Goal: Task Accomplishment & Management: Use online tool/utility

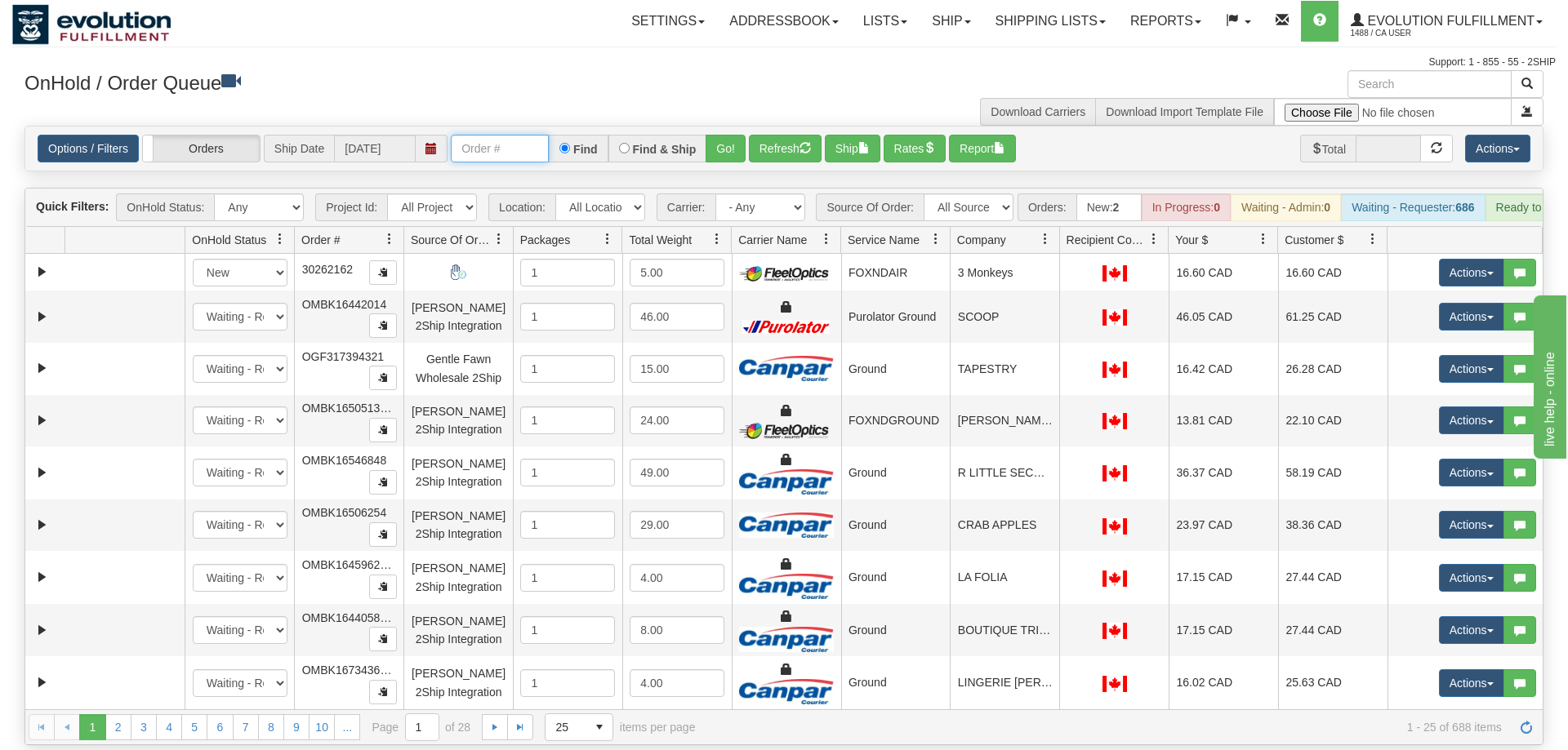
click at [513, 135] on input "text" at bounding box center [500, 149] width 98 height 28
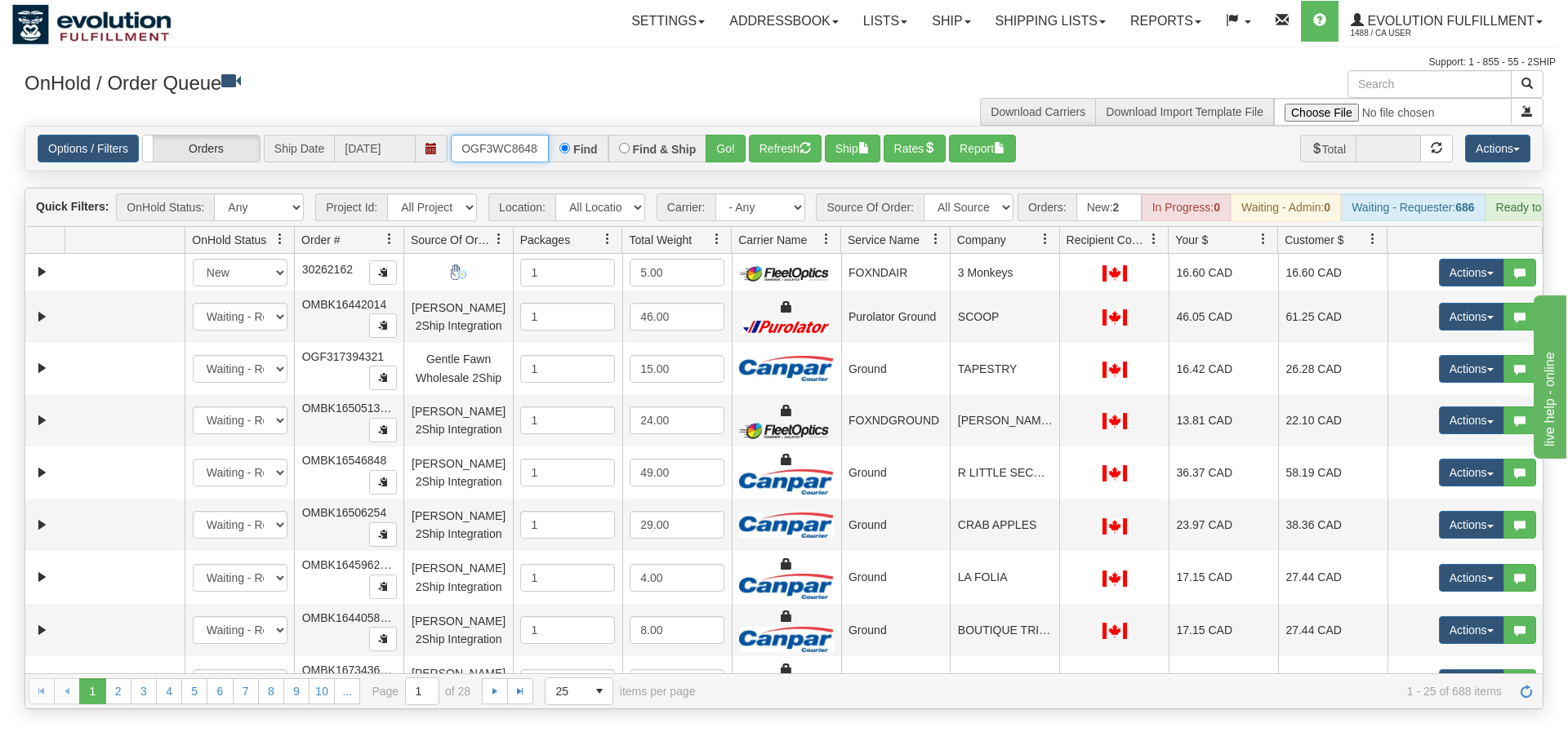
scroll to position [0, 16]
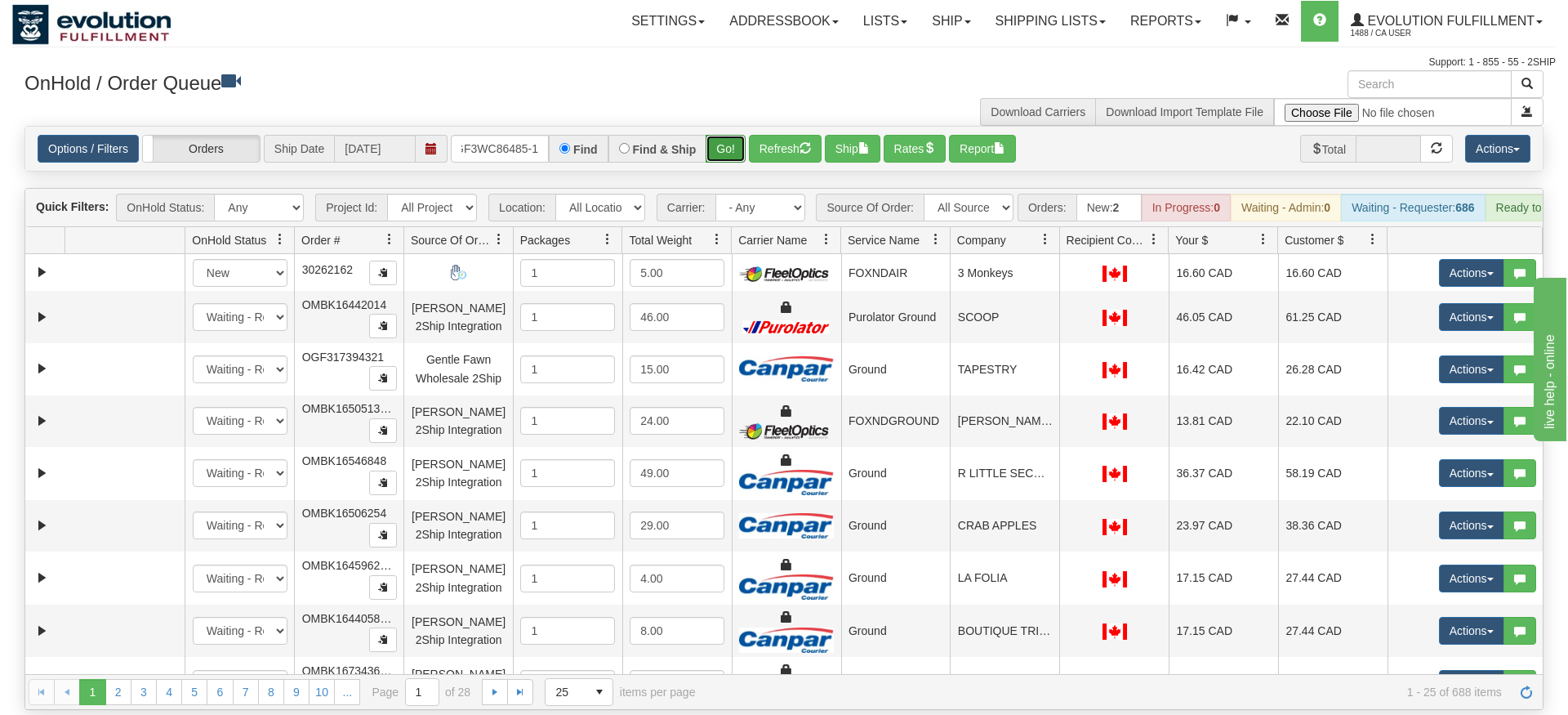
click at [735, 154] on div "Is equal to Is not equal to Contains Does not contains CAD USD EUR ZAR [PERSON_…" at bounding box center [784, 418] width 1544 height 584
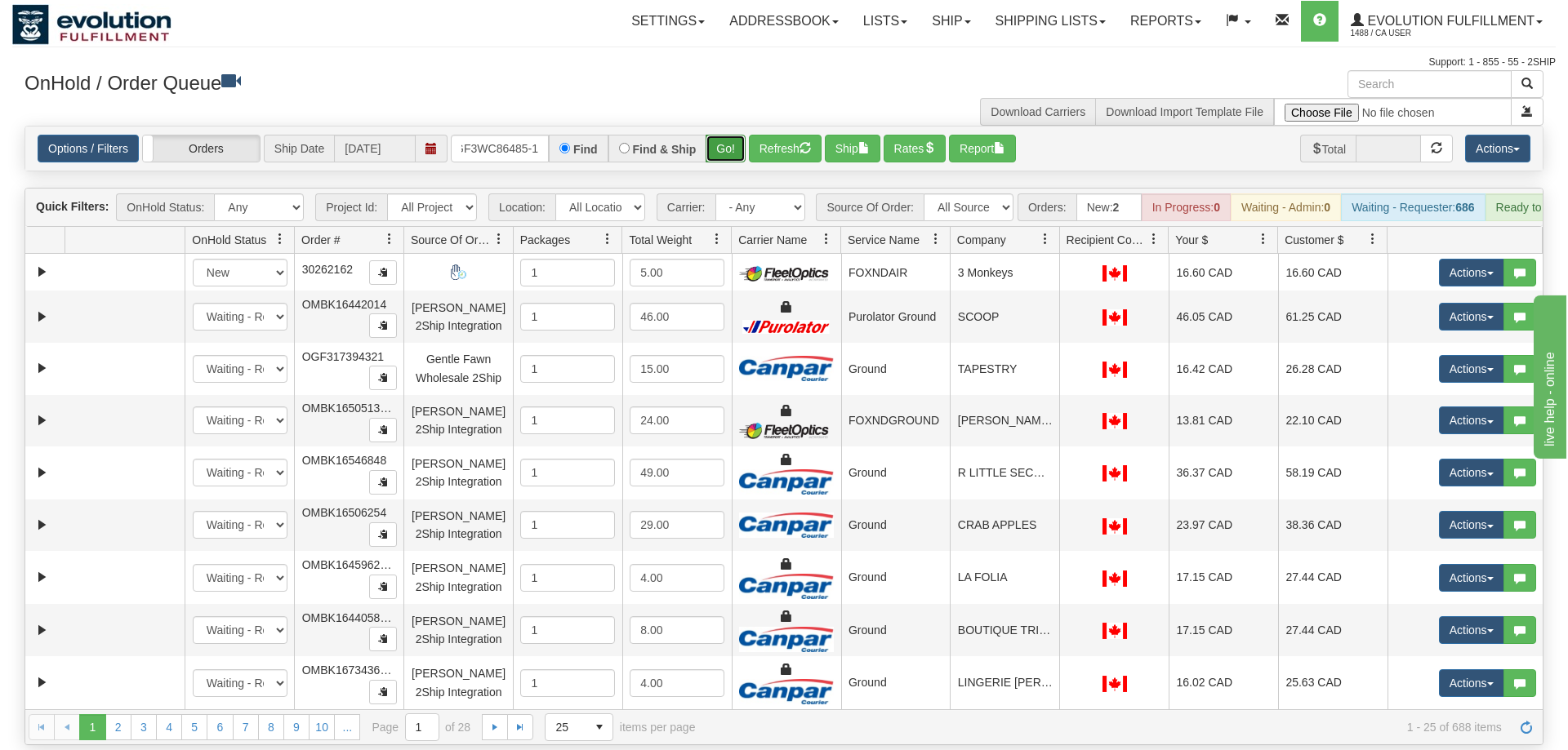
click at [732, 135] on button "Go!" at bounding box center [725, 149] width 40 height 28
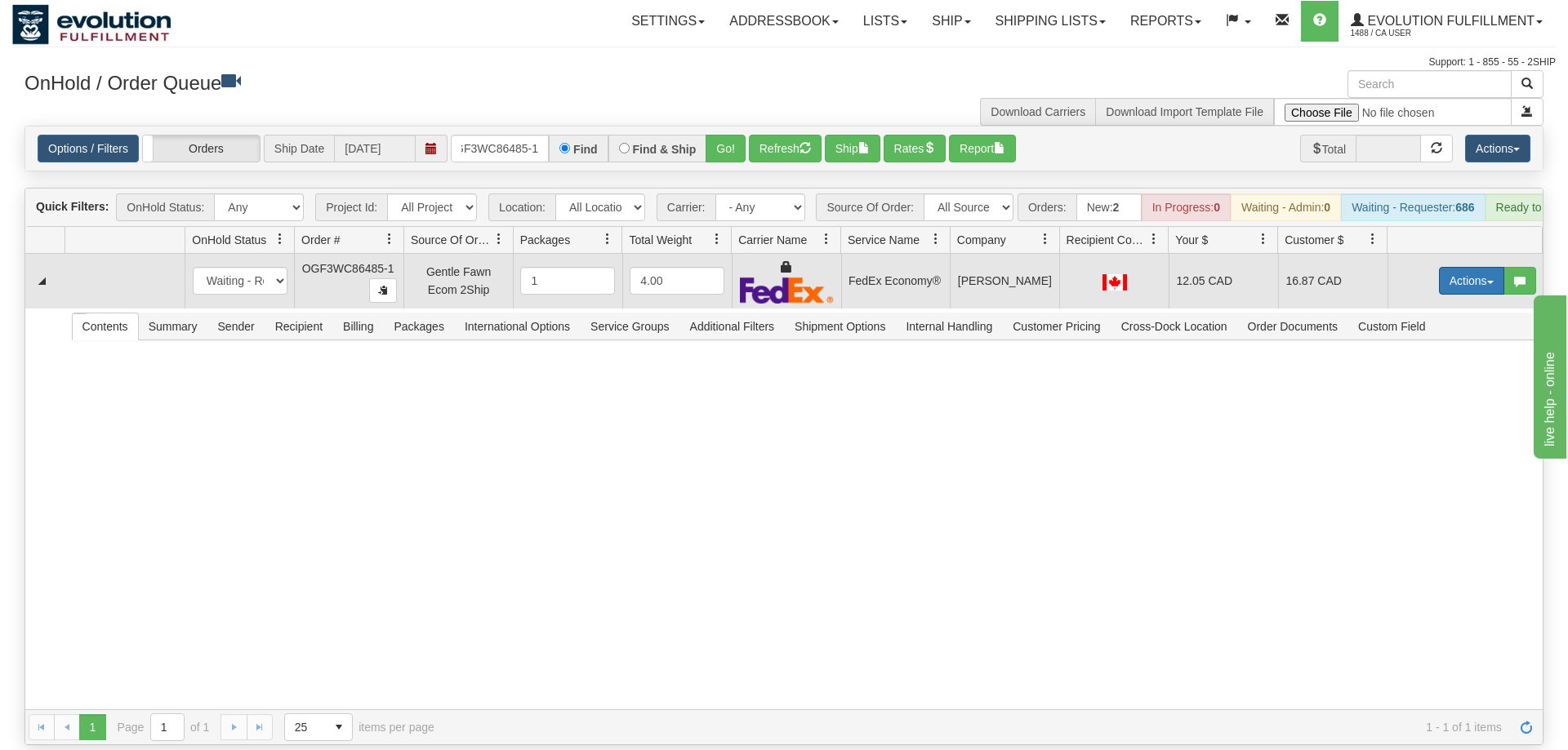
click at [1469, 267] on button "Actions" at bounding box center [1472, 281] width 66 height 28
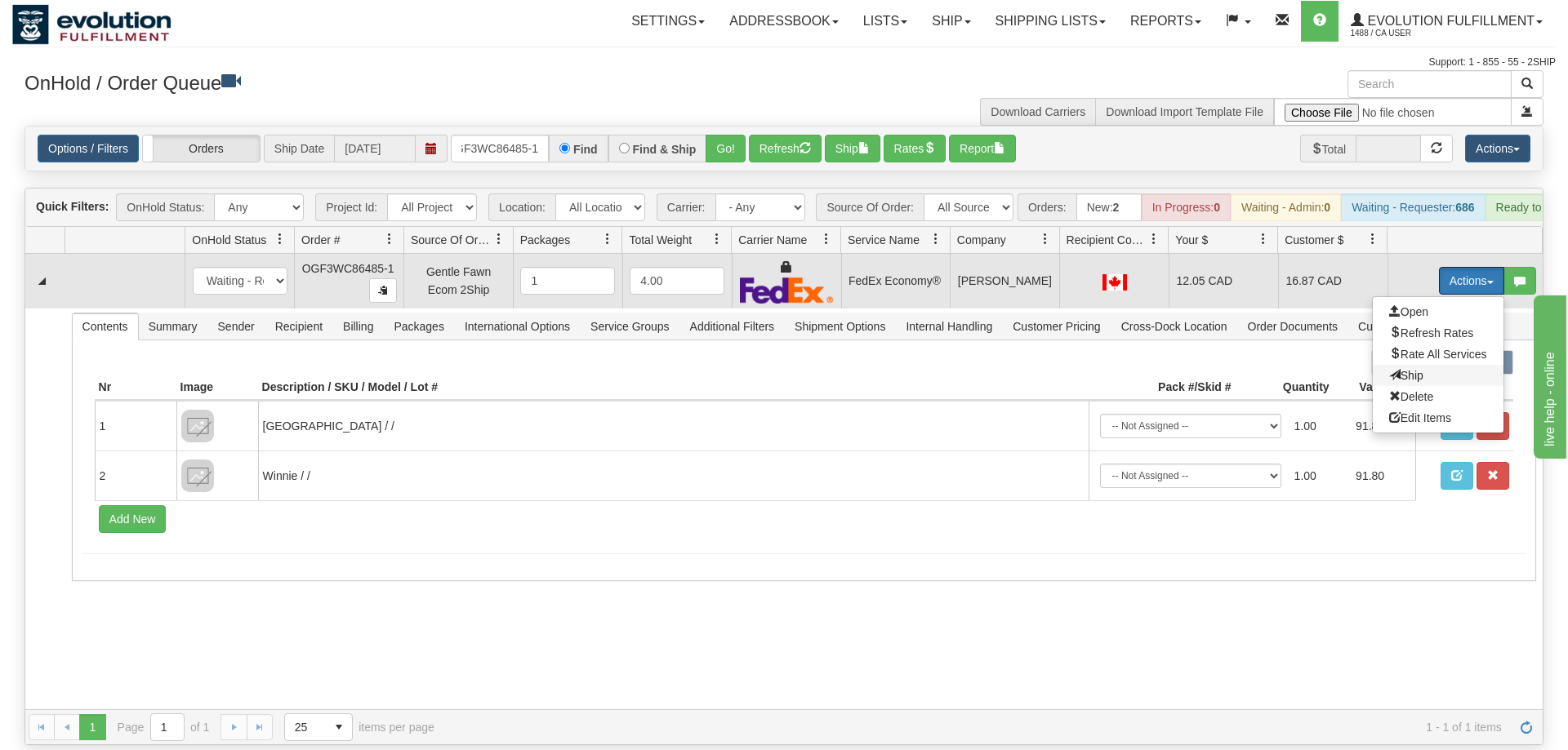
click at [1390, 369] on span at bounding box center [1394, 374] width 11 height 11
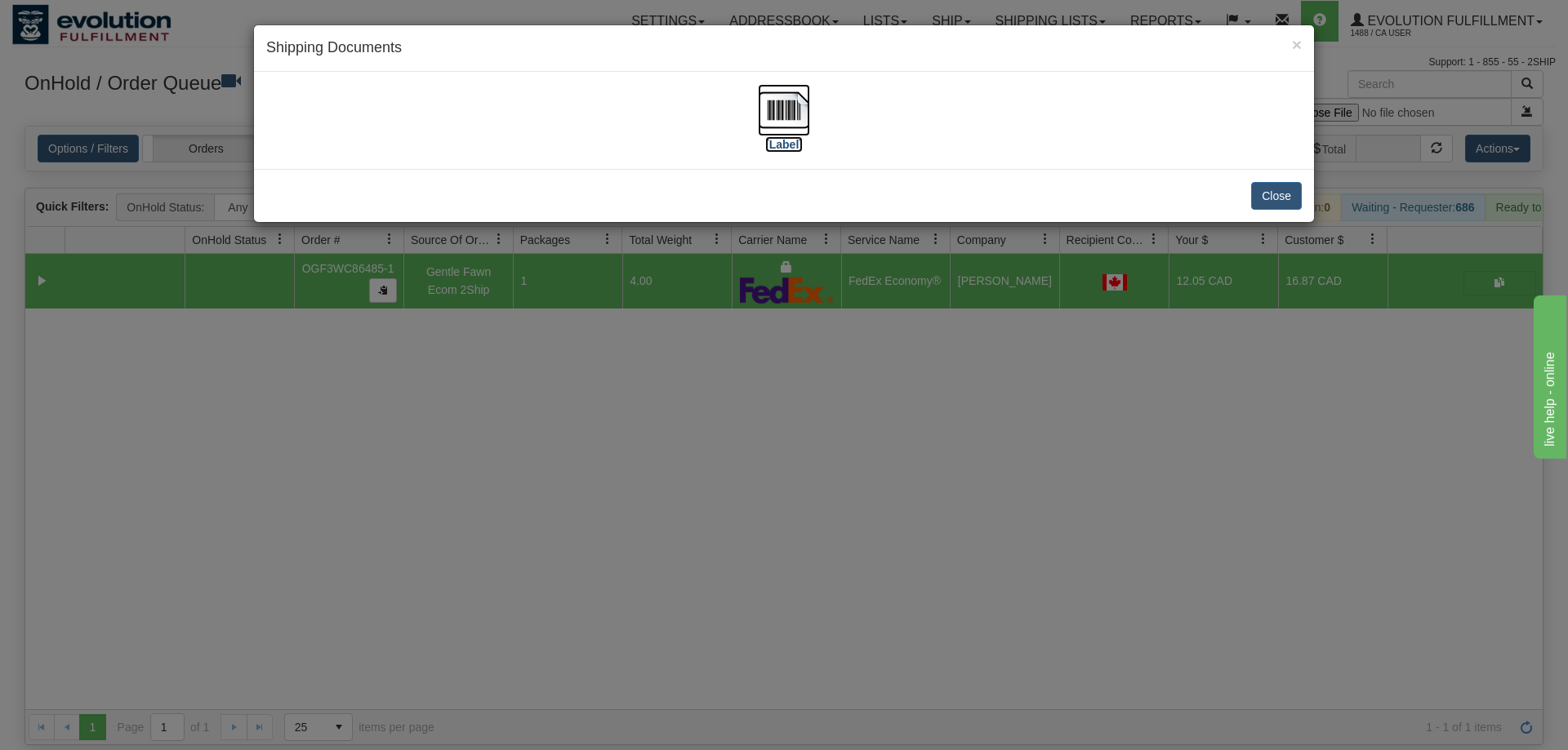
click at [792, 114] on img at bounding box center [784, 110] width 52 height 52
click at [397, 631] on div "× Shipping Documents [Label] Close" at bounding box center [784, 375] width 1568 height 750
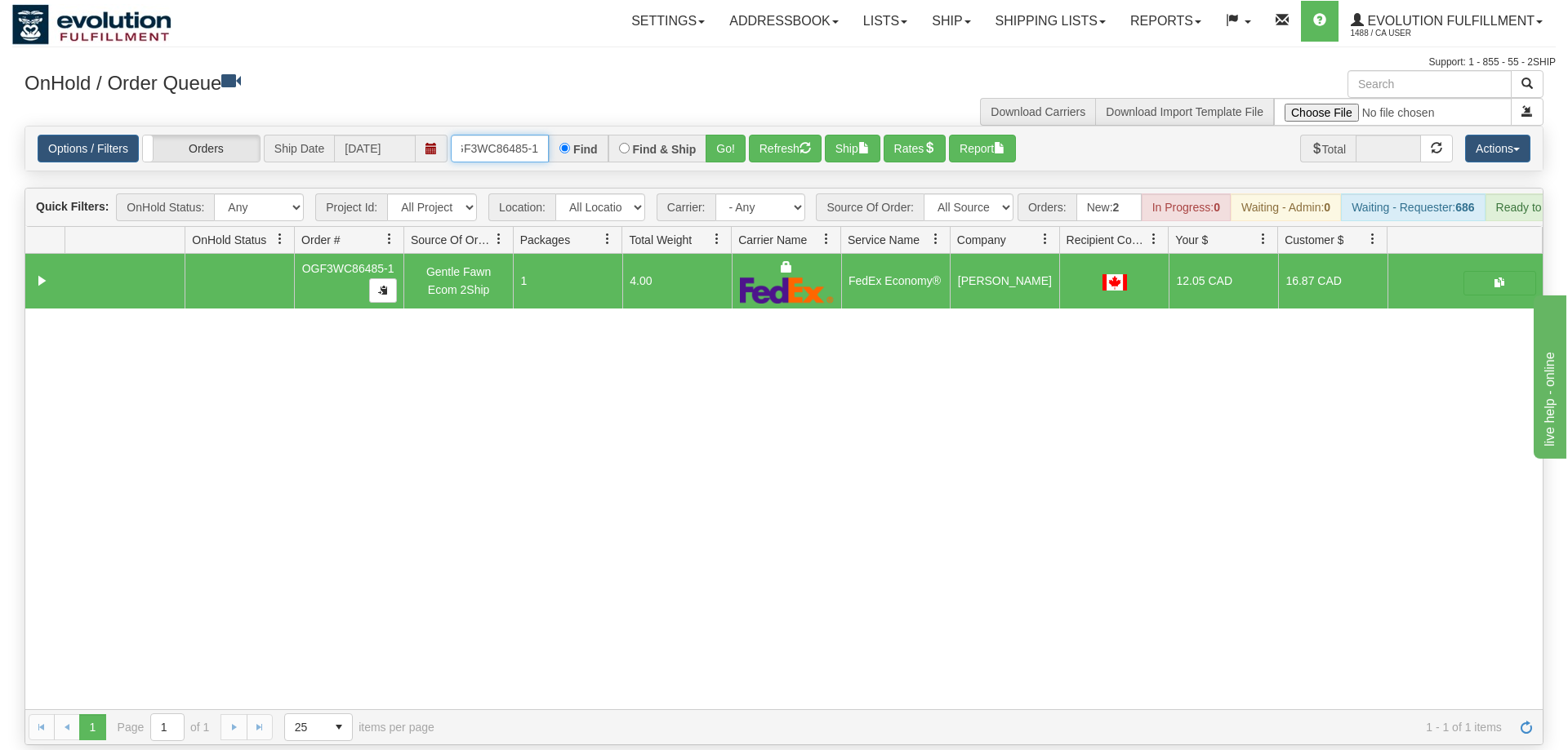
click at [500, 135] on input "OGF3WC86485-1" at bounding box center [500, 149] width 98 height 28
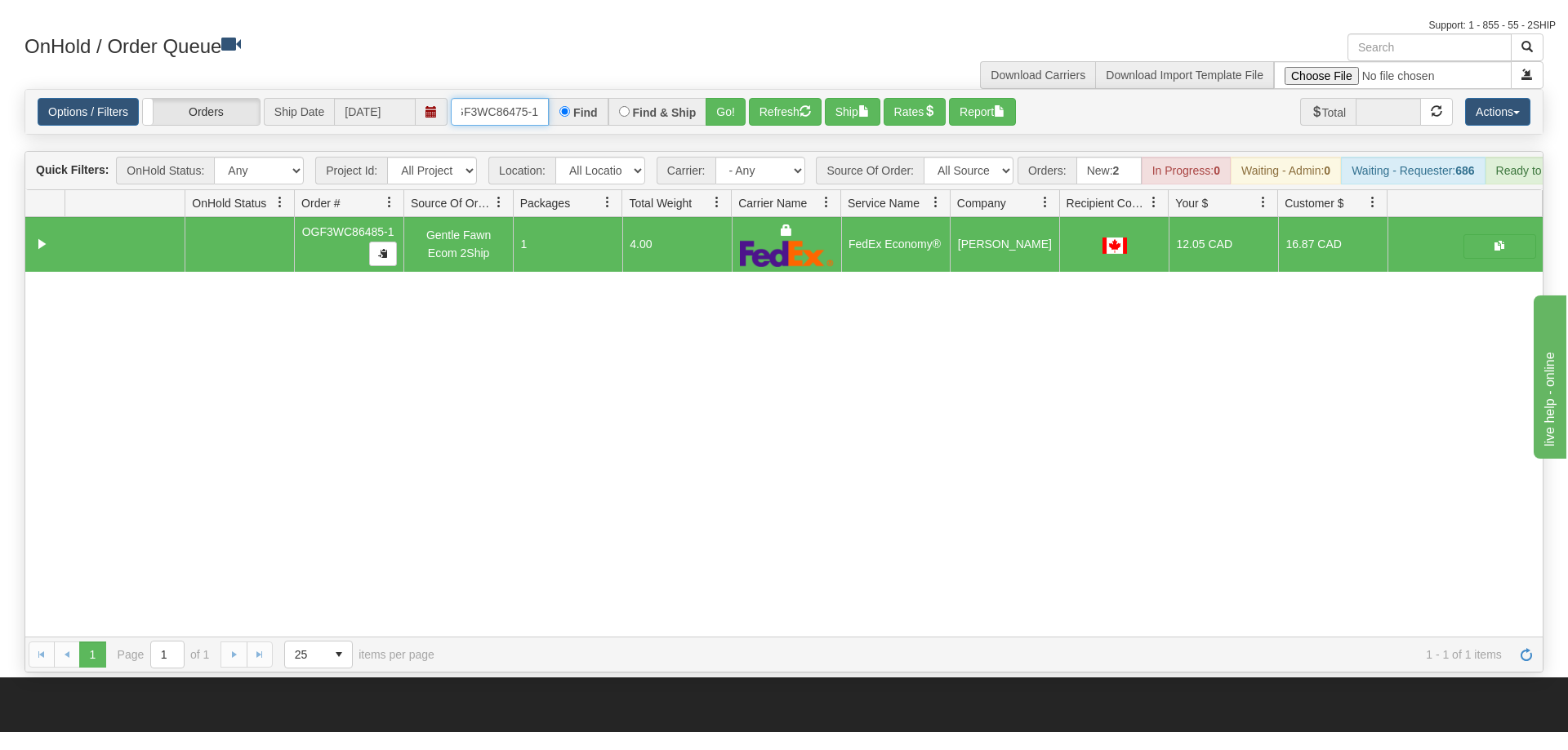
scroll to position [83, 0]
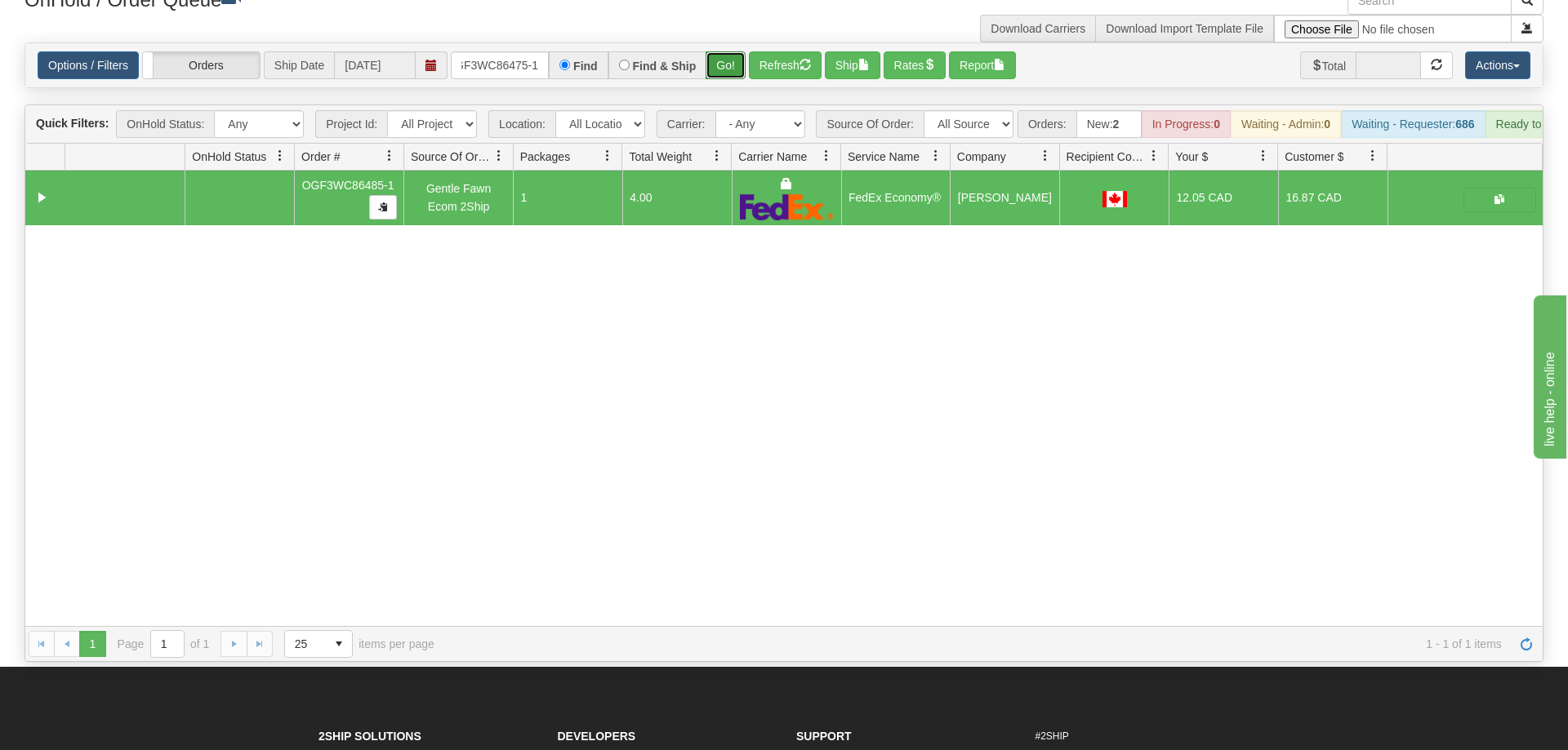
click at [720, 52] on button "Go!" at bounding box center [725, 66] width 40 height 28
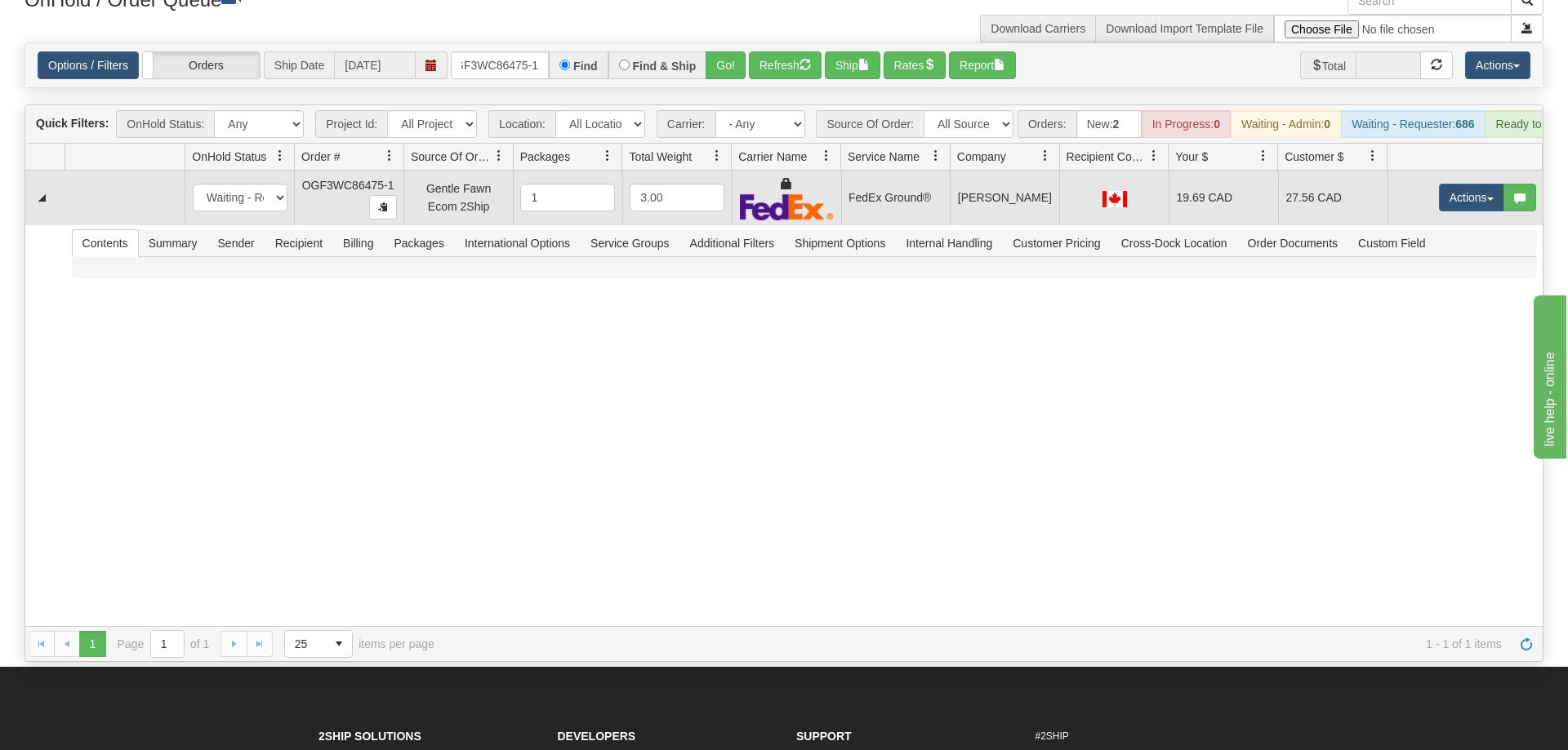
scroll to position [0, 16]
click at [1462, 184] on button "Actions" at bounding box center [1472, 198] width 66 height 28
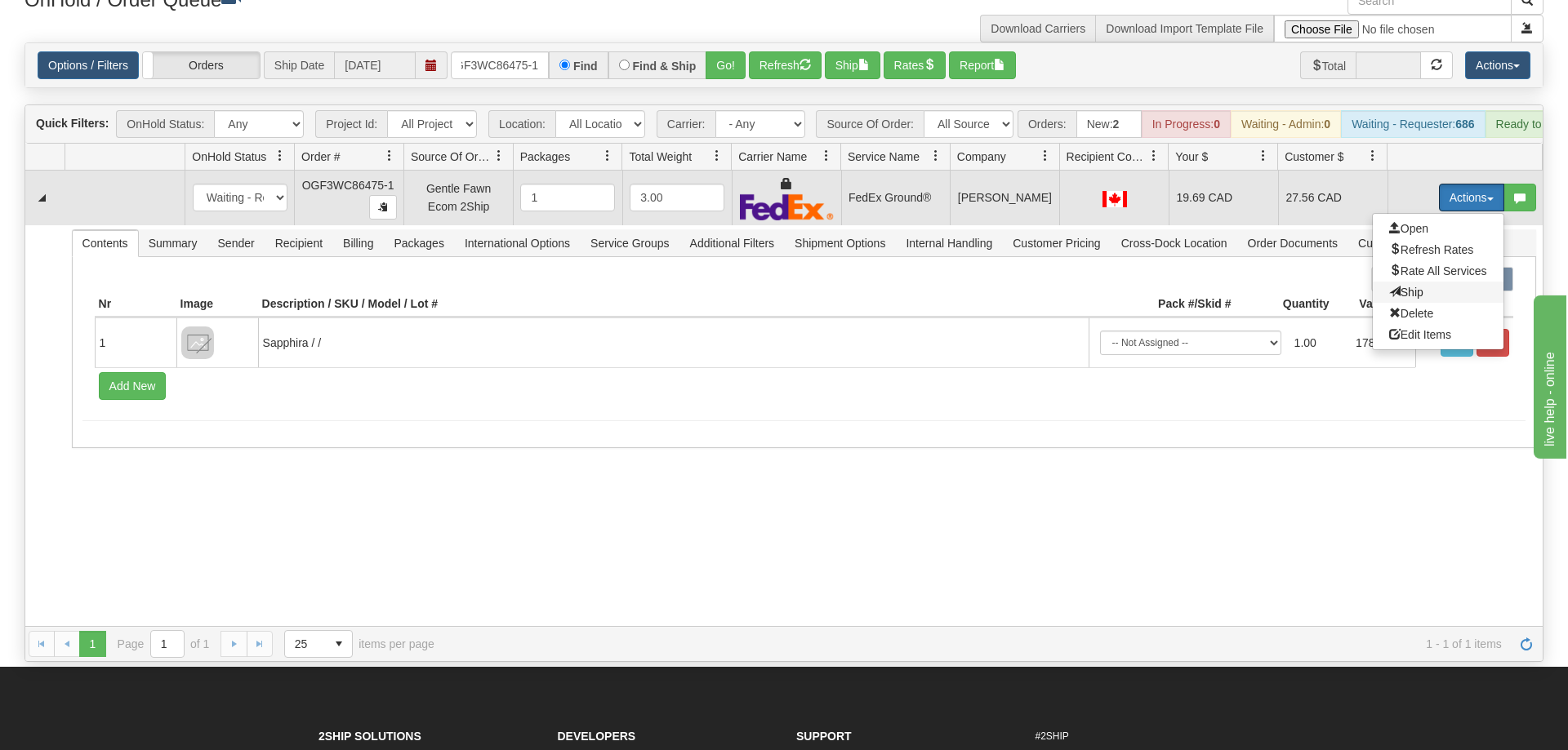
click at [1414, 286] on span "Ship" at bounding box center [1406, 292] width 35 height 13
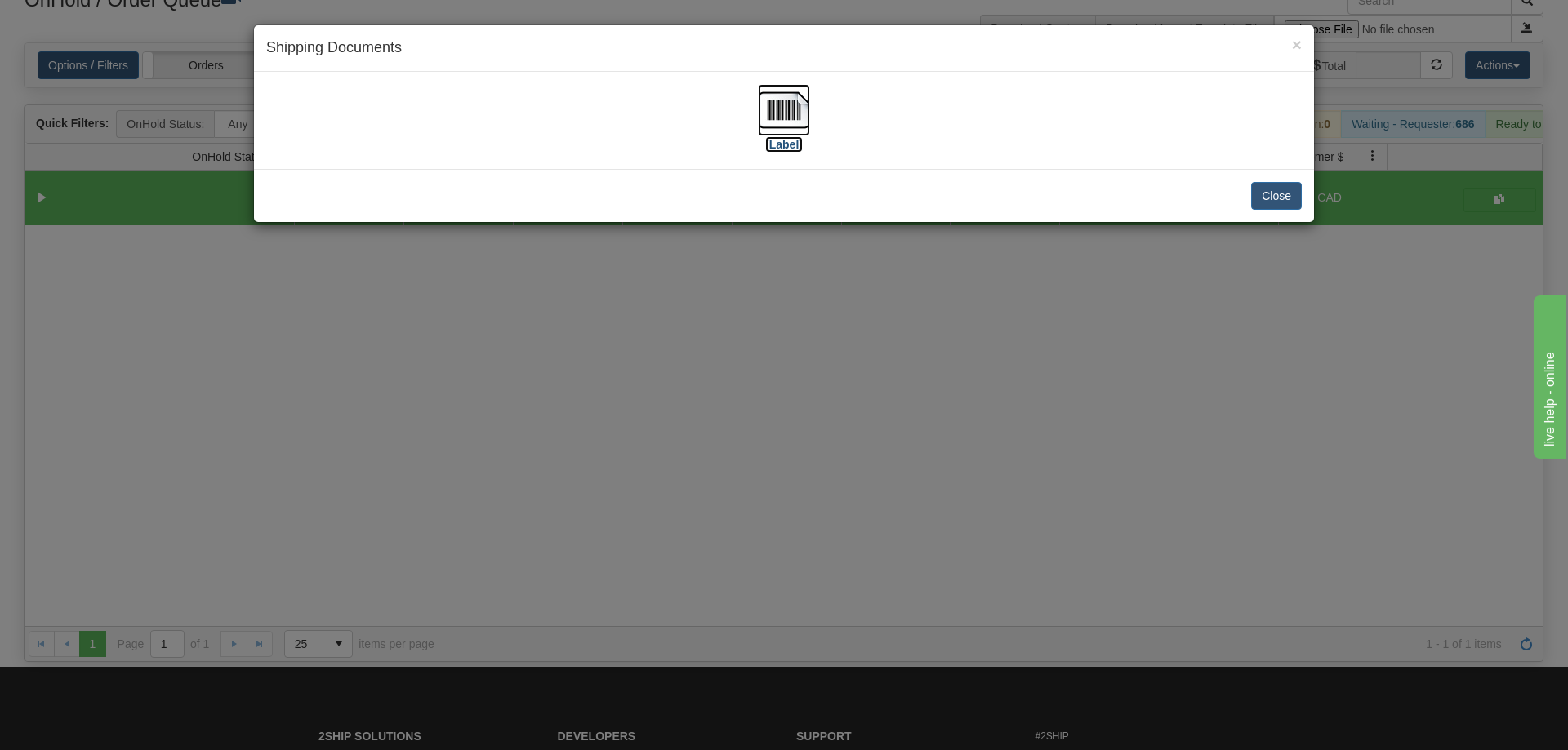
click at [812, 99] on div "[Label]" at bounding box center [784, 120] width 1036 height 73
click at [757, 151] on div "[Label]" at bounding box center [784, 120] width 1036 height 73
click at [771, 126] on img at bounding box center [784, 110] width 52 height 52
drag, startPoint x: 888, startPoint y: 421, endPoint x: 565, endPoint y: 157, distance: 417.2
click at [888, 415] on div "× Shipping Documents [Label] Close" at bounding box center [784, 375] width 1568 height 750
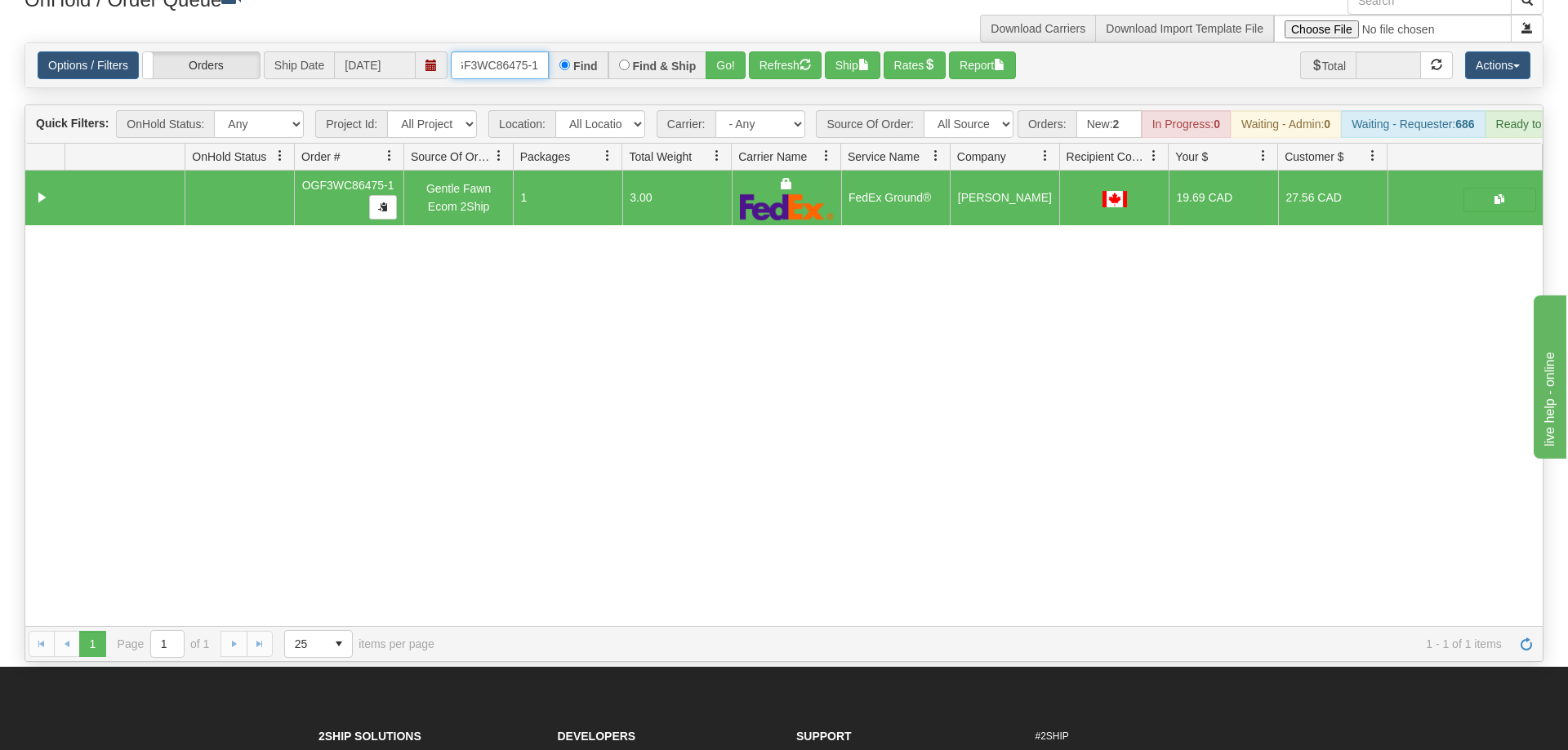
click at [522, 52] on input "OGF3WC86475-1" at bounding box center [500, 66] width 98 height 28
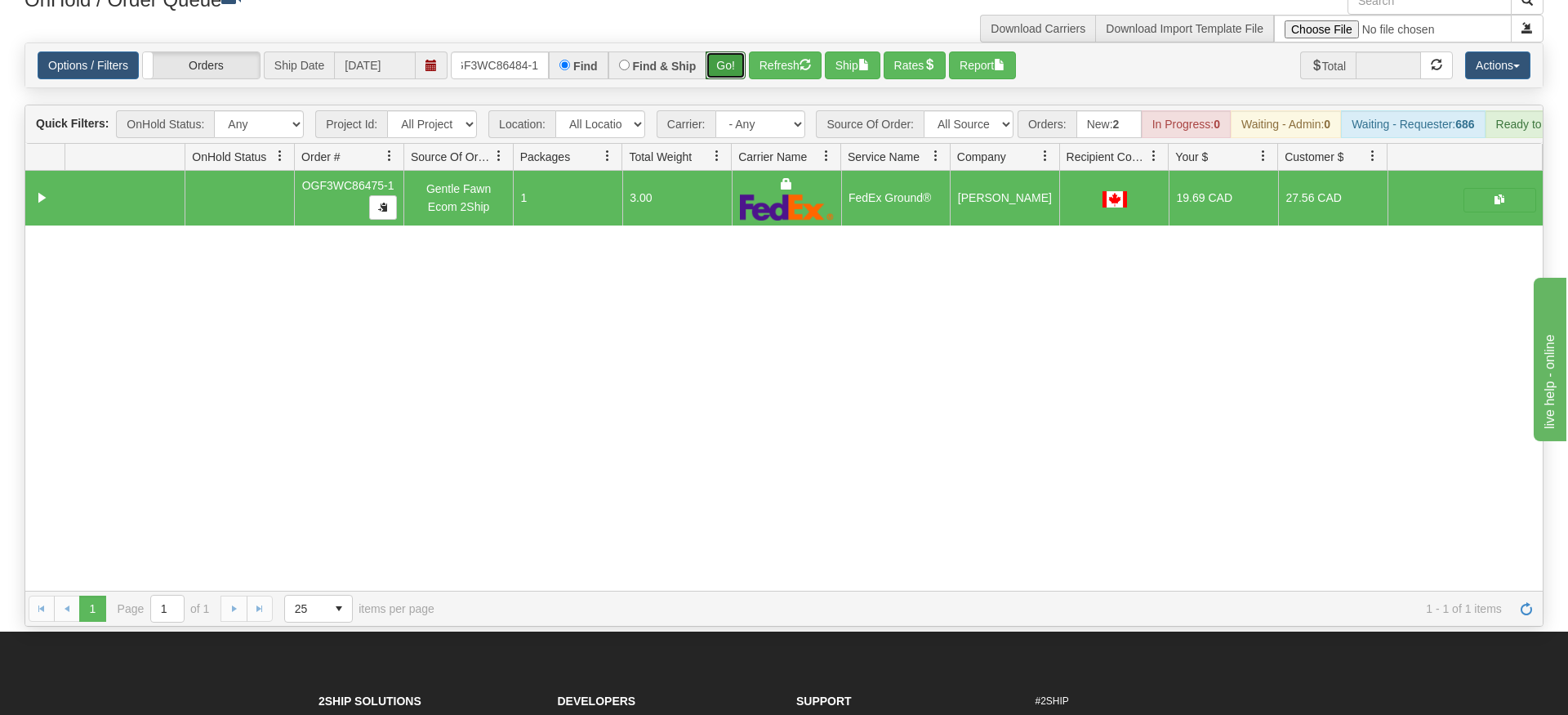
drag, startPoint x: 730, startPoint y: 38, endPoint x: 723, endPoint y: 61, distance: 24.0
click at [730, 73] on div "Is equal to Is not equal to Contains Does not contains CAD USD EUR ZAR [PERSON_…" at bounding box center [784, 335] width 1544 height 584
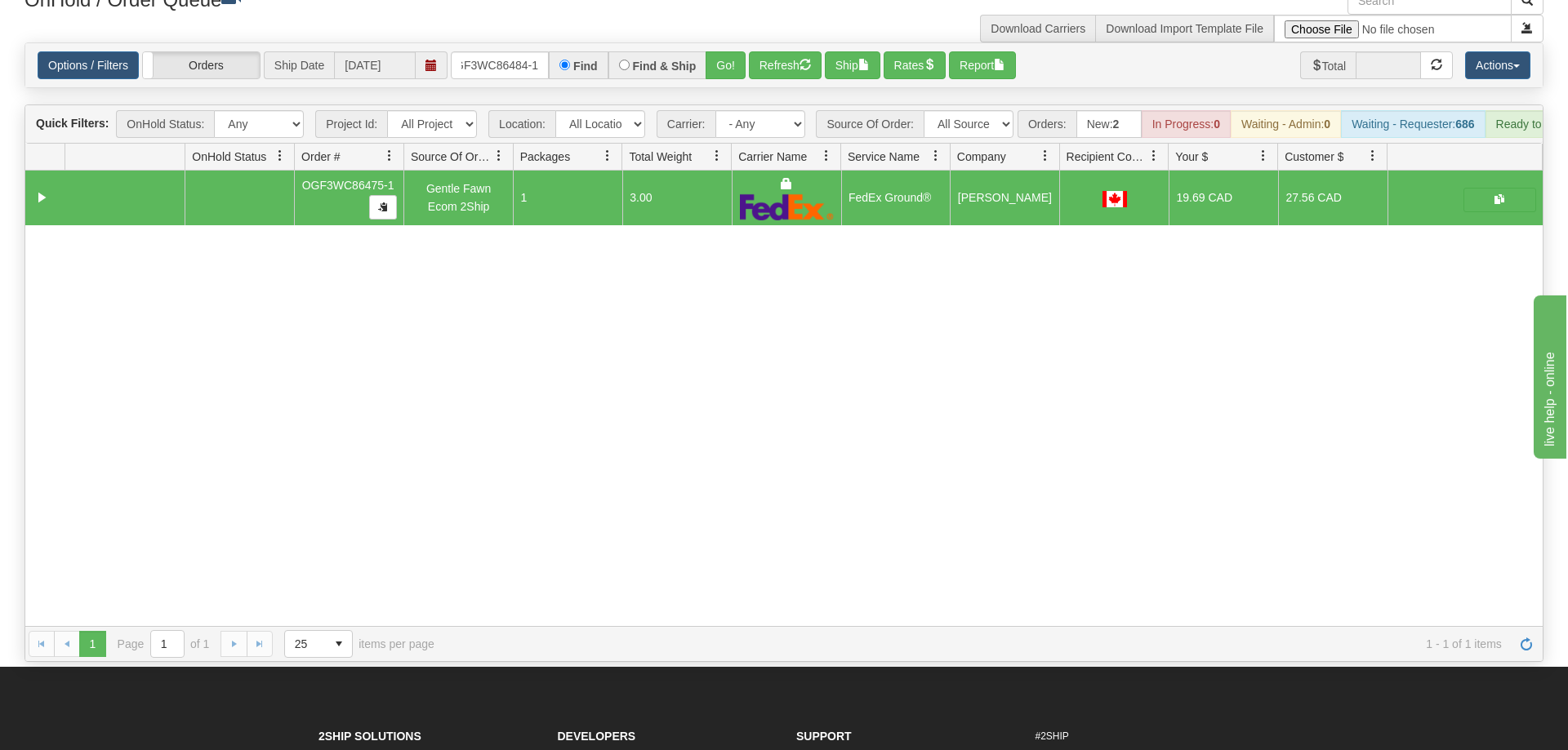
click at [718, 43] on div "Options / Filters Group Shipments Orders Ship Date [DATE] OGF3WC86484-1 Find Fi…" at bounding box center [783, 65] width 1517 height 44
click at [728, 52] on button "Go!" at bounding box center [725, 66] width 40 height 28
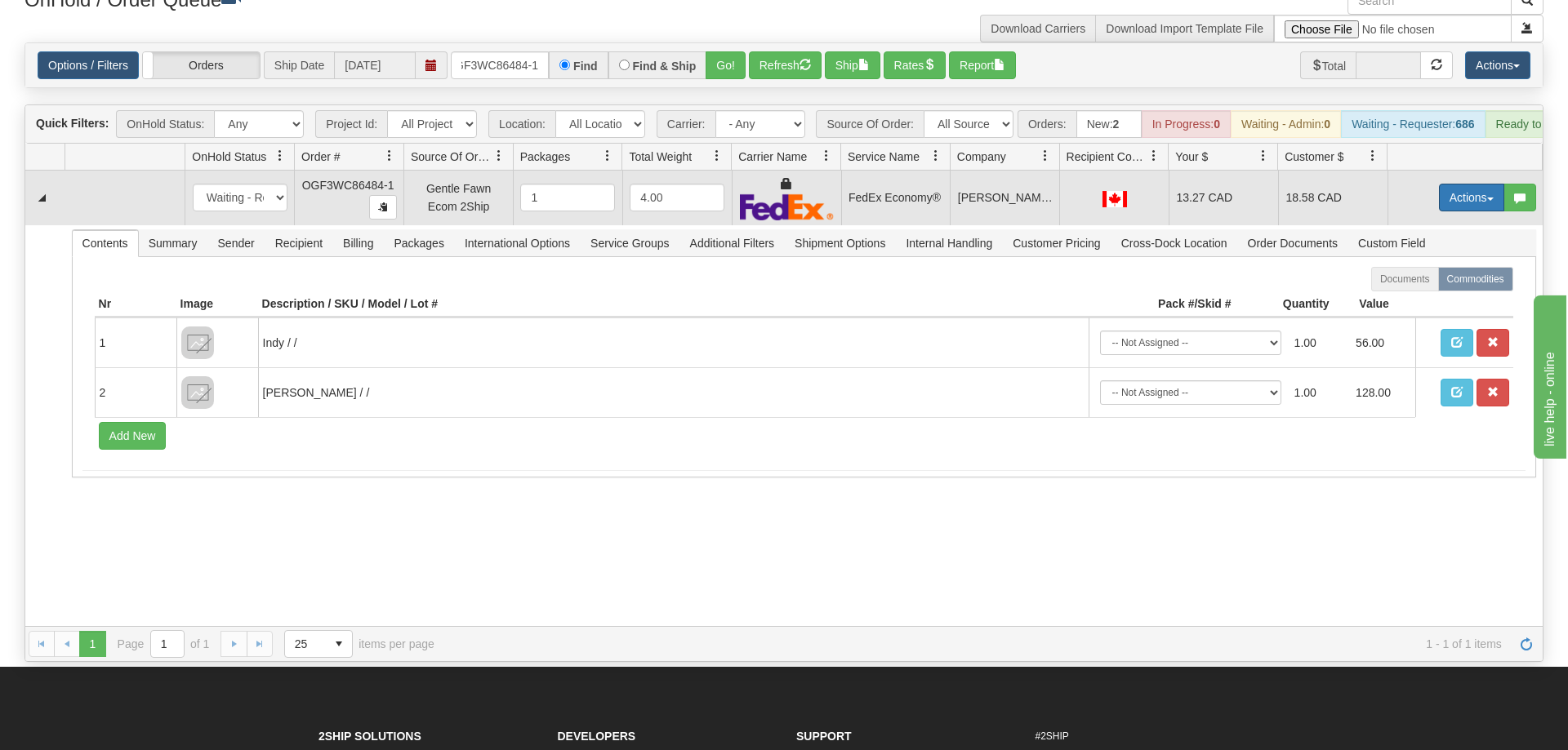
click at [1445, 184] on button "Actions" at bounding box center [1472, 198] width 66 height 28
click at [1418, 286] on span "Ship" at bounding box center [1406, 292] width 35 height 13
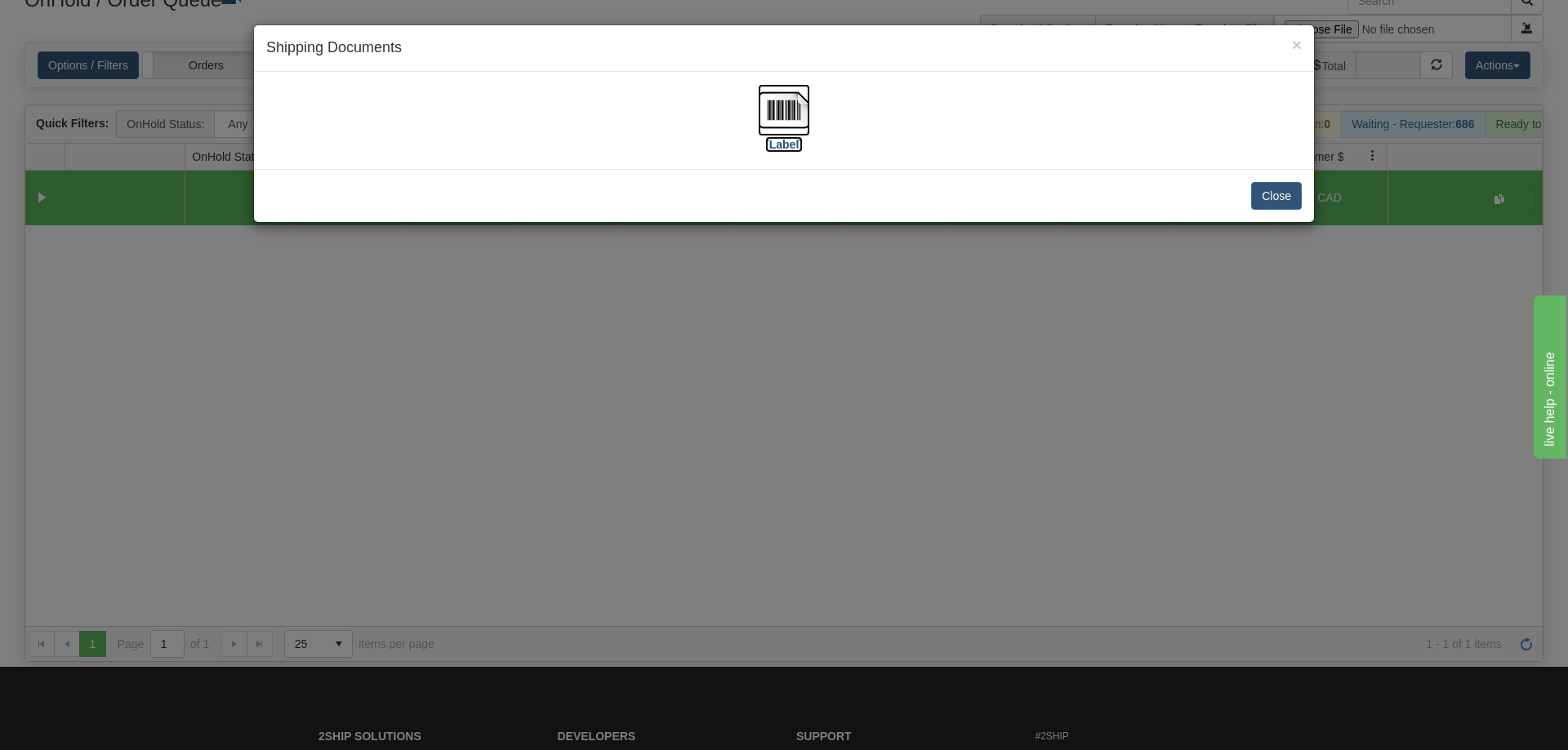
click at [806, 108] on img at bounding box center [784, 110] width 52 height 52
drag, startPoint x: 859, startPoint y: 588, endPoint x: 441, endPoint y: 10, distance: 713.3
click at [842, 526] on div "× Shipping Documents [Label] Close" at bounding box center [784, 375] width 1568 height 750
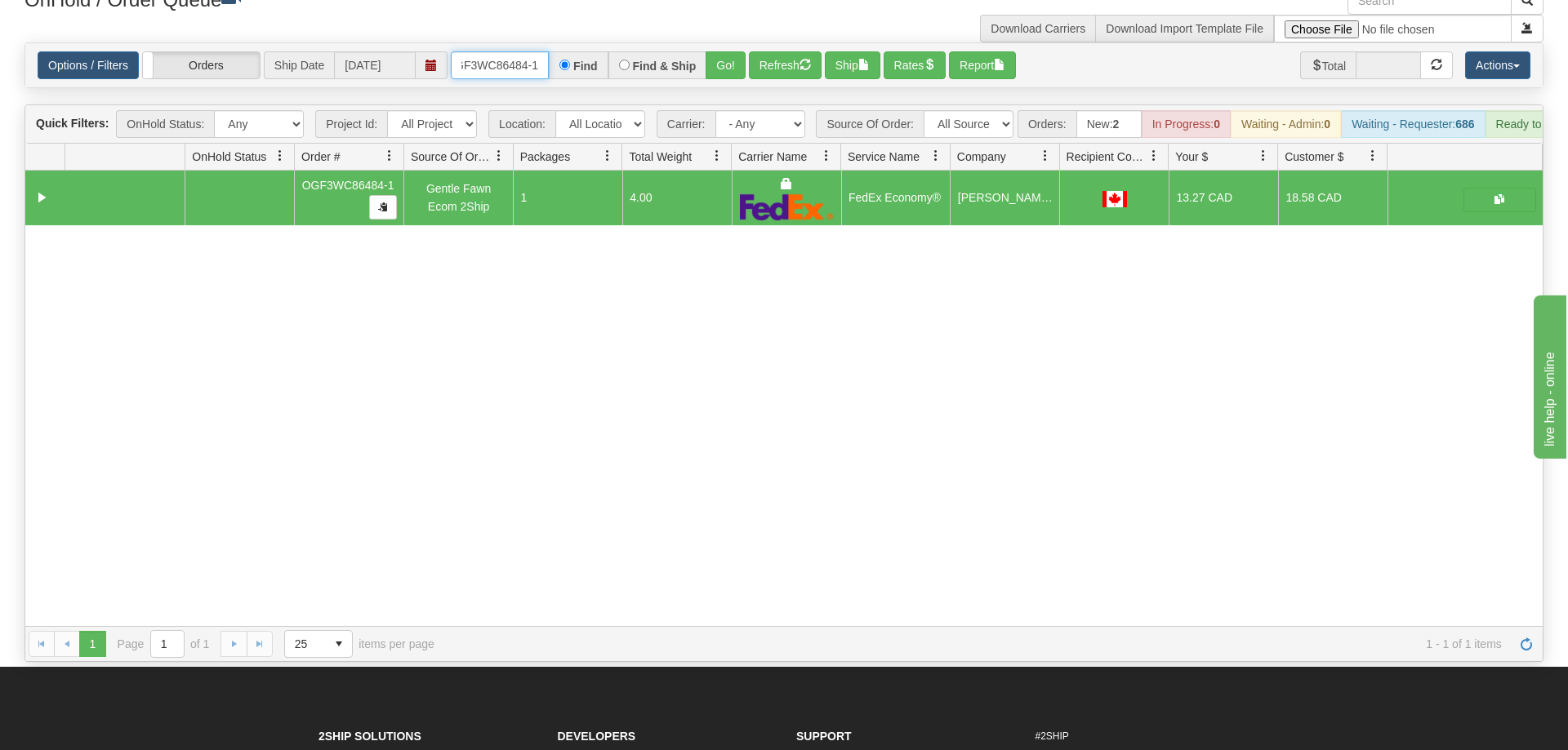
click at [519, 52] on input "OGF3WC86484-1" at bounding box center [500, 66] width 98 height 28
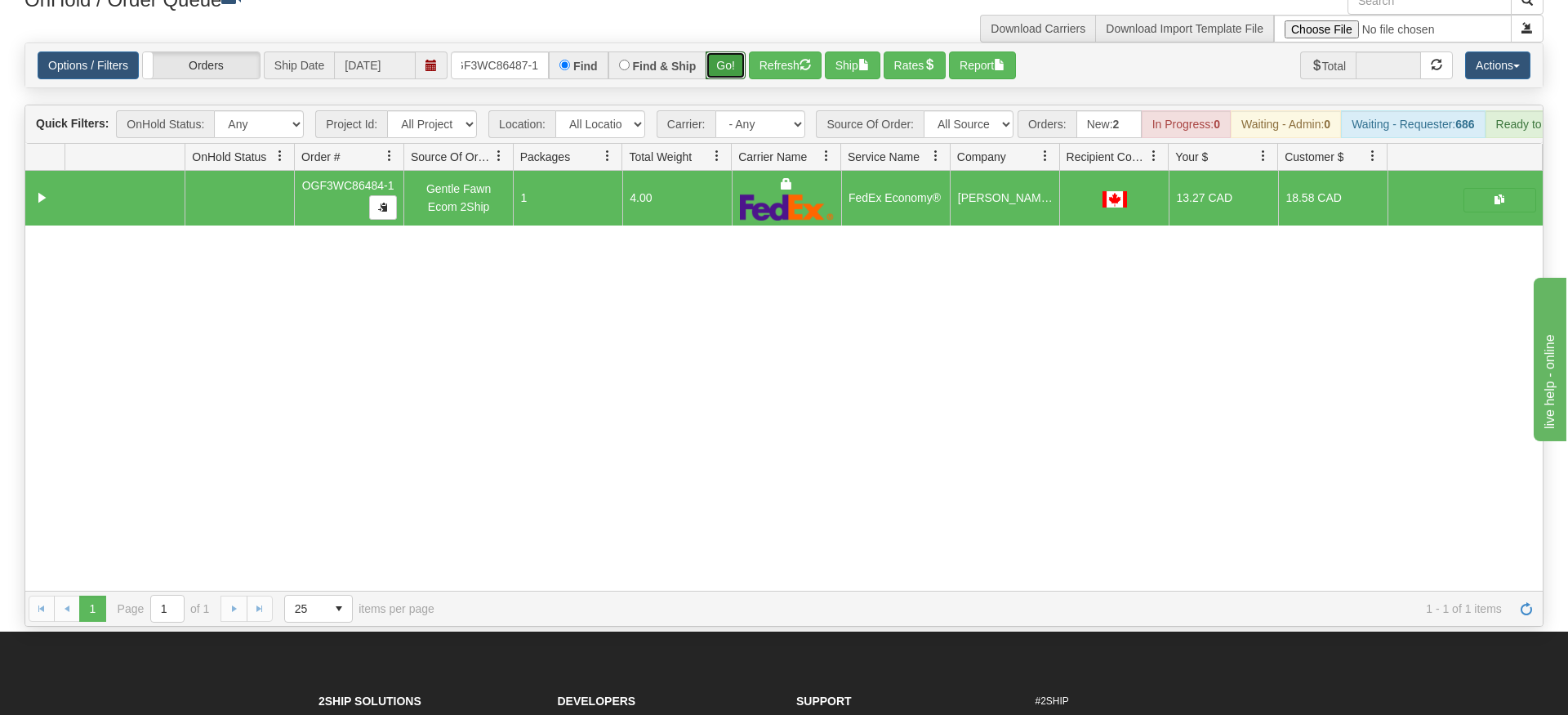
click at [734, 65] on div "Is equal to Is not equal to Contains Does not contains CAD USD EUR ZAR [PERSON_…" at bounding box center [784, 335] width 1544 height 584
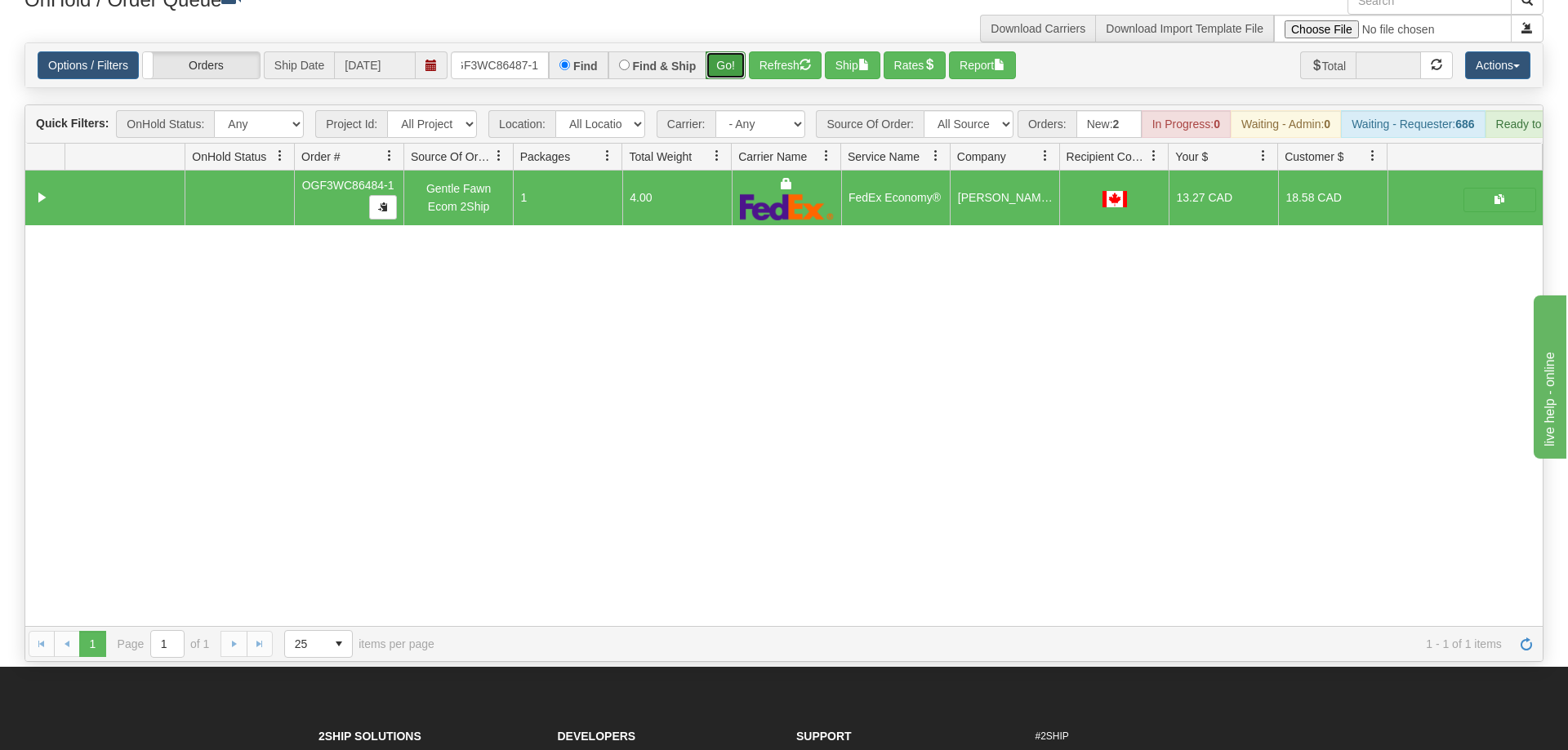
click at [733, 52] on button "Go!" at bounding box center [725, 66] width 40 height 28
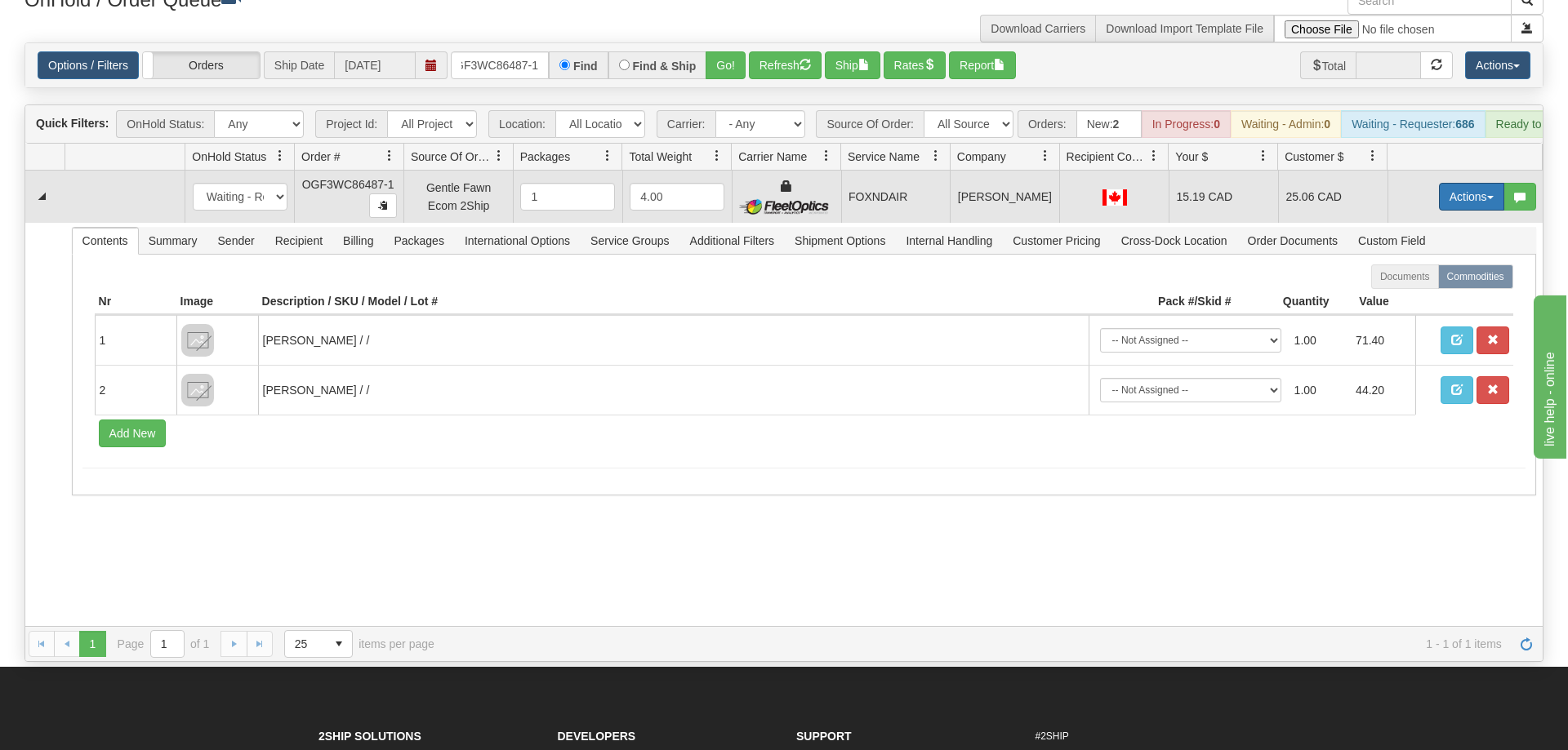
drag, startPoint x: 1491, startPoint y: 194, endPoint x: 1458, endPoint y: 173, distance: 39.1
click at [1488, 192] on td "Actions Open Refresh Rates Rate All Services Ship Delete Edit Items" at bounding box center [1465, 196] width 156 height 52
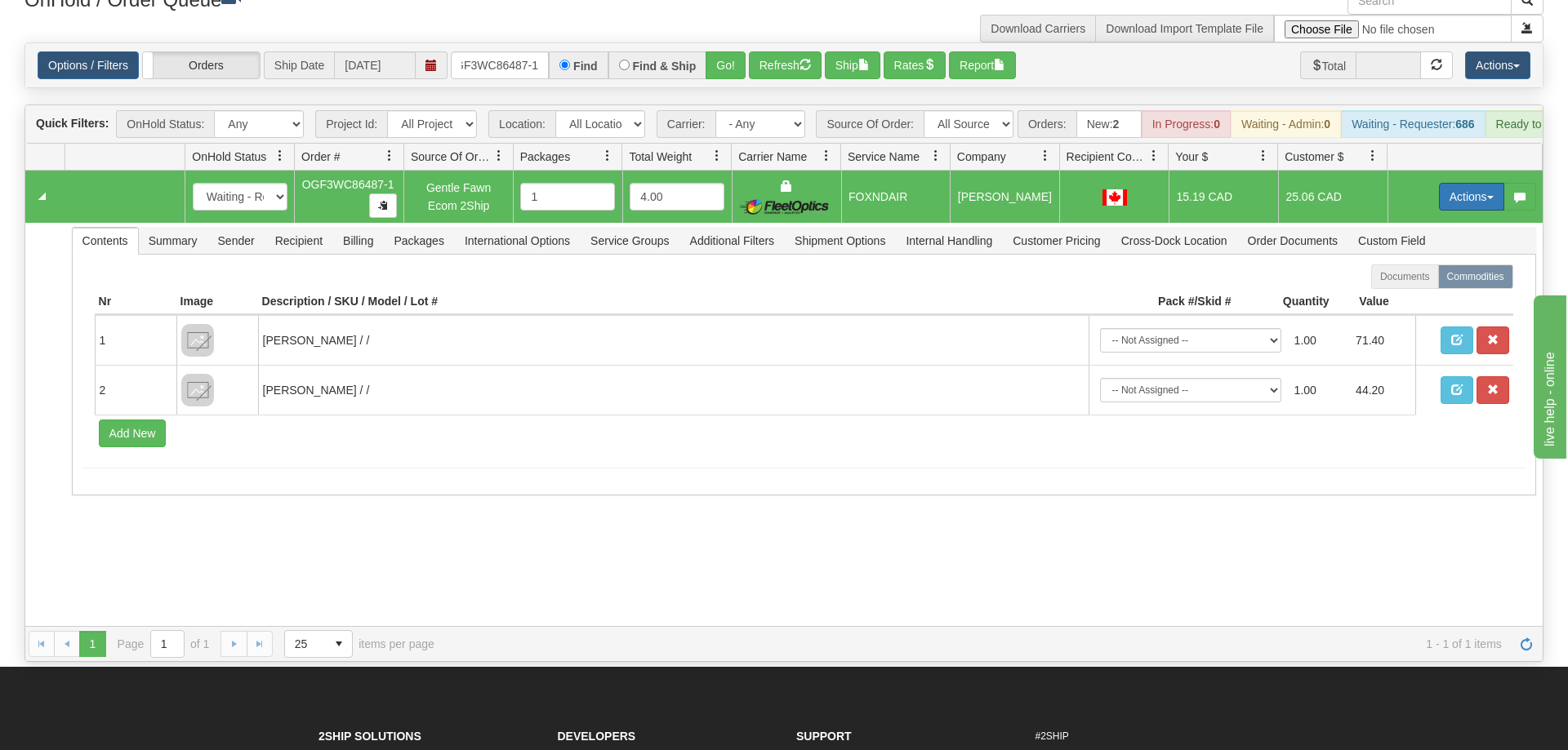
click at [1454, 183] on button "Actions" at bounding box center [1472, 197] width 66 height 28
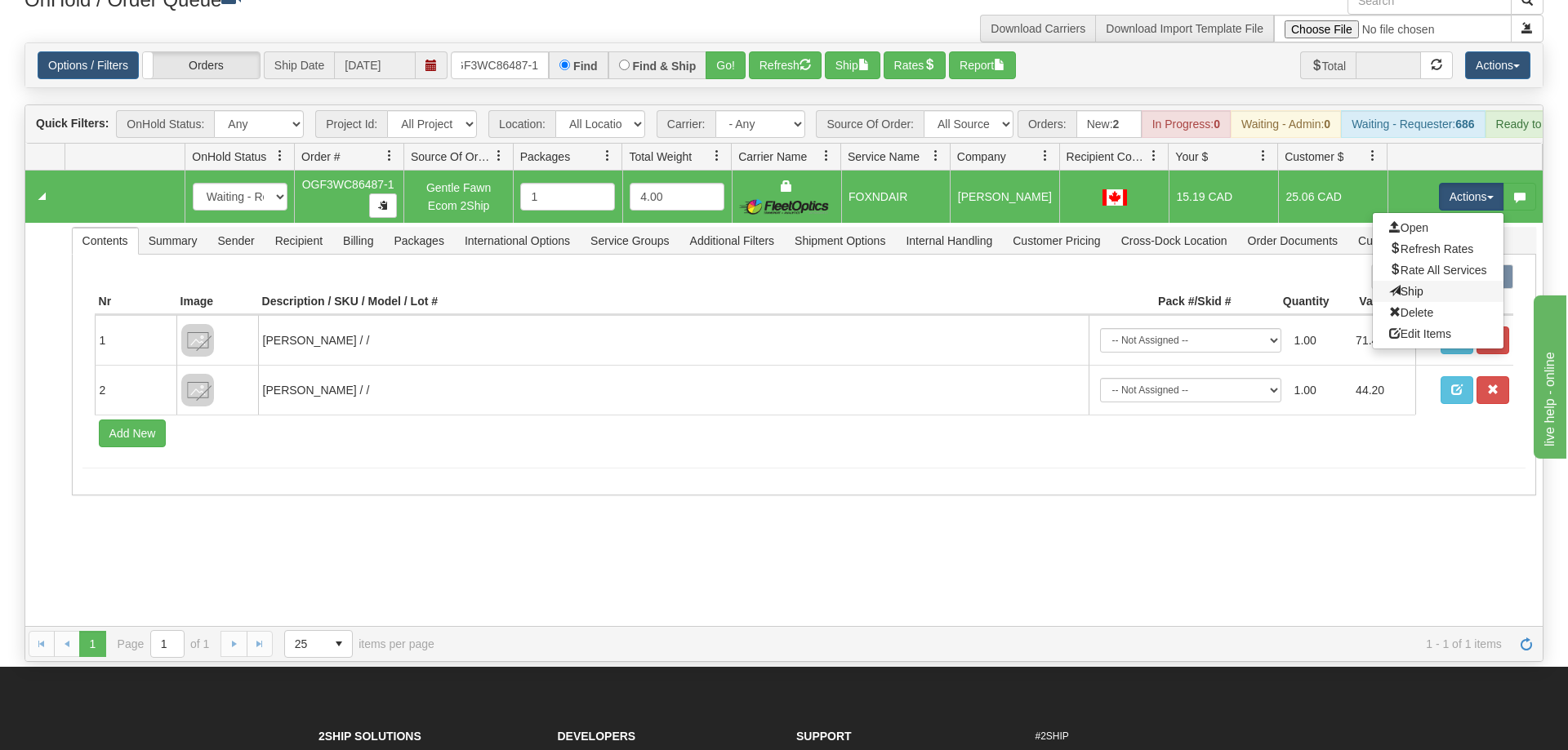
click at [1448, 281] on link "Ship" at bounding box center [1437, 291] width 131 height 22
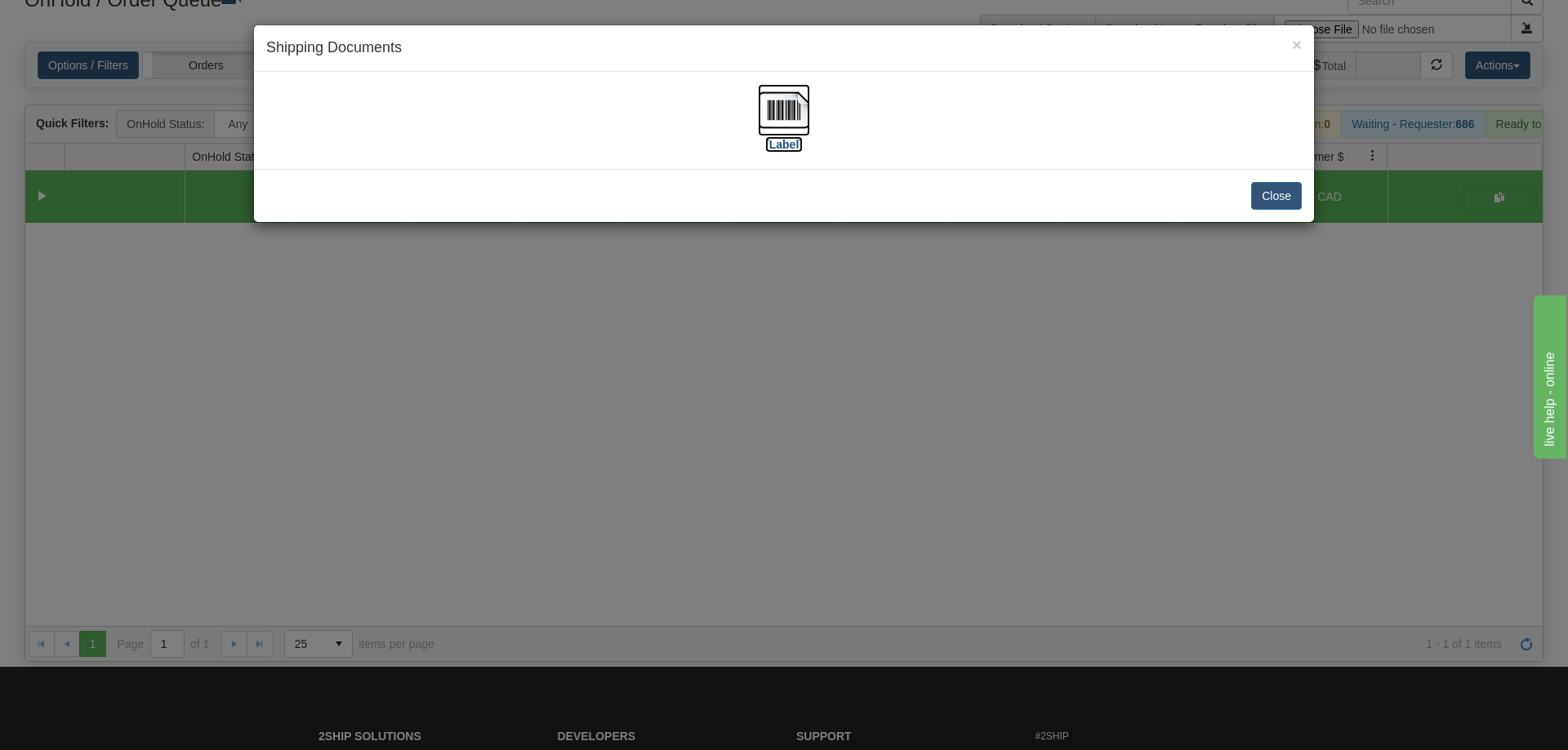
click at [784, 126] on img at bounding box center [784, 110] width 52 height 52
click at [667, 362] on div "× Shipping Documents [Label] Close" at bounding box center [784, 375] width 1568 height 750
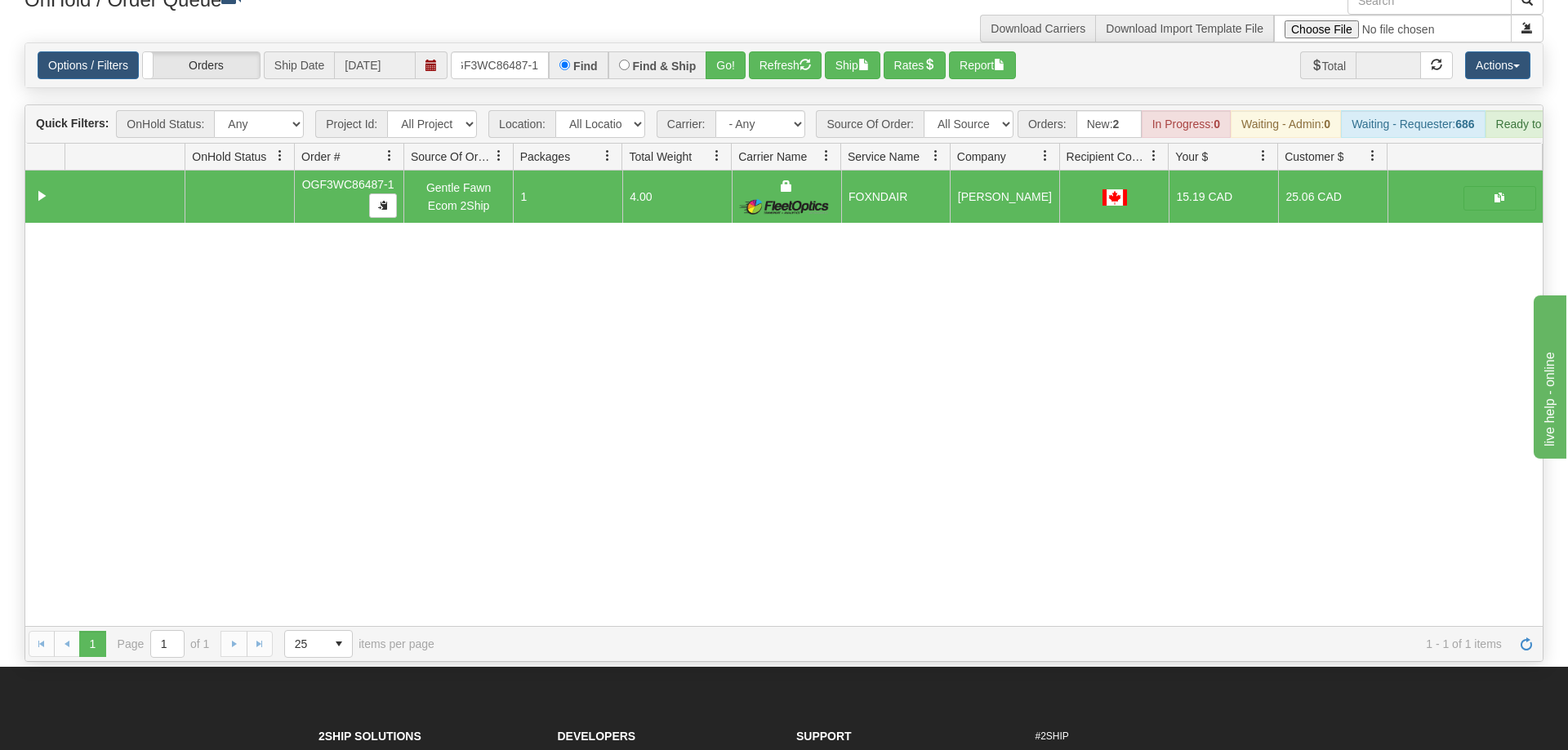
click at [513, 58] on div "Options / Filters Group Shipments Orders Ship Date [DATE] OGF3WC86487-1 Find Fi…" at bounding box center [783, 65] width 1517 height 44
click at [520, 52] on input "OGF3WC86487-1" at bounding box center [500, 66] width 98 height 28
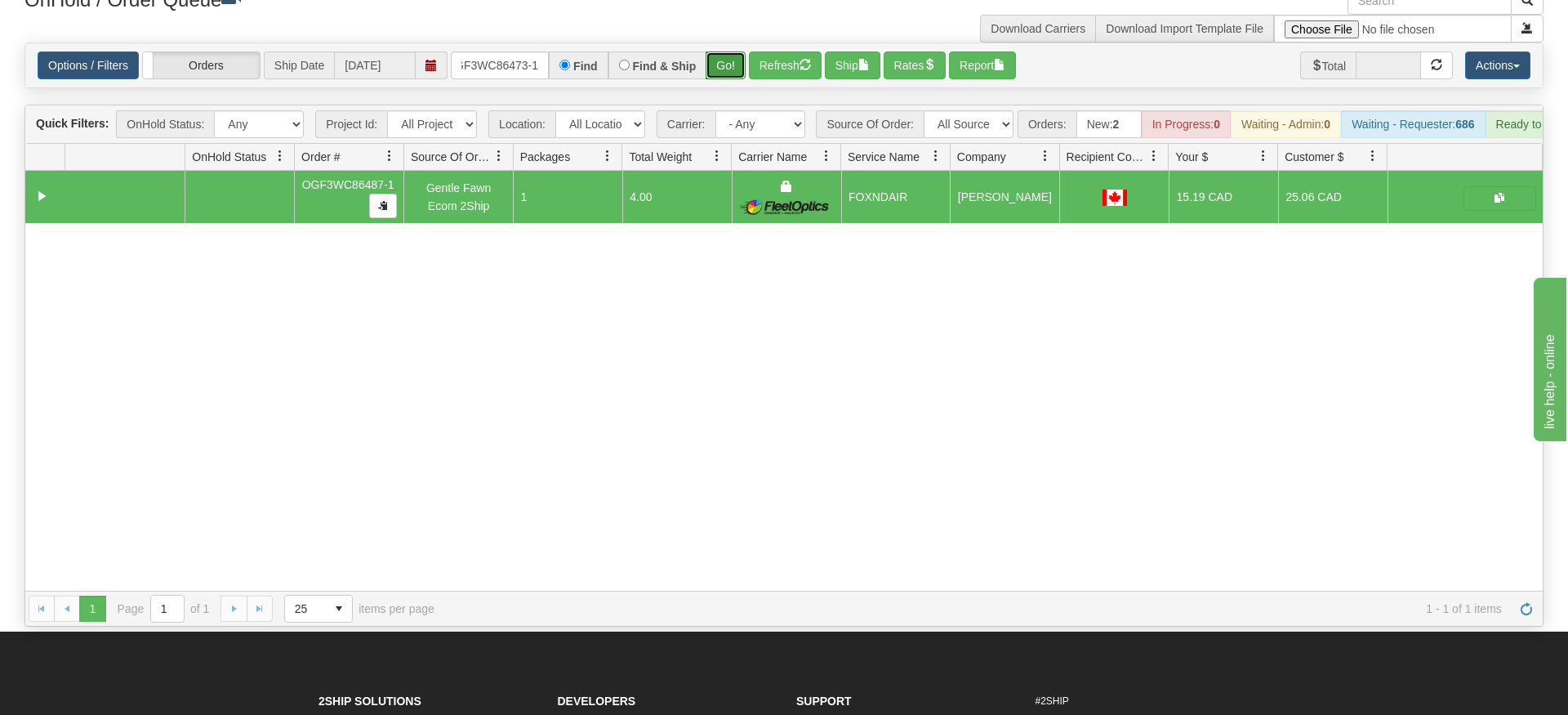
click at [727, 70] on div "Is equal to Is not equal to Contains Does not contains CAD USD EUR ZAR [PERSON_…" at bounding box center [784, 335] width 1544 height 584
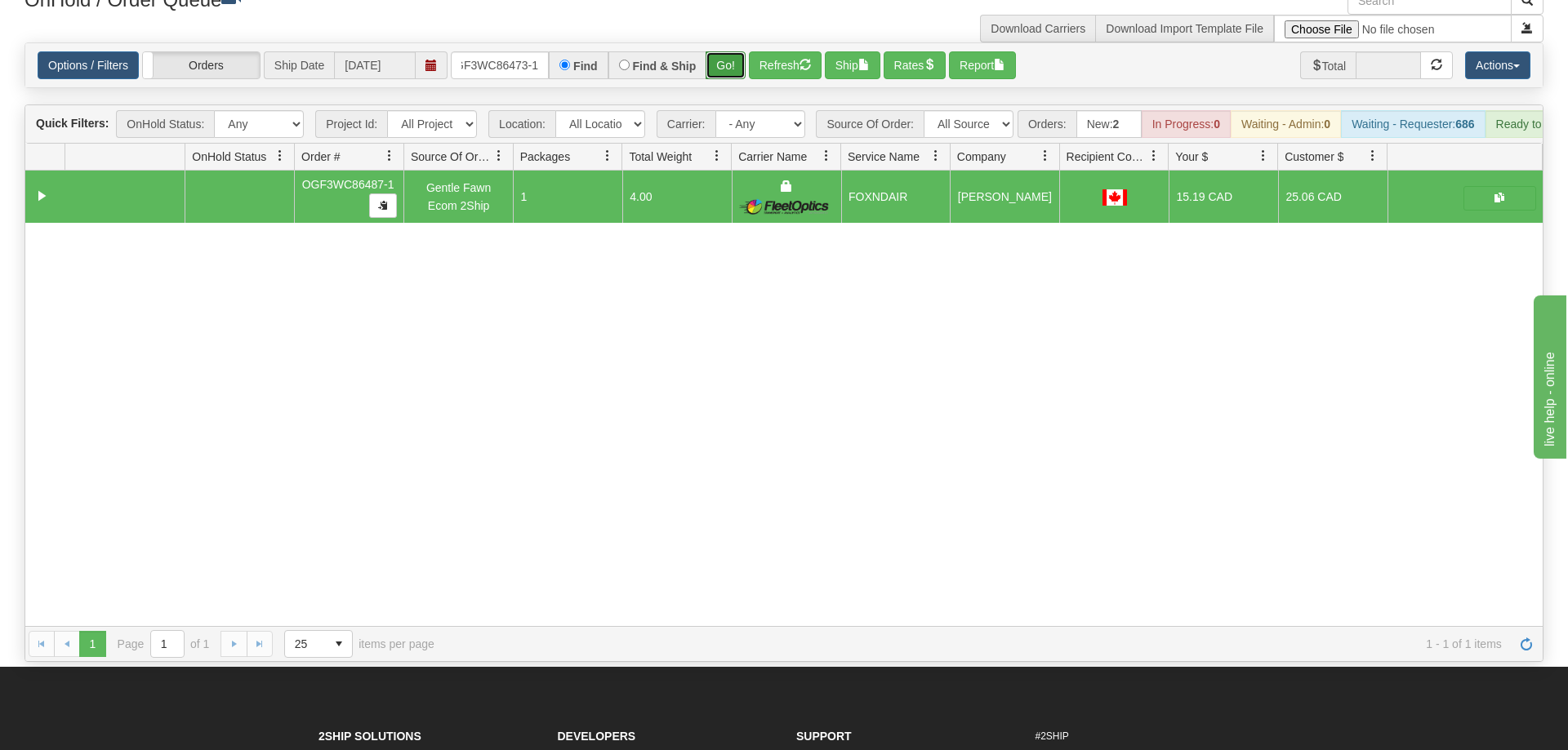
click at [737, 52] on button "Go!" at bounding box center [725, 66] width 40 height 28
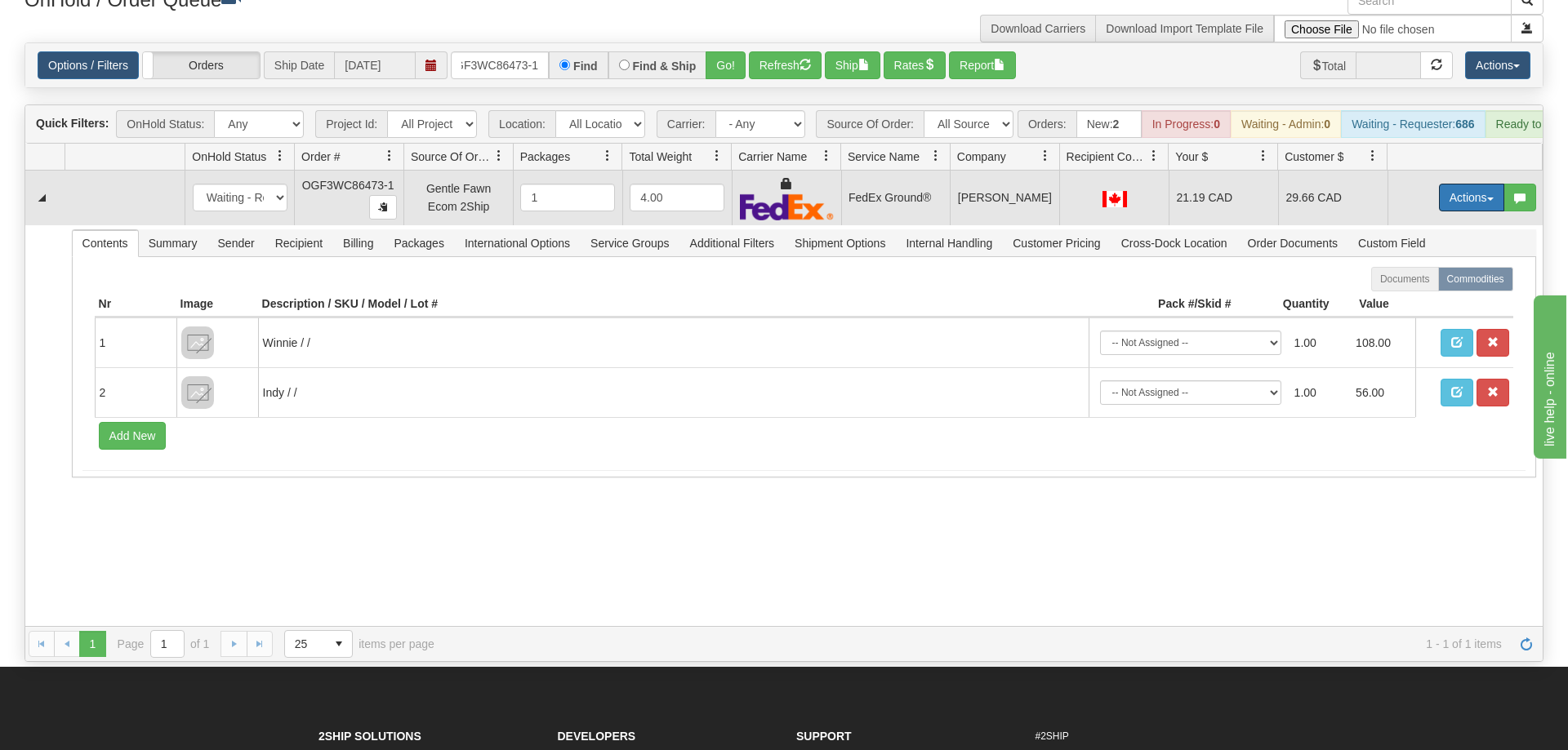
drag, startPoint x: 1477, startPoint y: 179, endPoint x: 1439, endPoint y: 231, distance: 64.4
click at [1476, 184] on button "Actions" at bounding box center [1472, 198] width 66 height 28
click at [1424, 282] on link "Ship" at bounding box center [1437, 292] width 131 height 22
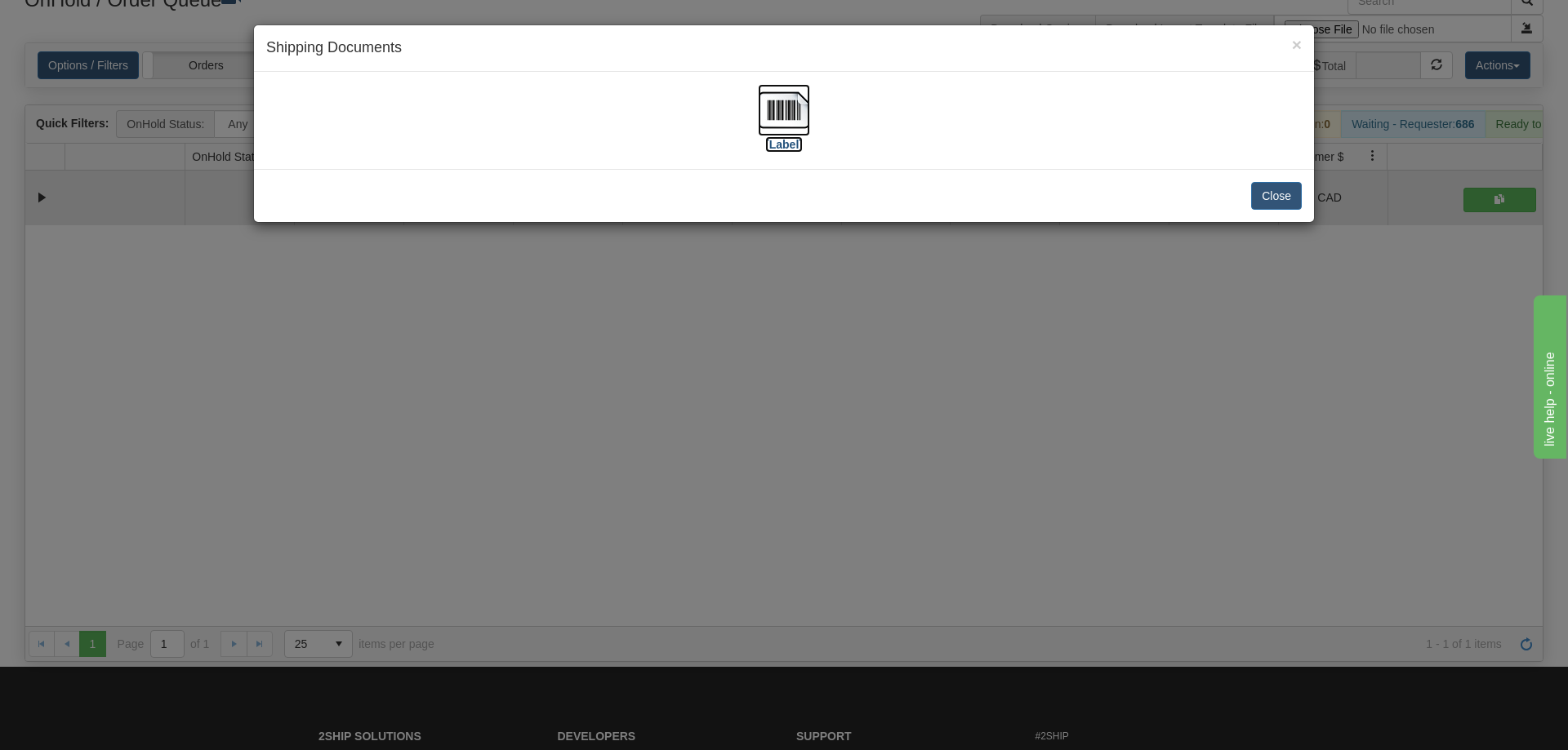
click at [800, 115] on img at bounding box center [784, 110] width 52 height 52
click at [590, 402] on div "× Shipping Documents [Label] Close" at bounding box center [784, 375] width 1568 height 750
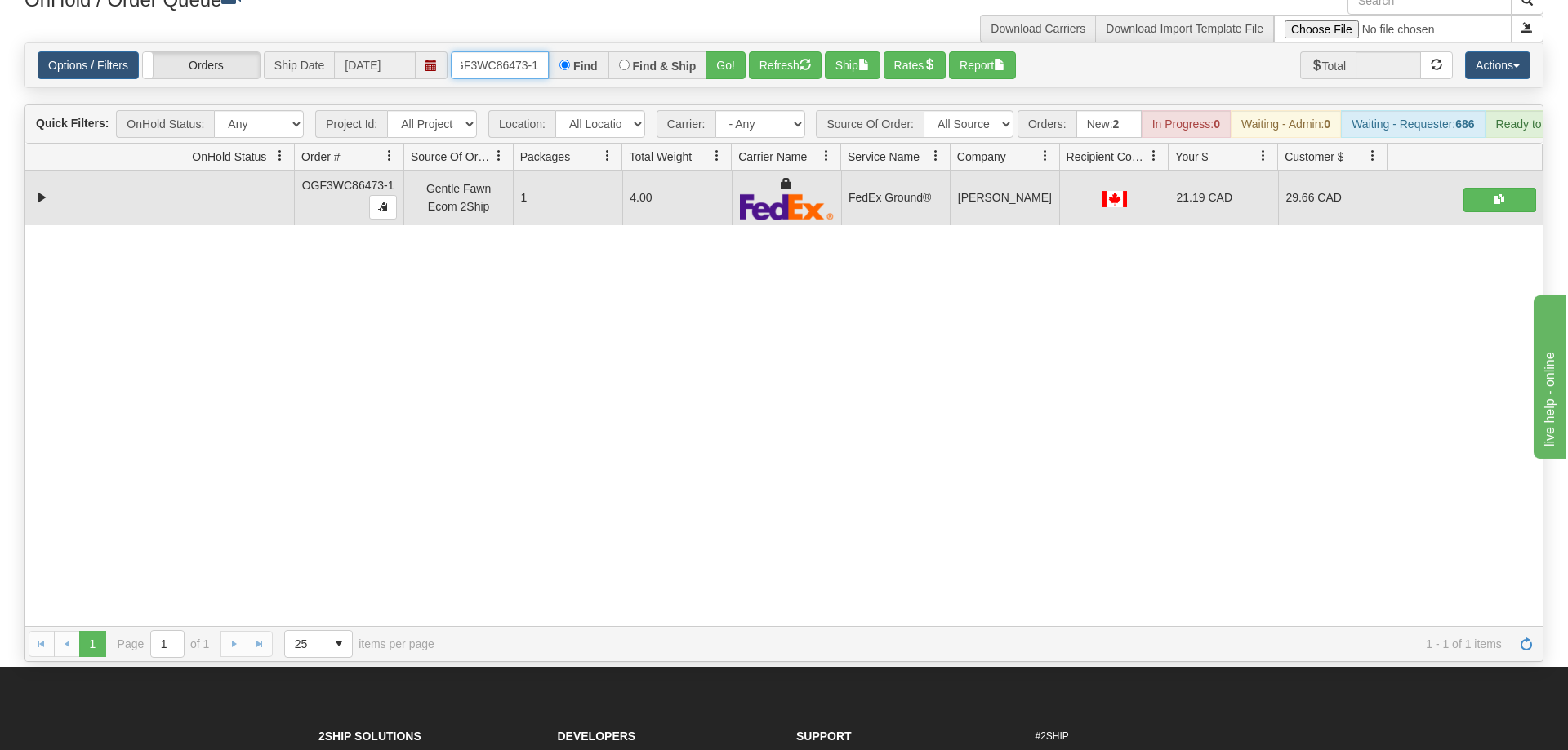
click at [526, 52] on input "OGF3WC86473-1" at bounding box center [500, 66] width 98 height 28
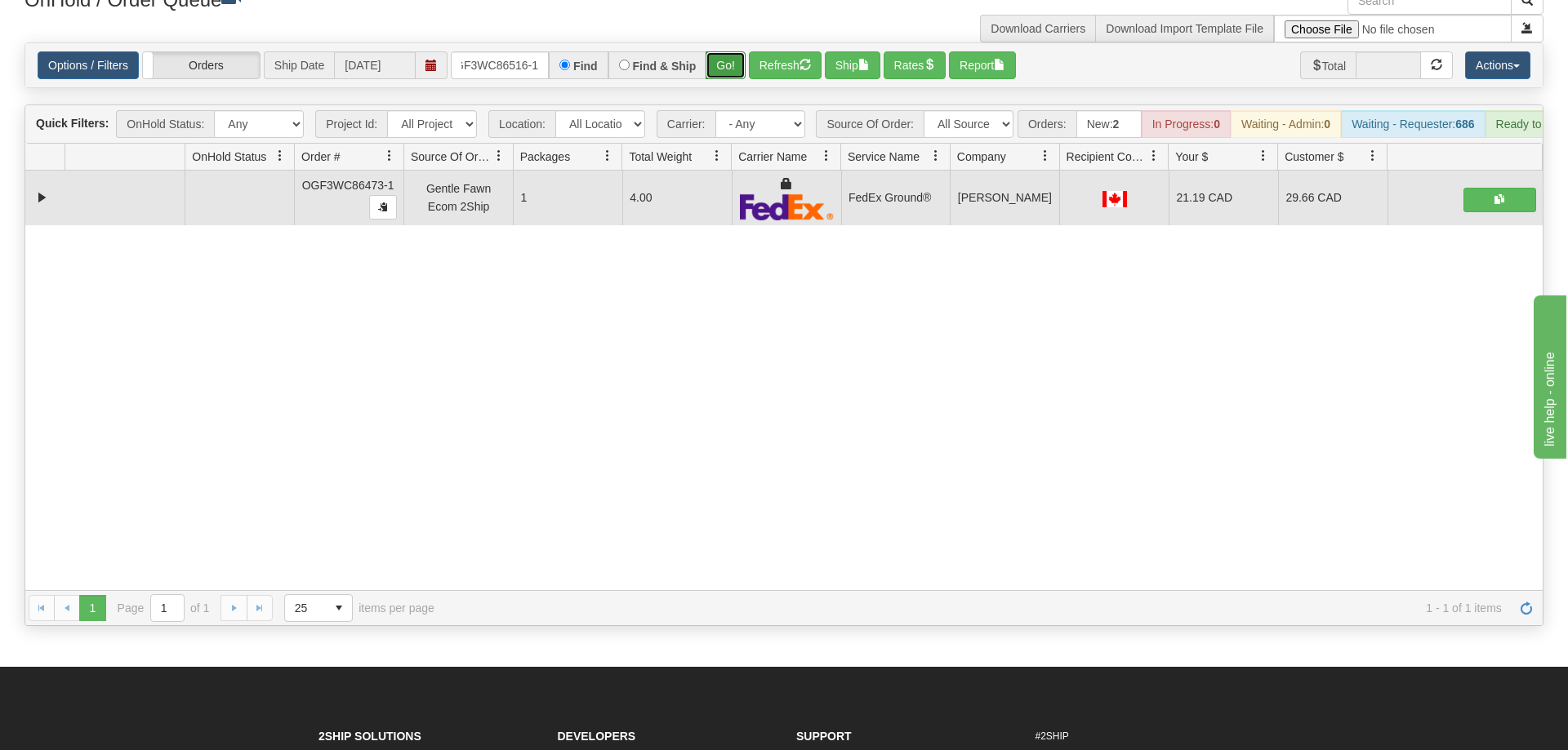
click at [736, 67] on div "Is equal to Is not equal to Contains Does not contains CAD USD EUR ZAR [PERSON_…" at bounding box center [784, 334] width 1544 height 584
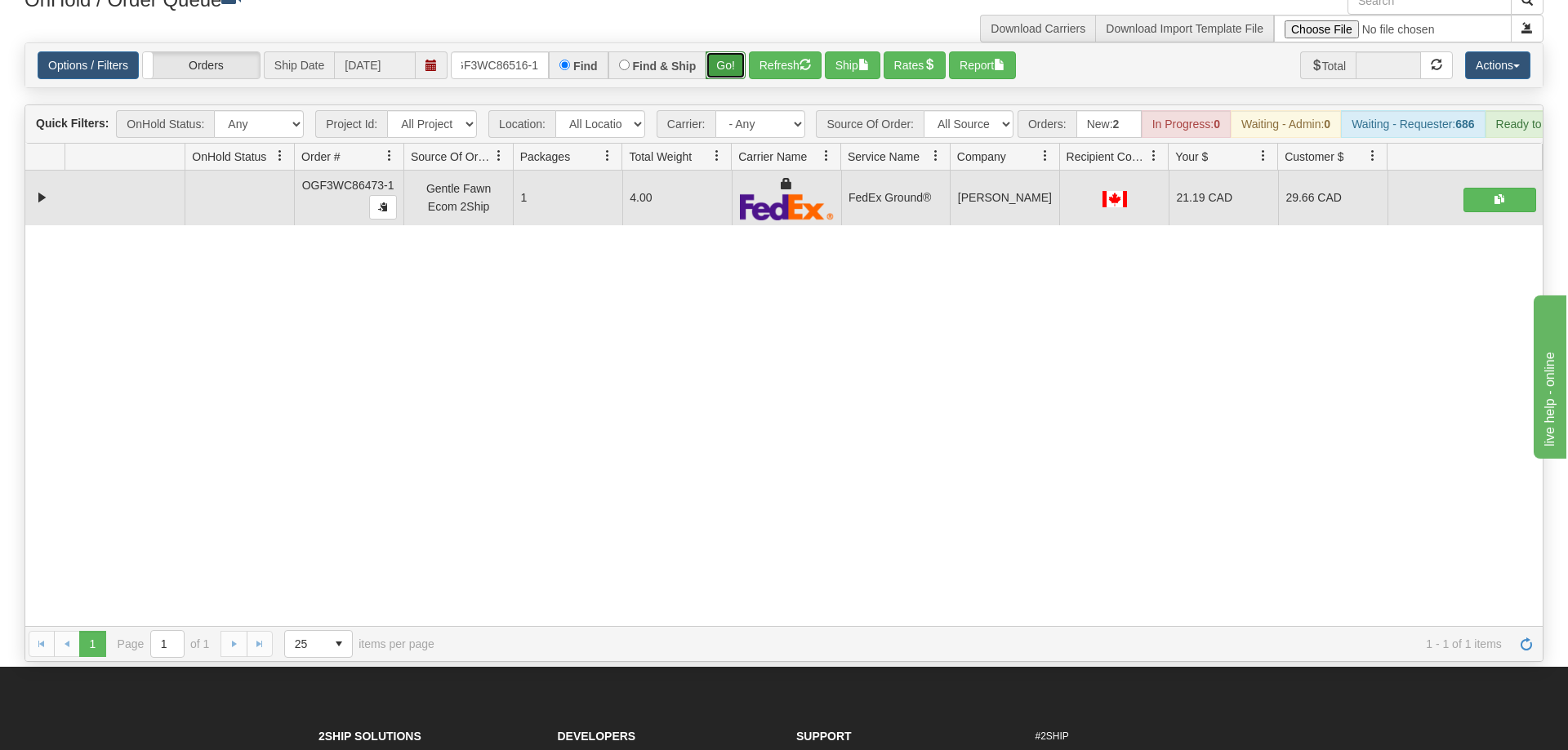
click at [727, 52] on button "Go!" at bounding box center [725, 66] width 40 height 28
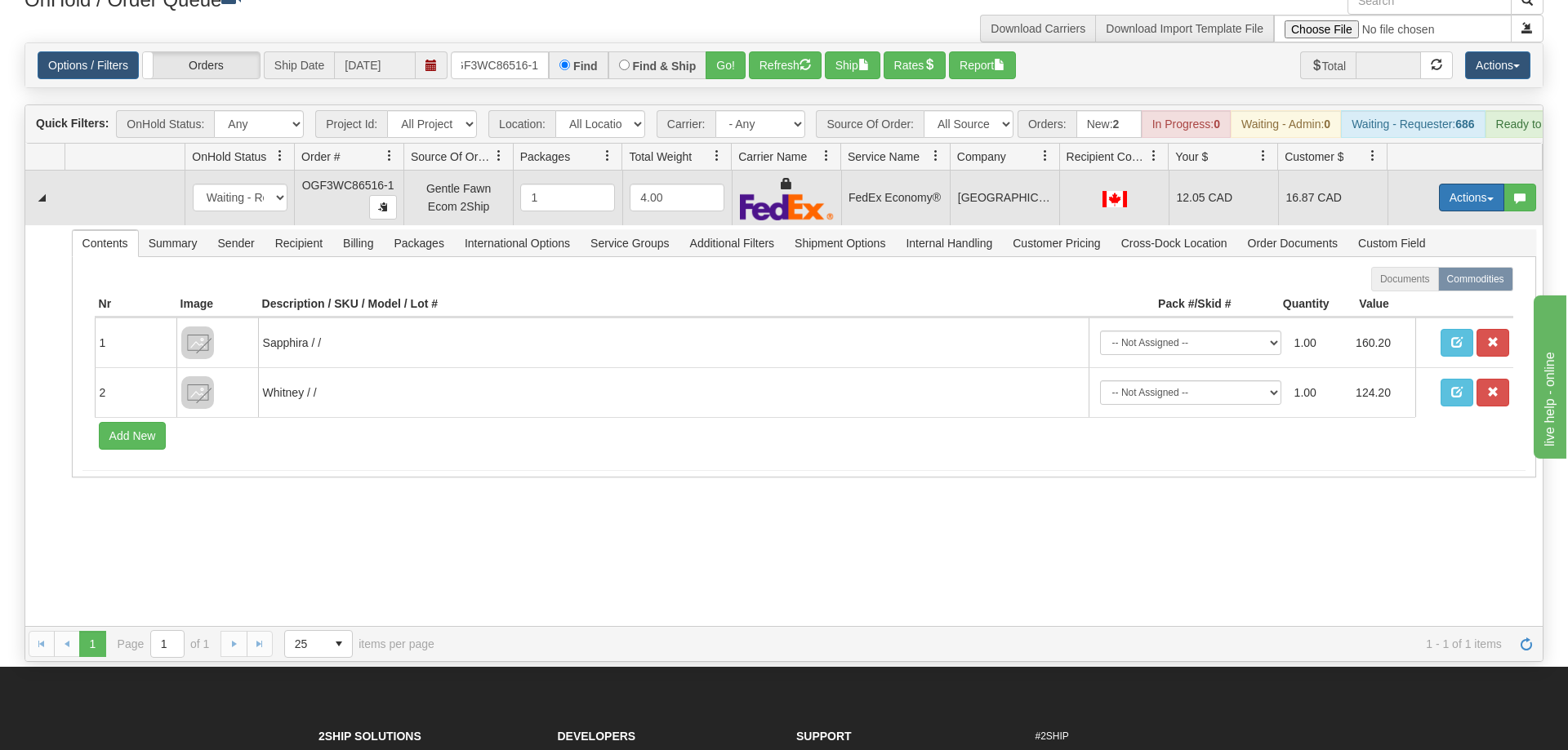
click at [1476, 184] on button "Actions" at bounding box center [1472, 198] width 66 height 28
click at [1429, 282] on link "Ship" at bounding box center [1437, 292] width 131 height 22
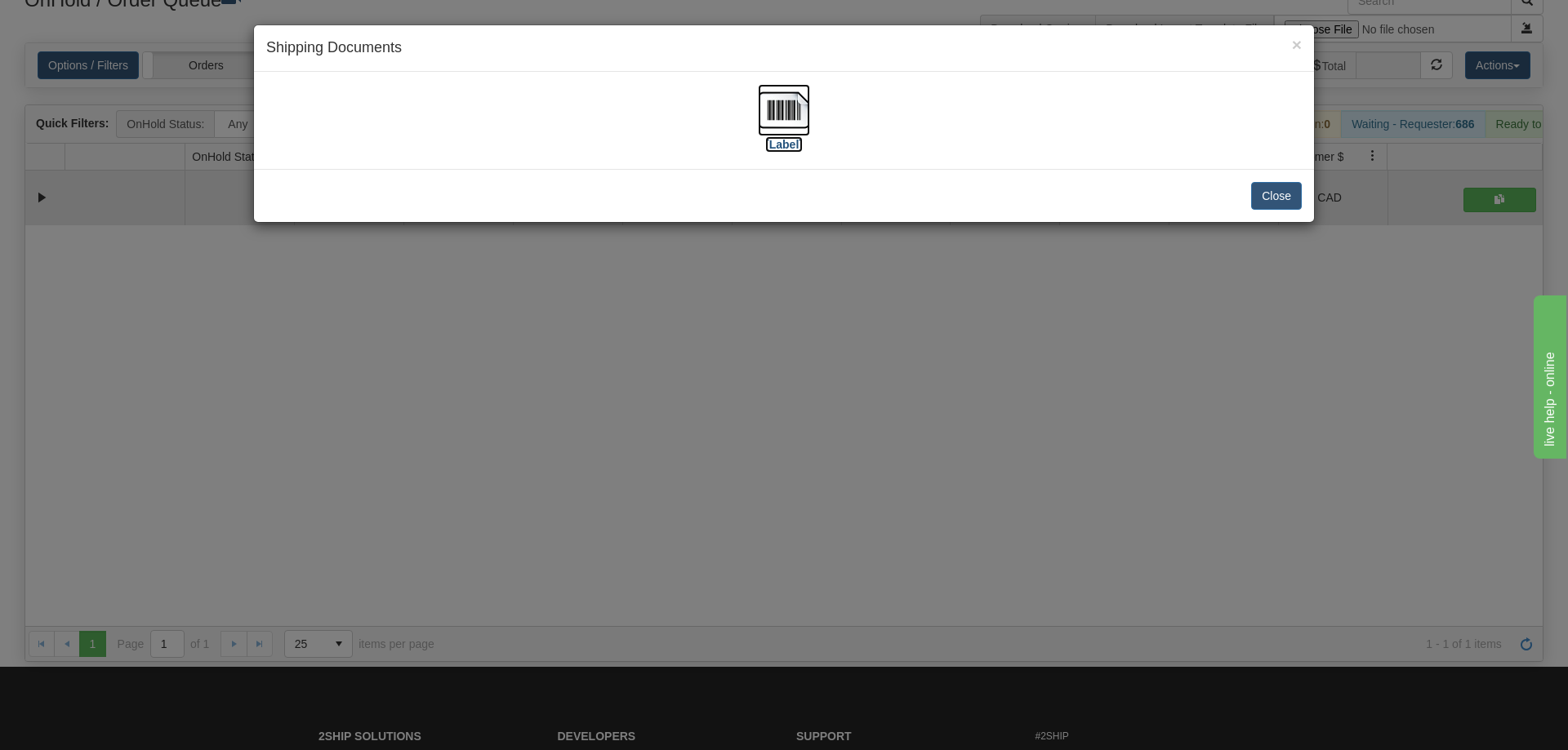
click at [760, 122] on img at bounding box center [784, 110] width 52 height 52
drag, startPoint x: 761, startPoint y: 350, endPoint x: 762, endPoint y: 321, distance: 29.0
click at [762, 336] on div "× Shipping Documents [Label] Close" at bounding box center [784, 375] width 1568 height 750
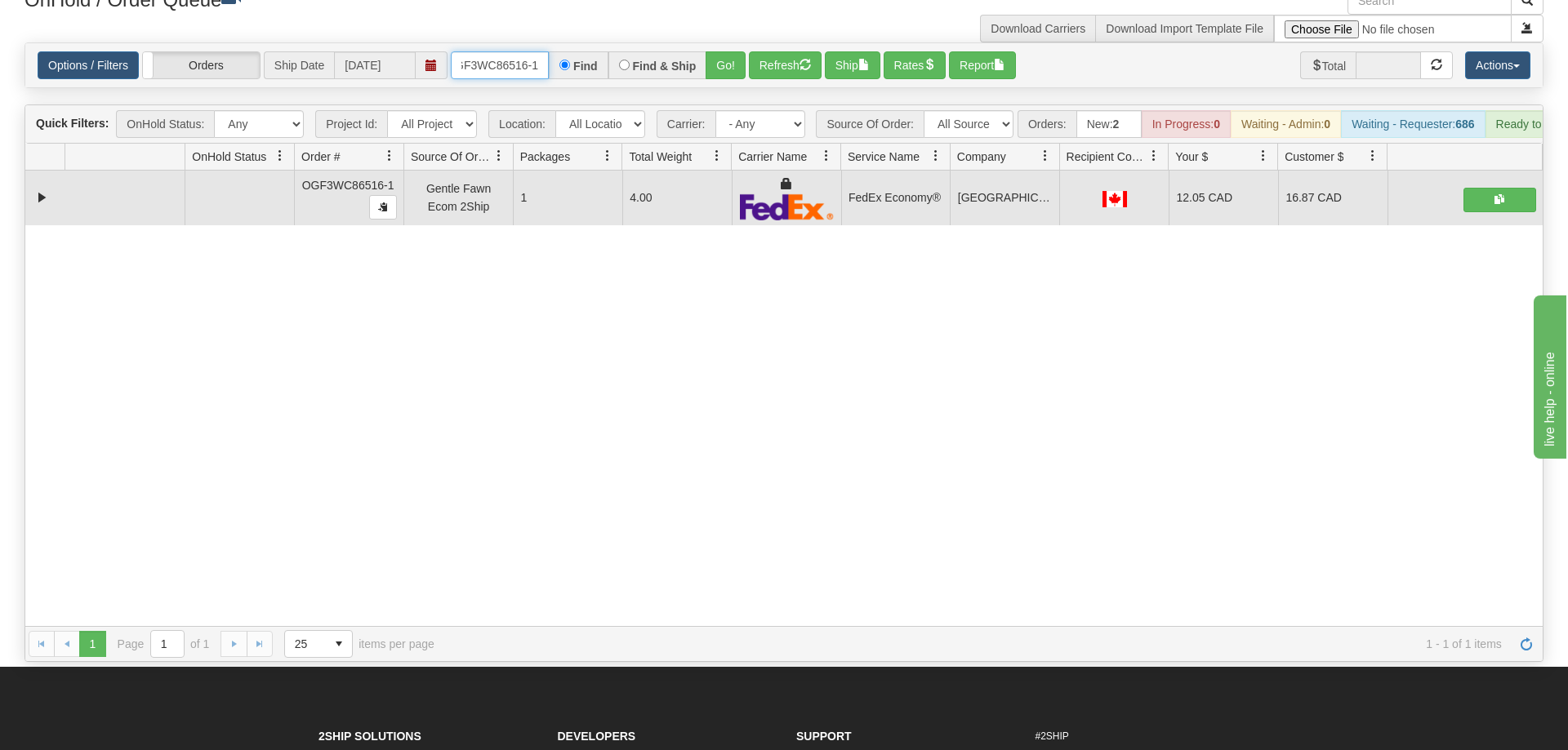
click at [510, 52] on input "OGF3WC86516-1" at bounding box center [500, 66] width 98 height 28
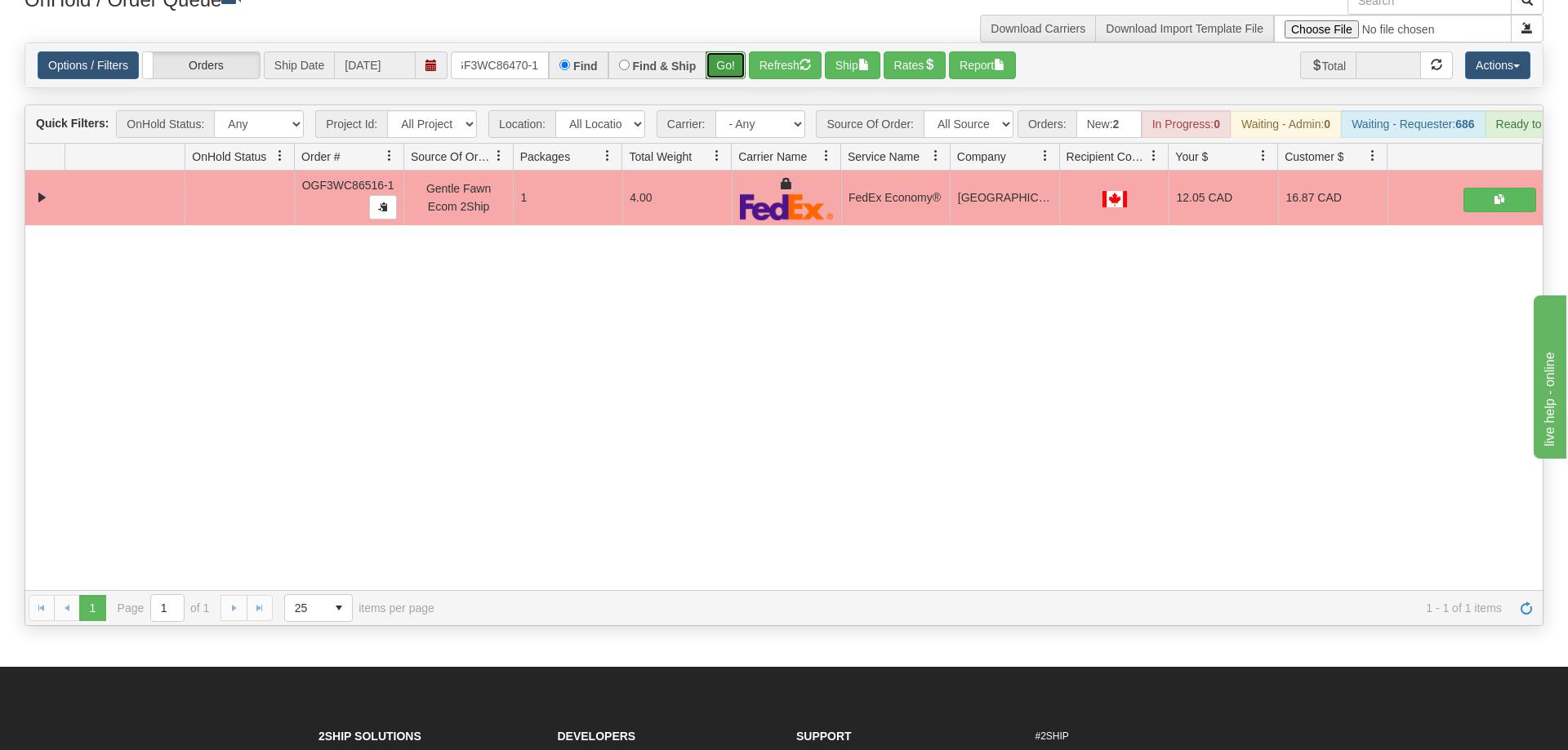
click at [719, 72] on div "Is equal to Is not equal to Contains Does not contains CAD USD EUR ZAR [PERSON_…" at bounding box center [784, 334] width 1544 height 584
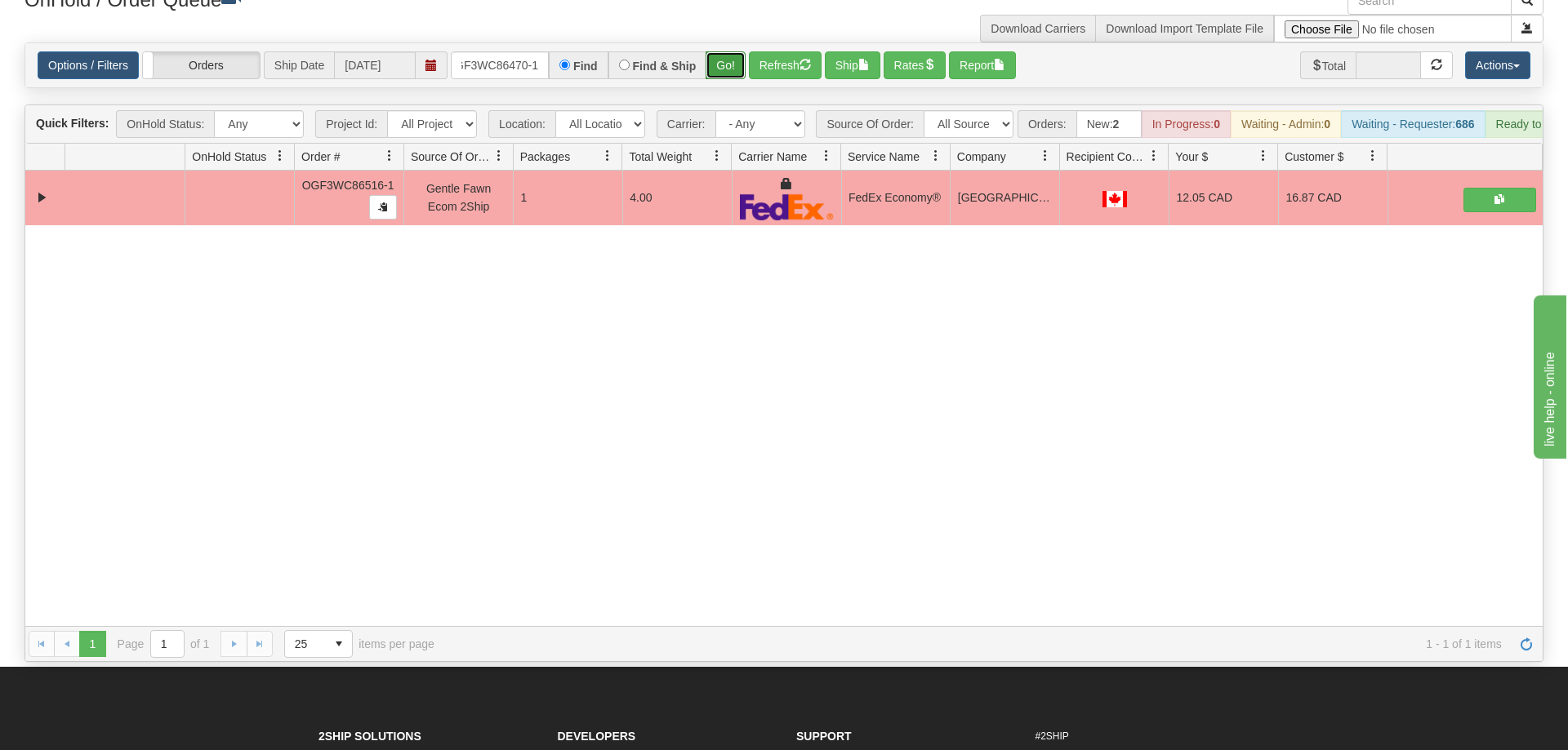
click at [722, 52] on button "Go!" at bounding box center [725, 66] width 40 height 28
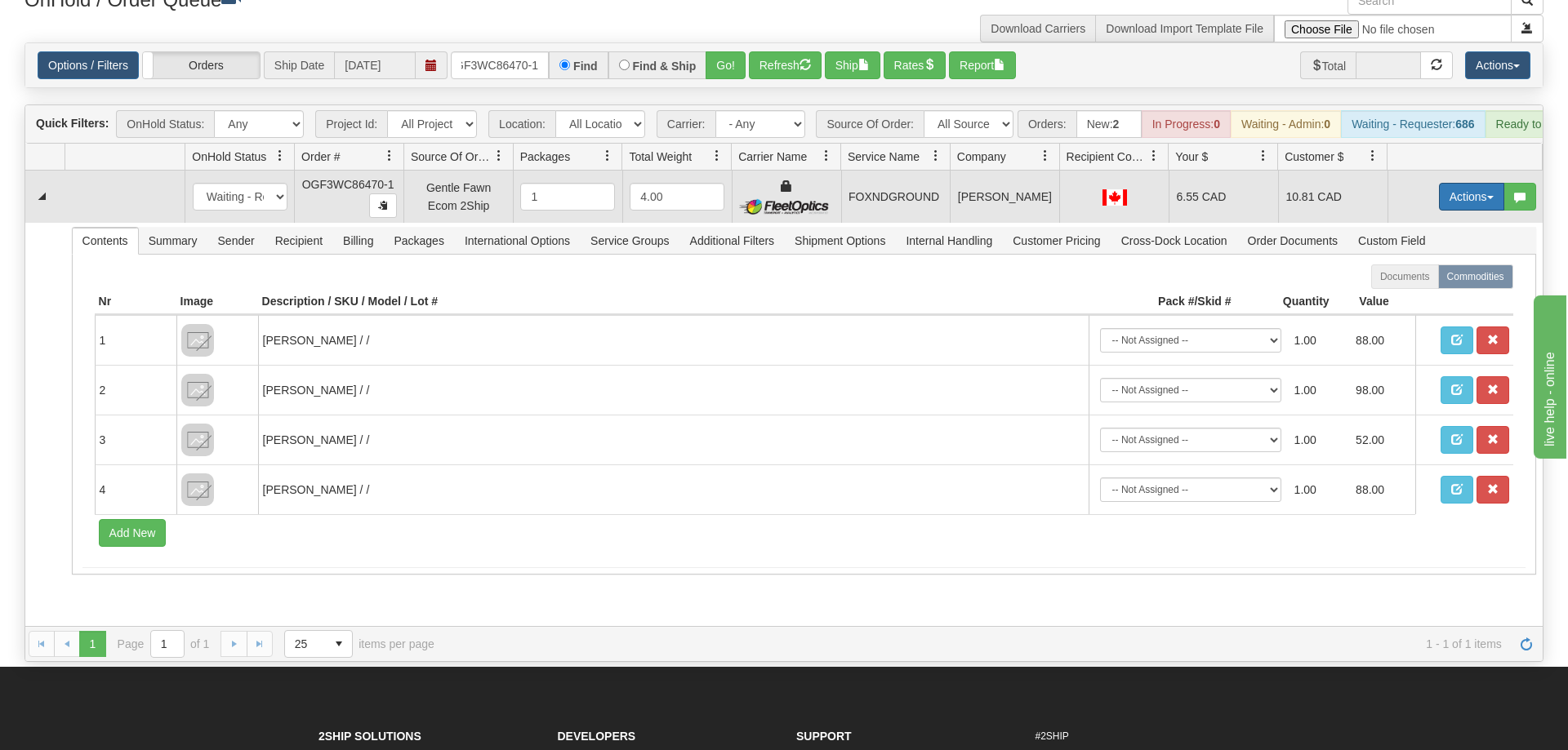
click at [1463, 186] on button "Actions" at bounding box center [1472, 197] width 66 height 28
click at [1424, 281] on link "Ship" at bounding box center [1437, 291] width 131 height 22
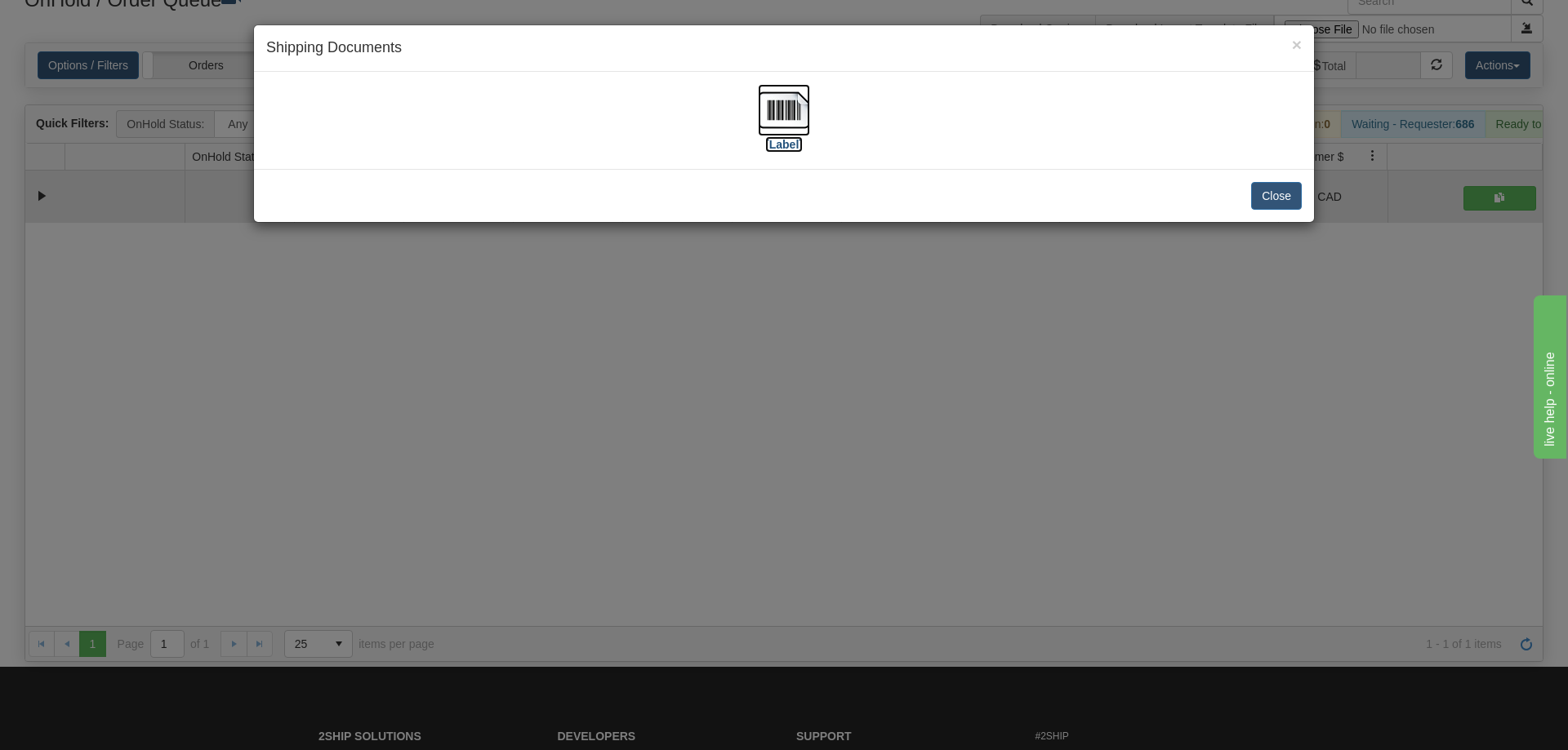
click at [787, 118] on img at bounding box center [784, 110] width 52 height 52
drag, startPoint x: 929, startPoint y: 239, endPoint x: 749, endPoint y: 108, distance: 222.6
click at [931, 237] on div "× Shipping Documents [Label] Close" at bounding box center [784, 375] width 1568 height 750
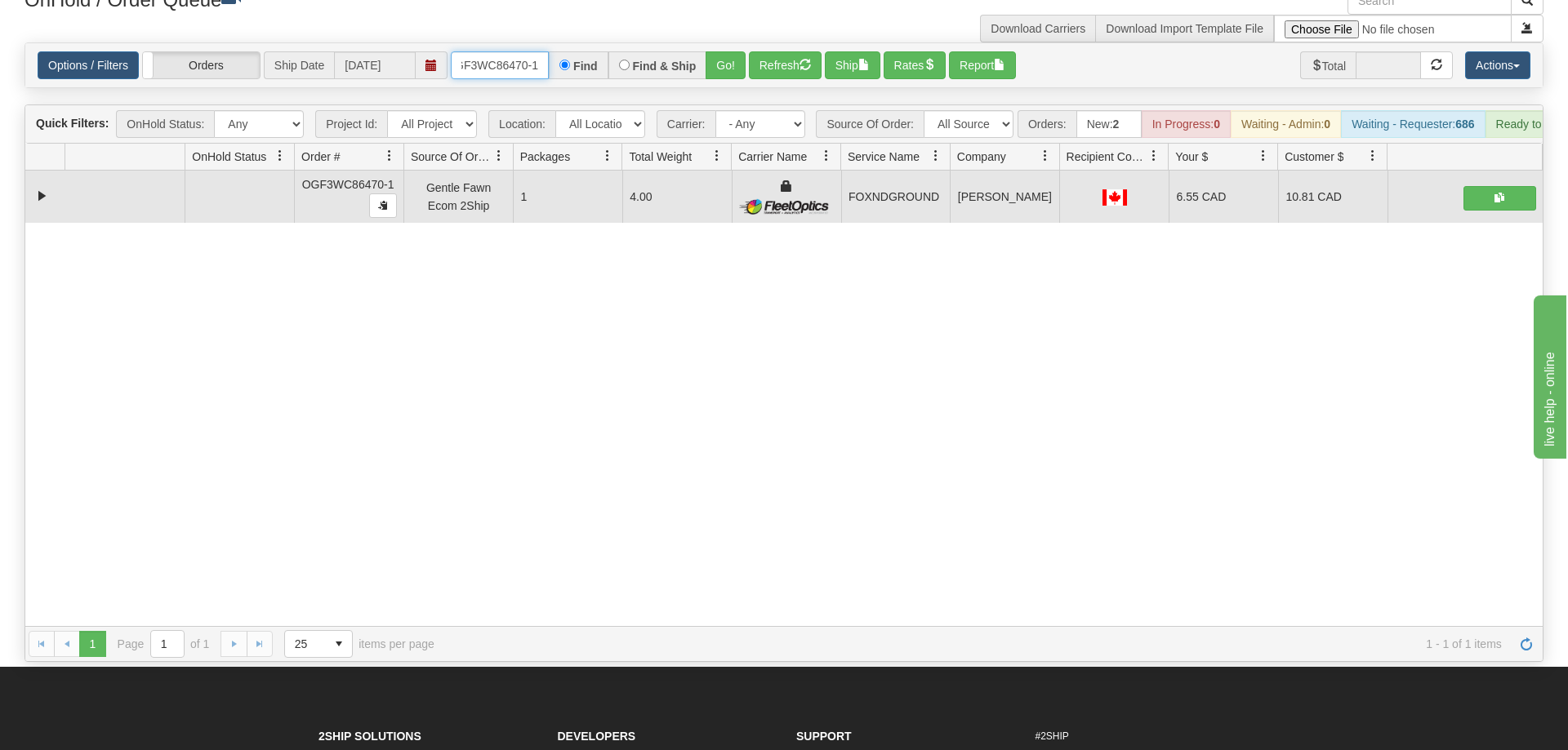
click at [482, 52] on input "OGF3WC86470-1" at bounding box center [500, 66] width 98 height 28
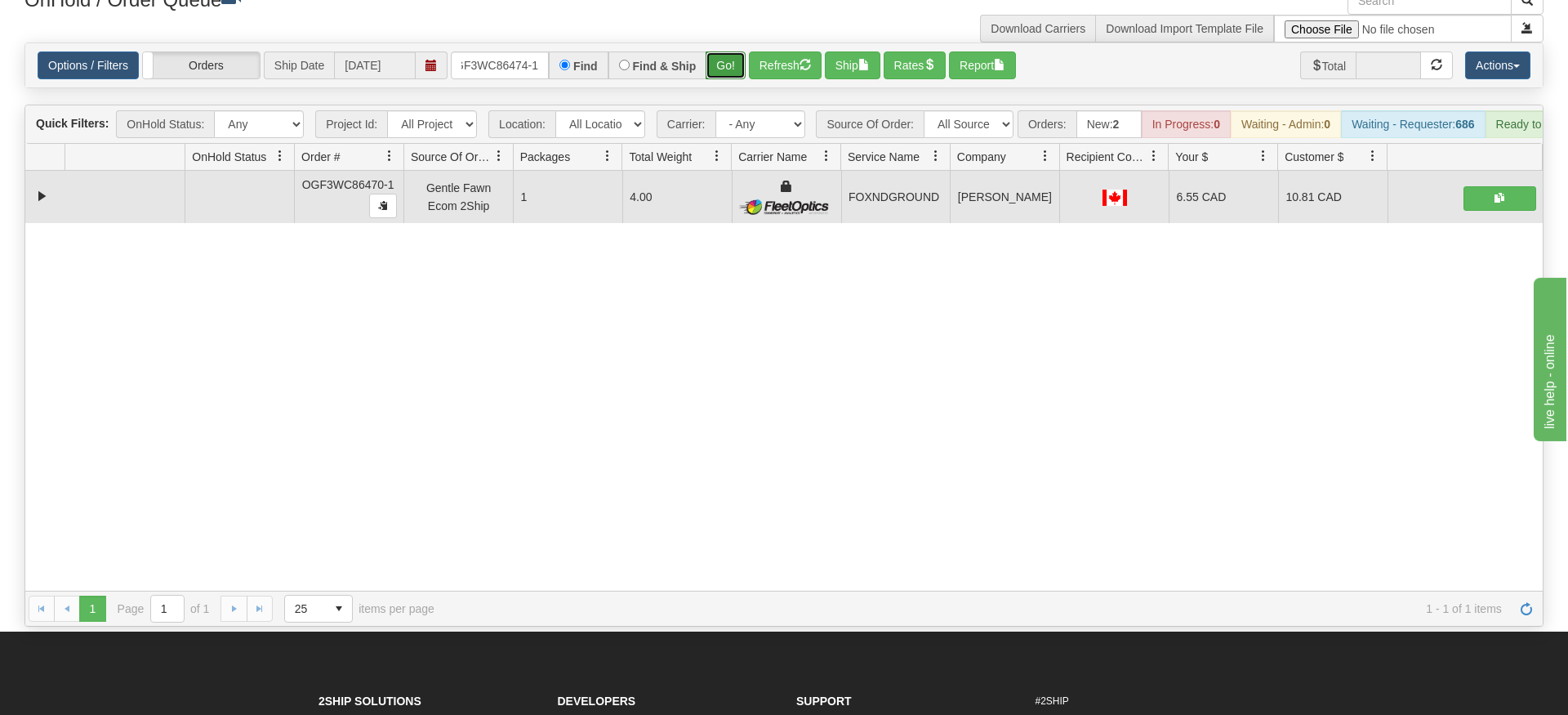
click at [732, 81] on div "Is equal to Is not equal to Contains Does not contains CAD USD EUR ZAR [PERSON_…" at bounding box center [784, 335] width 1544 height 584
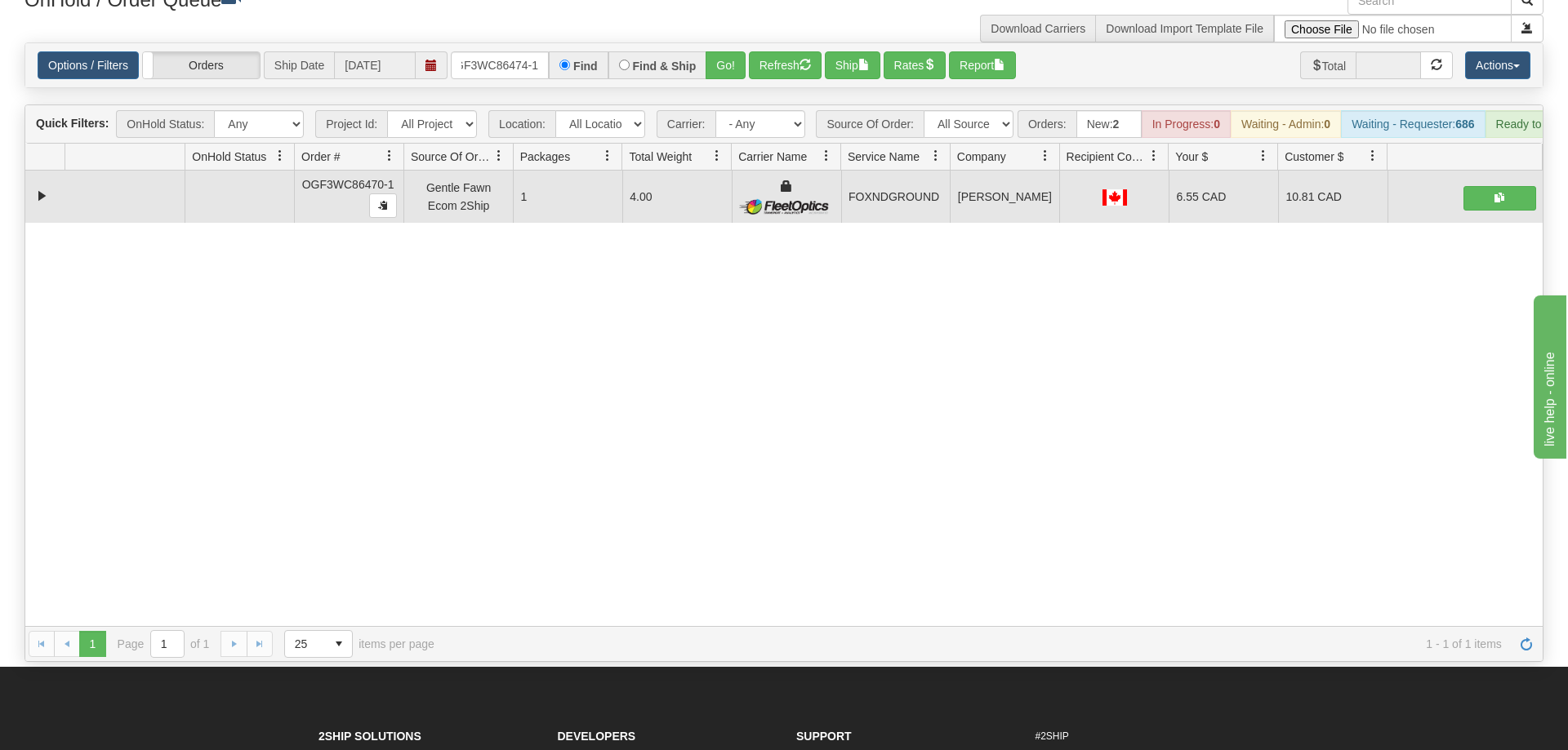
click at [735, 58] on div "Options / Filters Group Shipments Orders Ship Date [DATE] OGF3WC86474-1 Find Fi…" at bounding box center [783, 65] width 1517 height 44
click at [725, 52] on button "Go!" at bounding box center [725, 66] width 40 height 28
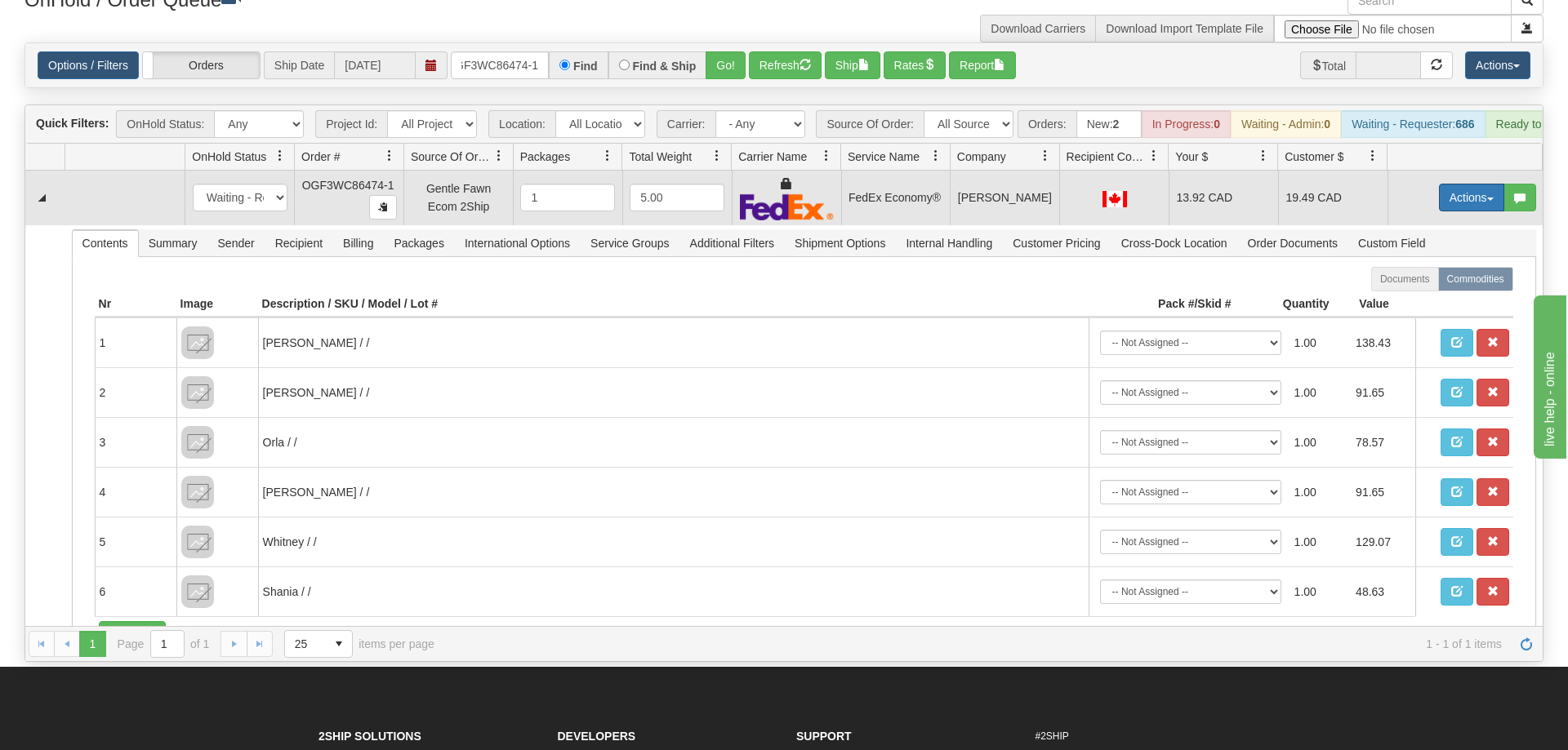
click at [1465, 184] on button "Actions" at bounding box center [1472, 198] width 66 height 28
click at [1404, 286] on span "Ship" at bounding box center [1406, 292] width 35 height 13
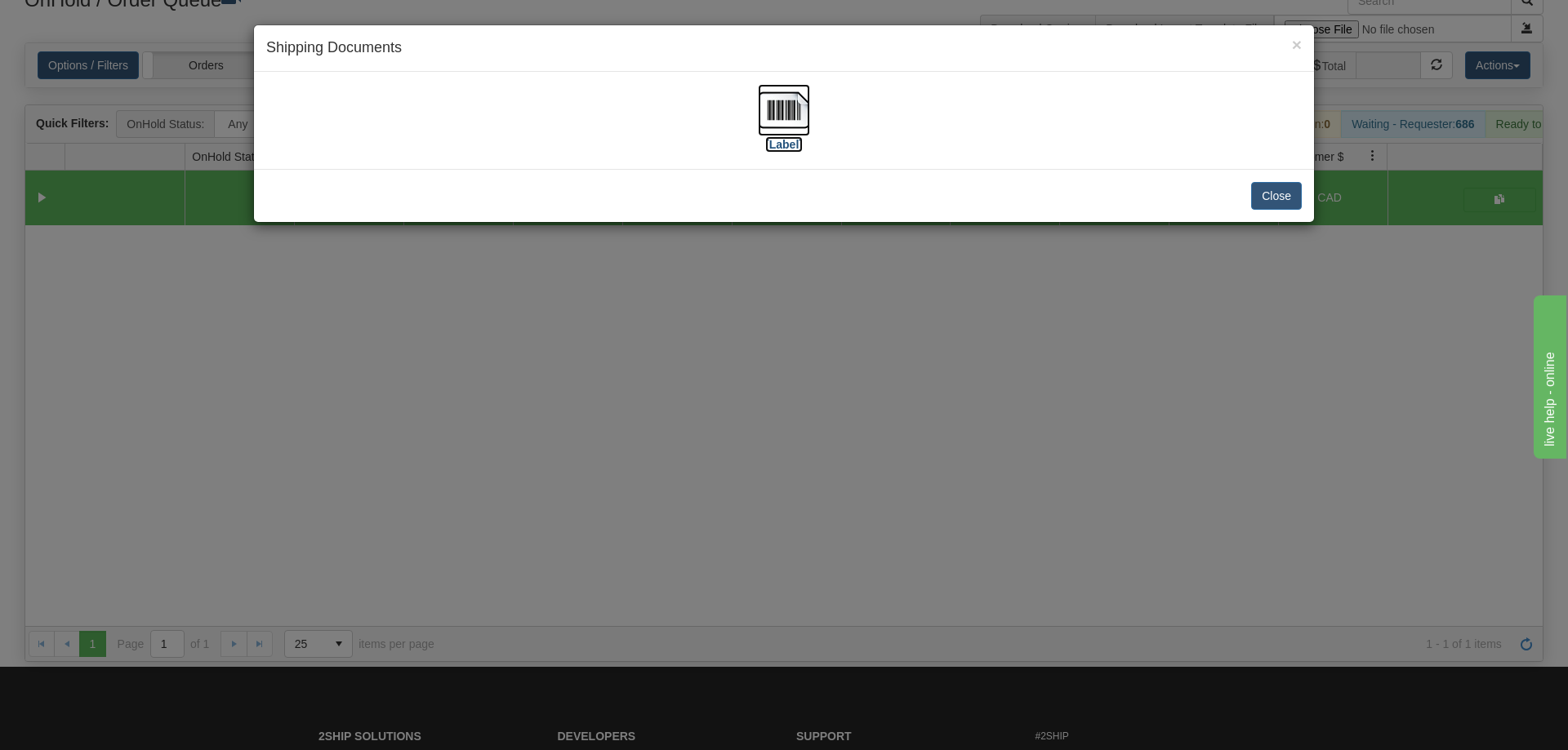
click at [765, 96] on img at bounding box center [784, 110] width 52 height 52
drag, startPoint x: 1023, startPoint y: 426, endPoint x: 506, endPoint y: 23, distance: 655.5
click at [1013, 415] on div "× Shipping Documents [Label] Close" at bounding box center [784, 375] width 1568 height 750
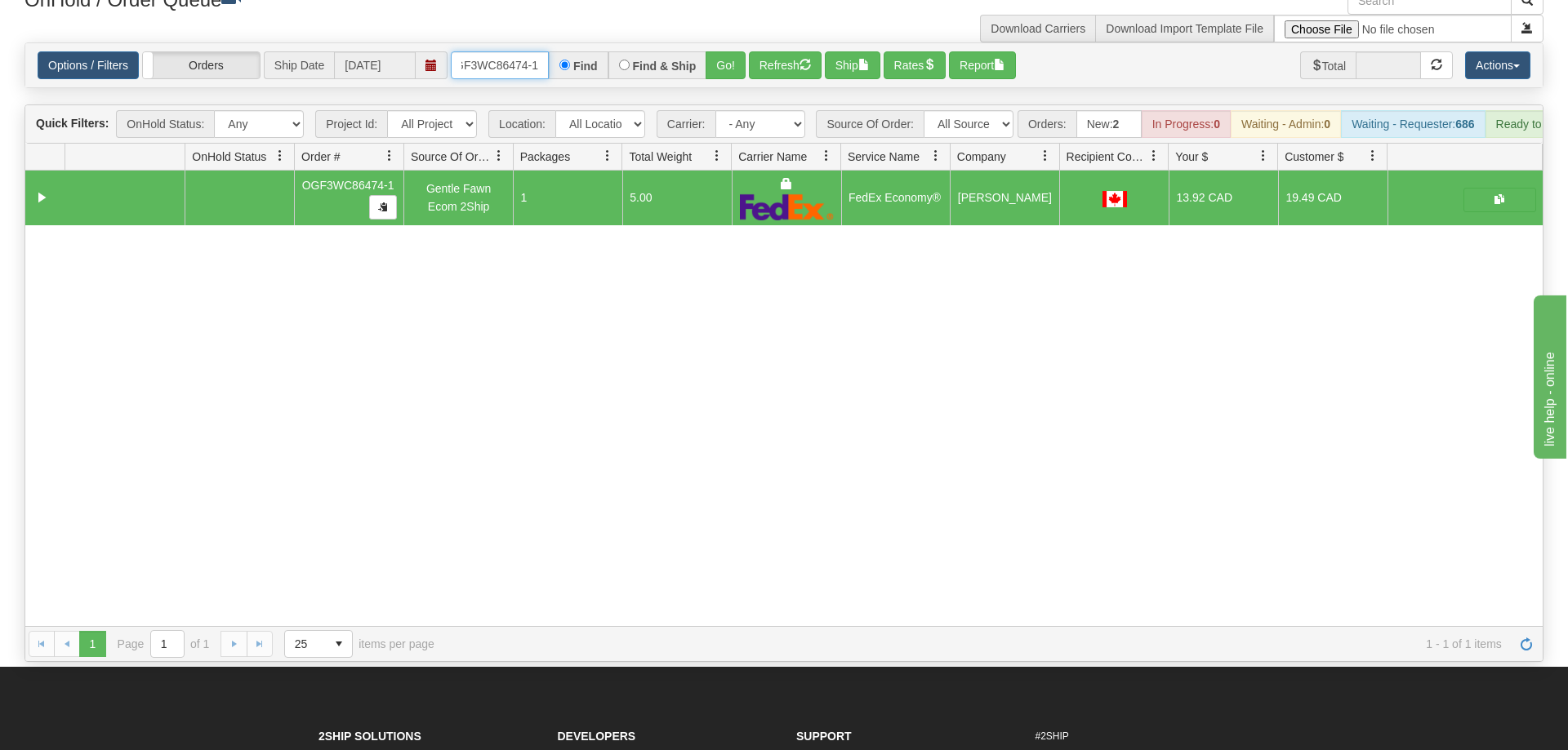
click at [469, 52] on input "OGF3WC86474-1" at bounding box center [500, 66] width 98 height 28
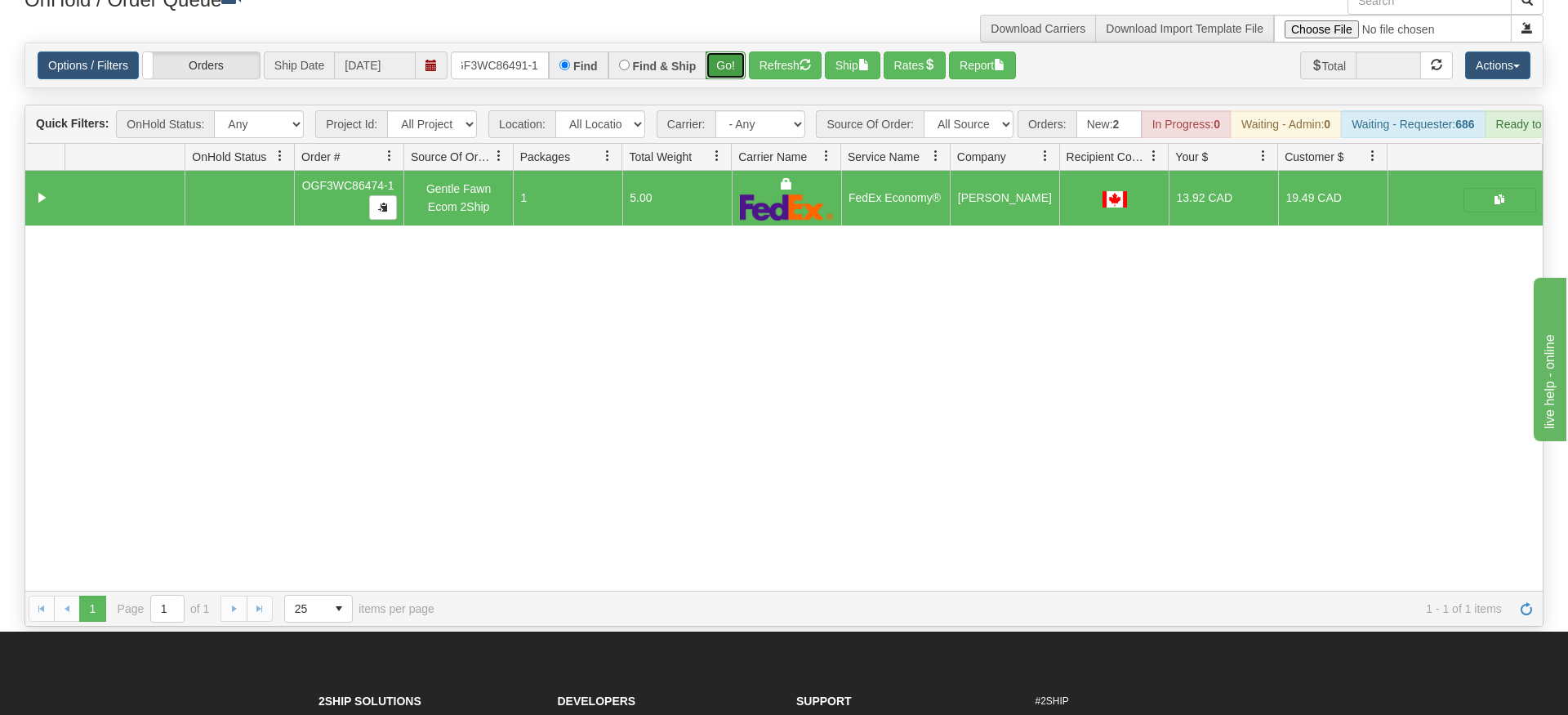
click at [735, 73] on div "Is equal to Is not equal to Contains Does not contains CAD USD EUR ZAR [PERSON_…" at bounding box center [784, 335] width 1544 height 584
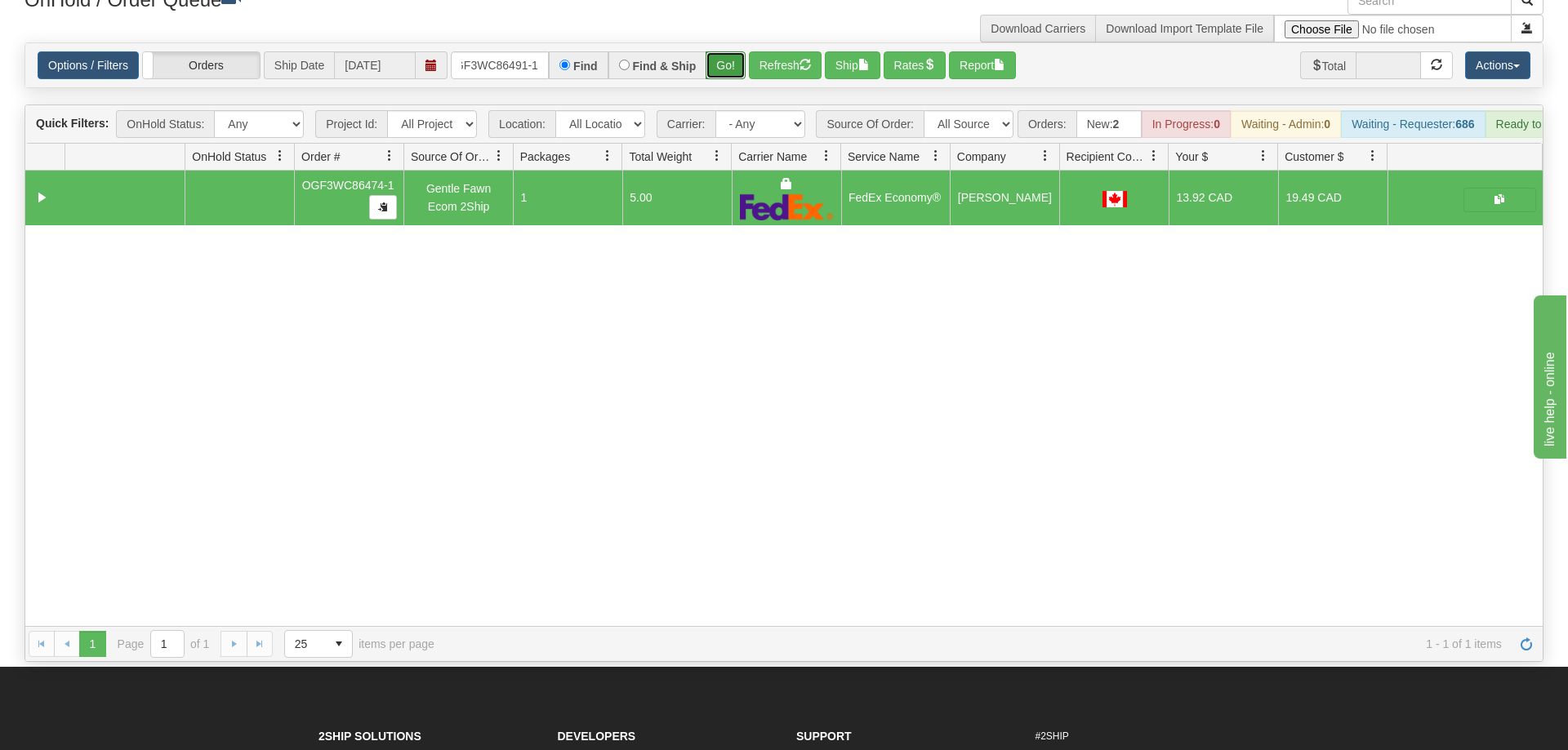
click at [732, 52] on button "Go!" at bounding box center [725, 66] width 40 height 28
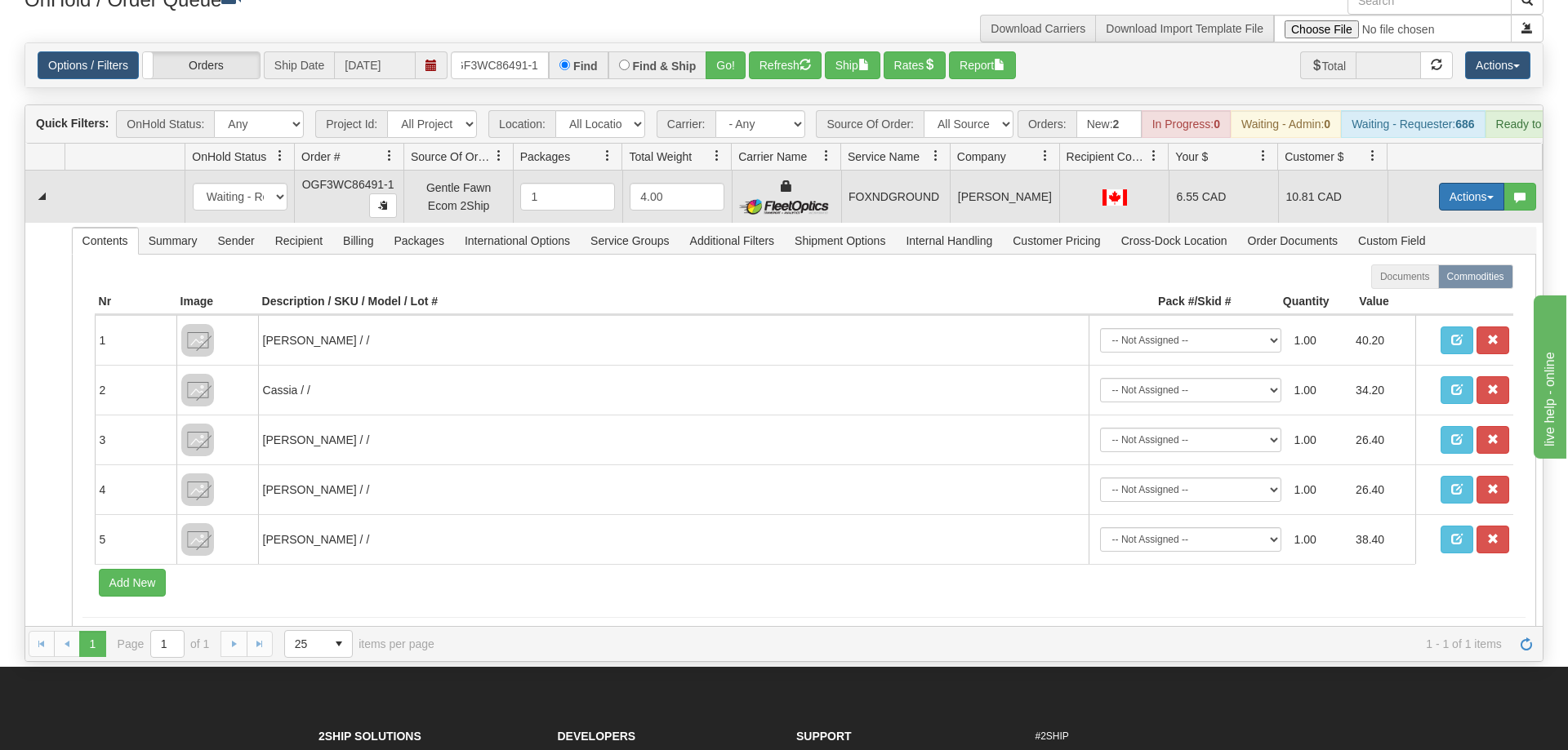
click at [1472, 183] on button "Actions" at bounding box center [1472, 197] width 66 height 28
click at [1421, 281] on link "Ship" at bounding box center [1437, 291] width 131 height 22
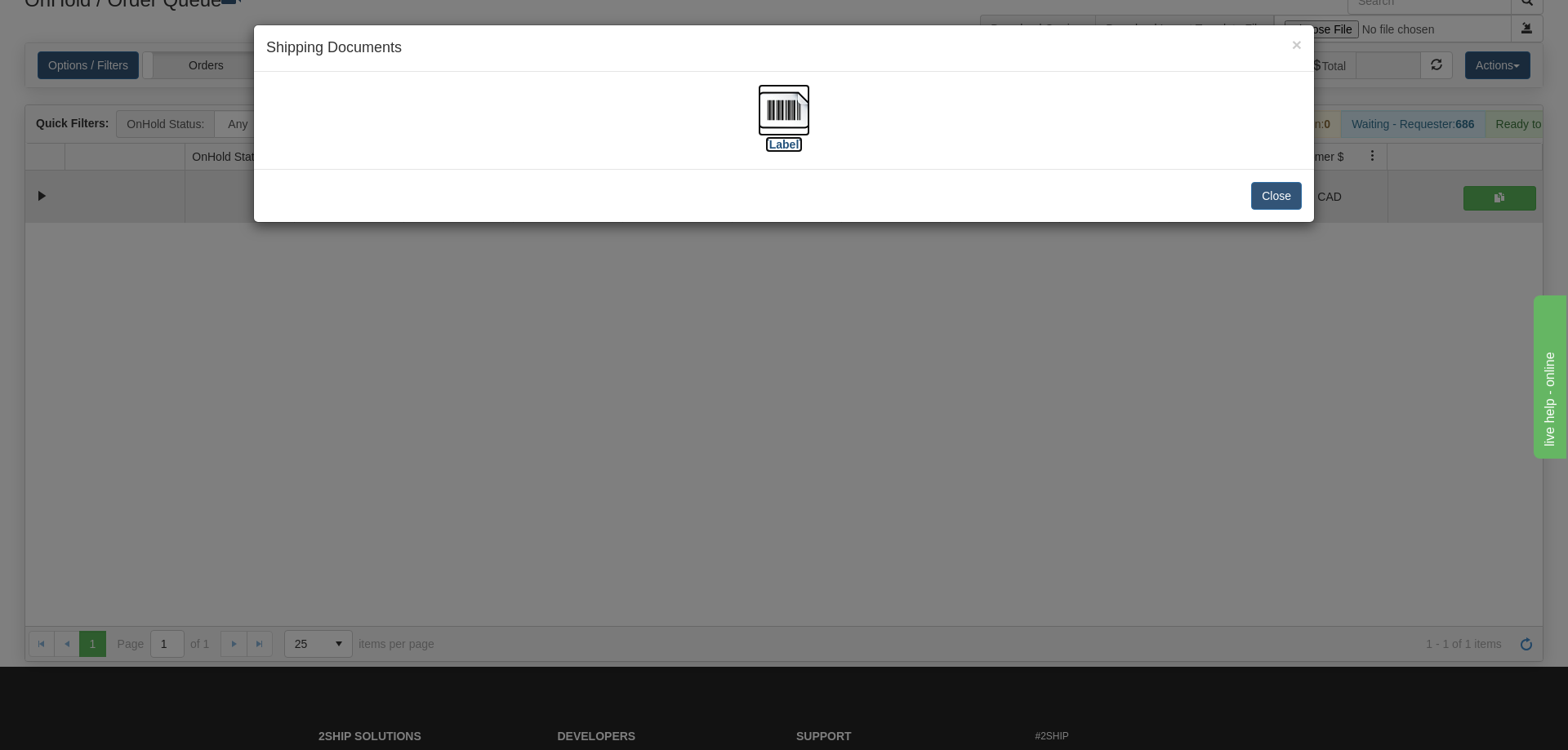
click at [774, 105] on img at bounding box center [784, 110] width 52 height 52
drag, startPoint x: 955, startPoint y: 423, endPoint x: 437, endPoint y: 119, distance: 600.6
click at [948, 416] on div "× Shipping Documents [Label] Close" at bounding box center [784, 375] width 1568 height 750
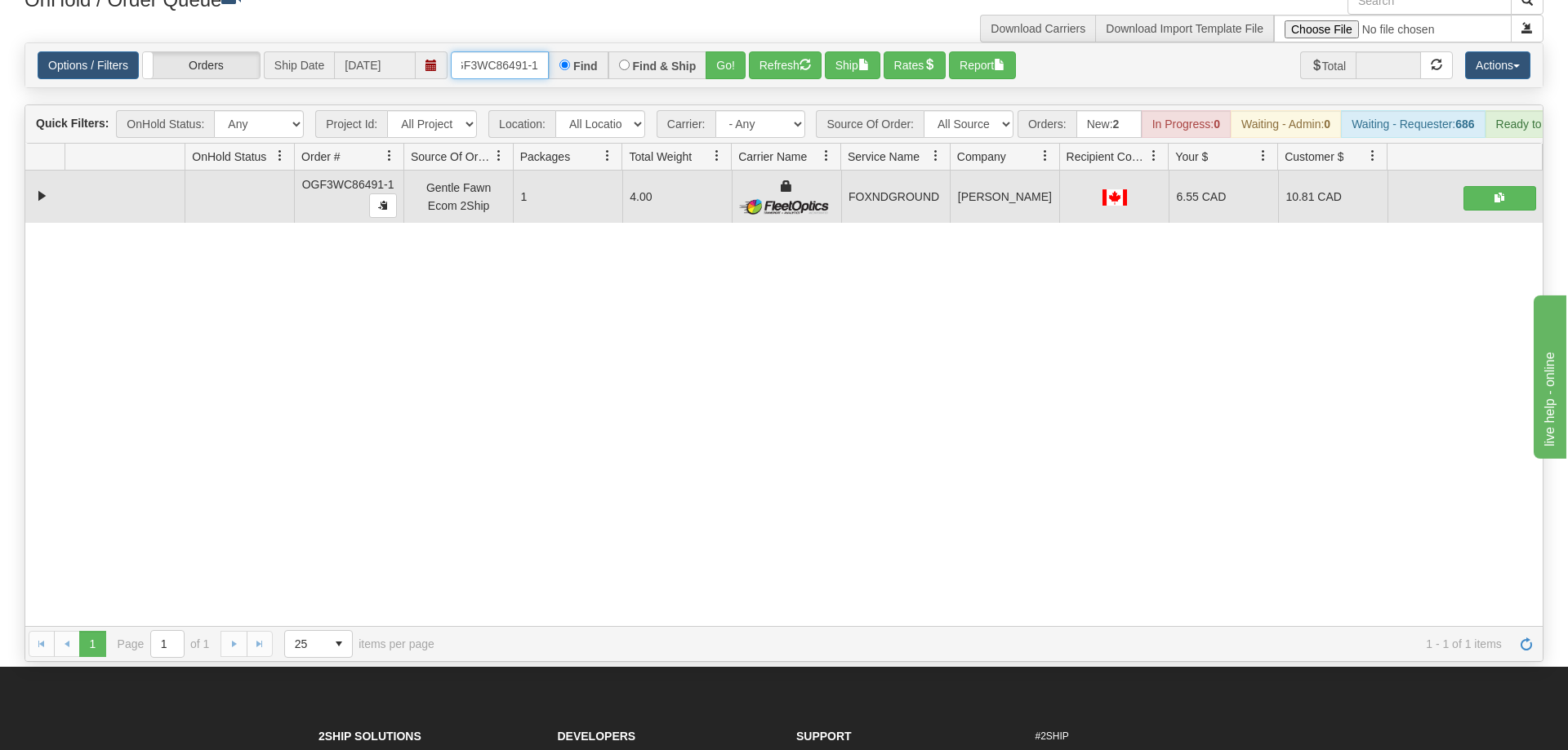
click at [511, 52] on input "oGF3WC86491-1" at bounding box center [500, 66] width 98 height 28
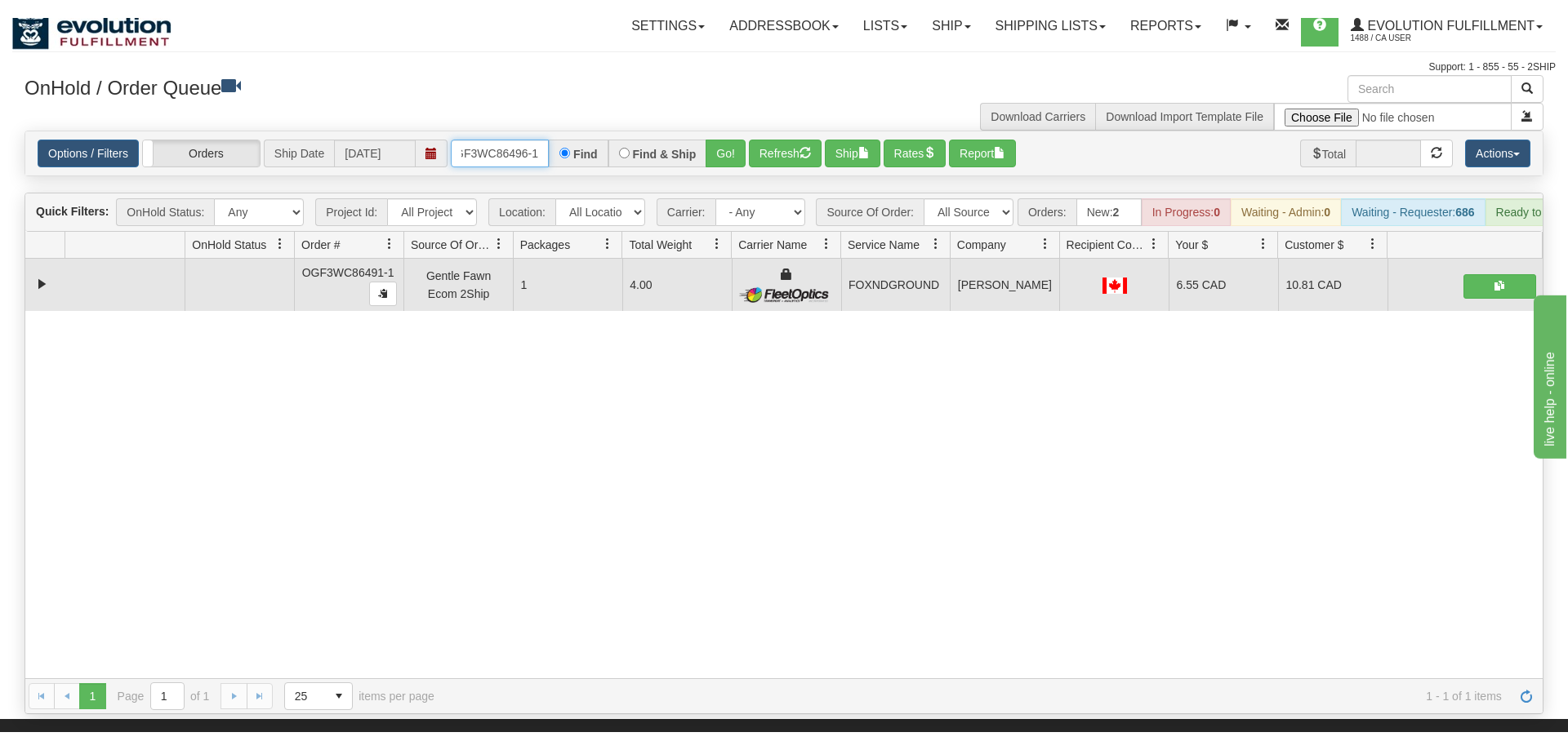
scroll to position [0, 0]
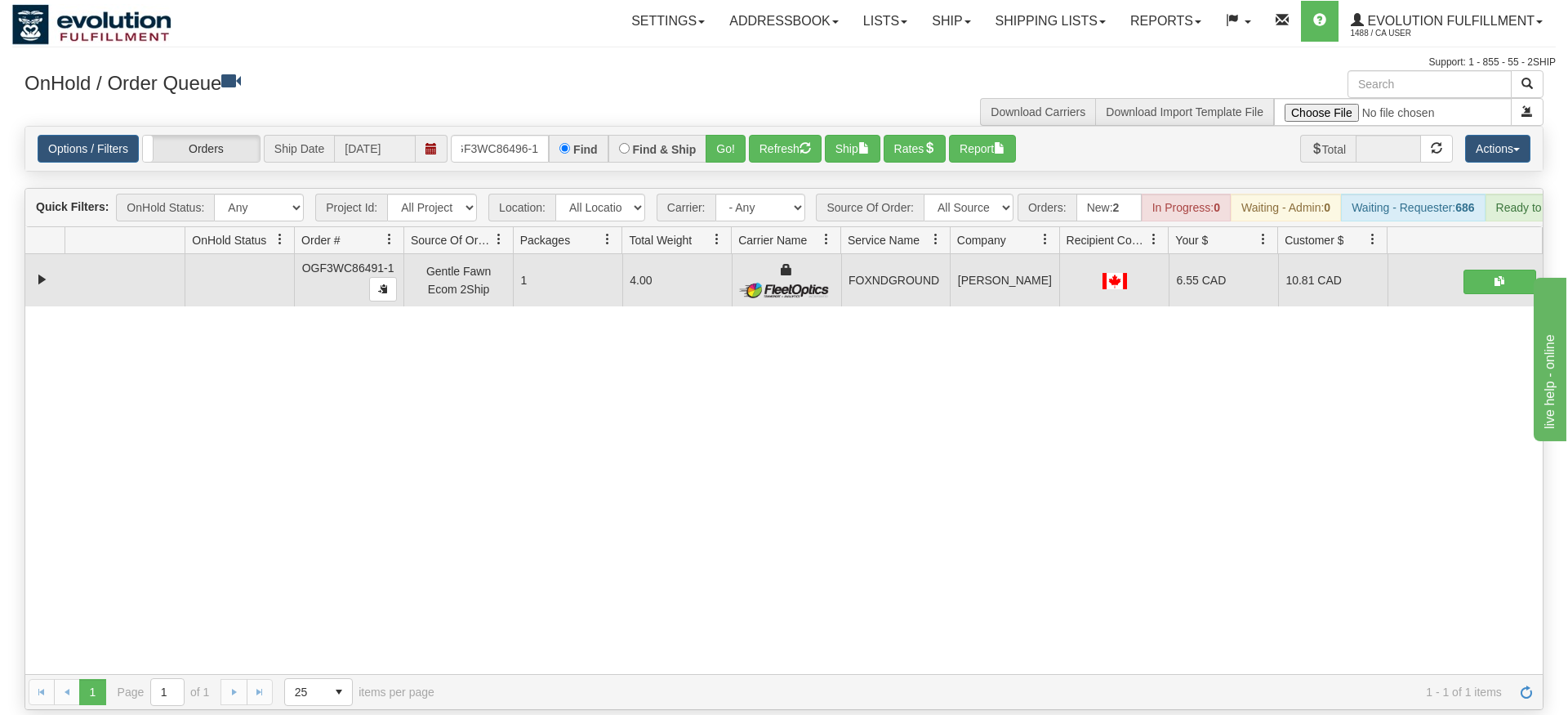
click at [730, 186] on div "Is equal to Is not equal to Contains Does not contains CAD USD EUR ZAR [PERSON_…" at bounding box center [784, 418] width 1544 height 584
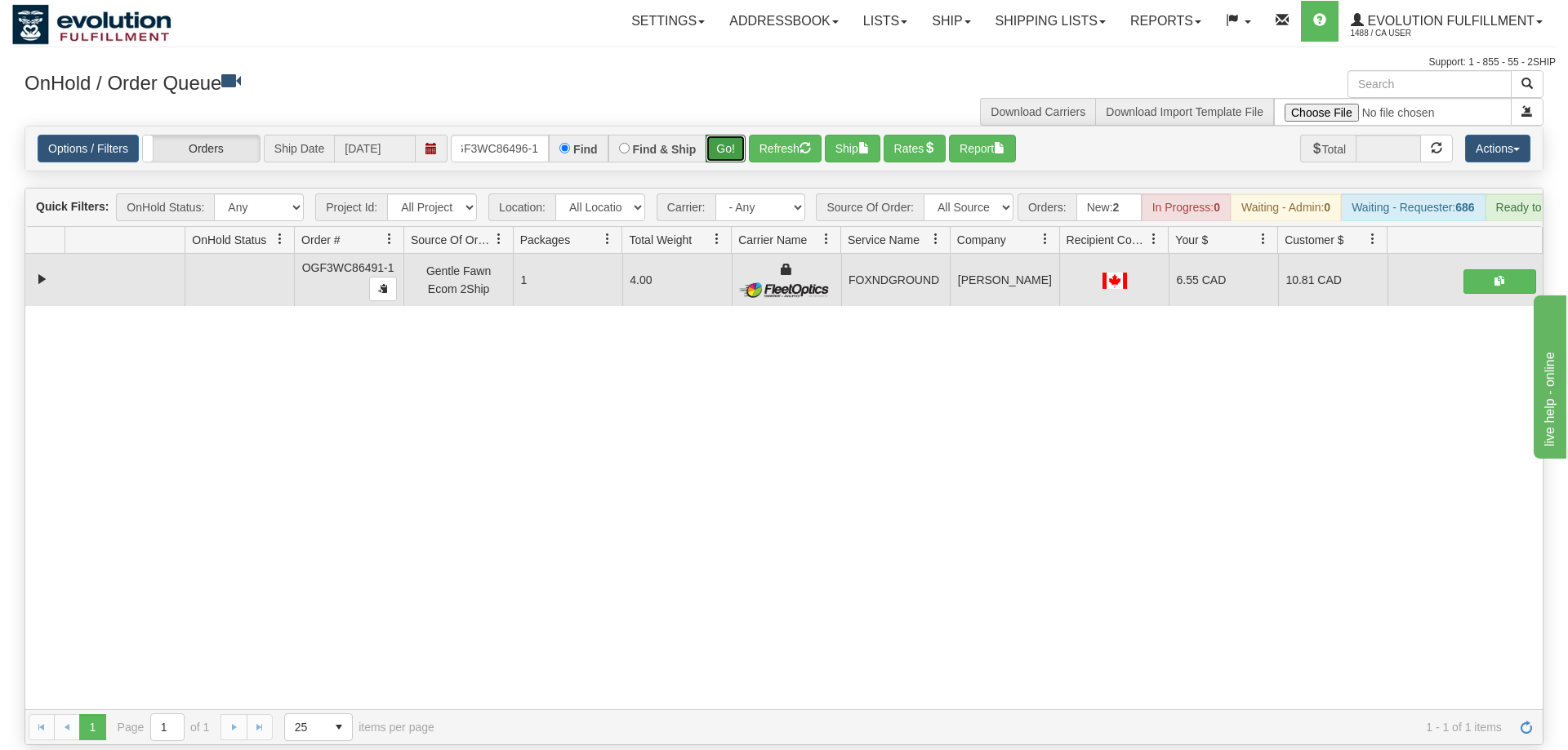
click at [741, 135] on button "Go!" at bounding box center [725, 149] width 40 height 28
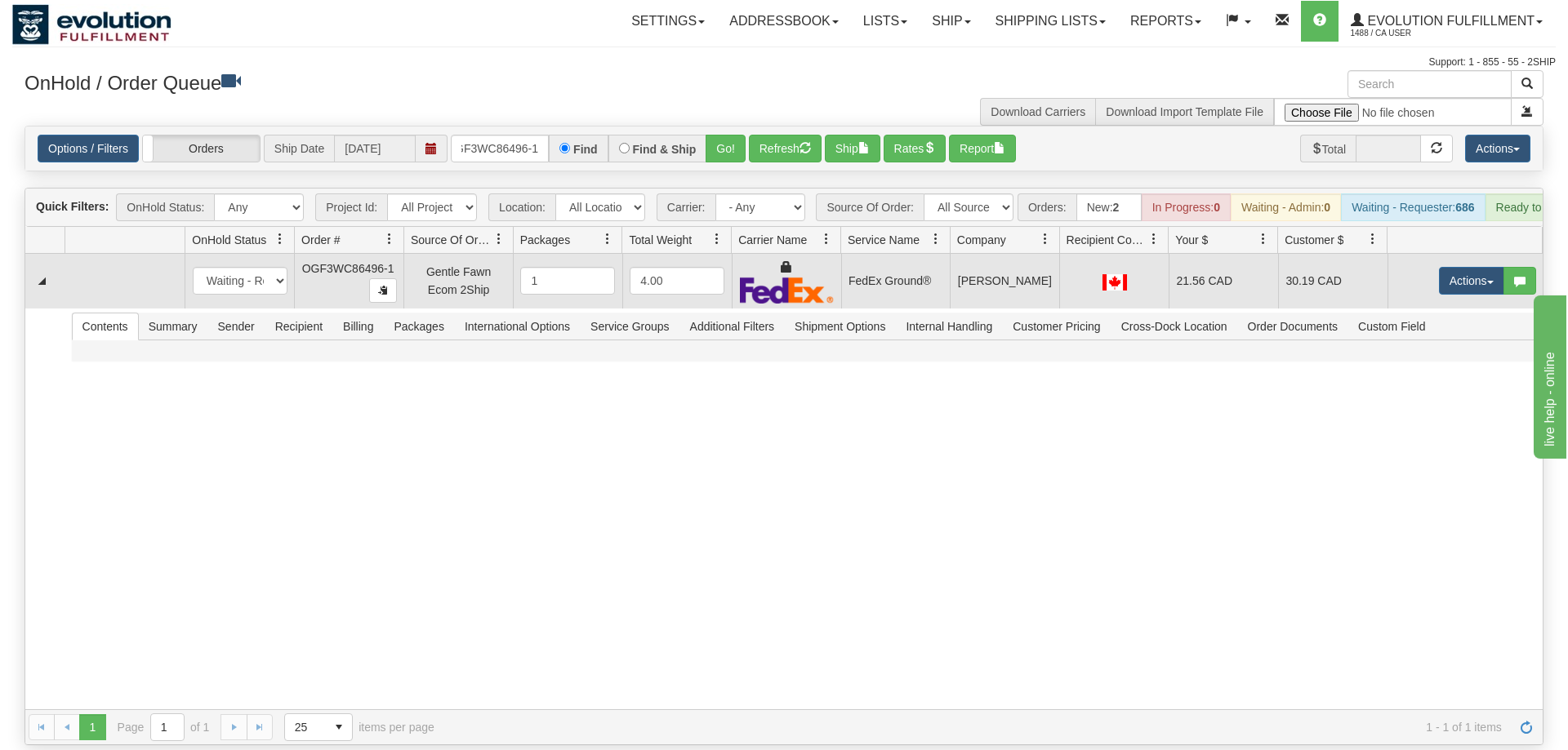
scroll to position [0, 16]
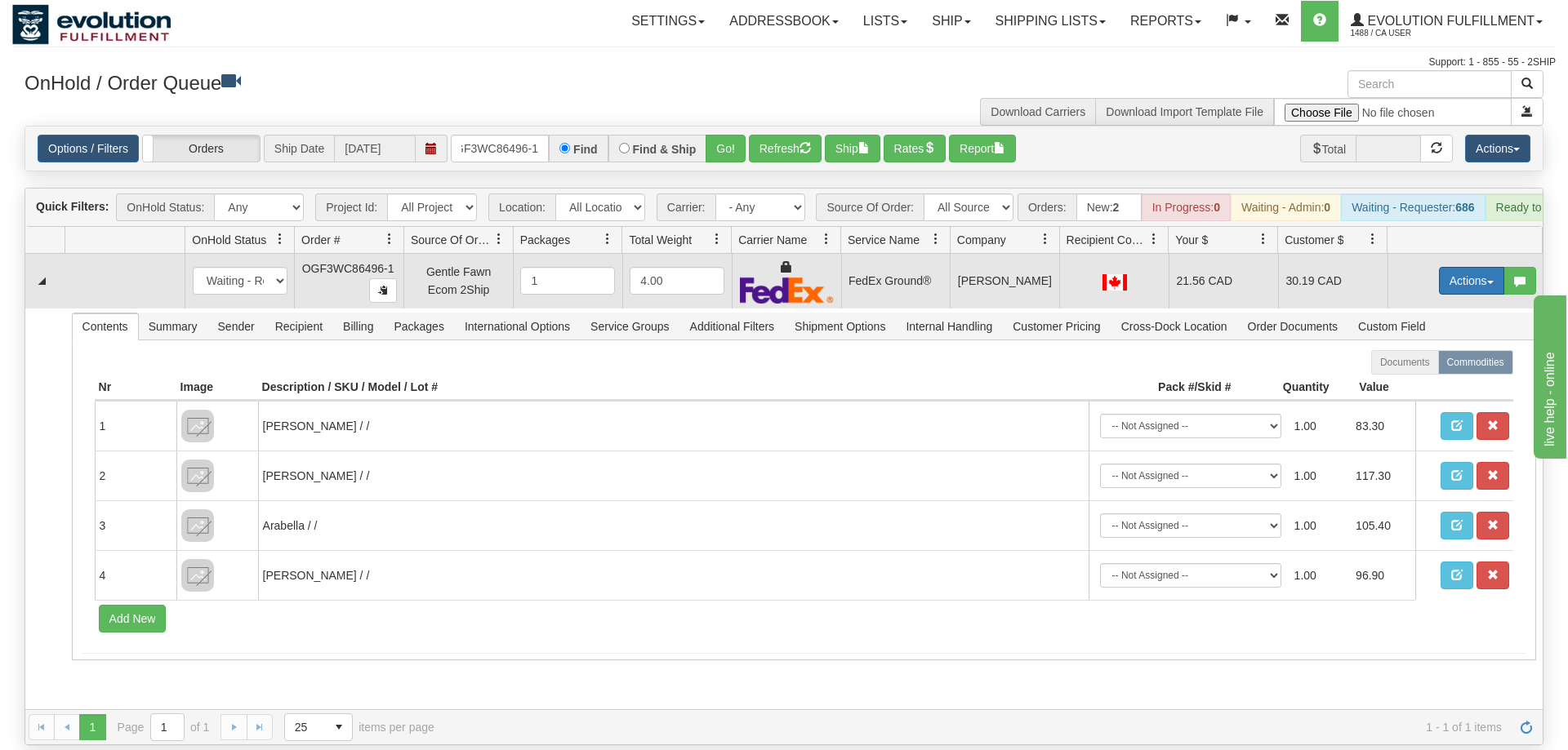
click at [1450, 267] on button "Actions" at bounding box center [1472, 281] width 66 height 28
click at [1404, 369] on span "Ship" at bounding box center [1406, 375] width 35 height 13
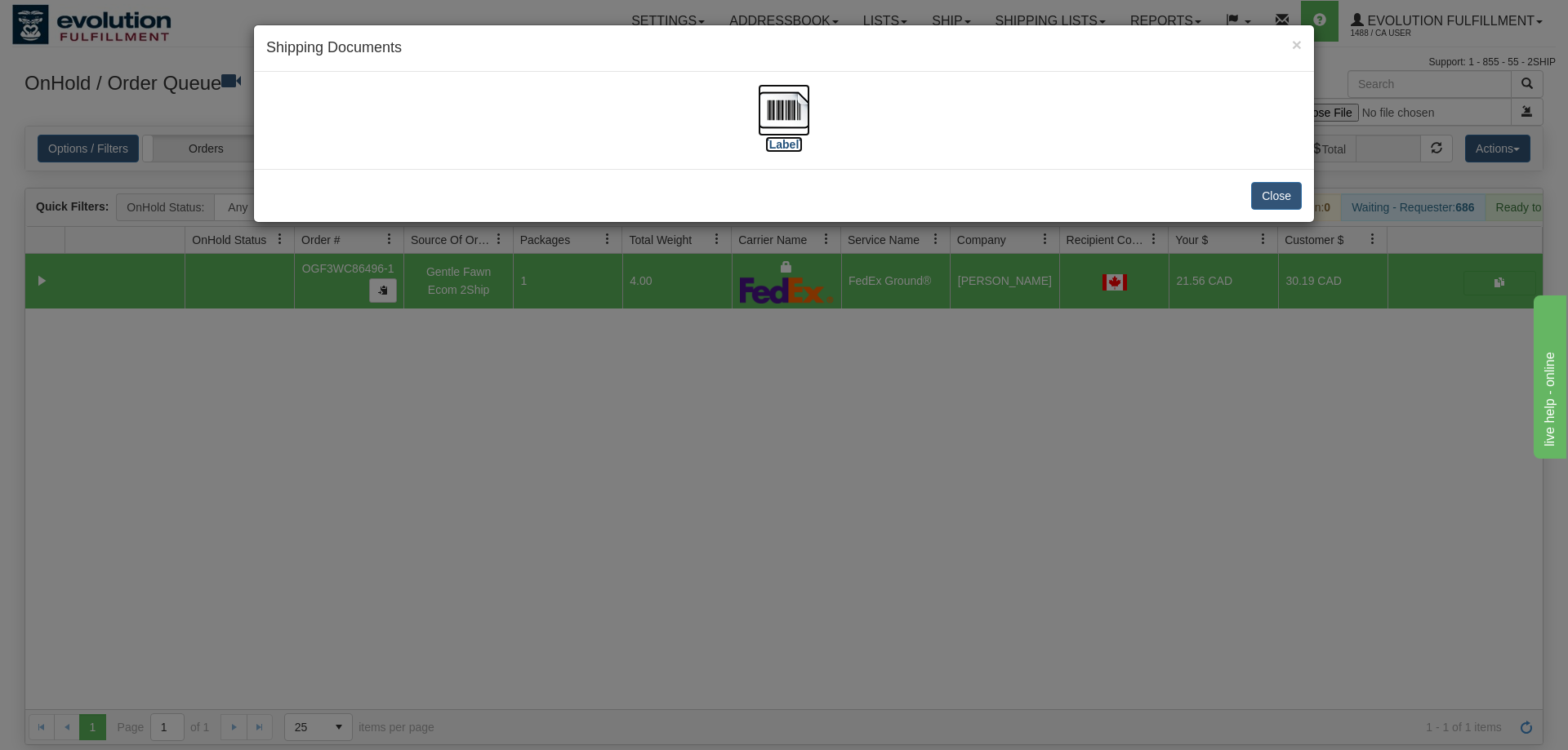
click at [782, 129] on img at bounding box center [784, 110] width 52 height 52
click at [589, 351] on div "× Shipping Documents [Label] Close" at bounding box center [784, 375] width 1568 height 750
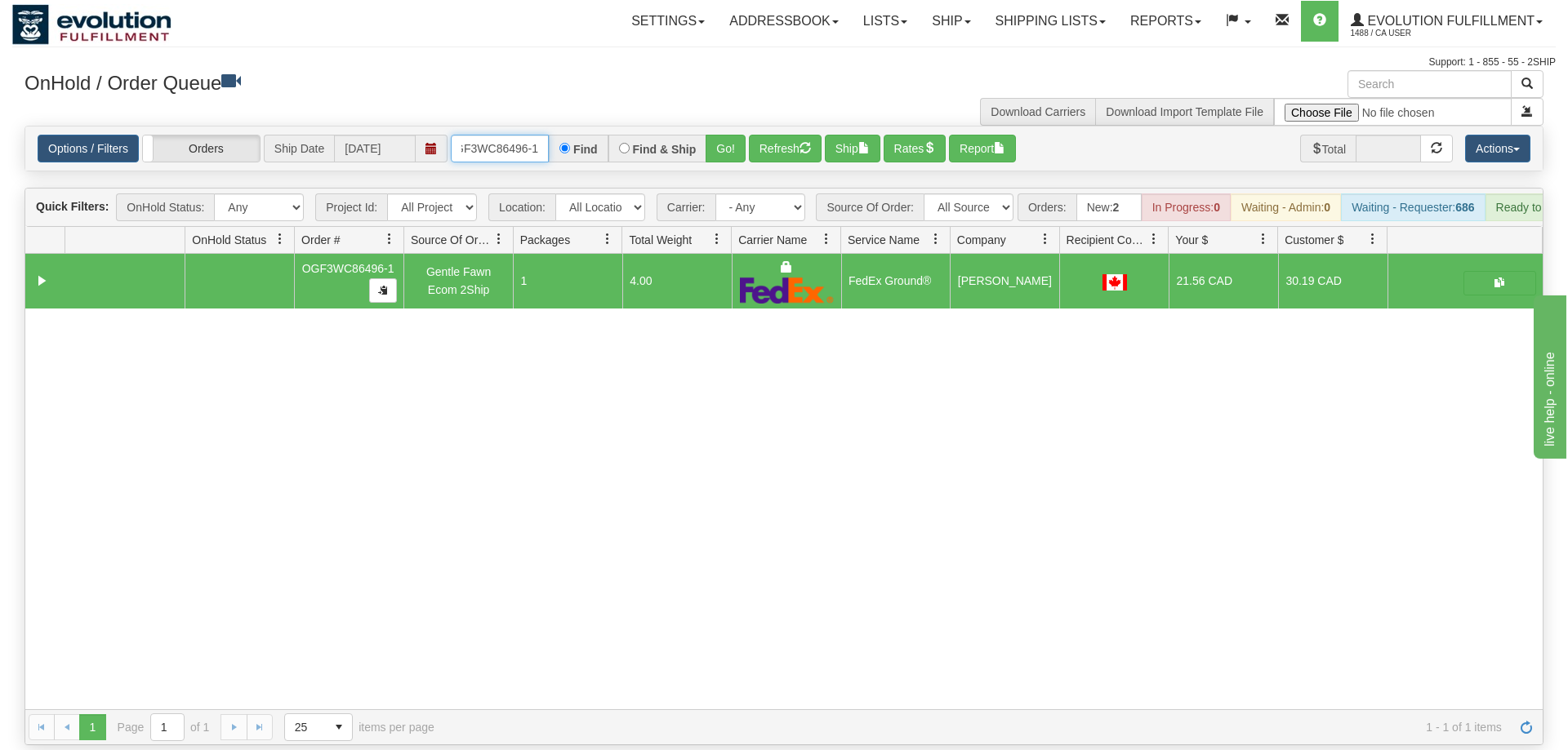
click at [546, 135] on input "OGF3WC86496-1" at bounding box center [500, 149] width 98 height 28
click at [214, 380] on div "31589773 EVOLUTION V3 91030551 91030552 OGF3WC86496-1 Gentle Fawn Ecom 2Ship 1 …" at bounding box center [783, 481] width 1517 height 455
click at [486, 135] on input "OGF3WC86496-1" at bounding box center [500, 149] width 98 height 28
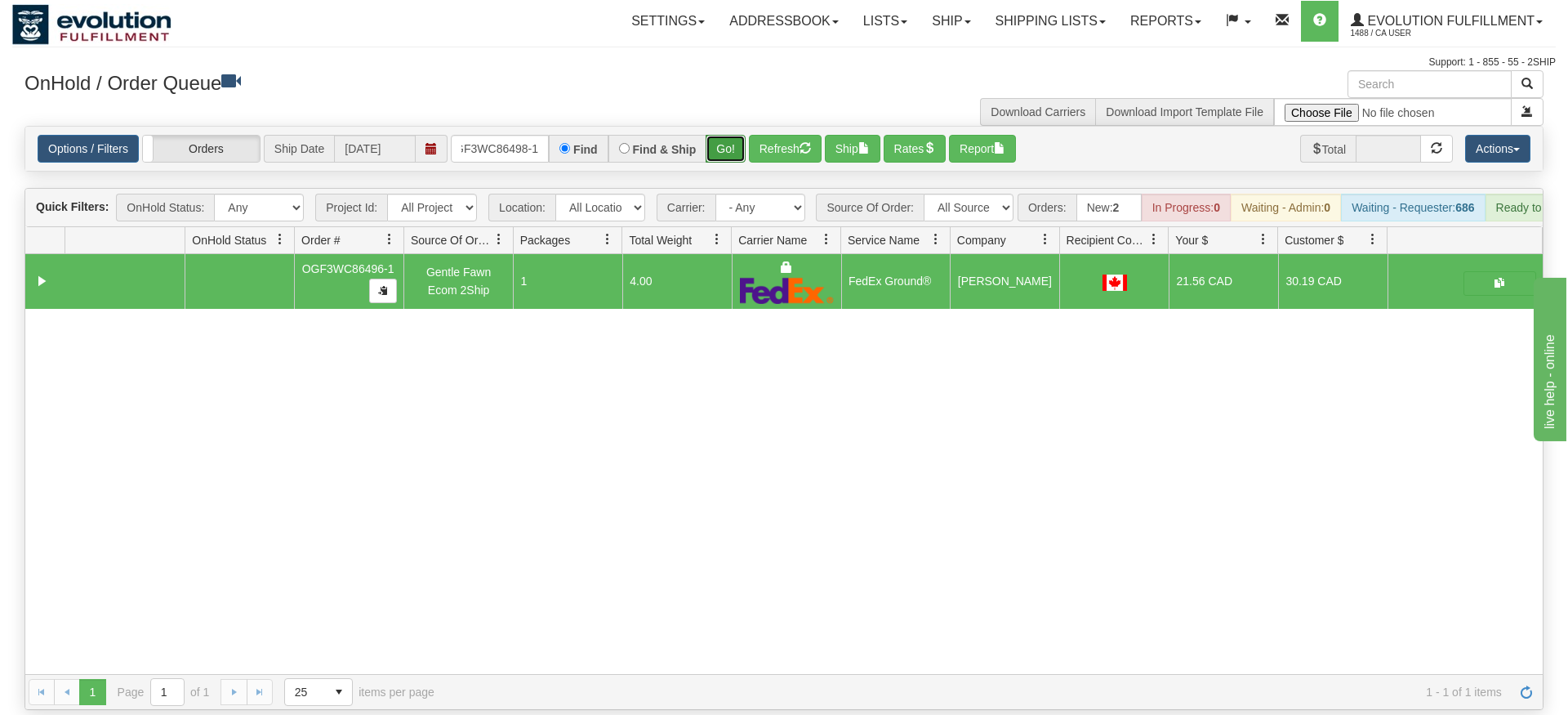
click at [738, 154] on div "Is equal to Is not equal to Contains Does not contains CAD USD EUR ZAR [PERSON_…" at bounding box center [784, 418] width 1544 height 584
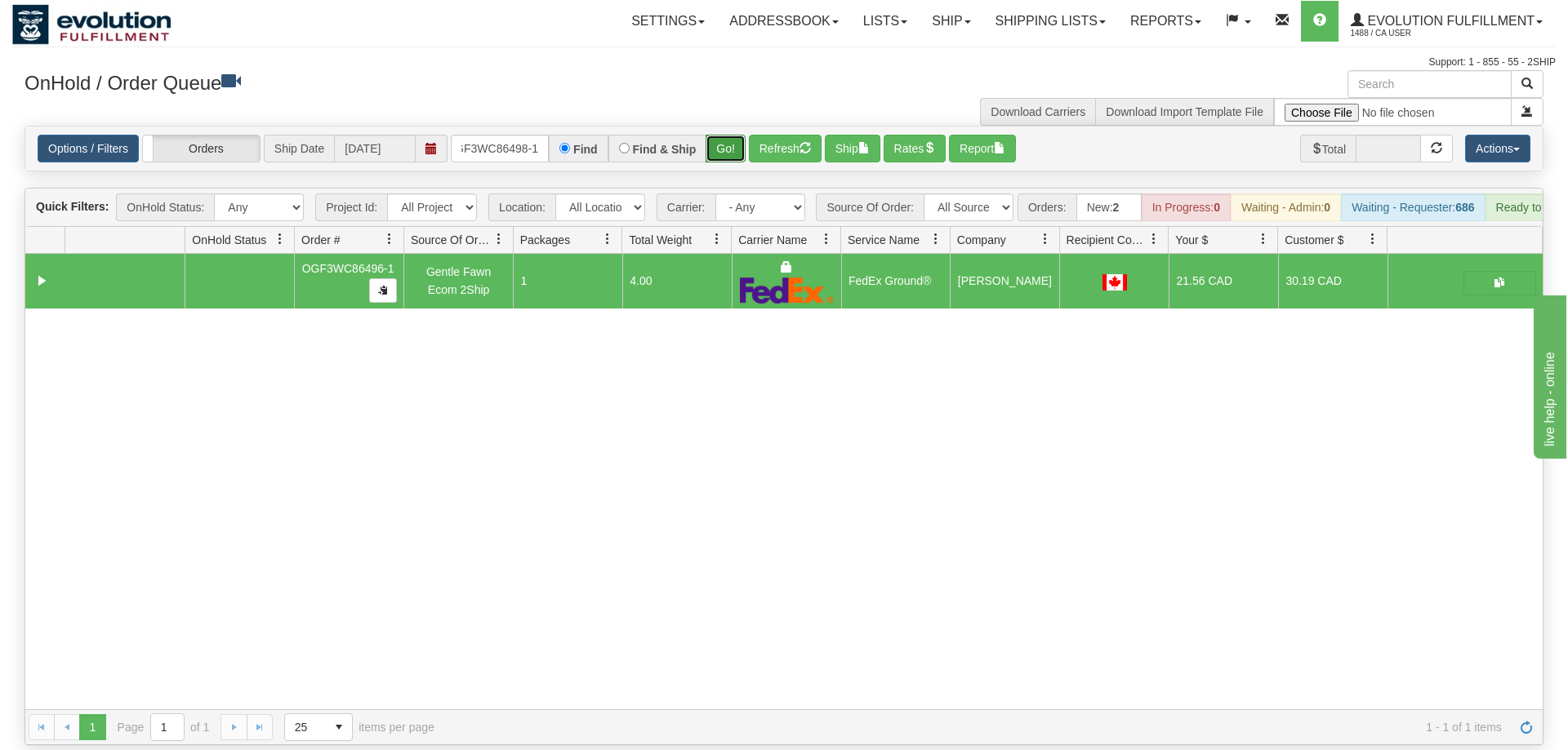
click at [734, 135] on button "Go!" at bounding box center [725, 149] width 40 height 28
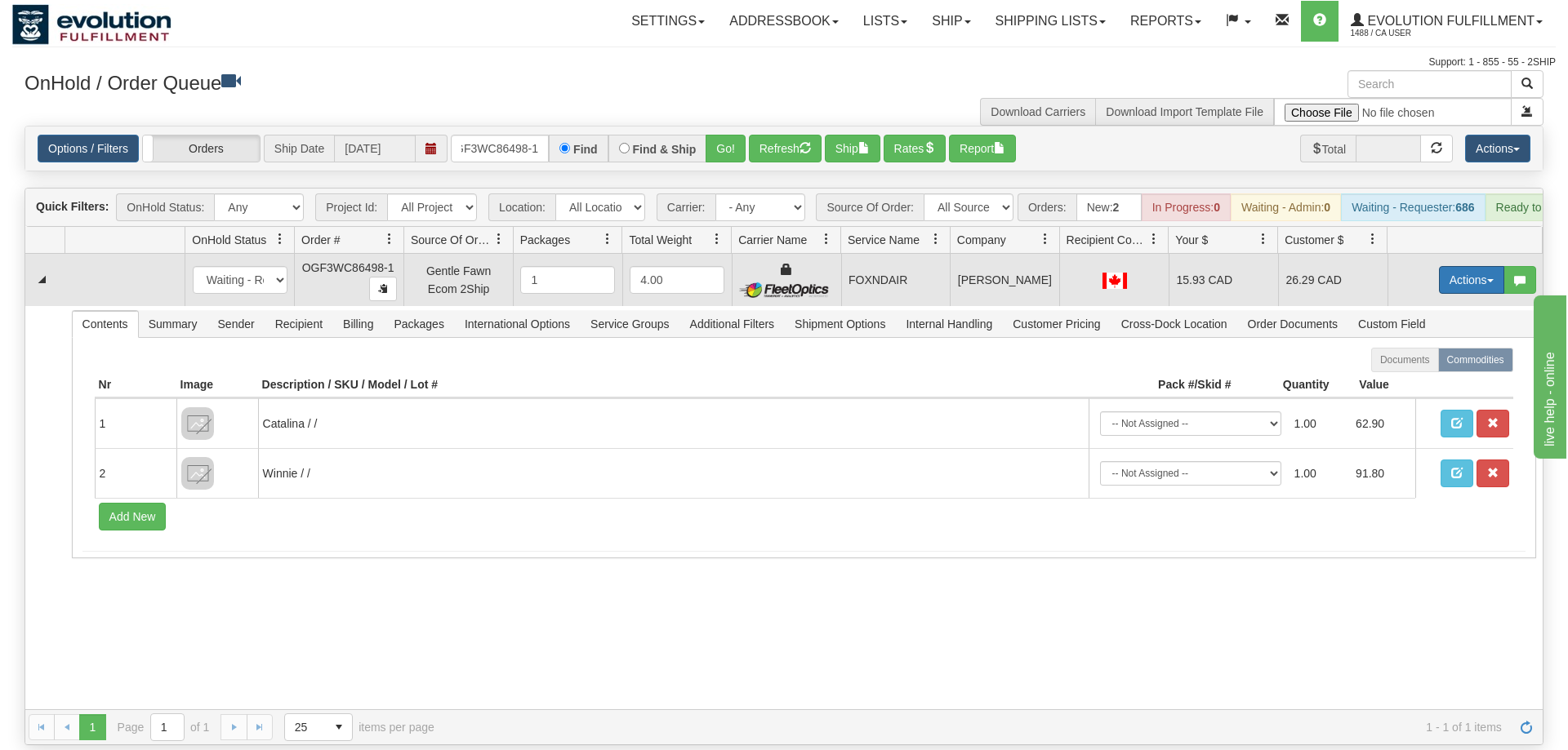
click at [1484, 266] on button "Actions" at bounding box center [1472, 280] width 66 height 28
click at [1425, 364] on link "Ship" at bounding box center [1437, 374] width 131 height 22
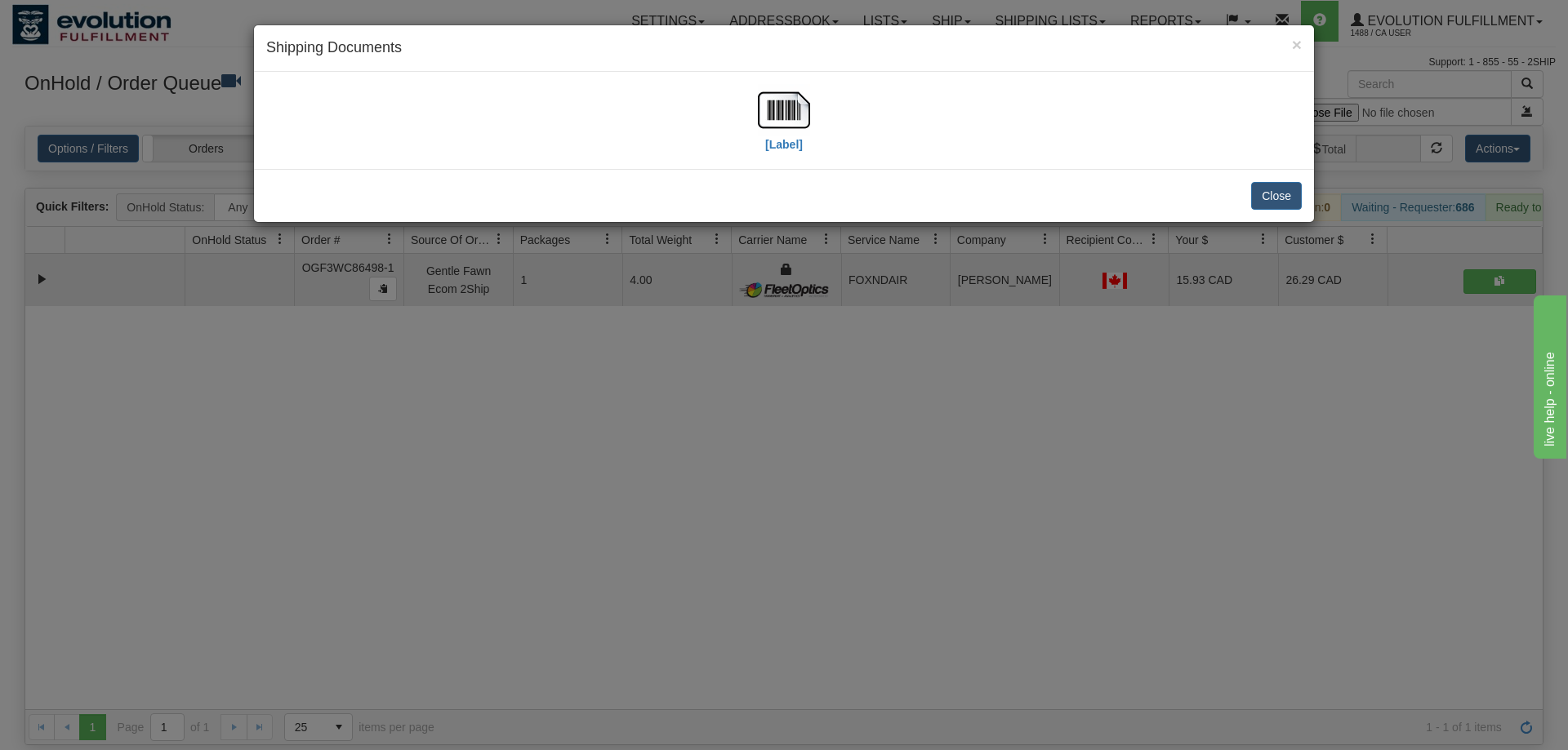
click at [819, 108] on div "[Label]" at bounding box center [784, 120] width 1036 height 73
click at [814, 108] on div "[Label]" at bounding box center [784, 120] width 1036 height 73
click at [784, 113] on img at bounding box center [784, 110] width 52 height 52
drag, startPoint x: 916, startPoint y: 383, endPoint x: 492, endPoint y: 17, distance: 560.1
click at [913, 366] on div "× Shipping Documents [Label] Close" at bounding box center [784, 375] width 1568 height 750
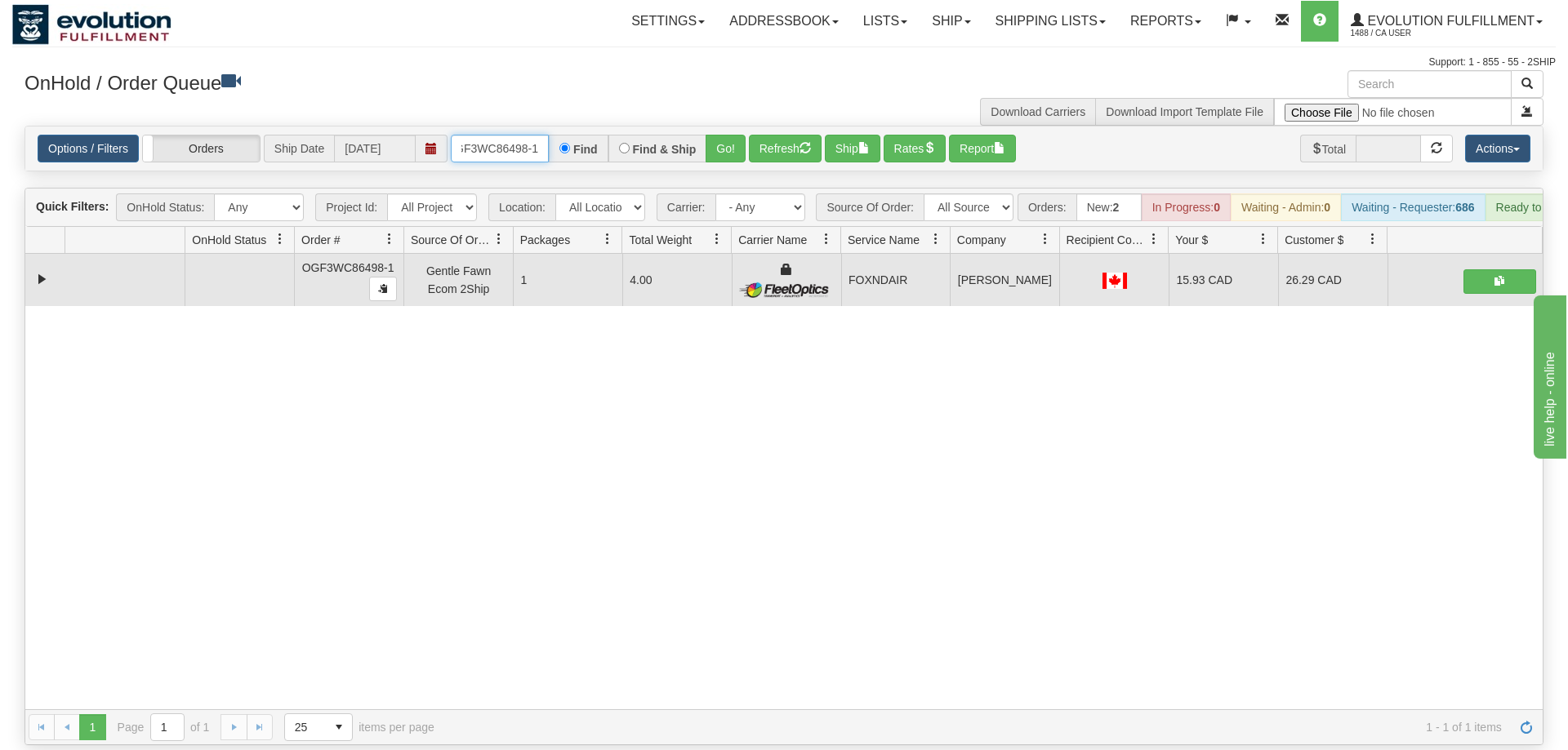
click at [539, 135] on input "OGF3WC86498-1" at bounding box center [500, 149] width 98 height 28
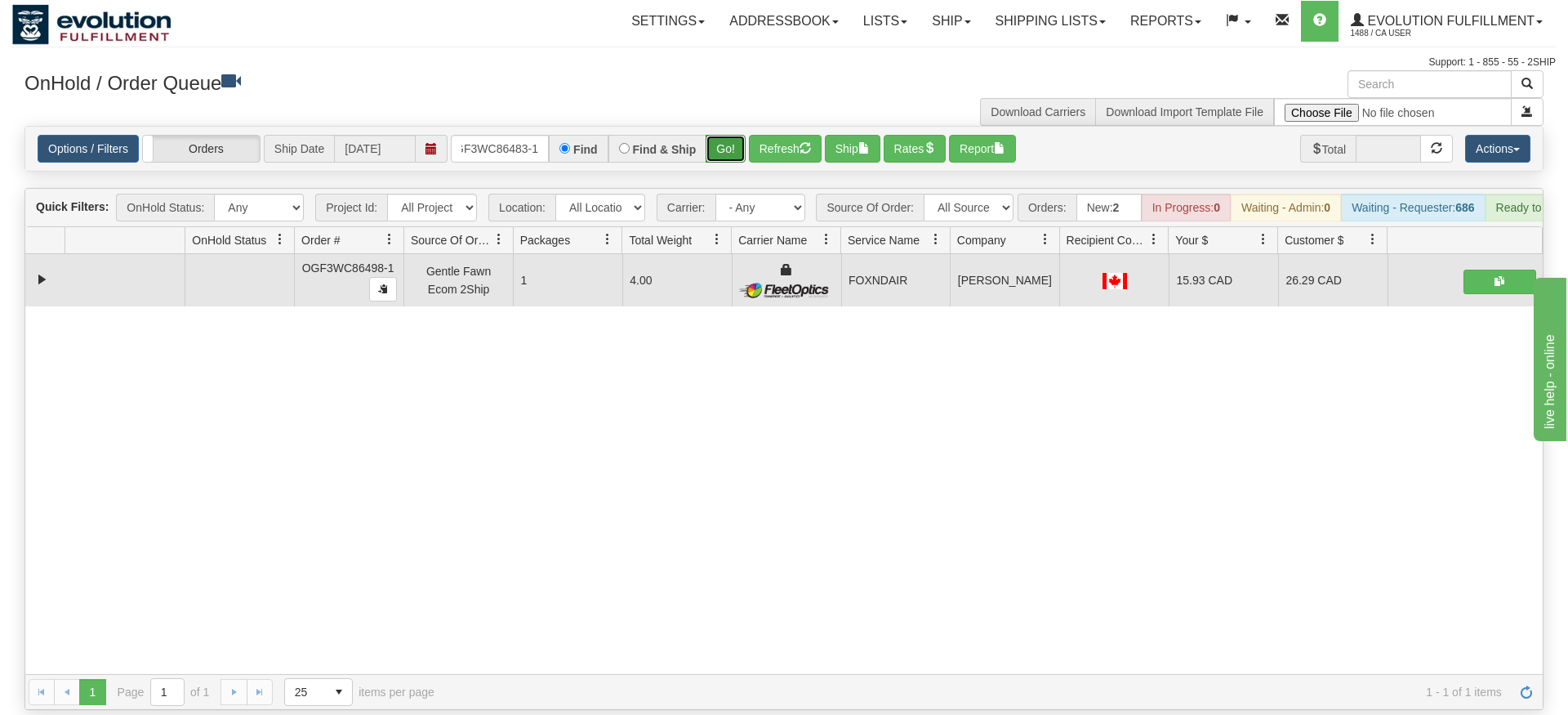
click at [721, 160] on div "Is equal to Is not equal to Contains Does not contains CAD USD EUR ZAR [PERSON_…" at bounding box center [784, 418] width 1544 height 584
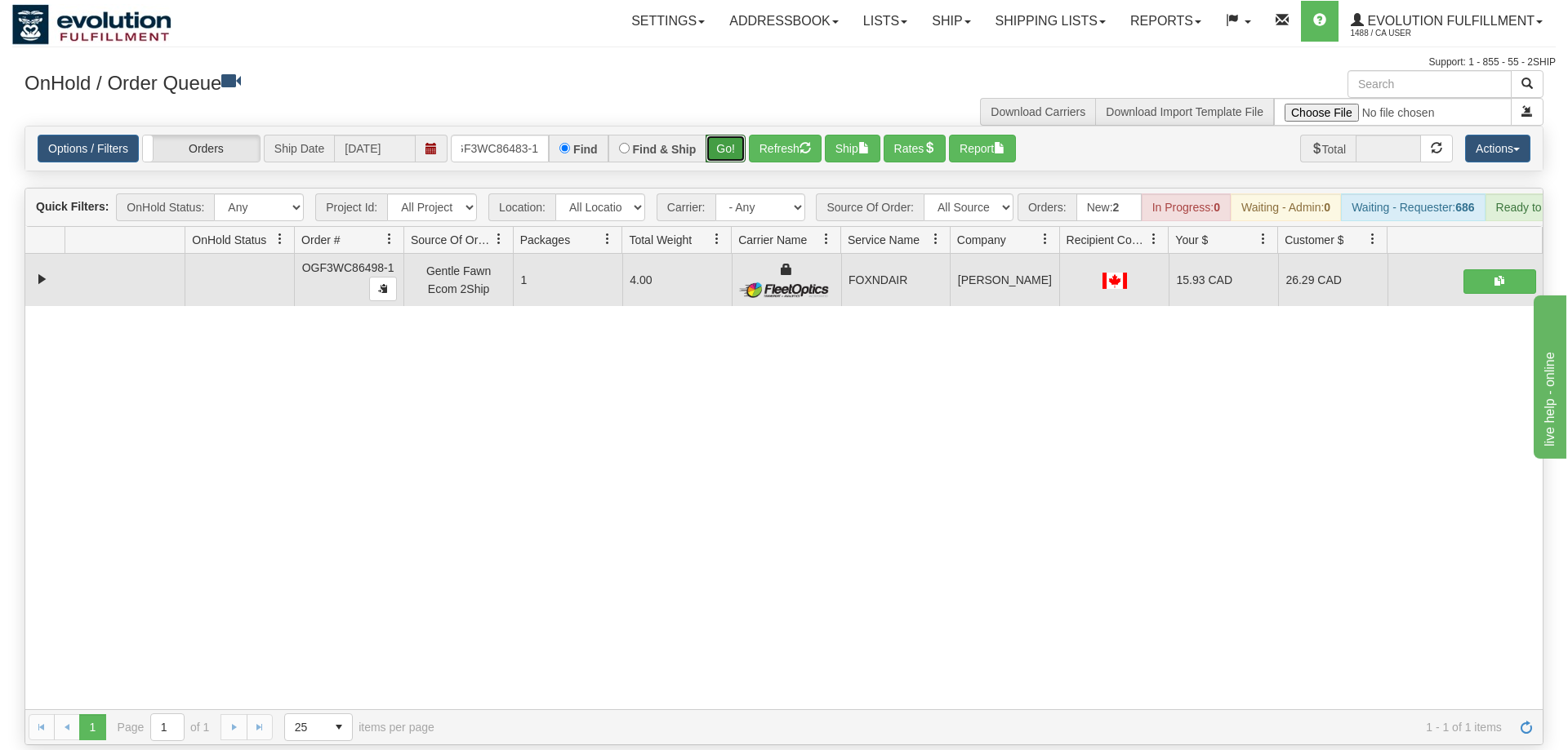
click at [733, 126] on div "Options / Filters Group Shipments Orders Ship Date [DATE] OGF3WC86483-1 Find Fi…" at bounding box center [783, 148] width 1517 height 44
click at [730, 135] on button "Go!" at bounding box center [725, 149] width 40 height 28
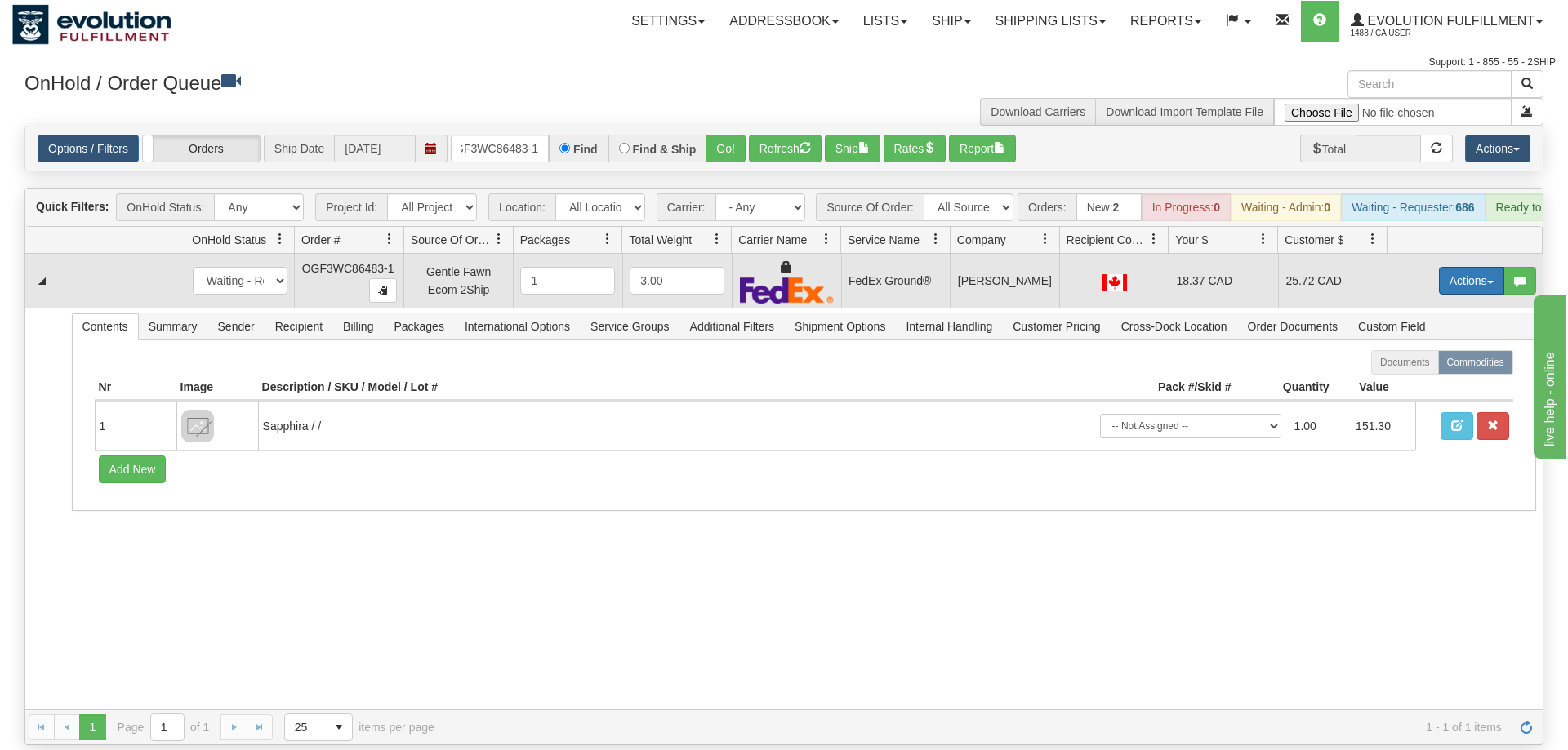
click at [1477, 267] on button "Actions" at bounding box center [1472, 281] width 66 height 28
click at [1436, 365] on link "Ship" at bounding box center [1437, 375] width 131 height 22
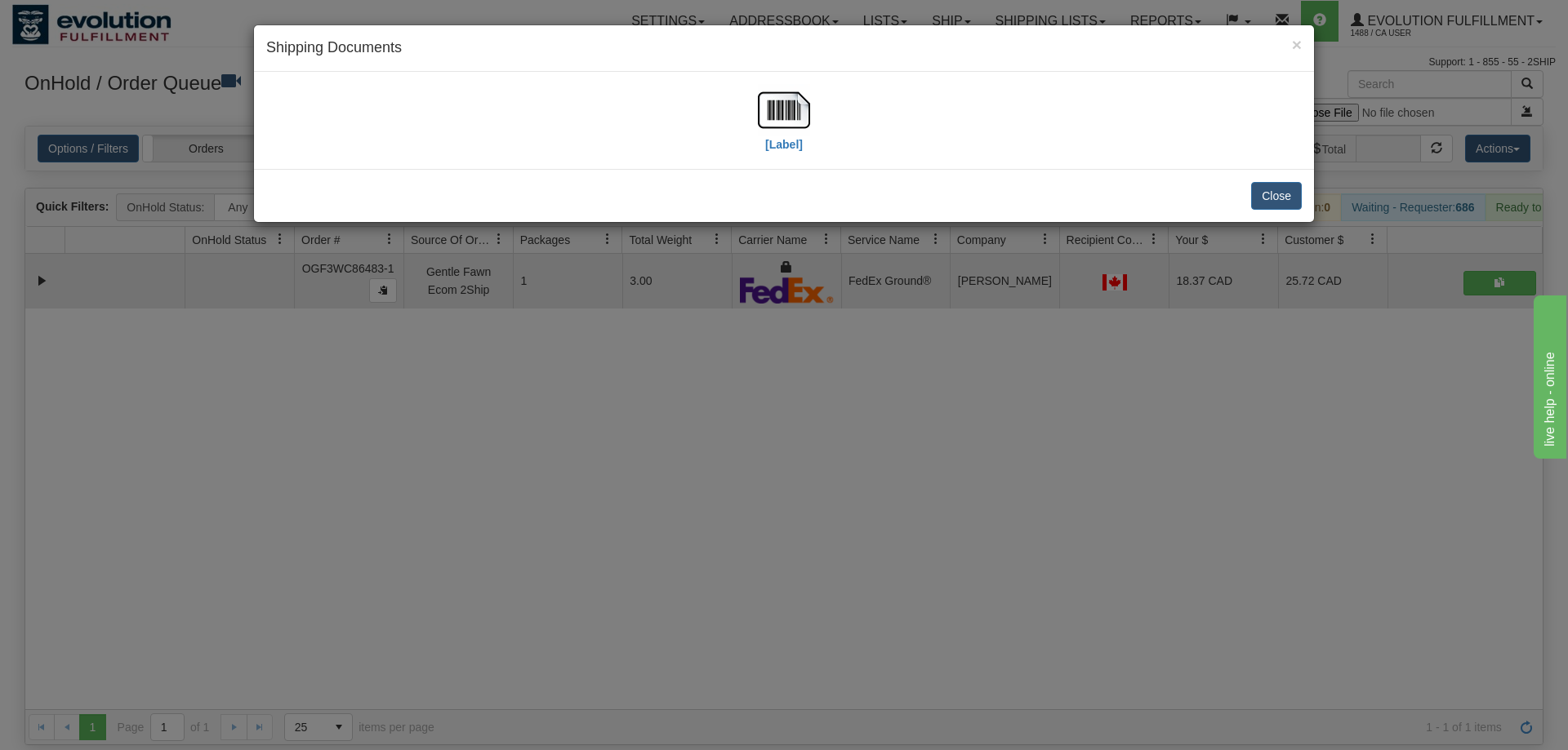
click at [828, 104] on div "[Label]" at bounding box center [784, 120] width 1036 height 73
click at [799, 113] on img at bounding box center [784, 110] width 52 height 52
click at [949, 242] on div "× Shipping Documents [Label] Close" at bounding box center [784, 375] width 1568 height 750
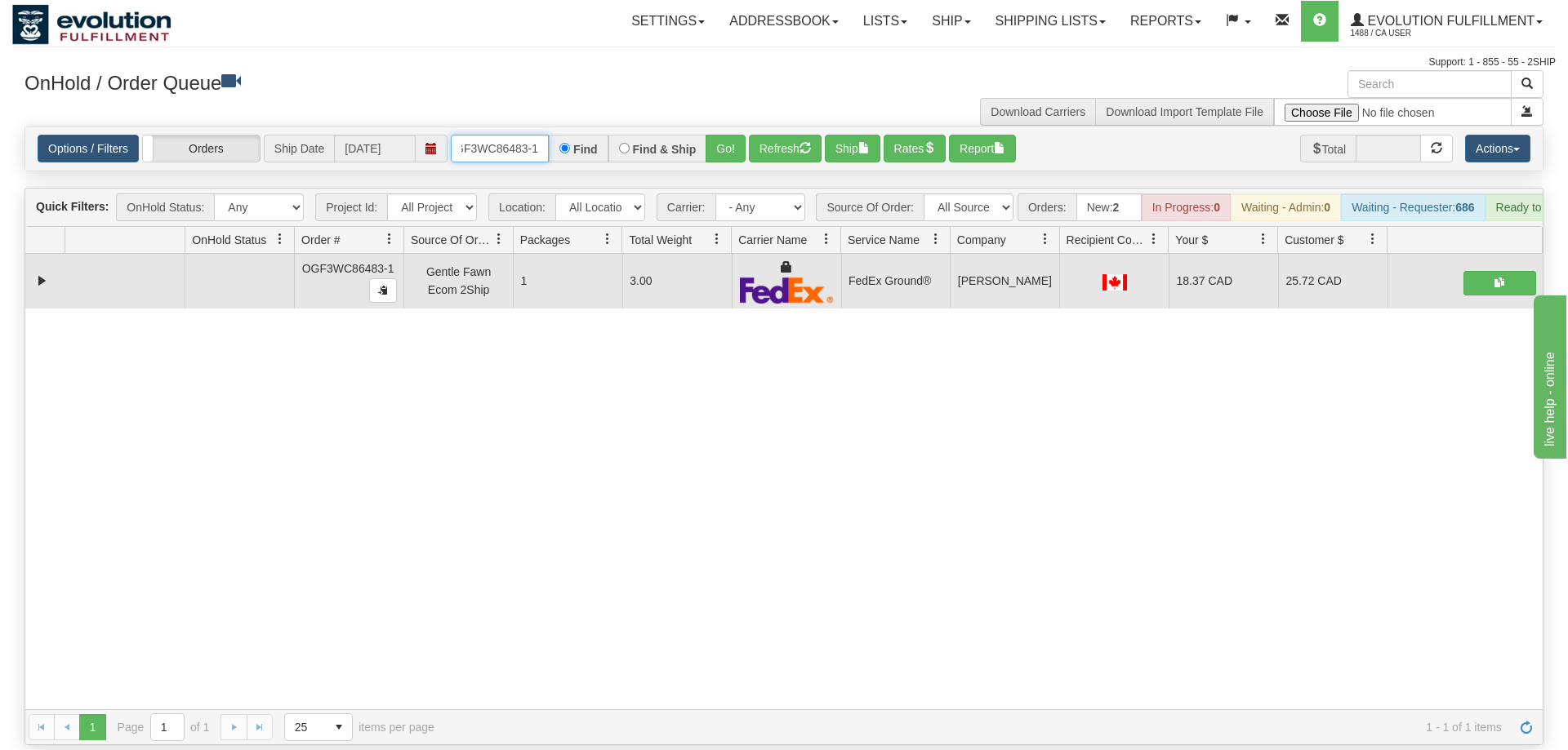
click at [501, 135] on input "OGF3WC86483-1" at bounding box center [500, 149] width 98 height 28
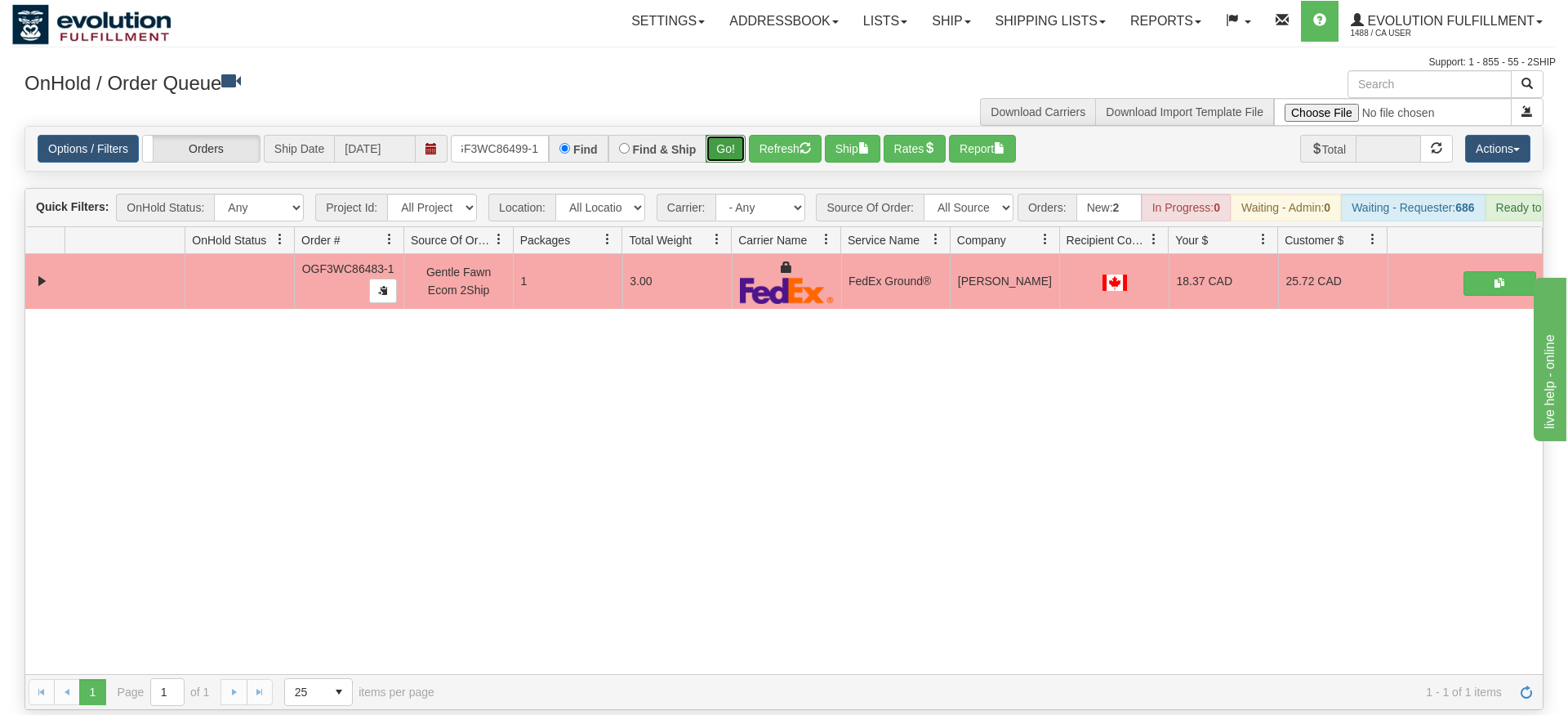
click at [726, 159] on div "Is equal to Is not equal to Contains Does not contains CAD USD EUR ZAR [PERSON_…" at bounding box center [784, 418] width 1544 height 584
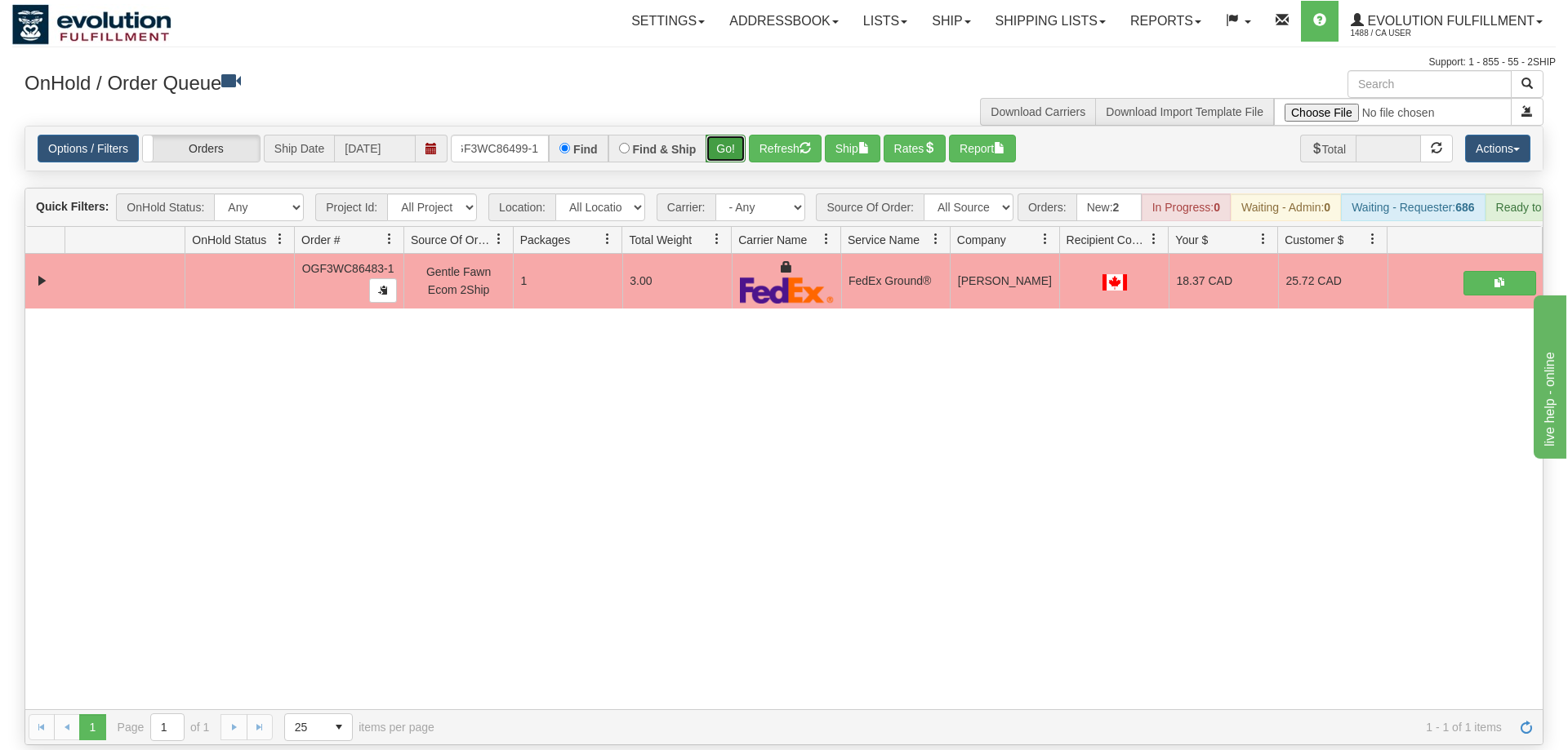
click at [731, 135] on button "Go!" at bounding box center [725, 149] width 40 height 28
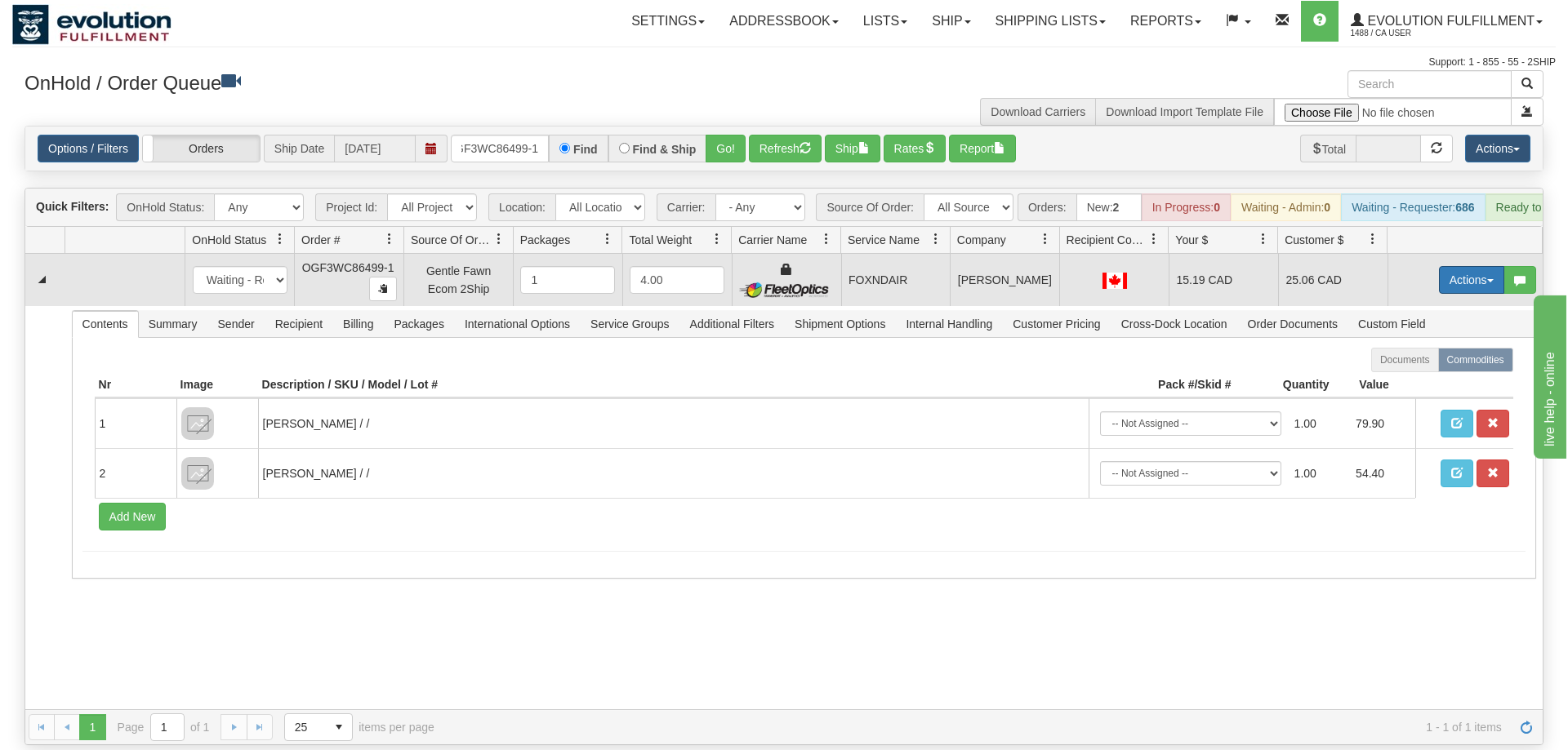
click at [1458, 266] on button "Actions" at bounding box center [1472, 280] width 66 height 28
click at [1433, 364] on link "Ship" at bounding box center [1437, 374] width 131 height 22
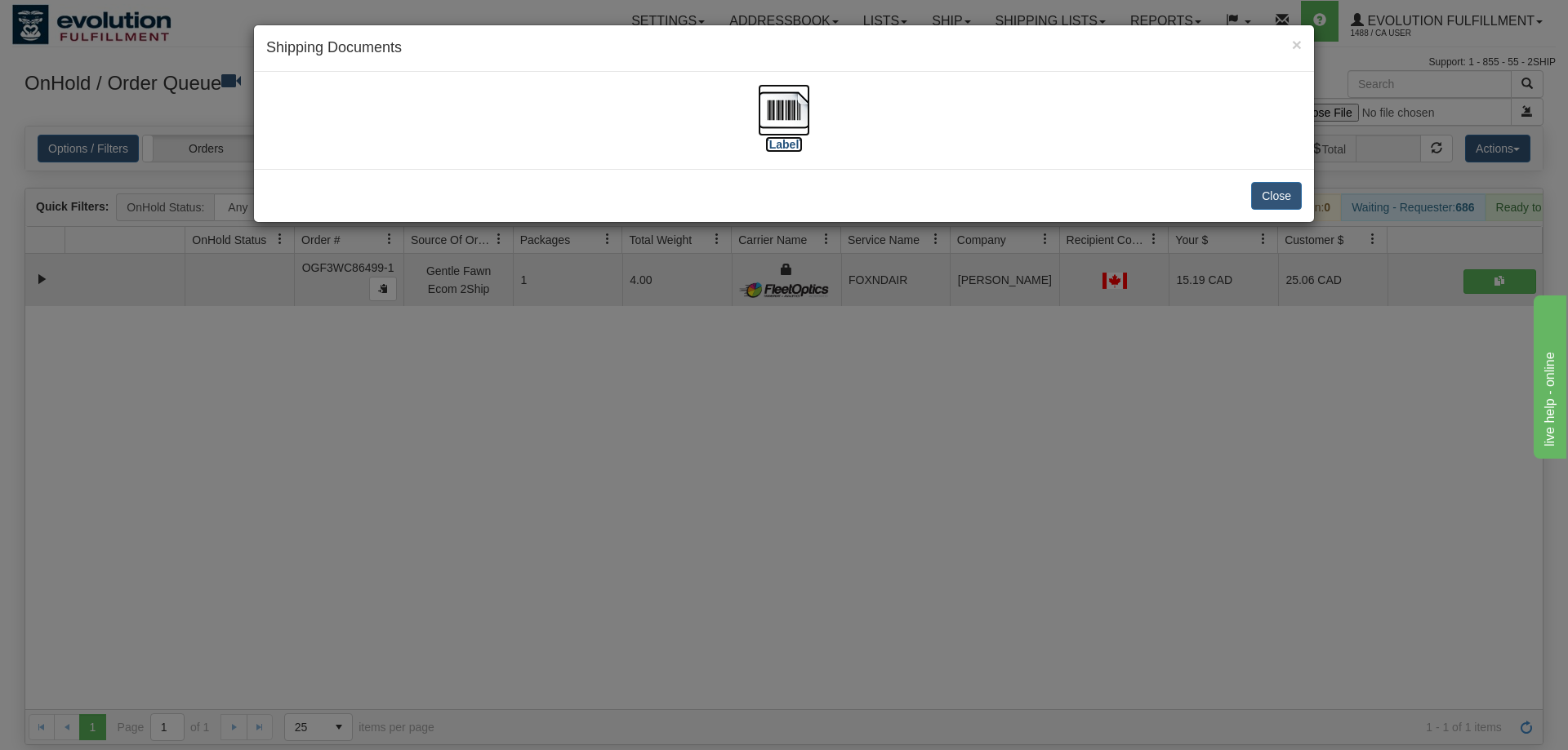
click at [792, 128] on img at bounding box center [784, 110] width 52 height 52
drag, startPoint x: 735, startPoint y: 481, endPoint x: 445, endPoint y: 83, distance: 492.4
click at [731, 468] on div "× Shipping Documents [Label] Close" at bounding box center [784, 375] width 1568 height 750
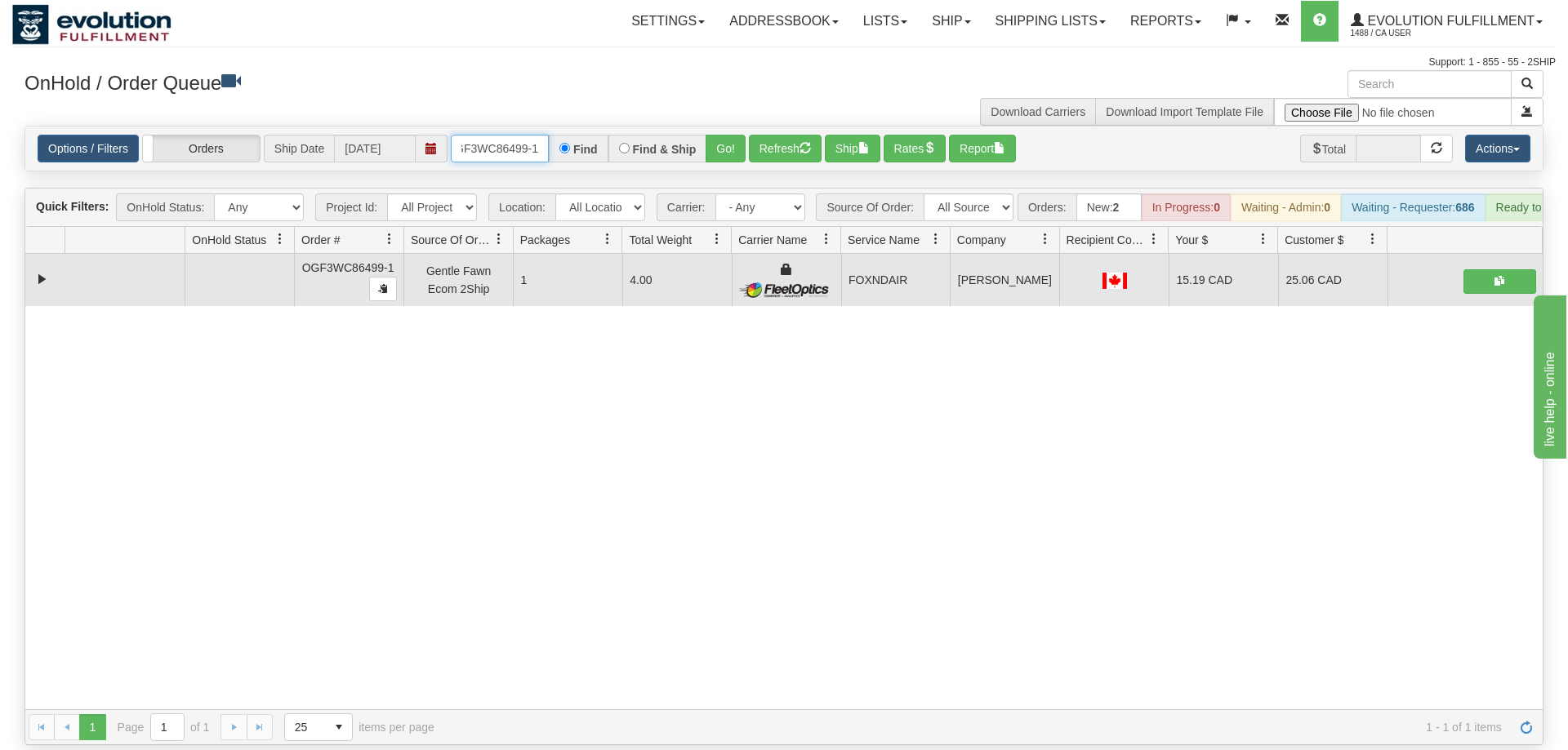
click at [514, 135] on input "OGF3WC86499-1" at bounding box center [500, 149] width 98 height 28
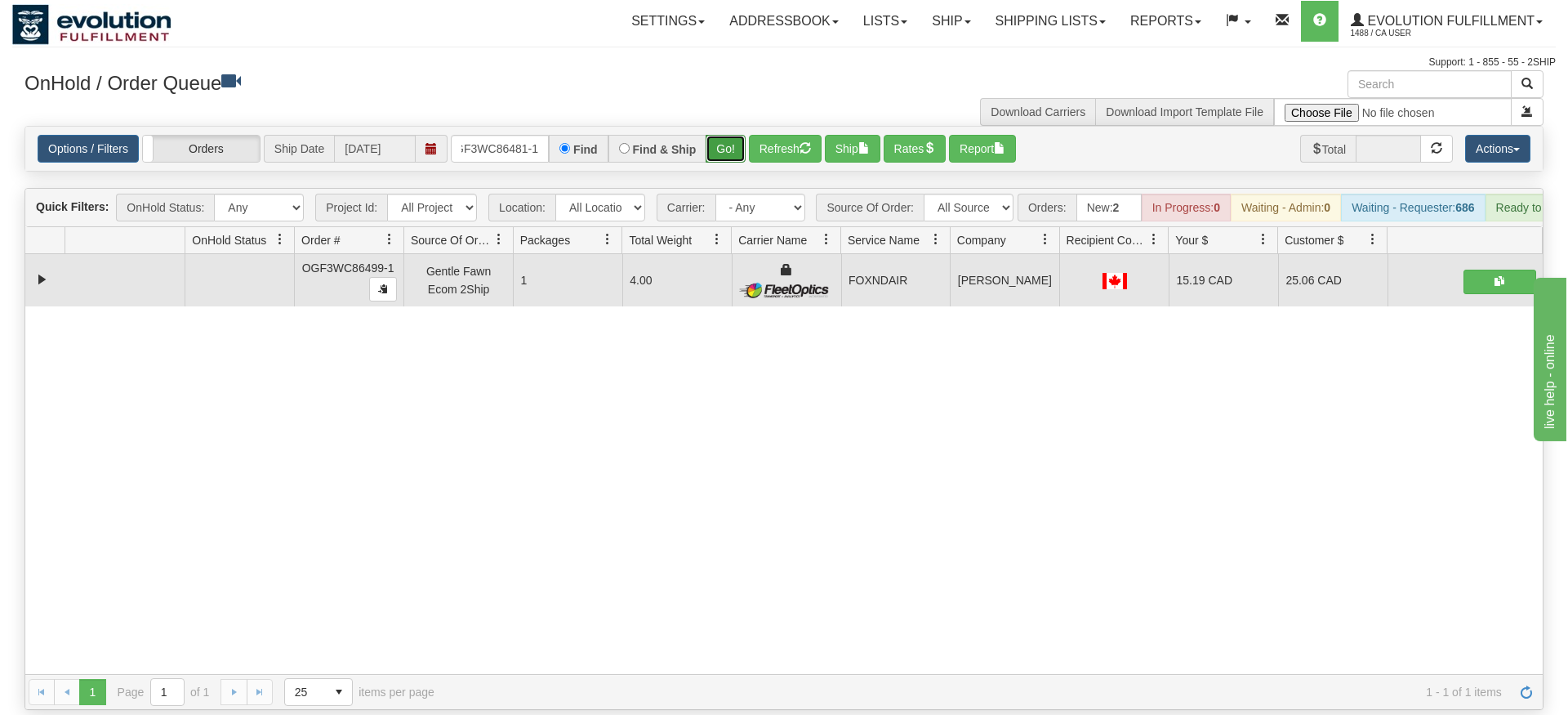
click at [736, 154] on div "Is equal to Is not equal to Contains Does not contains CAD USD EUR ZAR [PERSON_…" at bounding box center [784, 418] width 1544 height 584
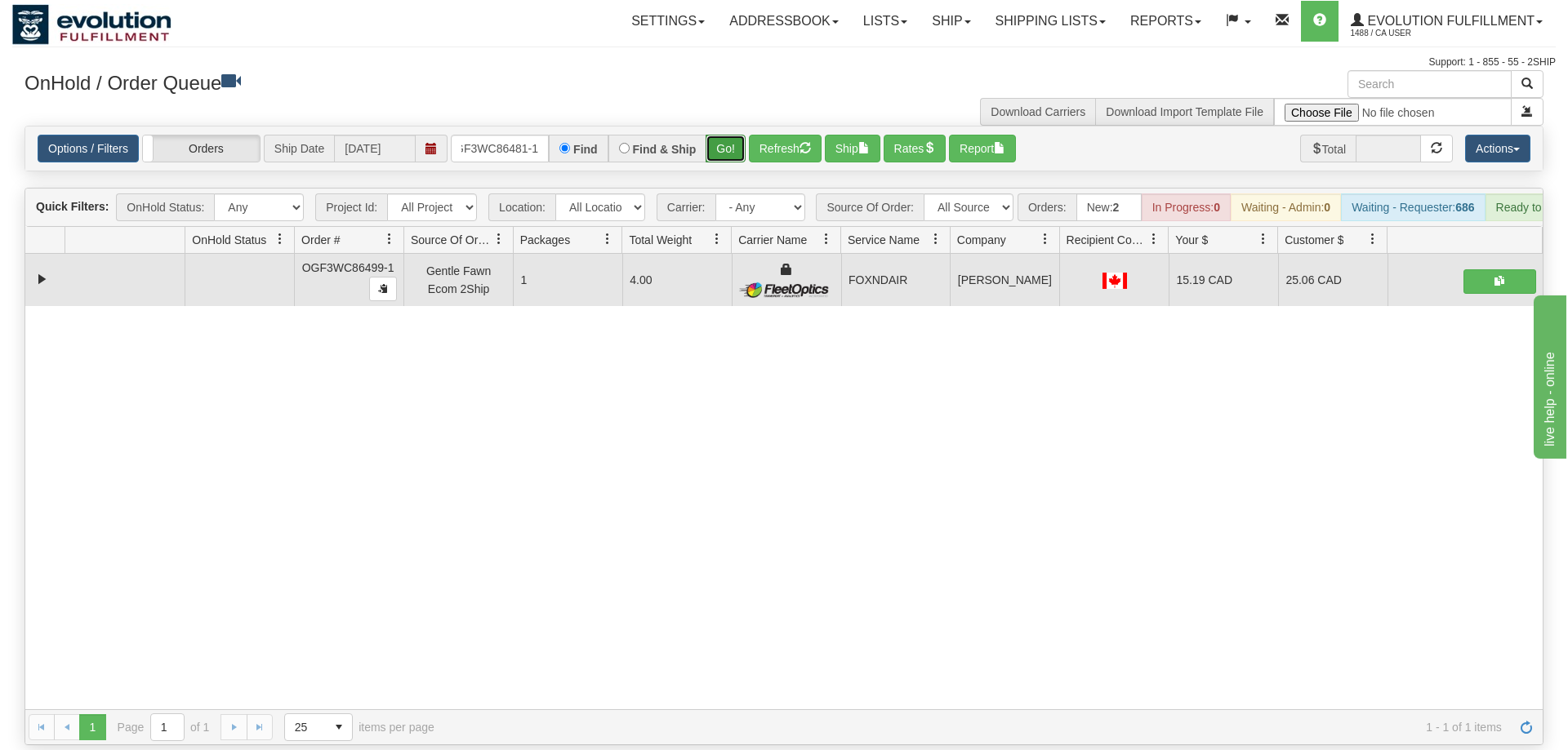
click at [719, 135] on button "Go!" at bounding box center [725, 149] width 40 height 28
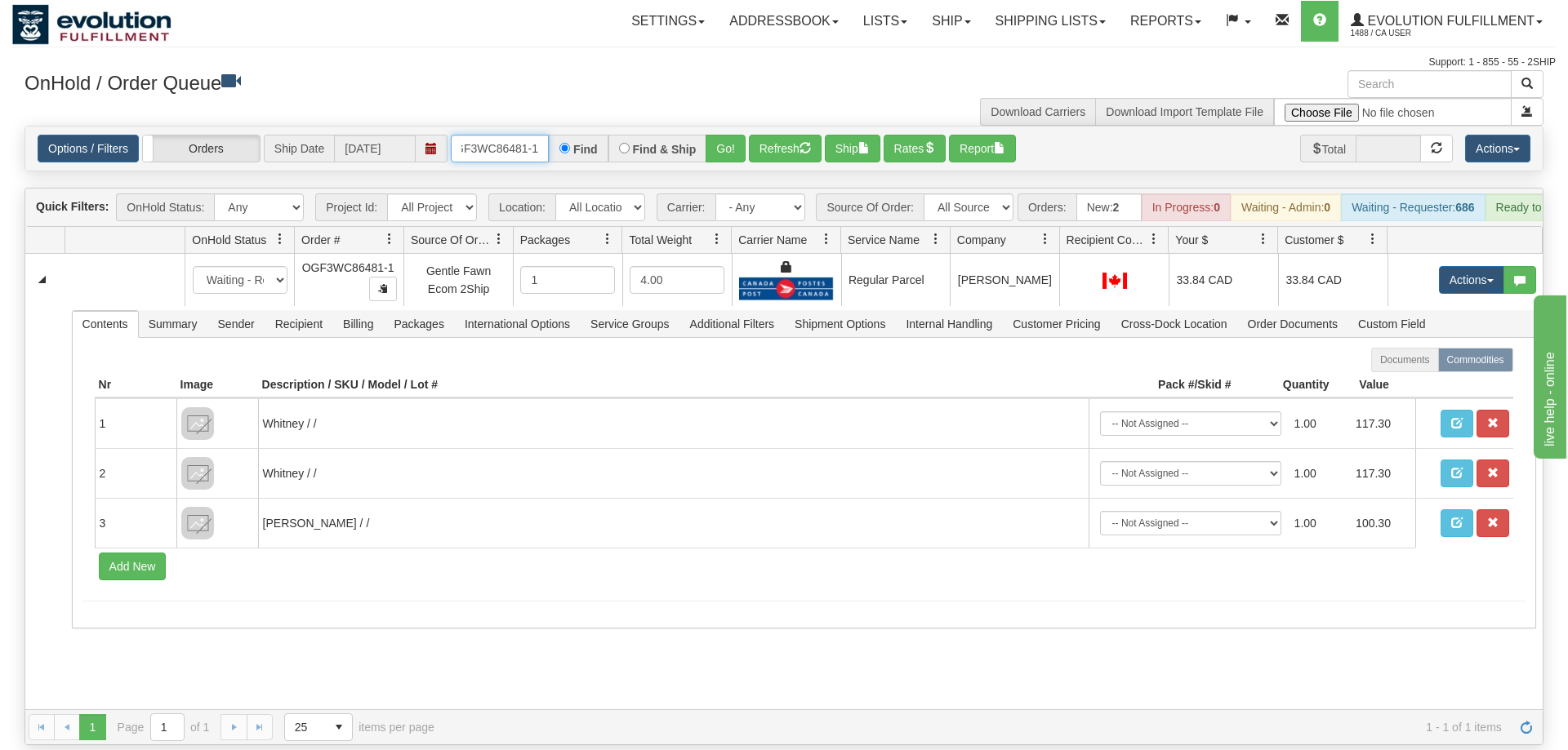
click at [501, 135] on input "OGF3WC86481-1" at bounding box center [500, 149] width 98 height 28
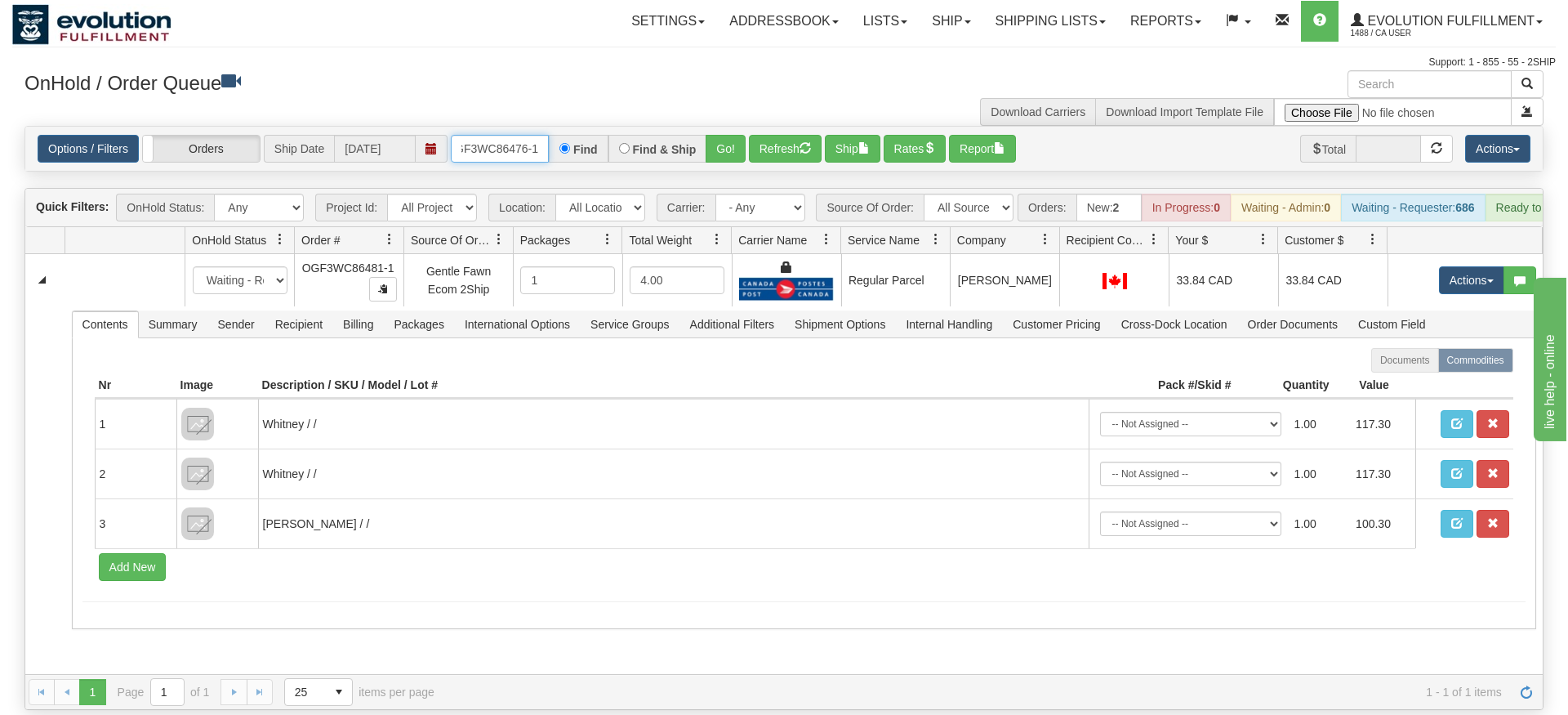
click at [503, 157] on input "OGF3WC86476-1" at bounding box center [500, 149] width 98 height 28
click at [728, 151] on div "Is equal to Is not equal to Contains Does not contains CAD USD EUR ZAR [PERSON_…" at bounding box center [784, 418] width 1544 height 584
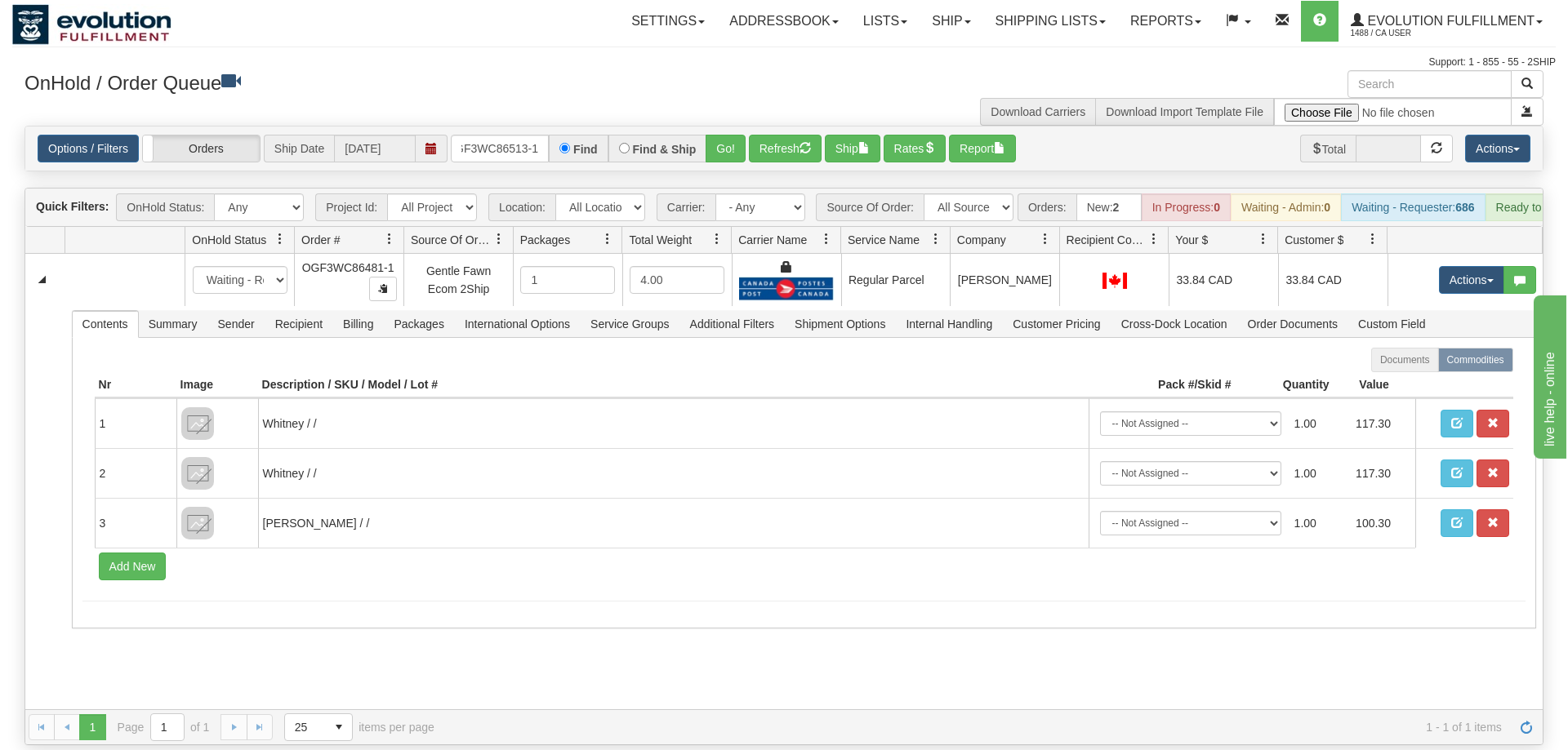
click at [733, 139] on div "Options / Filters Group Shipments Orders Ship Date [DATE] OGF3WC86513-1 Find Fi…" at bounding box center [783, 148] width 1517 height 44
click at [733, 135] on button "Go!" at bounding box center [725, 149] width 40 height 28
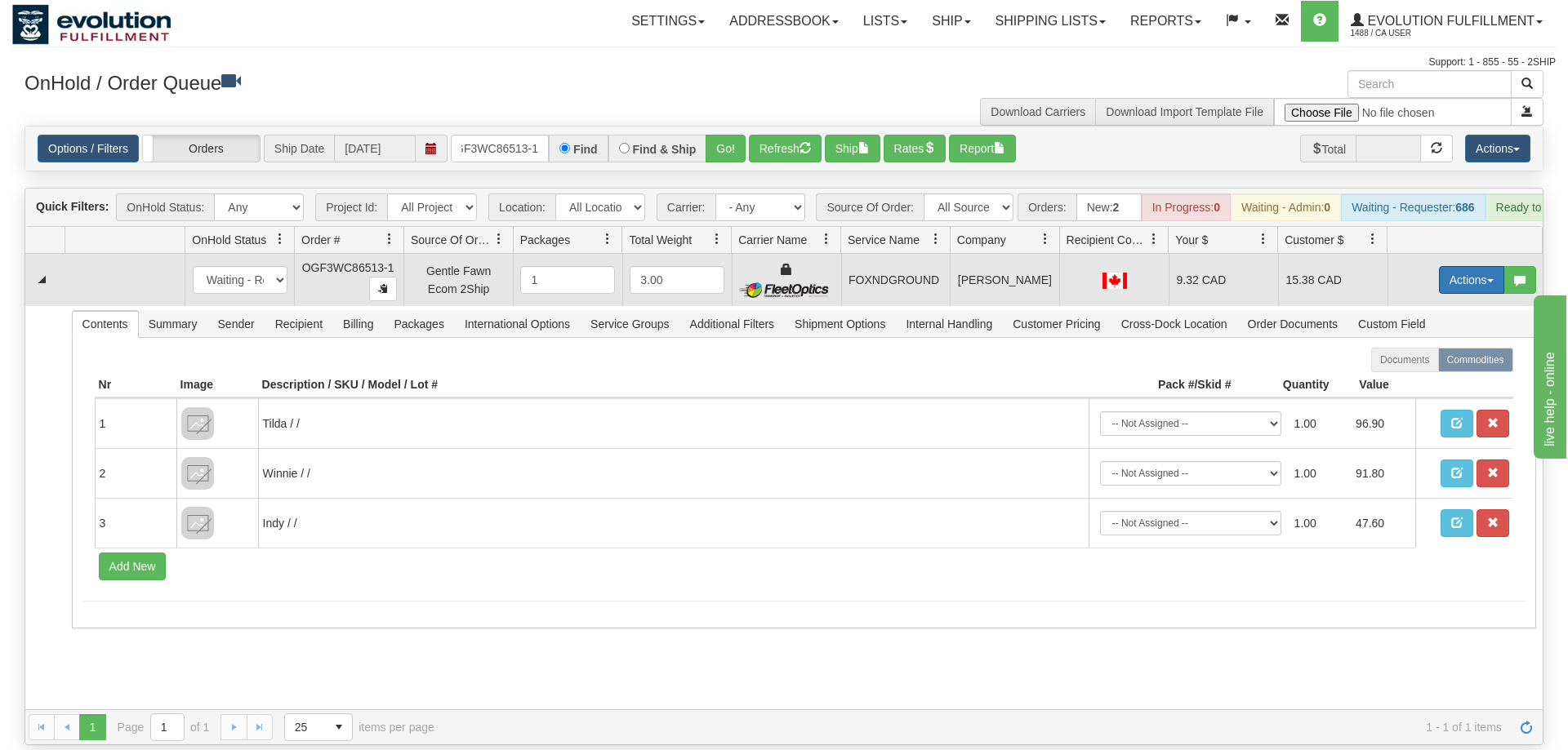
click at [1479, 266] on button "Actions" at bounding box center [1472, 280] width 66 height 28
click at [1437, 364] on link "Ship" at bounding box center [1437, 374] width 131 height 22
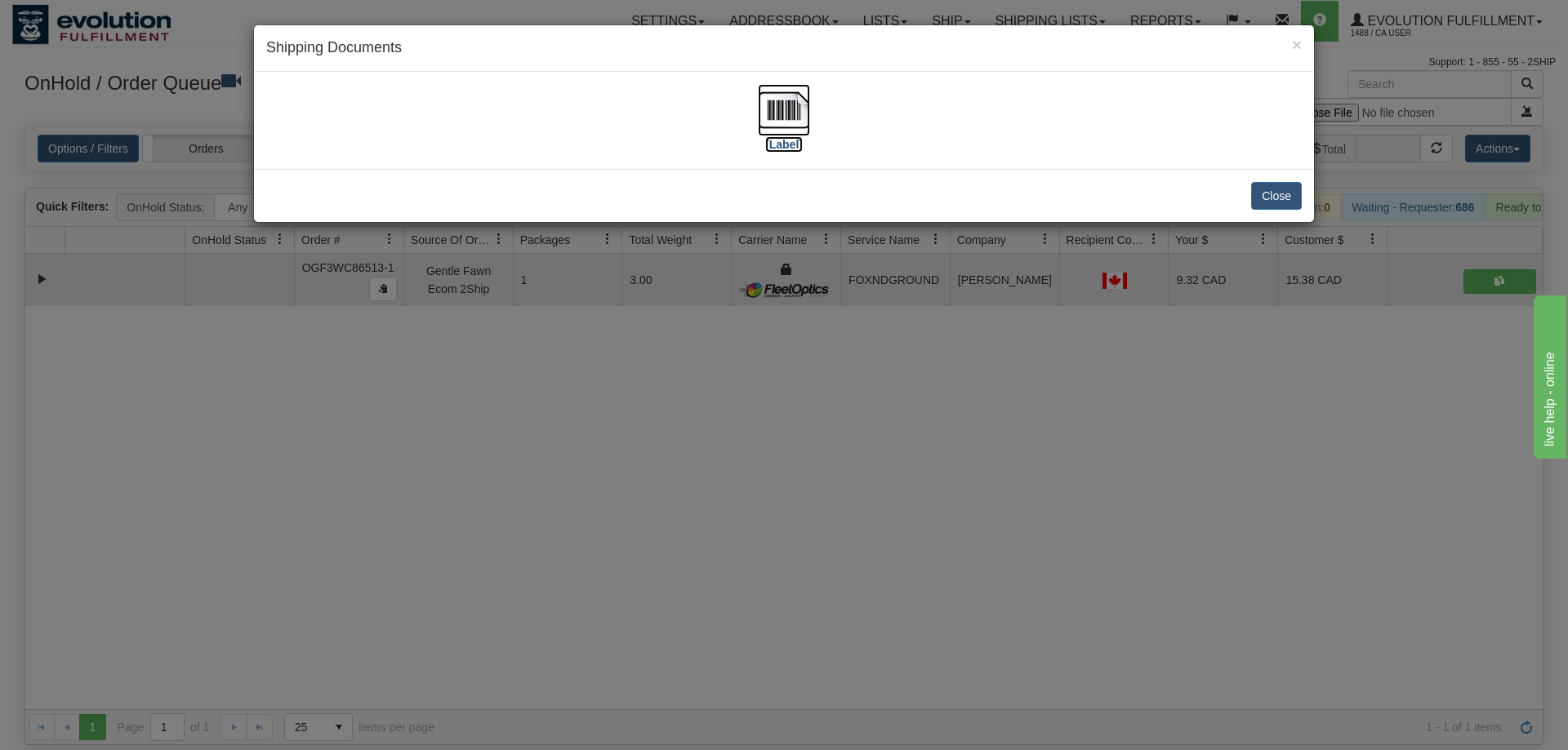
click at [787, 115] on img at bounding box center [784, 110] width 52 height 52
click at [1071, 257] on div "× Shipping Documents [Label] Close" at bounding box center [784, 375] width 1568 height 750
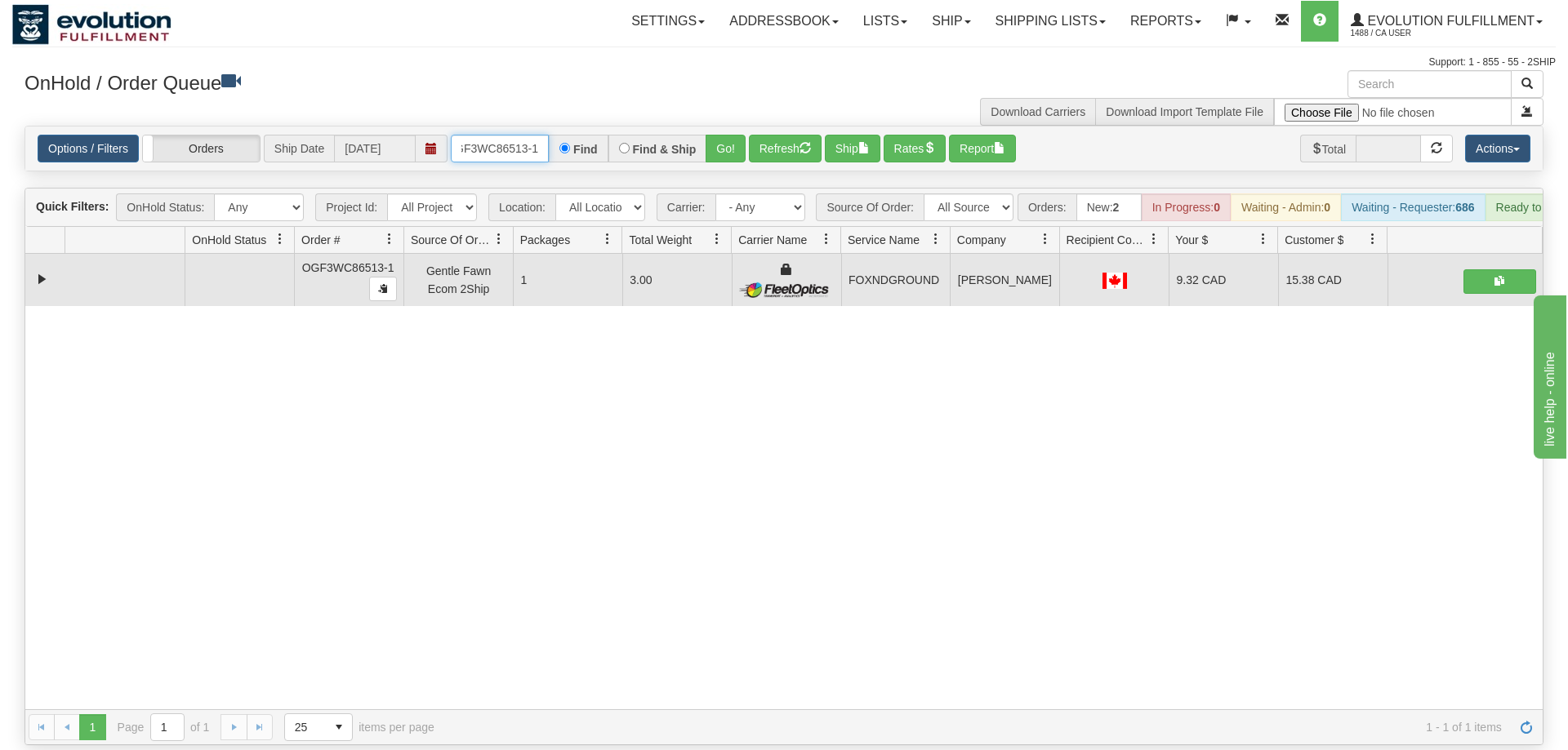
click at [530, 135] on input "OGF3WC86513-1" at bounding box center [500, 149] width 98 height 28
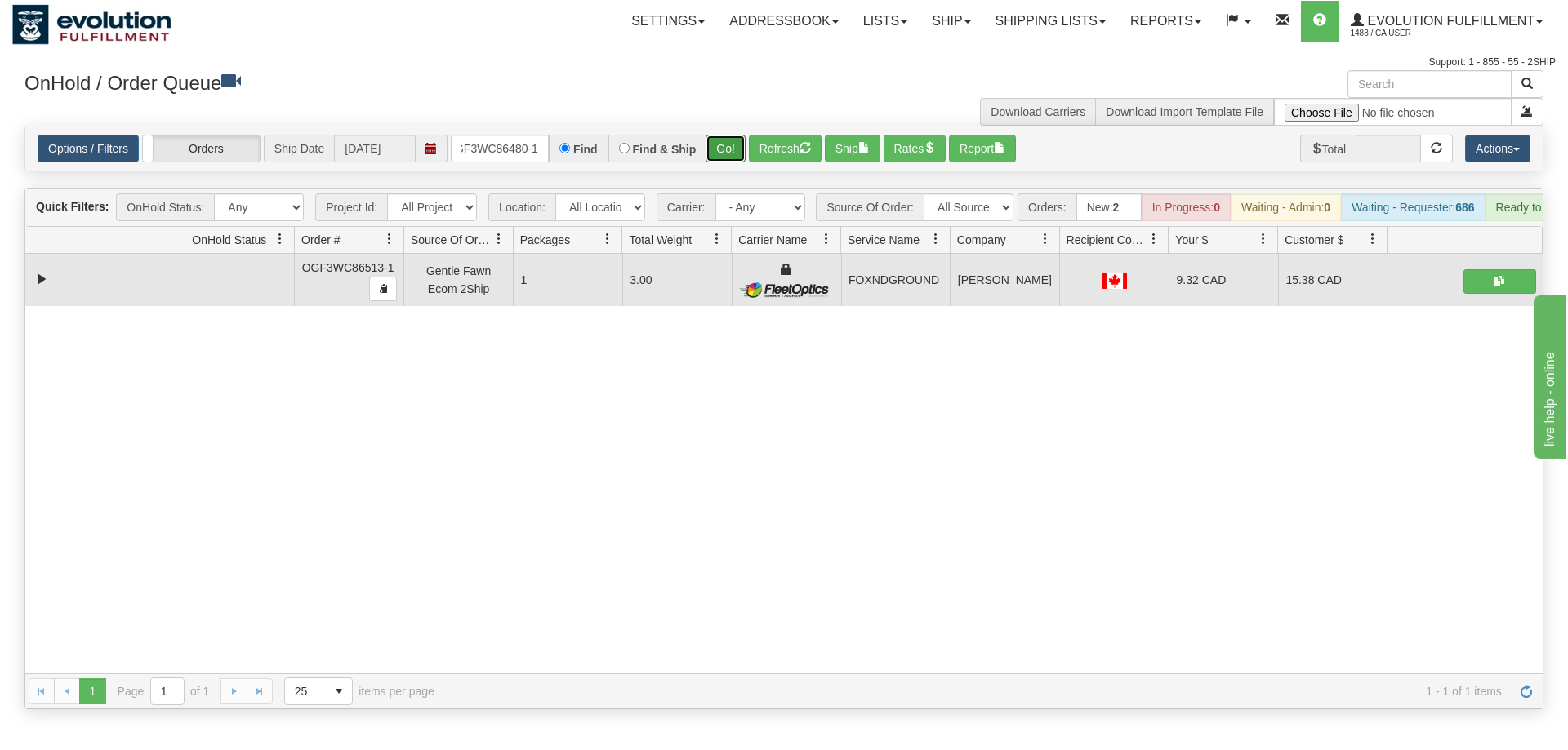
click at [717, 149] on div "Is equal to Is not equal to Contains Does not contains CAD USD EUR ZAR [PERSON_…" at bounding box center [784, 418] width 1544 height 584
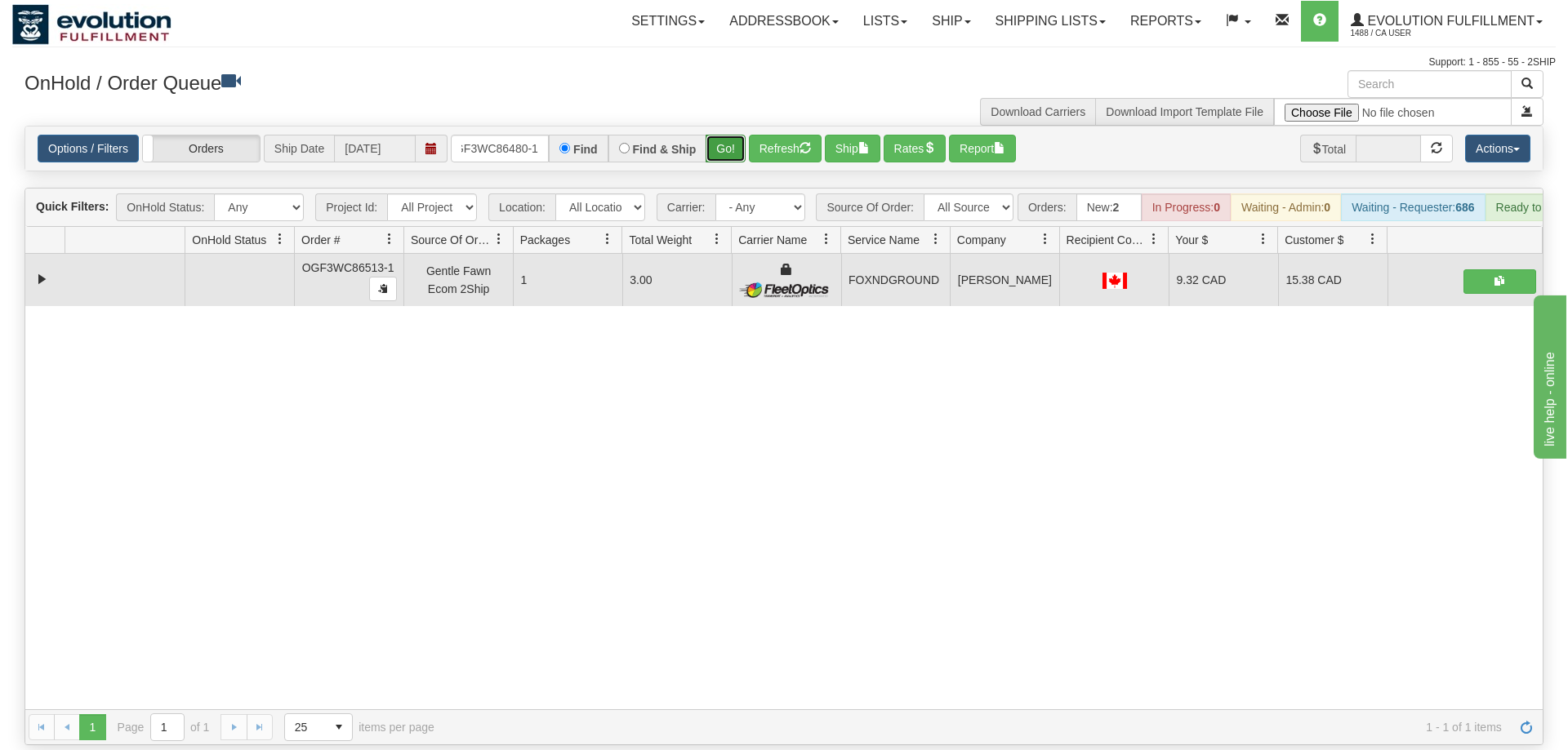
click at [728, 135] on button "Go!" at bounding box center [725, 149] width 40 height 28
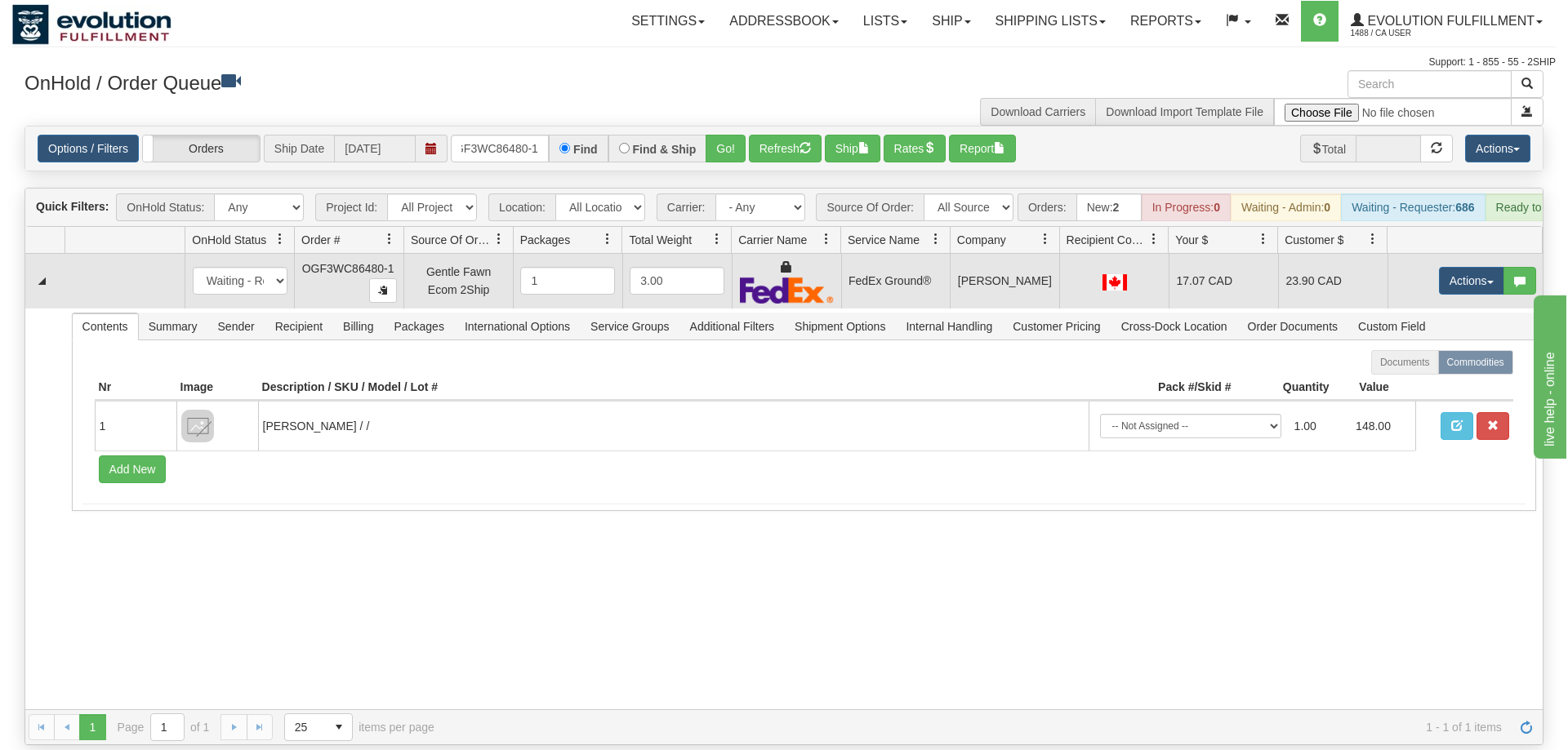
click at [1456, 254] on td "Actions Open Refresh Rates Rate All Services Ship Delete Edit Items" at bounding box center [1465, 281] width 156 height 54
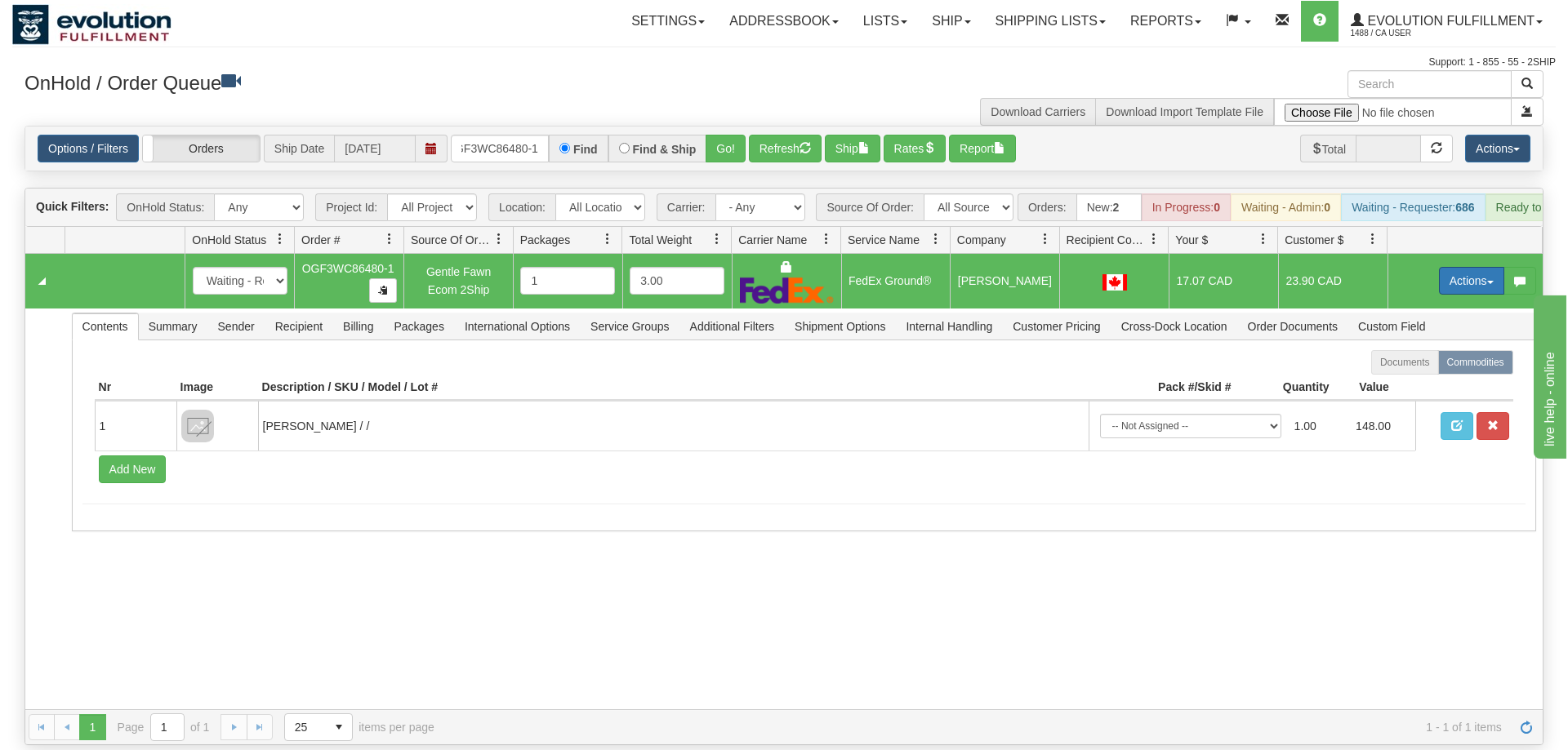
click at [1452, 267] on button "Actions" at bounding box center [1472, 281] width 66 height 28
click at [1406, 369] on span "Ship" at bounding box center [1406, 375] width 35 height 13
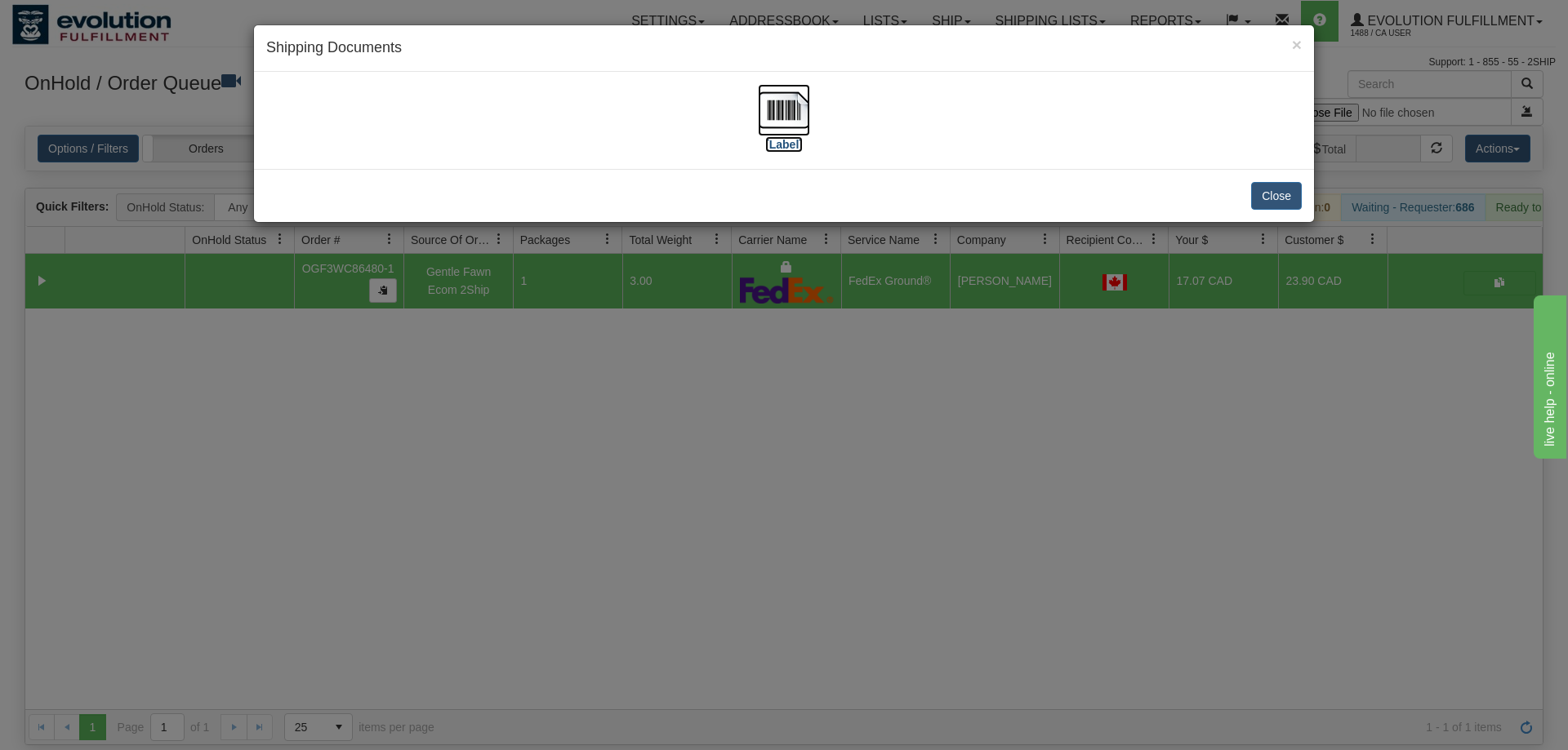
click at [793, 111] on img at bounding box center [784, 110] width 52 height 52
click at [629, 436] on div "× Shipping Documents [Label] Close" at bounding box center [784, 375] width 1568 height 750
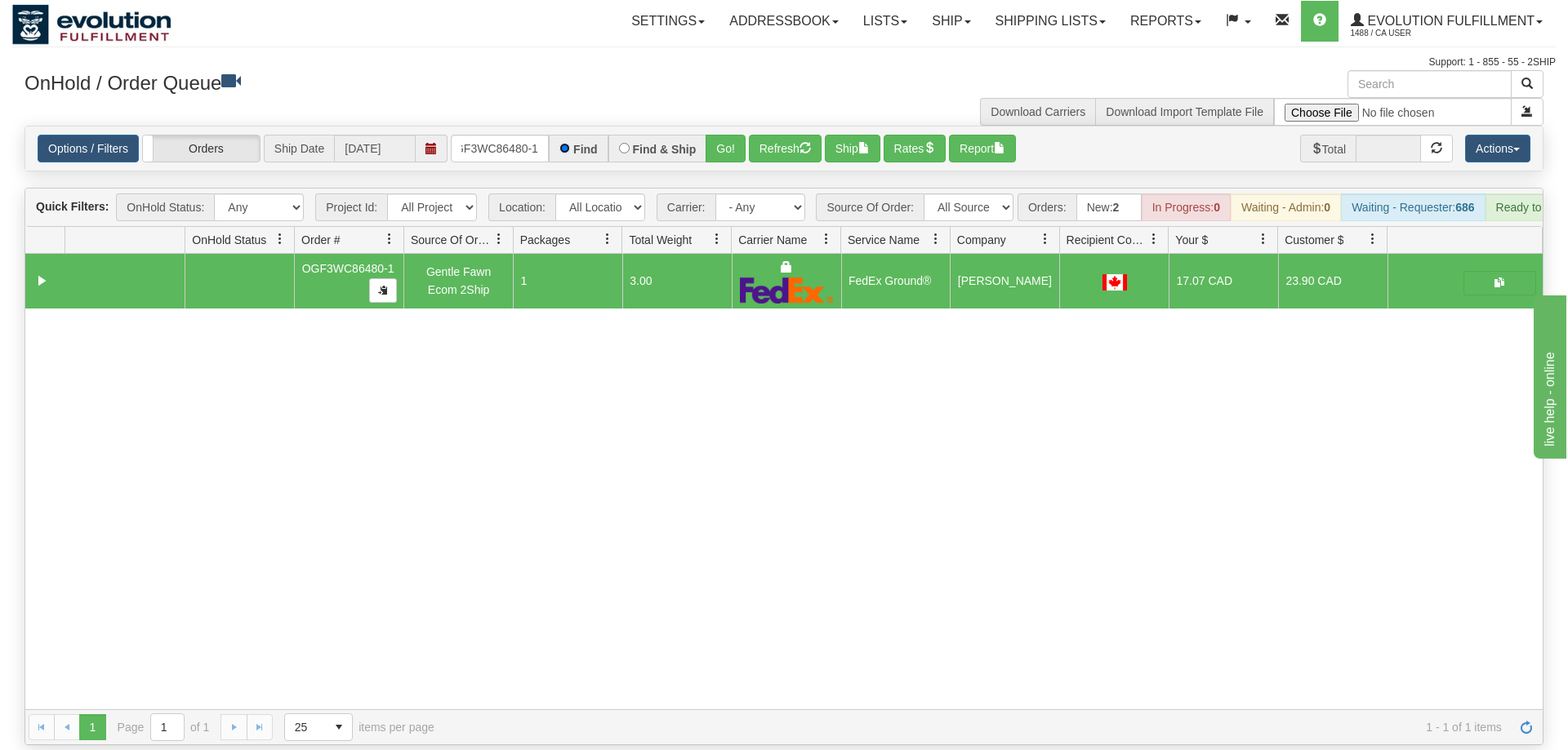
click at [564, 143] on input "Find" at bounding box center [564, 148] width 10 height 10
click at [527, 137] on input "oGF3WC86480-1" at bounding box center [500, 149] width 98 height 28
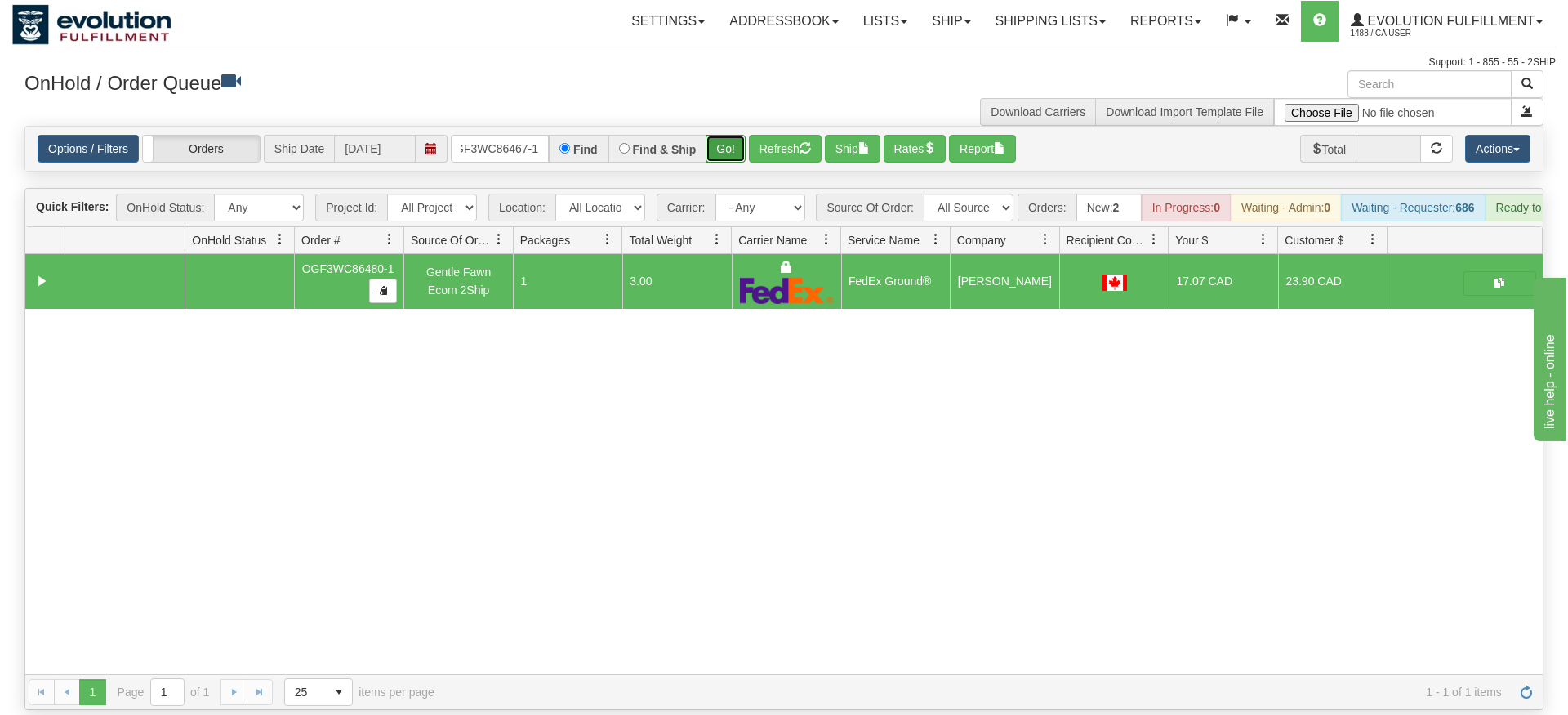
click at [725, 162] on div "Is equal to Is not equal to Contains Does not contains CAD USD EUR ZAR [PERSON_…" at bounding box center [784, 418] width 1544 height 584
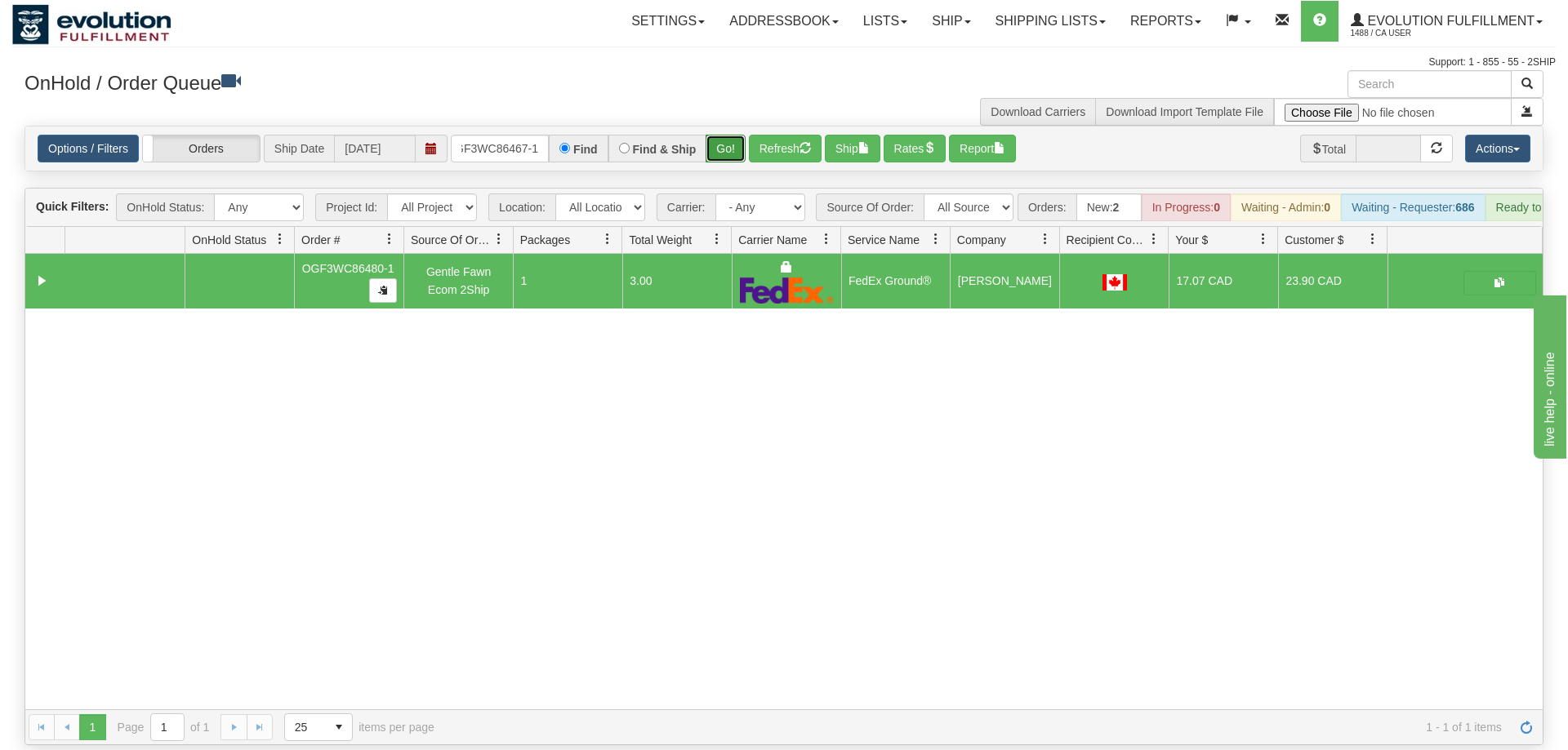
click at [737, 135] on button "Go!" at bounding box center [725, 149] width 40 height 28
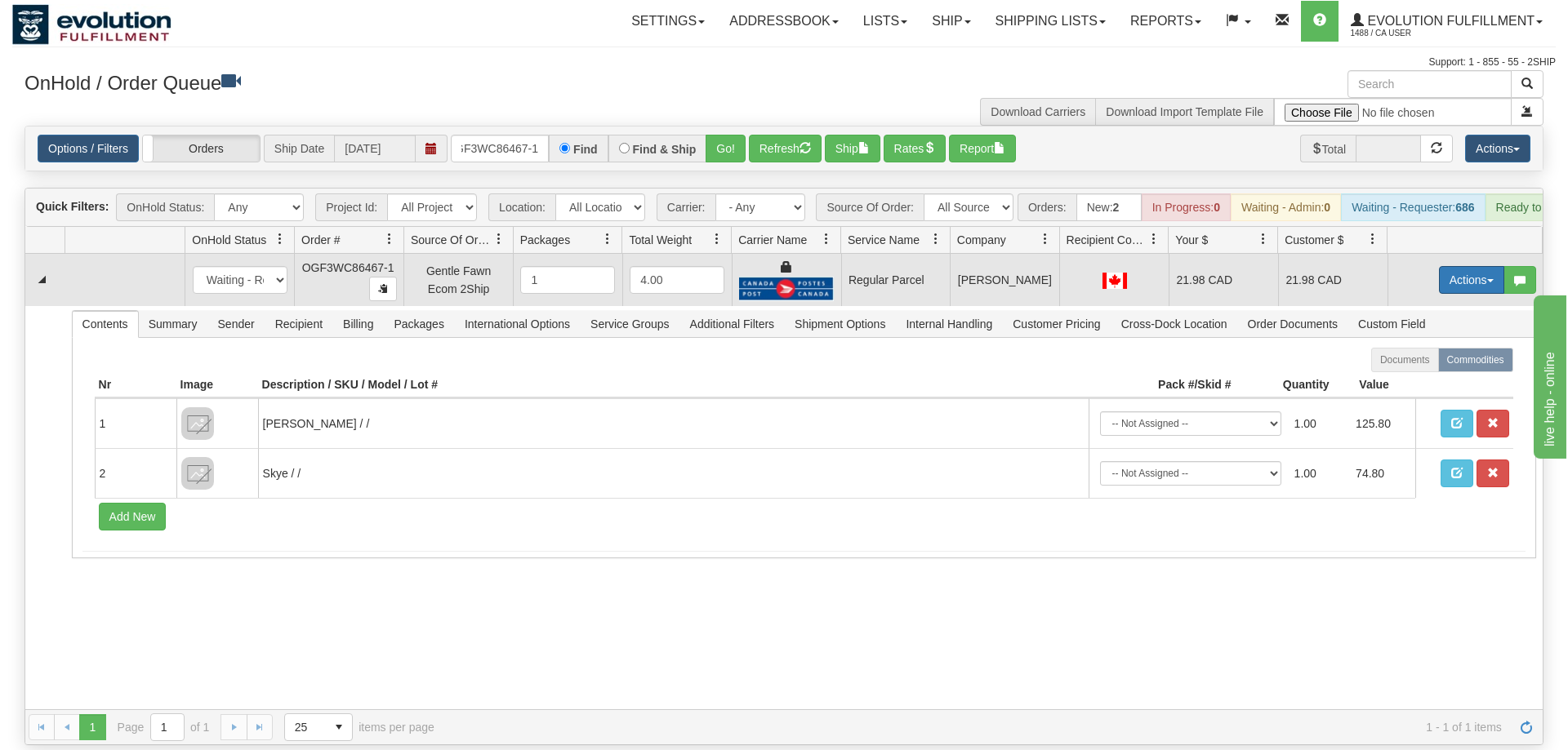
click at [1478, 266] on button "Actions" at bounding box center [1472, 280] width 66 height 28
click at [1448, 347] on span "Rate All Services" at bounding box center [1437, 353] width 98 height 13
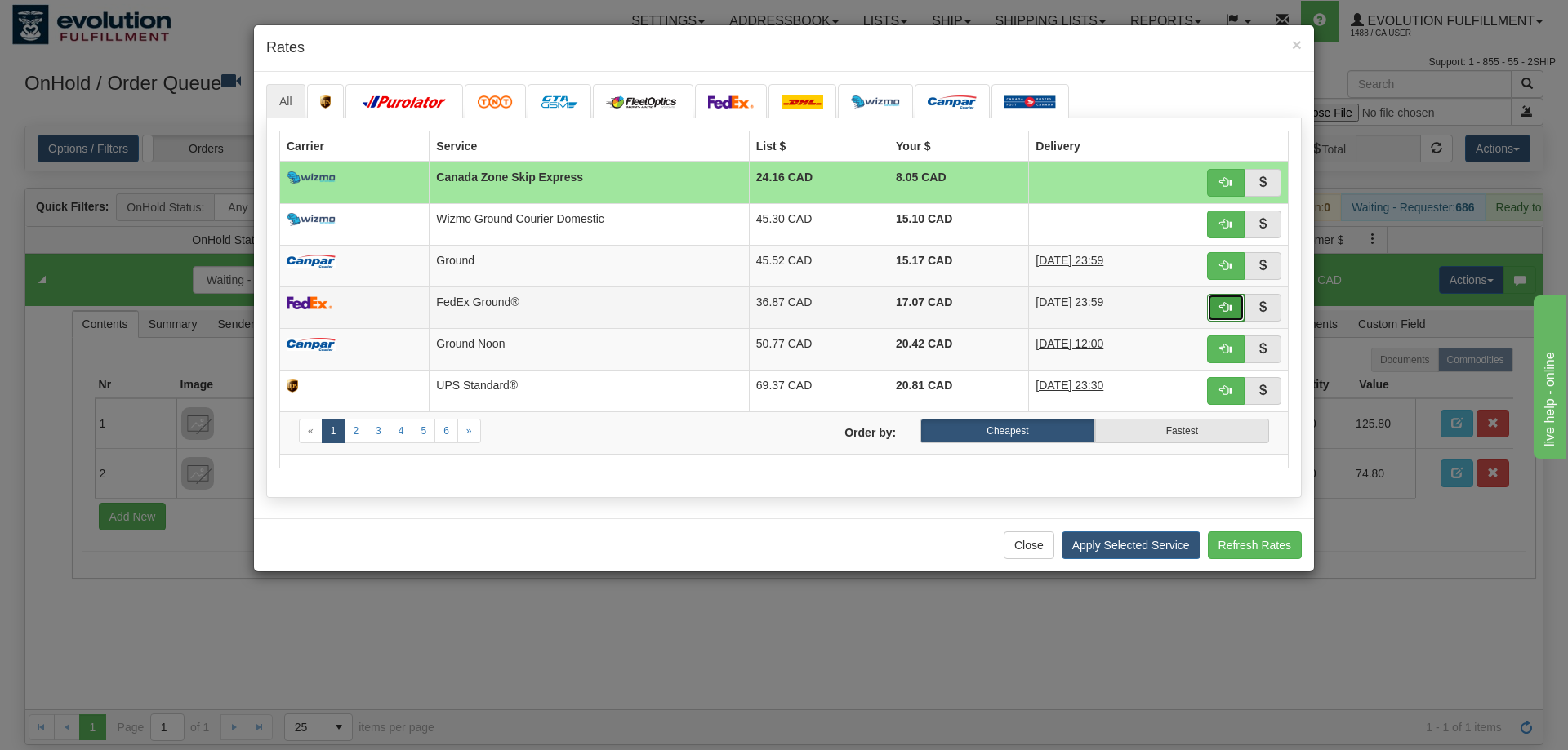
click at [1229, 309] on span "button" at bounding box center [1226, 307] width 11 height 11
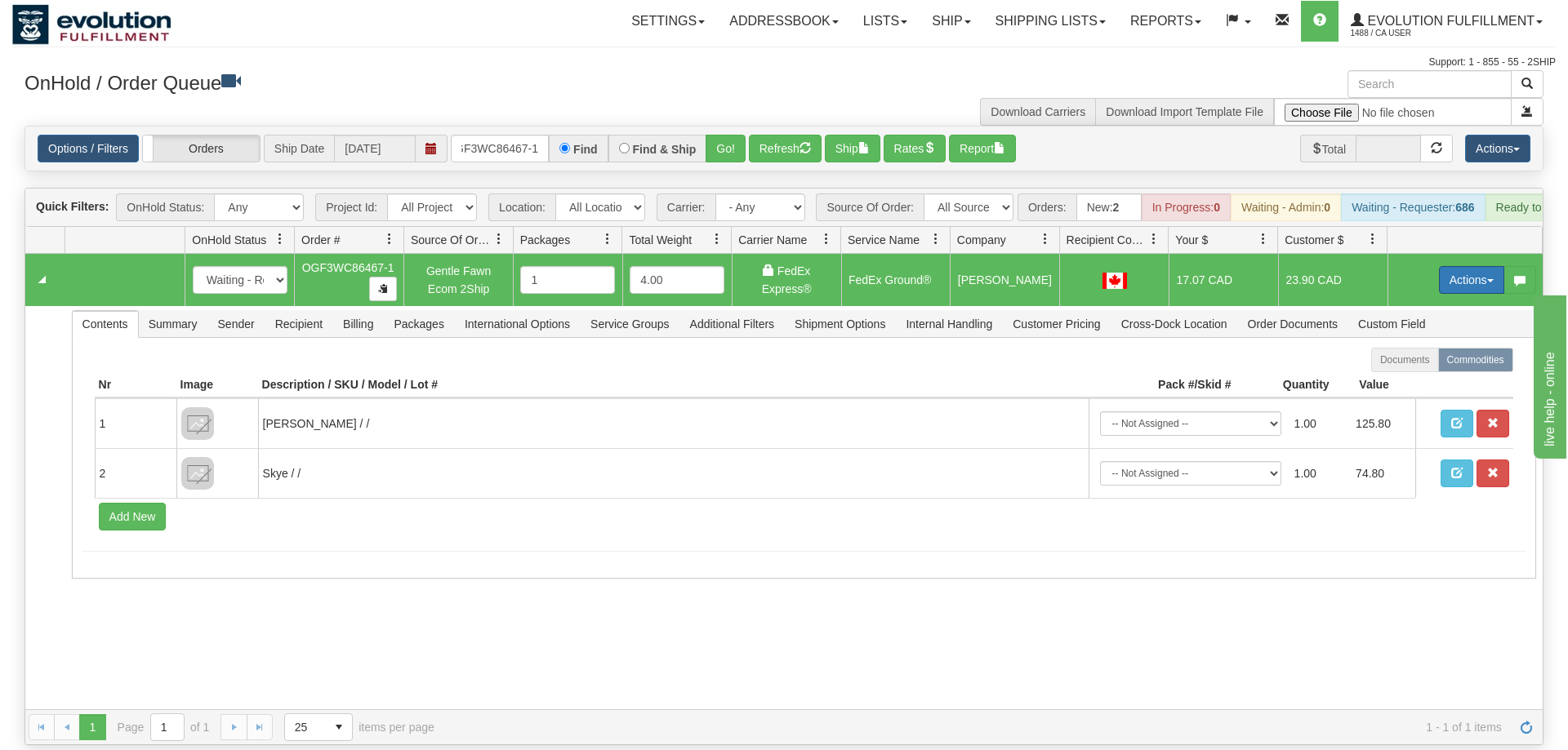
click at [1463, 266] on button "Actions" at bounding box center [1472, 280] width 66 height 28
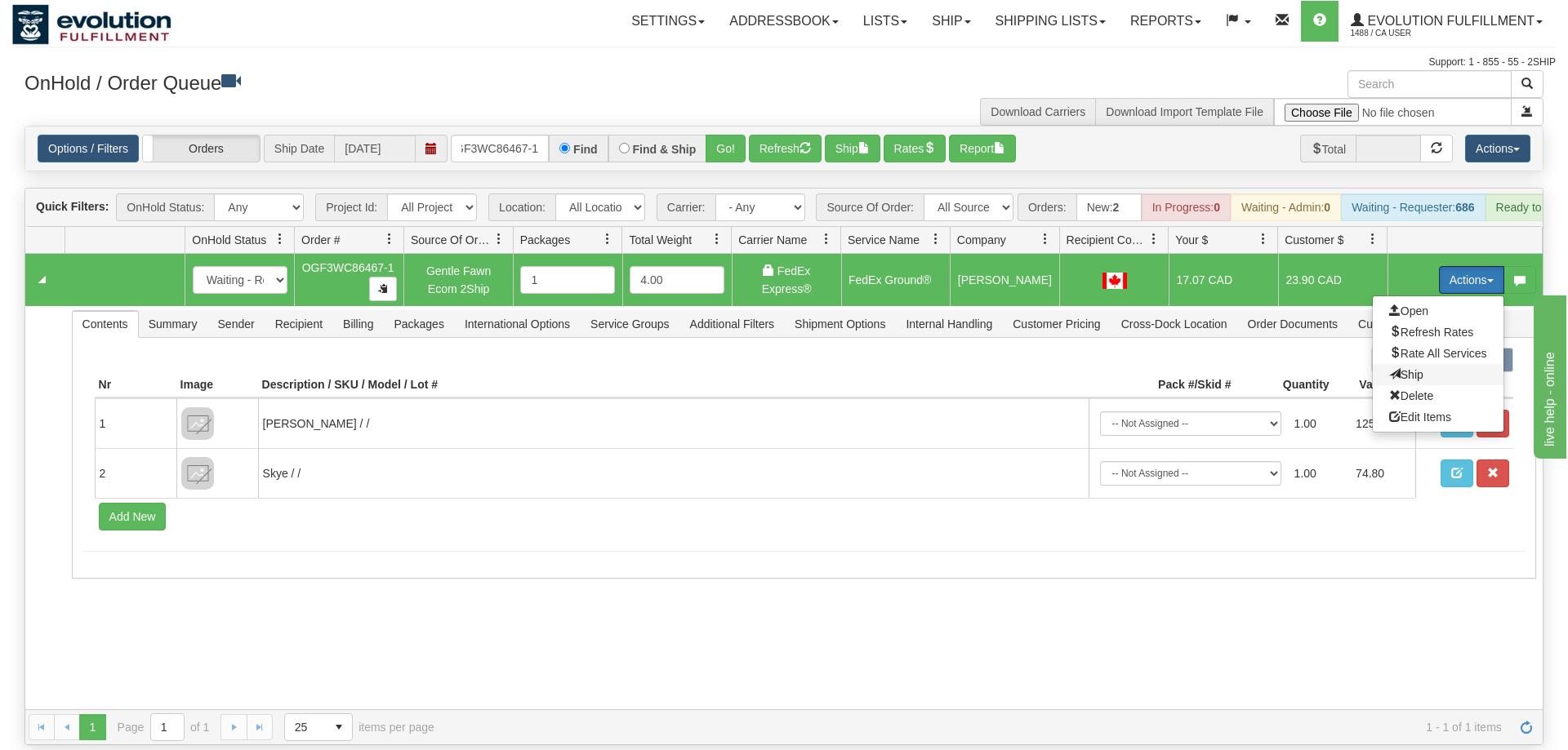
click at [1412, 368] on span "Ship" at bounding box center [1406, 374] width 35 height 13
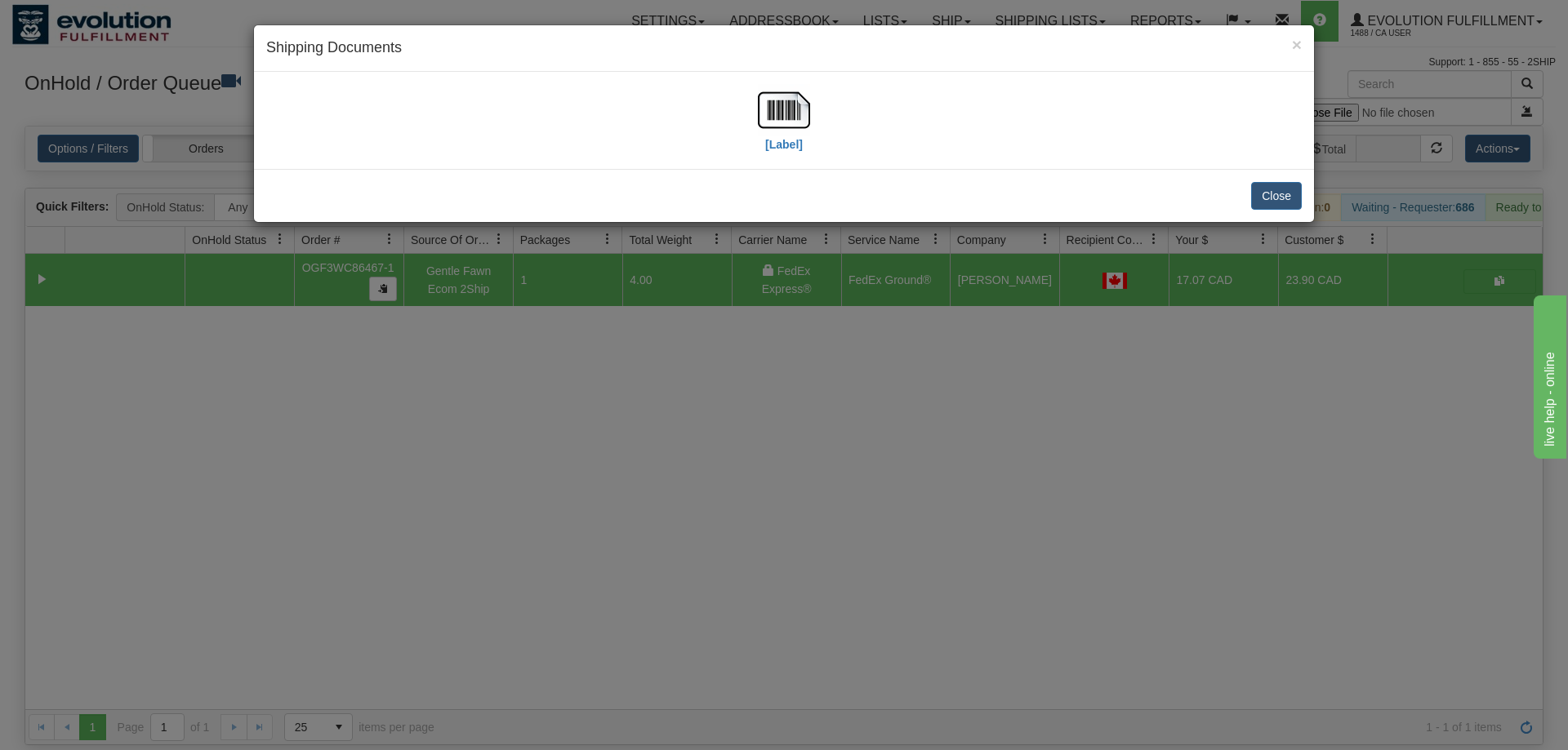
click at [814, 136] on div "[Label]" at bounding box center [784, 120] width 1036 height 73
click at [797, 112] on img at bounding box center [784, 110] width 52 height 52
click at [615, 319] on div "× Shipping Documents [Label] Close" at bounding box center [784, 375] width 1568 height 750
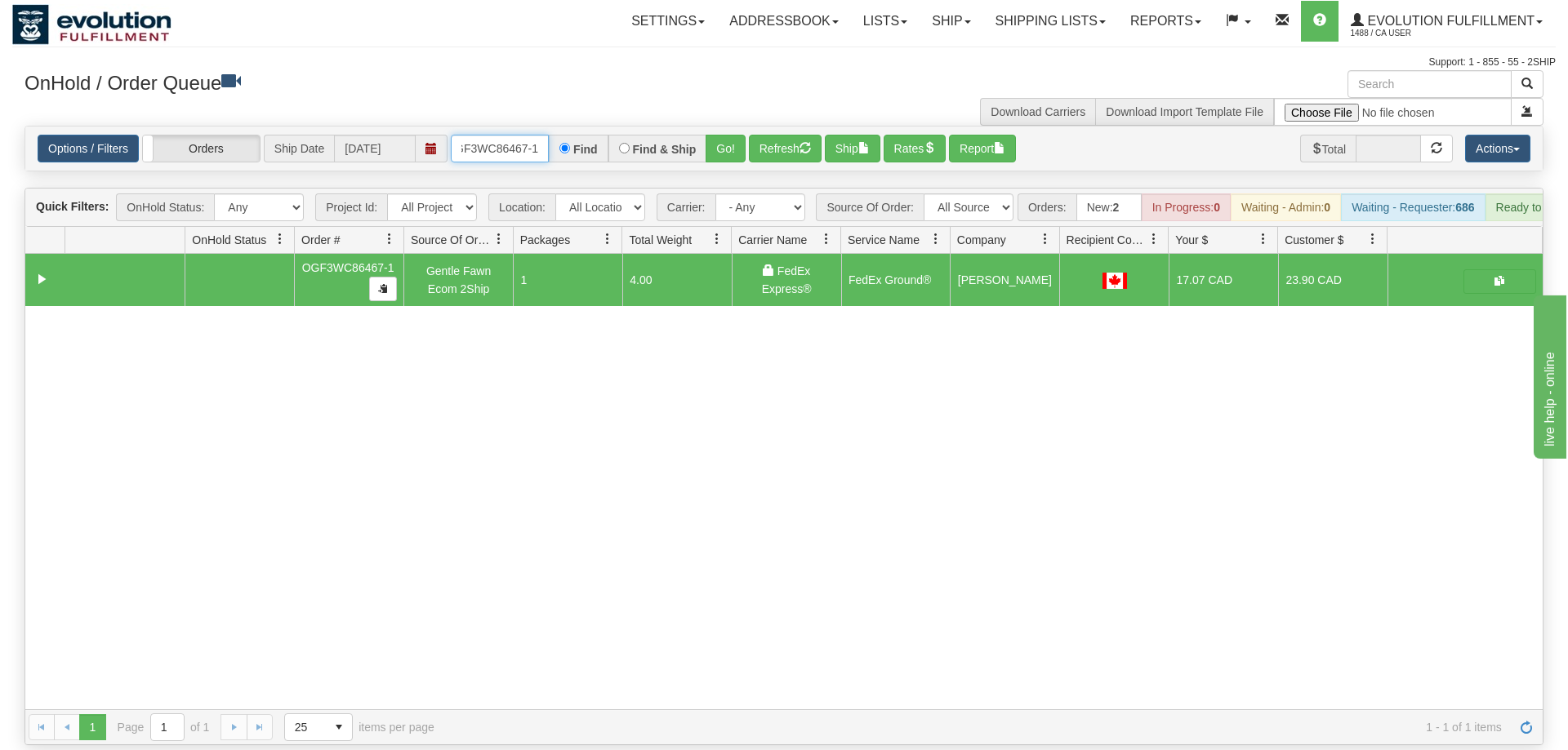
click at [511, 135] on input "OGF3WC86467-1" at bounding box center [500, 149] width 98 height 28
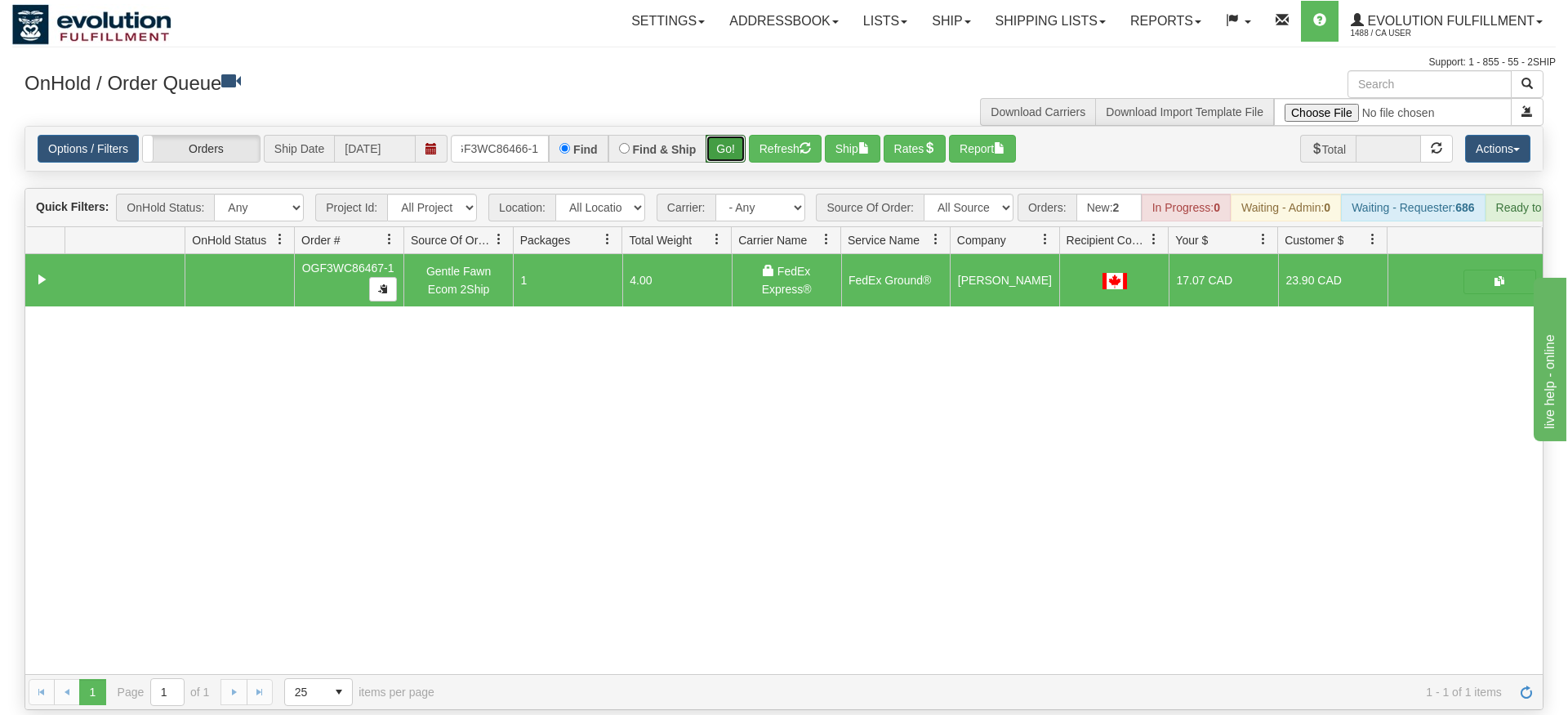
drag, startPoint x: 716, startPoint y: 124, endPoint x: 716, endPoint y: 150, distance: 26.0
click at [716, 158] on div "Is equal to Is not equal to Contains Does not contains CAD USD EUR ZAR [PERSON_…" at bounding box center [784, 418] width 1544 height 584
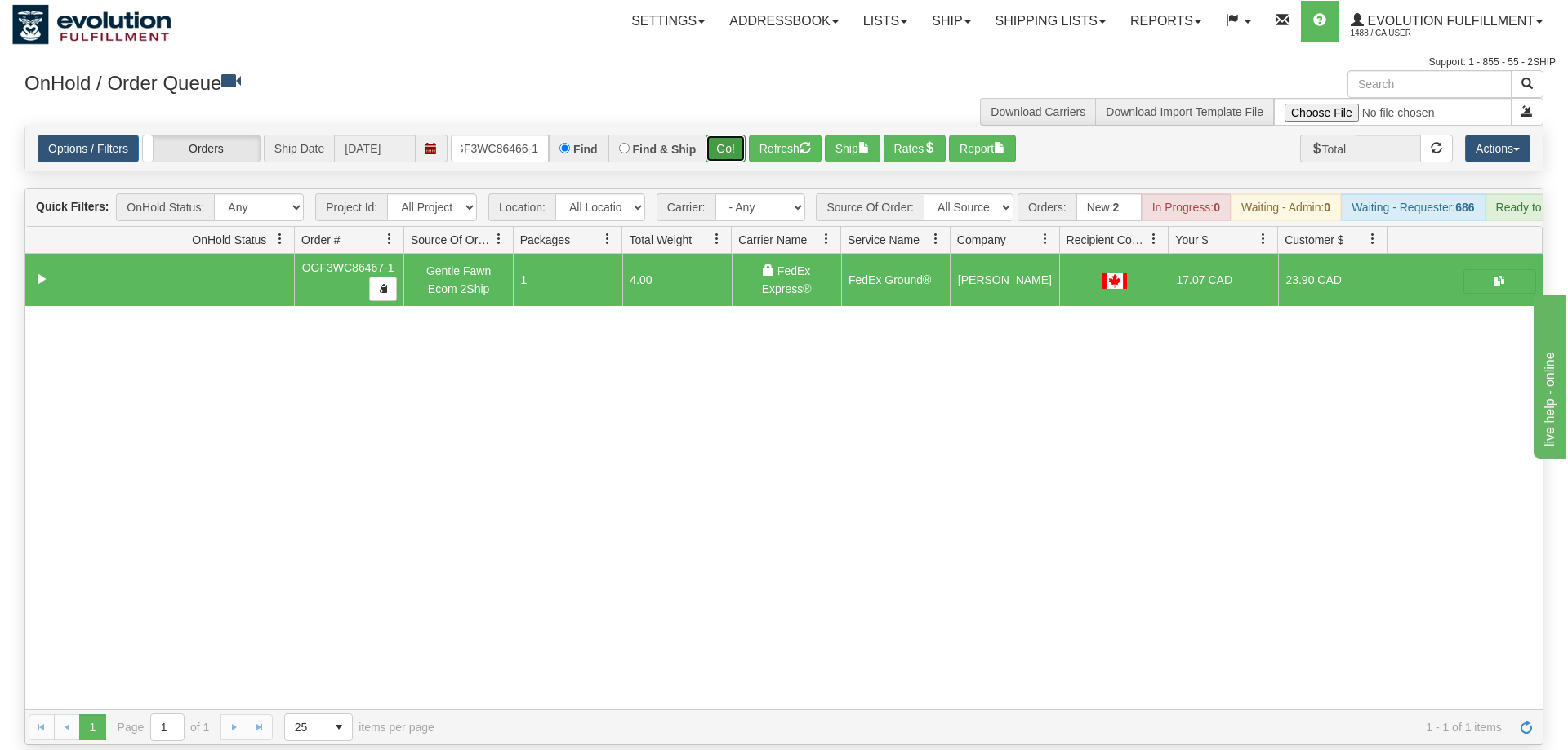
click at [725, 135] on button "Go!" at bounding box center [725, 149] width 40 height 28
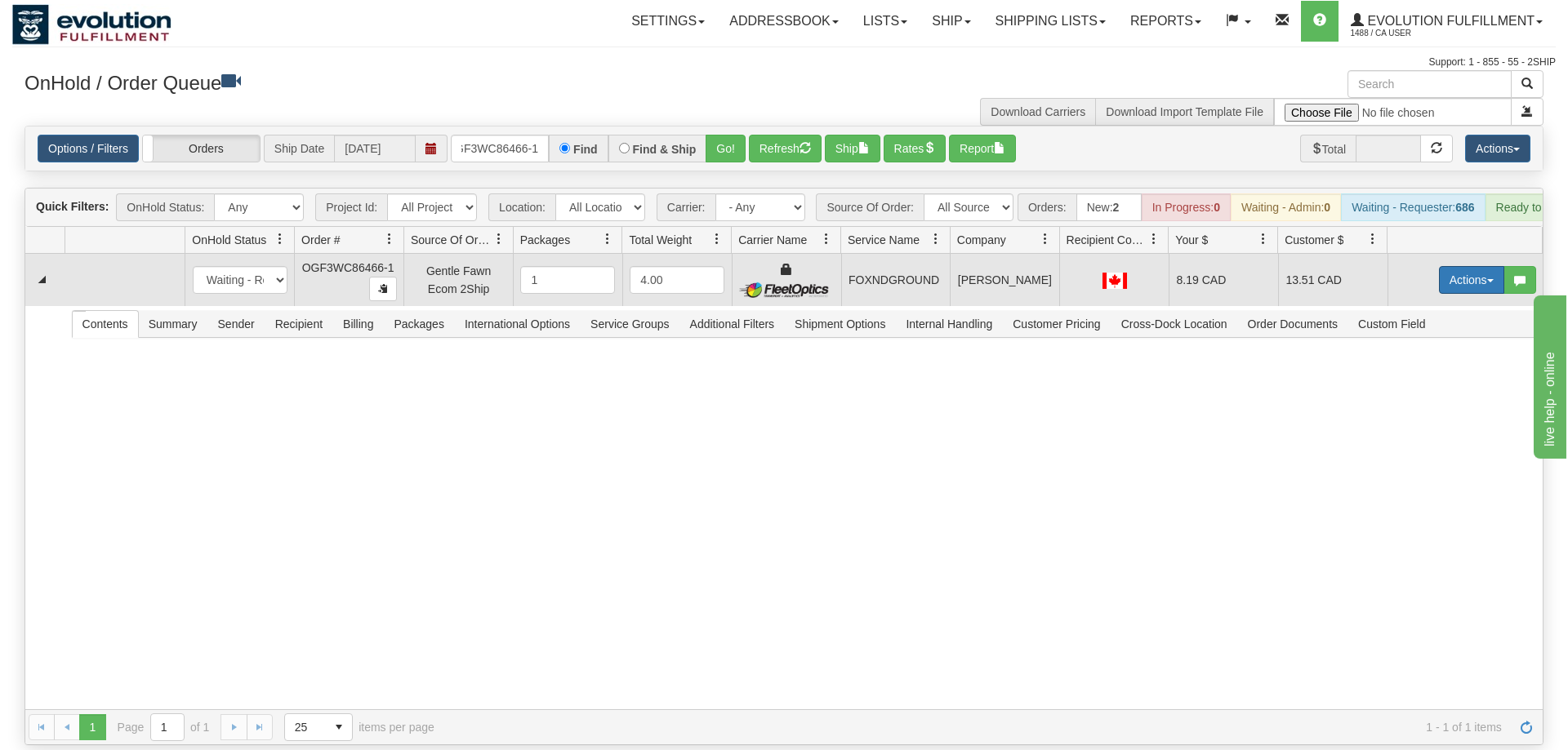
click at [1476, 266] on button "Actions" at bounding box center [1472, 280] width 66 height 28
click at [1427, 364] on link "Ship" at bounding box center [1437, 374] width 131 height 22
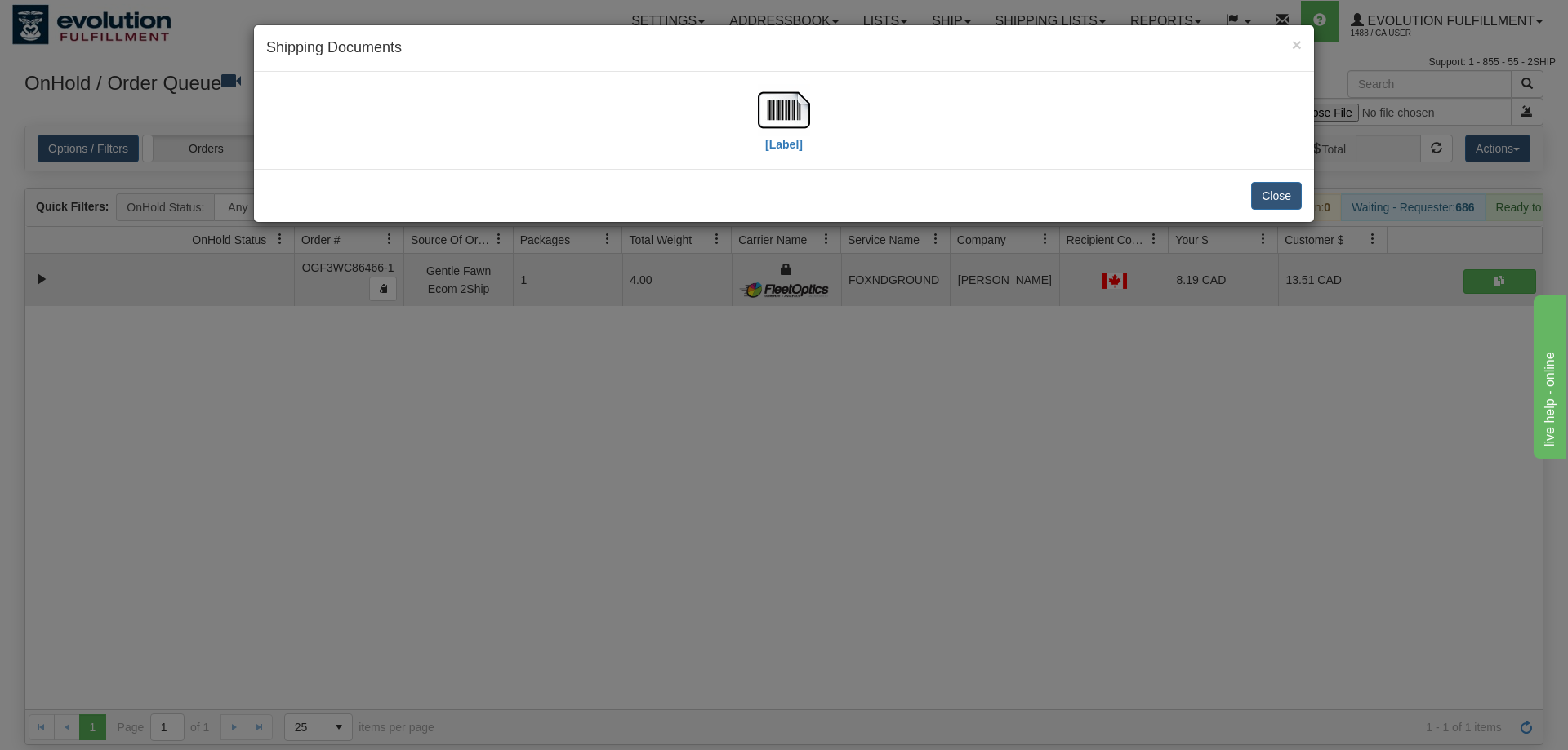
click at [810, 133] on div "[Label]" at bounding box center [784, 120] width 1036 height 73
click at [748, 113] on div "[Label]" at bounding box center [784, 120] width 1036 height 73
click at [766, 105] on img at bounding box center [784, 110] width 52 height 52
drag, startPoint x: 780, startPoint y: 480, endPoint x: 578, endPoint y: 316, distance: 260.2
click at [780, 475] on div "× Shipping Documents [Label] Close" at bounding box center [784, 375] width 1568 height 750
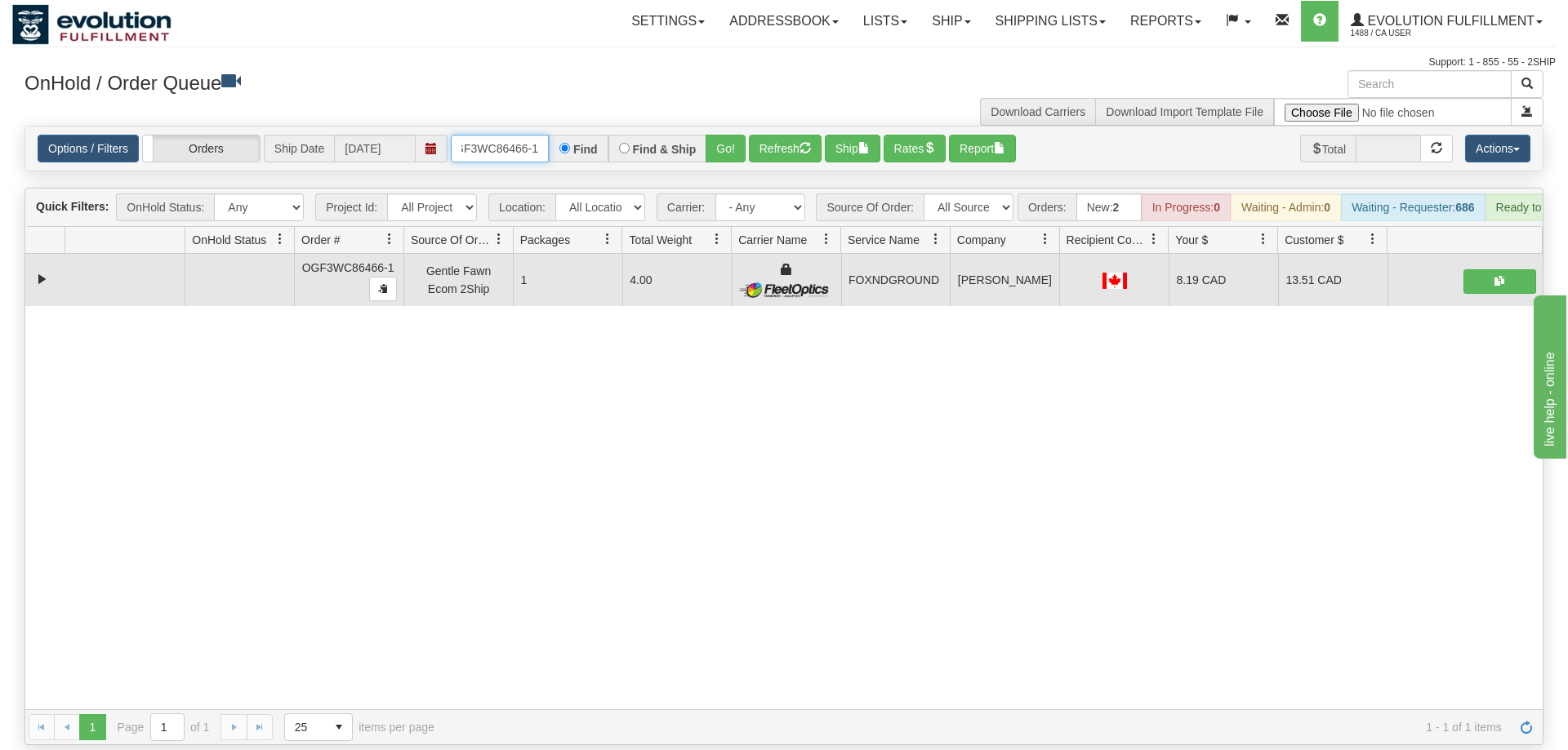
drag, startPoint x: 499, startPoint y: 124, endPoint x: 528, endPoint y: 141, distance: 33.6
click at [498, 135] on input "OGF3WC86466-1" at bounding box center [500, 149] width 98 height 28
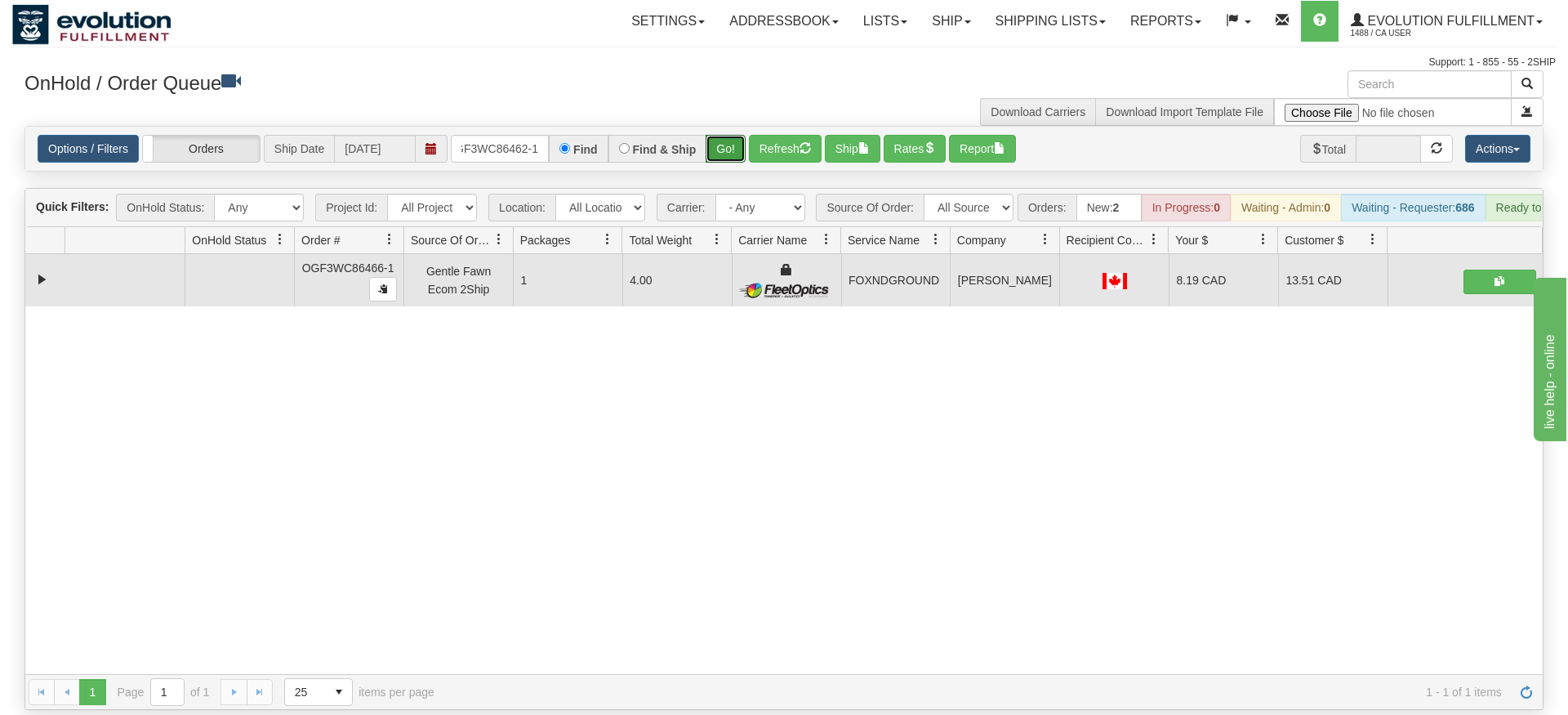
drag, startPoint x: 718, startPoint y: 121, endPoint x: 718, endPoint y: 155, distance: 34.0
click at [718, 155] on div "Is equal to Is not equal to Contains Does not contains CAD USD EUR ZAR [PERSON_…" at bounding box center [784, 418] width 1544 height 584
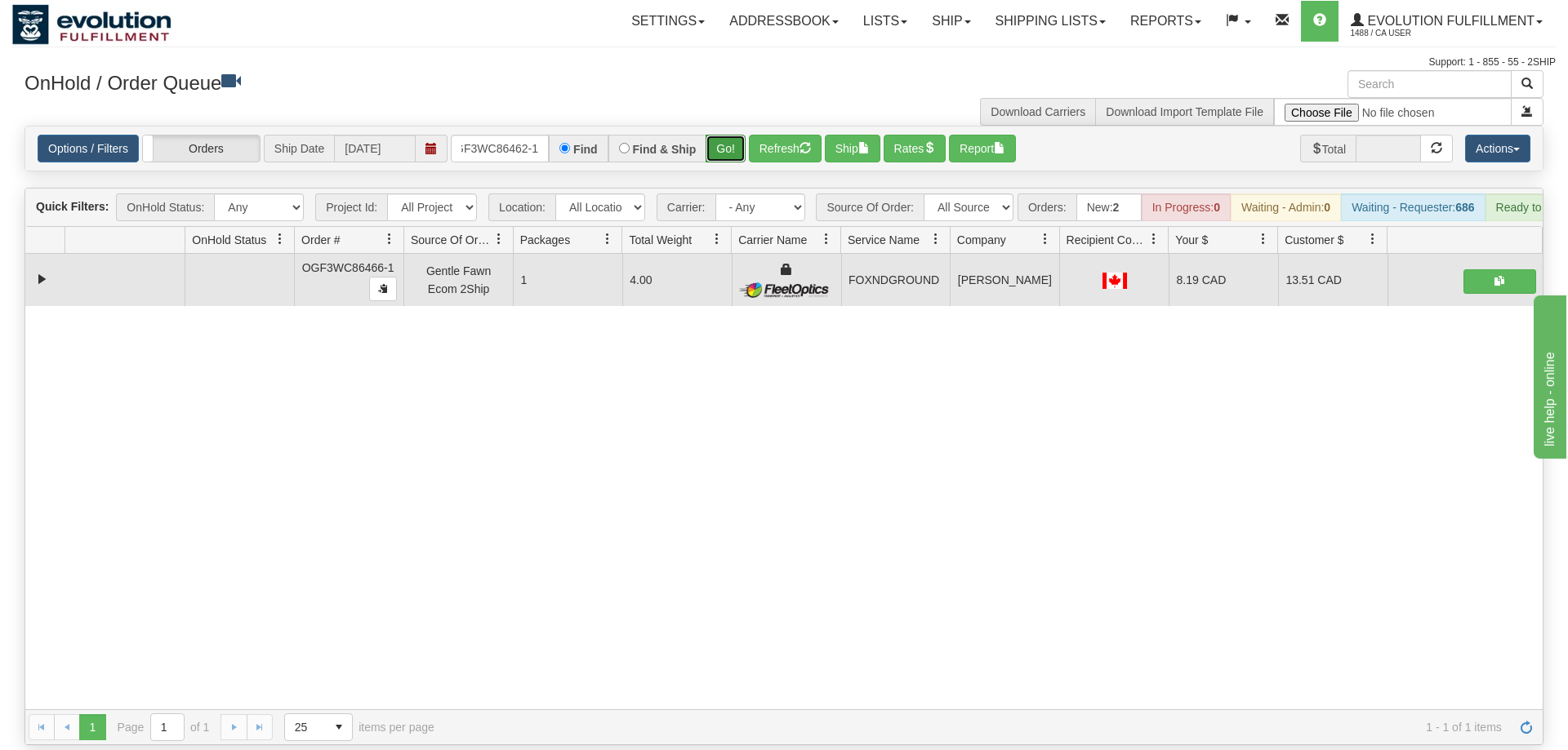
click at [718, 135] on button "Go!" at bounding box center [725, 149] width 40 height 28
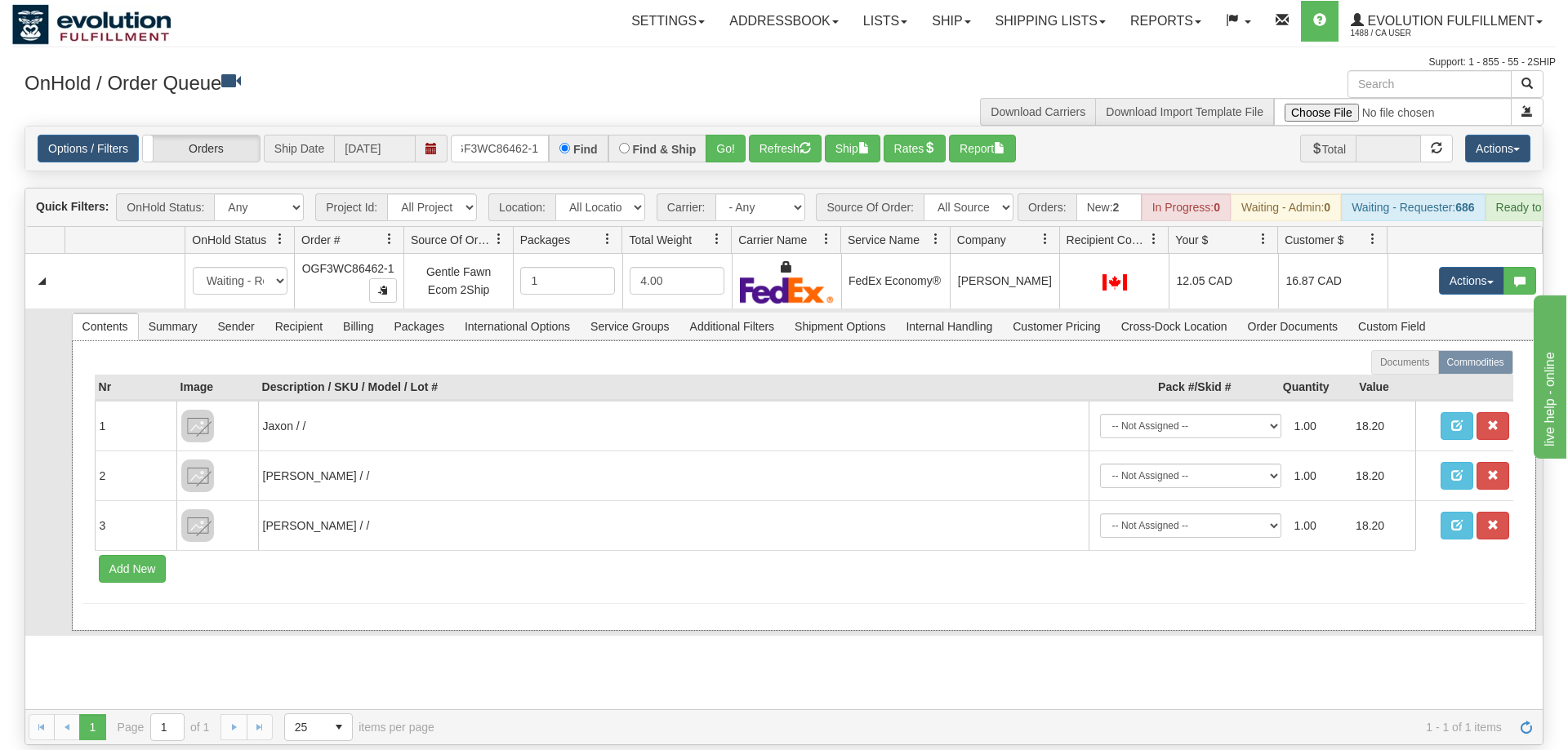
click at [872, 375] on th "Description / SKU / Model / Lot #" at bounding box center [673, 388] width 831 height 26
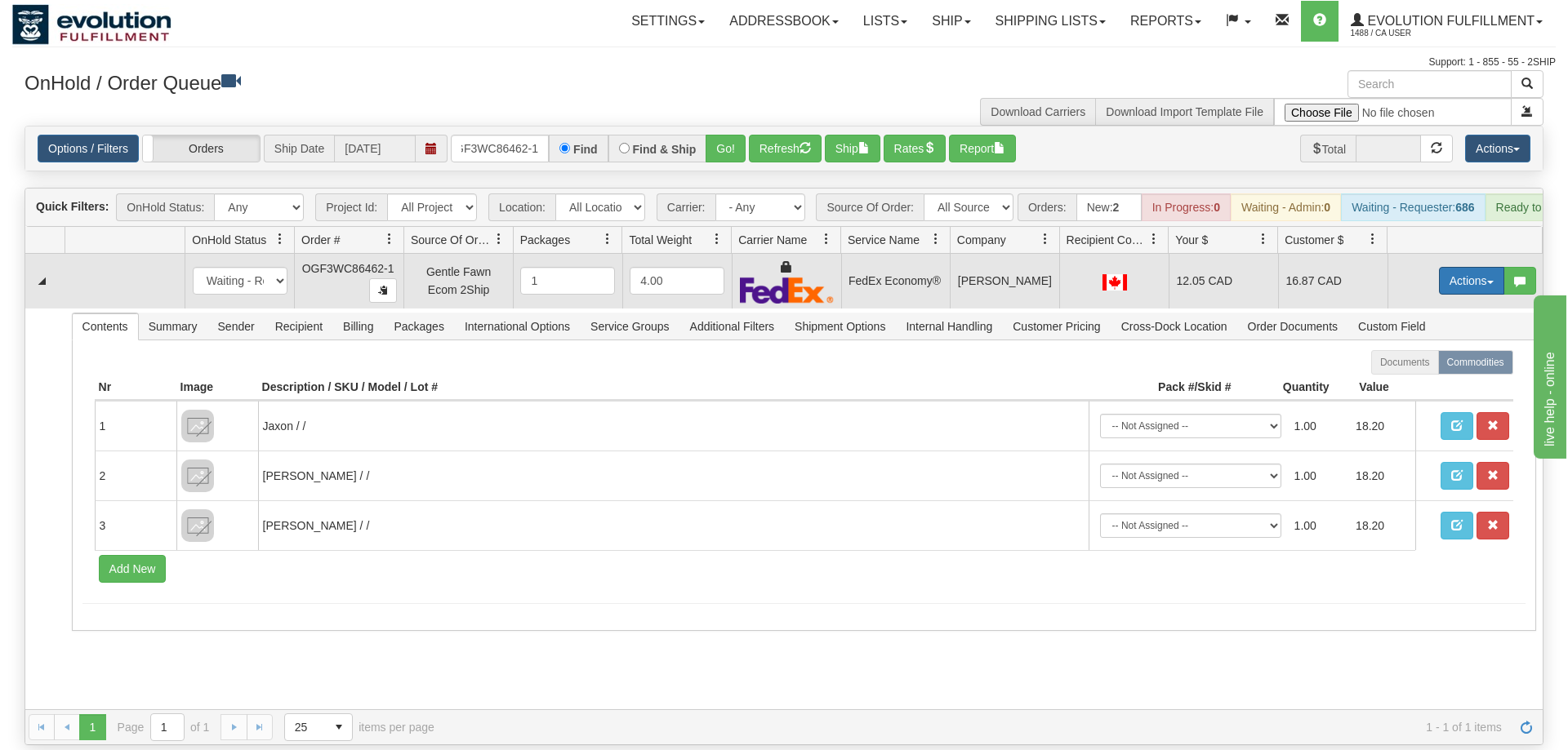
click at [1459, 267] on button "Actions" at bounding box center [1472, 281] width 66 height 28
click at [1414, 369] on span "Ship" at bounding box center [1406, 375] width 35 height 13
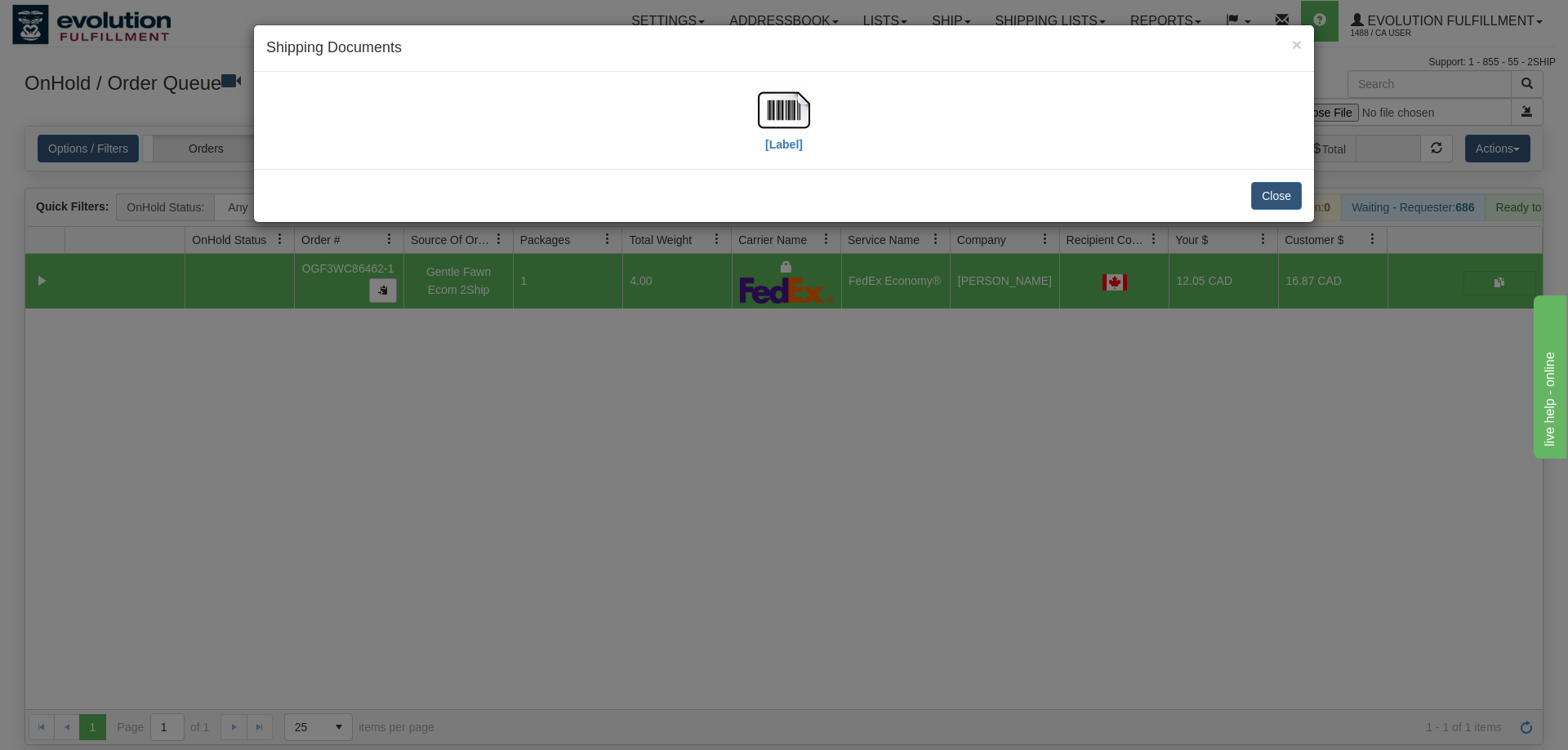
click at [755, 133] on div "[Label]" at bounding box center [784, 120] width 1036 height 73
click at [771, 119] on img at bounding box center [784, 110] width 52 height 52
drag, startPoint x: 837, startPoint y: 521, endPoint x: 626, endPoint y: 135, distance: 439.9
click at [840, 508] on div "× Shipping Documents [Label] Close" at bounding box center [784, 375] width 1568 height 750
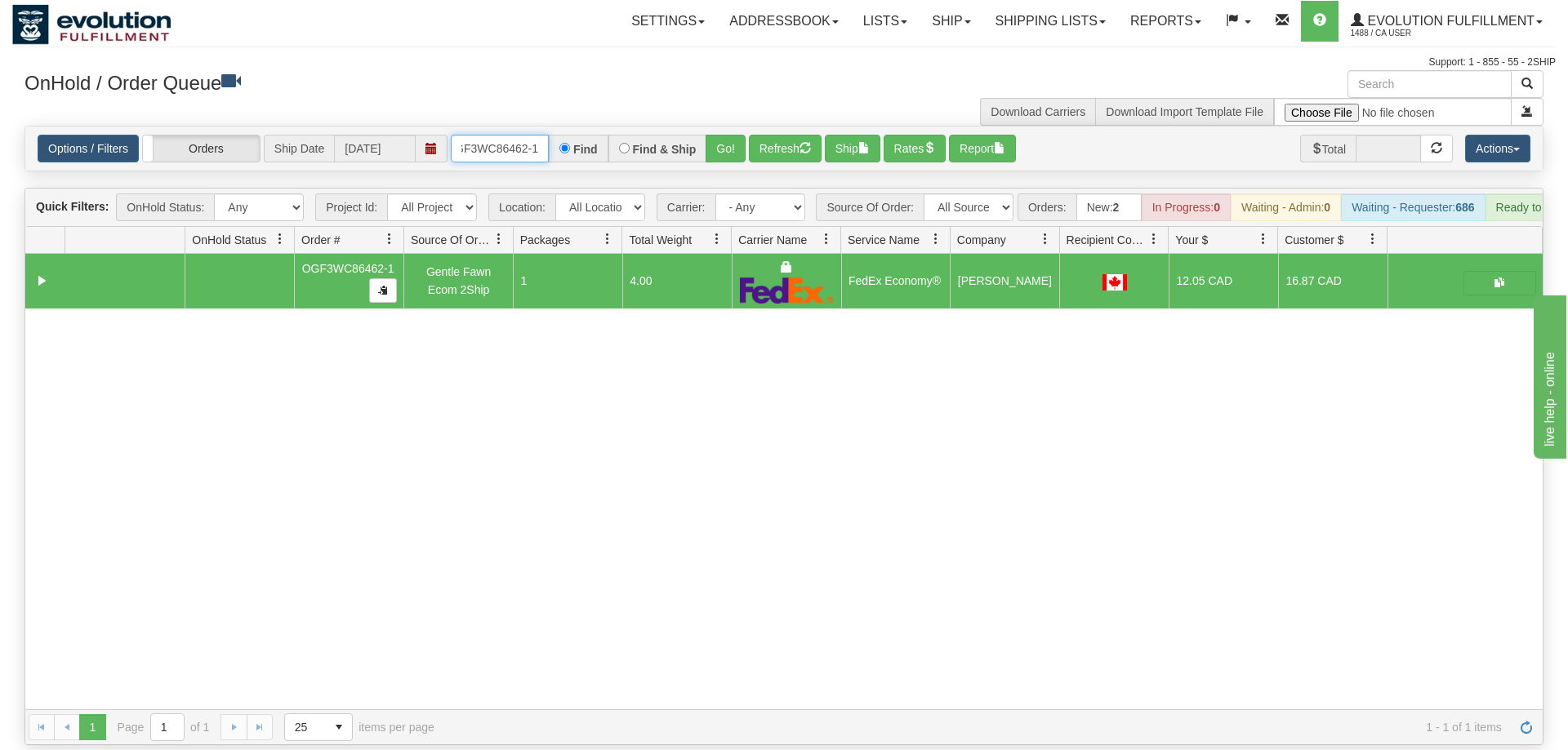
click at [519, 135] on input "OGF3WC86462-1" at bounding box center [500, 149] width 98 height 28
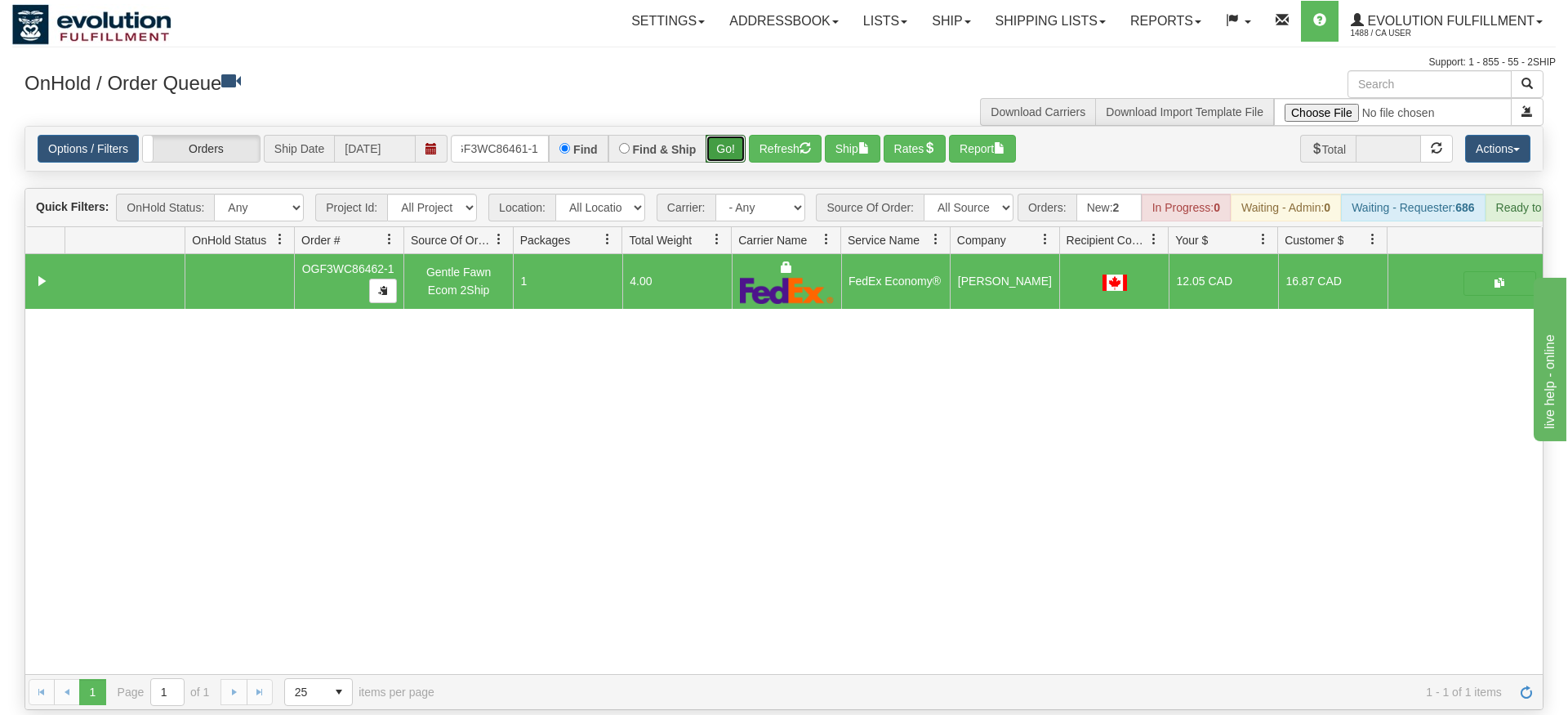
click at [728, 150] on div "Is equal to Is not equal to Contains Does not contains CAD USD EUR ZAR [PERSON_…" at bounding box center [784, 418] width 1544 height 584
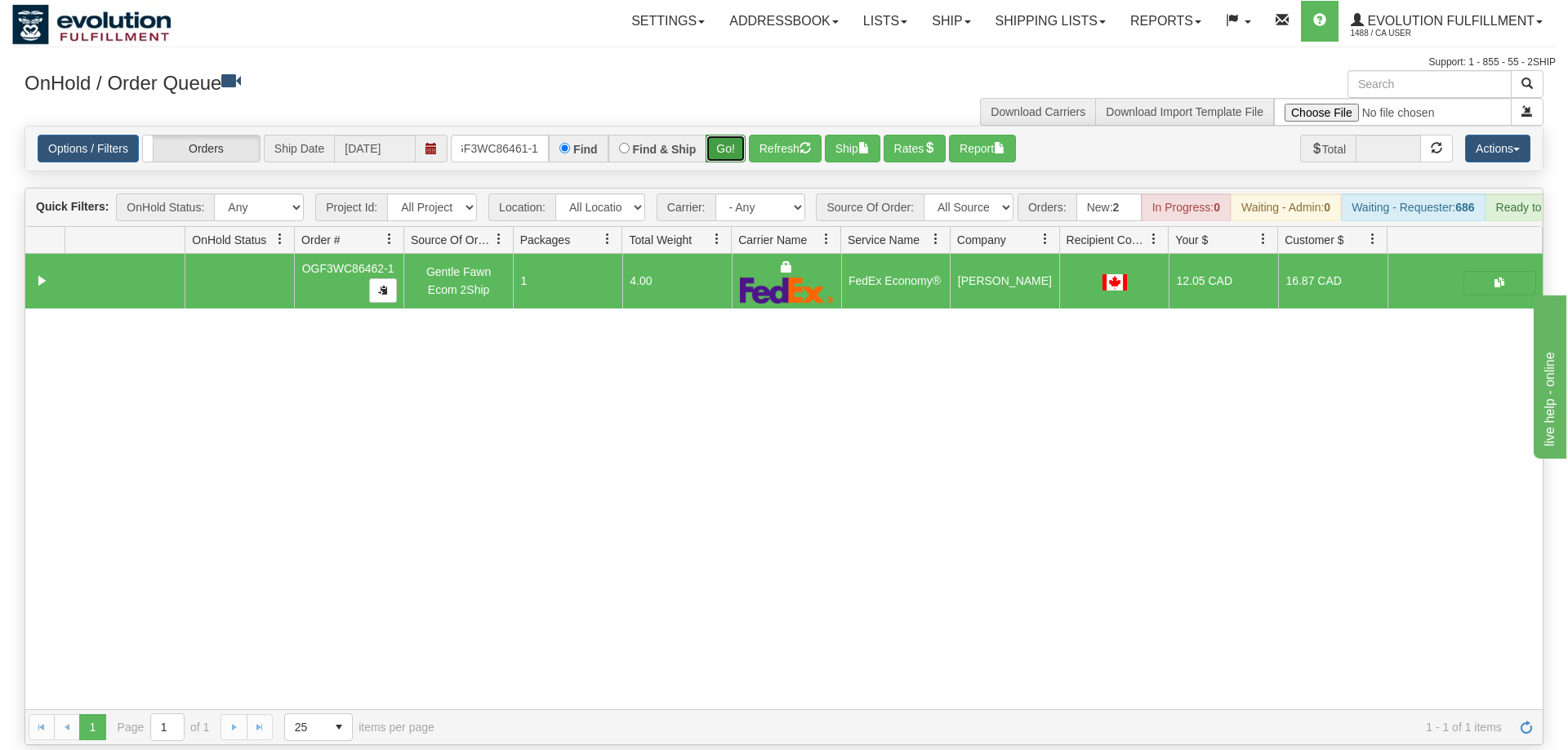
click at [731, 135] on button "Go!" at bounding box center [725, 149] width 40 height 28
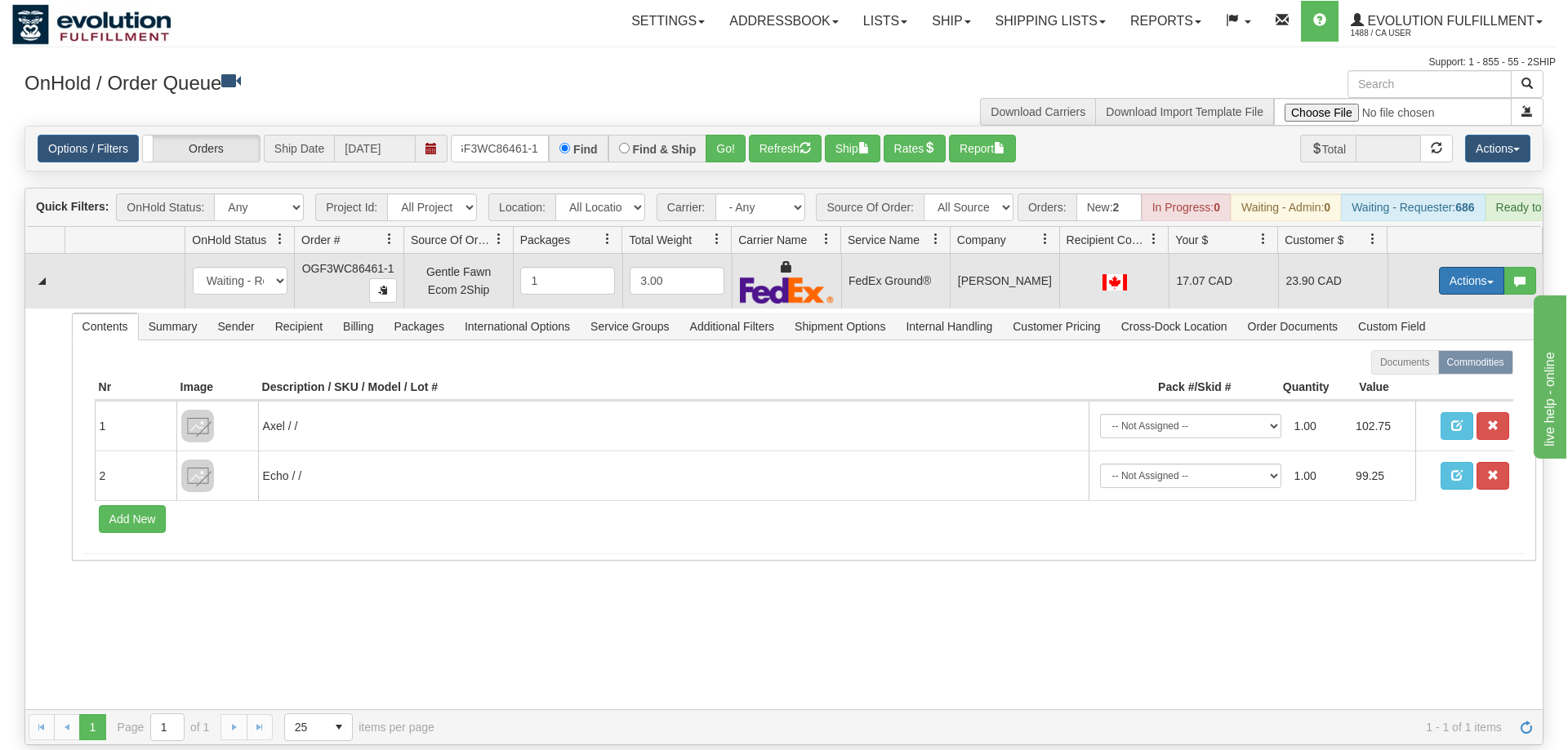
click at [1467, 267] on button "Actions" at bounding box center [1472, 281] width 66 height 28
click at [1414, 369] on span "Ship" at bounding box center [1406, 375] width 35 height 13
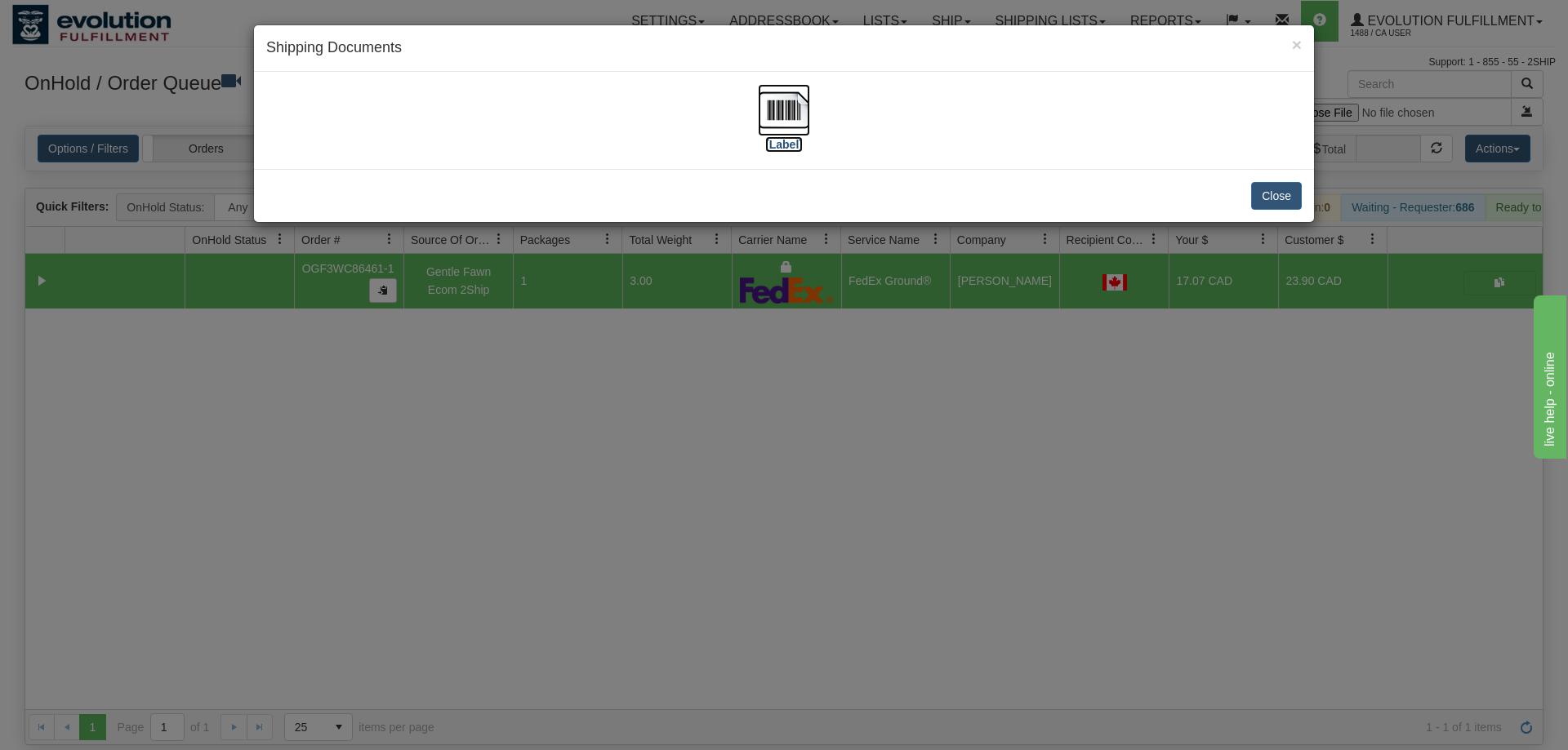
click at [798, 111] on img at bounding box center [784, 110] width 52 height 52
drag, startPoint x: 560, startPoint y: 493, endPoint x: 446, endPoint y: 203, distance: 311.6
click at [559, 480] on div "× Shipping Documents [Label] Close" at bounding box center [784, 375] width 1568 height 750
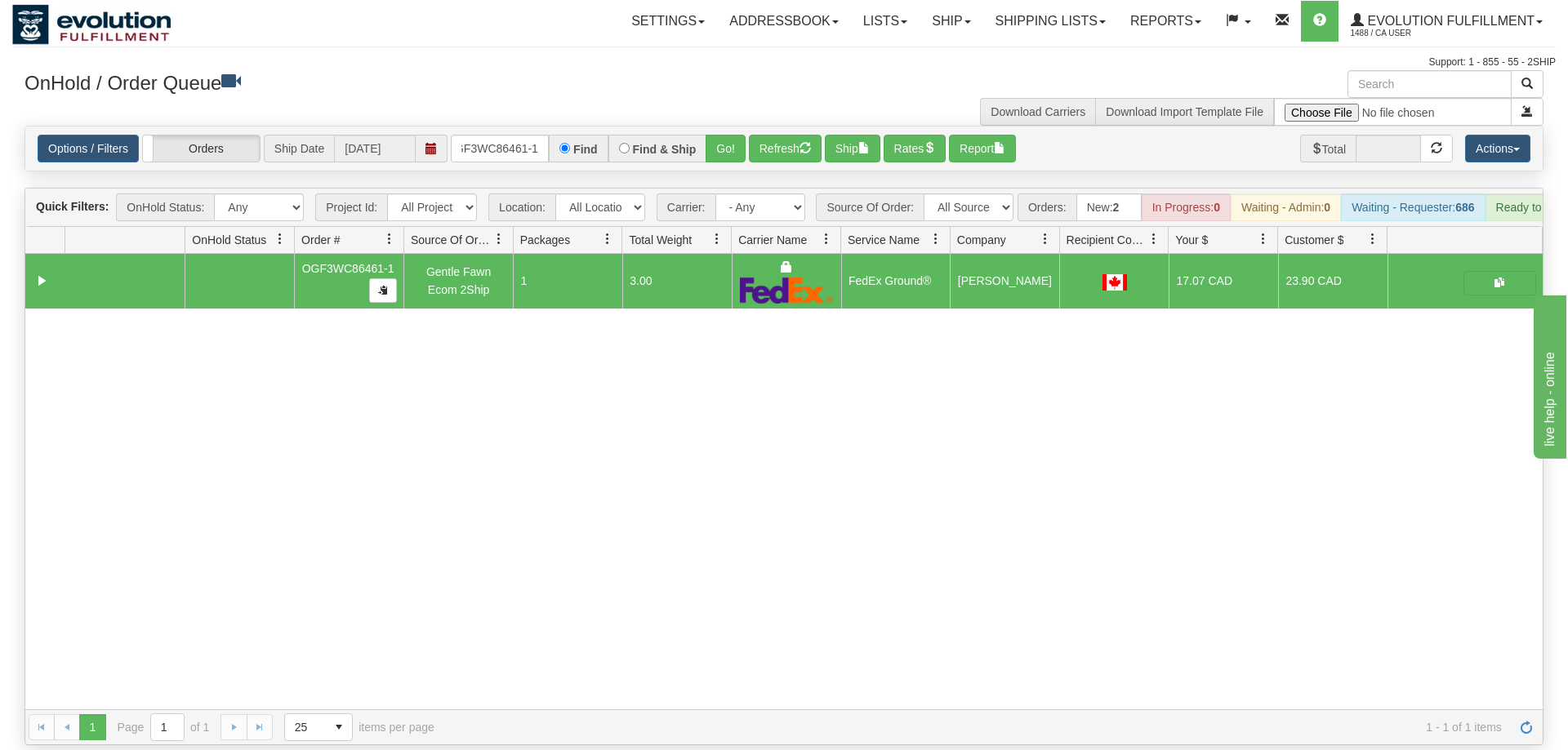
click at [479, 143] on div "Options / Filters Group Shipments Orders Ship Date [DATE] oGF3WC86461-1 Find Fi…" at bounding box center [783, 148] width 1517 height 44
click at [481, 140] on div "Options / Filters Group Shipments Orders Ship Date [DATE] oGF3WC86461-1 Find Fi…" at bounding box center [783, 148] width 1517 height 44
click at [482, 135] on input "oGF3WC86461-1" at bounding box center [500, 149] width 98 height 28
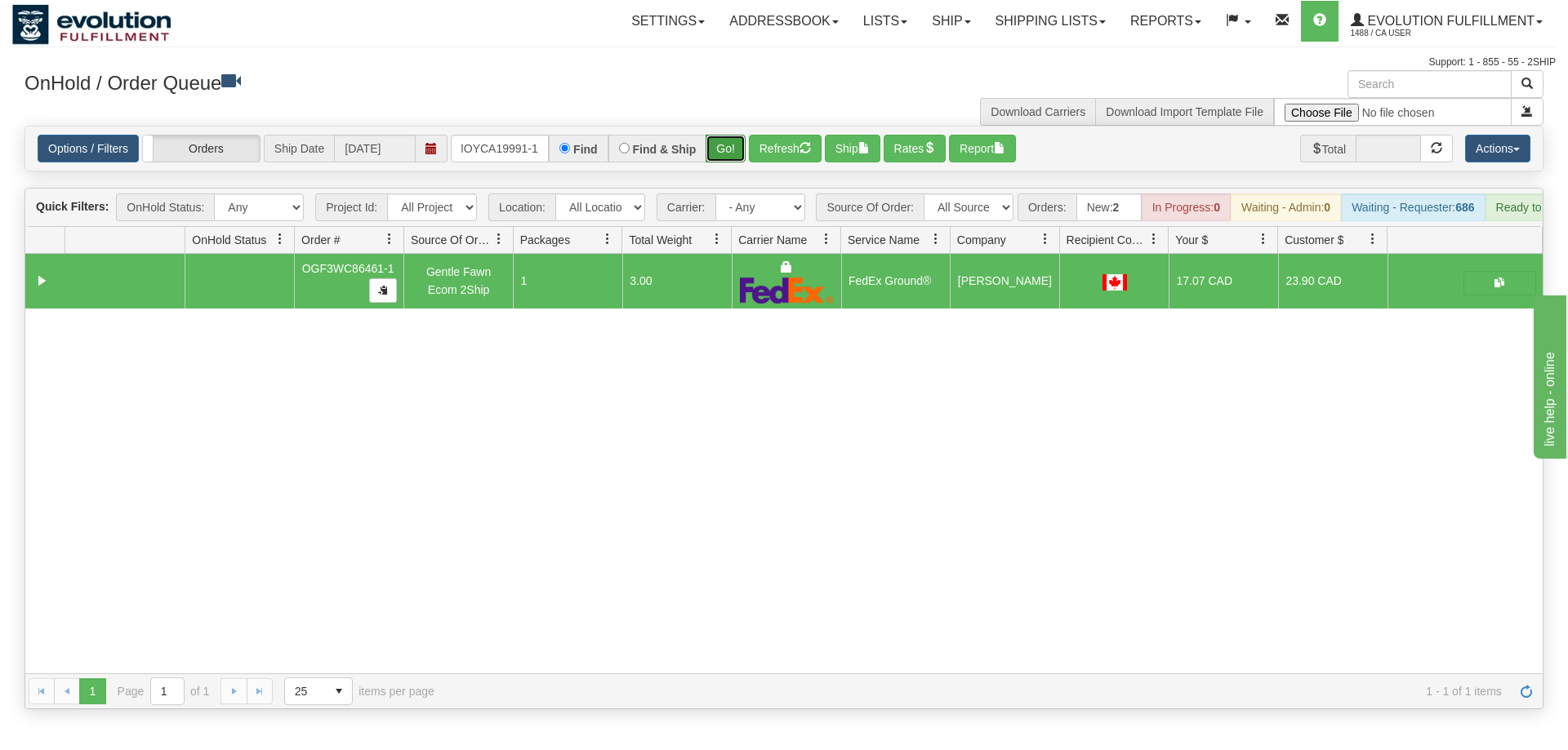
click at [719, 150] on div "Is equal to Is not equal to Contains Does not contains CAD USD EUR ZAR [PERSON_…" at bounding box center [784, 418] width 1544 height 584
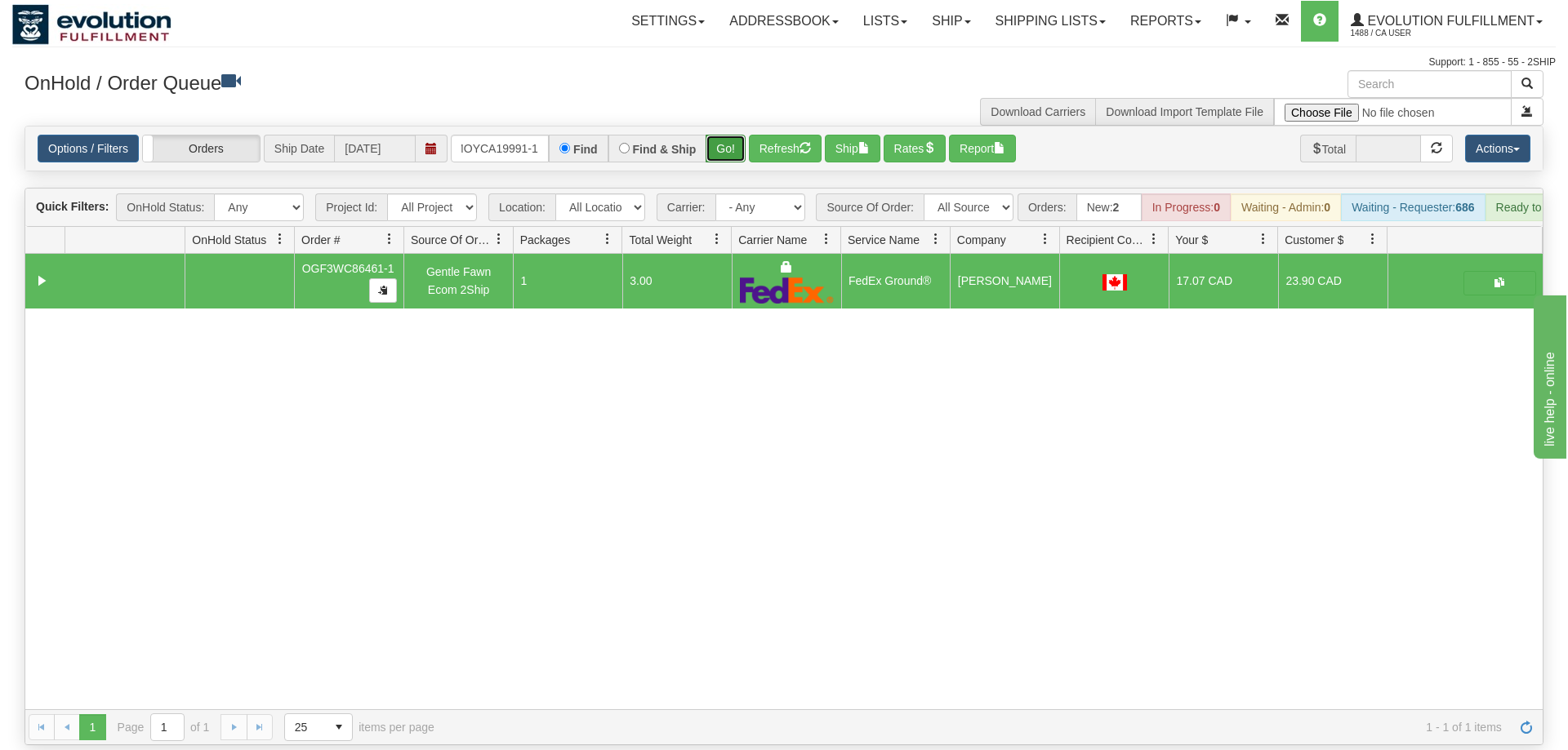
click at [727, 135] on button "Go!" at bounding box center [725, 149] width 40 height 28
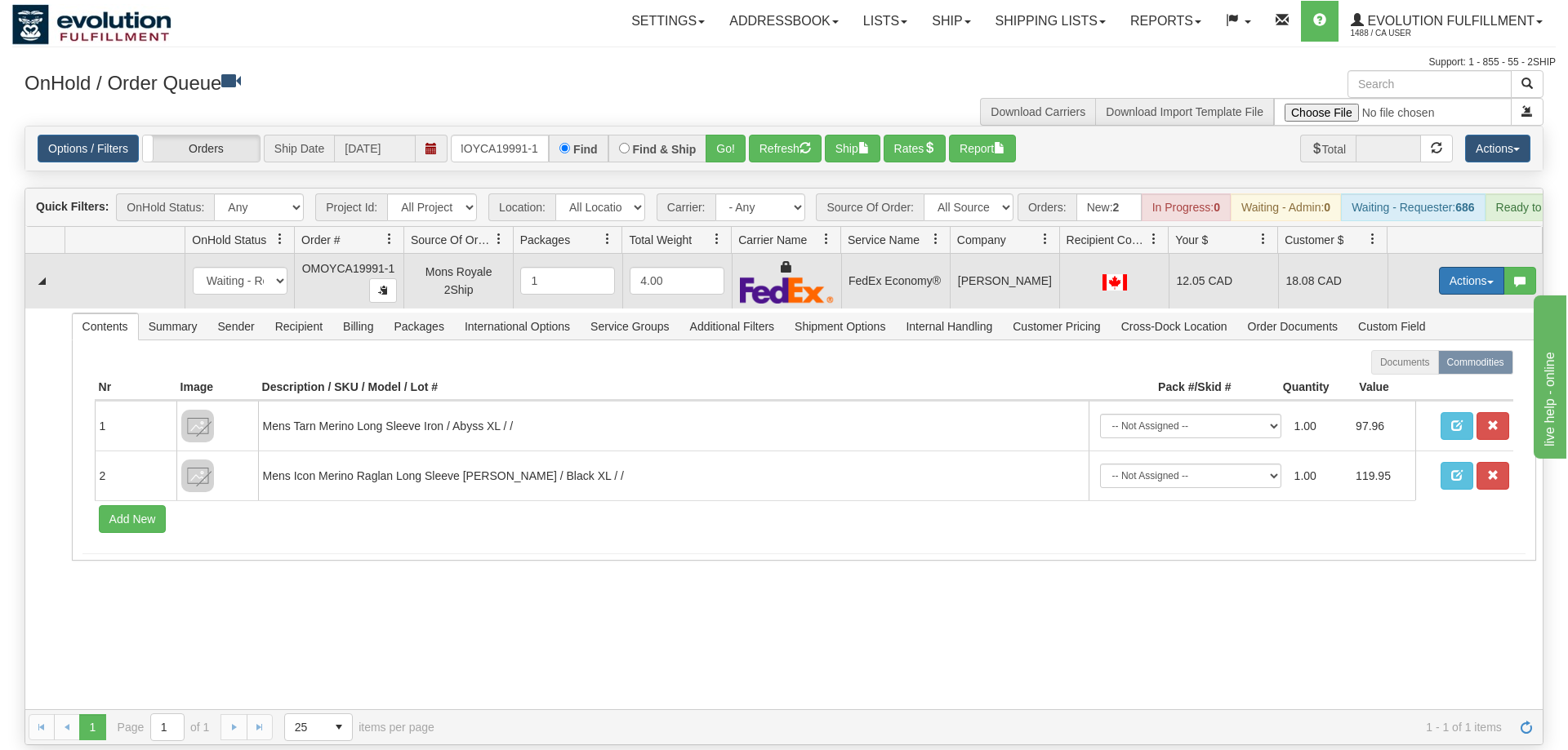
click at [1471, 267] on button "Actions" at bounding box center [1472, 281] width 66 height 28
click at [1425, 365] on link "Ship" at bounding box center [1437, 375] width 131 height 22
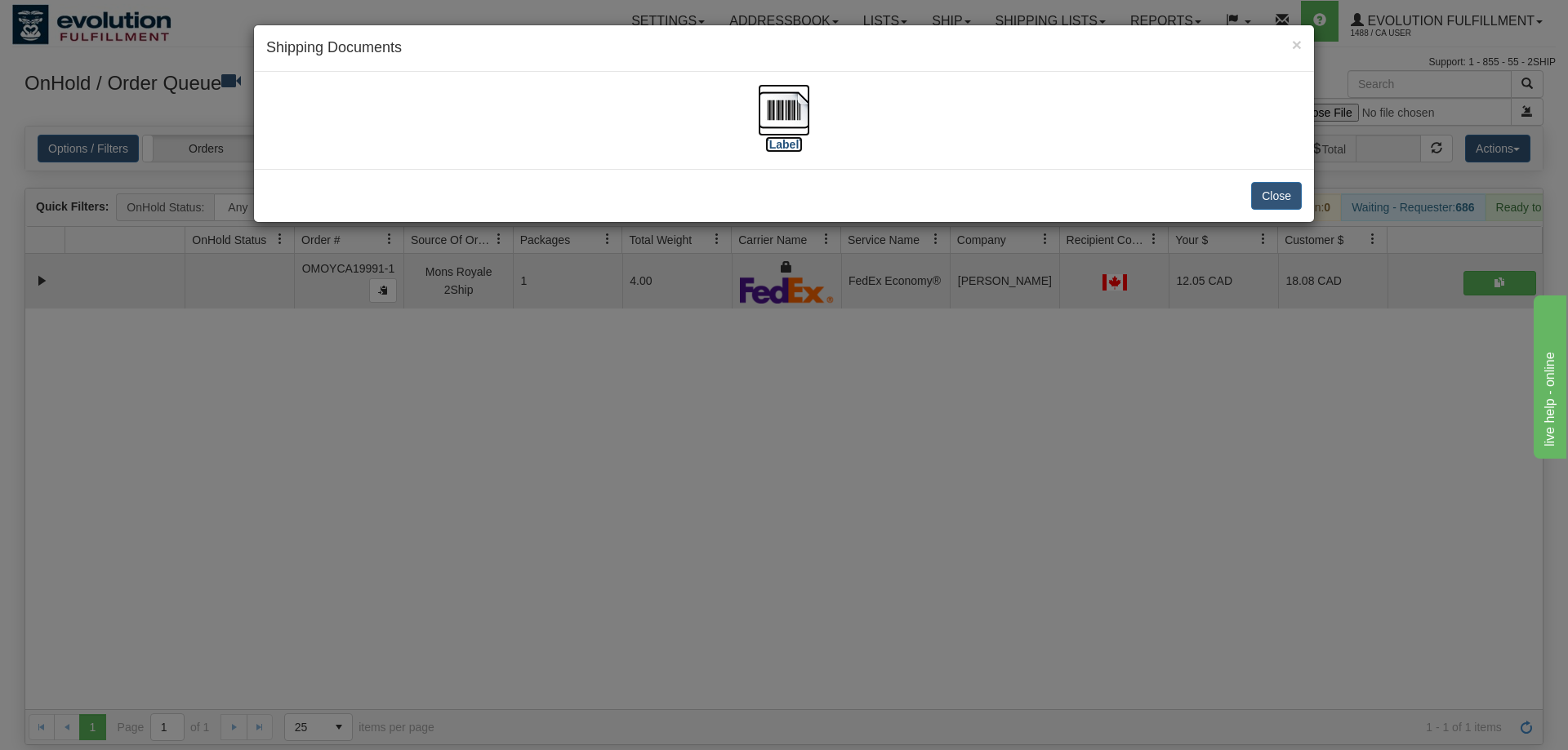
click at [766, 114] on img at bounding box center [784, 110] width 52 height 52
drag, startPoint x: 784, startPoint y: 541, endPoint x: 652, endPoint y: 72, distance: 487.2
click at [800, 504] on div "× Shipping Documents [Label] Close" at bounding box center [784, 375] width 1568 height 750
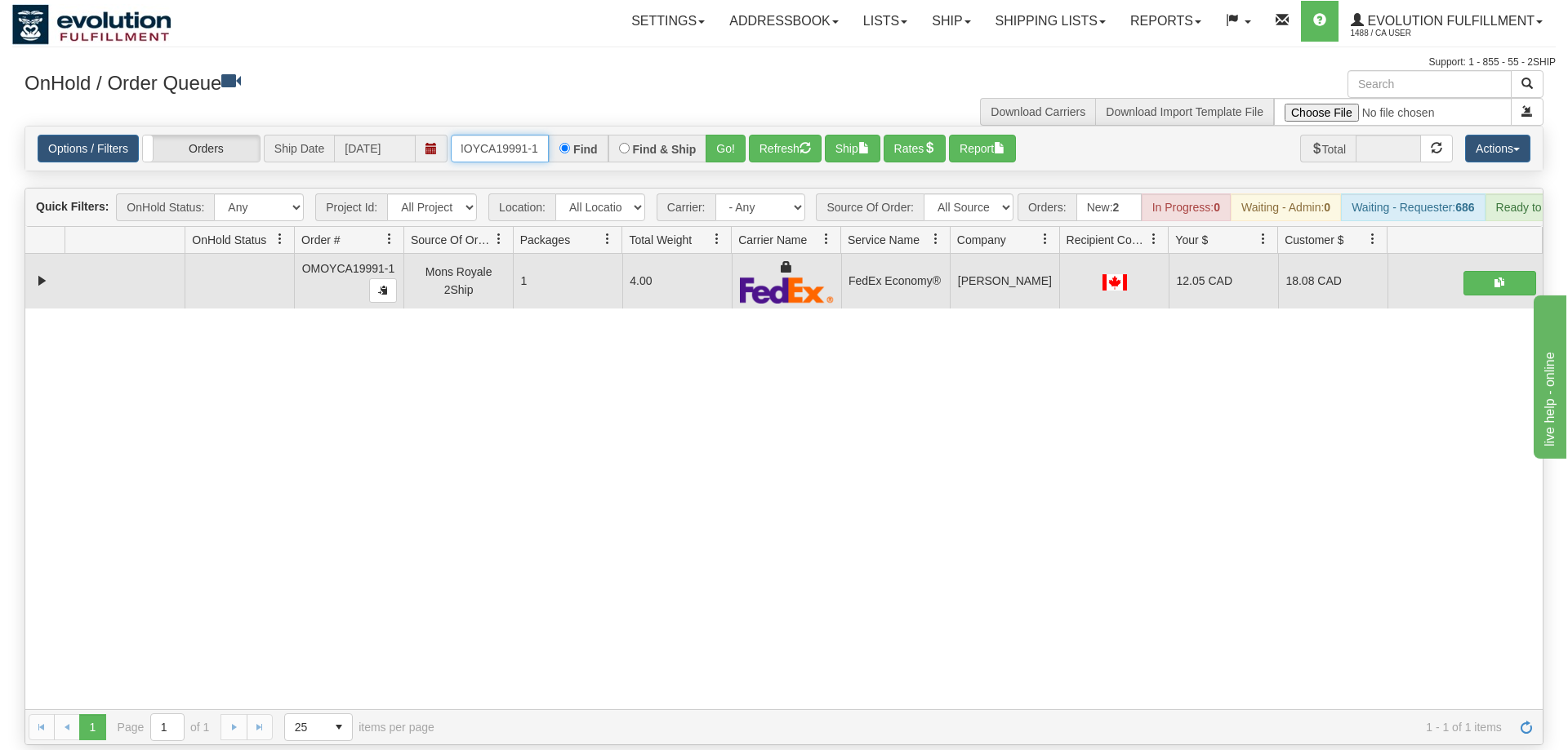
click at [498, 135] on input "OMOYCA19991-1" at bounding box center [500, 149] width 98 height 28
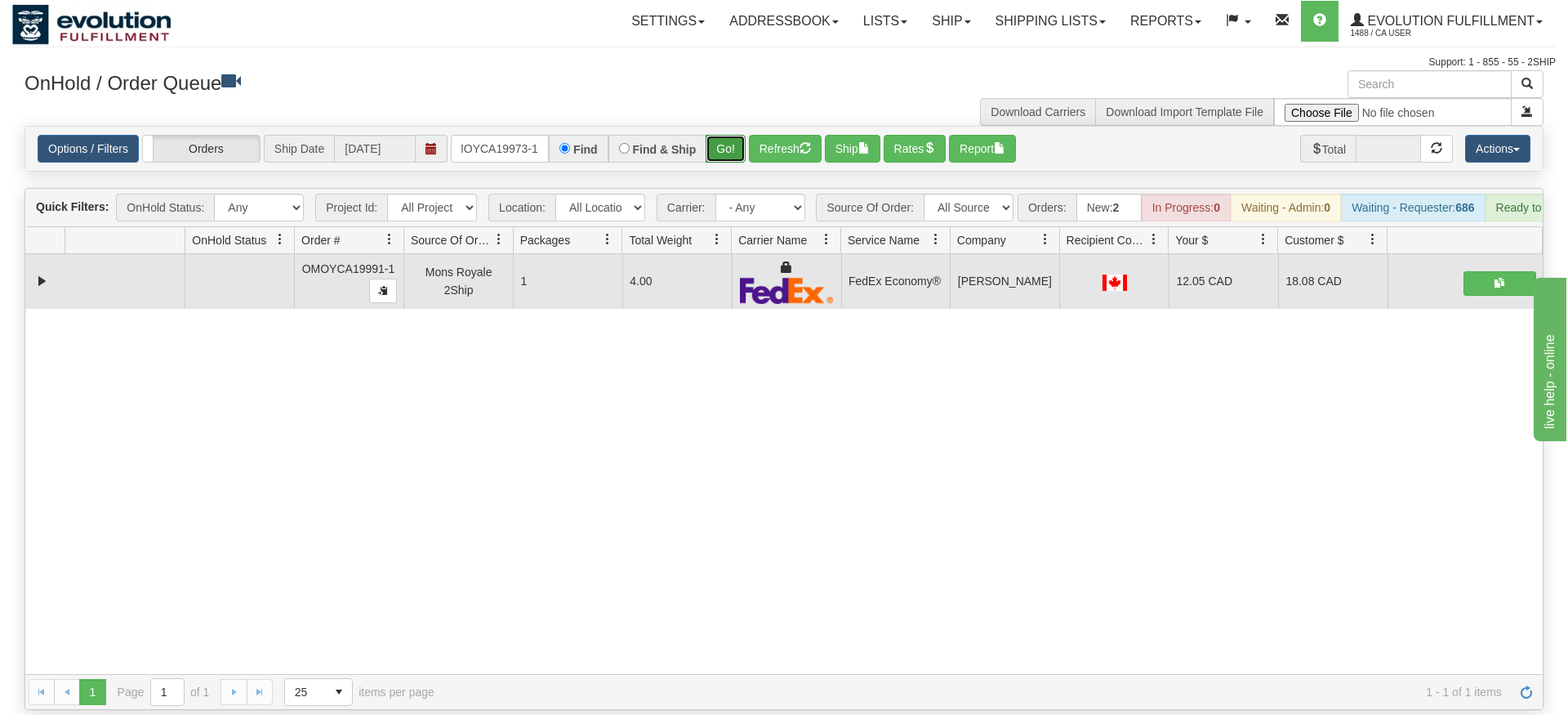
click at [734, 166] on div "Is equal to Is not equal to Contains Does not contains CAD USD EUR ZAR [PERSON_…" at bounding box center [784, 418] width 1544 height 584
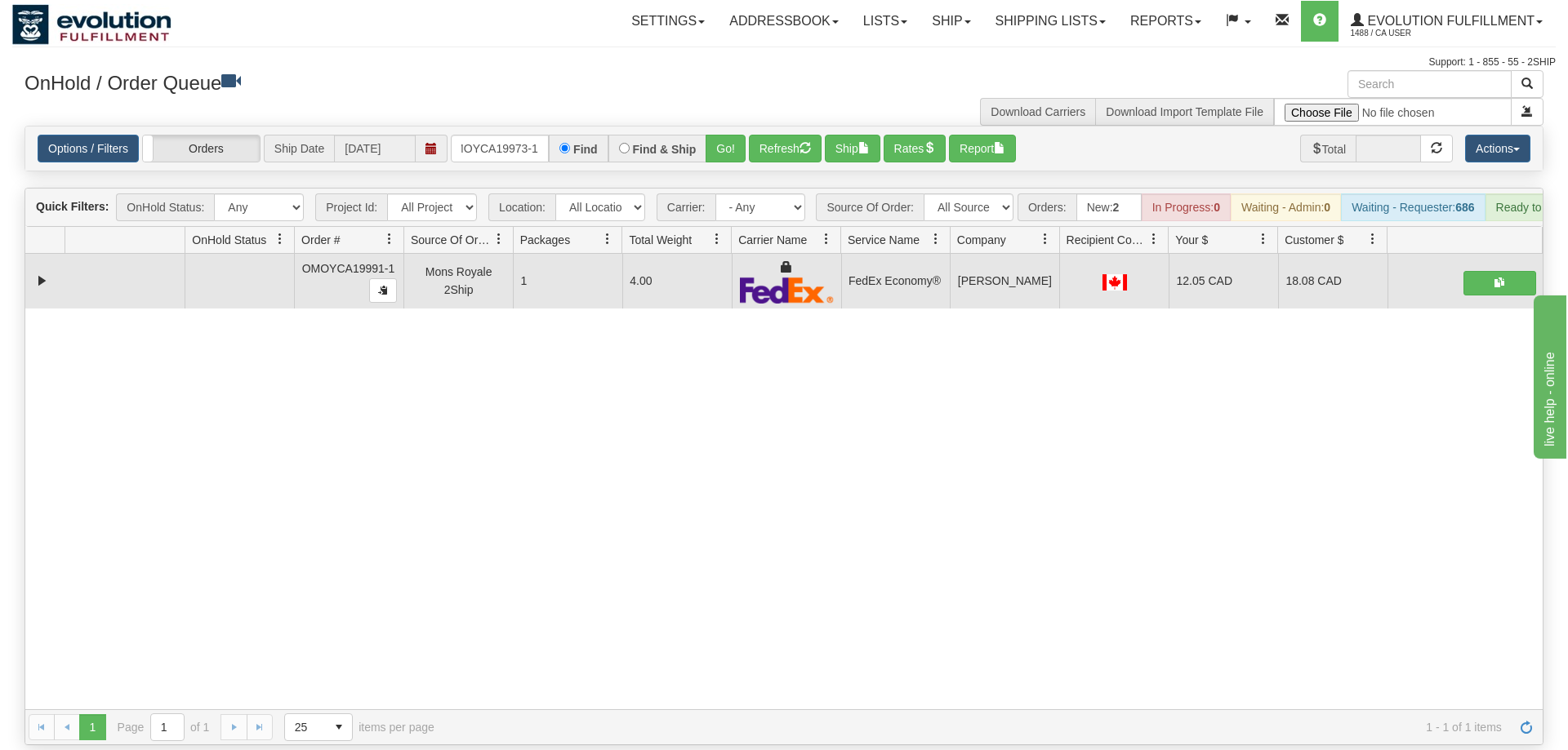
click at [740, 141] on div "Options / Filters Group Shipments Orders Ship Date [DATE] OMOYCA19973-1 Find Fi…" at bounding box center [783, 148] width 1517 height 44
click at [736, 135] on button "Go!" at bounding box center [725, 149] width 40 height 28
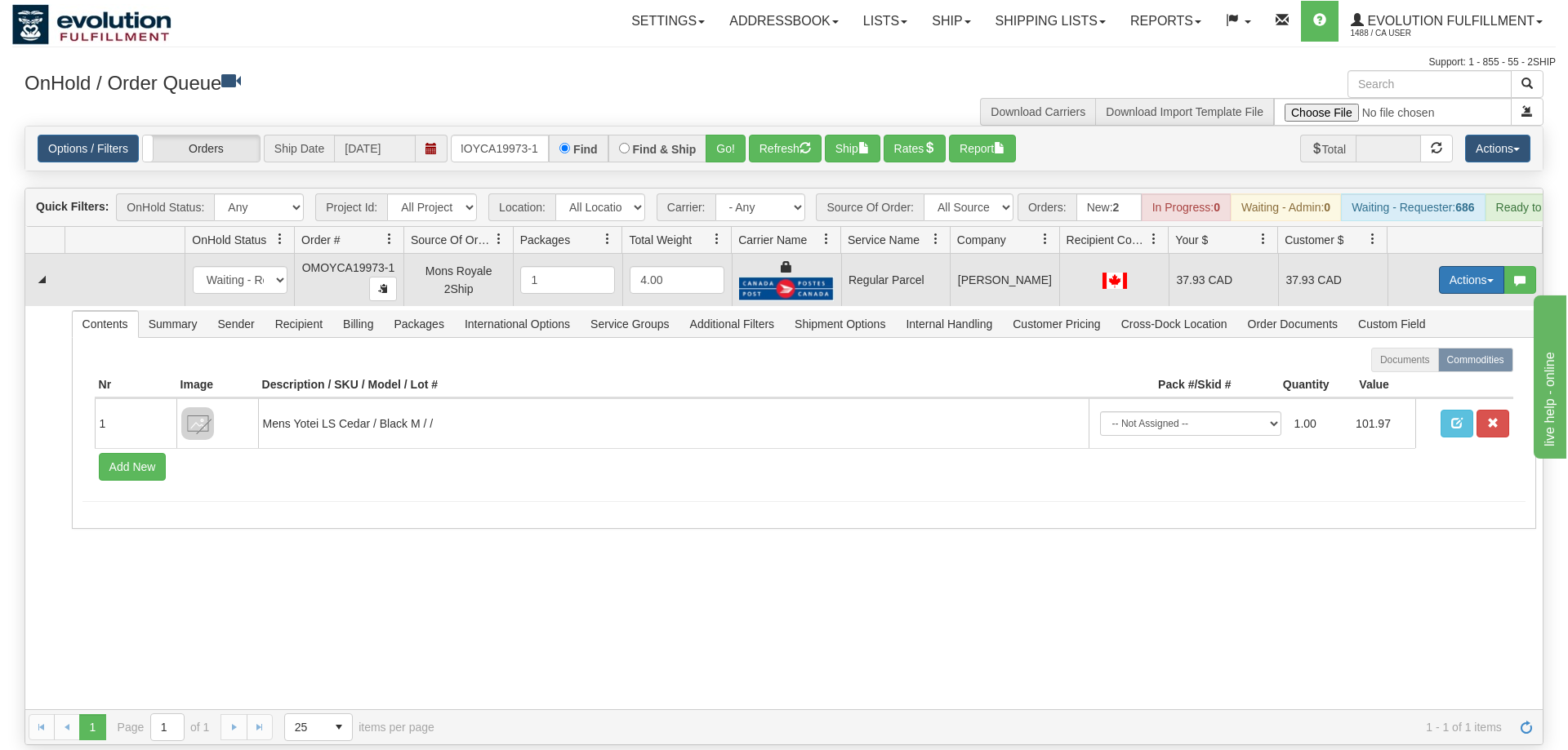
click at [1459, 266] on button "Actions" at bounding box center [1472, 280] width 66 height 28
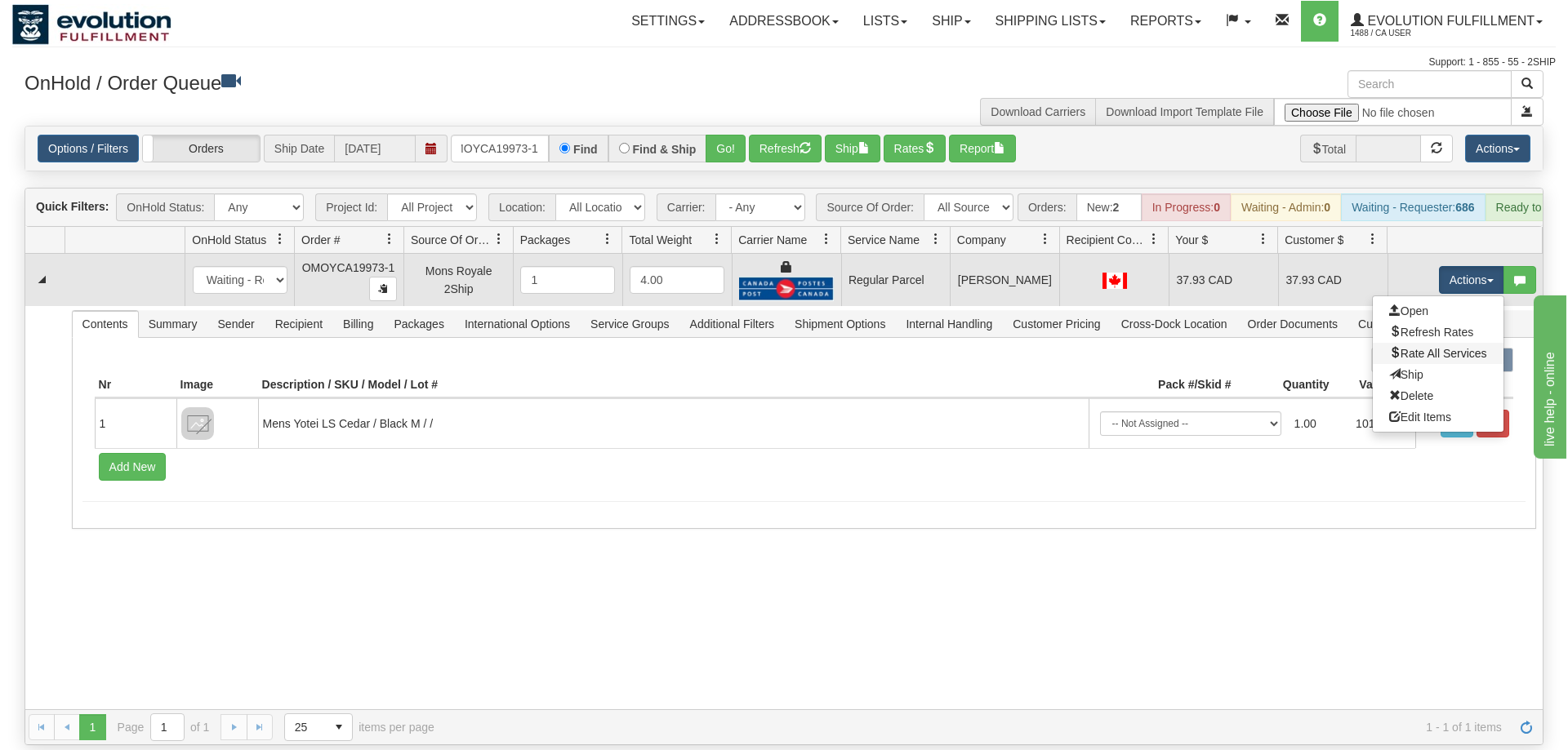
click at [1429, 343] on link "Rate All Services" at bounding box center [1437, 353] width 131 height 22
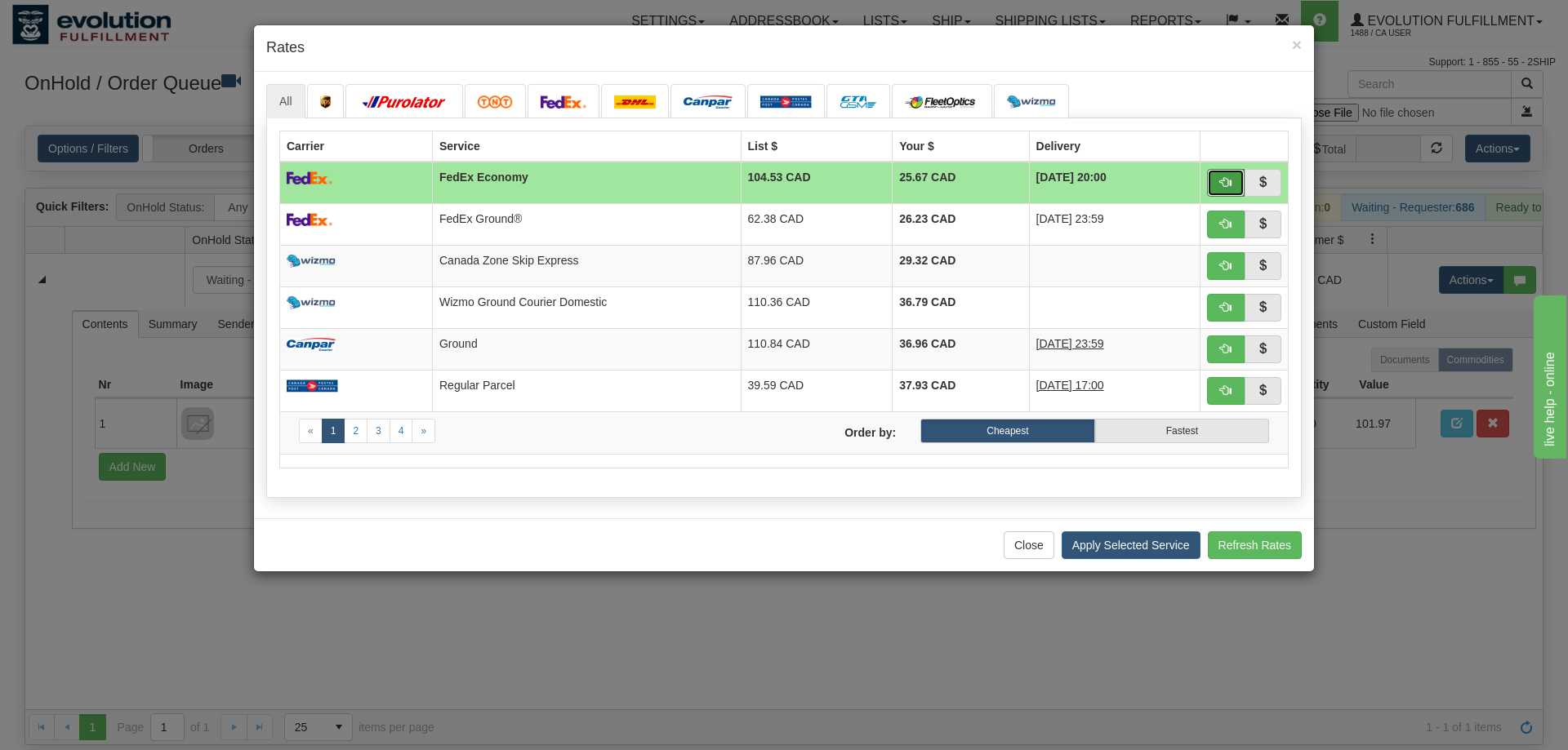
click at [1219, 178] on button "button" at bounding box center [1225, 183] width 37 height 28
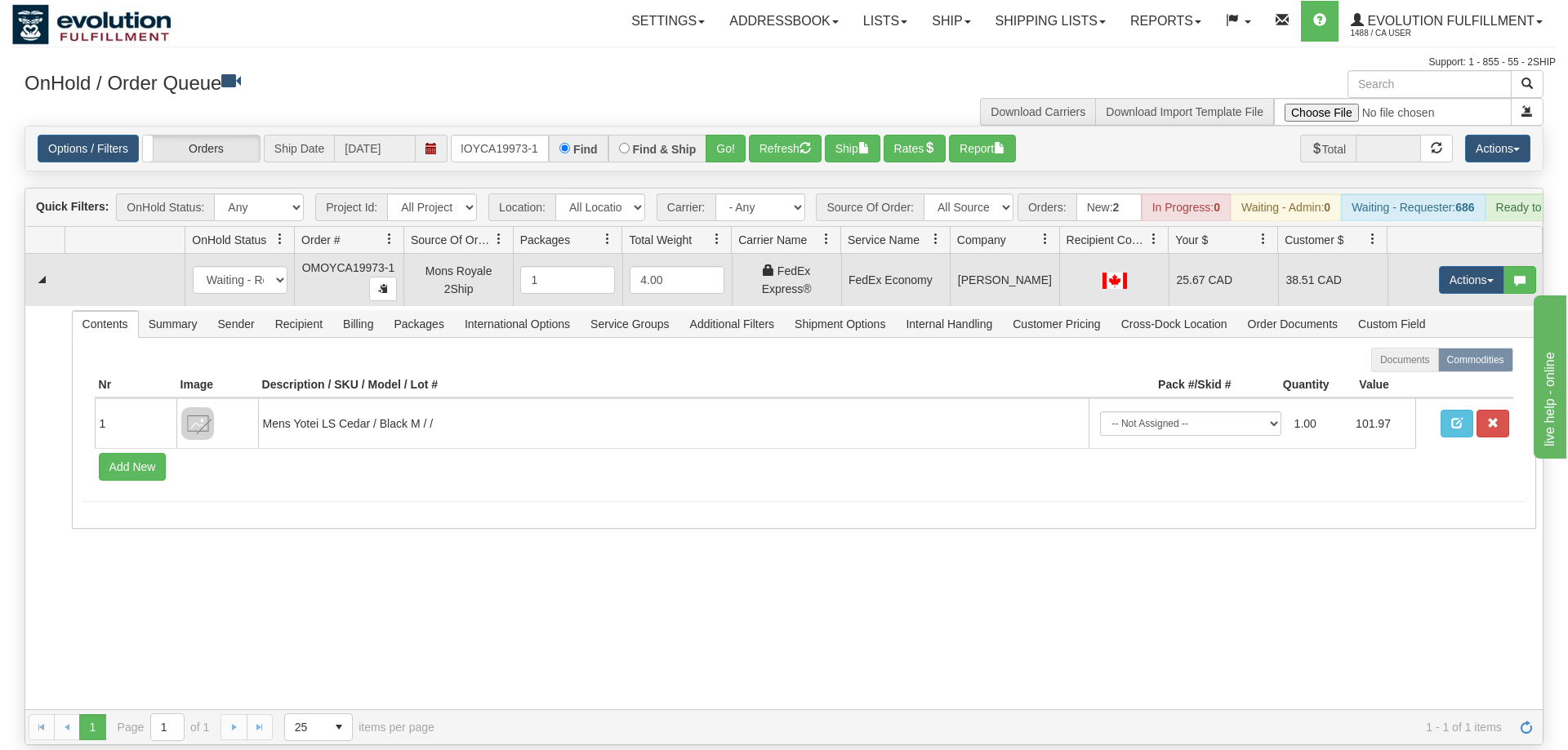
click at [1453, 272] on td "Actions Open Refresh Rates Rate All Services Ship Delete Edit Items" at bounding box center [1465, 280] width 156 height 52
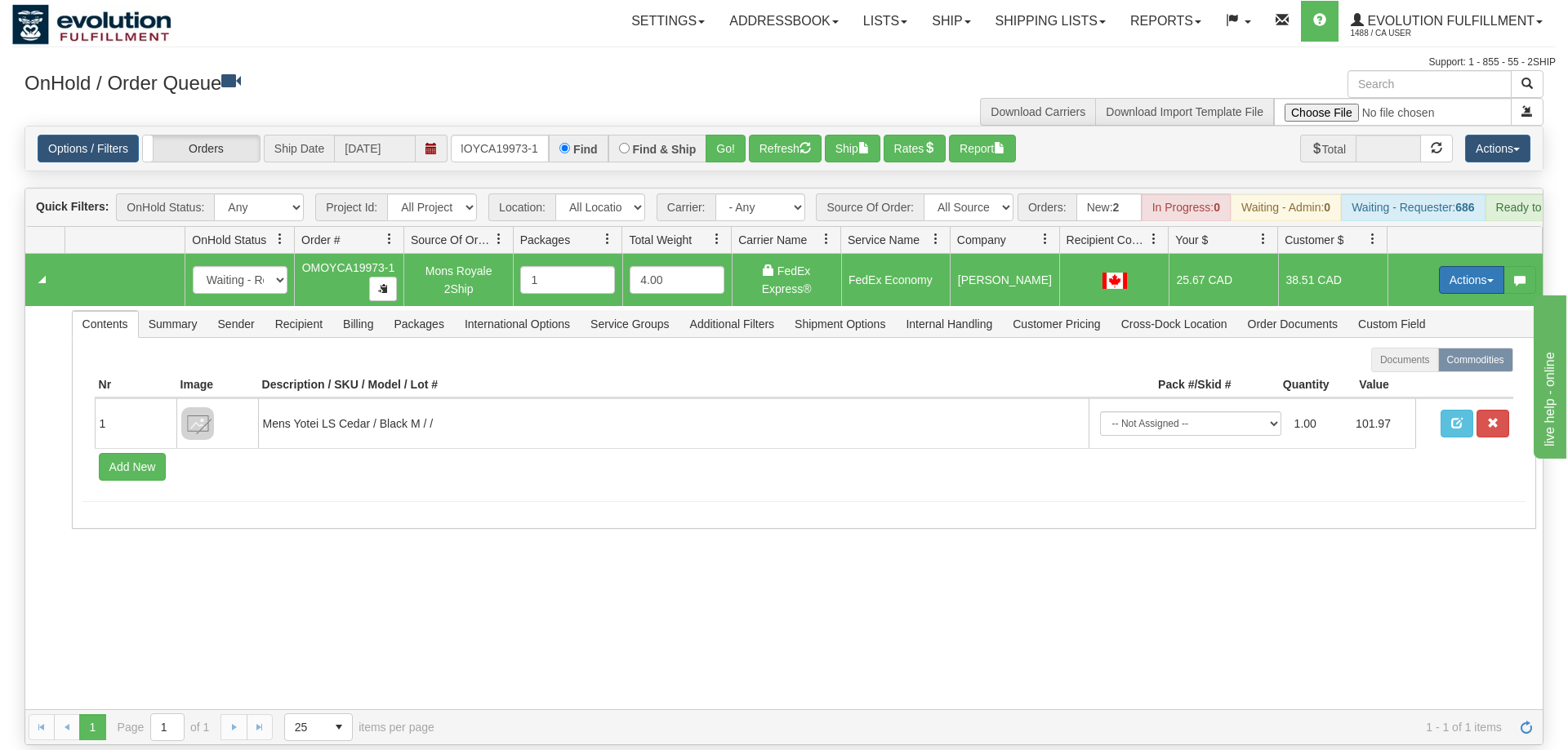
click at [1460, 266] on button "Actions" at bounding box center [1472, 280] width 66 height 28
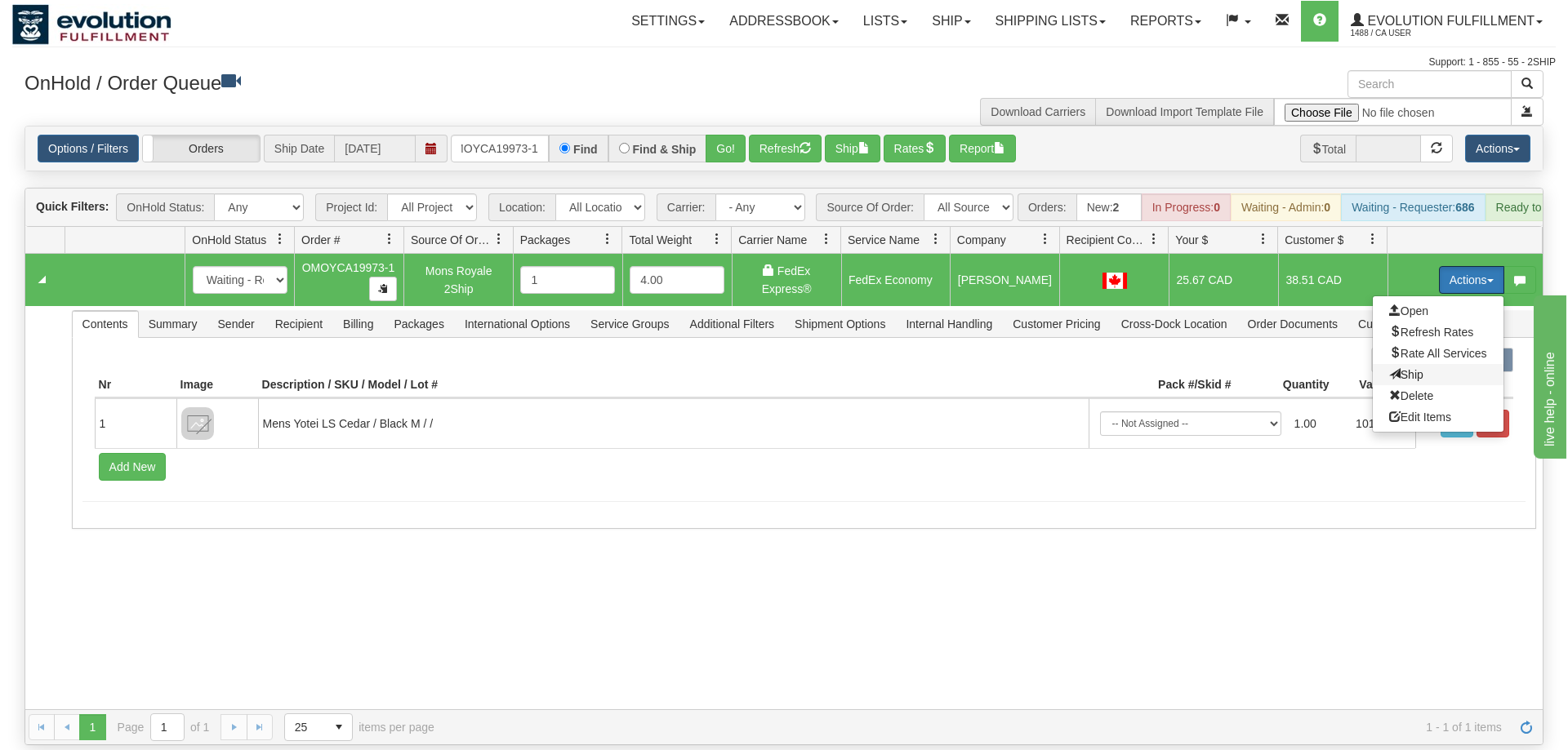
click at [1415, 368] on span "Ship" at bounding box center [1406, 374] width 35 height 13
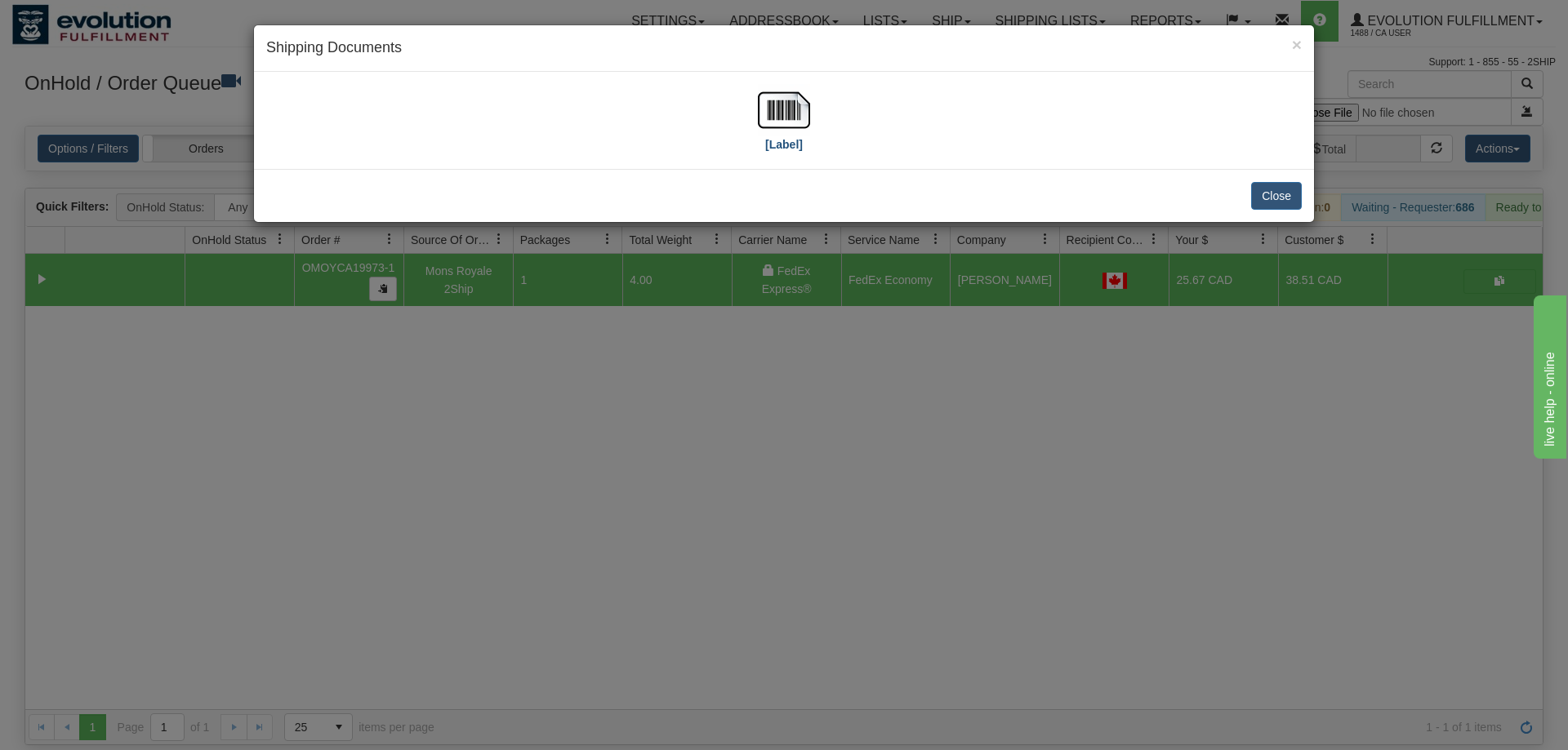
drag, startPoint x: 755, startPoint y: 79, endPoint x: 763, endPoint y: 118, distance: 39.8
click at [756, 83] on div "[Label]" at bounding box center [784, 120] width 1060 height 97
click at [784, 152] on label "[Label]" at bounding box center [783, 144] width 37 height 16
click at [998, 383] on div "× Shipping Documents [Label] Close" at bounding box center [784, 375] width 1568 height 750
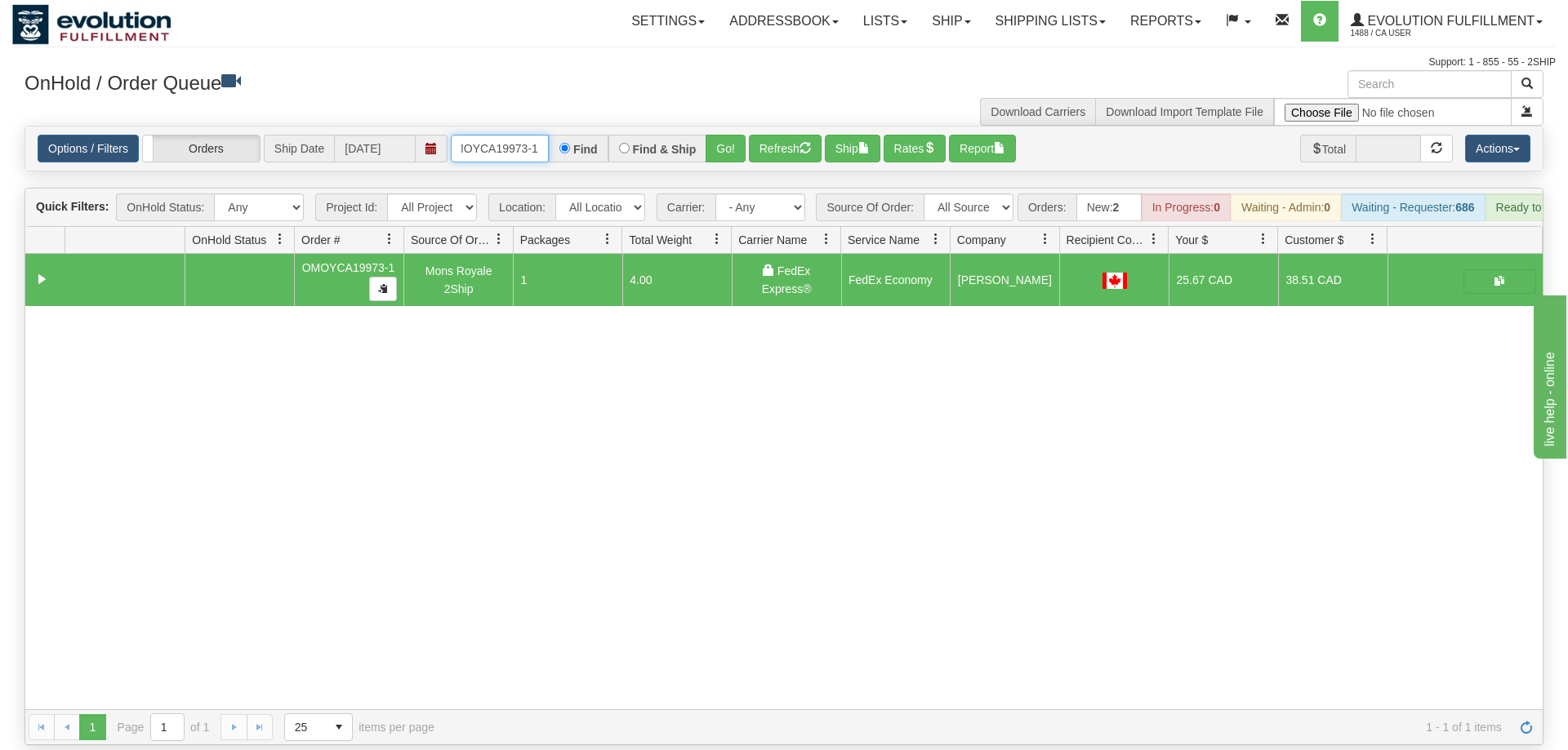
click at [526, 135] on input "OMOYCA19973-1" at bounding box center [500, 149] width 98 height 28
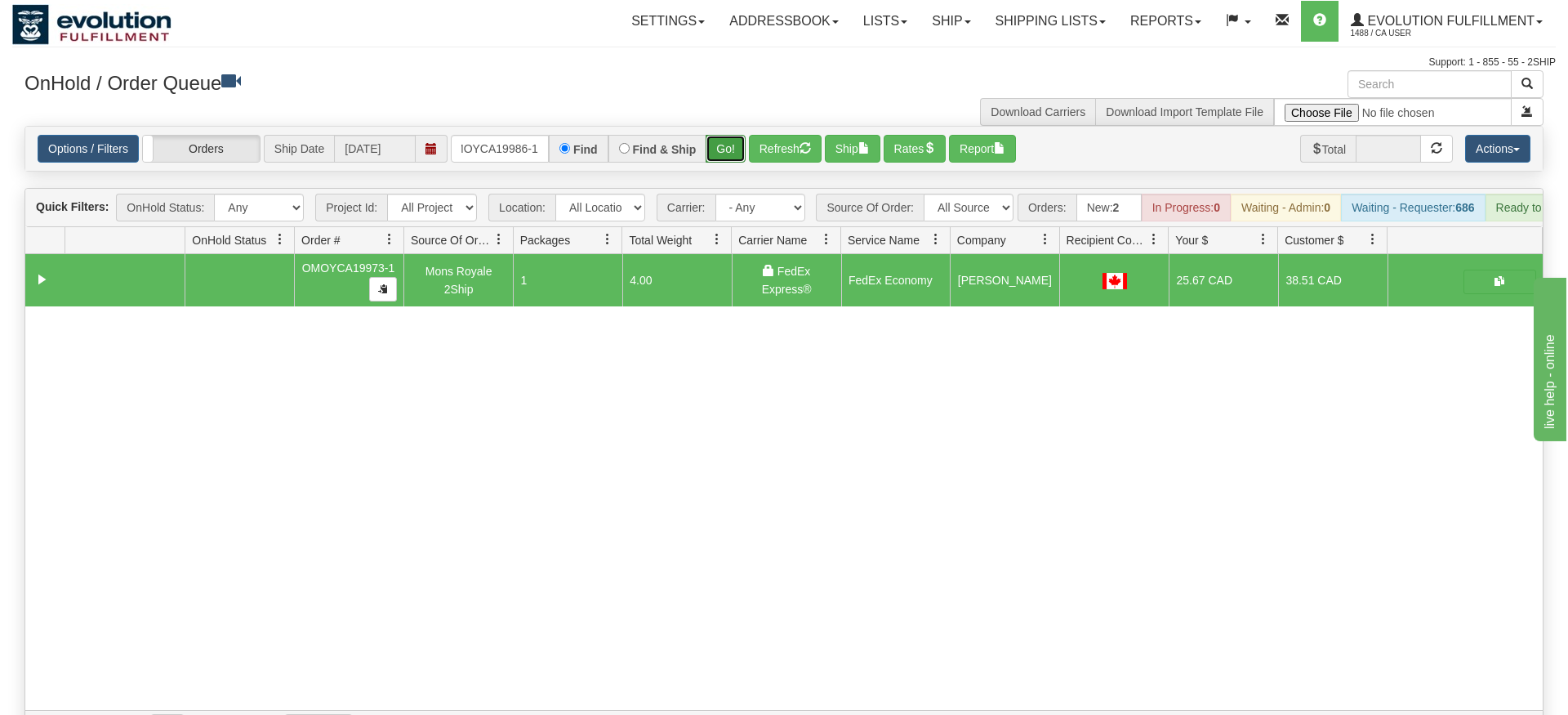
click at [732, 147] on div "Options / Filters Group Shipments Orders Ship Date [DATE] oMOYCA19986-1 Find Fi…" at bounding box center [783, 149] width 1519 height 46
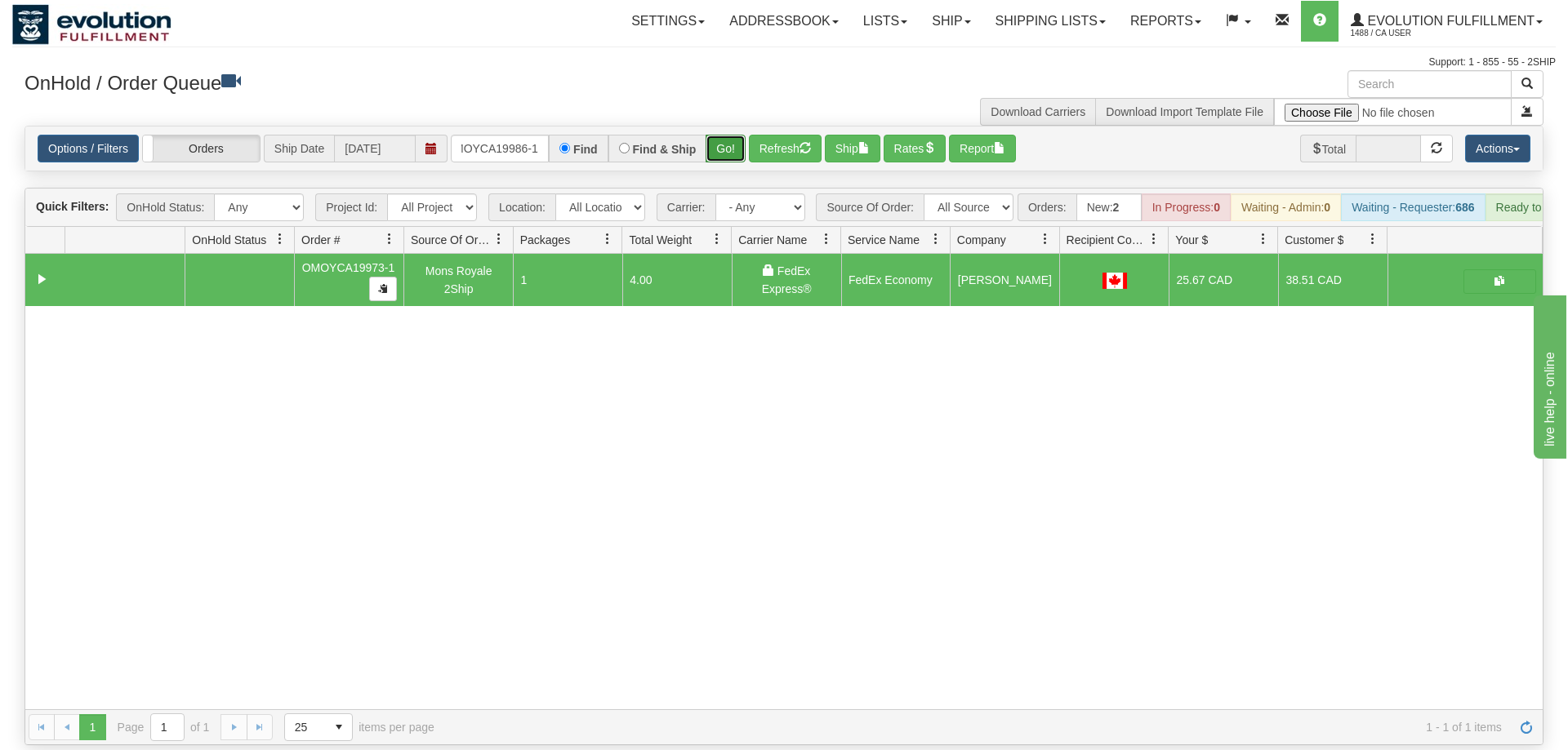
click at [742, 135] on button "Go!" at bounding box center [725, 149] width 40 height 28
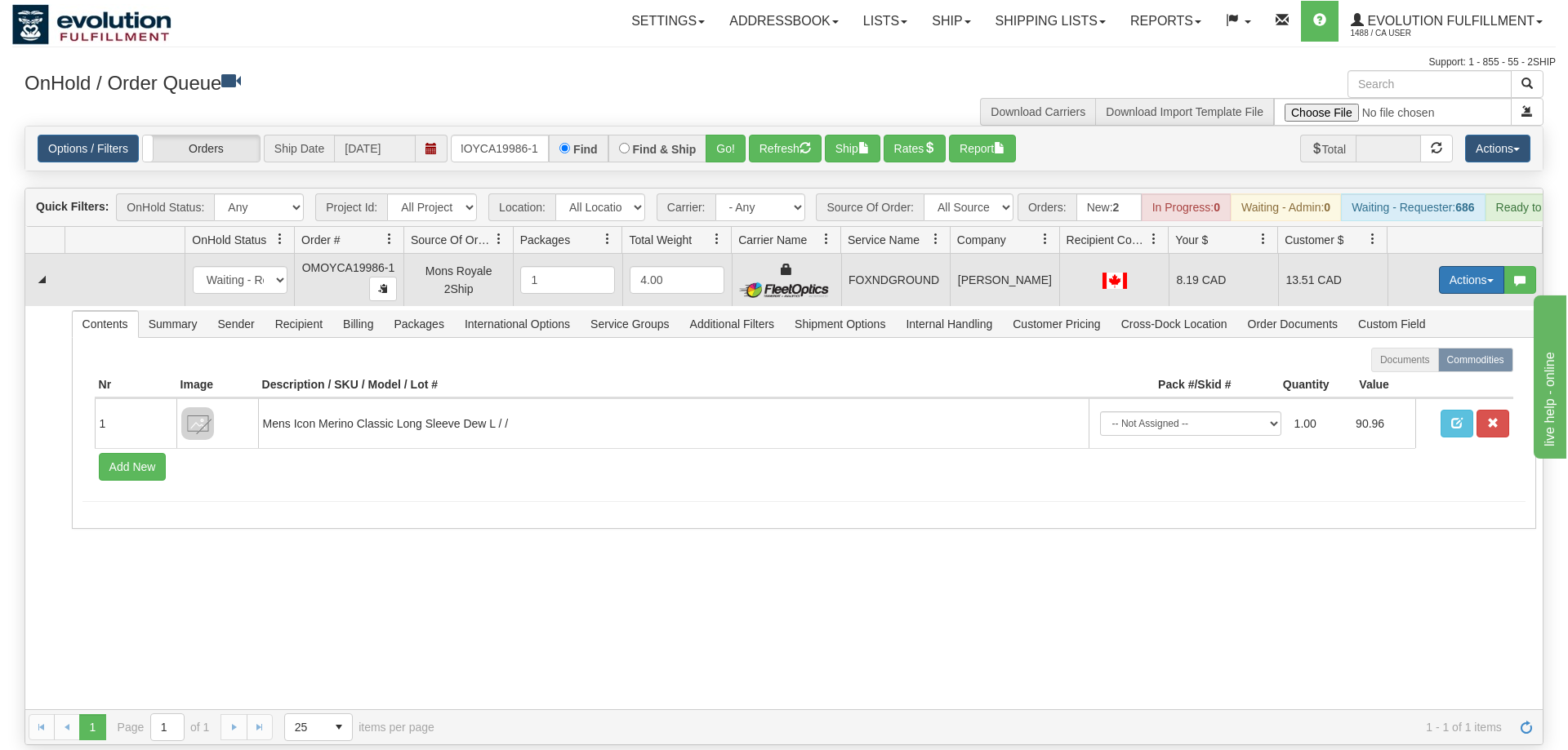
click at [1478, 266] on button "Actions" at bounding box center [1472, 280] width 66 height 28
click at [1389, 368] on span at bounding box center [1394, 373] width 11 height 11
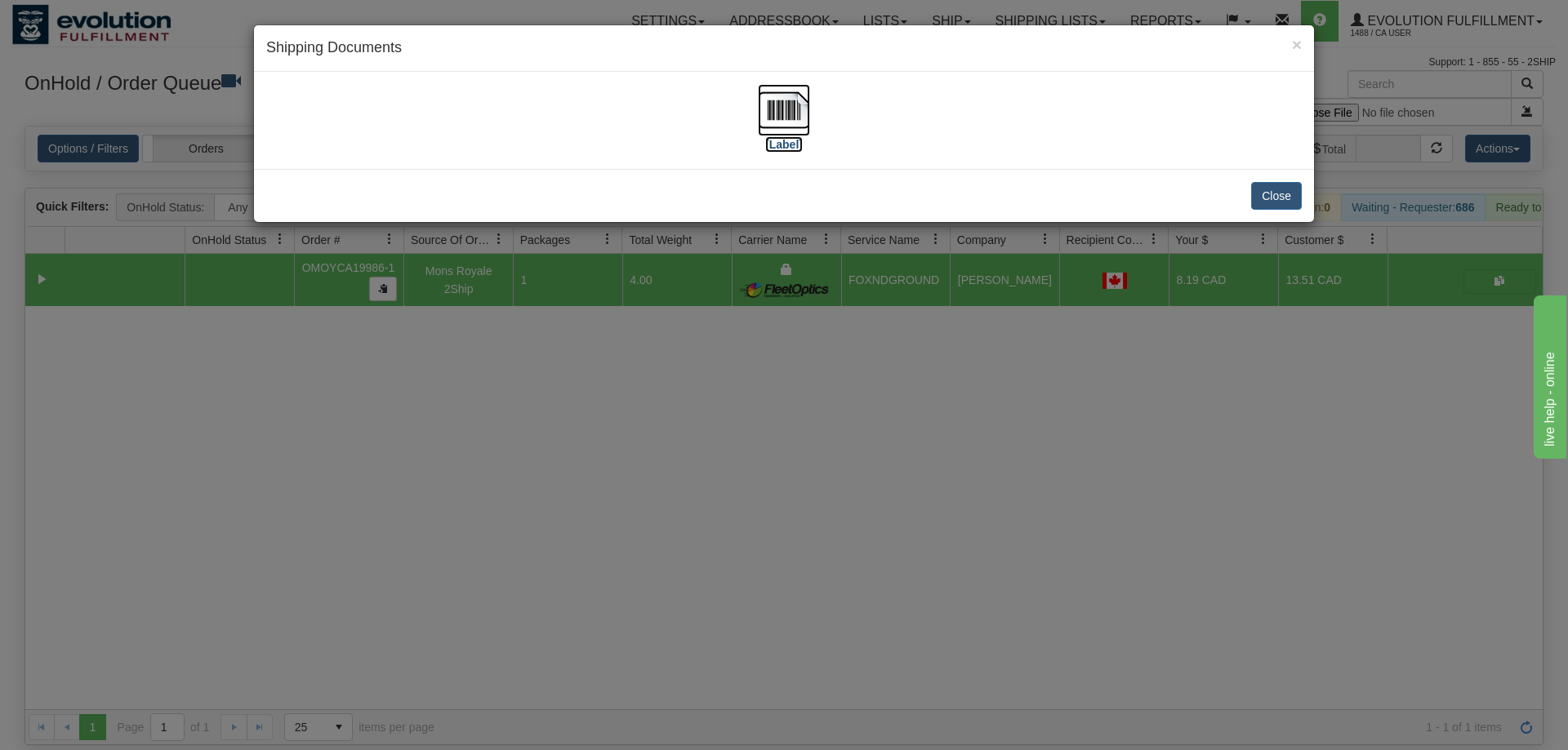
click at [774, 116] on img at bounding box center [784, 110] width 52 height 52
drag, startPoint x: 865, startPoint y: 418, endPoint x: 572, endPoint y: 40, distance: 478.3
click at [850, 377] on div "× Shipping Documents [Label] Close" at bounding box center [784, 375] width 1568 height 750
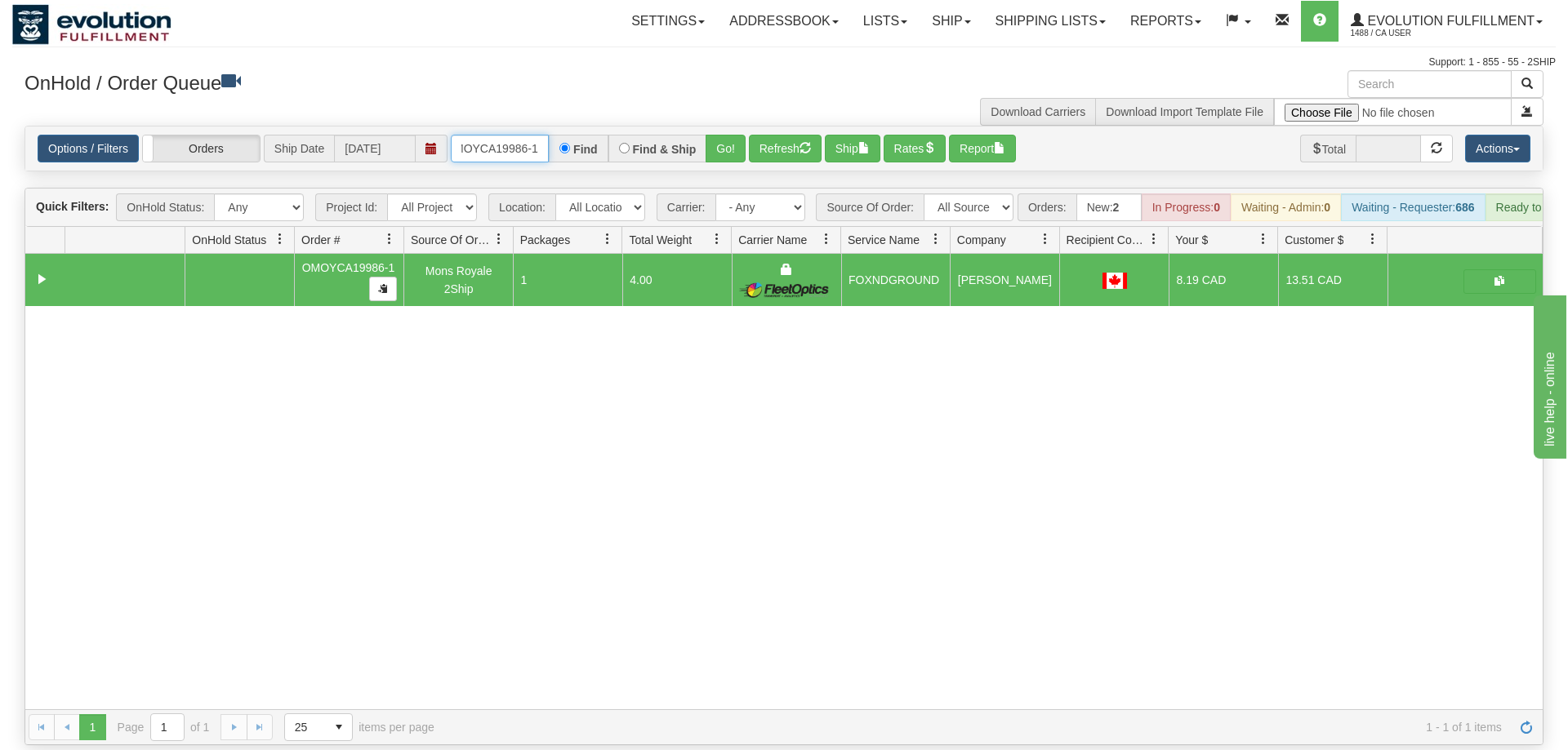
click at [479, 135] on input "oMOYCA19986-1" at bounding box center [500, 149] width 98 height 28
click at [188, 399] on div "31589668 EVOLUTION V3 91030192 91030194 OMOYCA19986-1 Mons Royale 2Ship 1 4.00 …" at bounding box center [783, 481] width 1517 height 455
click at [477, 135] on input "oMOYCA19986-1" at bounding box center [500, 149] width 98 height 28
click at [463, 135] on input "oMOYCA19986-1" at bounding box center [500, 149] width 98 height 28
click at [500, 135] on input "oMOYCA19986-1" at bounding box center [500, 149] width 98 height 28
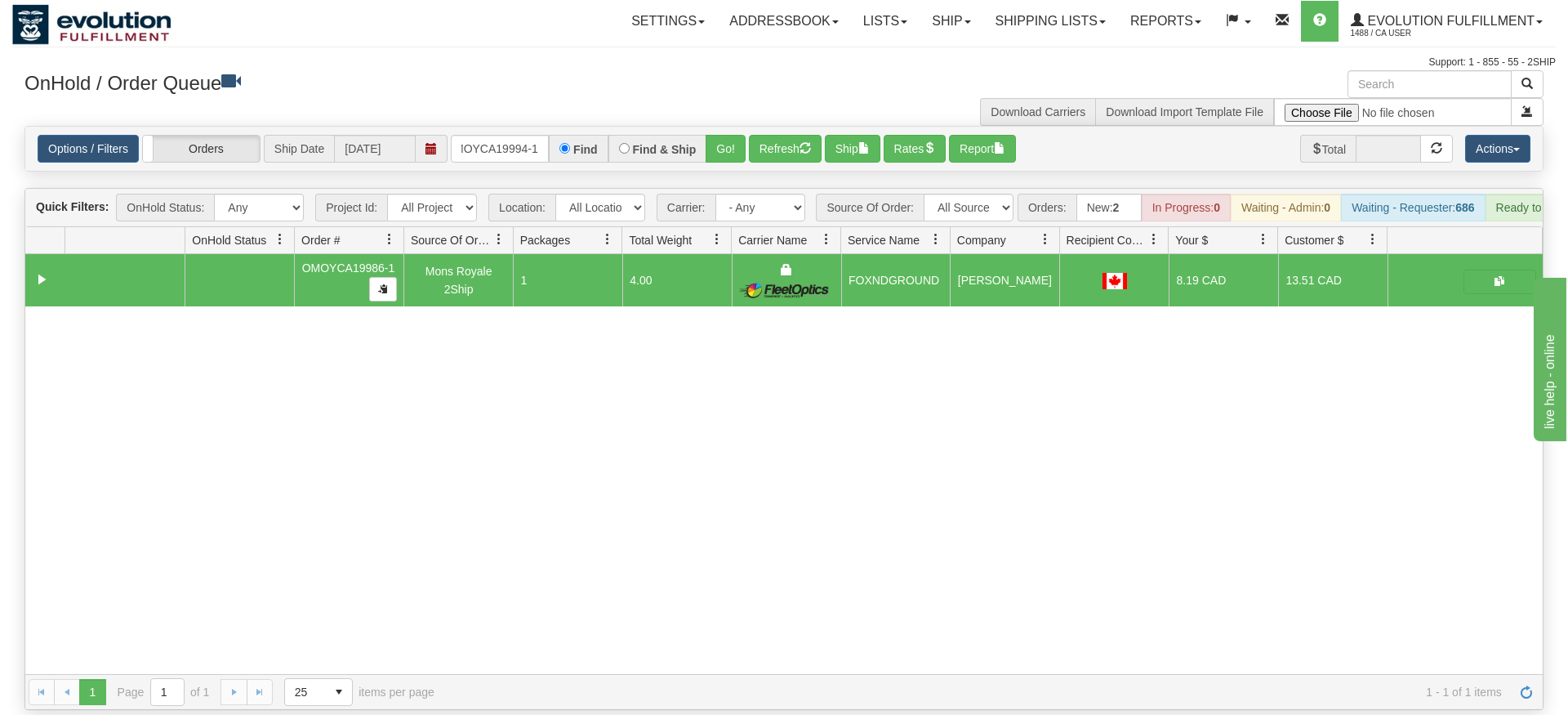
click at [736, 145] on div "Options / Filters Group Shipments Orders Ship Date [DATE] oMOYCA19994-1 Find Fi…" at bounding box center [783, 148] width 1517 height 44
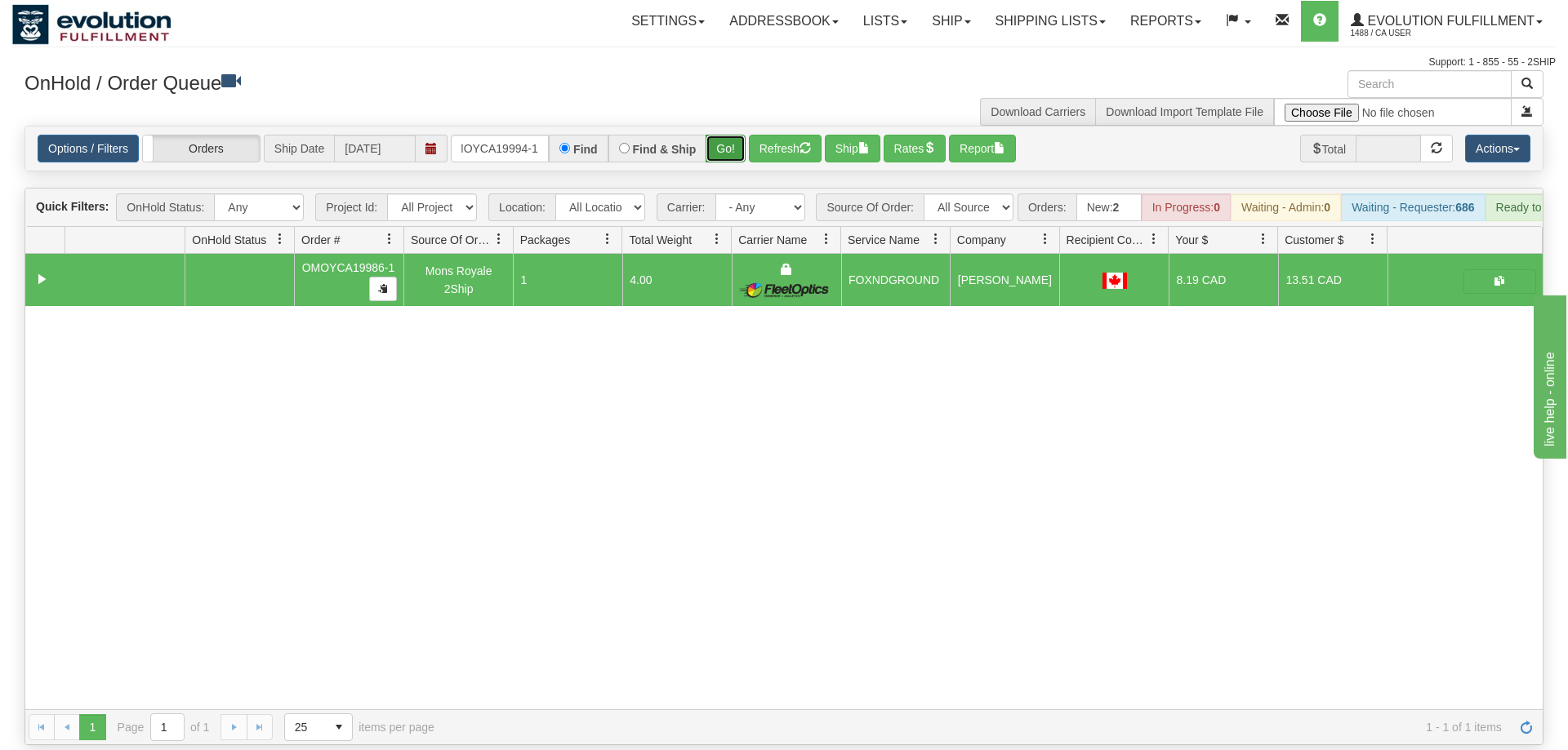
click at [734, 135] on button "Go!" at bounding box center [725, 149] width 40 height 28
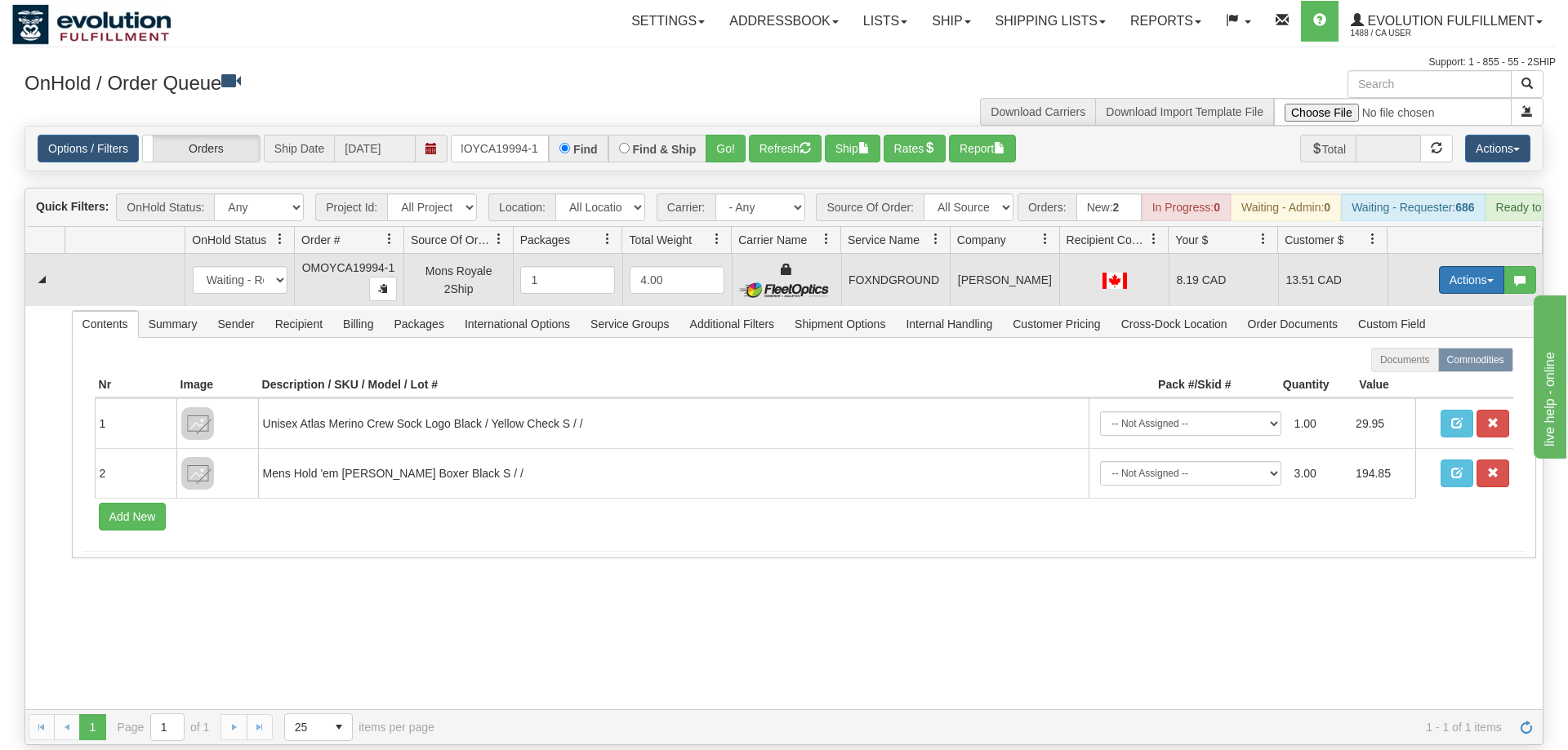
click at [1473, 266] on button "Actions" at bounding box center [1472, 280] width 66 height 28
click at [1400, 368] on span "Ship" at bounding box center [1406, 374] width 35 height 13
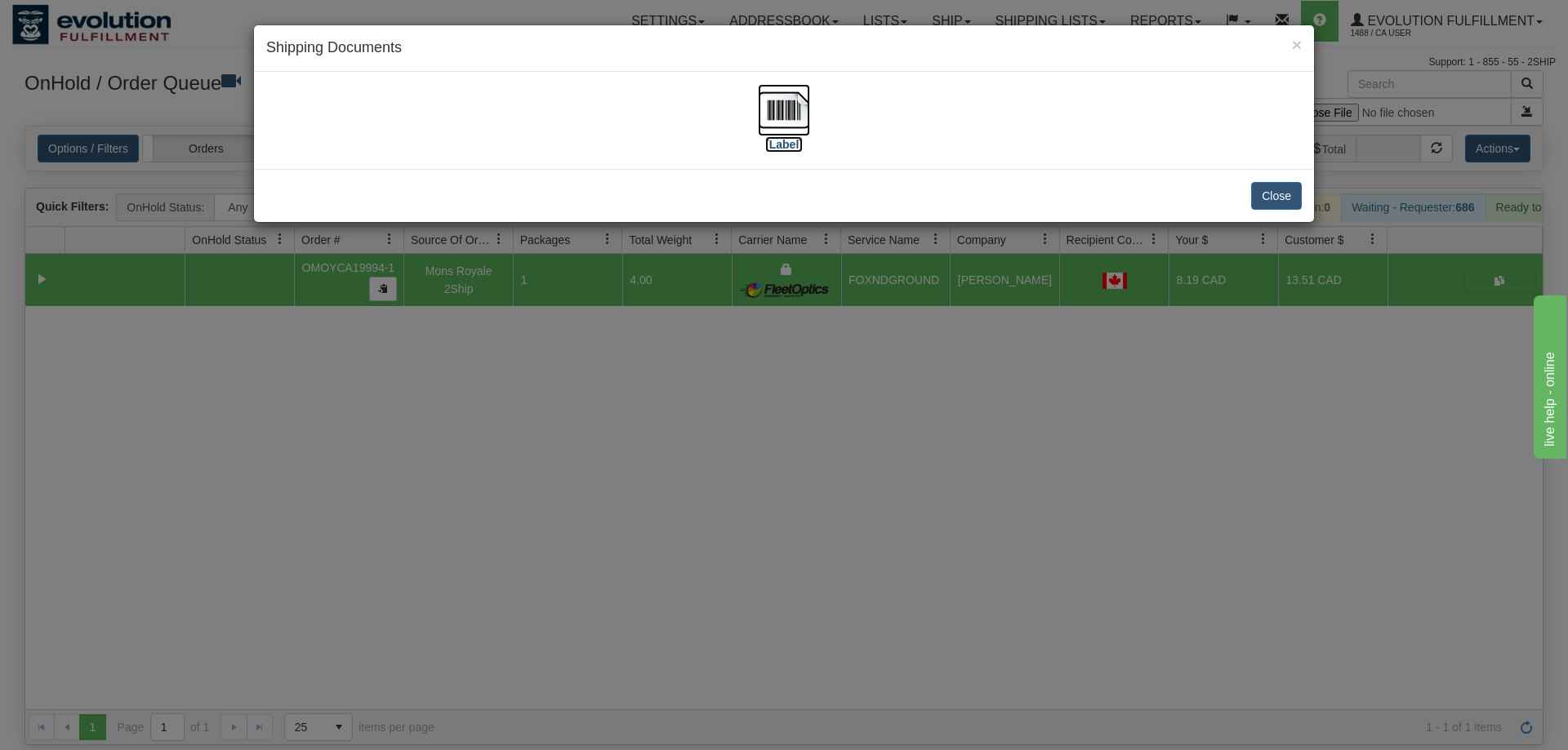
click at [785, 125] on img at bounding box center [784, 110] width 52 height 52
drag, startPoint x: 850, startPoint y: 410, endPoint x: 555, endPoint y: 86, distance: 438.2
click at [850, 410] on div "× Shipping Documents [Label] Close" at bounding box center [784, 375] width 1568 height 750
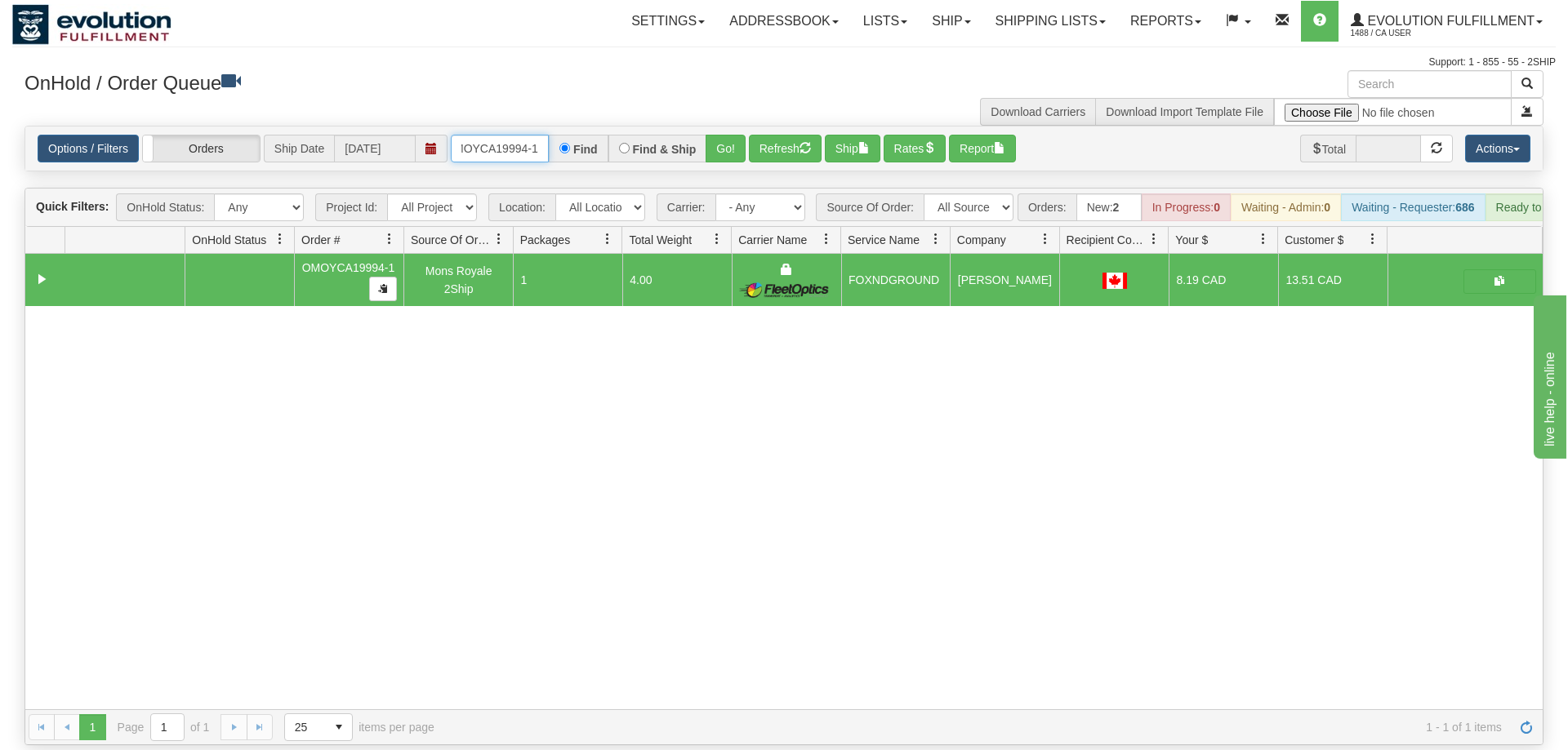
click at [522, 135] on input "oMOYCA19994-1" at bounding box center [500, 149] width 98 height 28
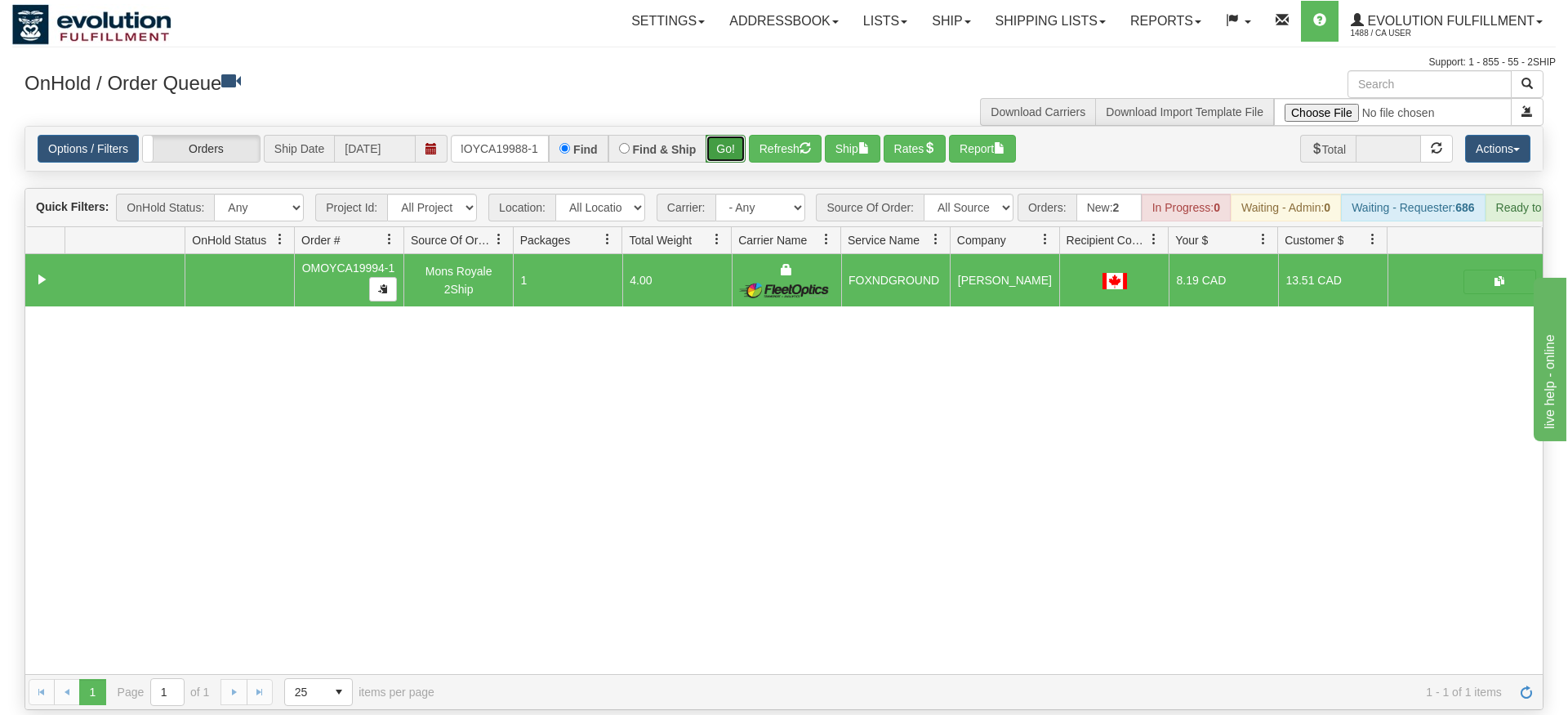
click at [722, 156] on div "Is equal to Is not equal to Contains Does not contains CAD USD EUR ZAR [PERSON_…" at bounding box center [784, 418] width 1544 height 584
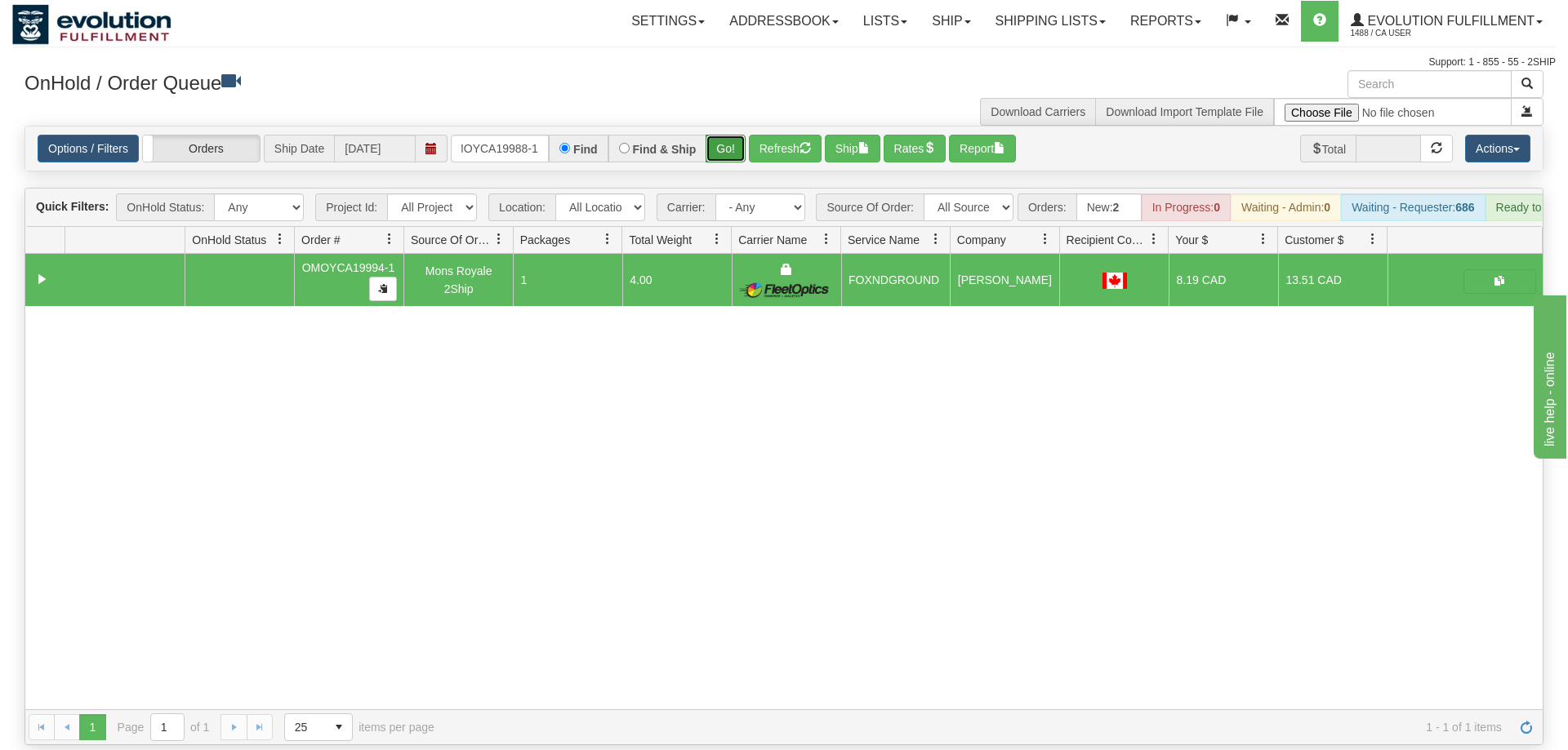
click at [724, 135] on button "Go!" at bounding box center [725, 149] width 40 height 28
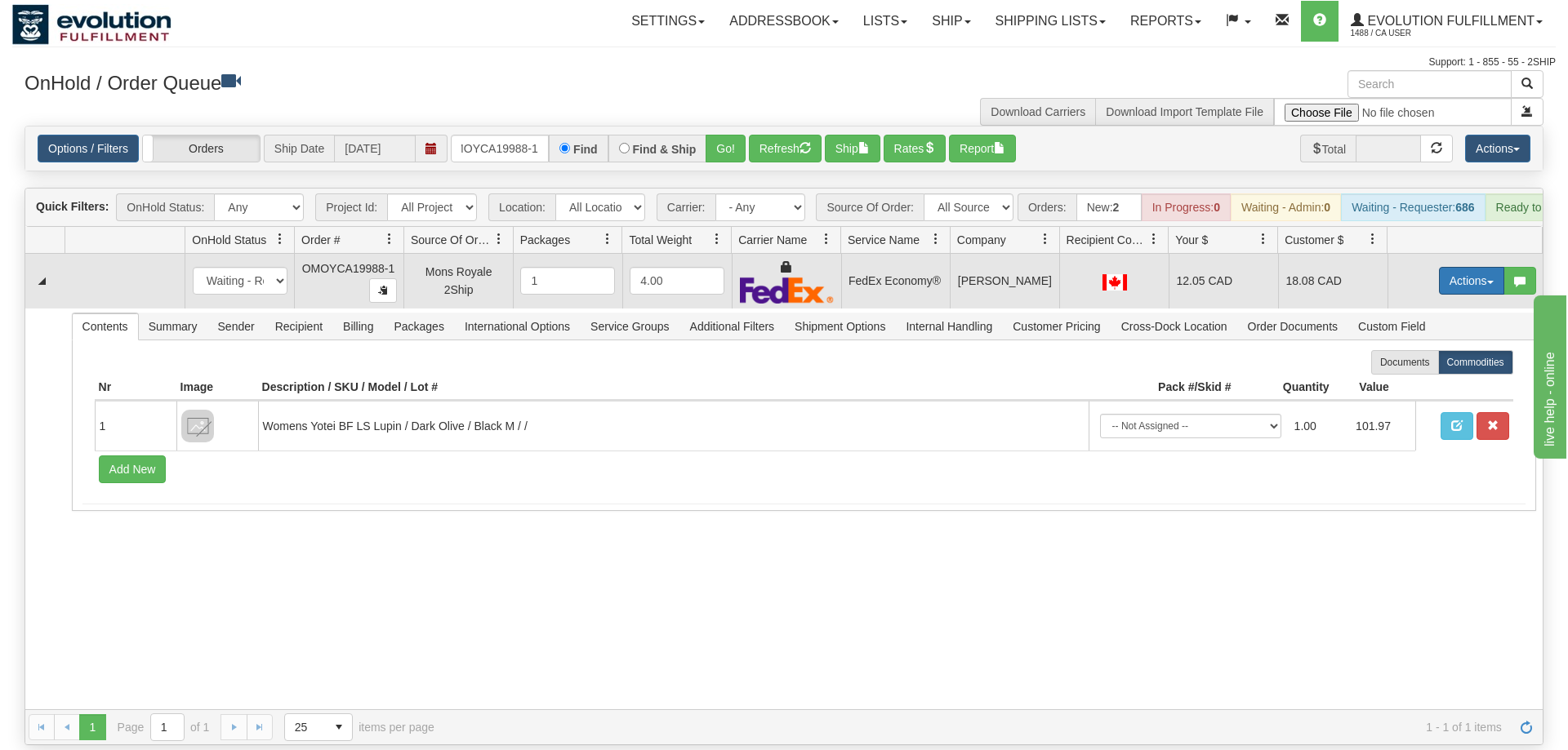
click at [1480, 267] on button "Actions" at bounding box center [1472, 281] width 66 height 28
click at [1440, 365] on link "Ship" at bounding box center [1437, 375] width 131 height 22
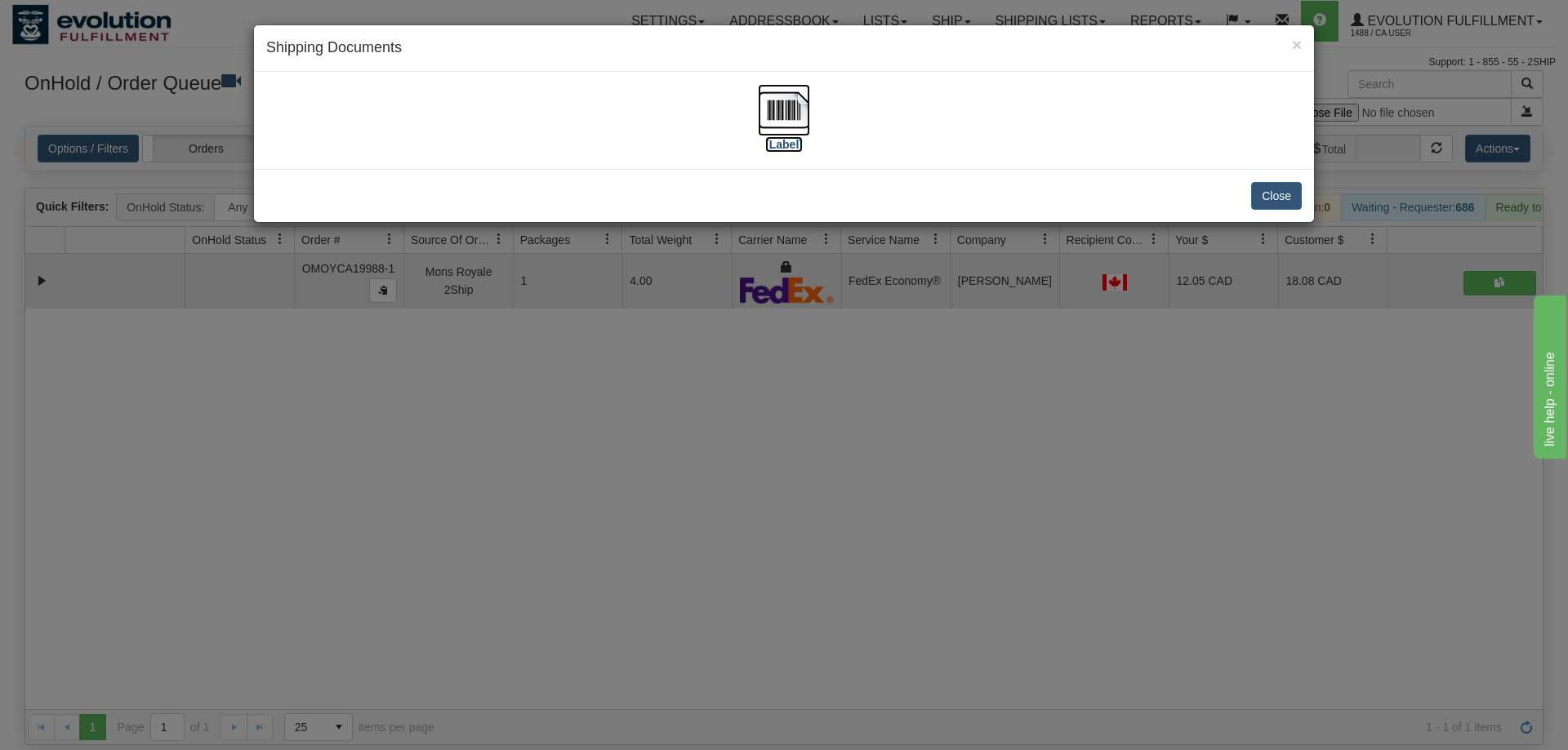
click at [773, 124] on img at bounding box center [784, 110] width 52 height 52
click at [950, 404] on div "× Shipping Documents [Label] Close" at bounding box center [784, 375] width 1568 height 750
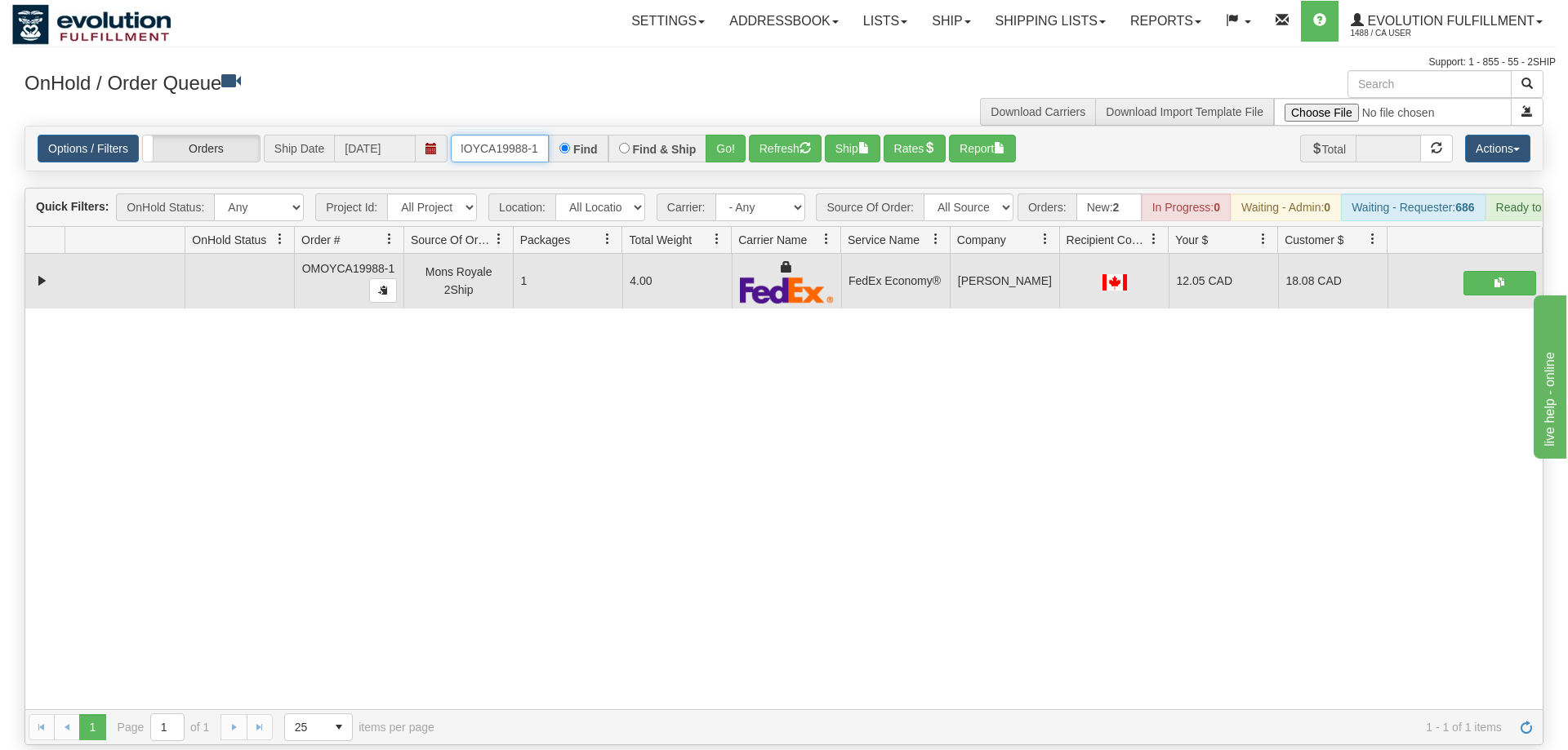
click at [530, 135] on input "OMOYCA19988-1" at bounding box center [500, 149] width 98 height 28
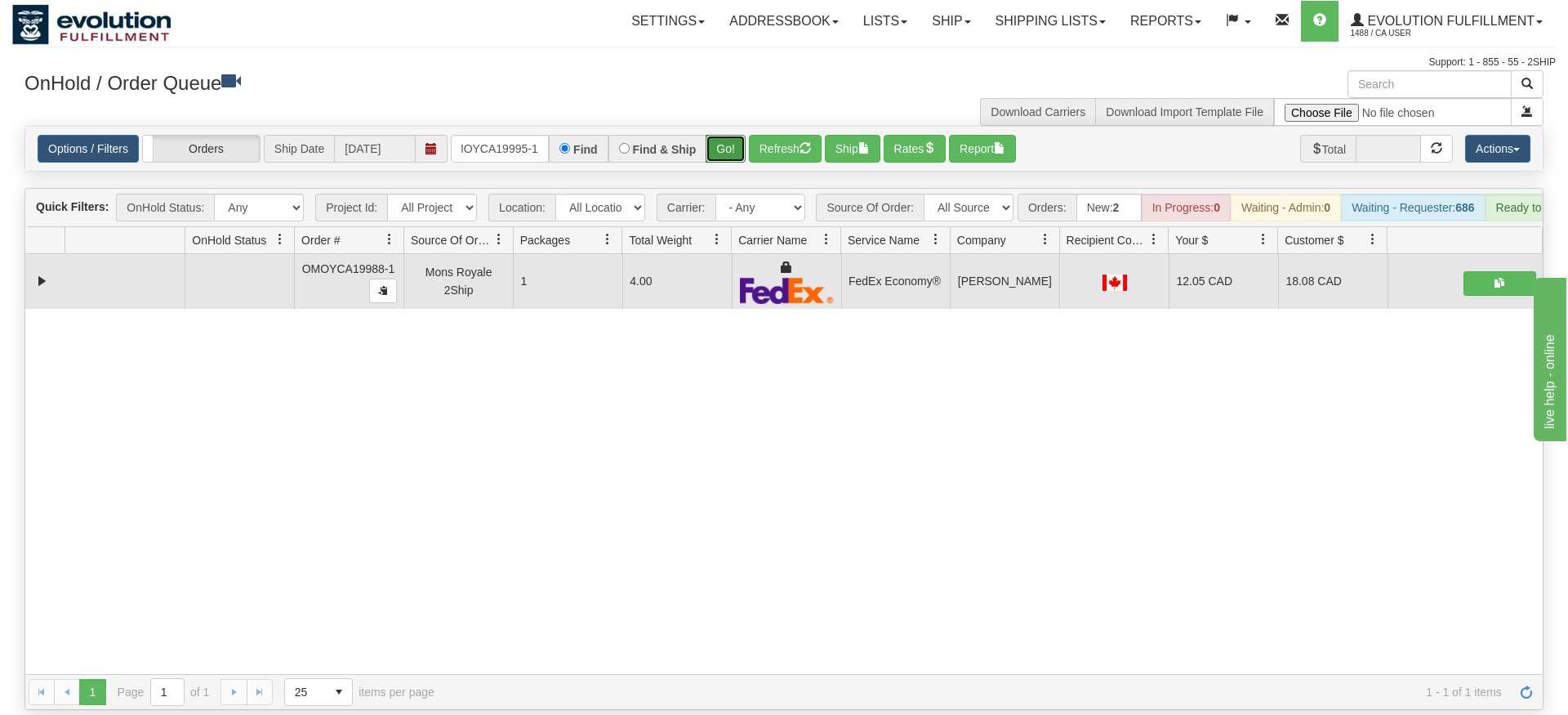
click at [720, 163] on div "Is equal to Is not equal to Contains Does not contains CAD USD EUR ZAR [PERSON_…" at bounding box center [784, 418] width 1544 height 584
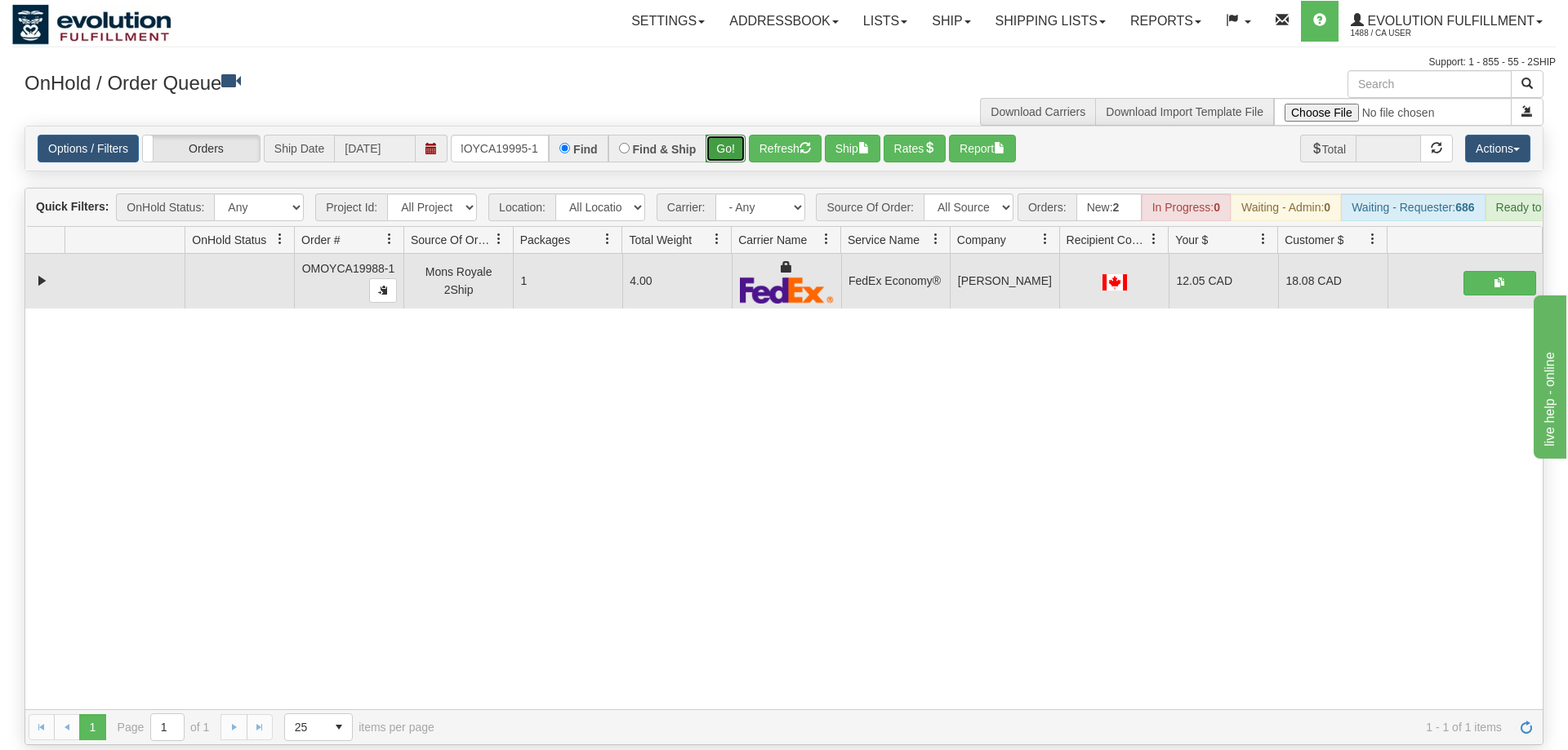
click at [725, 135] on button "Go!" at bounding box center [725, 149] width 40 height 28
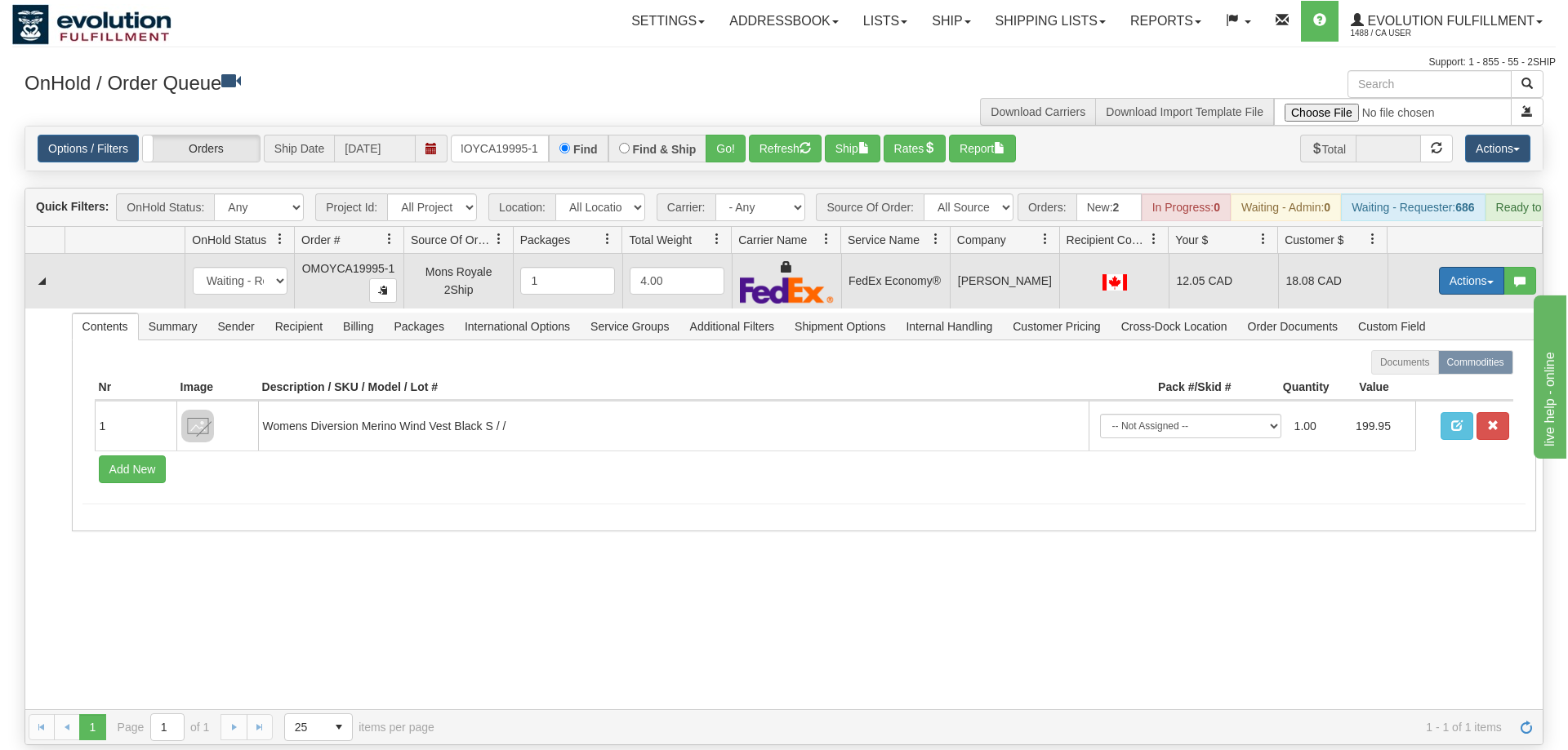
click at [1466, 267] on button "Actions" at bounding box center [1472, 281] width 66 height 28
click at [1389, 369] on span at bounding box center [1394, 374] width 11 height 11
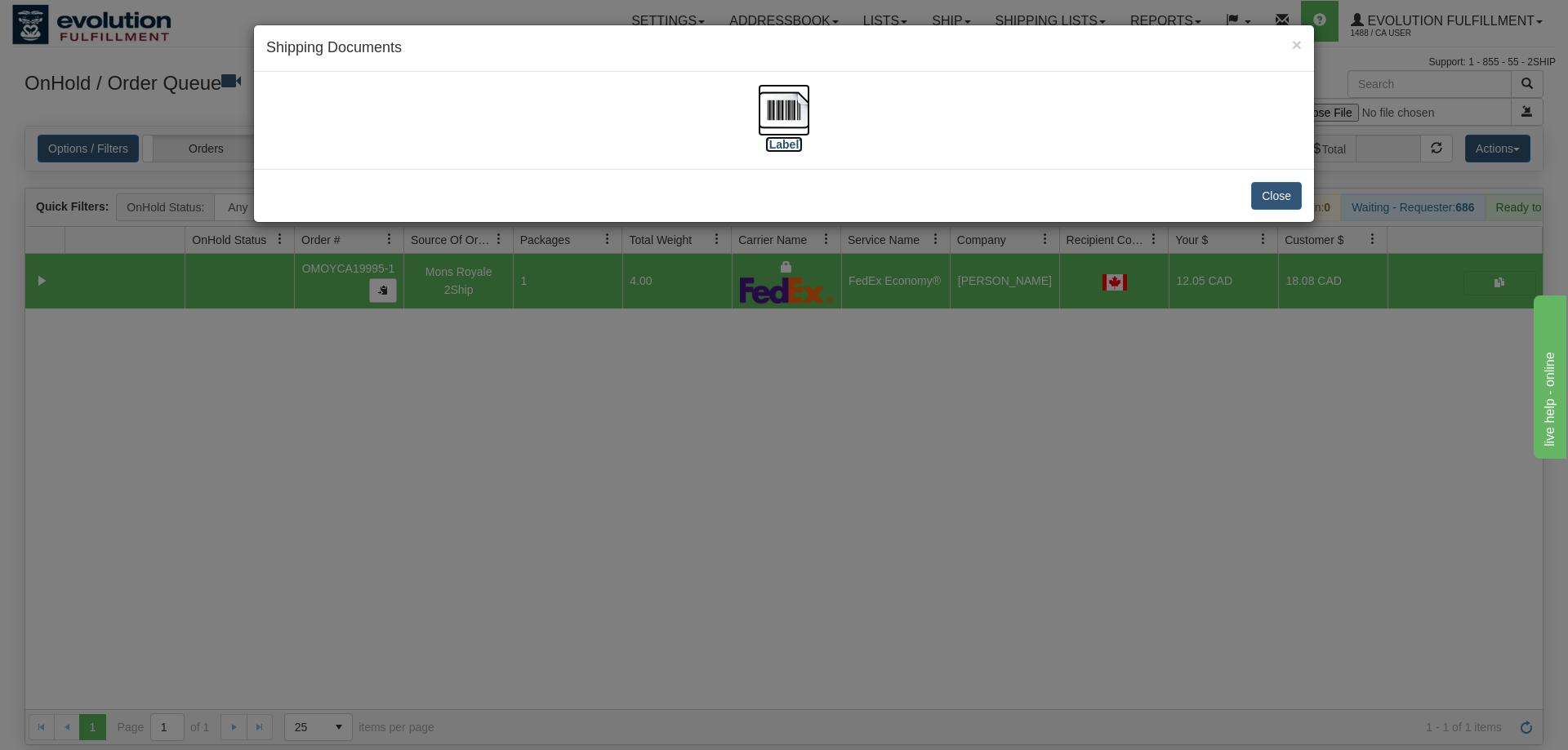
click at [795, 94] on img at bounding box center [784, 110] width 52 height 52
click at [793, 381] on div "× Shipping Documents [Label] Close" at bounding box center [784, 375] width 1568 height 750
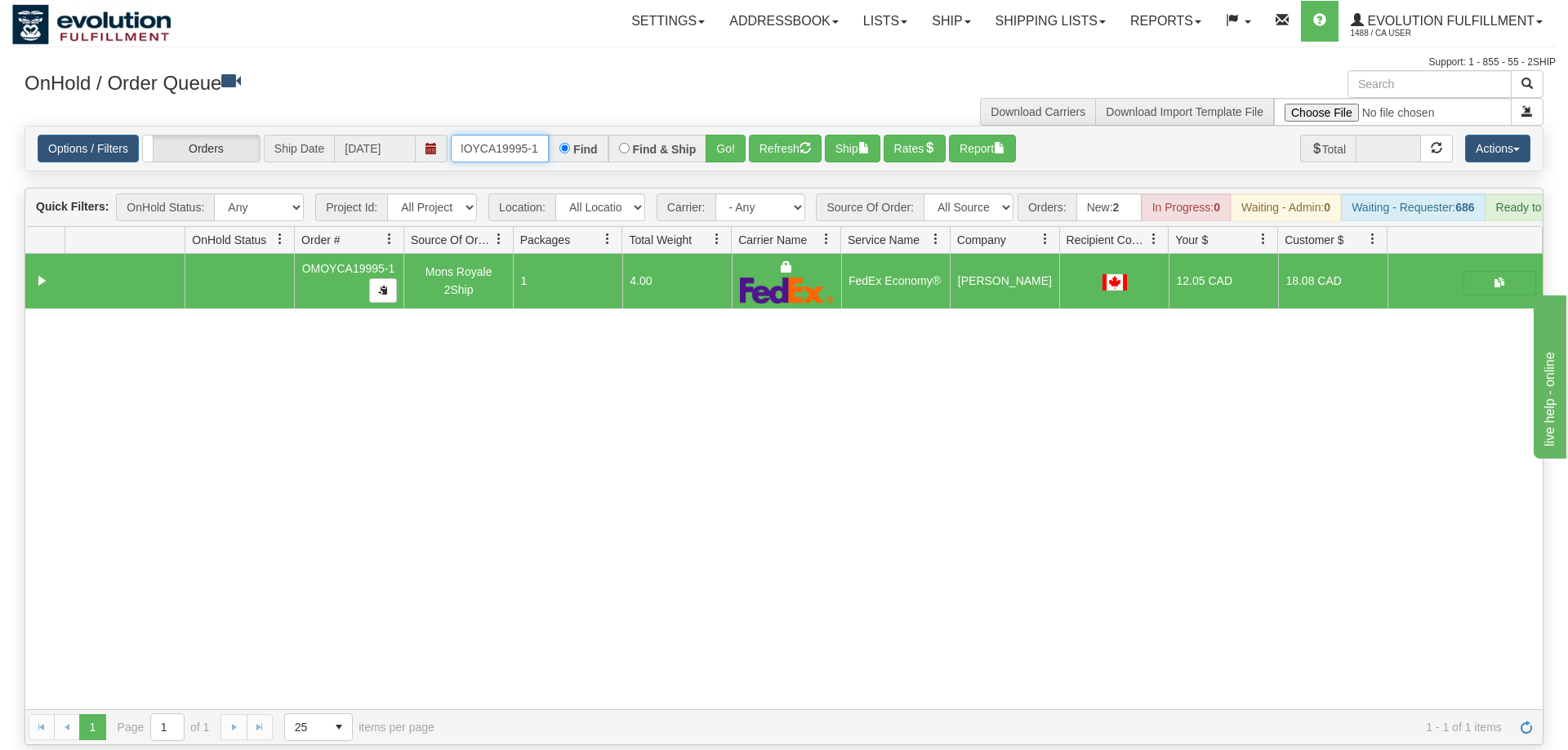
click at [504, 135] on input "oMOYCA19995-1" at bounding box center [500, 149] width 98 height 28
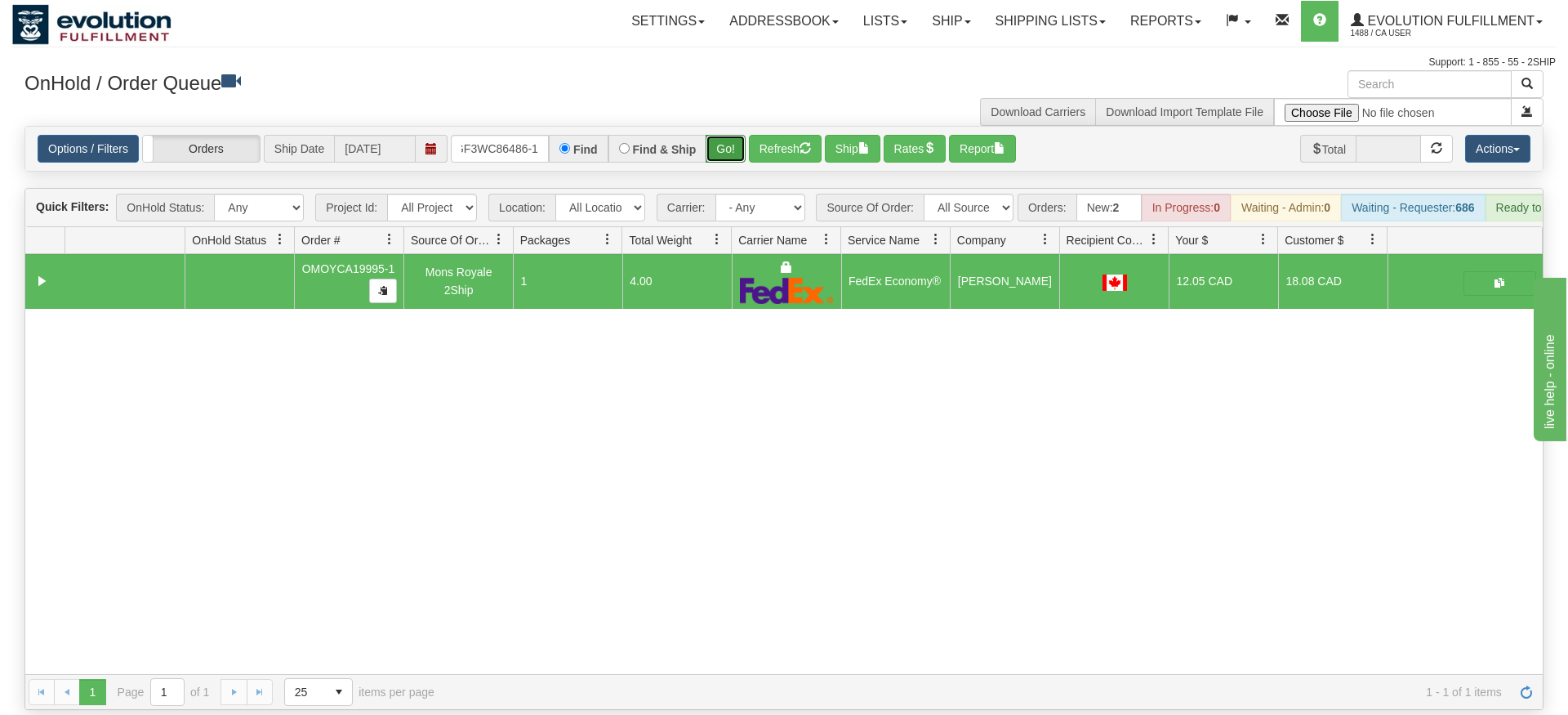
click at [737, 161] on div "Is equal to Is not equal to Contains Does not contains CAD USD EUR ZAR [PERSON_…" at bounding box center [784, 418] width 1544 height 584
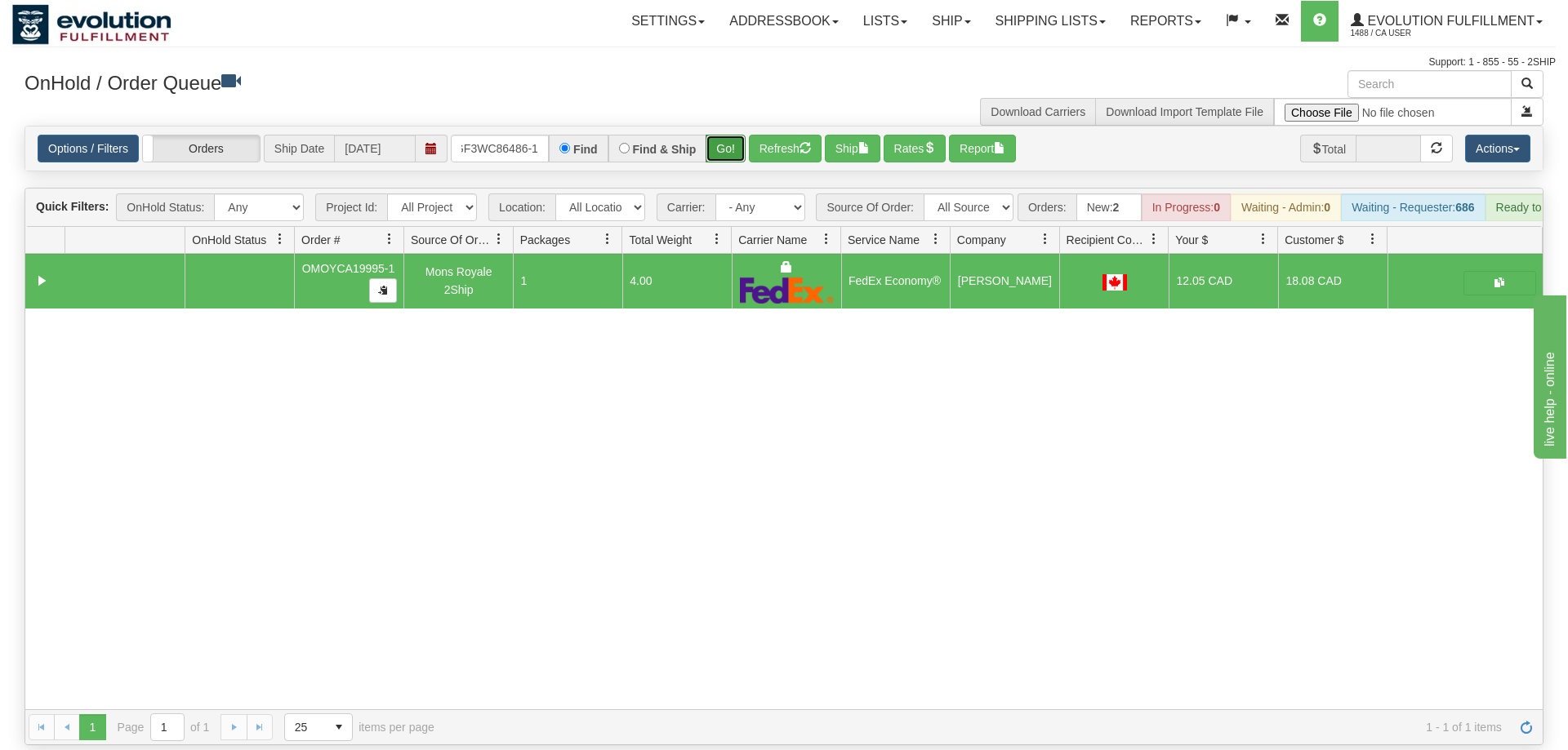
click at [738, 135] on button "Go!" at bounding box center [725, 149] width 40 height 28
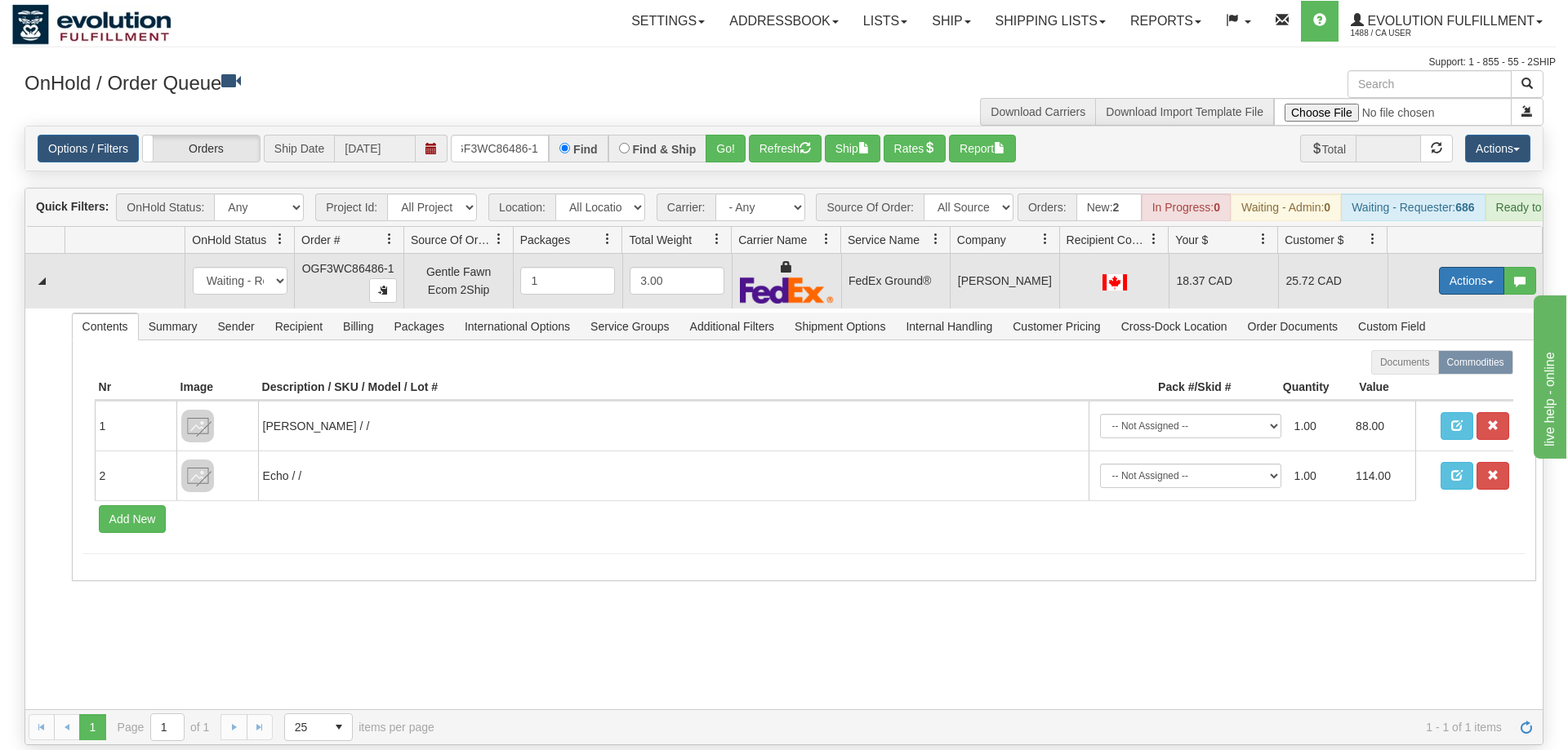
click at [1477, 267] on button "Actions" at bounding box center [1472, 281] width 66 height 28
click at [1418, 369] on span "Ship" at bounding box center [1406, 375] width 35 height 13
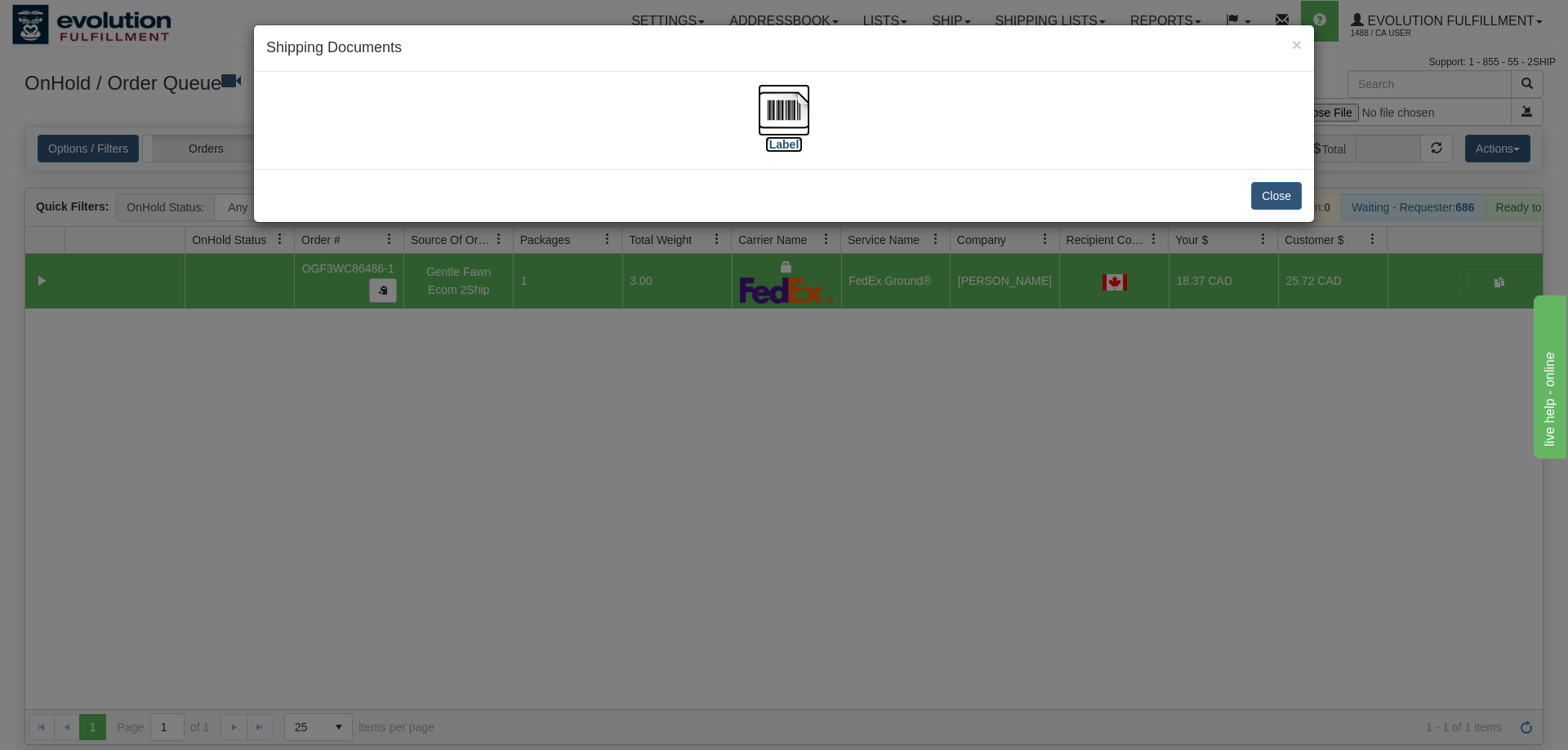
click at [772, 129] on img at bounding box center [784, 110] width 52 height 52
click at [556, 357] on div "× Shipping Documents [Label] Close" at bounding box center [784, 375] width 1568 height 750
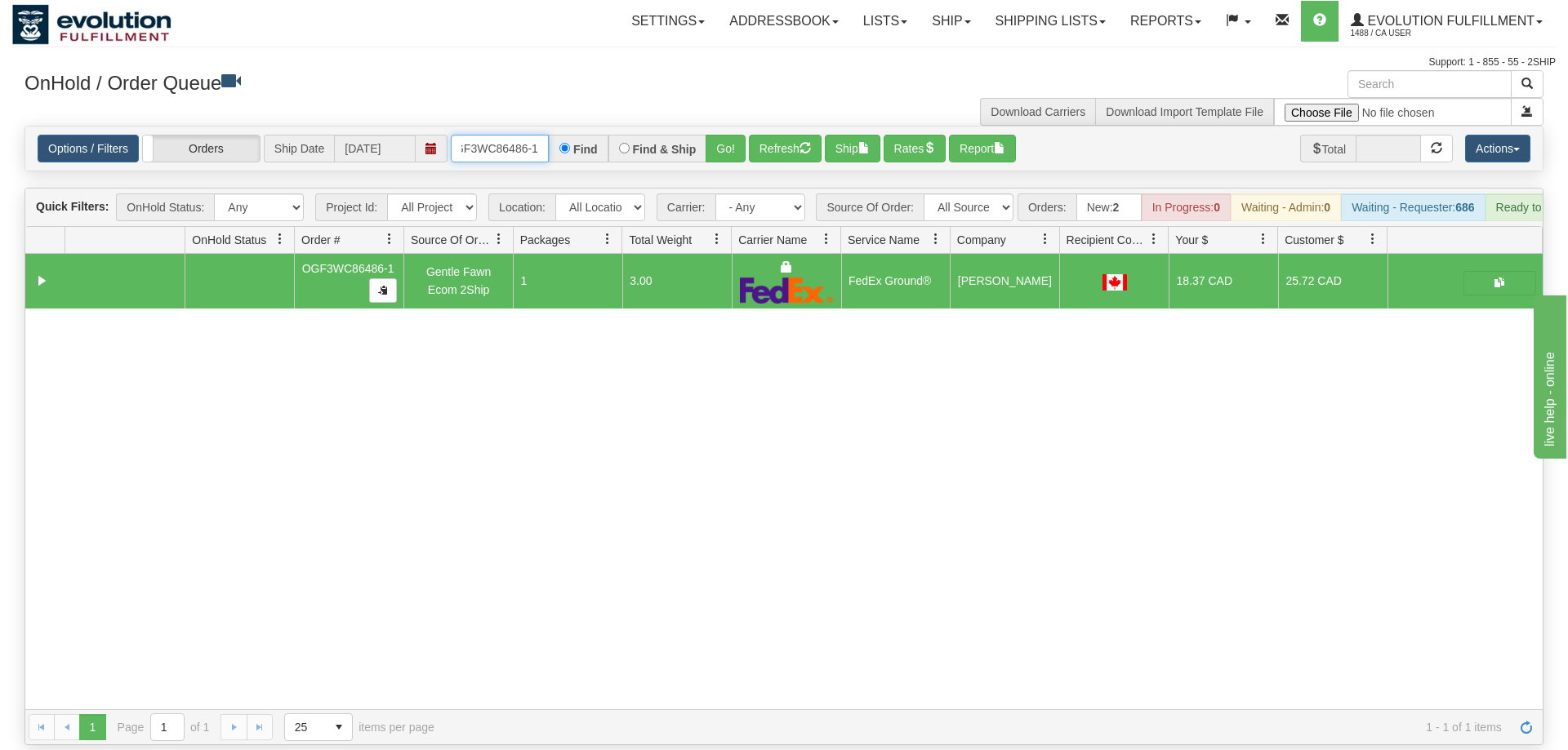
click at [470, 135] on input "oGF3WC86486-1" at bounding box center [500, 149] width 98 height 28
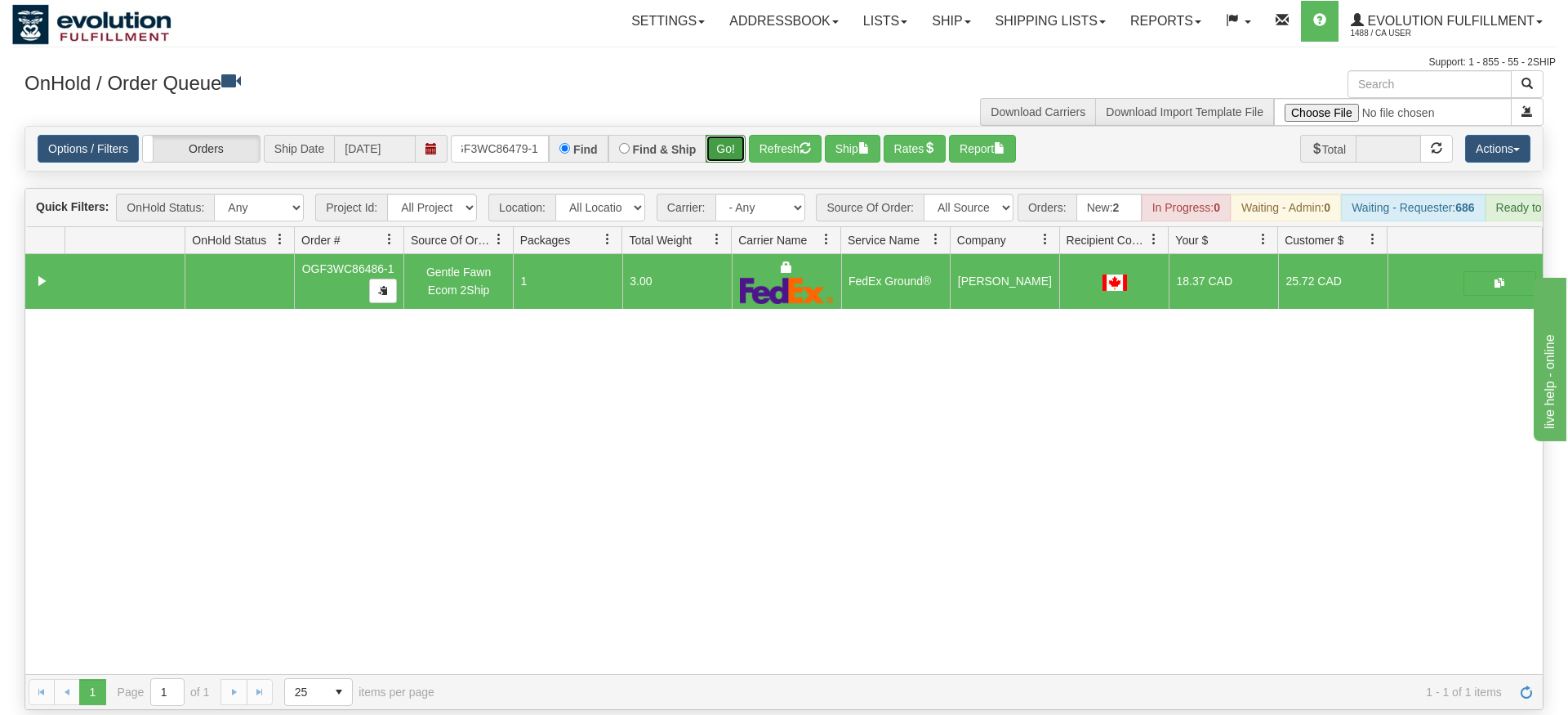
click at [719, 157] on div "Is equal to Is not equal to Contains Does not contains CAD USD EUR ZAR [PERSON_…" at bounding box center [784, 418] width 1544 height 584
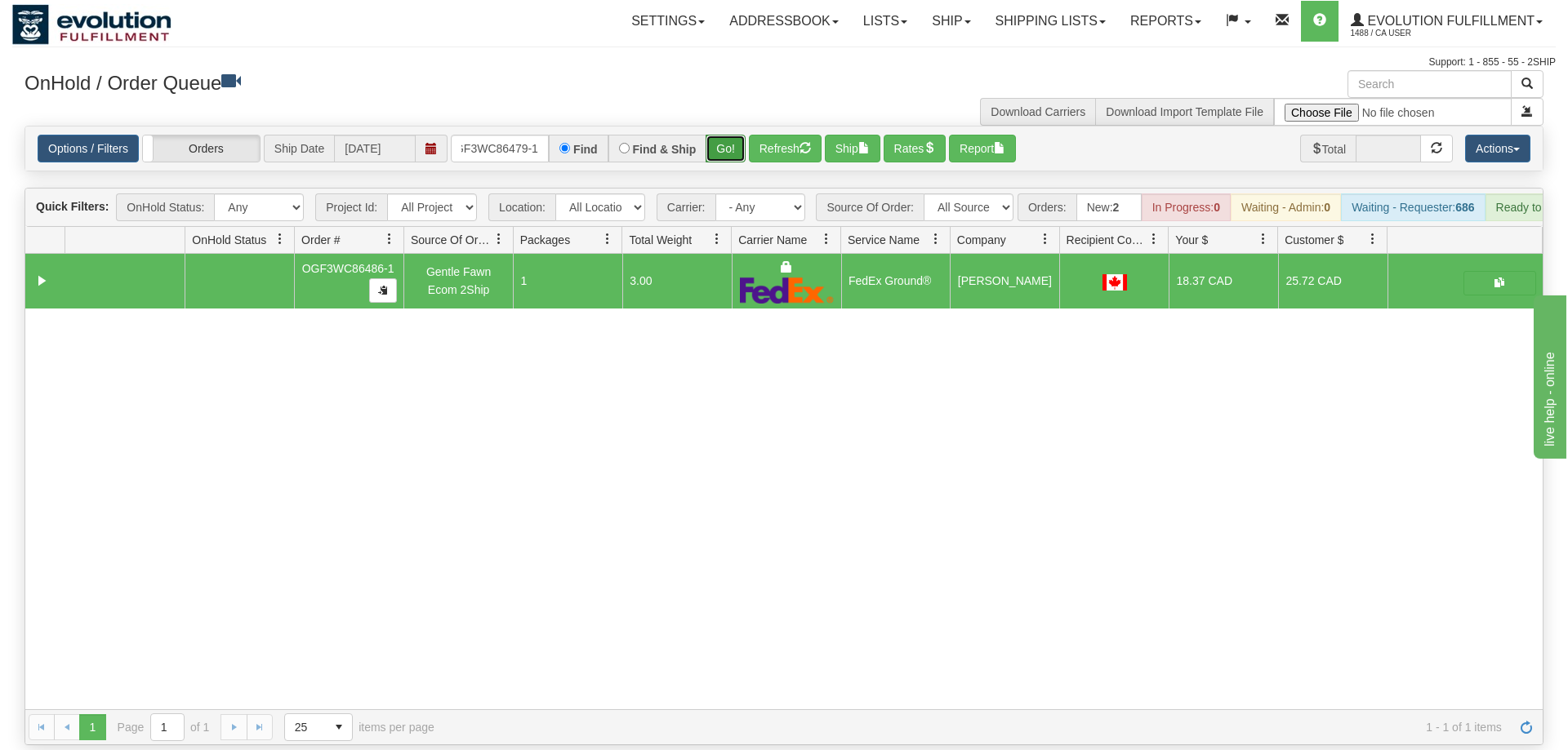
click at [724, 135] on button "Go!" at bounding box center [725, 149] width 40 height 28
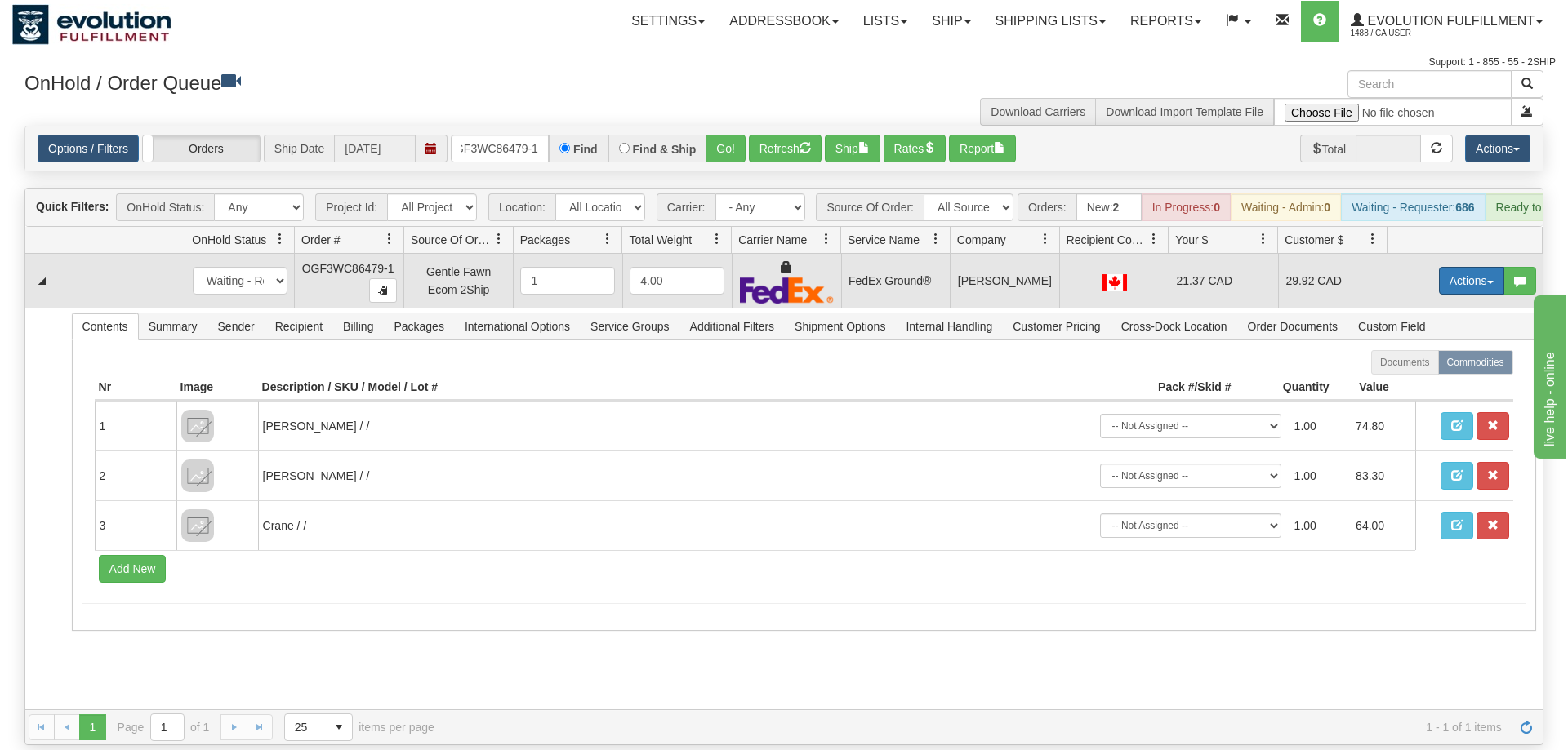
click at [1440, 267] on button "Actions" at bounding box center [1472, 281] width 66 height 28
click at [1401, 369] on span "Ship" at bounding box center [1406, 375] width 35 height 13
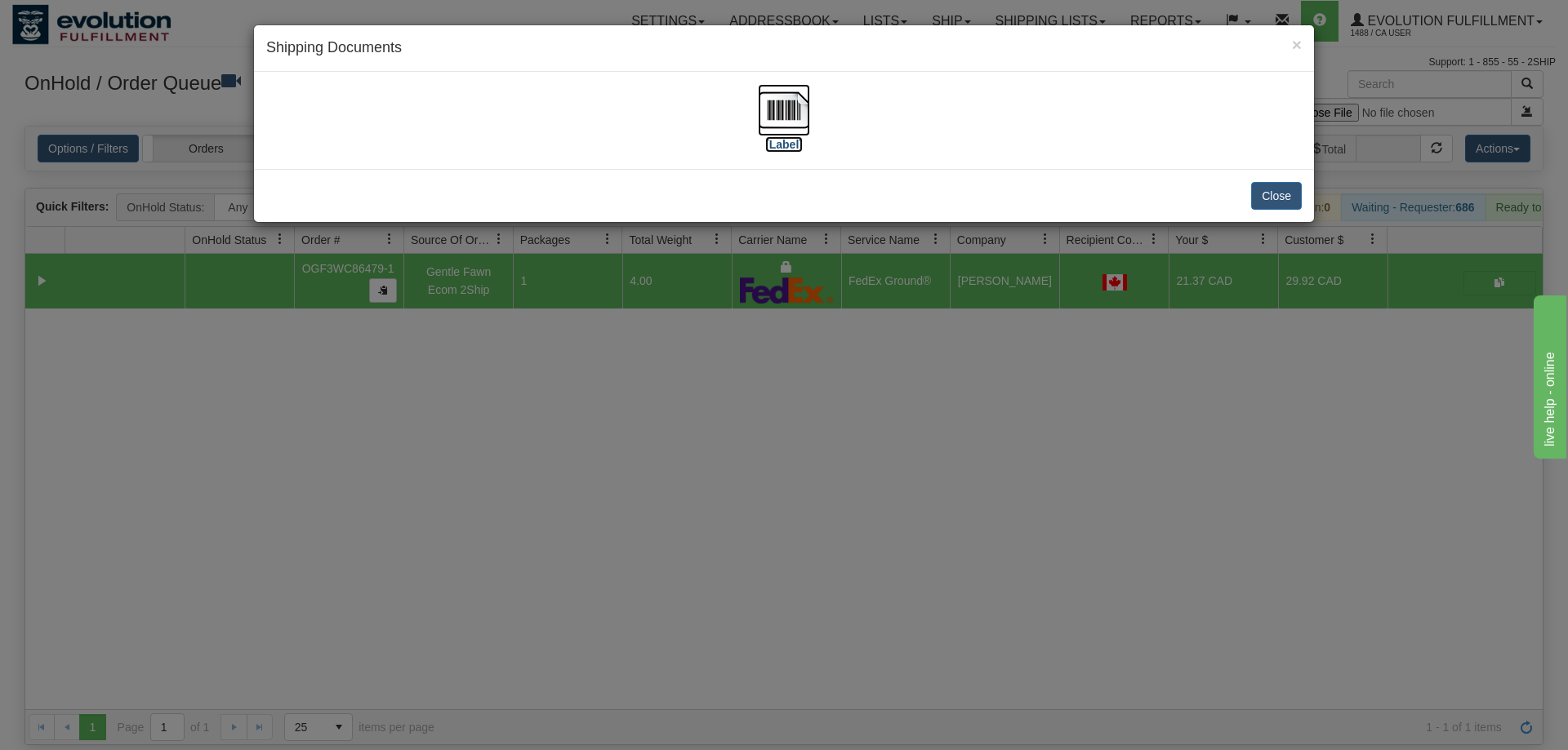
click at [784, 115] on img at bounding box center [784, 110] width 52 height 52
drag, startPoint x: 768, startPoint y: 508, endPoint x: 405, endPoint y: 124, distance: 528.4
click at [768, 501] on div "× Shipping Documents [Label] Close" at bounding box center [784, 375] width 1568 height 750
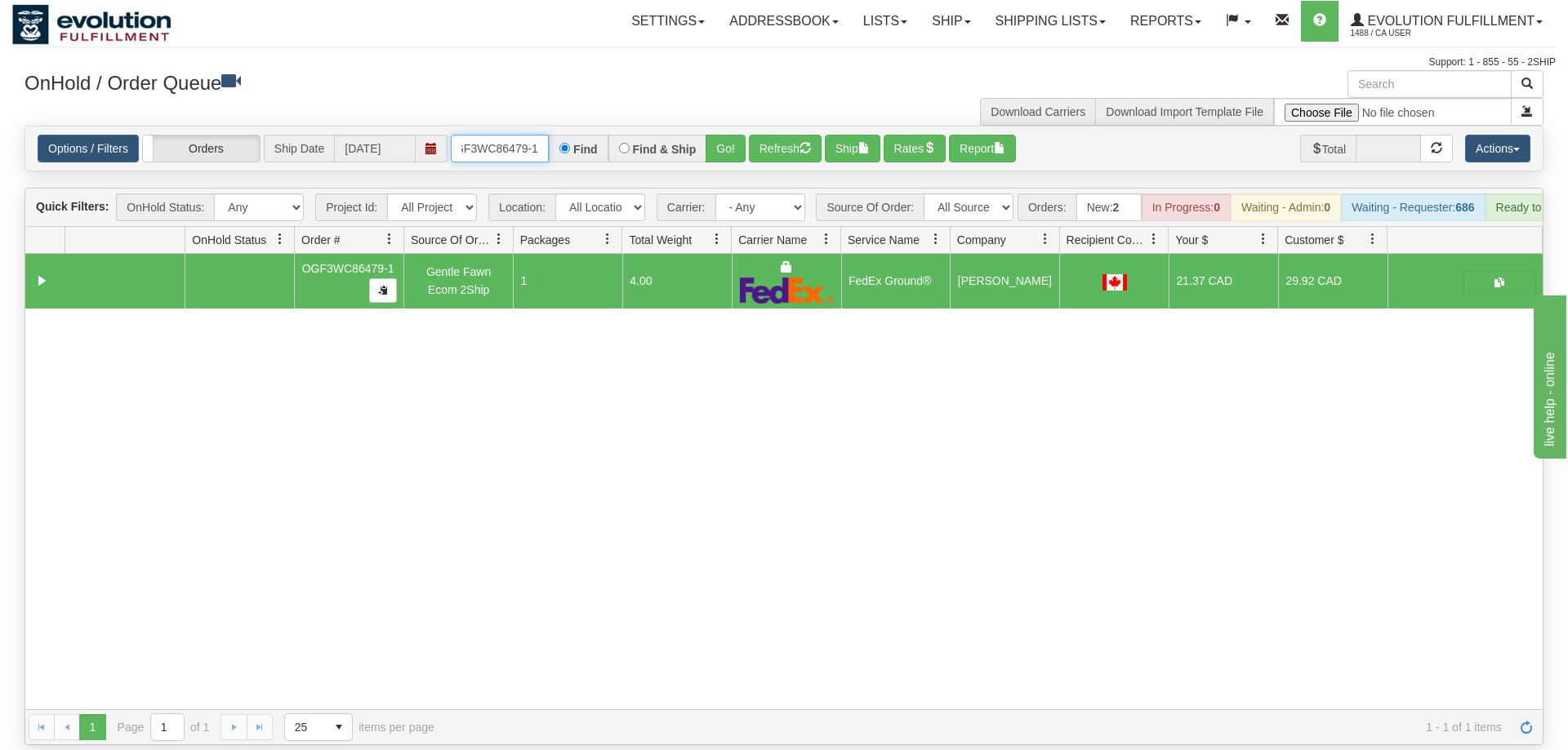
click at [467, 135] on input "oGF3WC86479-1" at bounding box center [500, 149] width 98 height 28
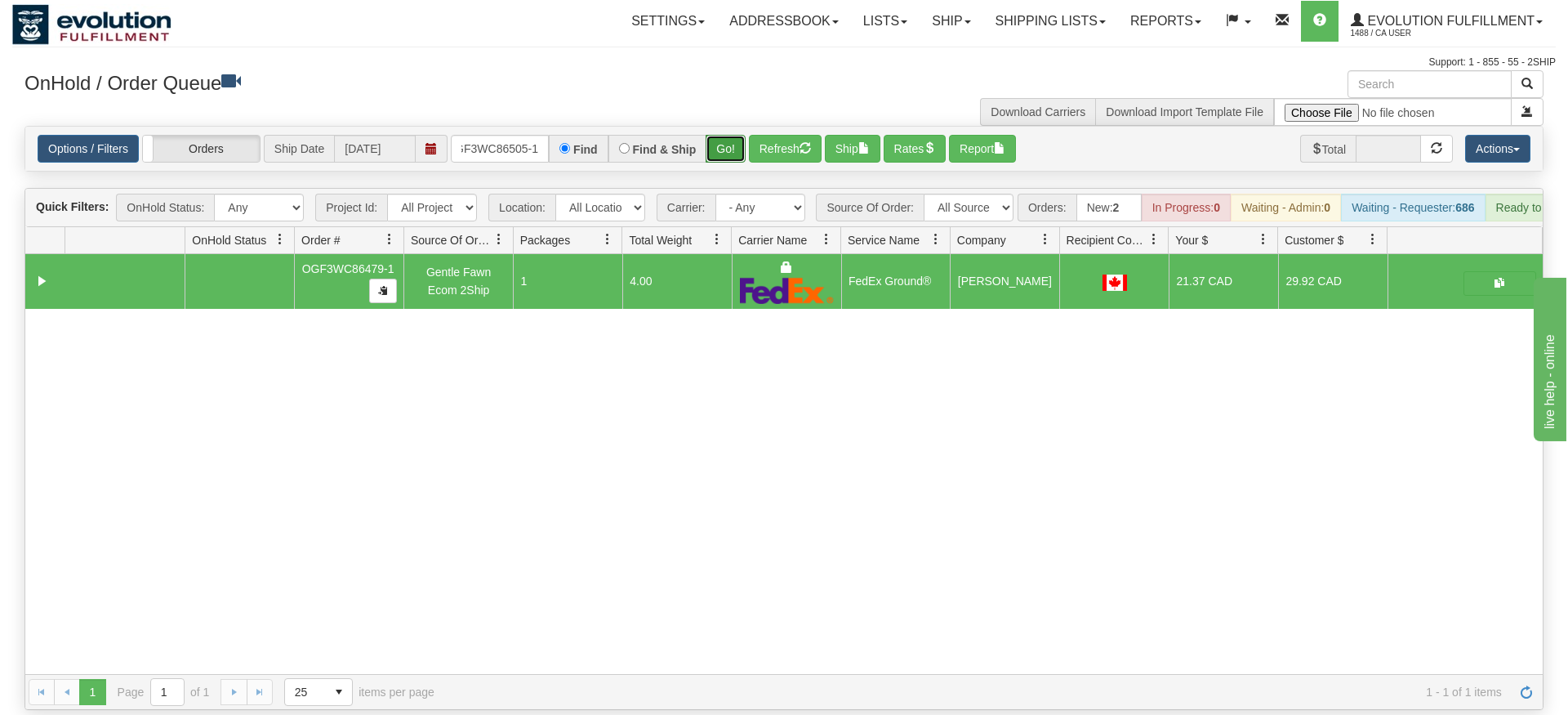
click at [717, 163] on div "Is equal to Is not equal to Contains Does not contains CAD USD EUR ZAR [PERSON_…" at bounding box center [784, 418] width 1544 height 584
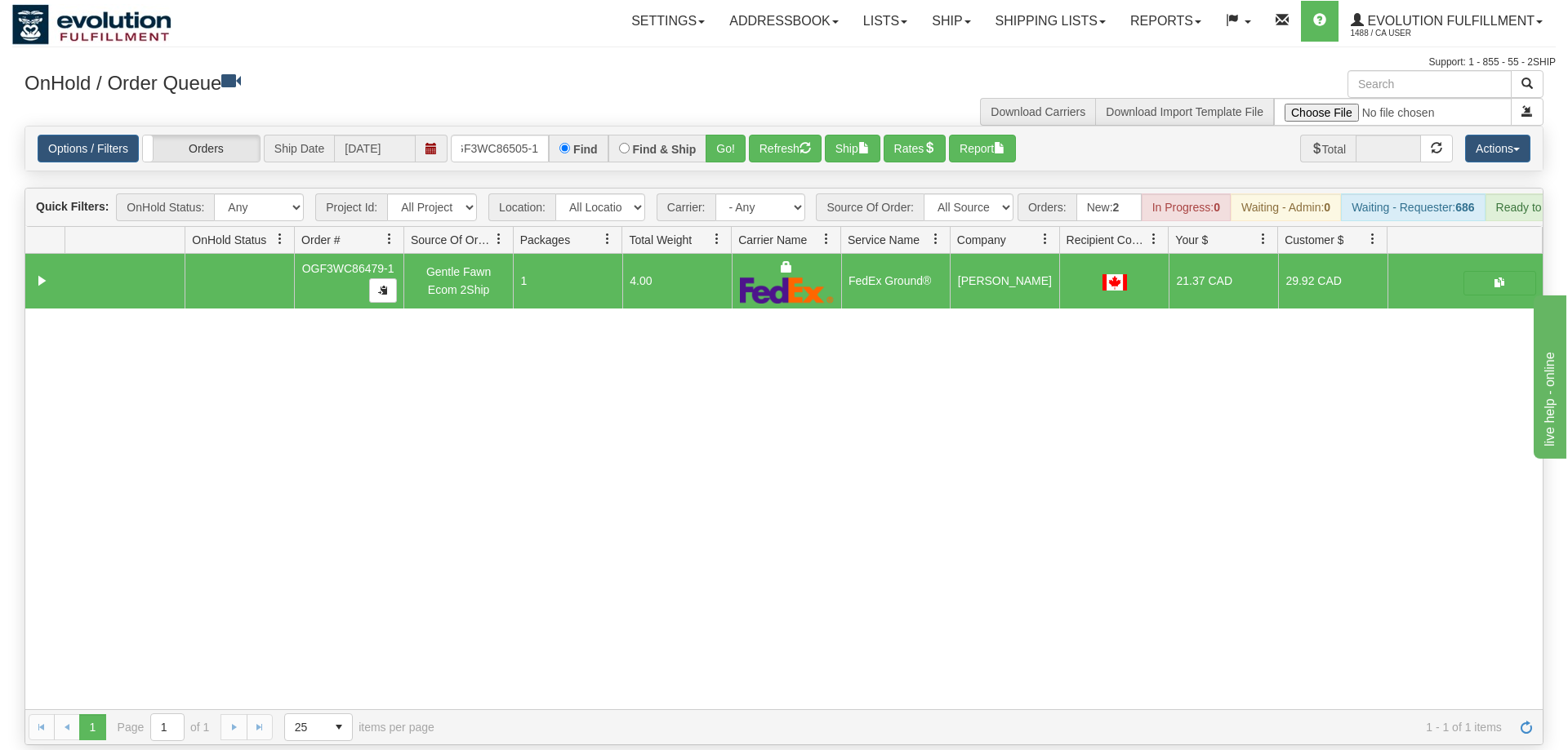
click at [726, 153] on div "Is equal to Is not equal to Contains Does not contains CAD USD EUR ZAR [PERSON_…" at bounding box center [784, 435] width 1544 height 620
click at [718, 135] on button "Go!" at bounding box center [725, 149] width 40 height 28
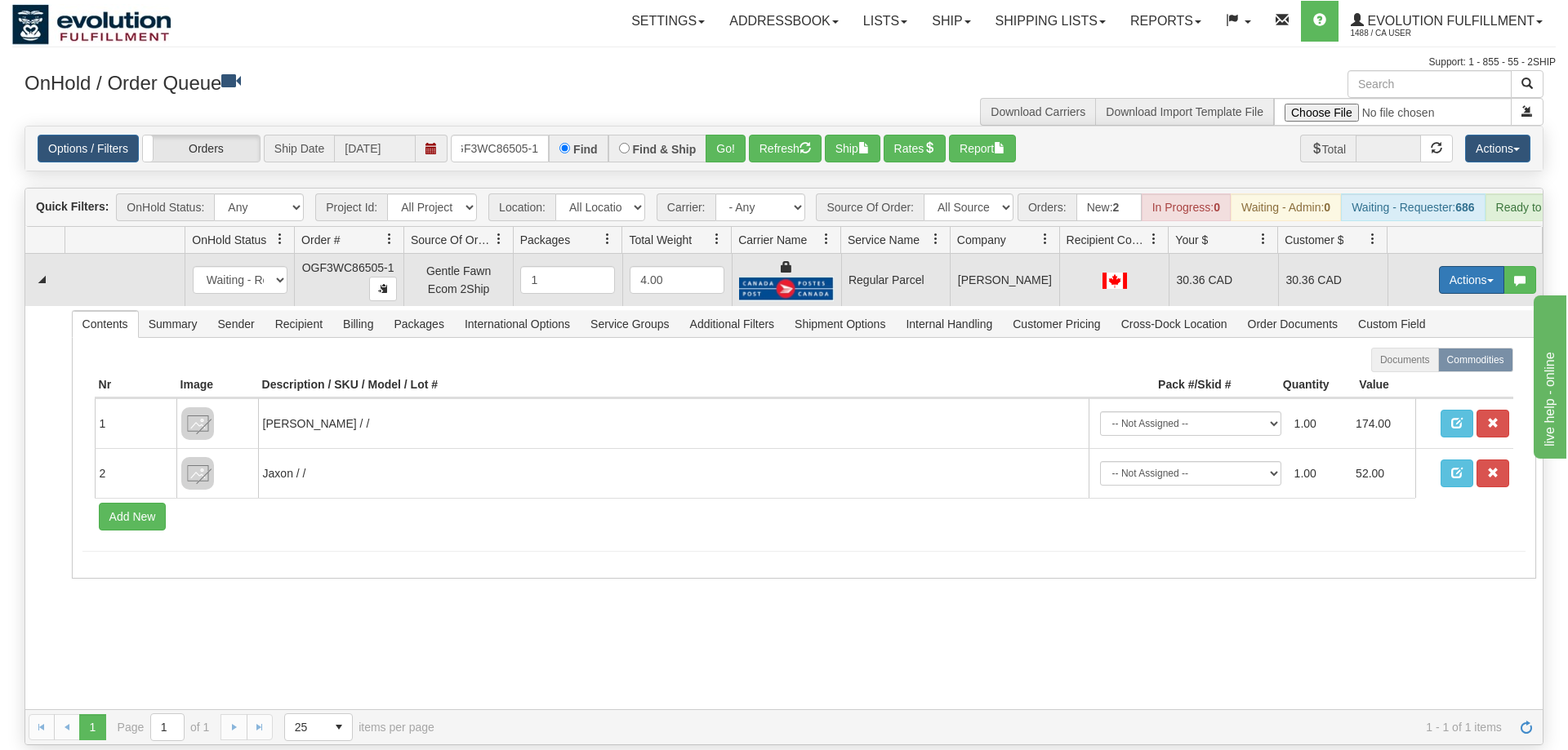
click at [1443, 266] on button "Actions" at bounding box center [1472, 280] width 66 height 28
click at [1449, 347] on span "Rate All Services" at bounding box center [1437, 353] width 98 height 13
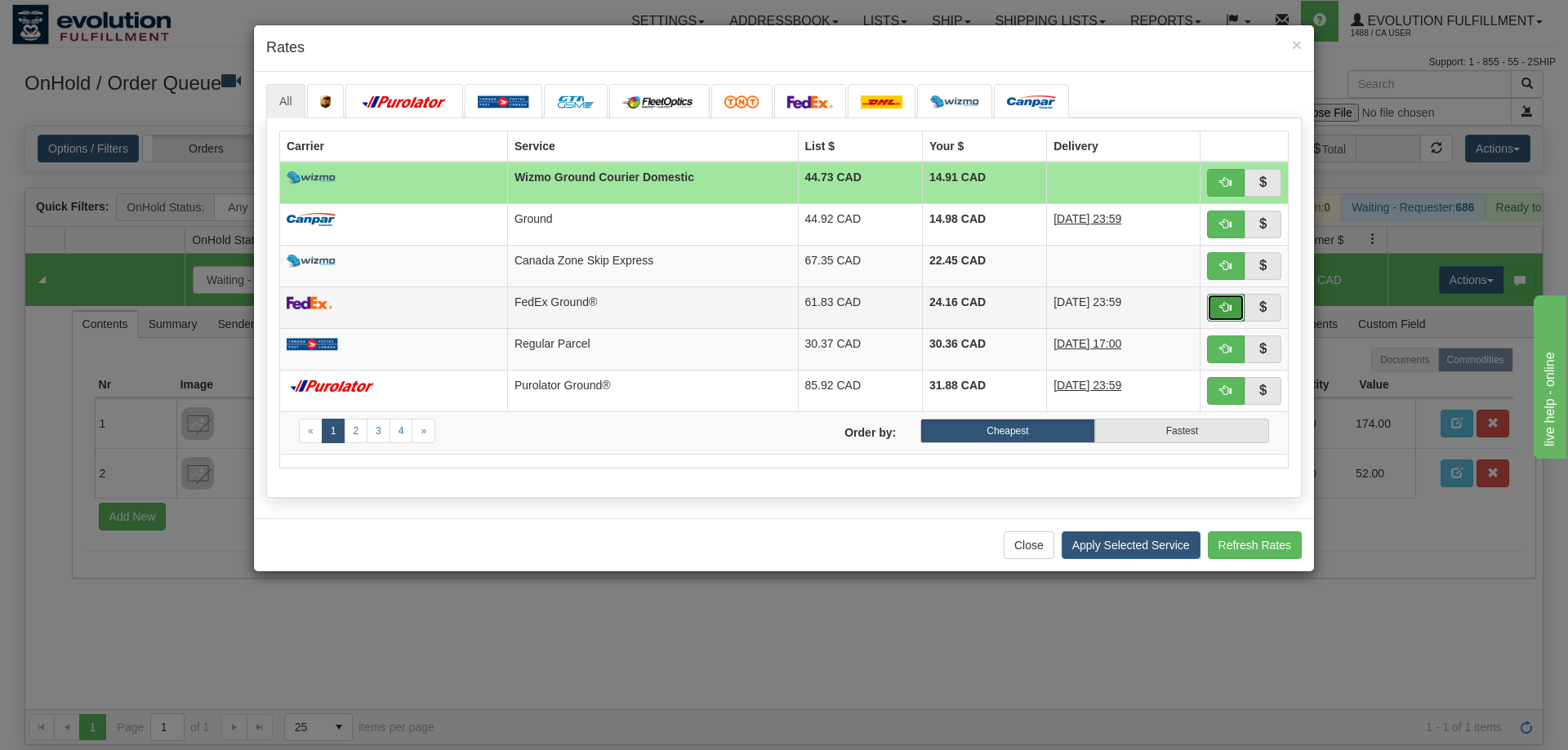
click at [1221, 313] on span "button" at bounding box center [1226, 307] width 11 height 11
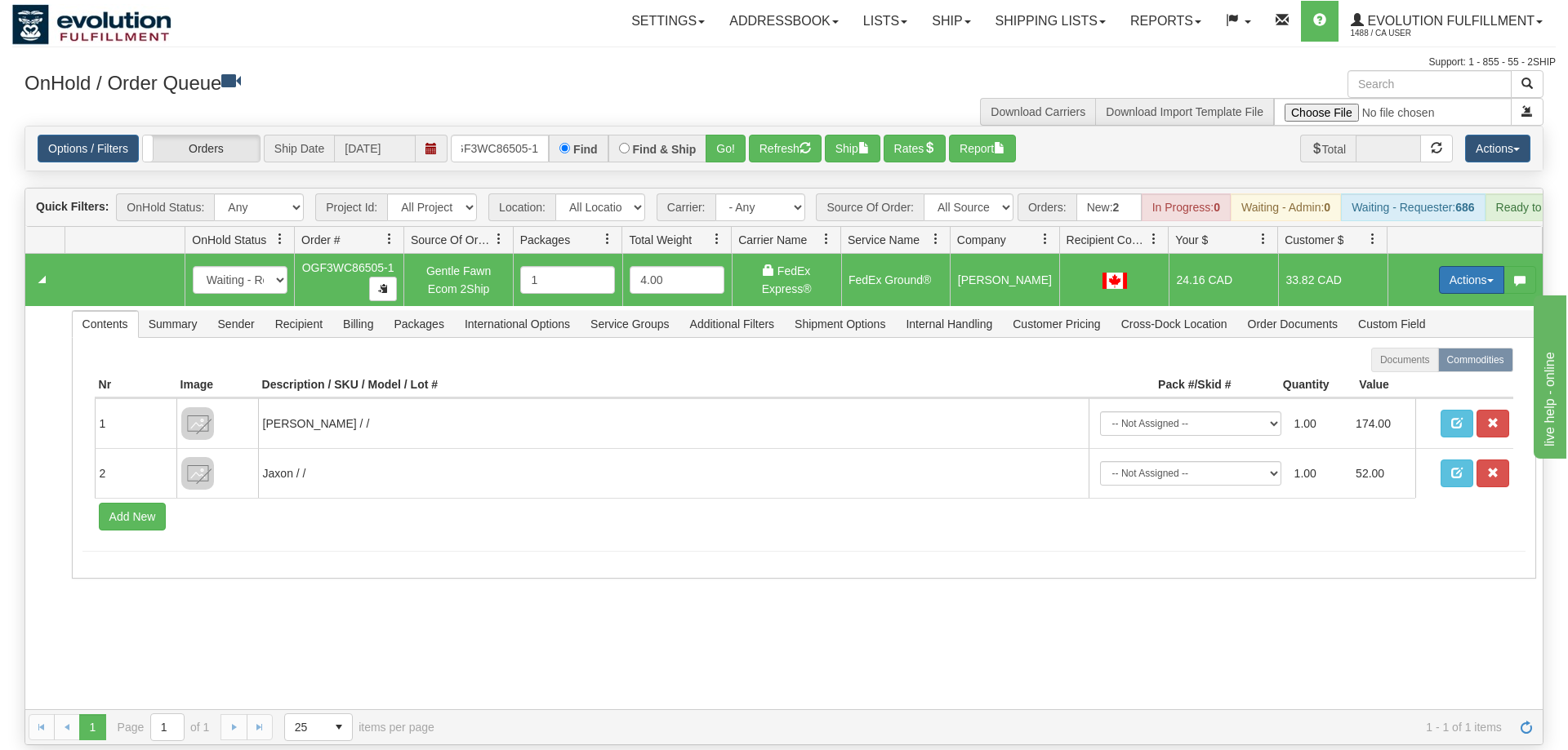
click at [1487, 266] on button "Actions" at bounding box center [1472, 280] width 66 height 28
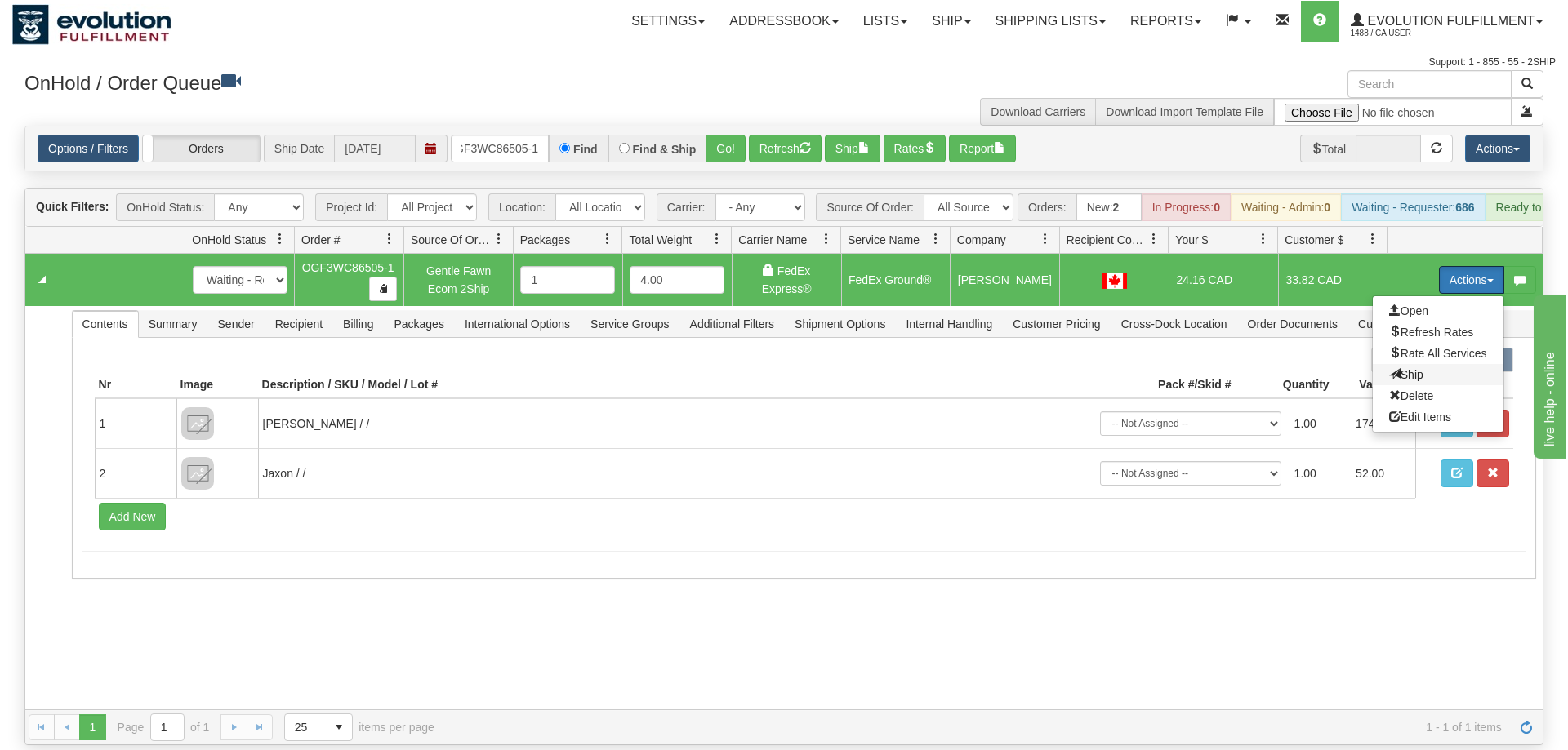
click at [1401, 368] on span "Ship" at bounding box center [1406, 374] width 35 height 13
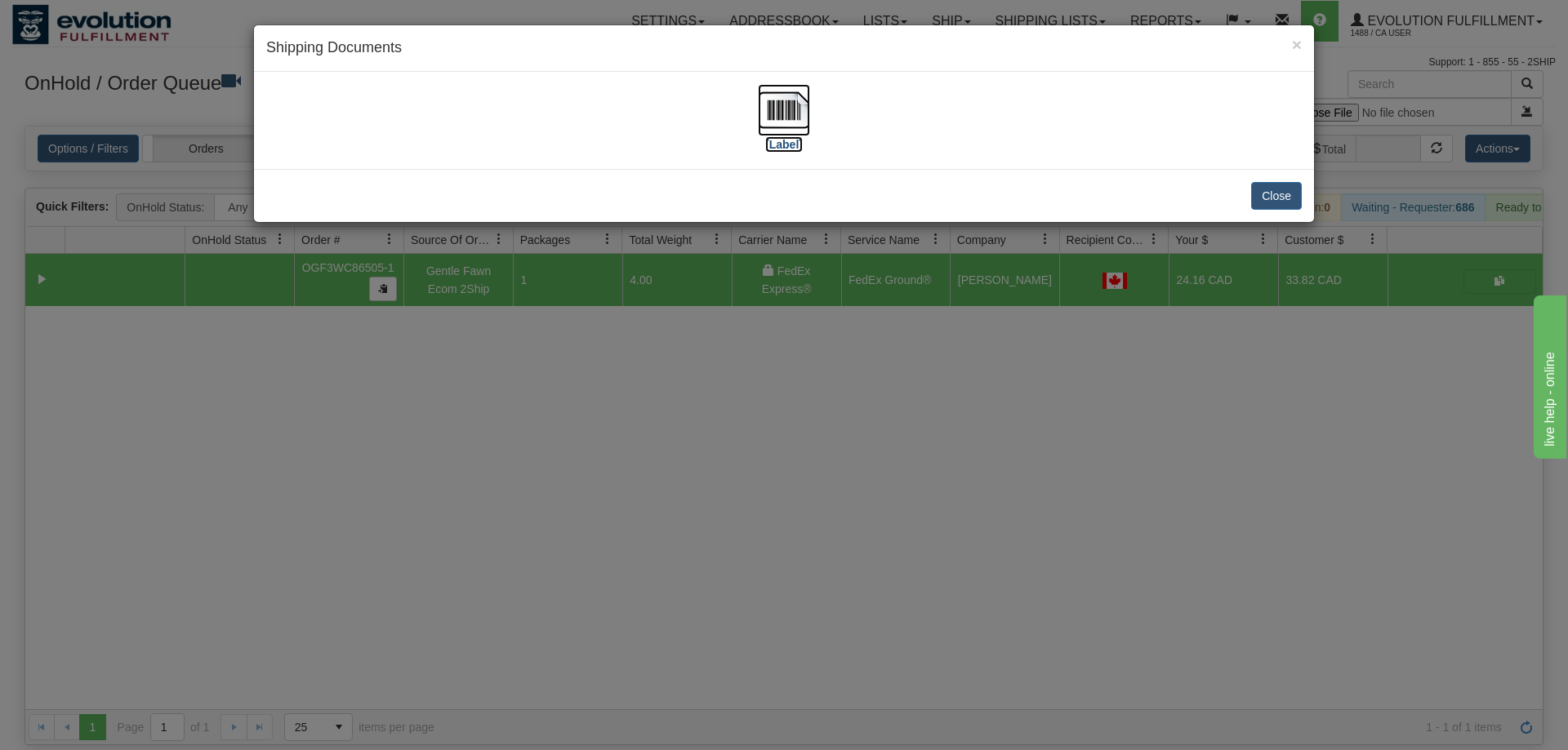
click at [792, 115] on img at bounding box center [784, 110] width 52 height 52
click at [809, 461] on div "× Shipping Documents [Label] Close" at bounding box center [784, 375] width 1568 height 750
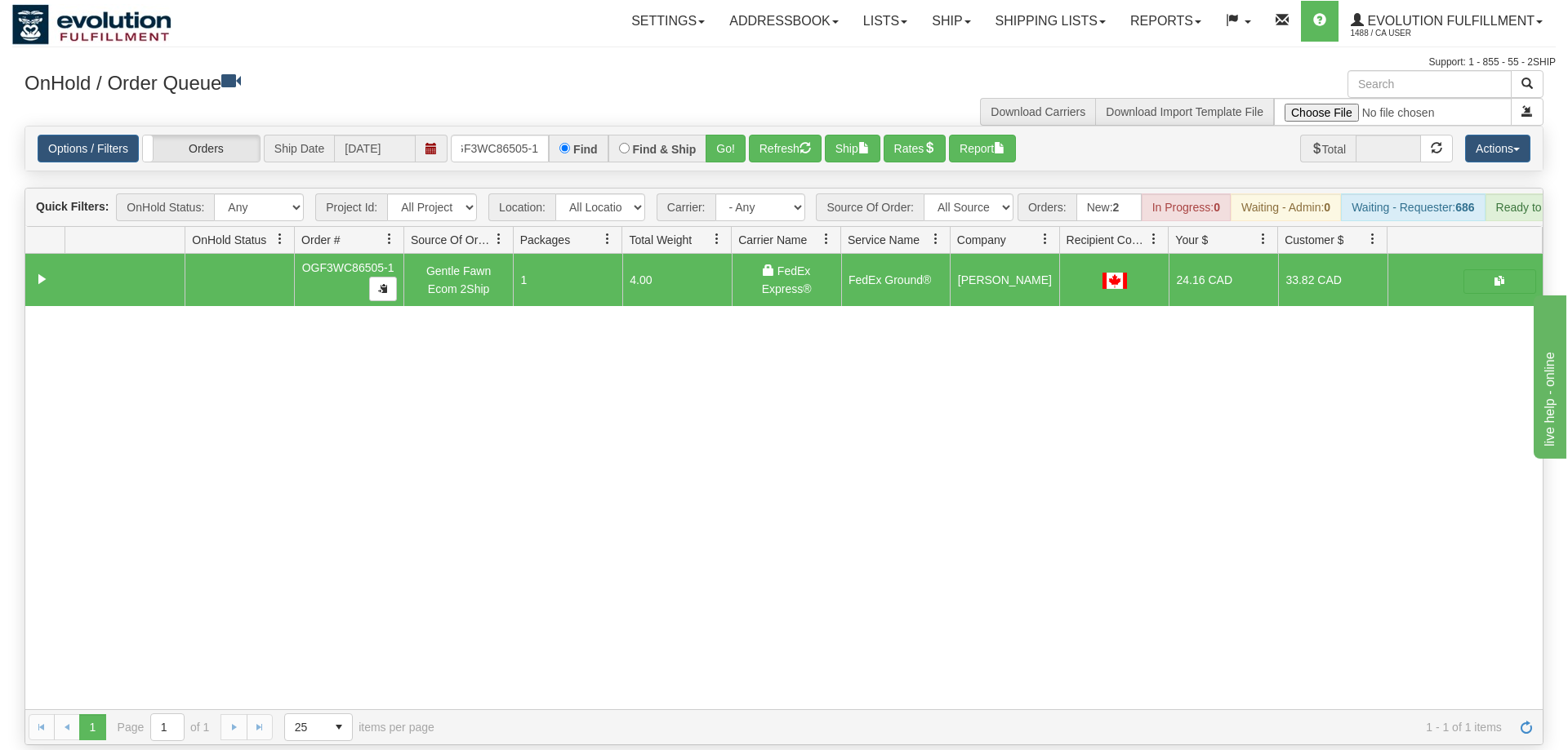
click at [528, 138] on div "Options / Filters Group Shipments Orders Ship Date [DATE] OGF3WC86505-1 Find Fi…" at bounding box center [783, 148] width 1517 height 44
click at [528, 137] on input "OGF3WC86505-1" at bounding box center [500, 149] width 98 height 28
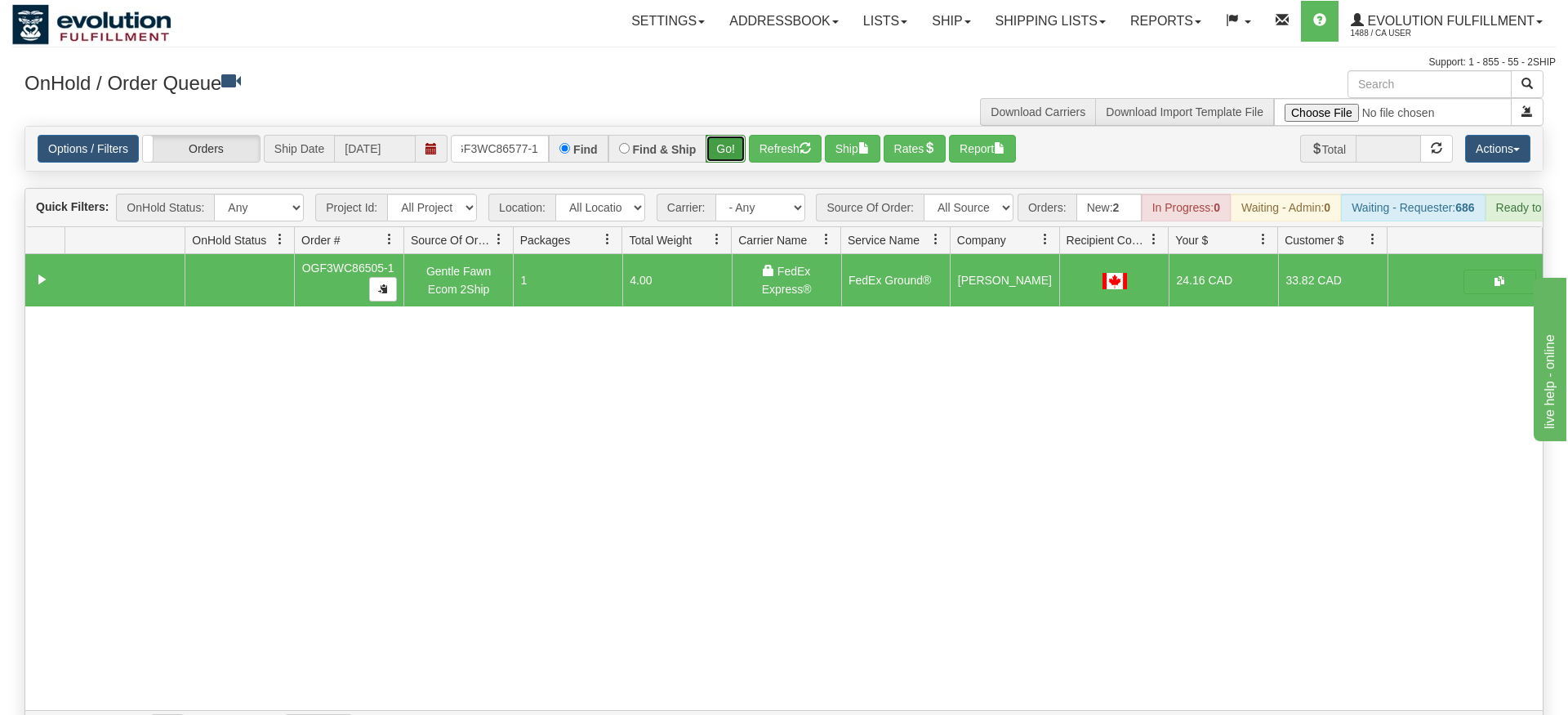
drag, startPoint x: 716, startPoint y: 123, endPoint x: 729, endPoint y: 113, distance: 16.4
click at [718, 150] on div "Is equal to Is not equal to Contains Does not contains CAD USD EUR ZAR [PERSON_…" at bounding box center [784, 436] width 1544 height 620
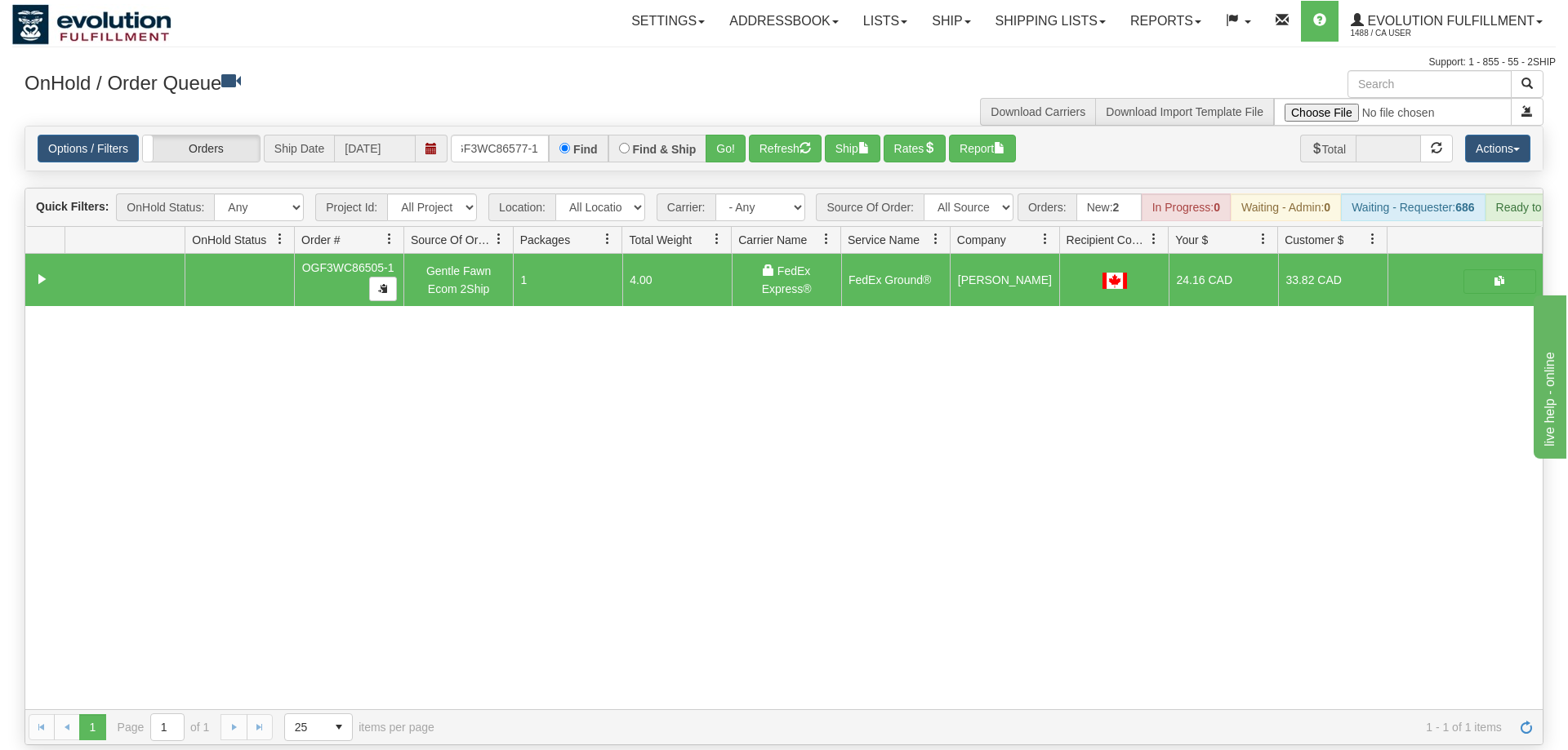
click at [729, 126] on div "Options / Filters Group Shipments Orders Ship Date [DATE] oGF3WC86577-1 Find Fi…" at bounding box center [783, 148] width 1517 height 44
click at [729, 135] on button "Go!" at bounding box center [725, 149] width 40 height 28
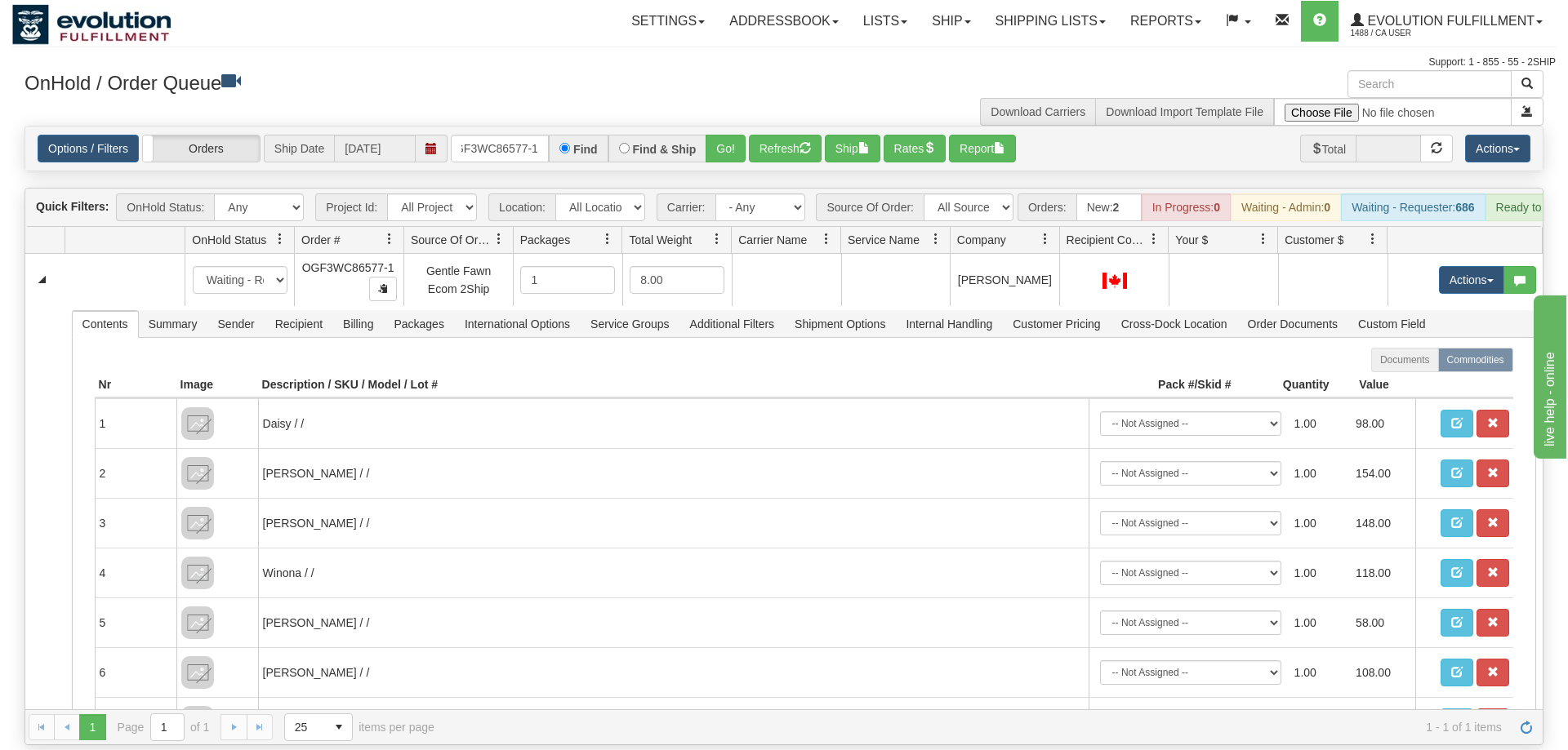
drag, startPoint x: 13, startPoint y: 481, endPoint x: 1192, endPoint y: 44, distance: 1257.4
click at [19, 478] on div "Is equal to Is not equal to Contains Does not contains CAD USD EUR ZAR [PERSON_…" at bounding box center [784, 435] width 1544 height 620
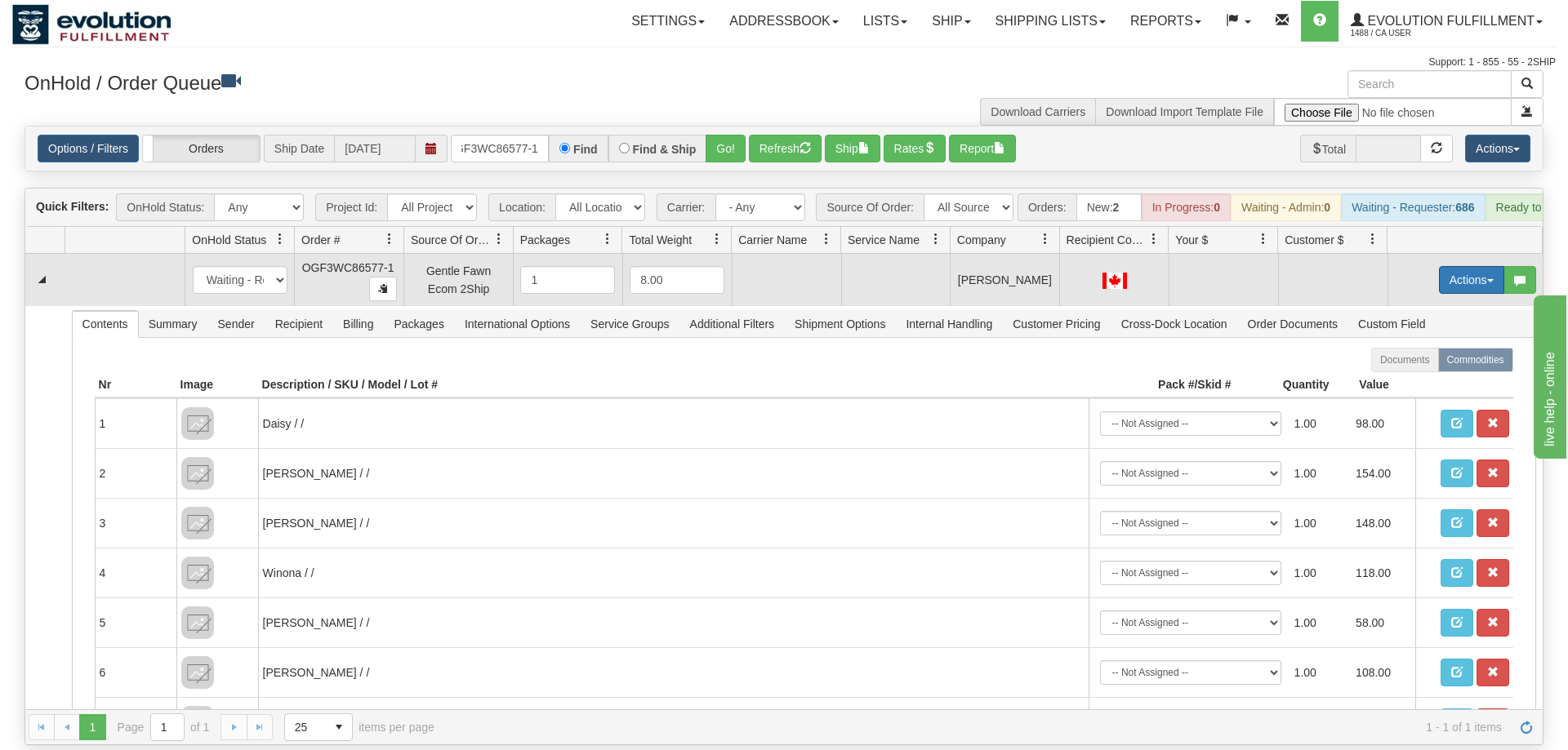
click at [1452, 266] on button "Actions" at bounding box center [1472, 280] width 66 height 28
click at [1431, 347] on span "Rate All Services" at bounding box center [1437, 353] width 98 height 13
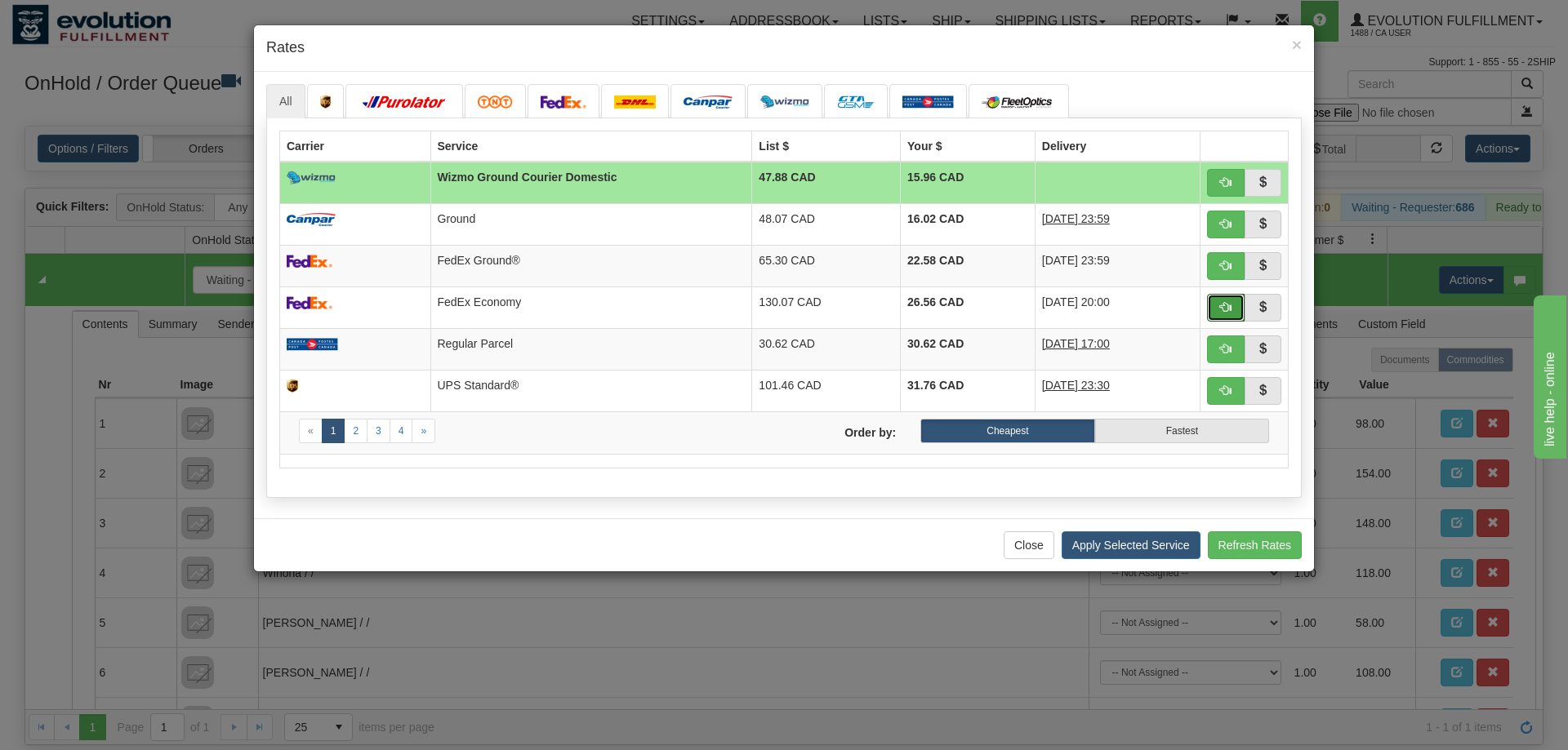
click at [1226, 313] on span "button" at bounding box center [1226, 307] width 11 height 11
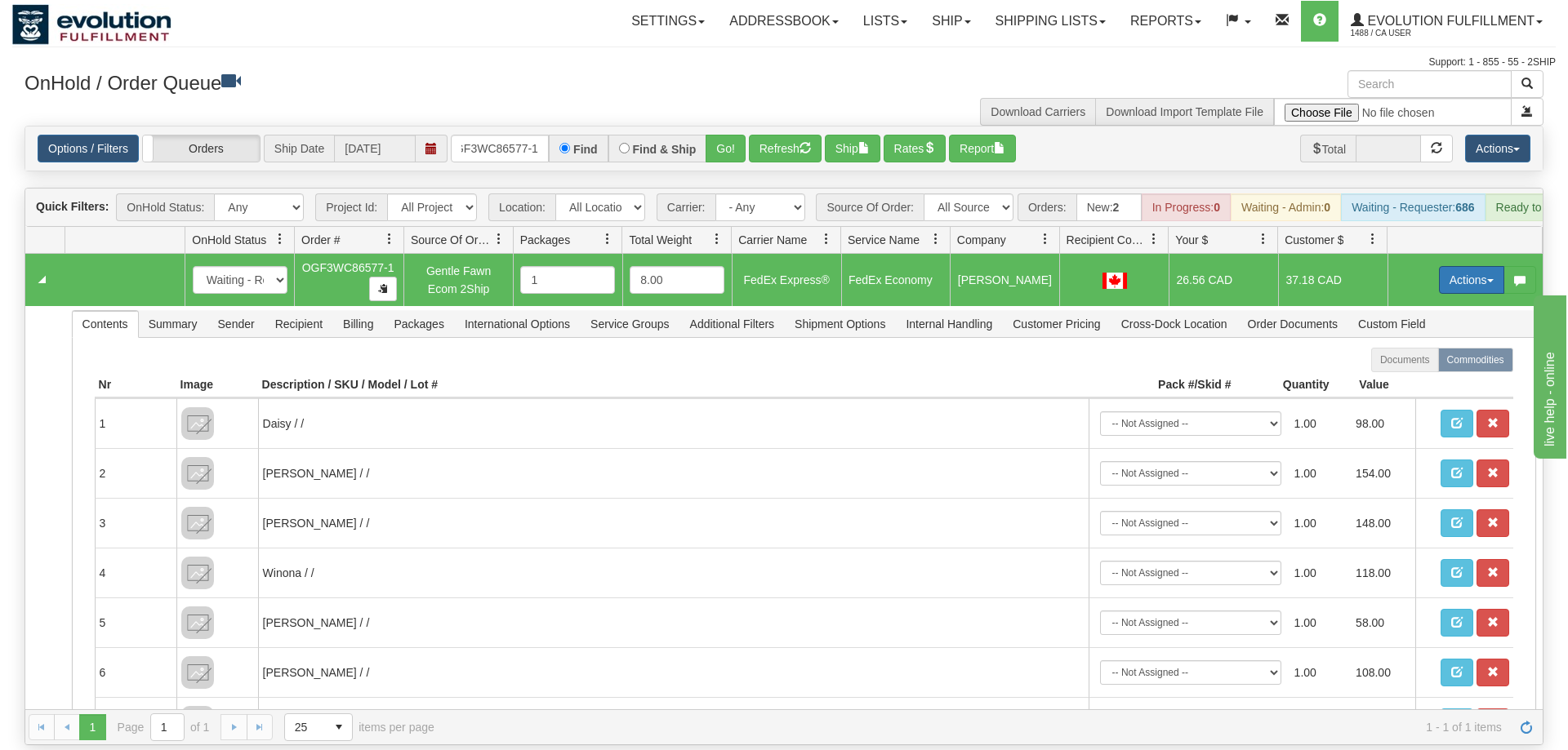
click at [1470, 266] on button "Actions" at bounding box center [1472, 280] width 66 height 28
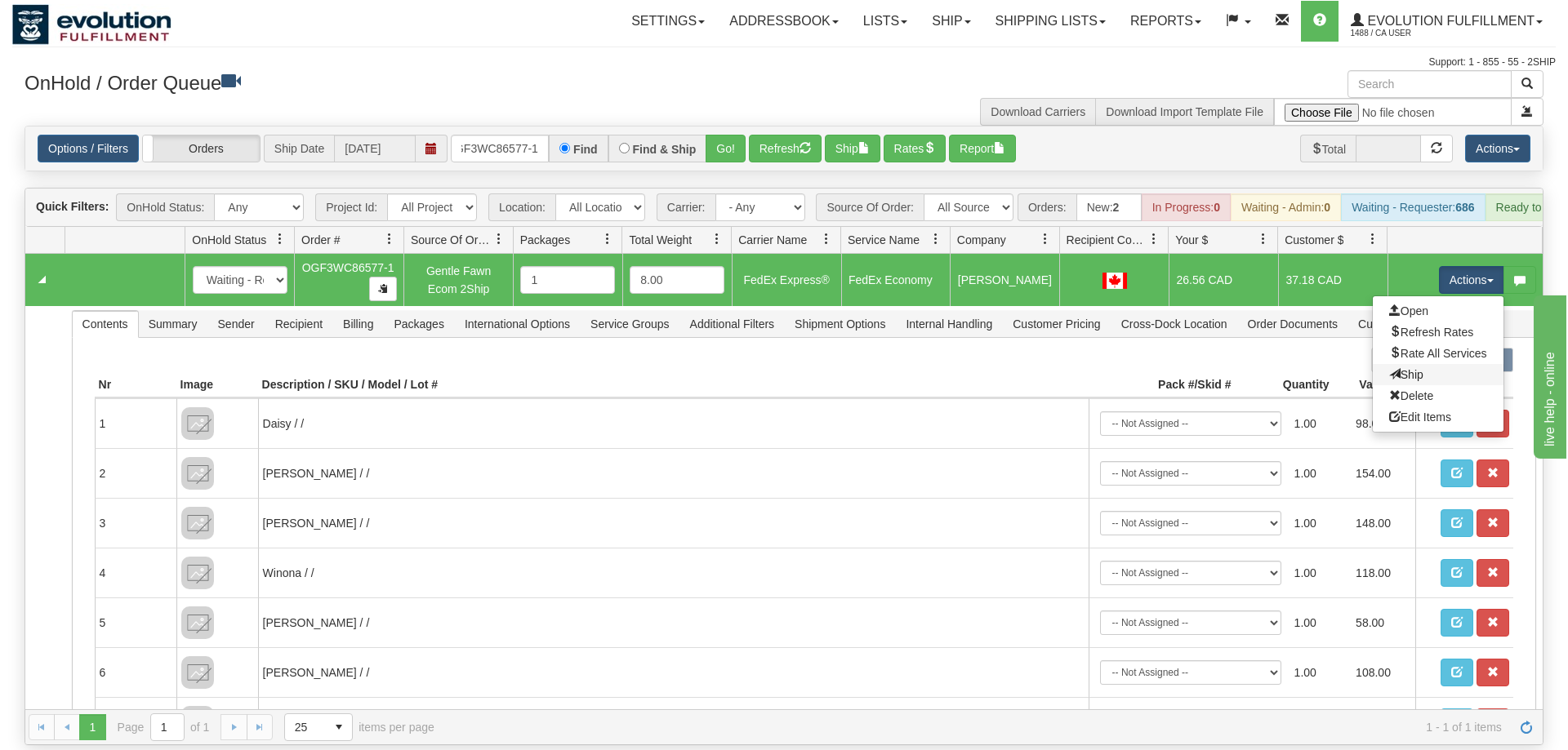
click at [1426, 364] on link "Ship" at bounding box center [1437, 374] width 131 height 22
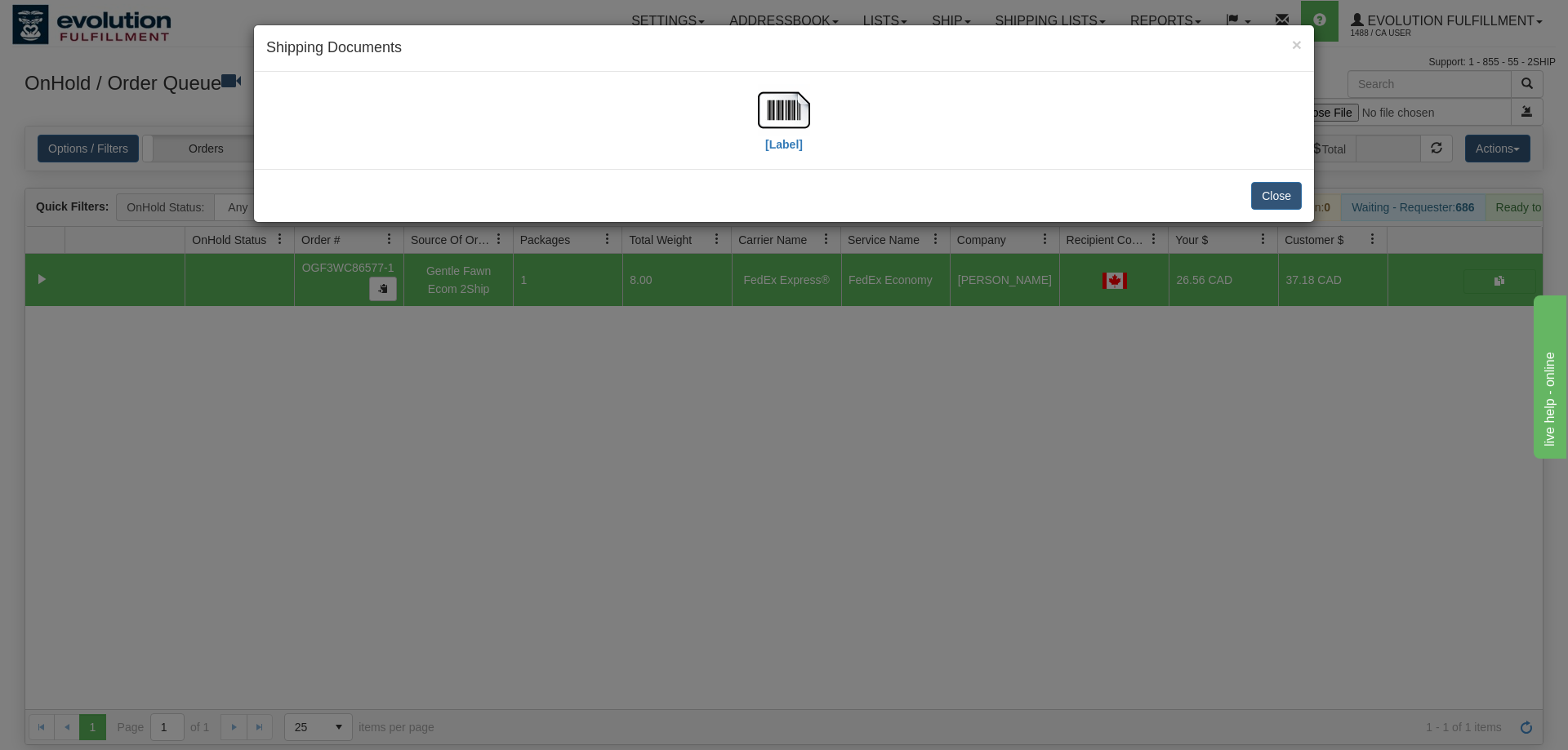
click at [813, 115] on div "[Label]" at bounding box center [784, 120] width 1036 height 73
click at [780, 119] on img at bounding box center [784, 110] width 52 height 52
drag, startPoint x: 777, startPoint y: 415, endPoint x: 755, endPoint y: 402, distance: 25.6
click at [776, 415] on div "× Shipping Documents [Label] Close" at bounding box center [784, 375] width 1568 height 750
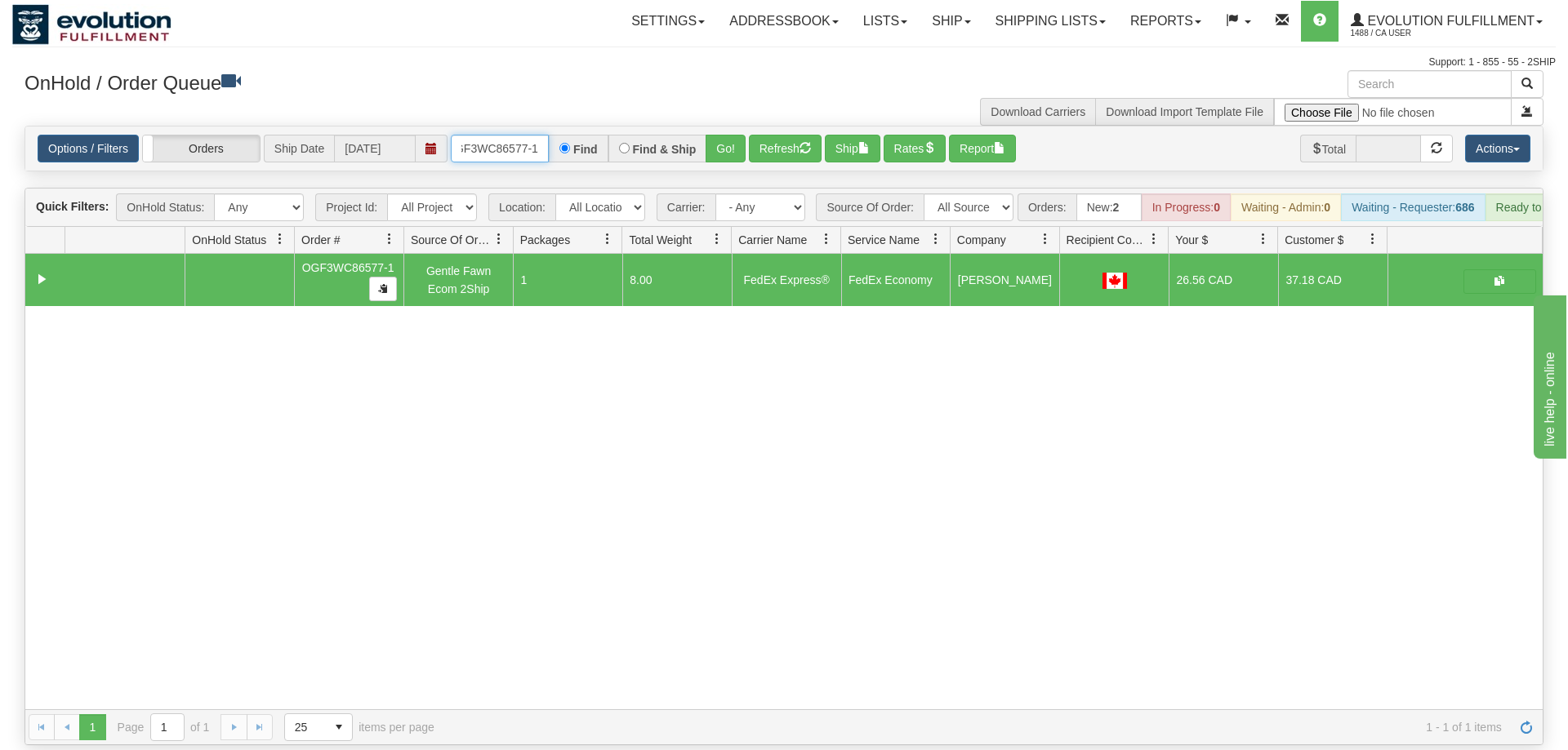
click at [478, 135] on input "oGF3WC86577-1" at bounding box center [500, 149] width 98 height 28
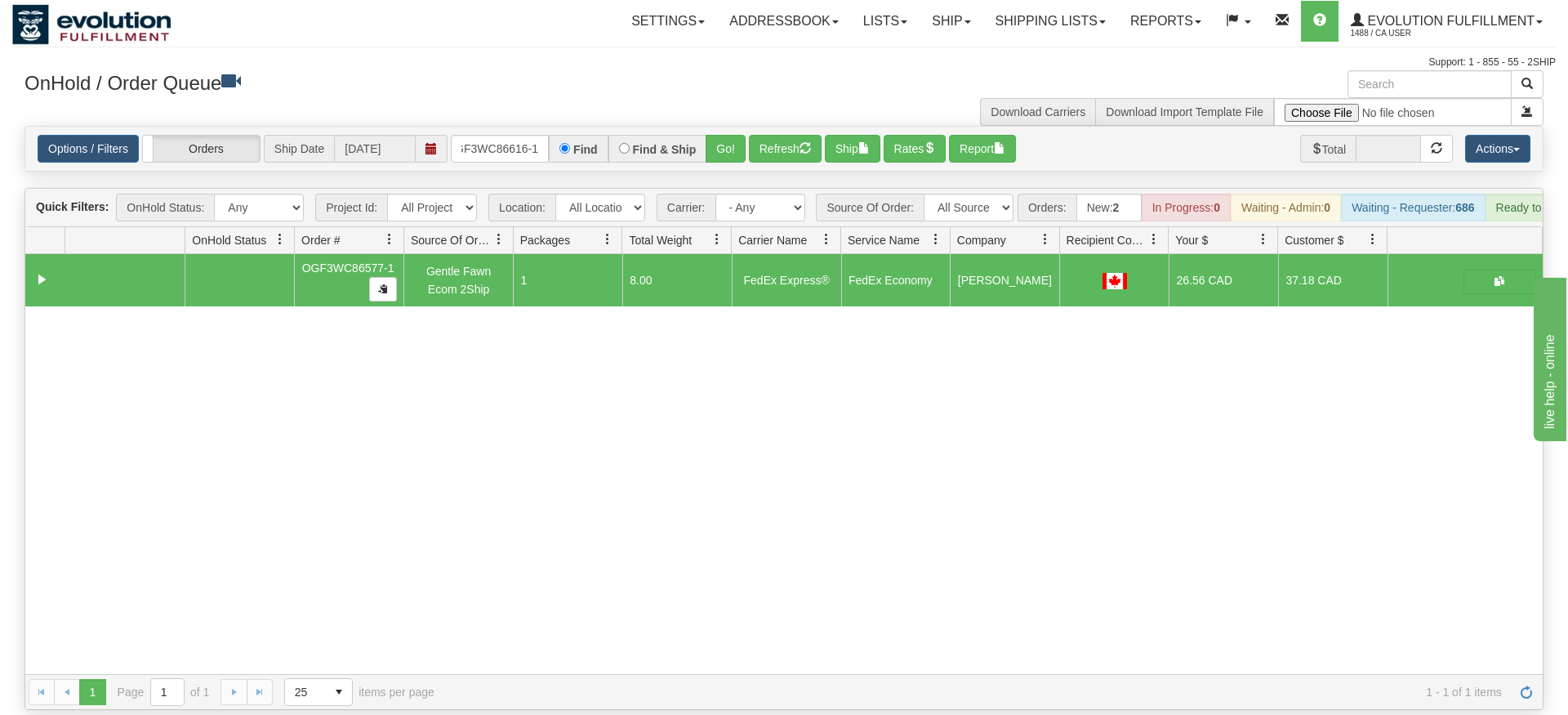
click at [731, 146] on div "Options / Filters Group Shipments Orders Ship Date [DATE] OGF3WC86616-1 Find Fi…" at bounding box center [783, 148] width 1517 height 44
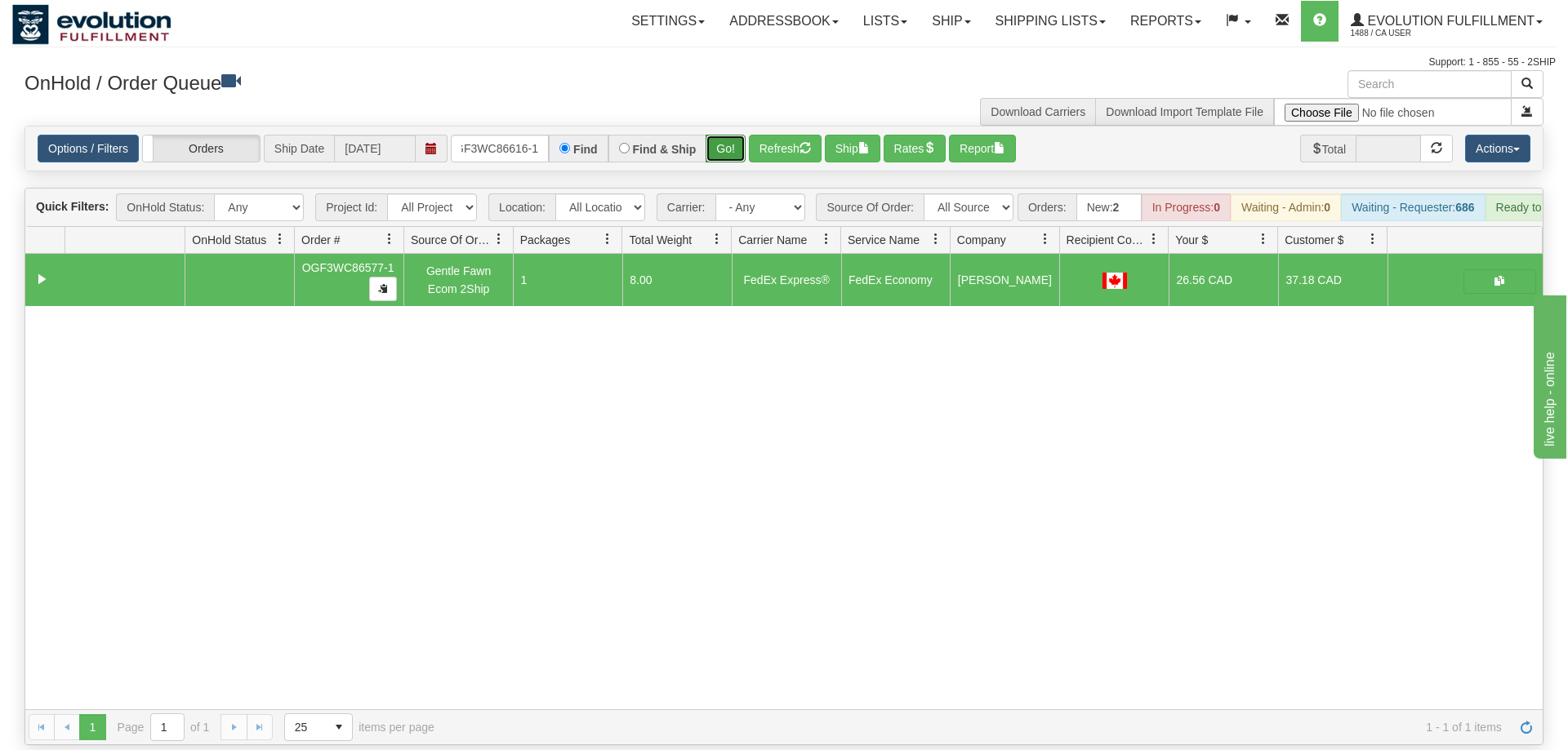
click at [731, 135] on button "Go!" at bounding box center [725, 149] width 40 height 28
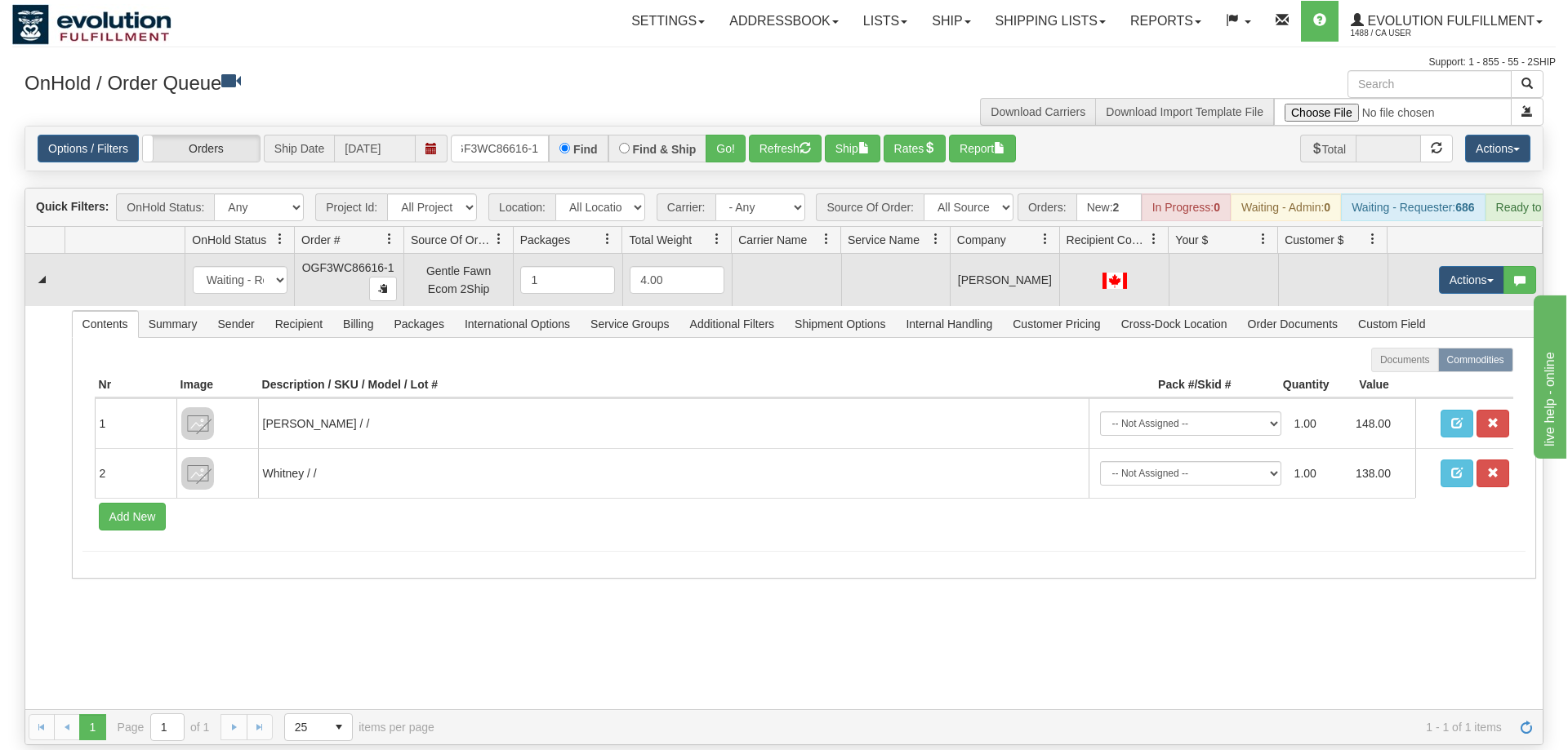
click at [1489, 276] on td "Actions Open Refresh Rates Rate All Services Ship Delete Edit Items" at bounding box center [1465, 280] width 156 height 52
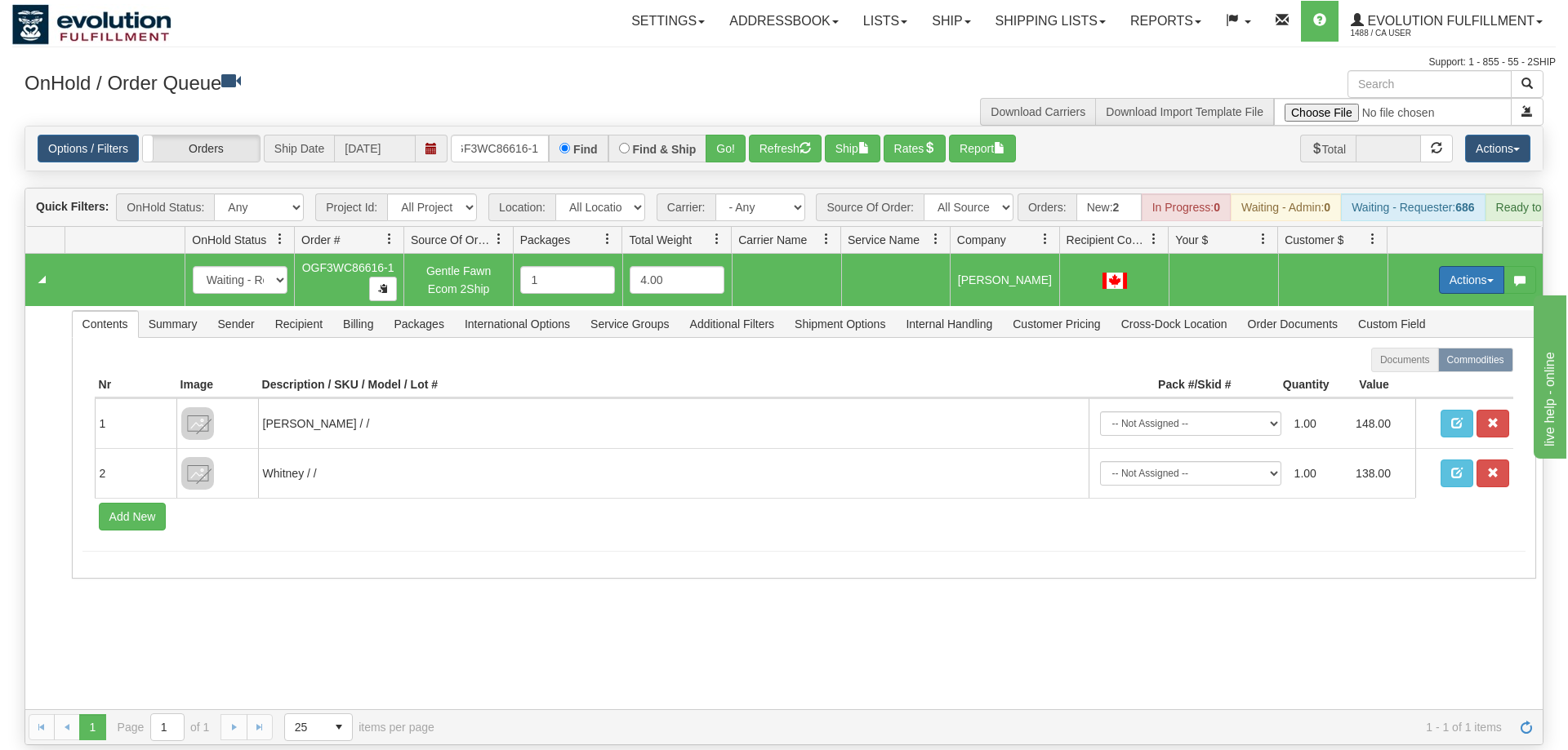
click at [1488, 269] on button "Actions" at bounding box center [1472, 280] width 66 height 28
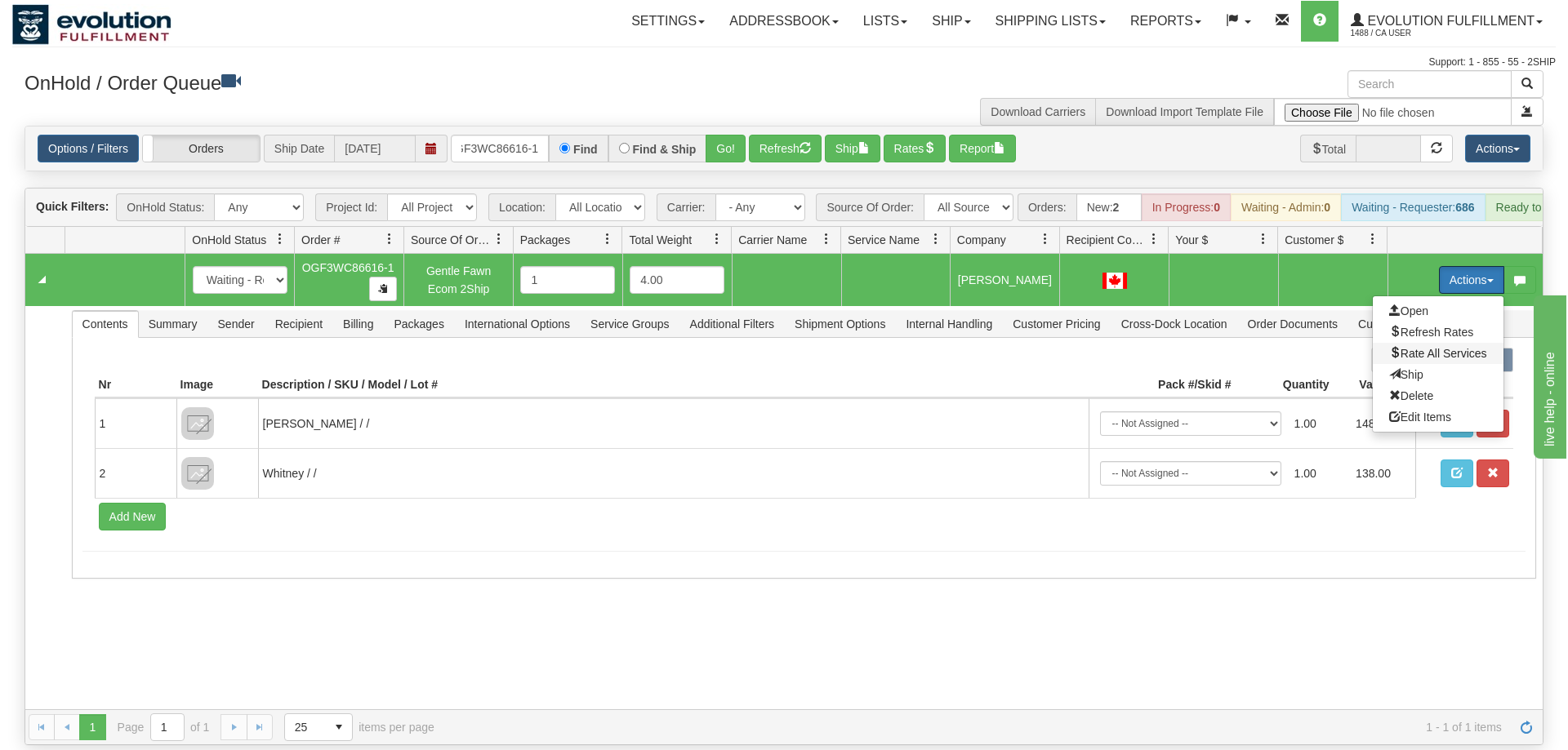
click at [1433, 347] on span "Rate All Services" at bounding box center [1437, 353] width 98 height 13
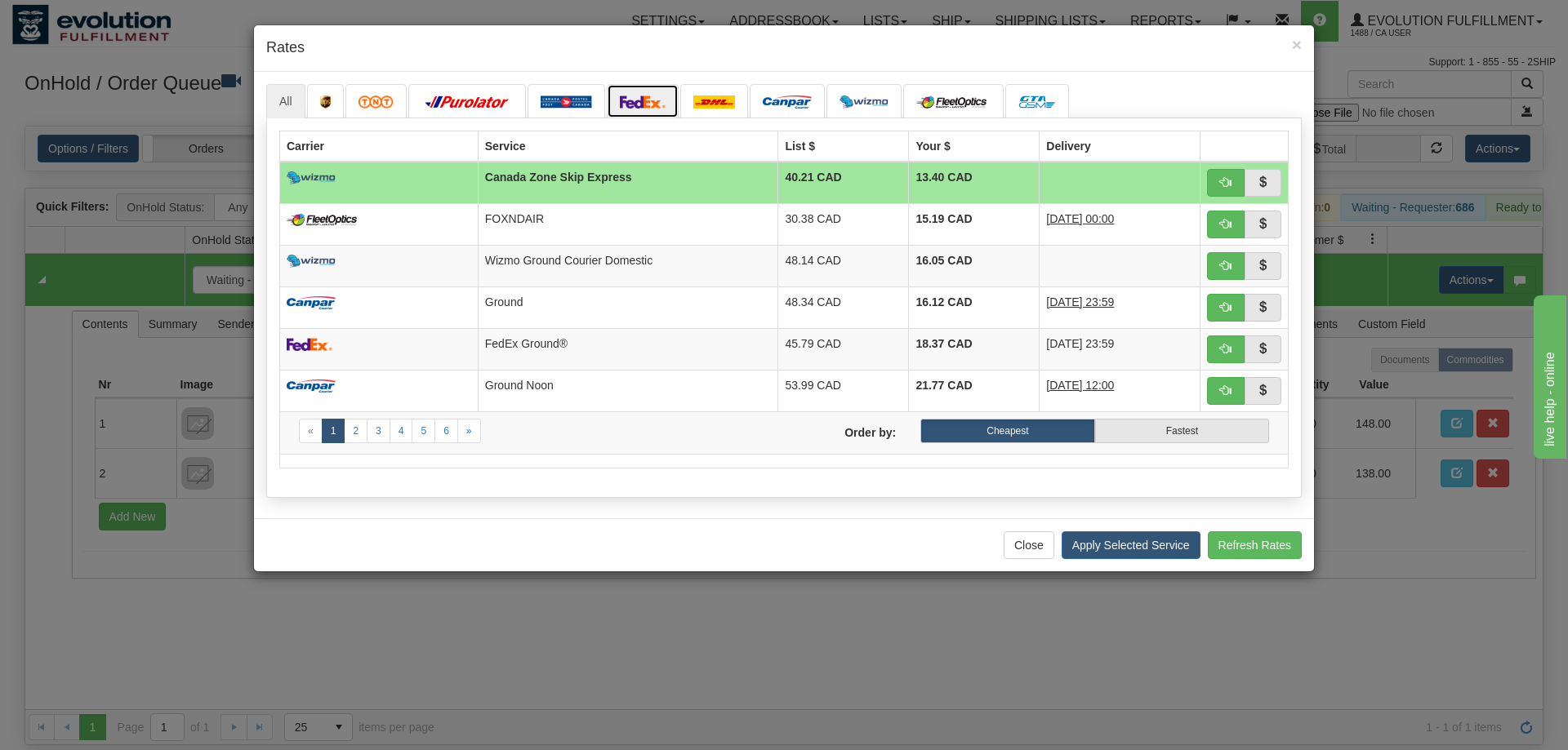
click at [659, 105] on img at bounding box center [642, 102] width 46 height 13
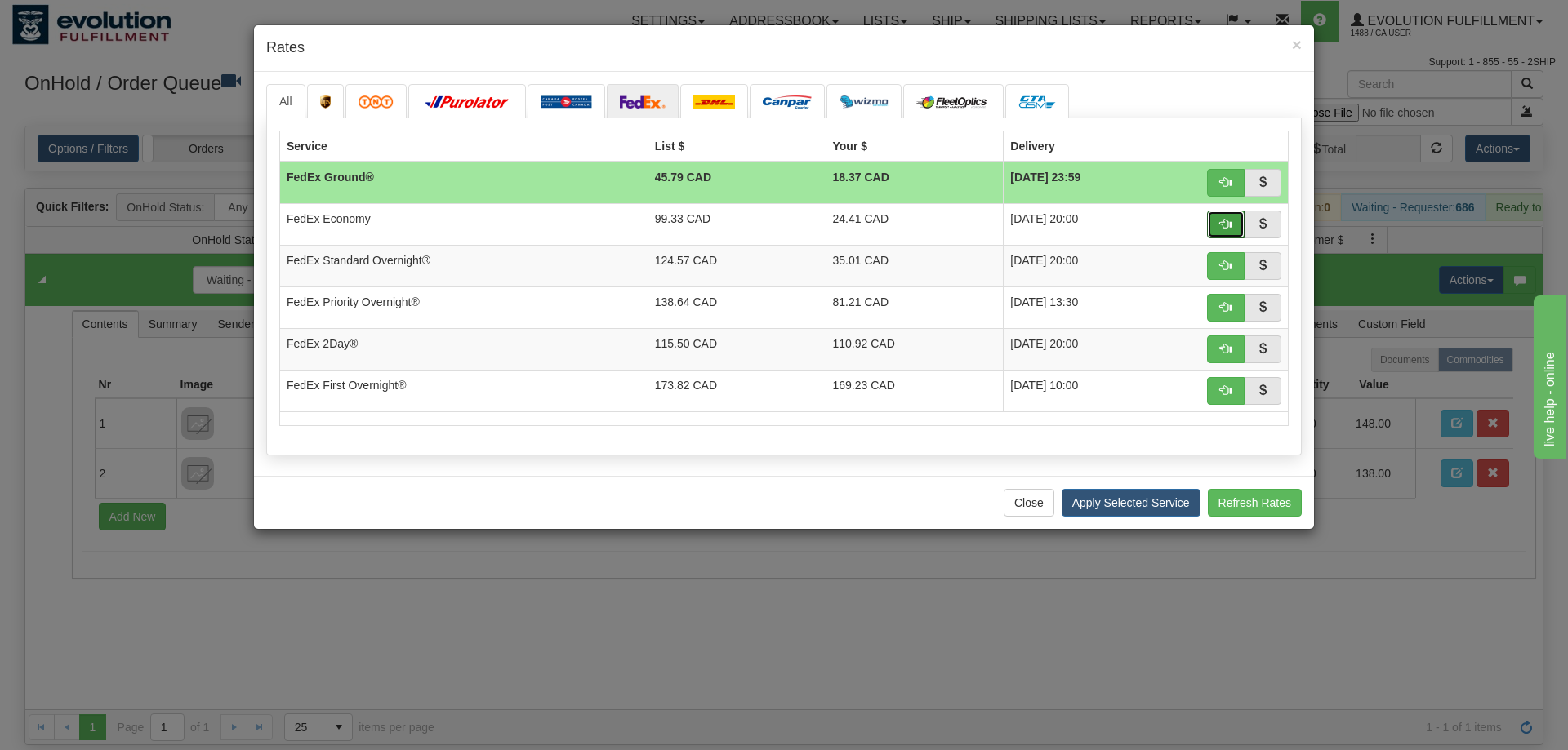
click at [1227, 229] on span "button" at bounding box center [1226, 223] width 11 height 11
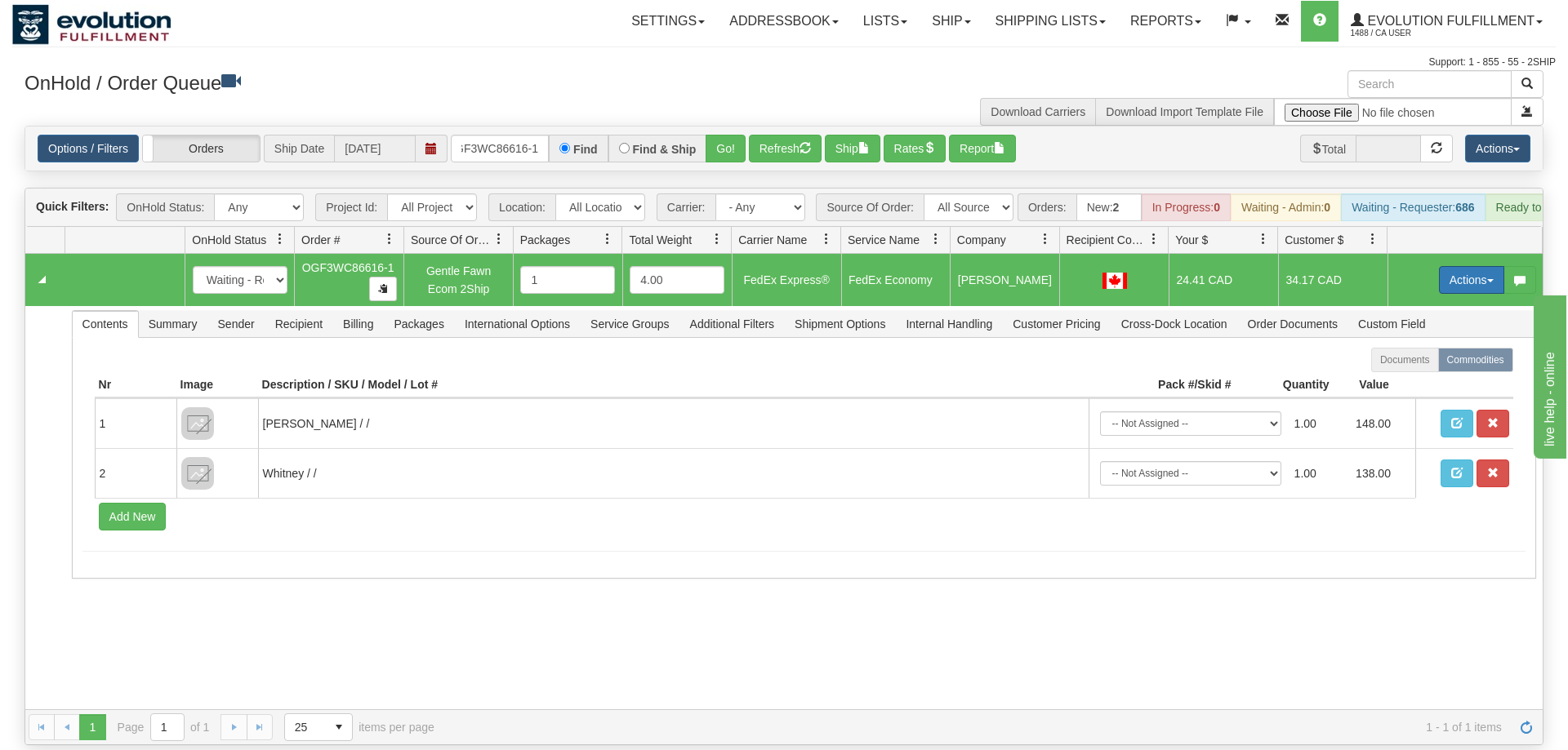
click at [1490, 266] on button "Actions" at bounding box center [1472, 280] width 66 height 28
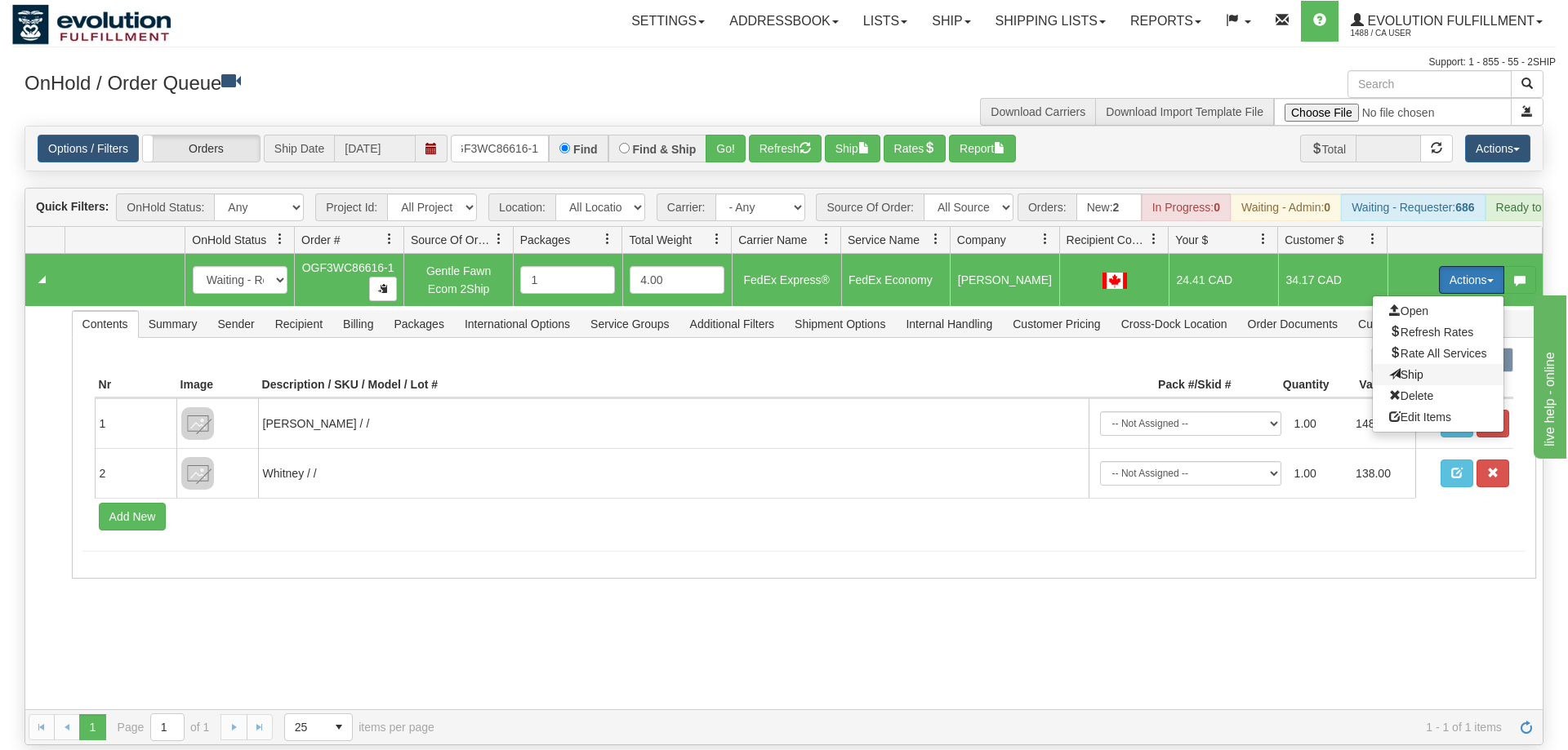
click at [1414, 368] on span "Ship" at bounding box center [1406, 374] width 35 height 13
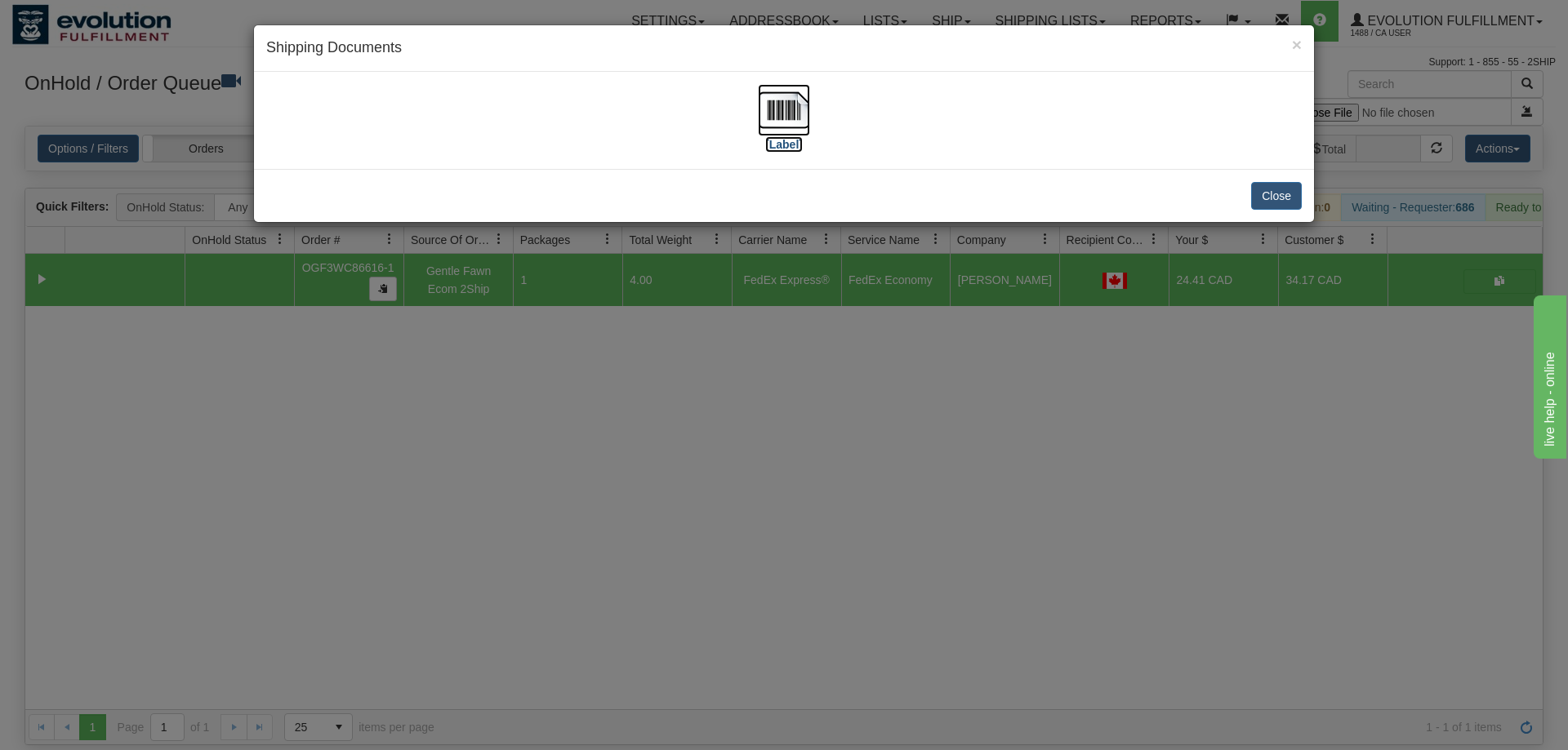
click at [801, 111] on img at bounding box center [784, 110] width 52 height 52
drag, startPoint x: 909, startPoint y: 561, endPoint x: 573, endPoint y: 174, distance: 512.5
click at [908, 555] on div "× Shipping Documents [Label] Close" at bounding box center [784, 375] width 1568 height 750
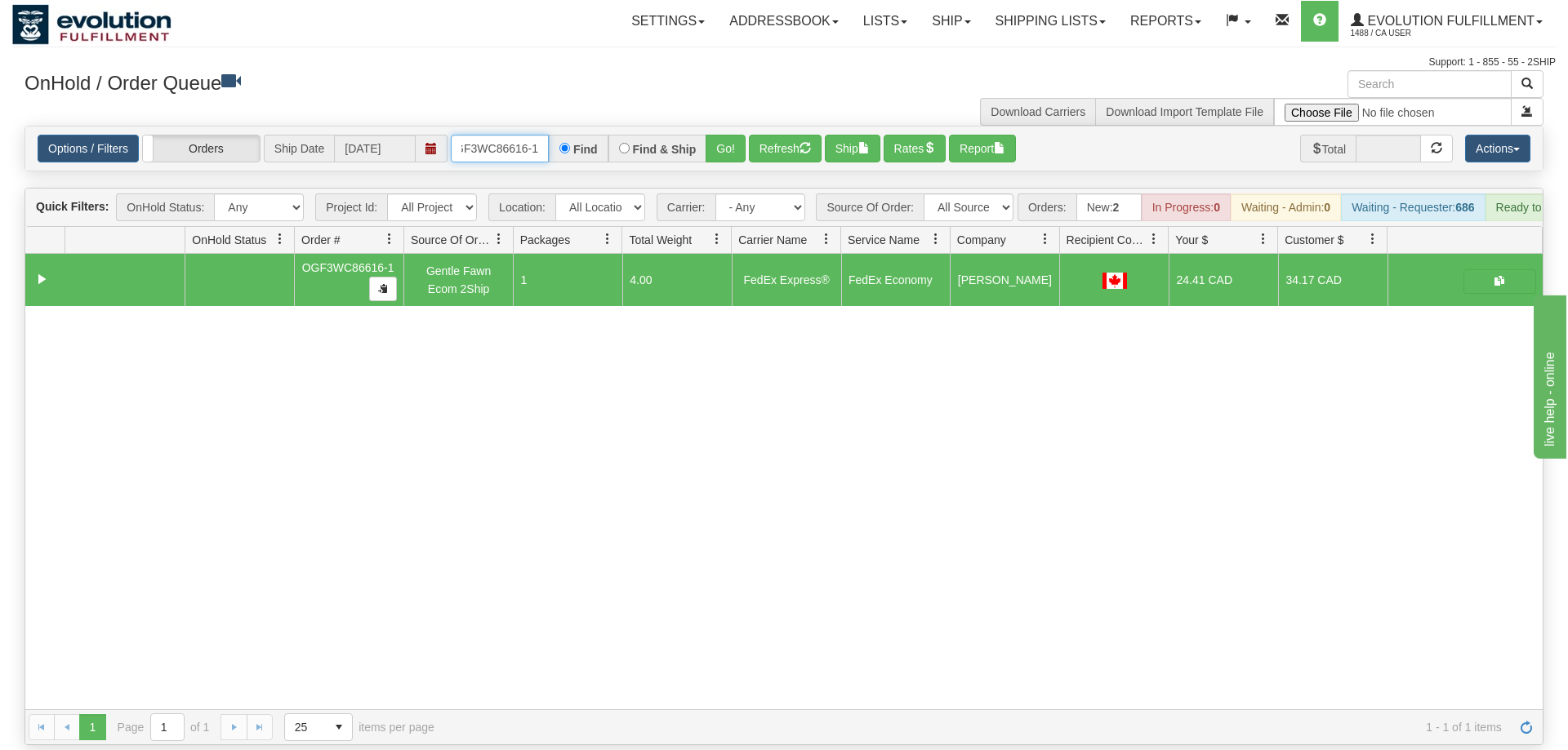
click at [517, 135] on input "OGF3WC86616-1" at bounding box center [500, 149] width 98 height 28
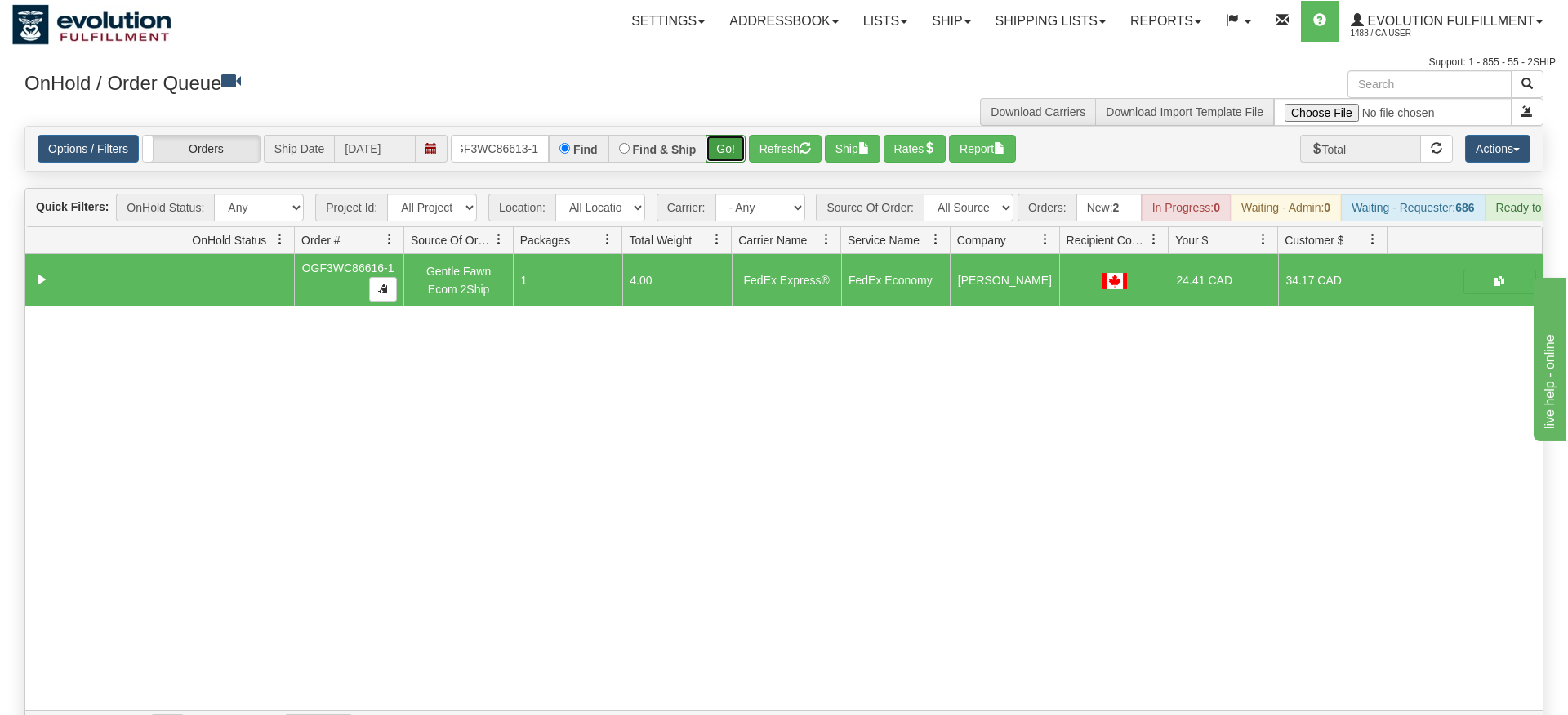
drag, startPoint x: 716, startPoint y: 116, endPoint x: 738, endPoint y: 126, distance: 24.2
click at [718, 150] on div "Is equal to Is not equal to Contains Does not contains CAD USD EUR ZAR [PERSON_…" at bounding box center [784, 436] width 1544 height 620
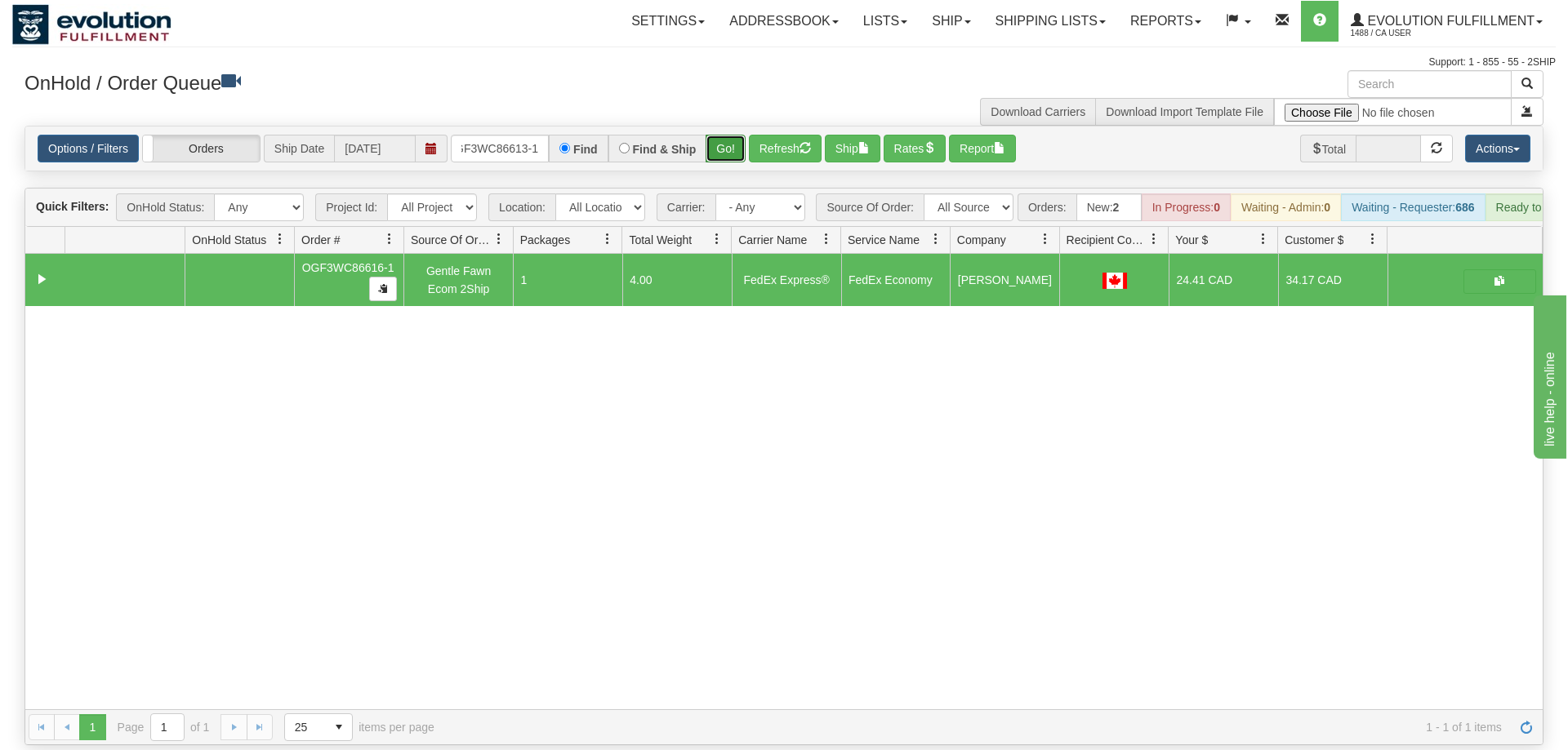
click at [738, 135] on button "Go!" at bounding box center [725, 149] width 40 height 28
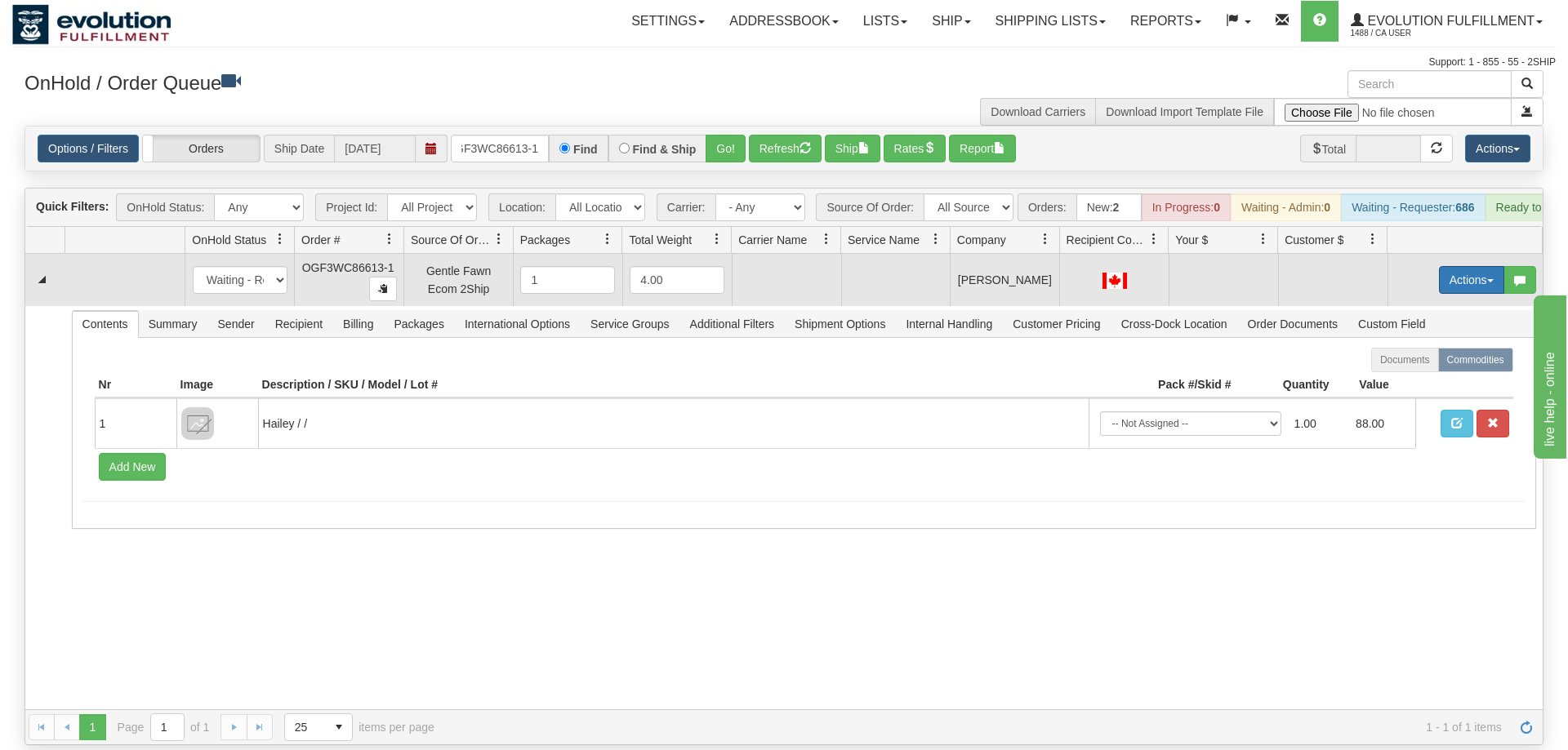
click at [1461, 266] on button "Actions" at bounding box center [1472, 280] width 66 height 28
click at [1430, 347] on span "Rate All Services" at bounding box center [1437, 353] width 98 height 13
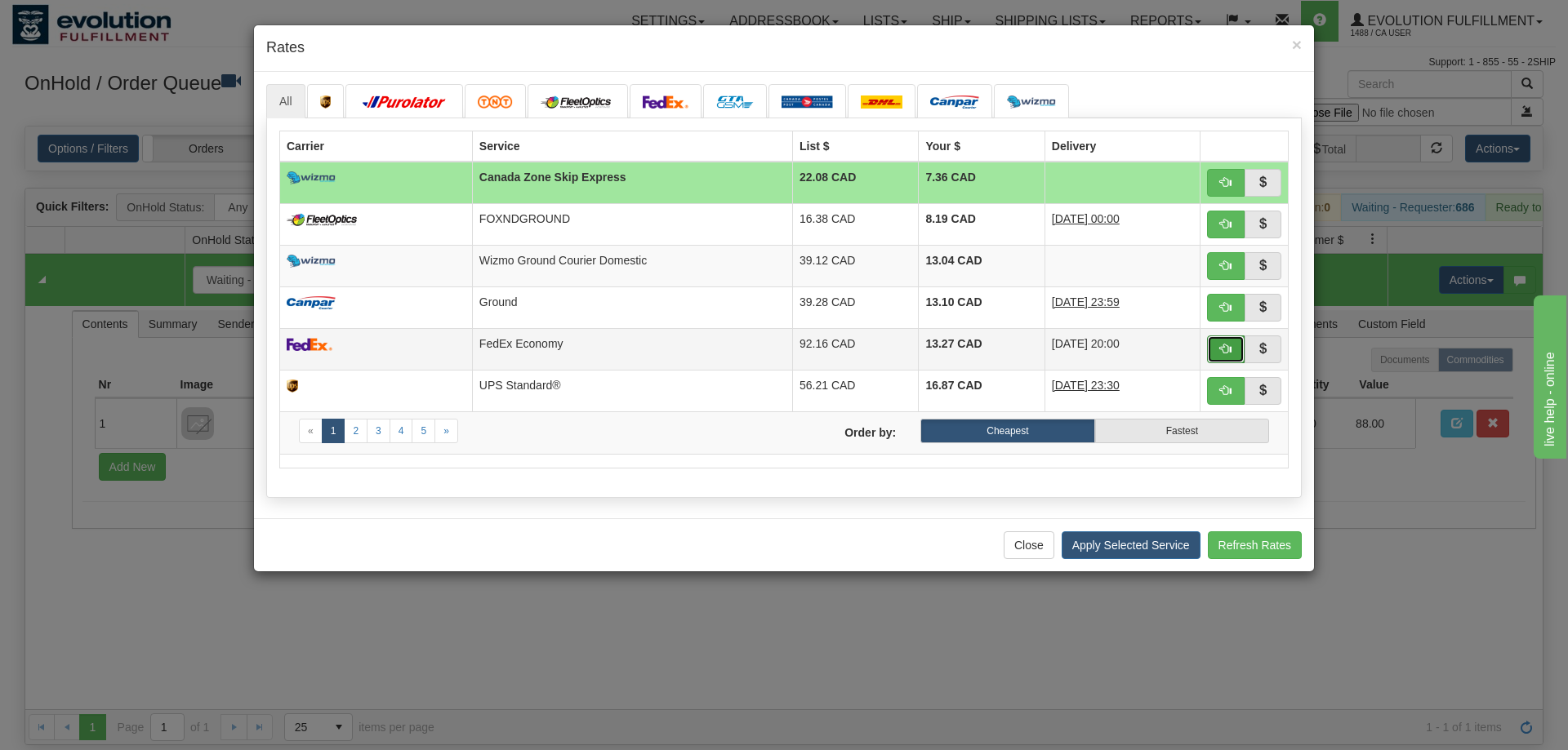
click at [1208, 348] on button "button" at bounding box center [1225, 349] width 37 height 28
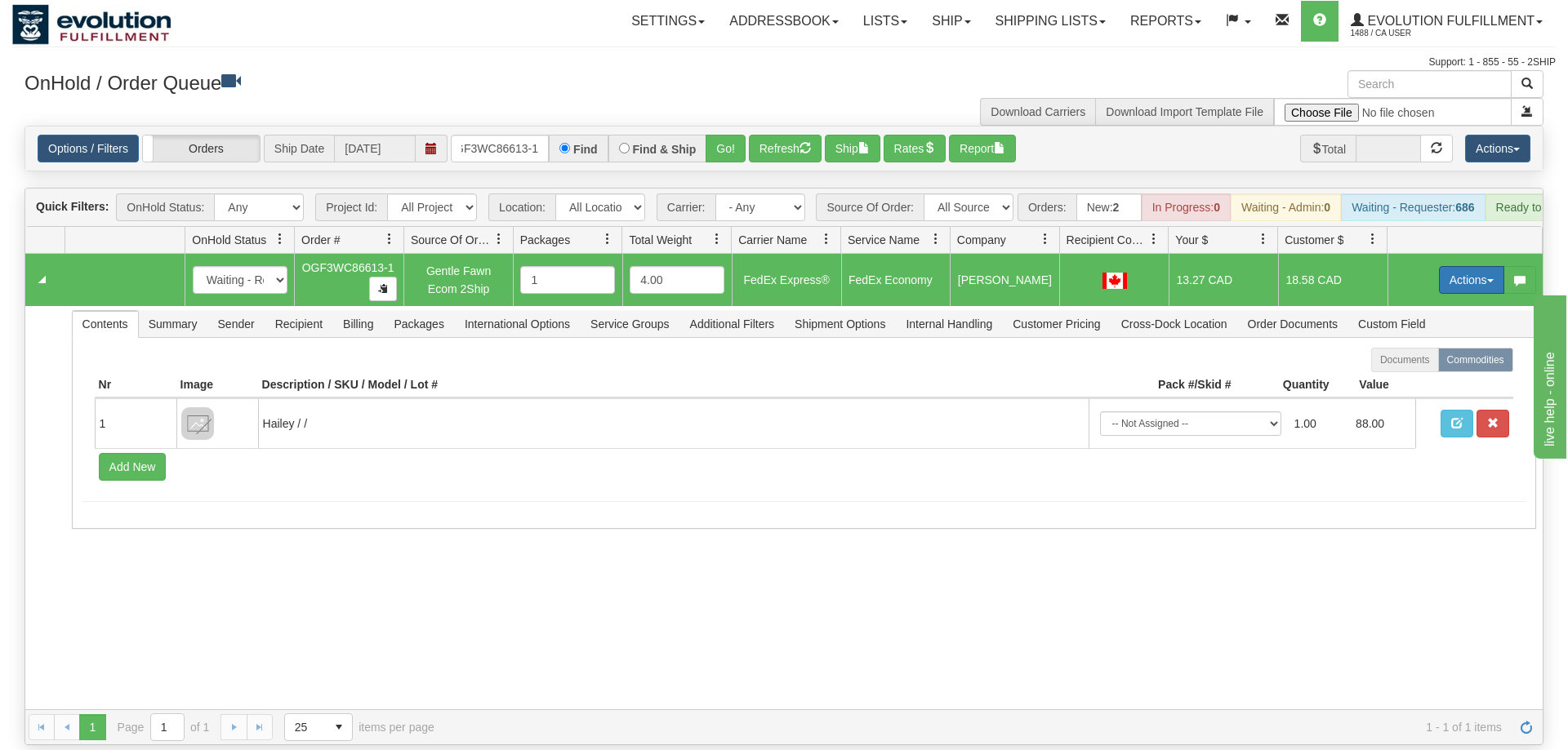
click at [1454, 266] on button "Actions" at bounding box center [1472, 280] width 66 height 28
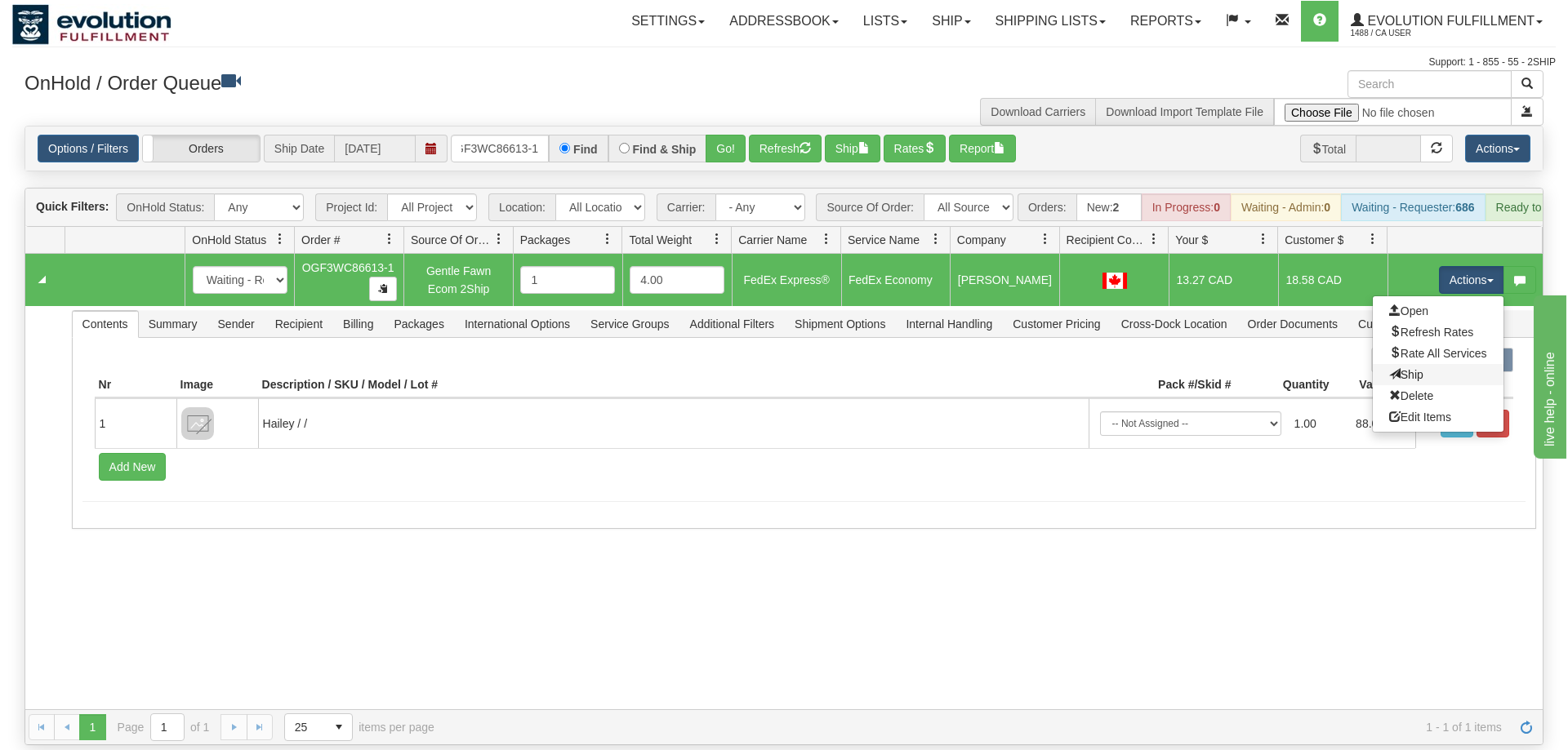
click at [1444, 364] on link "Ship" at bounding box center [1437, 374] width 131 height 22
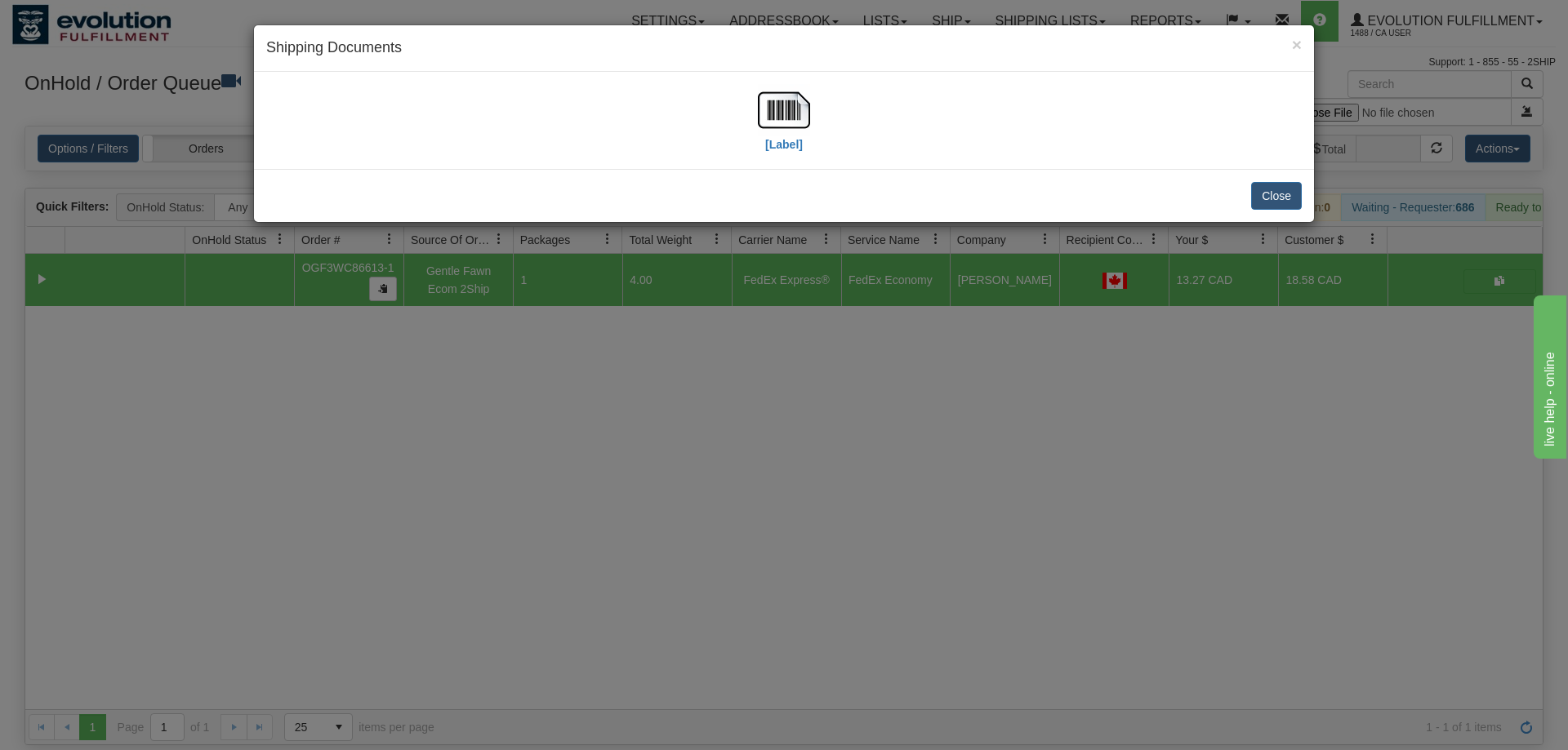
click at [777, 159] on div "[Label]" at bounding box center [784, 120] width 1060 height 97
click at [777, 152] on label "[Label]" at bounding box center [783, 144] width 37 height 16
drag, startPoint x: 837, startPoint y: 312, endPoint x: 500, endPoint y: 168, distance: 366.5
click at [836, 312] on div "× Shipping Documents [Label] Close" at bounding box center [784, 375] width 1568 height 750
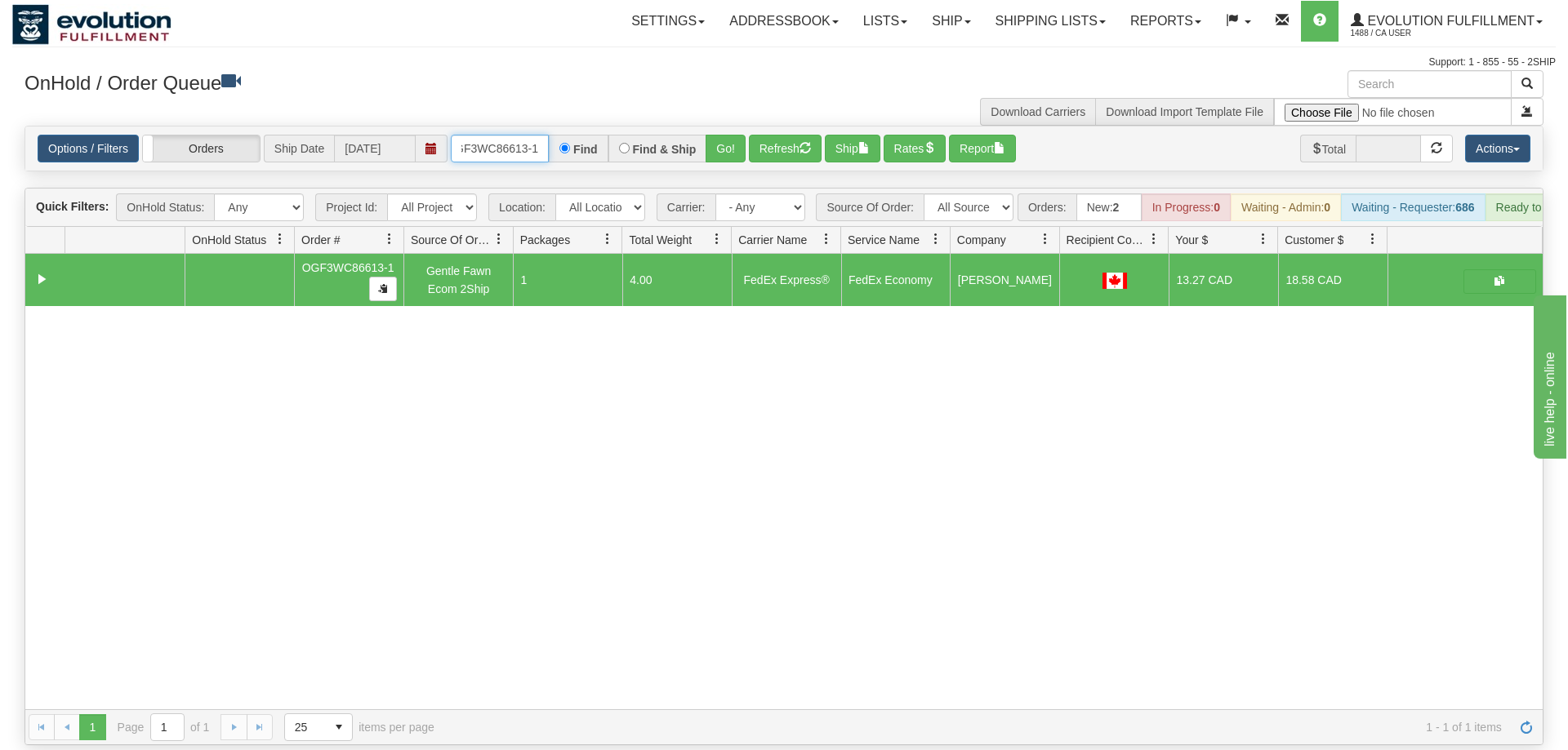
click at [532, 138] on input "OGF3WC86613-1" at bounding box center [500, 149] width 98 height 28
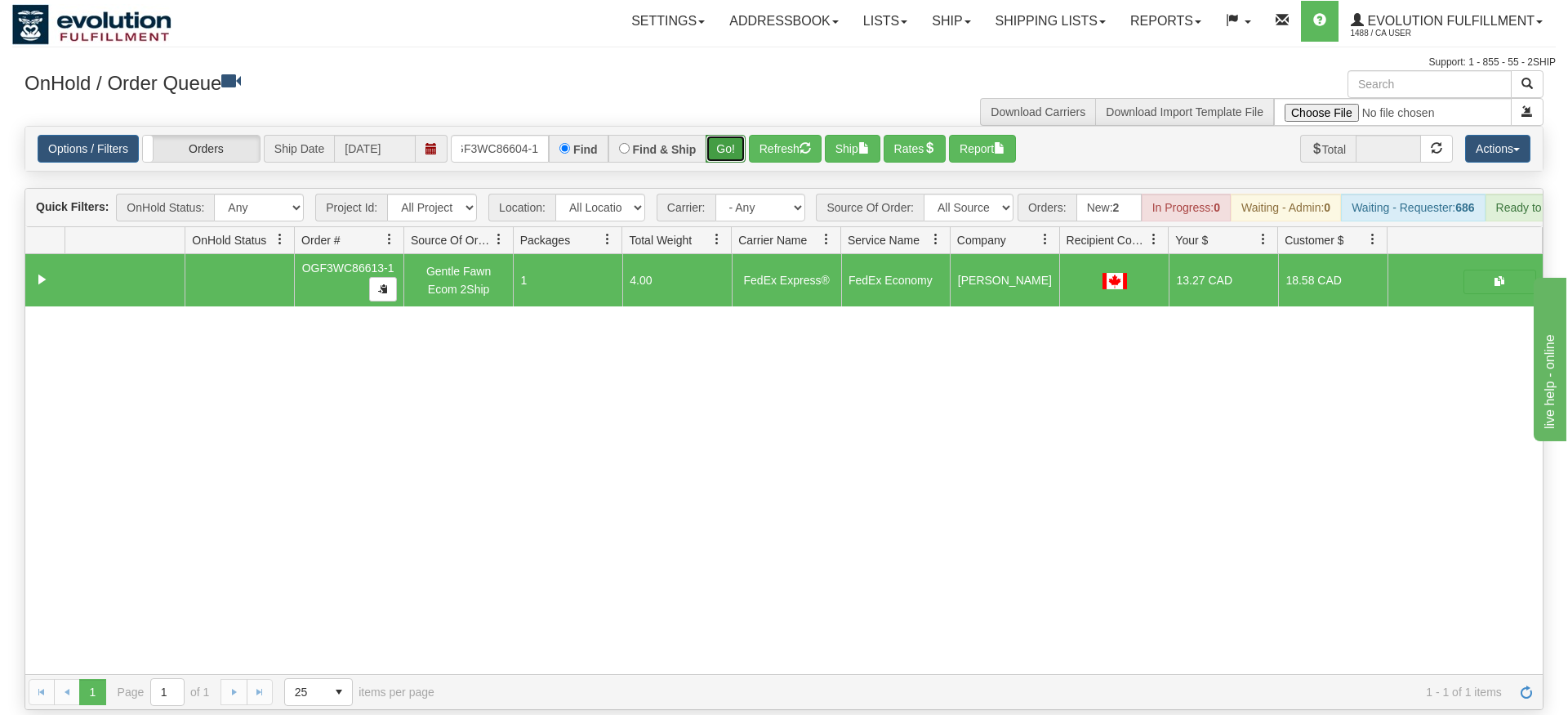
click at [733, 171] on div "Is equal to Is not equal to Contains Does not contains CAD USD EUR ZAR [PERSON_…" at bounding box center [784, 418] width 1544 height 584
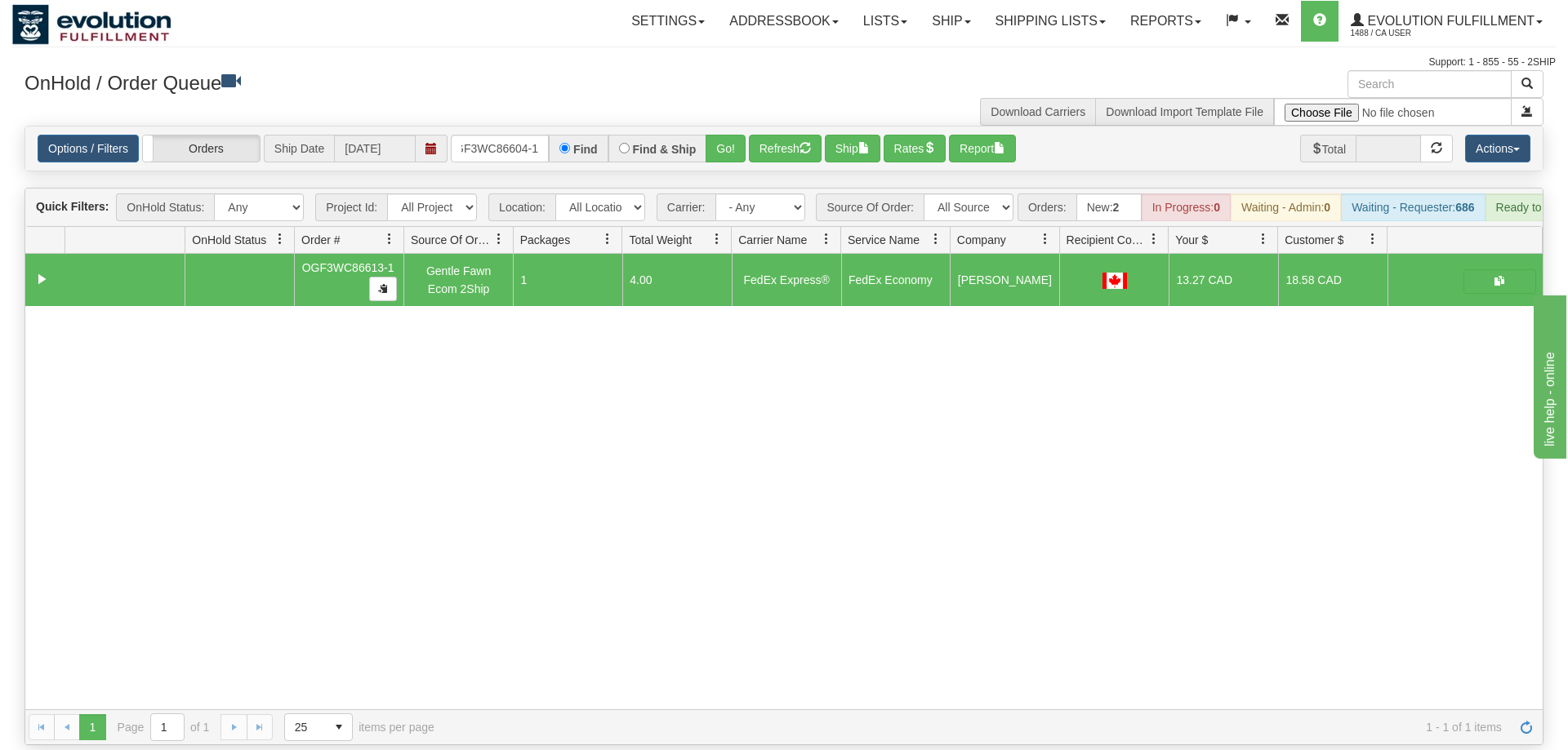
click at [733, 139] on div "Options / Filters Group Shipments Orders Ship Date [DATE] OGF3WC86604-1 Find Fi…" at bounding box center [783, 148] width 1517 height 44
click at [733, 135] on button "Go!" at bounding box center [725, 149] width 40 height 28
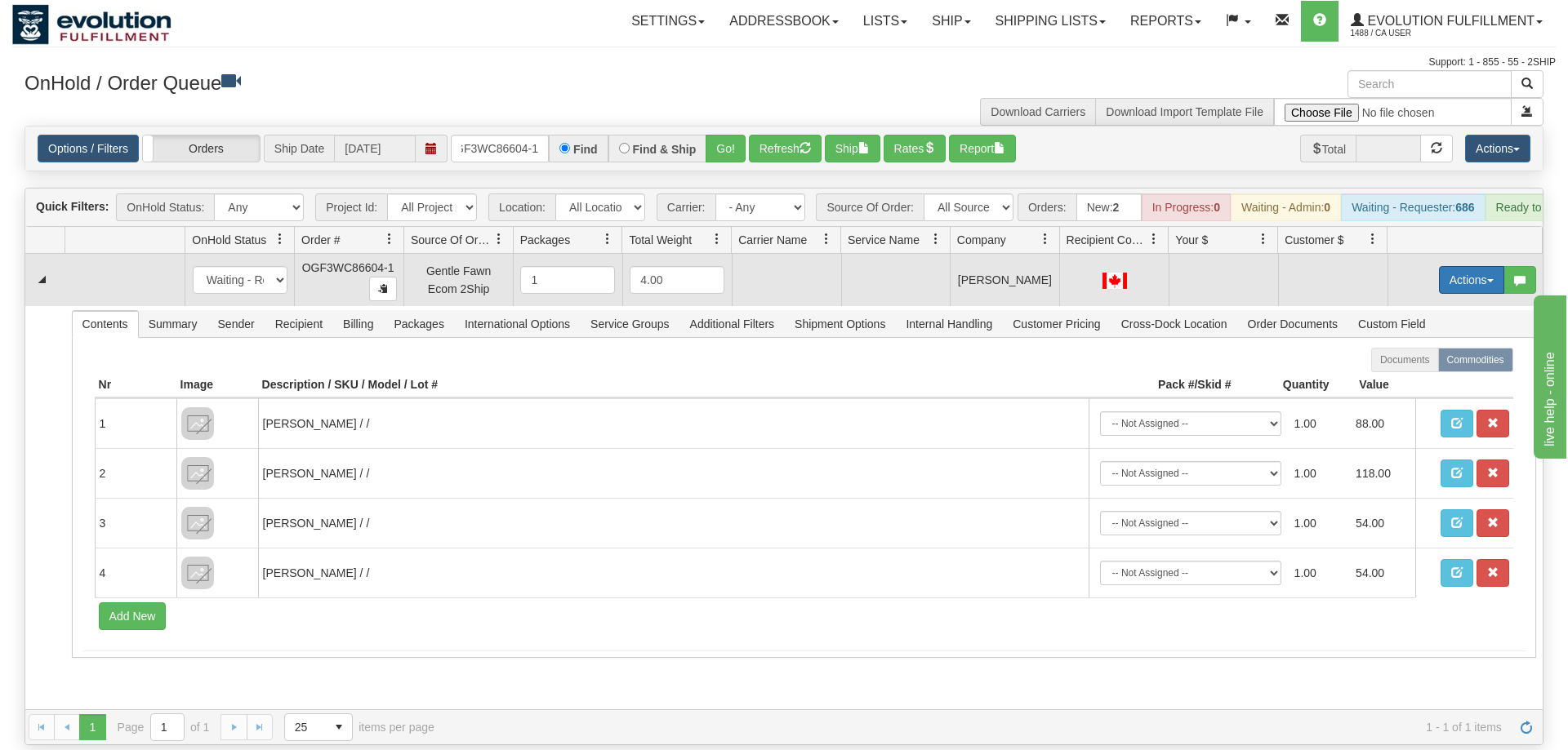
click at [1464, 266] on button "Actions" at bounding box center [1472, 280] width 66 height 28
click at [1434, 347] on span "Rate All Services" at bounding box center [1437, 353] width 98 height 13
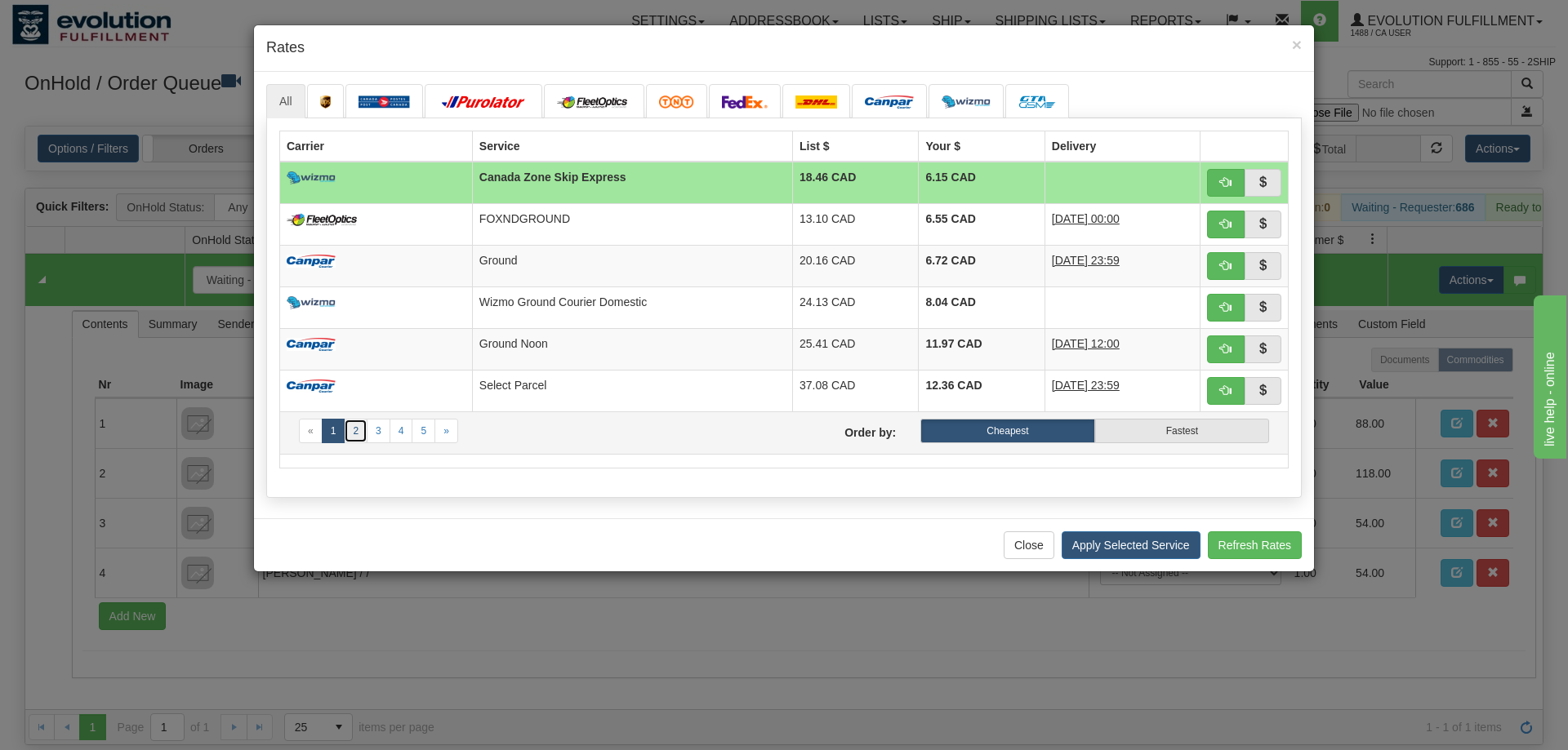
click at [357, 428] on link "2" at bounding box center [355, 431] width 23 height 24
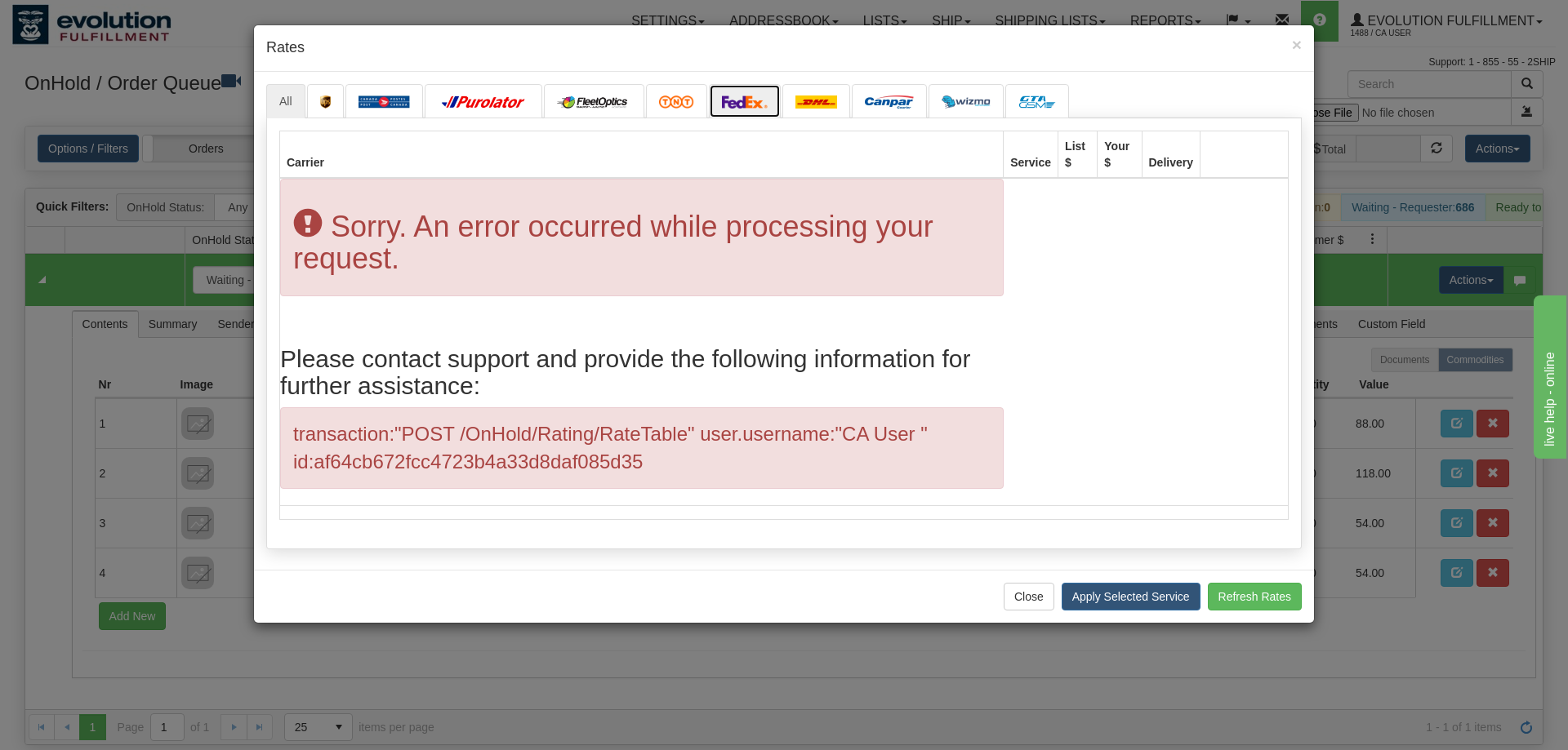
click at [741, 109] on img at bounding box center [744, 102] width 46 height 13
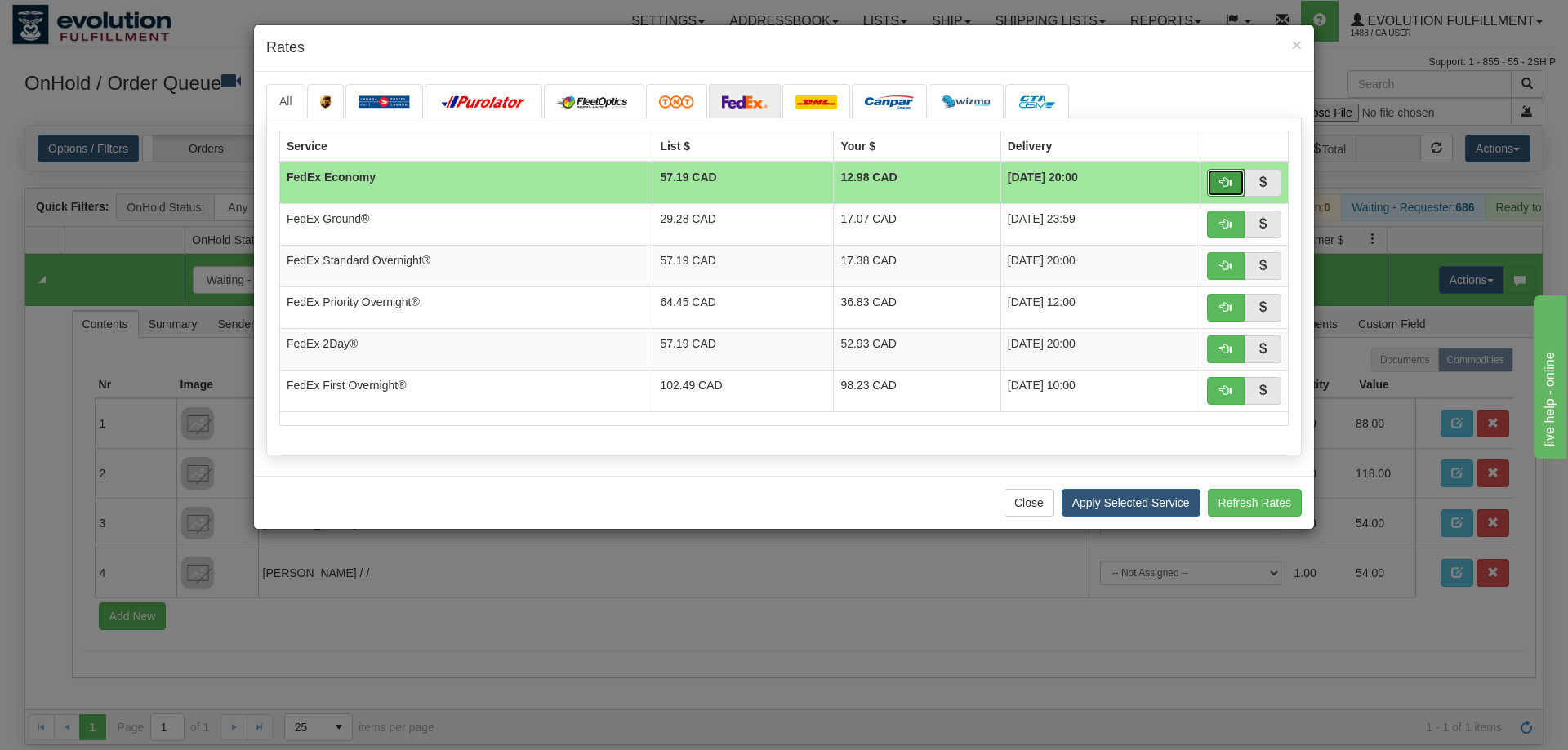
click at [1232, 185] on button "button" at bounding box center [1225, 183] width 37 height 28
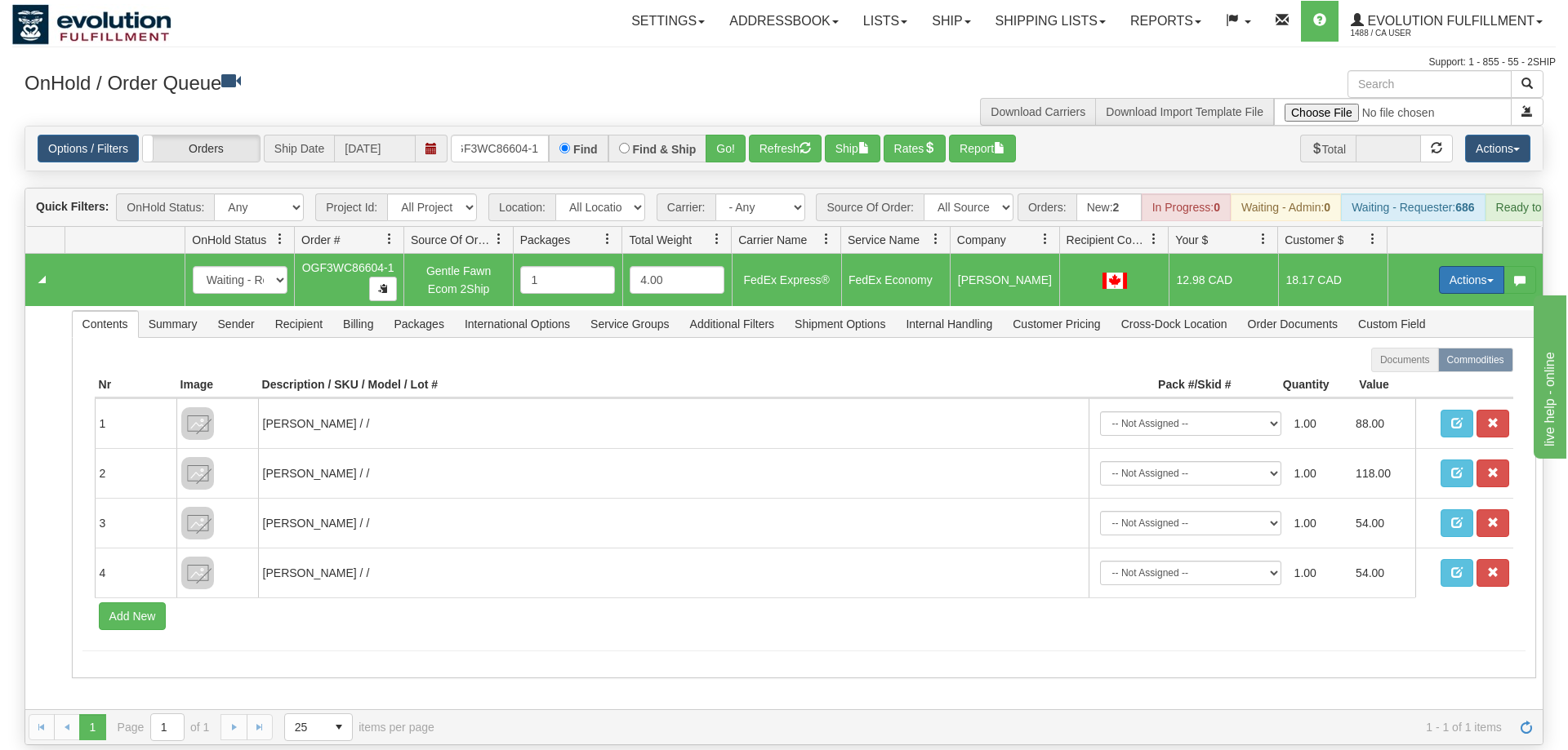
click at [1457, 266] on button "Actions" at bounding box center [1472, 280] width 66 height 28
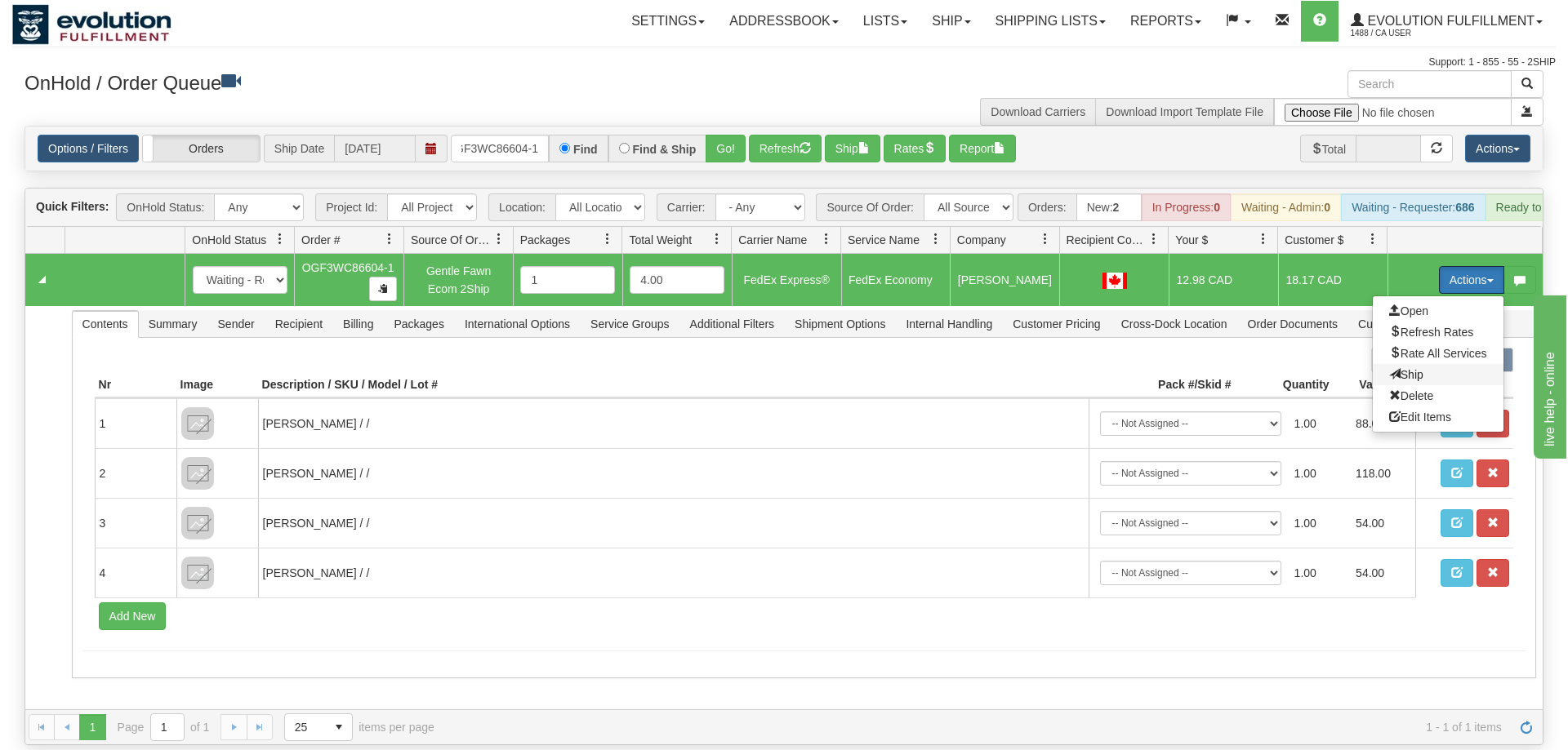
click at [1408, 368] on span "Ship" at bounding box center [1406, 374] width 35 height 13
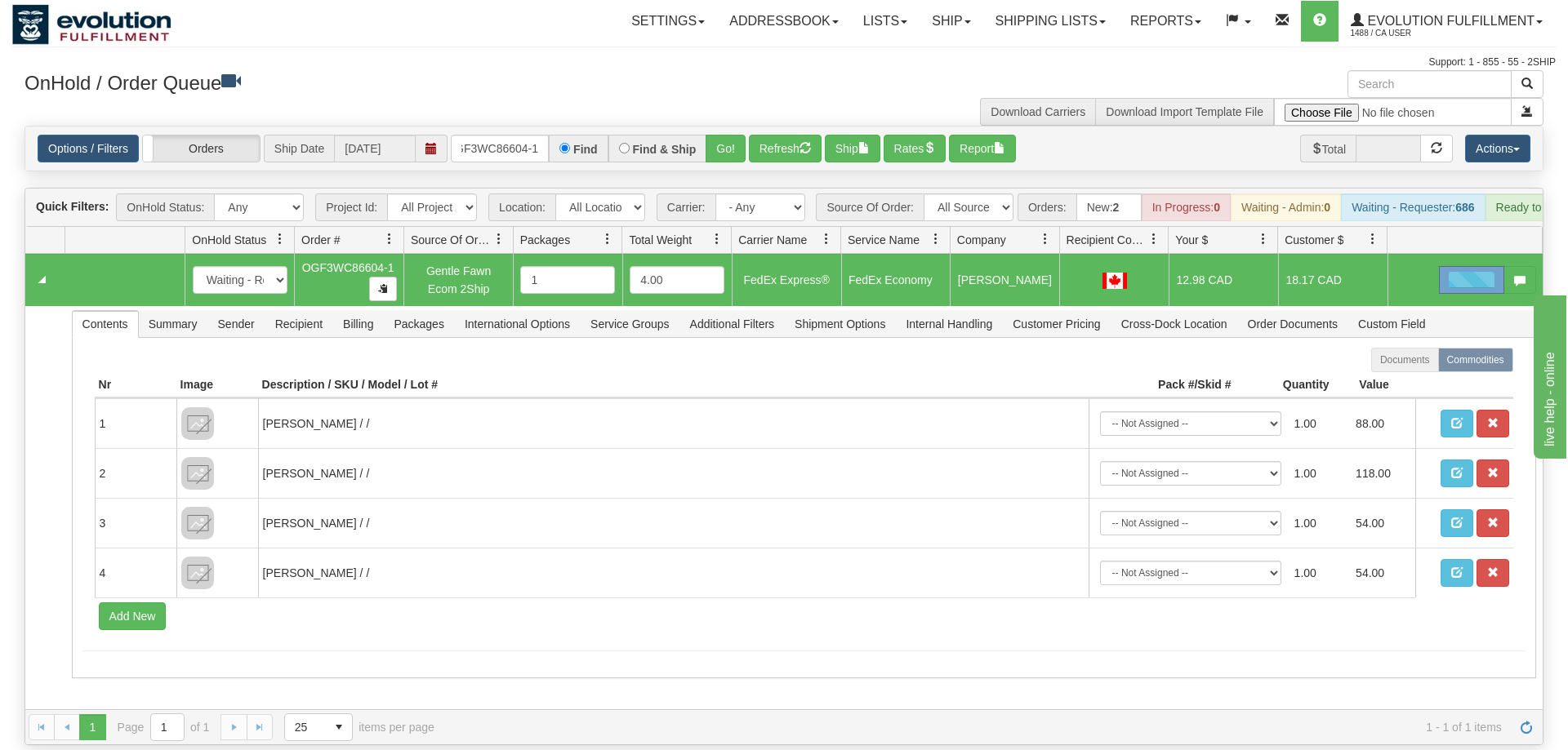
scroll to position [83, 0]
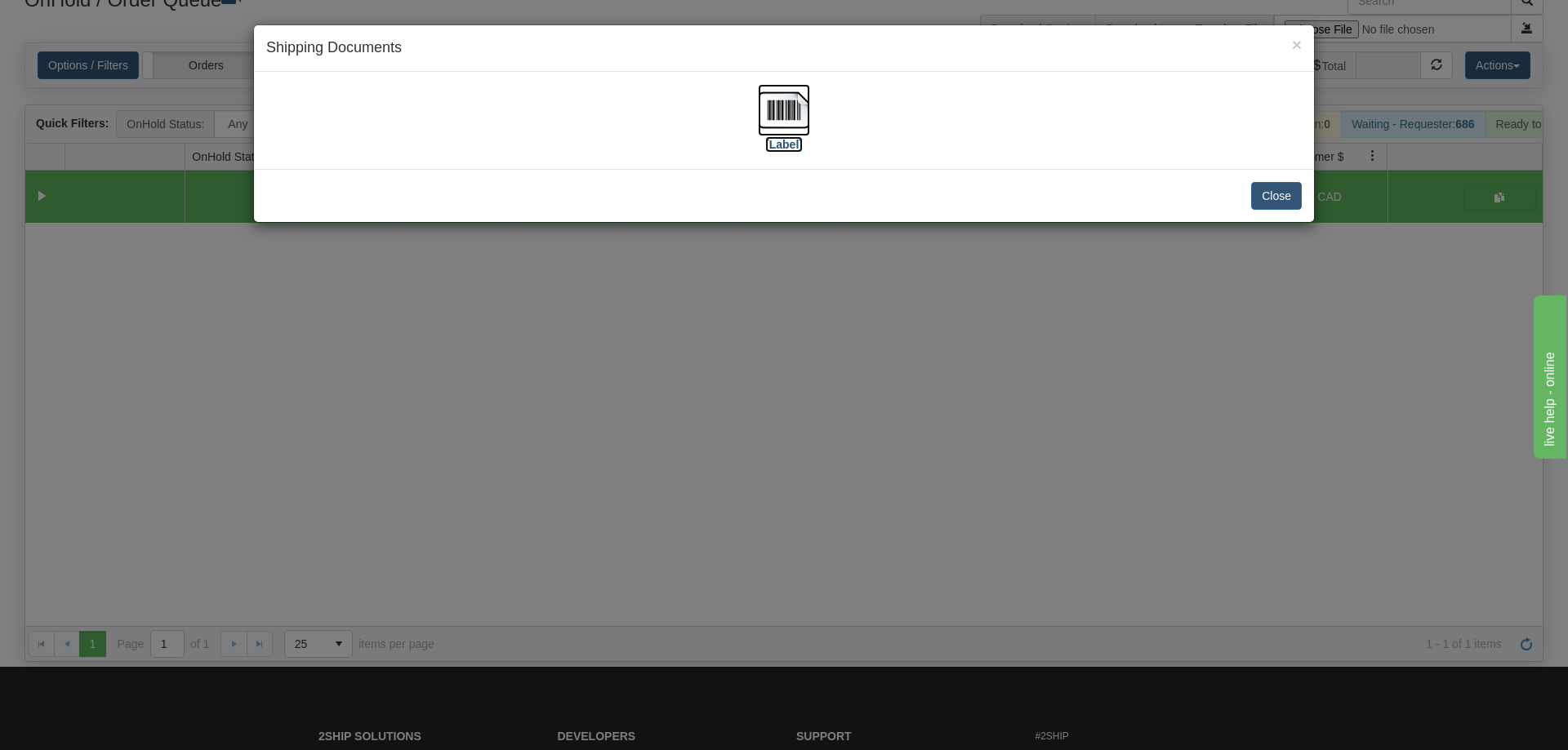
click at [782, 104] on img at bounding box center [784, 110] width 52 height 52
click at [957, 404] on div "× Shipping Documents [Label] Close" at bounding box center [784, 375] width 1568 height 750
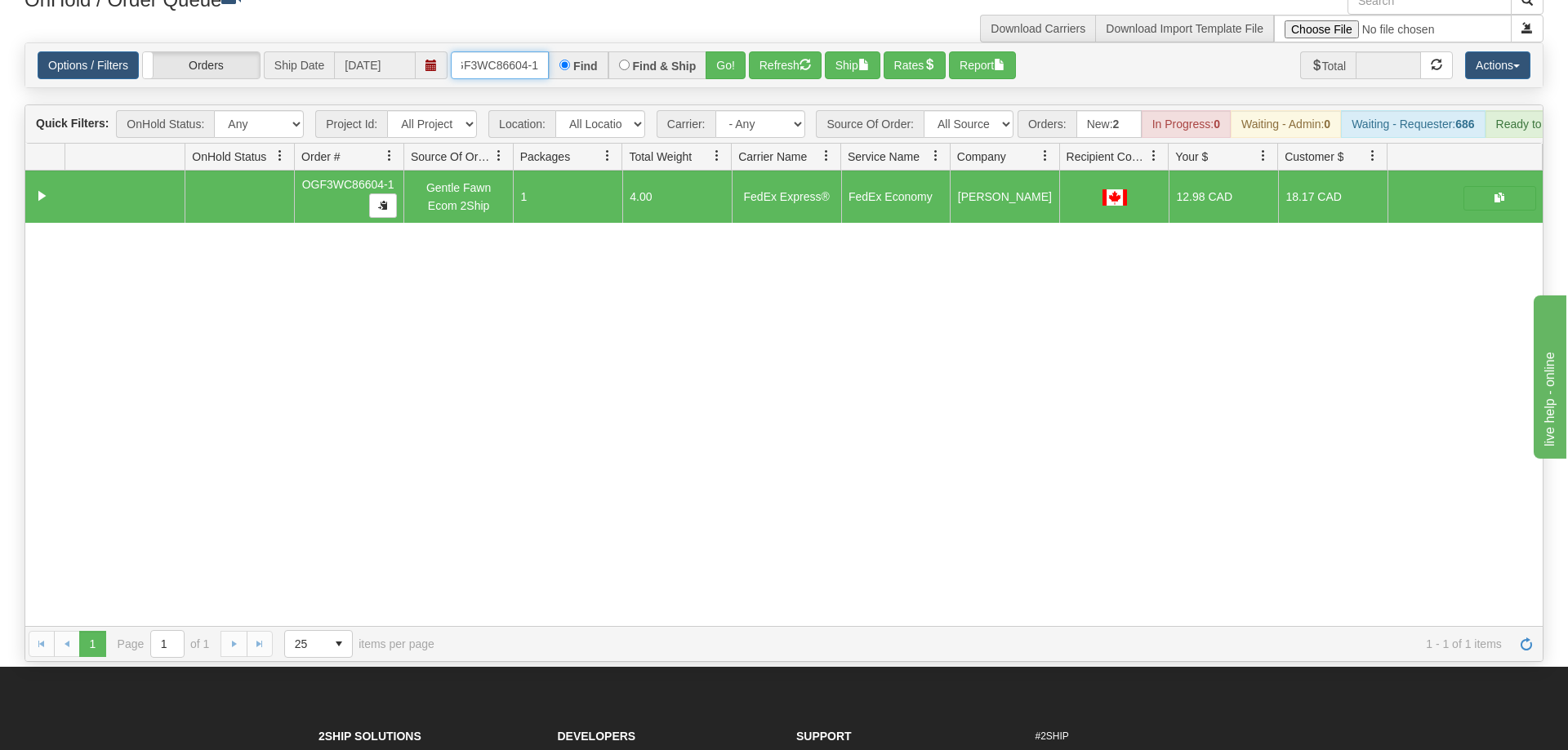
click at [475, 52] on input "OGF3WC86604-1" at bounding box center [500, 66] width 98 height 28
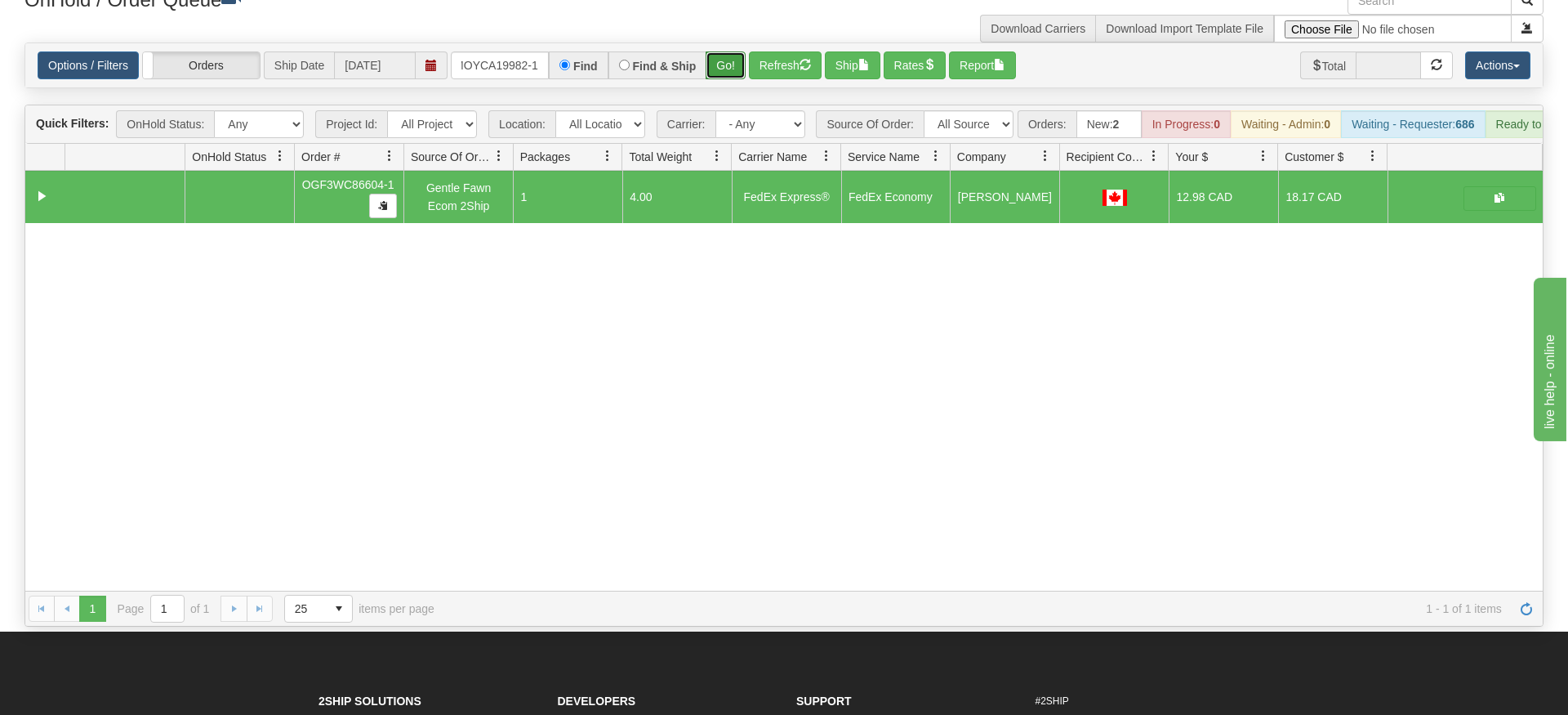
click at [734, 86] on div "Is equal to Is not equal to Contains Does not contains CAD USD EUR ZAR [PERSON_…" at bounding box center [784, 335] width 1544 height 584
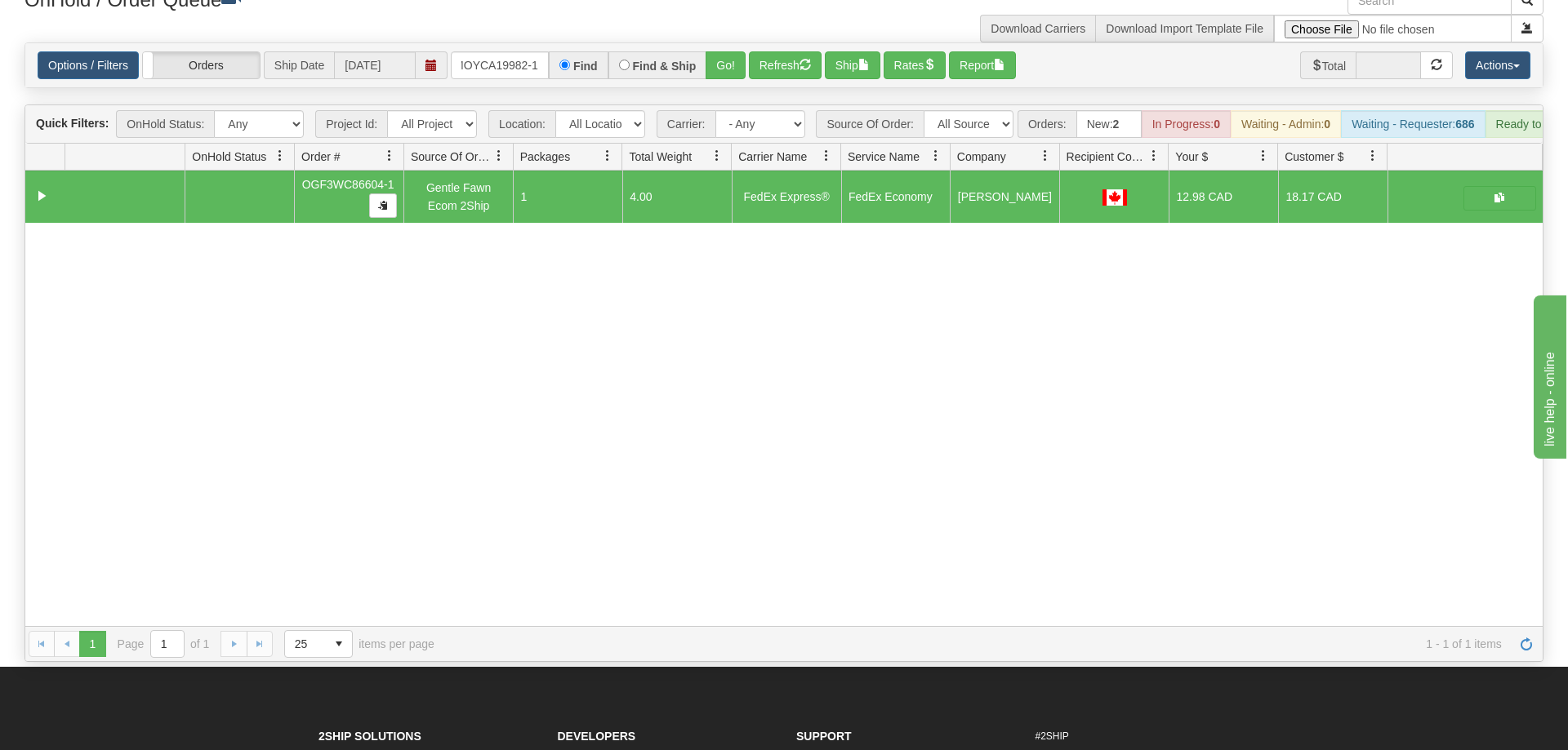
click at [730, 43] on div "Options / Filters Group Shipments Orders Ship Date [DATE] OMOYCA19982-1 Find Fi…" at bounding box center [783, 65] width 1517 height 44
click at [741, 52] on button "Go!" at bounding box center [725, 66] width 40 height 28
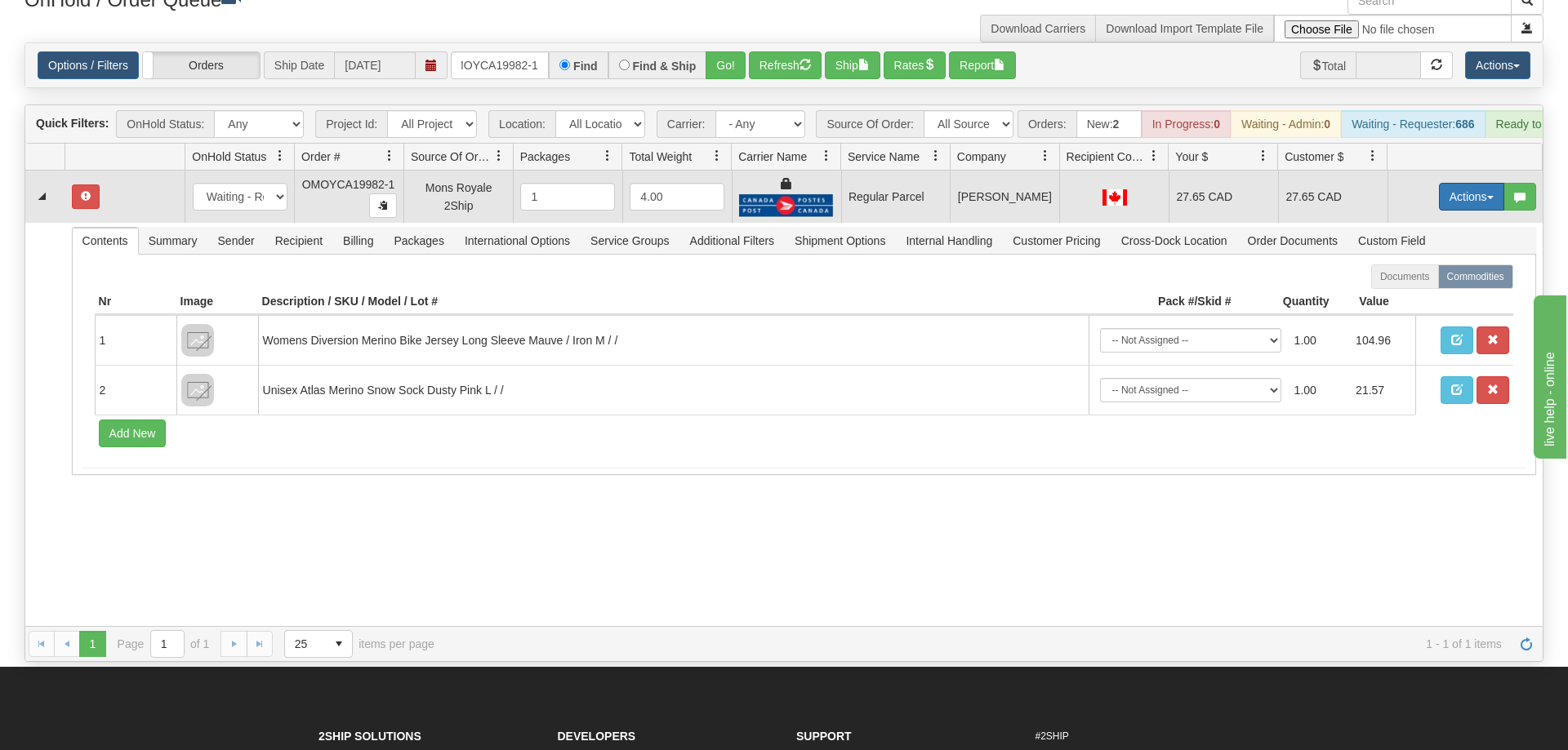
click at [1483, 183] on button "Actions" at bounding box center [1472, 197] width 66 height 28
click at [1432, 264] on span "Rate All Services" at bounding box center [1437, 270] width 98 height 13
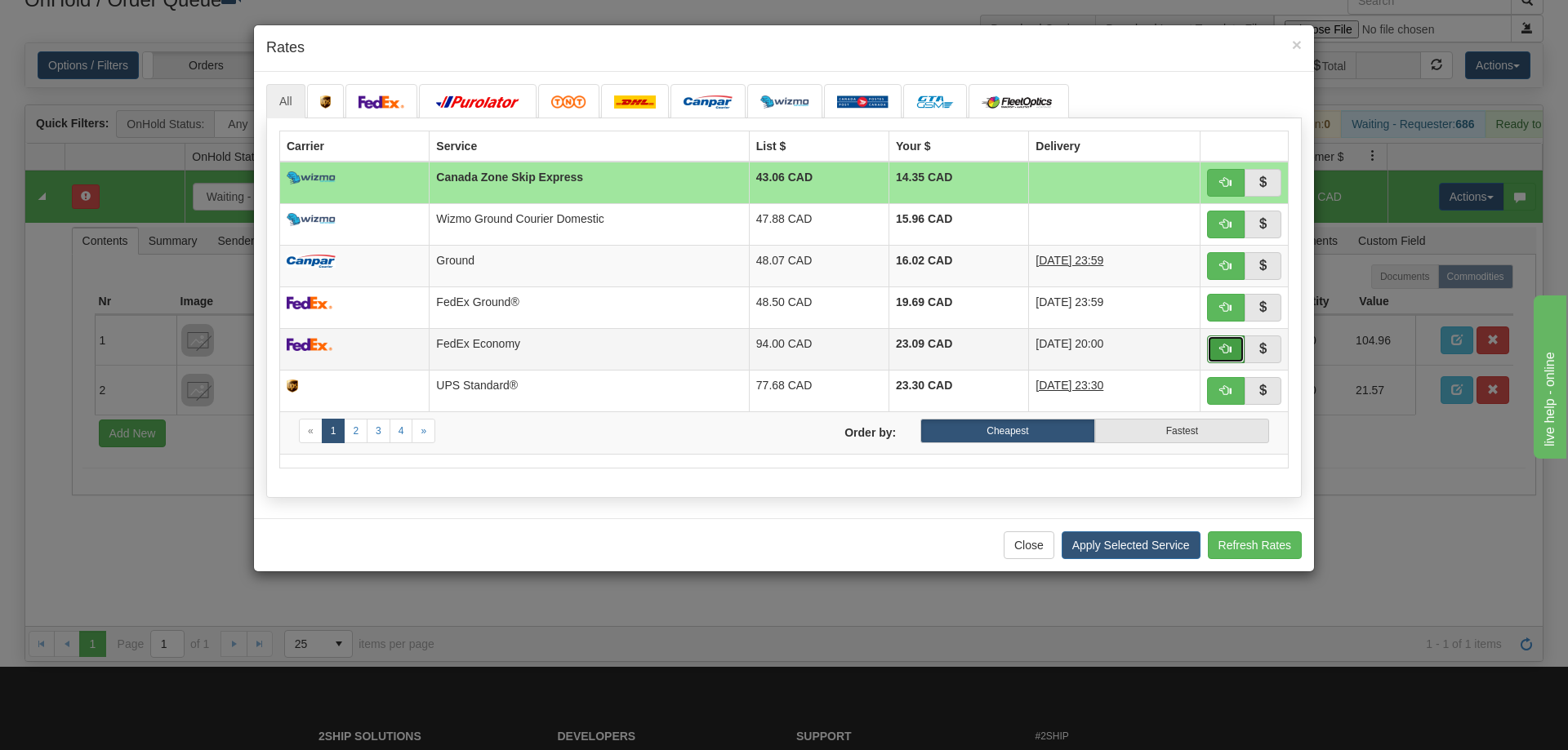
click at [1221, 345] on span "button" at bounding box center [1226, 348] width 11 height 11
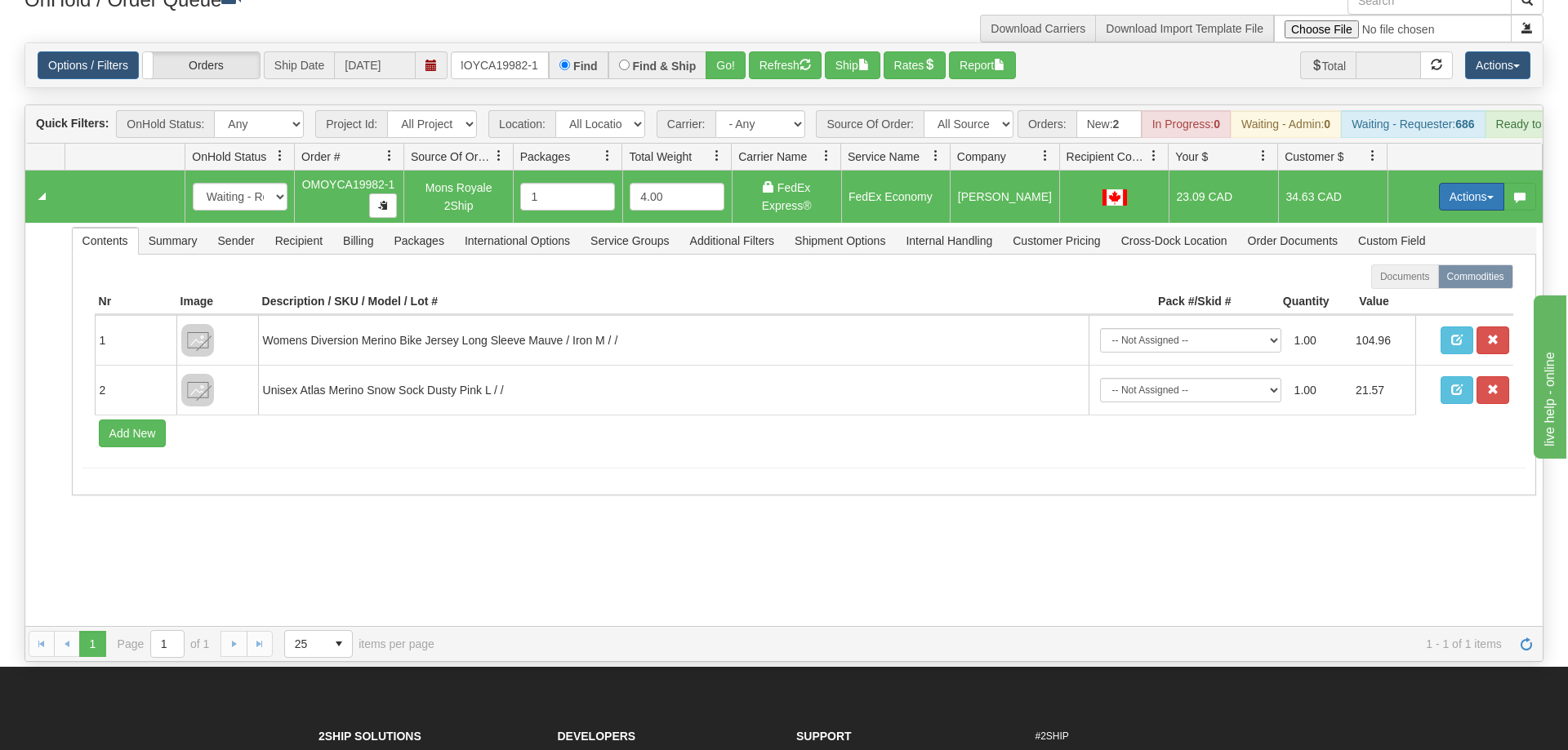
click at [1457, 183] on button "Actions" at bounding box center [1472, 197] width 66 height 28
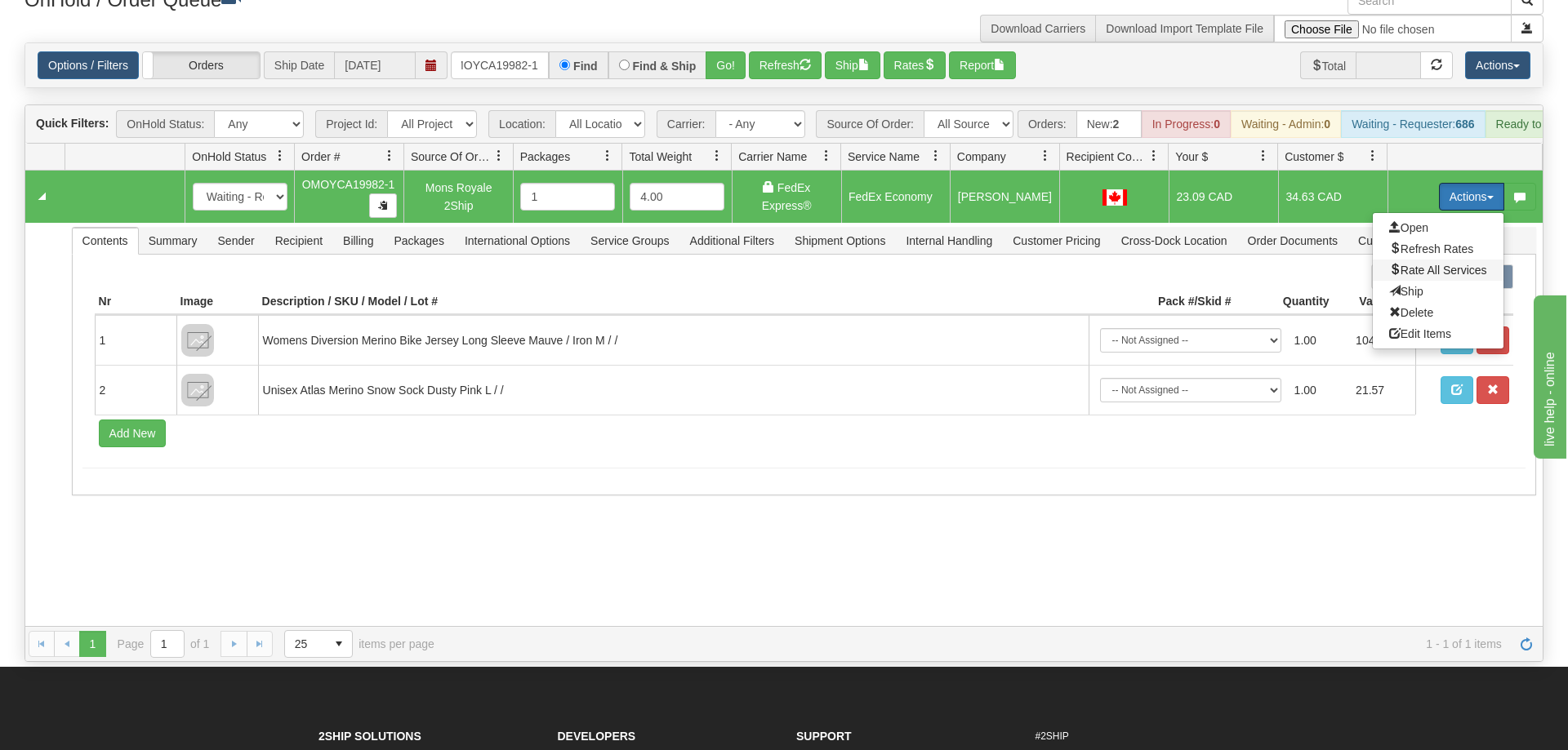
click at [1453, 264] on span "Rate All Services" at bounding box center [1437, 270] width 98 height 13
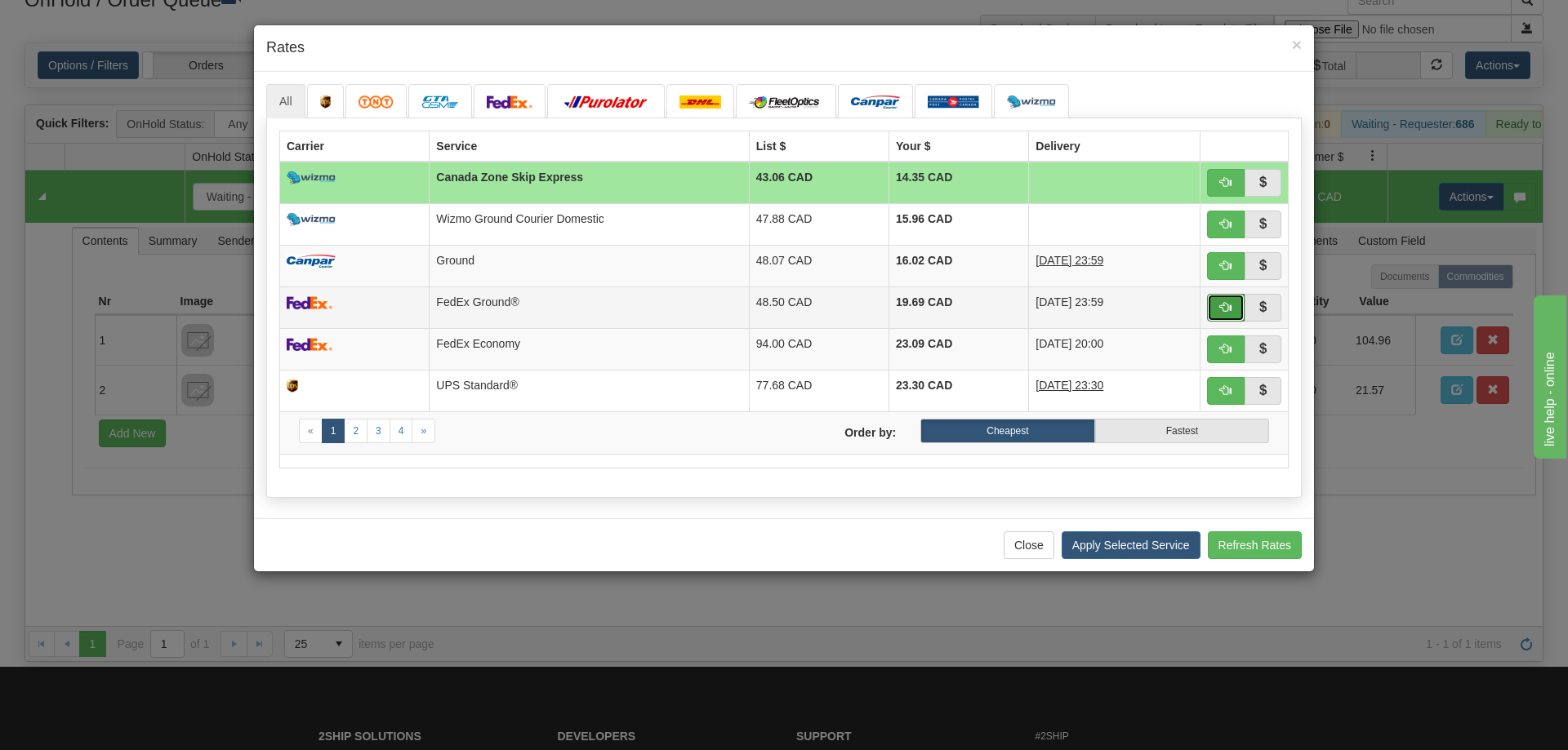
click at [1226, 307] on span "button" at bounding box center [1226, 307] width 11 height 11
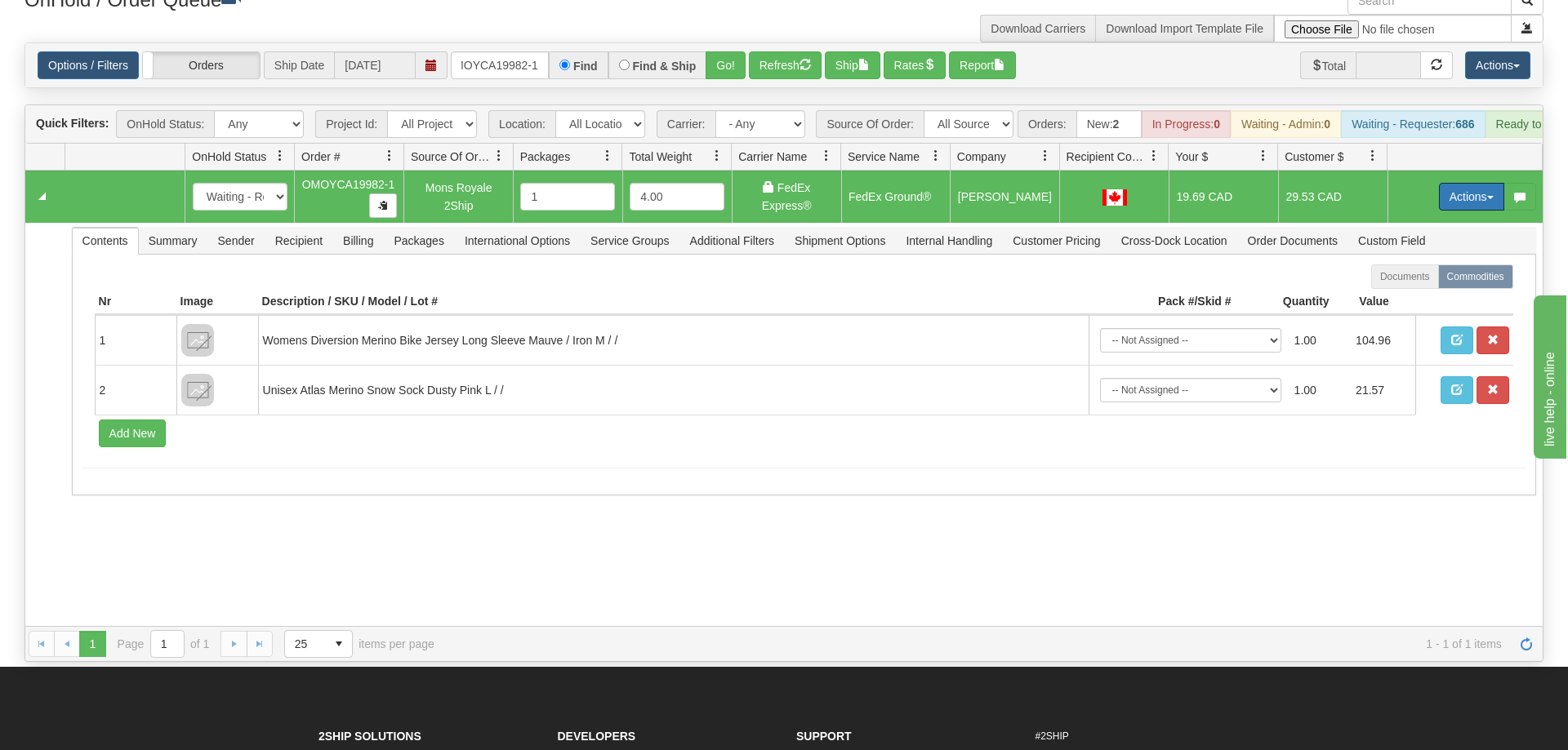
click at [1471, 183] on button "Actions" at bounding box center [1472, 197] width 66 height 28
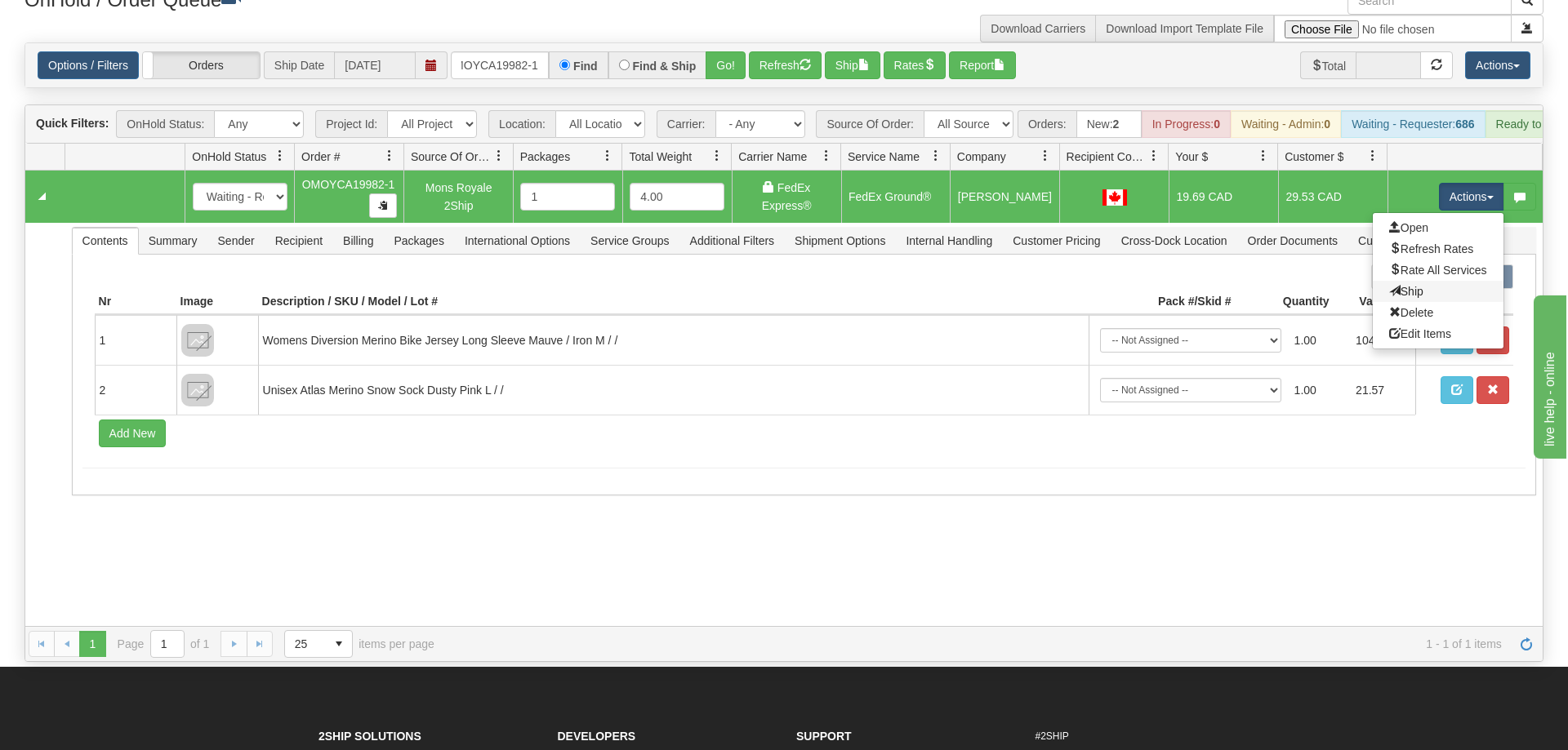
click at [1437, 281] on link "Ship" at bounding box center [1437, 291] width 131 height 22
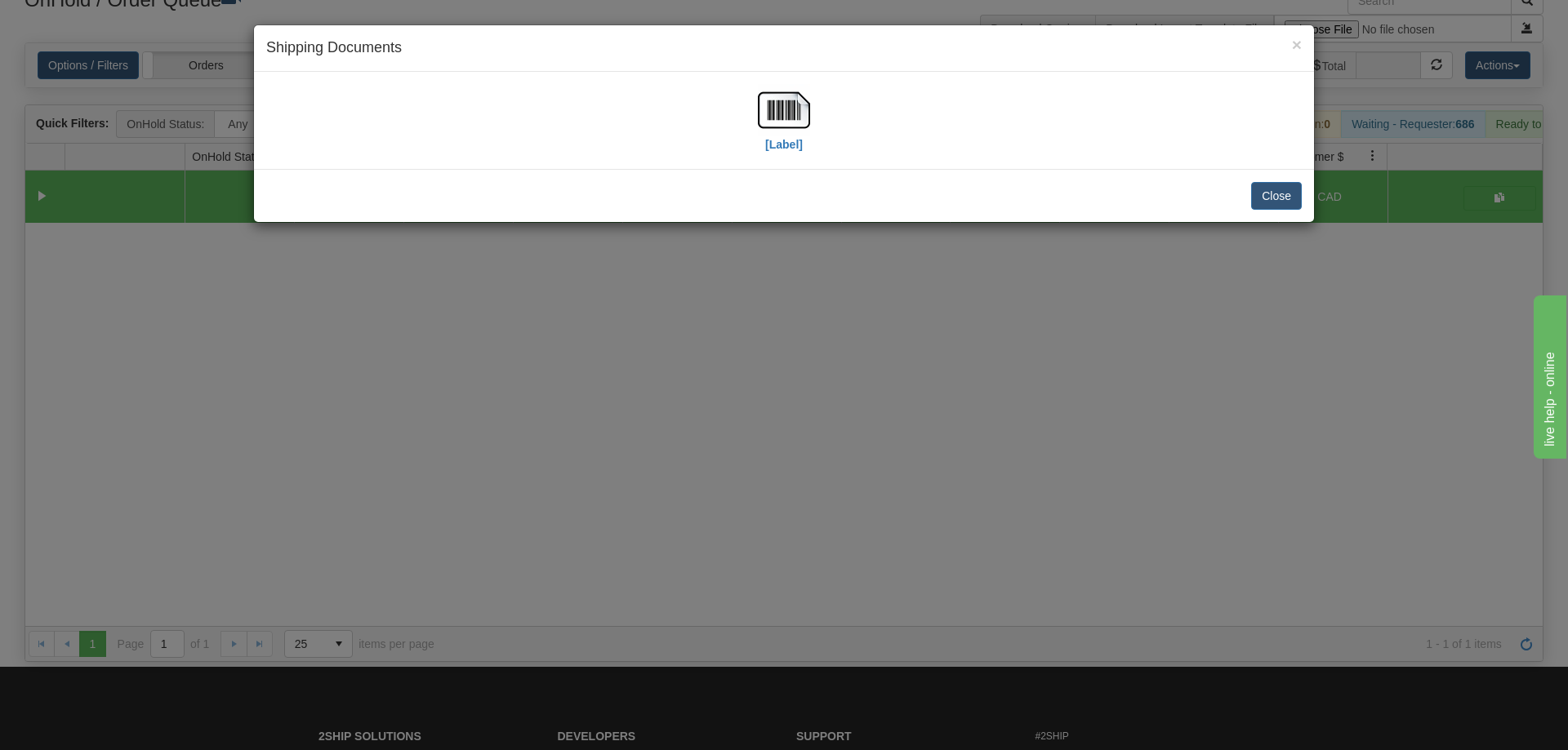
click at [755, 111] on div "[Label]" at bounding box center [784, 120] width 1036 height 73
click at [768, 118] on img at bounding box center [784, 110] width 52 height 52
drag, startPoint x: 894, startPoint y: 453, endPoint x: 849, endPoint y: 415, distance: 58.9
click at [885, 441] on div "× Shipping Documents [Label] Close" at bounding box center [784, 375] width 1568 height 750
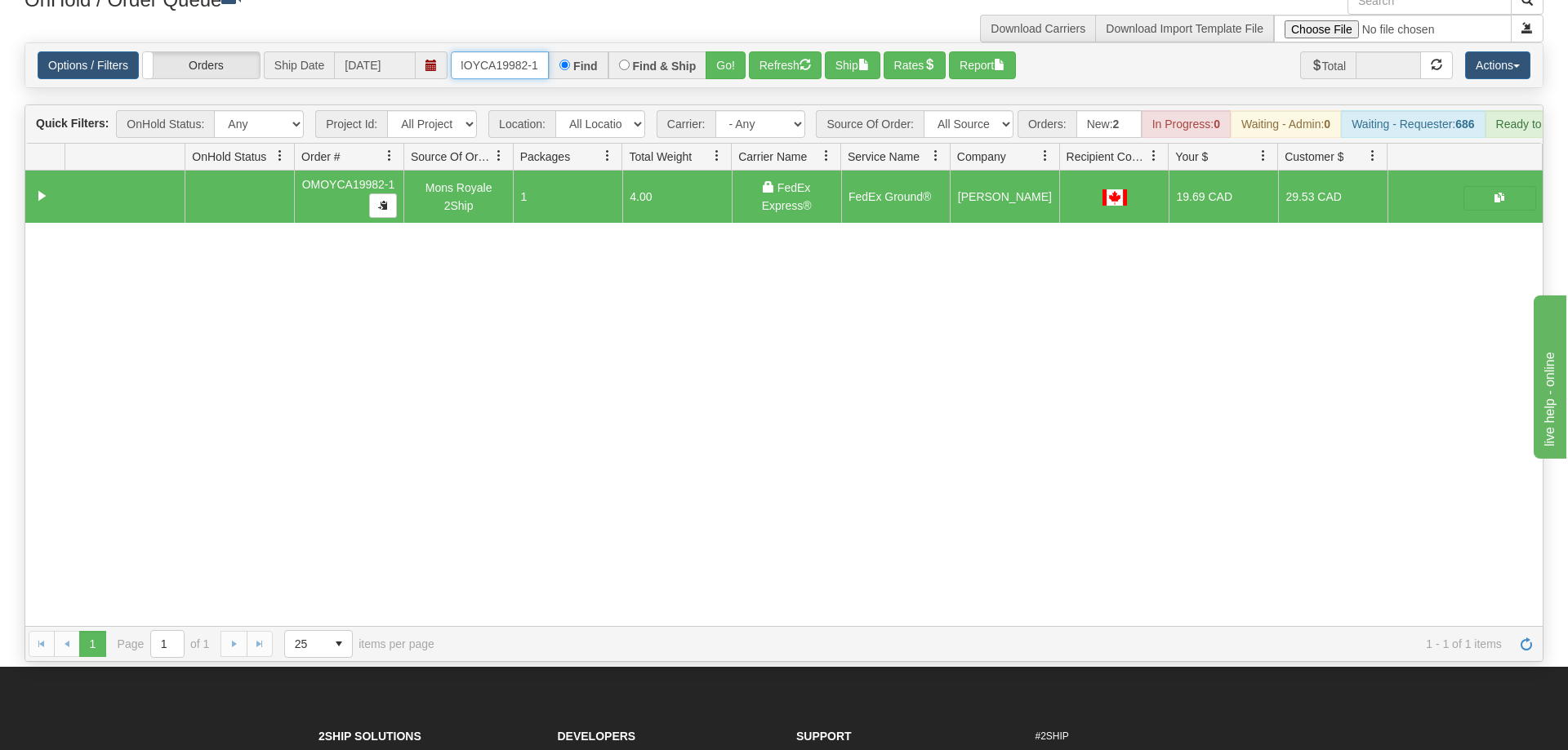
click at [471, 52] on input "OMOYCA19982-1" at bounding box center [500, 66] width 98 height 28
click at [738, 83] on div "Is equal to Is not equal to Contains Does not contains CAD USD EUR ZAR [PERSON_…" at bounding box center [784, 352] width 1544 height 620
click at [739, 52] on button "Go!" at bounding box center [725, 66] width 40 height 28
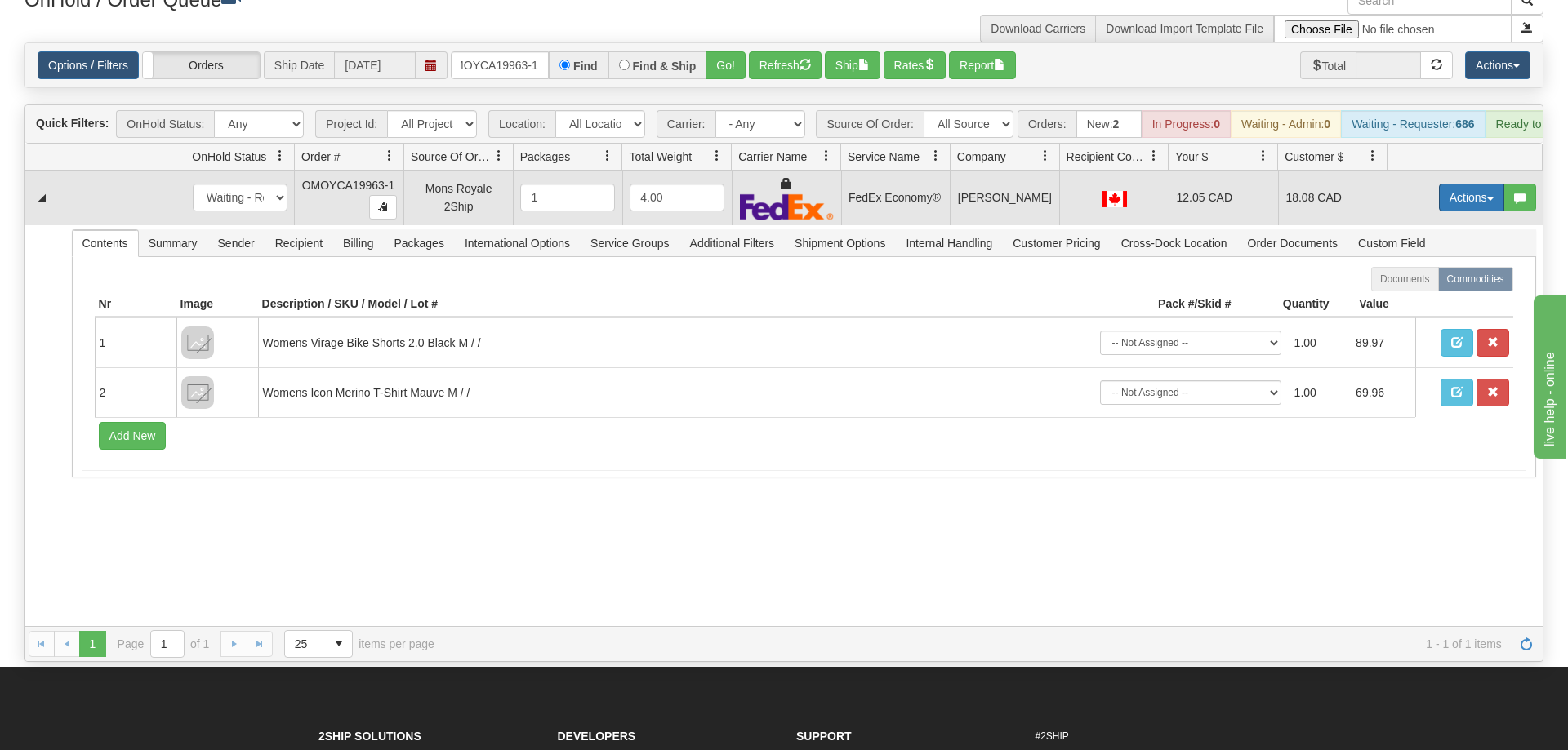
click at [1493, 184] on button "Actions" at bounding box center [1472, 198] width 66 height 28
click at [1424, 282] on link "Ship" at bounding box center [1437, 292] width 131 height 22
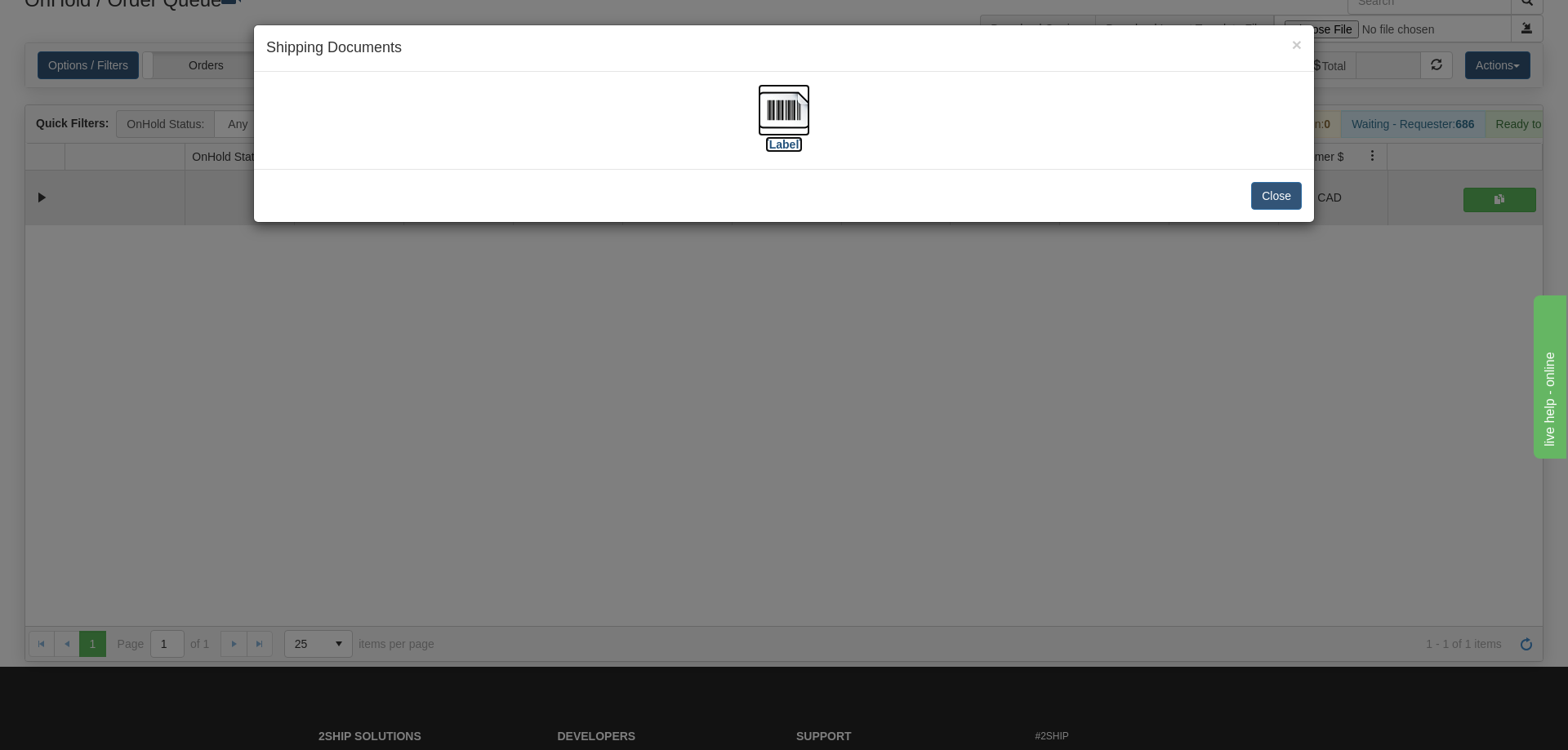
click at [787, 135] on img at bounding box center [784, 110] width 52 height 52
drag, startPoint x: 763, startPoint y: 341, endPoint x: 736, endPoint y: 310, distance: 41.1
click at [755, 334] on div "× Shipping Documents [Label] Close" at bounding box center [784, 375] width 1568 height 750
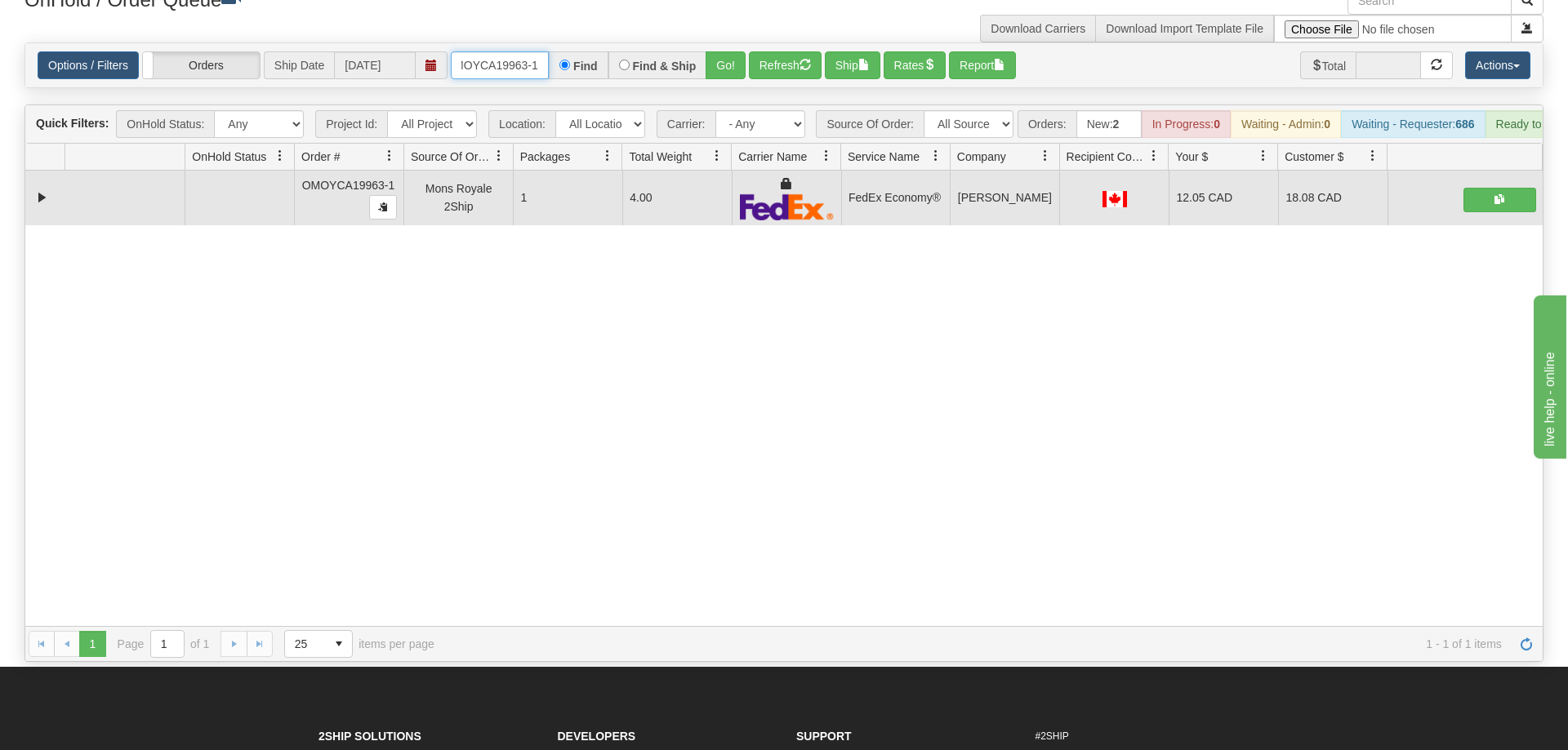
click at [518, 52] on input "OMOYCA19963-1" at bounding box center [500, 66] width 98 height 28
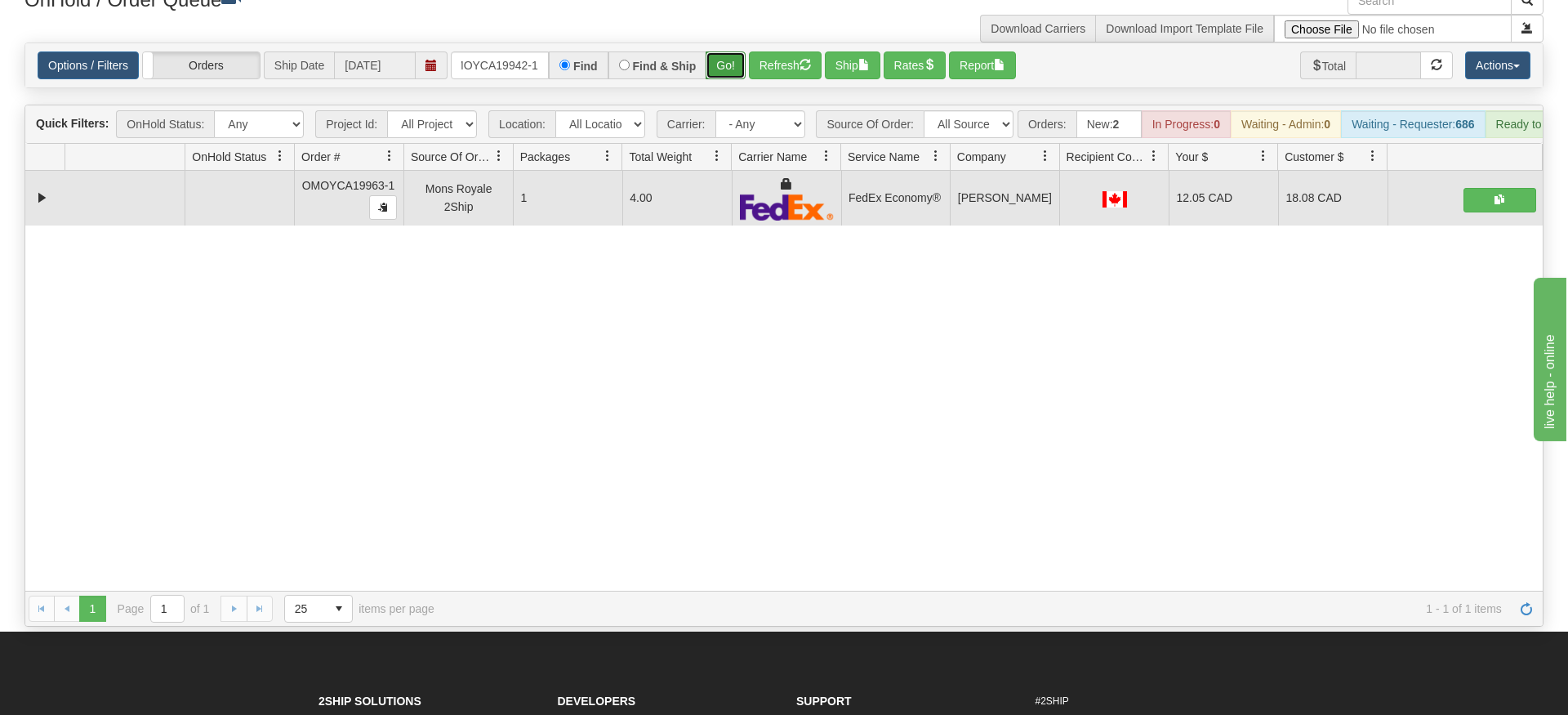
click at [711, 86] on div "Is equal to Is not equal to Contains Does not contains CAD USD EUR ZAR [PERSON_…" at bounding box center [784, 335] width 1544 height 584
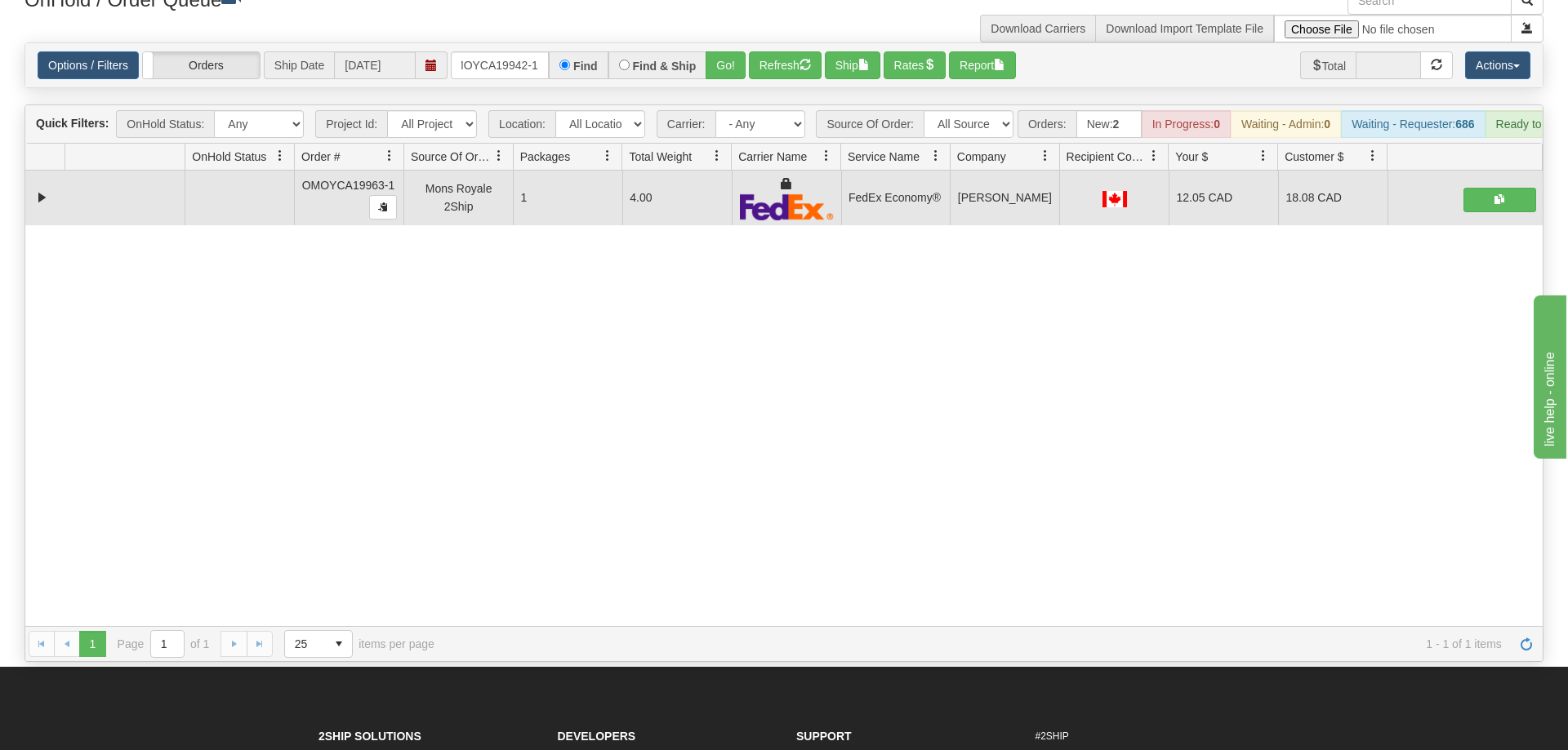
click at [723, 58] on div "Options / Filters Group Shipments Orders Ship Date [DATE] oMOYCA19942-1 Find Fi…" at bounding box center [783, 65] width 1517 height 44
click at [730, 52] on button "Go!" at bounding box center [725, 66] width 40 height 28
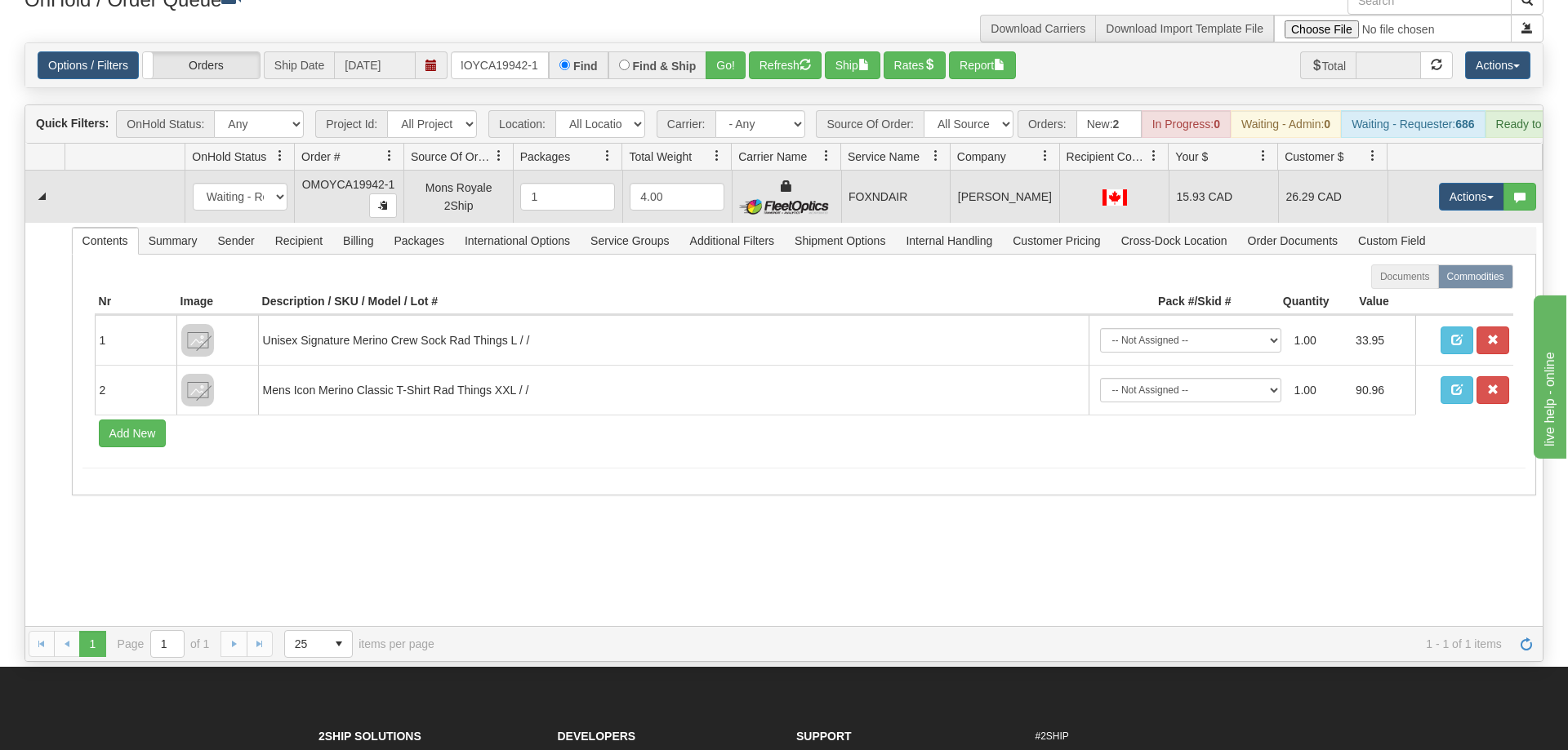
click at [1433, 177] on td "Actions Open Refresh Rates Rate All Services Ship Delete Edit Items" at bounding box center [1465, 196] width 156 height 52
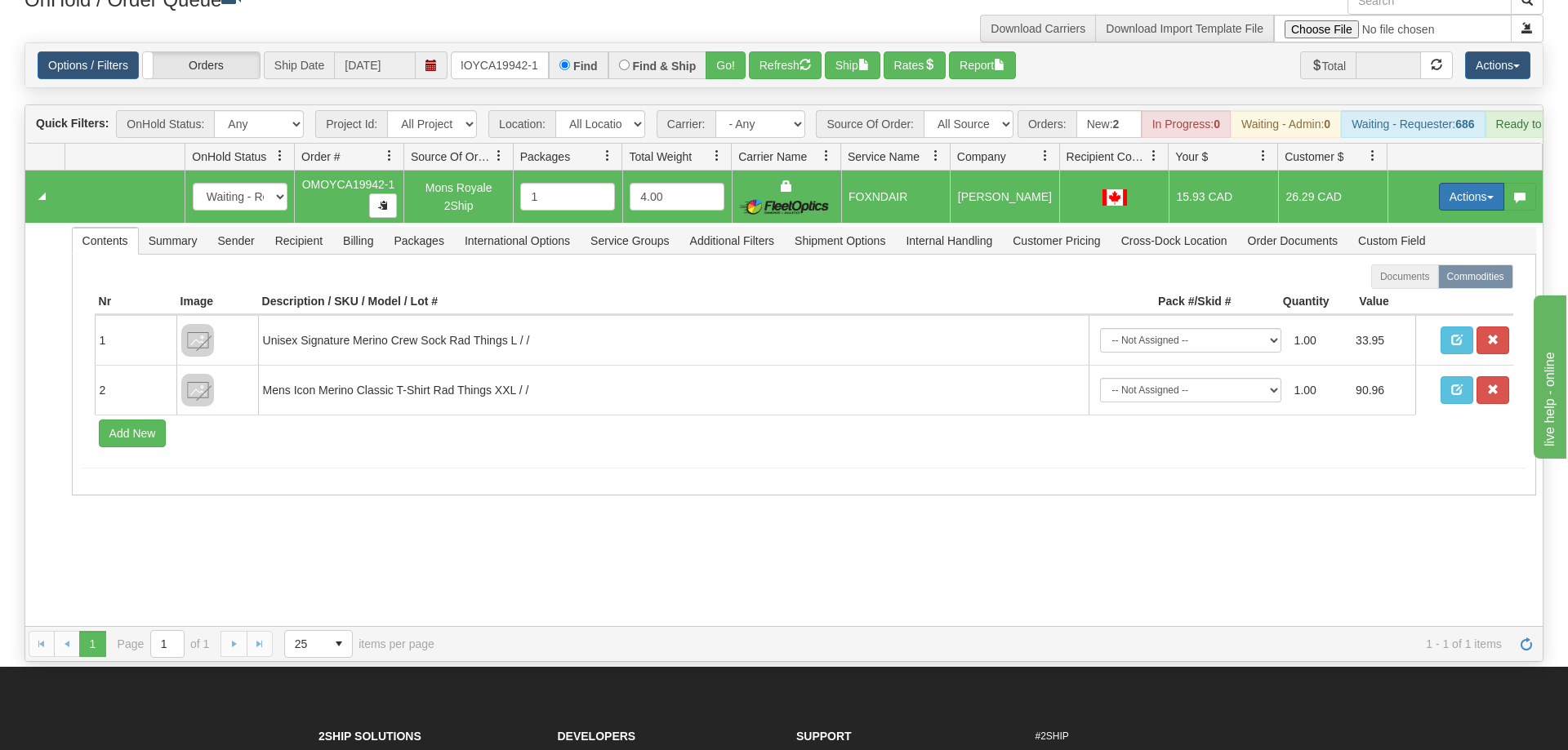
click at [1476, 183] on button "Actions" at bounding box center [1472, 197] width 66 height 28
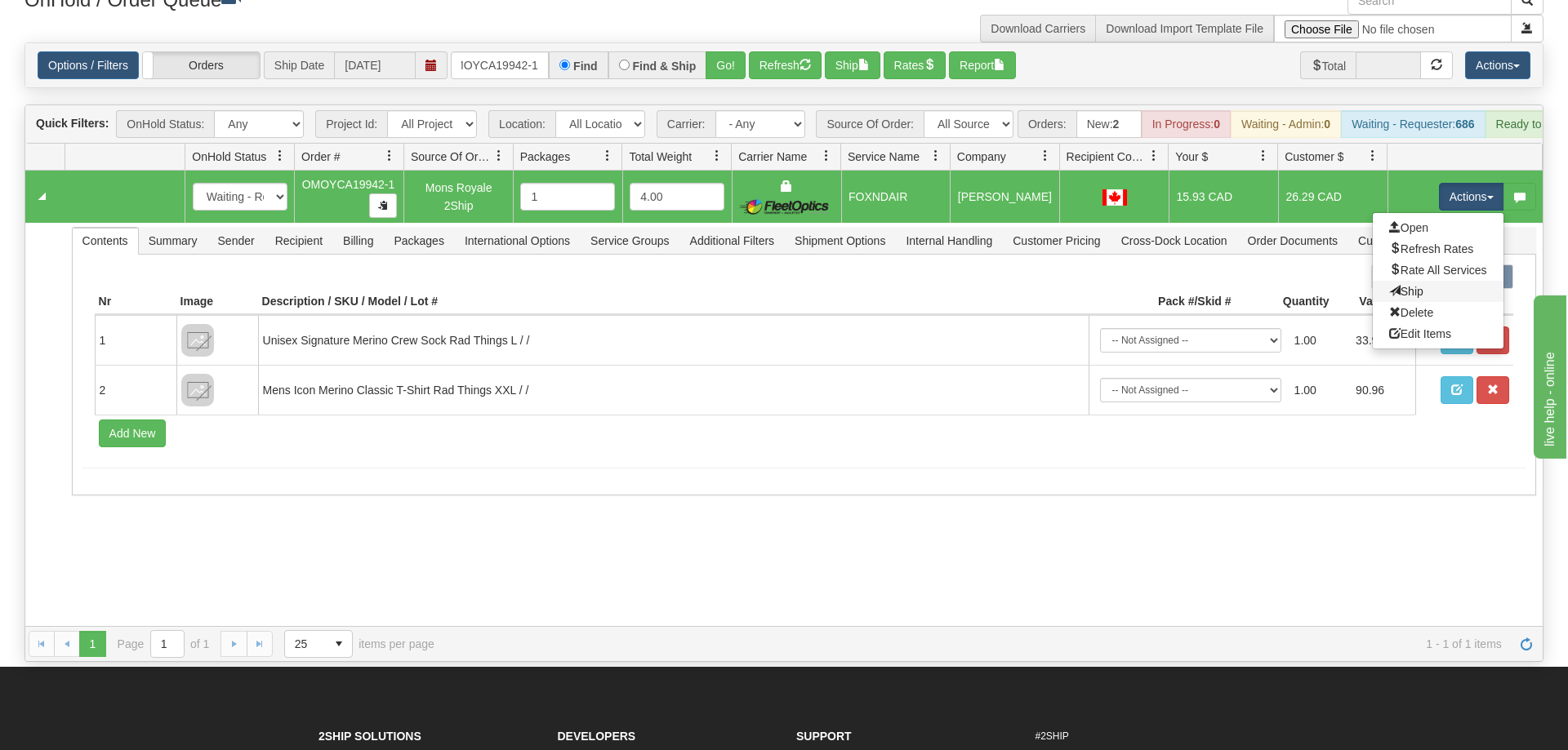
click at [1428, 281] on link "Ship" at bounding box center [1437, 291] width 131 height 22
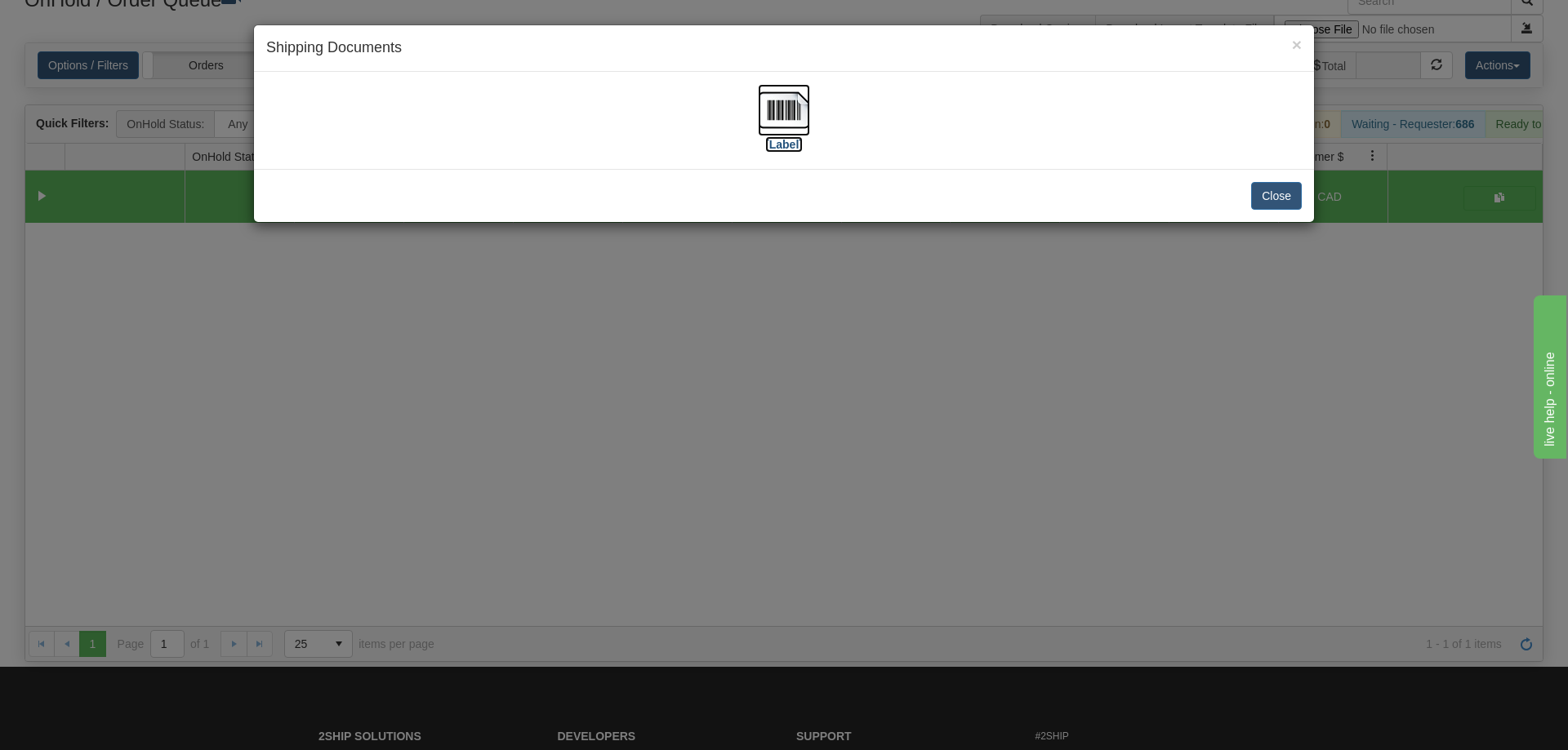
click at [781, 126] on img at bounding box center [784, 110] width 52 height 52
drag, startPoint x: 1078, startPoint y: 262, endPoint x: 1055, endPoint y: 258, distance: 23.3
click at [1077, 262] on div "× Shipping Documents [Label] Close" at bounding box center [784, 375] width 1568 height 750
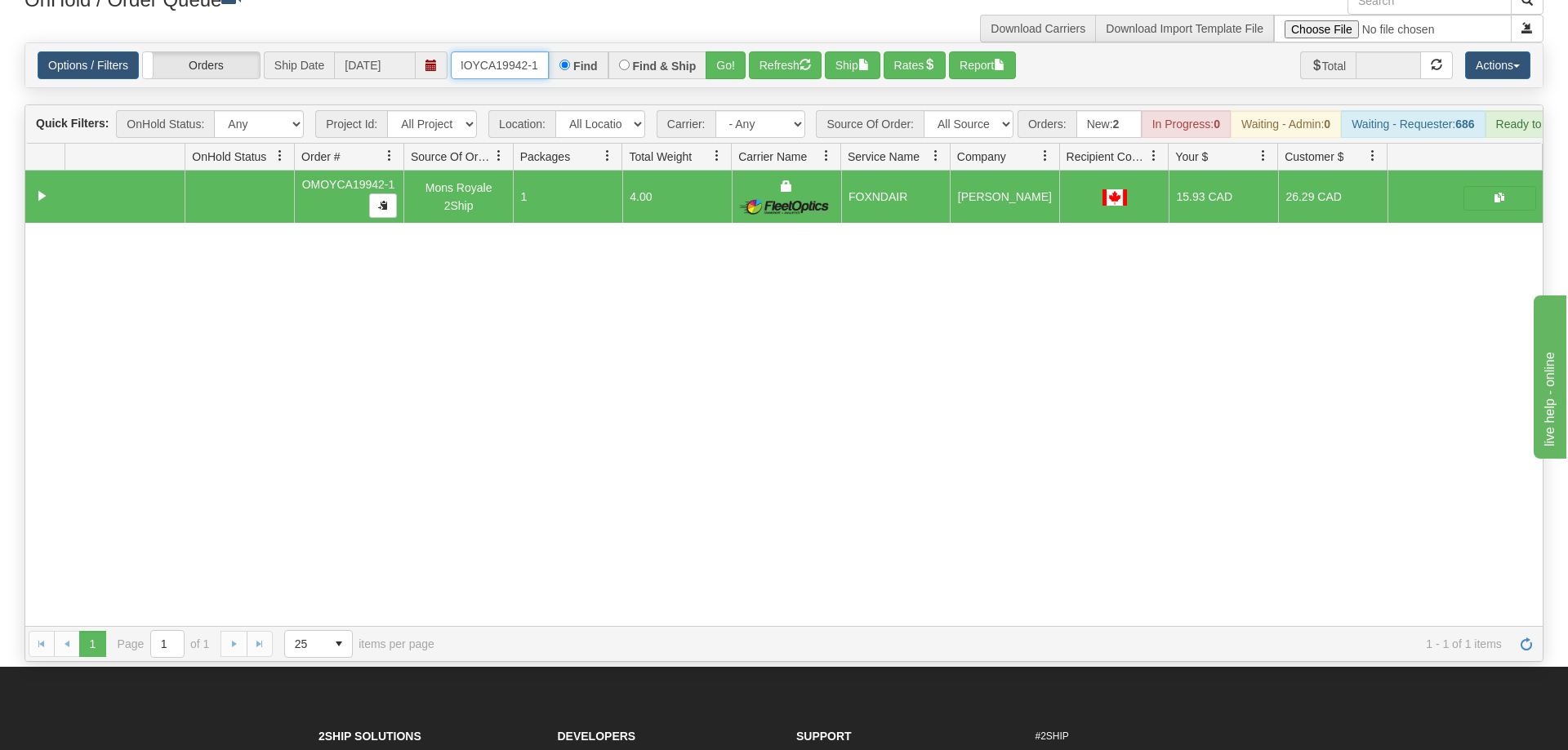
click at [528, 52] on input "oMOYCA19942-1" at bounding box center [500, 66] width 98 height 28
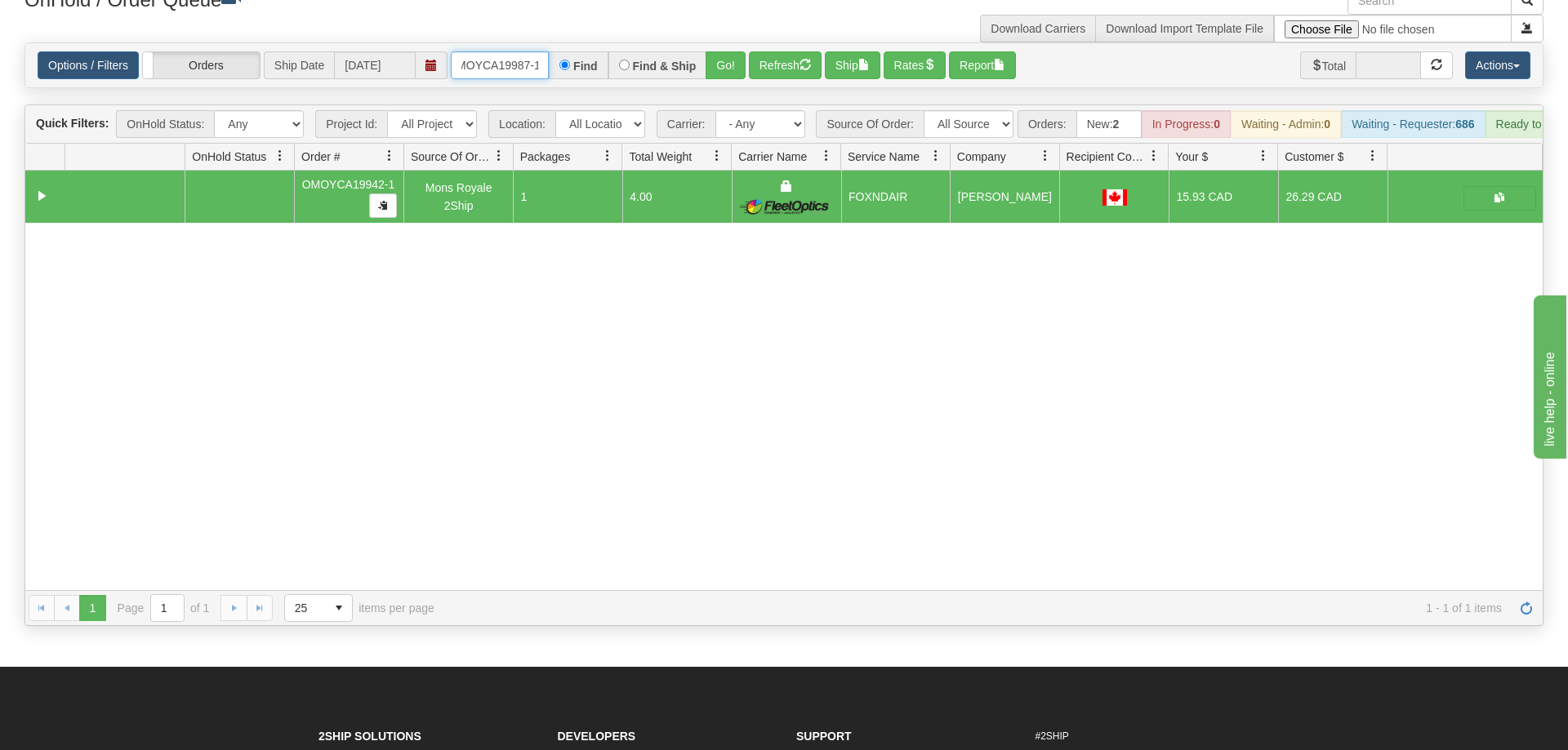
scroll to position [0, 16]
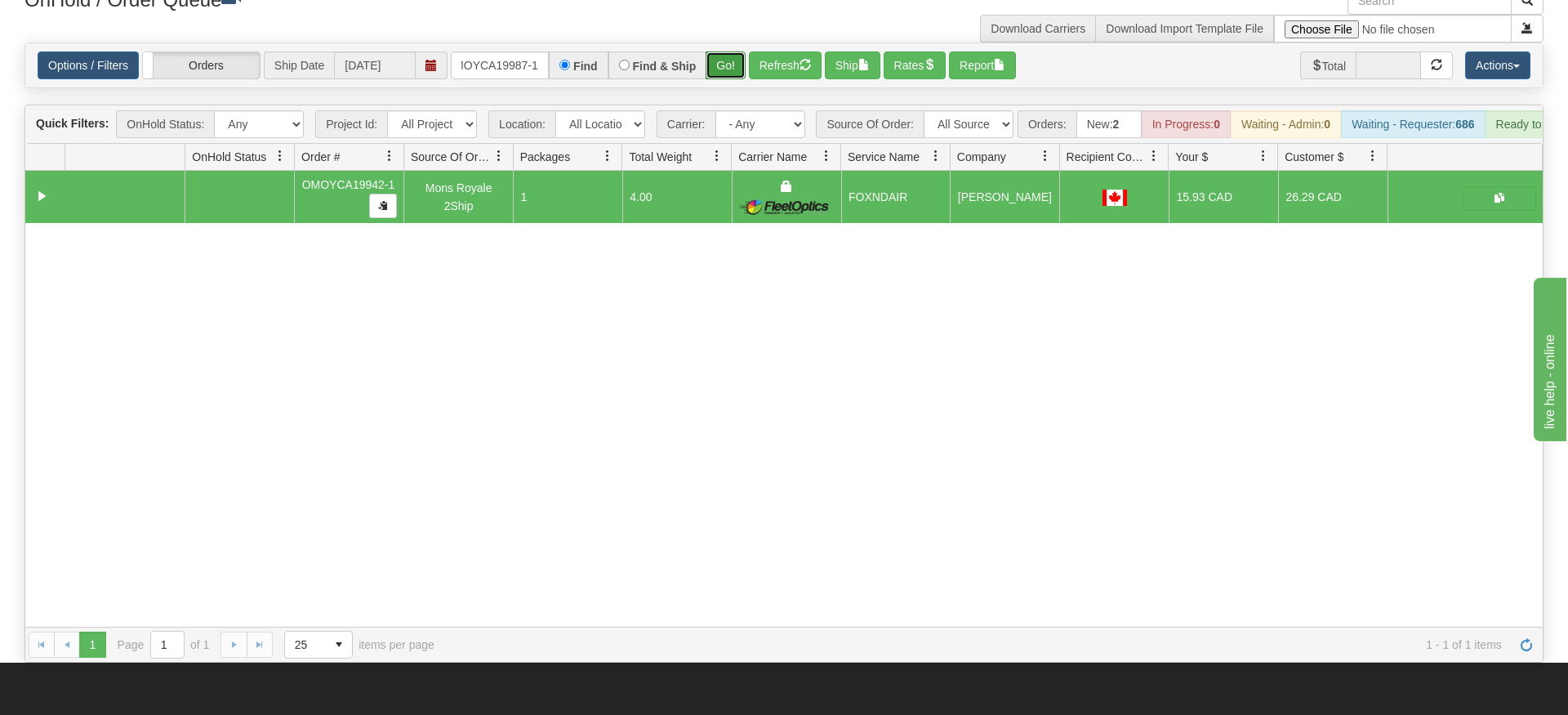
click at [736, 73] on div "Is equal to Is not equal to Contains Does not contains CAD USD EUR ZAR [PERSON_…" at bounding box center [784, 352] width 1544 height 620
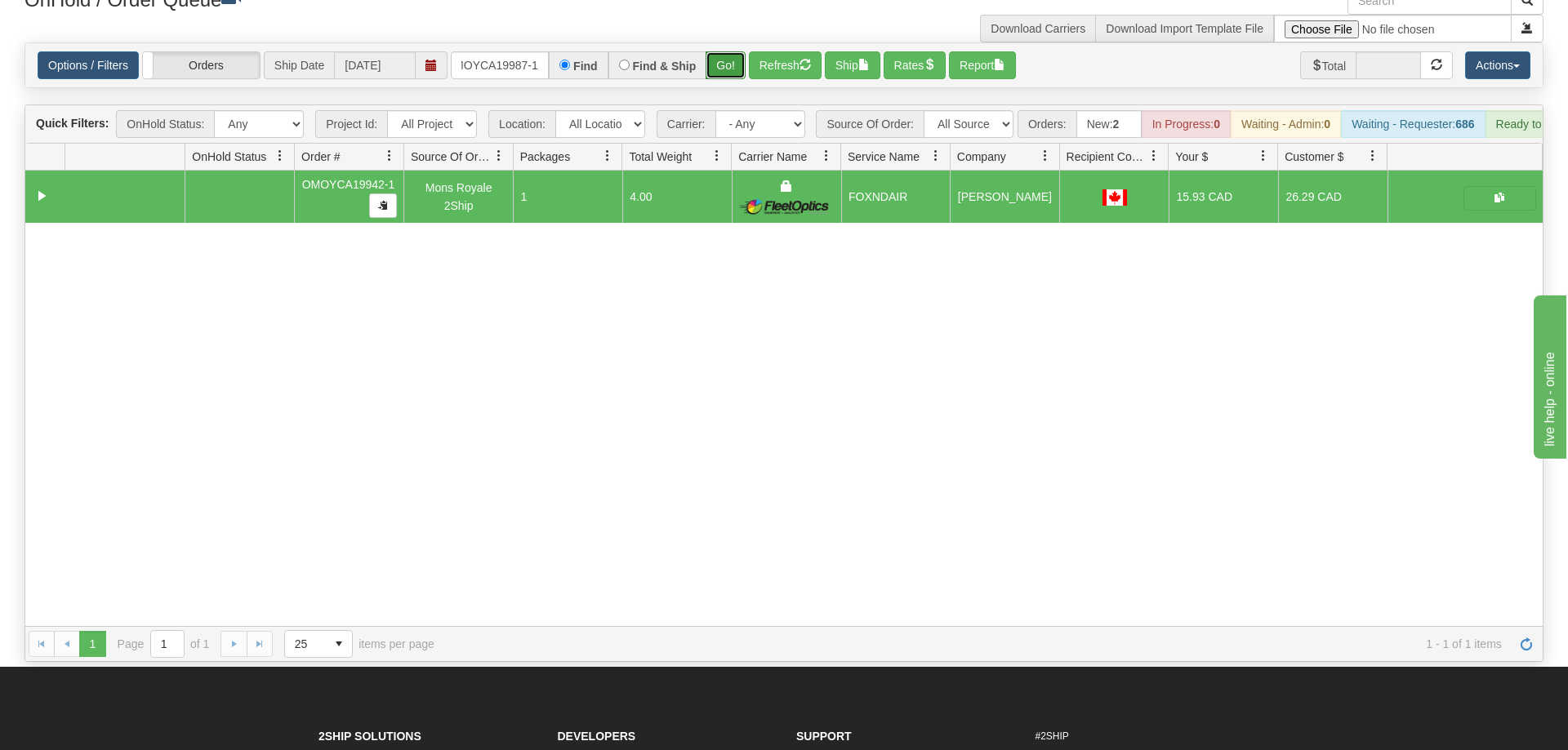
click at [733, 52] on button "Go!" at bounding box center [725, 66] width 40 height 28
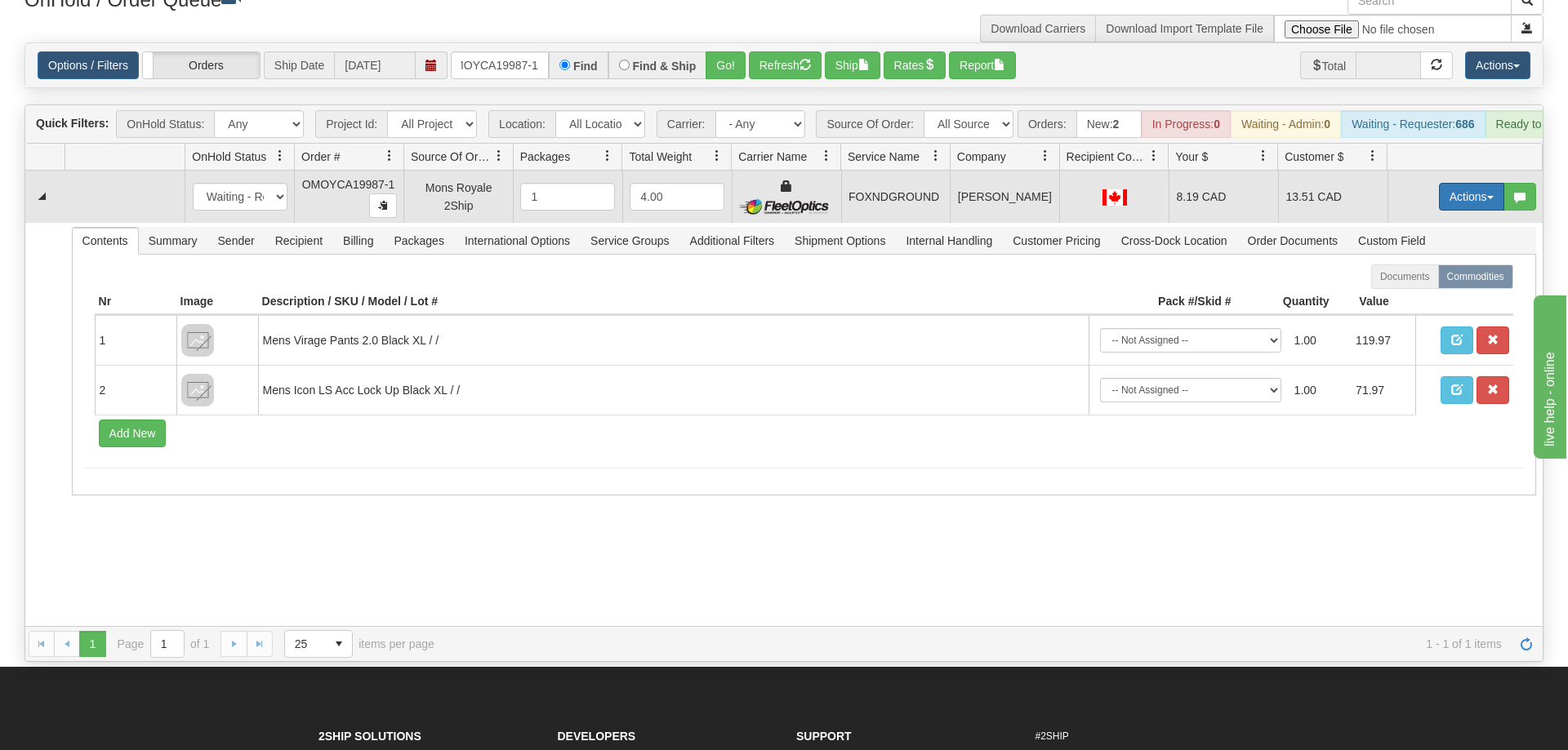
click at [1489, 196] on span "button" at bounding box center [1491, 198] width 7 height 3
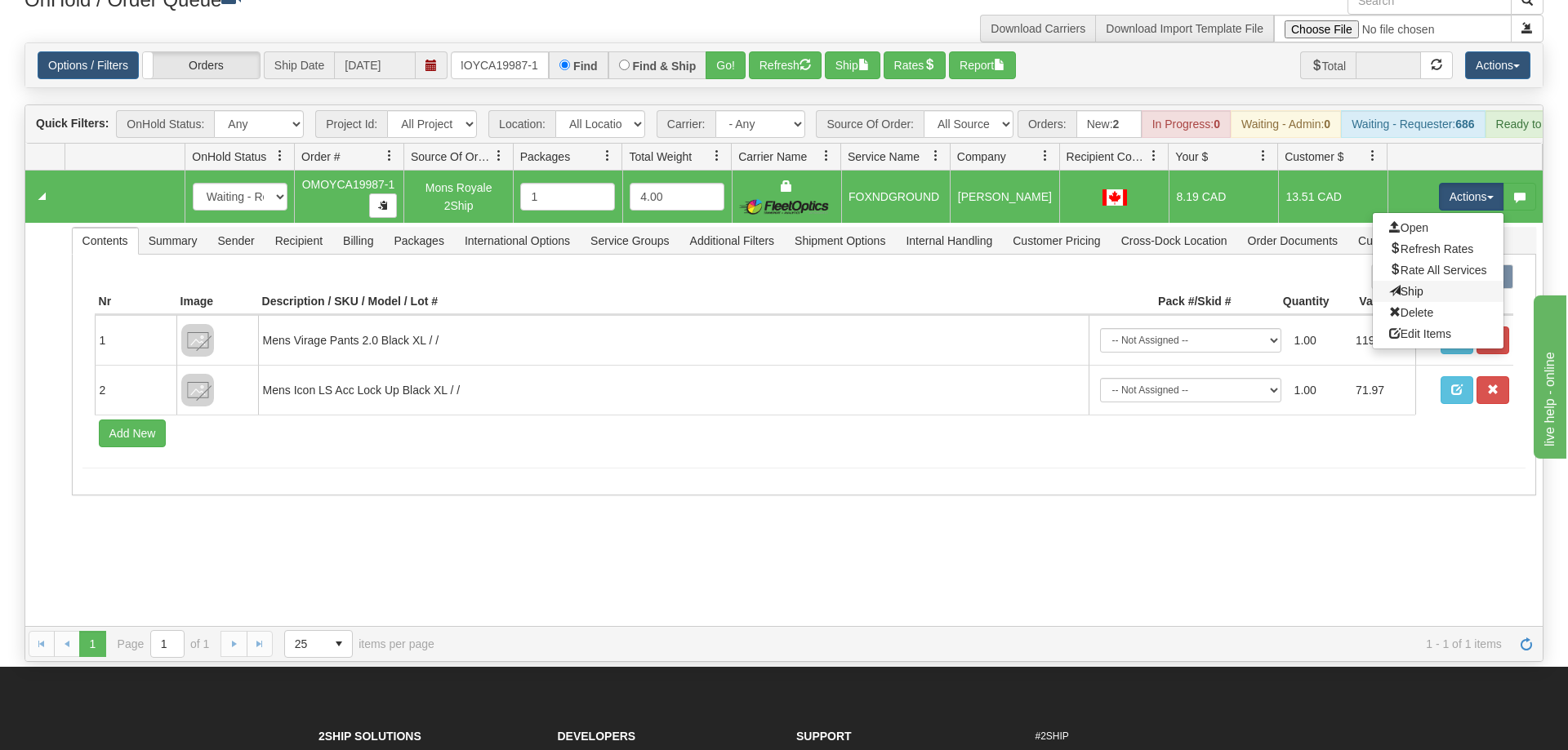
click at [1424, 281] on link "Ship" at bounding box center [1437, 291] width 131 height 22
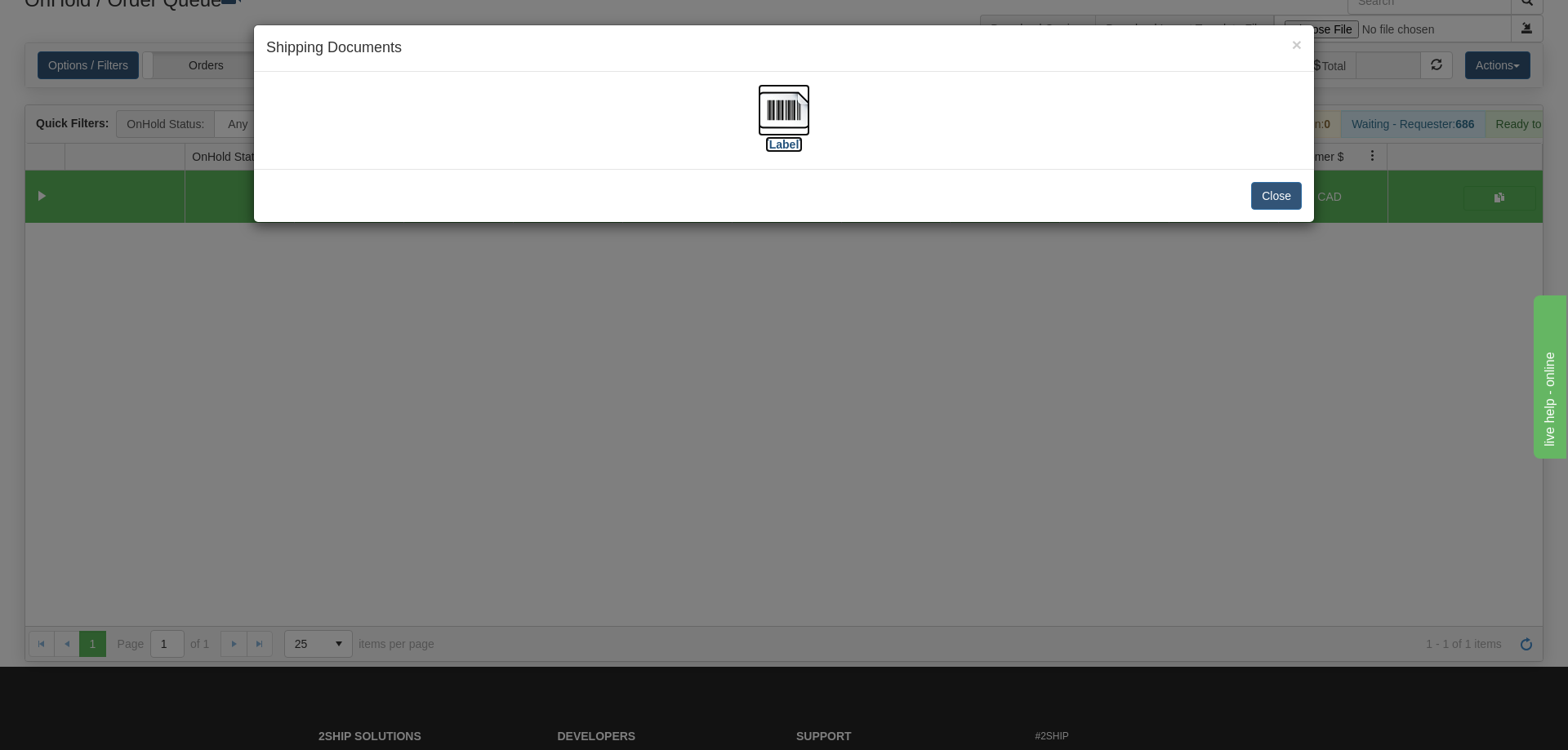
click at [775, 116] on img at bounding box center [784, 110] width 52 height 52
click at [816, 409] on div "× Shipping Documents [Label] Close" at bounding box center [784, 375] width 1568 height 750
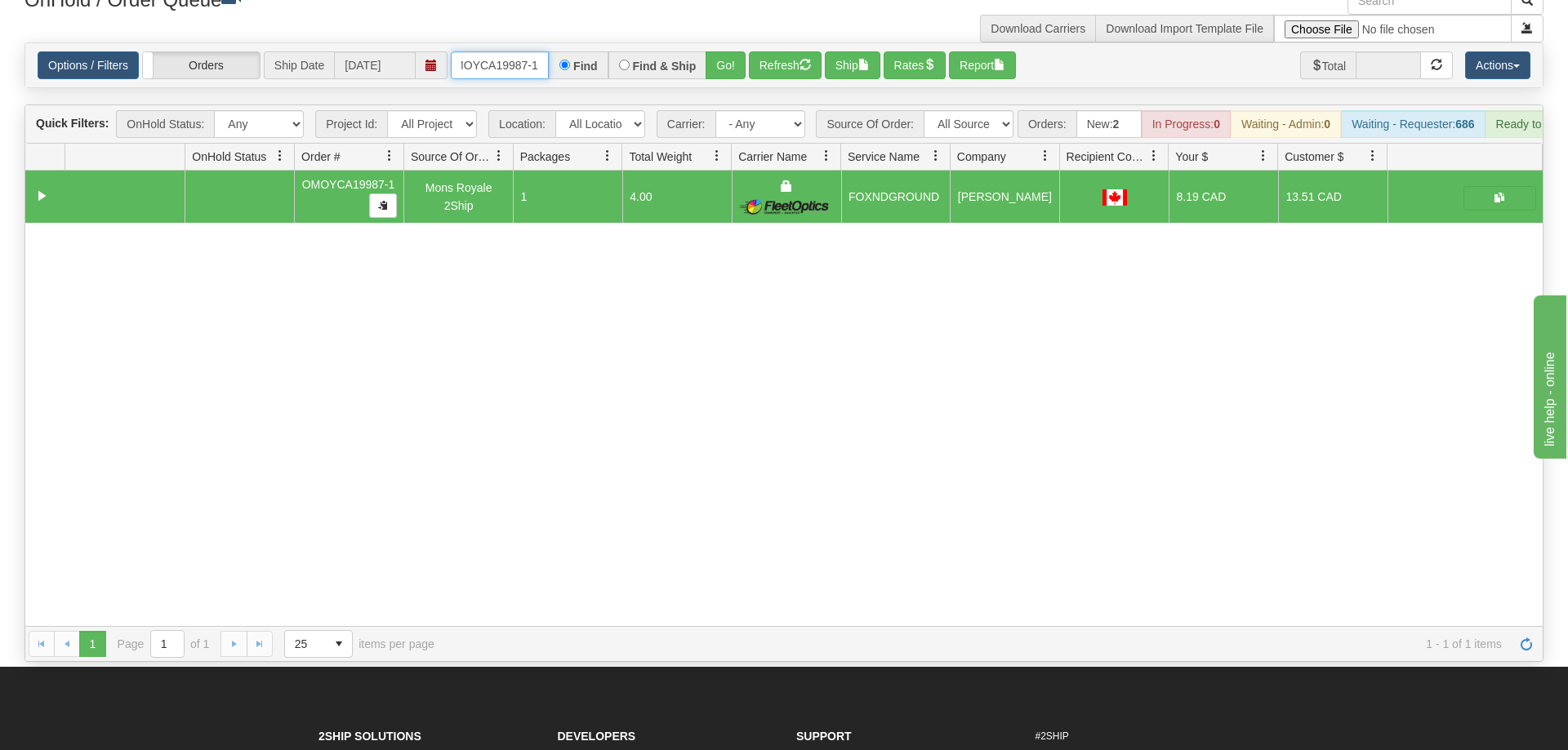
click at [501, 52] on input "OMOYCA19987-1" at bounding box center [500, 66] width 98 height 28
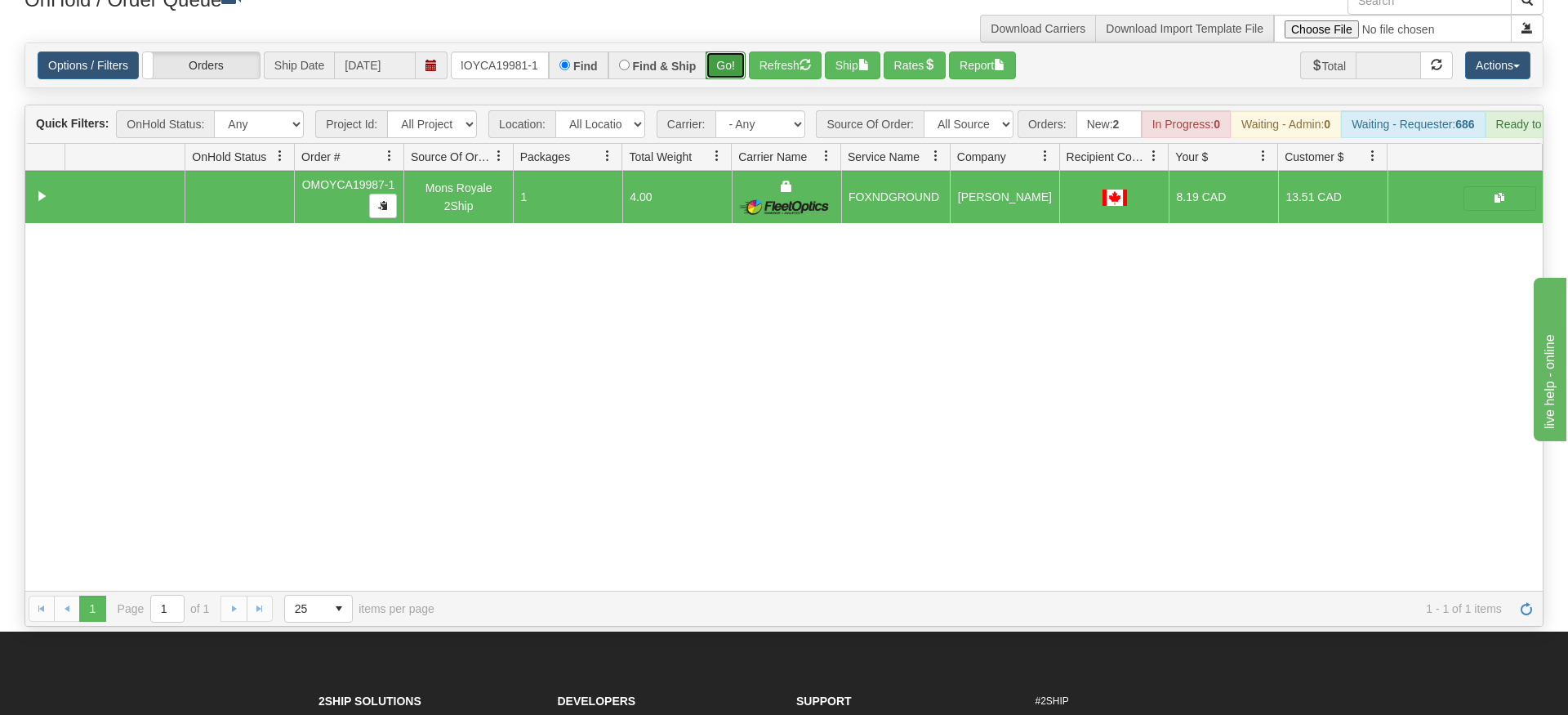
click at [729, 78] on div "Is equal to Is not equal to Contains Does not contains CAD USD EUR ZAR [PERSON_…" at bounding box center [784, 335] width 1544 height 584
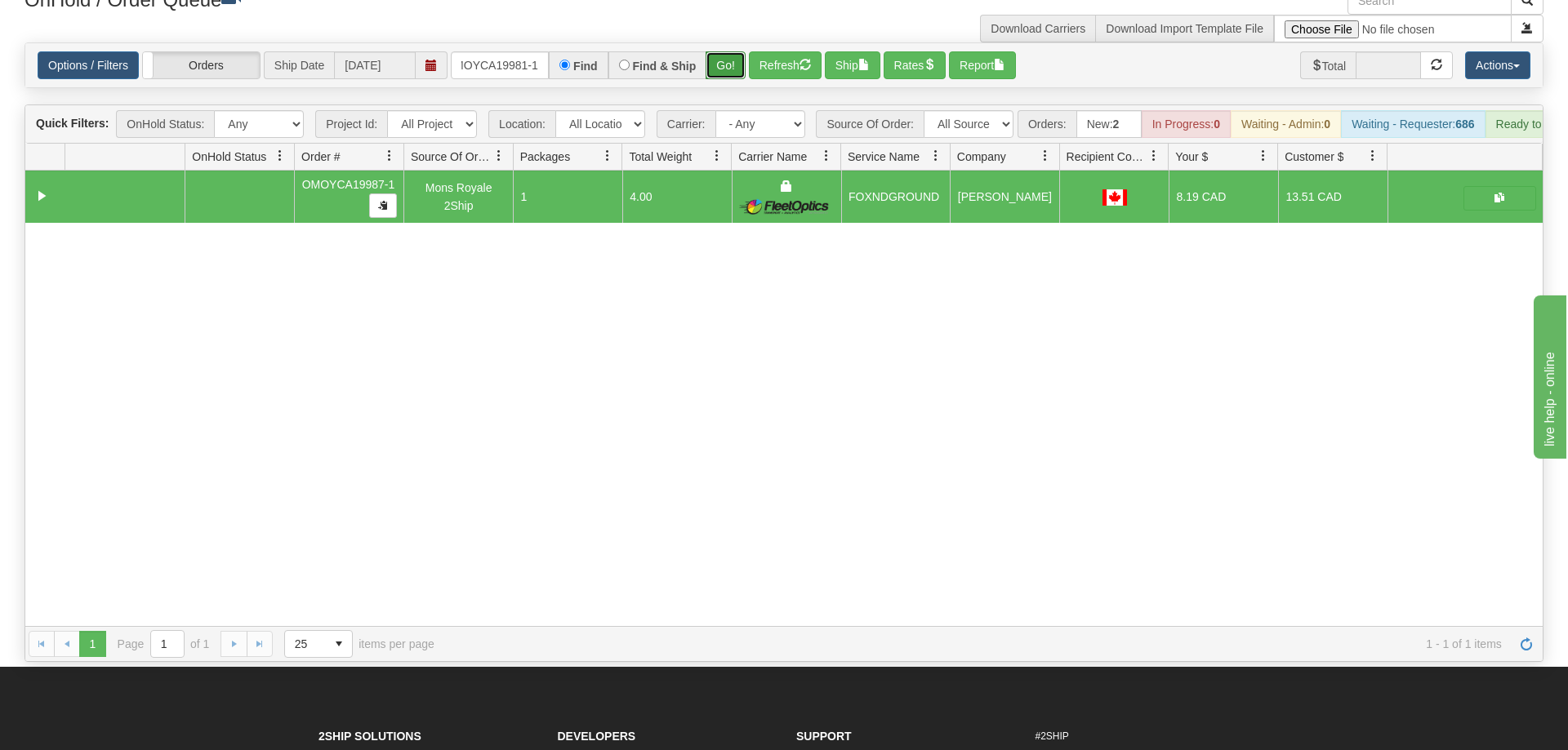
click at [731, 52] on button "Go!" at bounding box center [725, 66] width 40 height 28
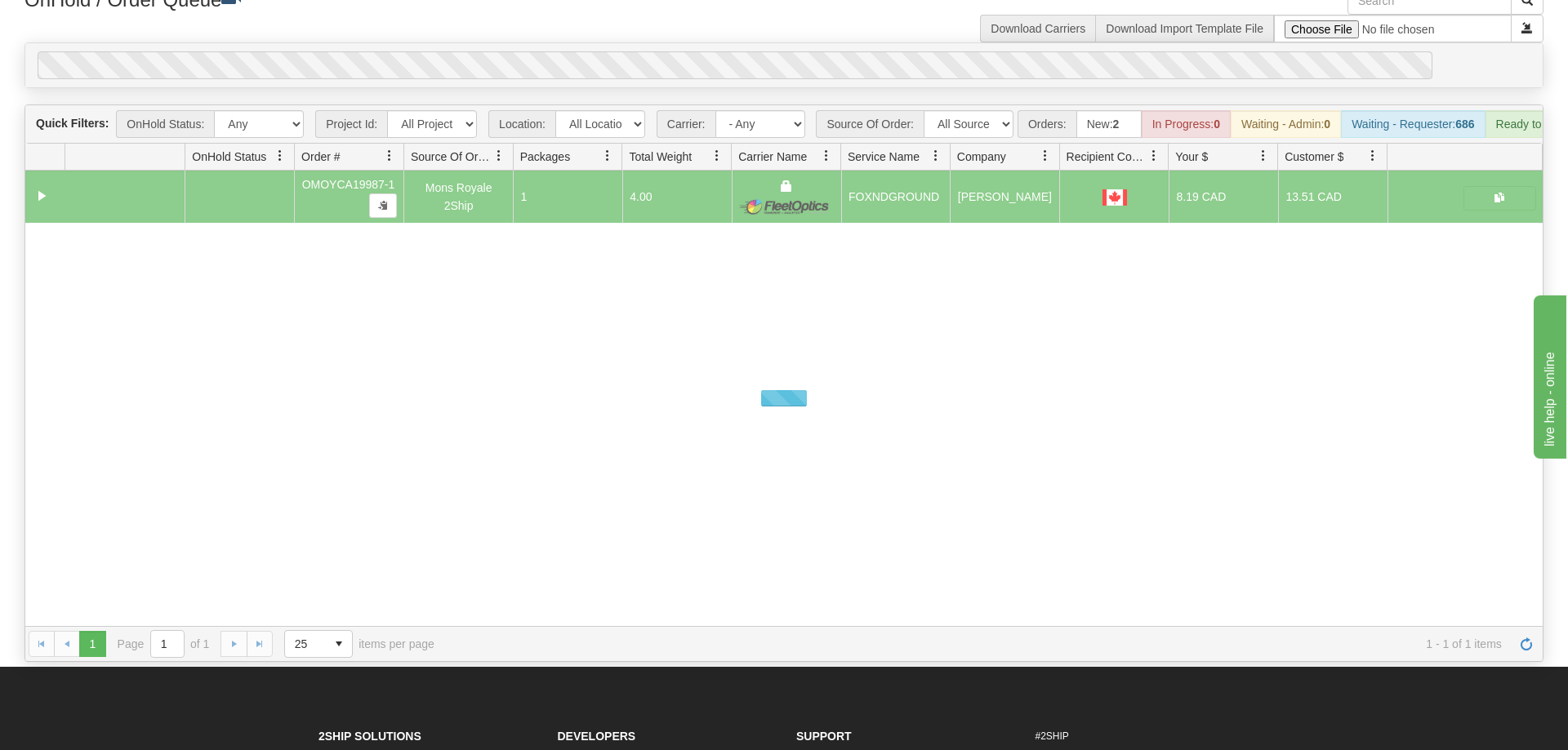
click at [730, 52] on div "0" at bounding box center [735, 66] width 1395 height 28
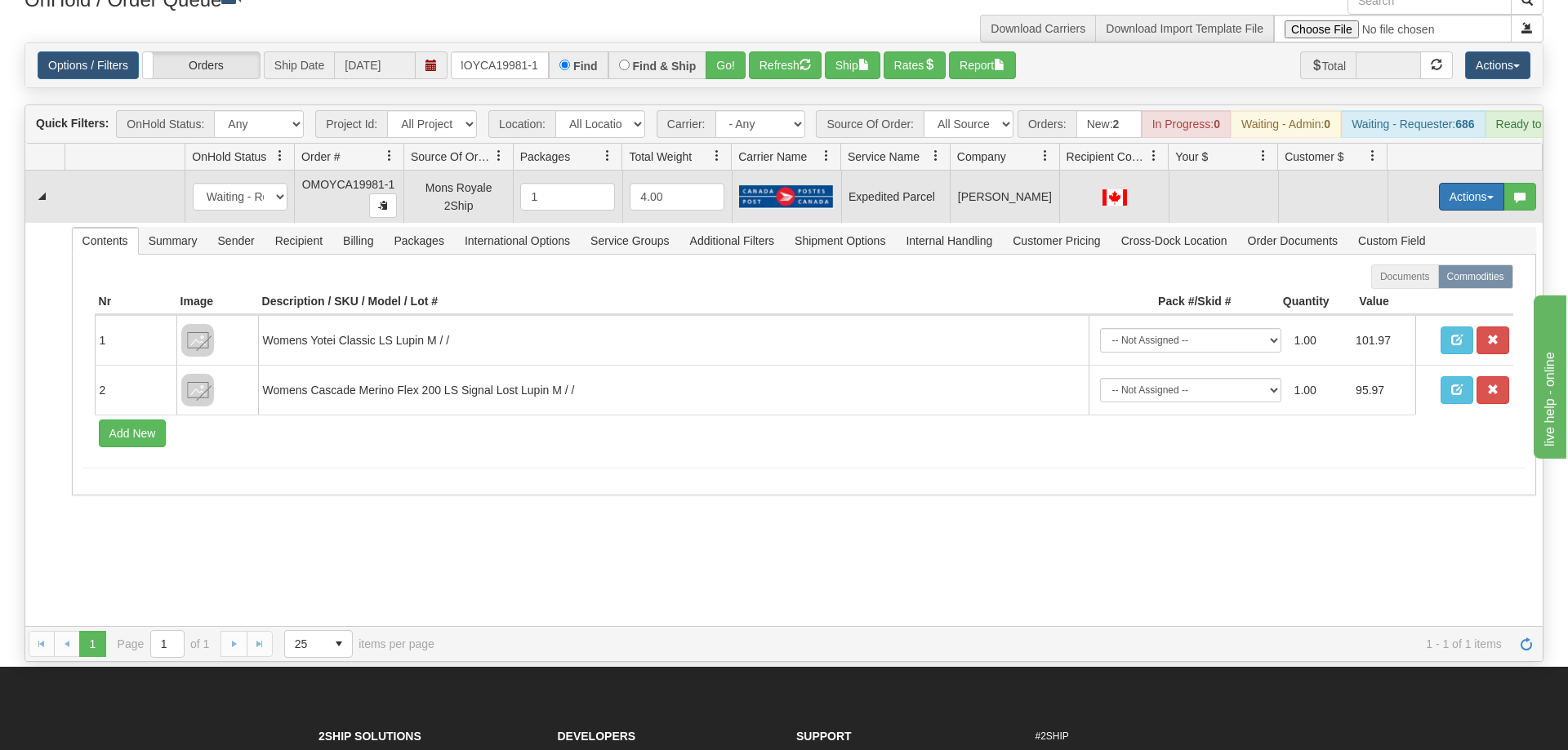
click at [1473, 183] on button "Actions" at bounding box center [1472, 197] width 66 height 28
click at [1439, 264] on span "Rate All Services" at bounding box center [1437, 270] width 98 height 13
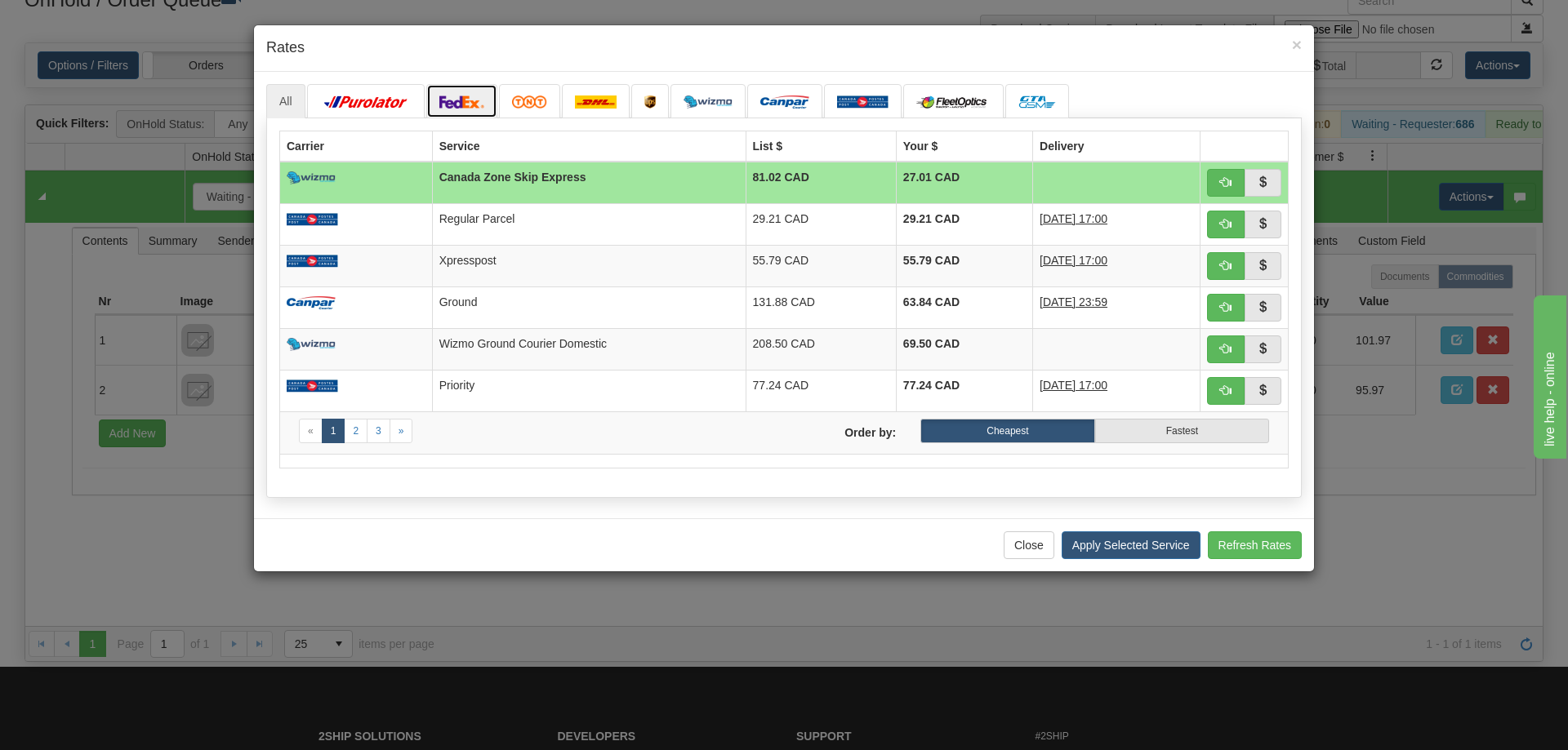
click at [483, 114] on link at bounding box center [462, 101] width 72 height 35
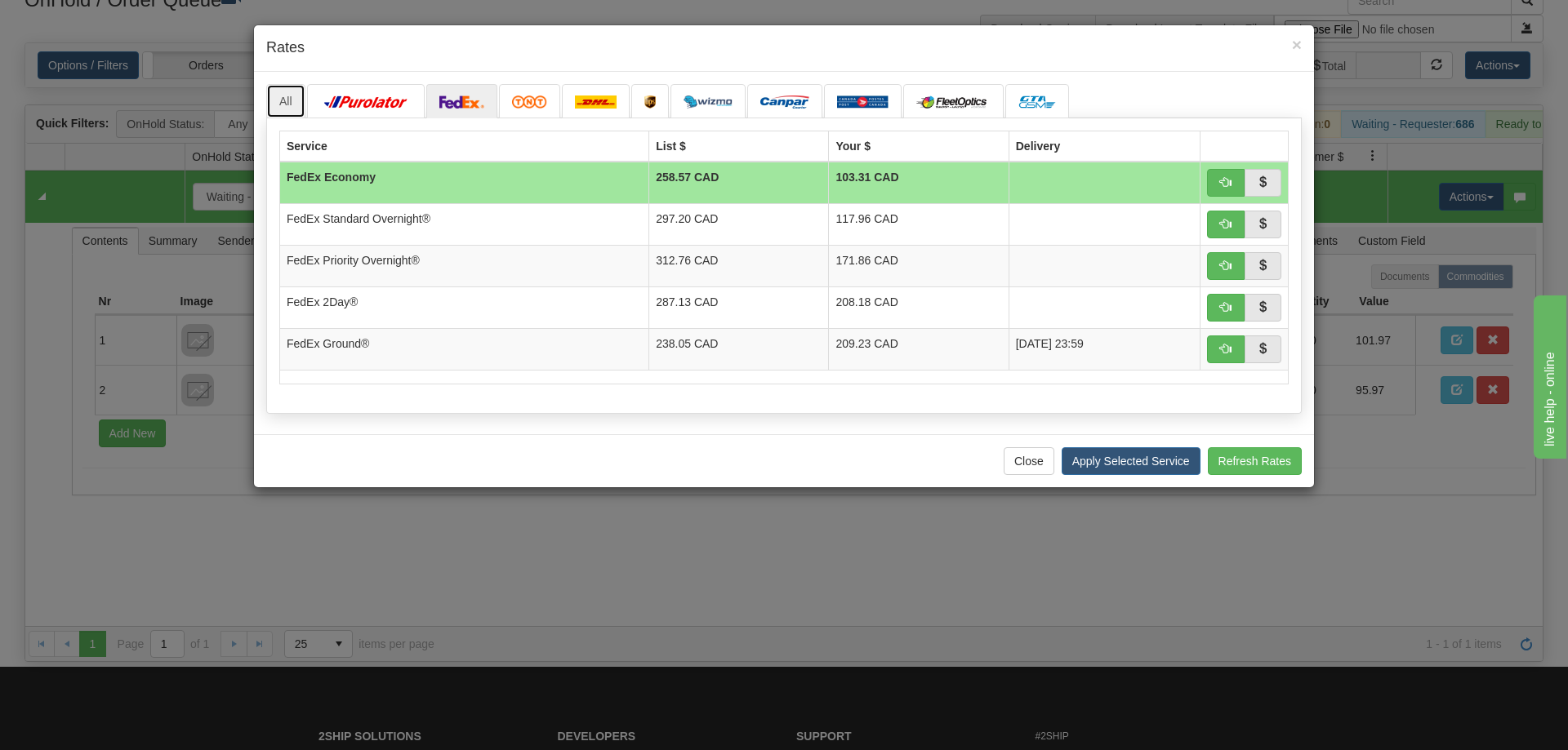
click at [290, 93] on link "All" at bounding box center [285, 101] width 39 height 35
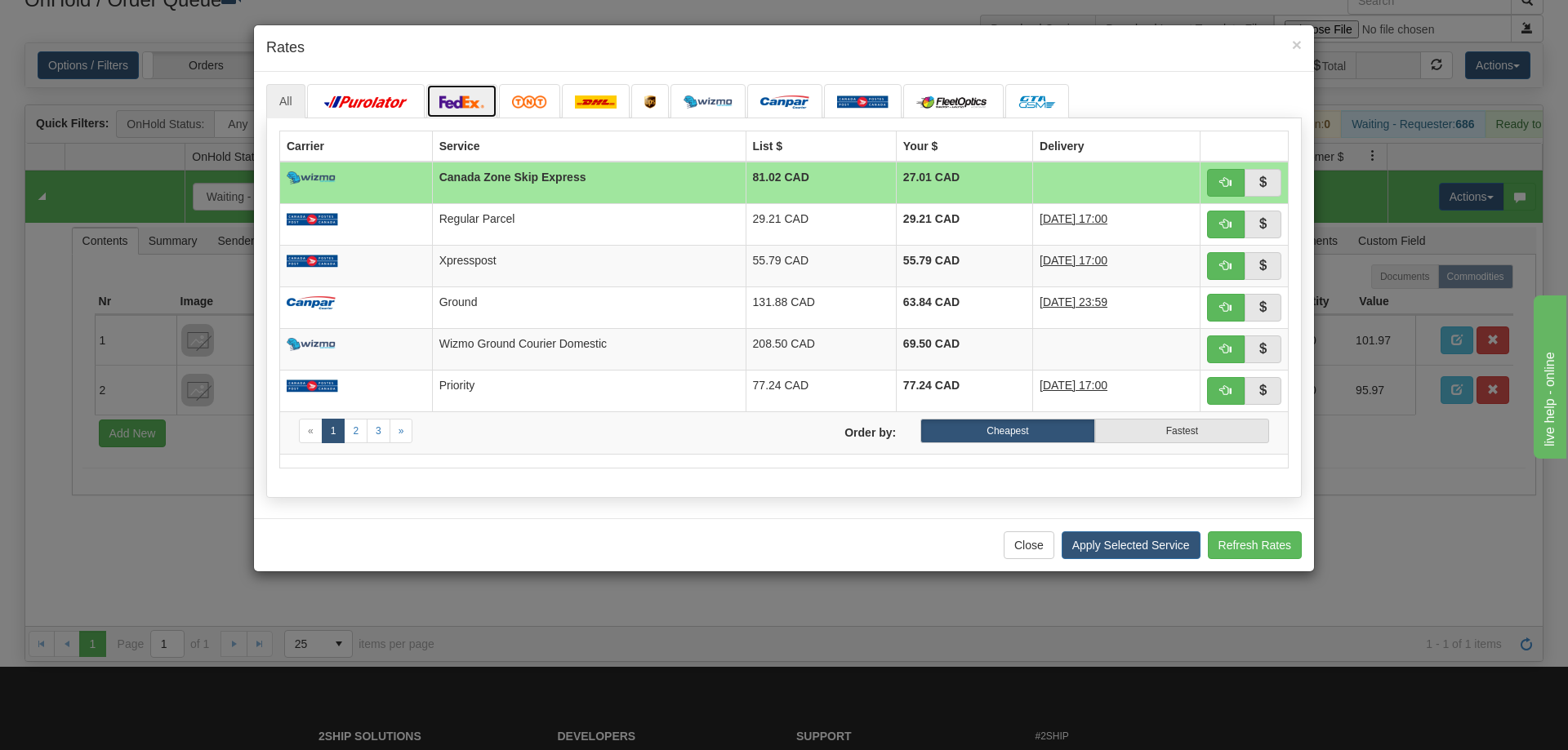
click at [437, 86] on link at bounding box center [462, 101] width 72 height 35
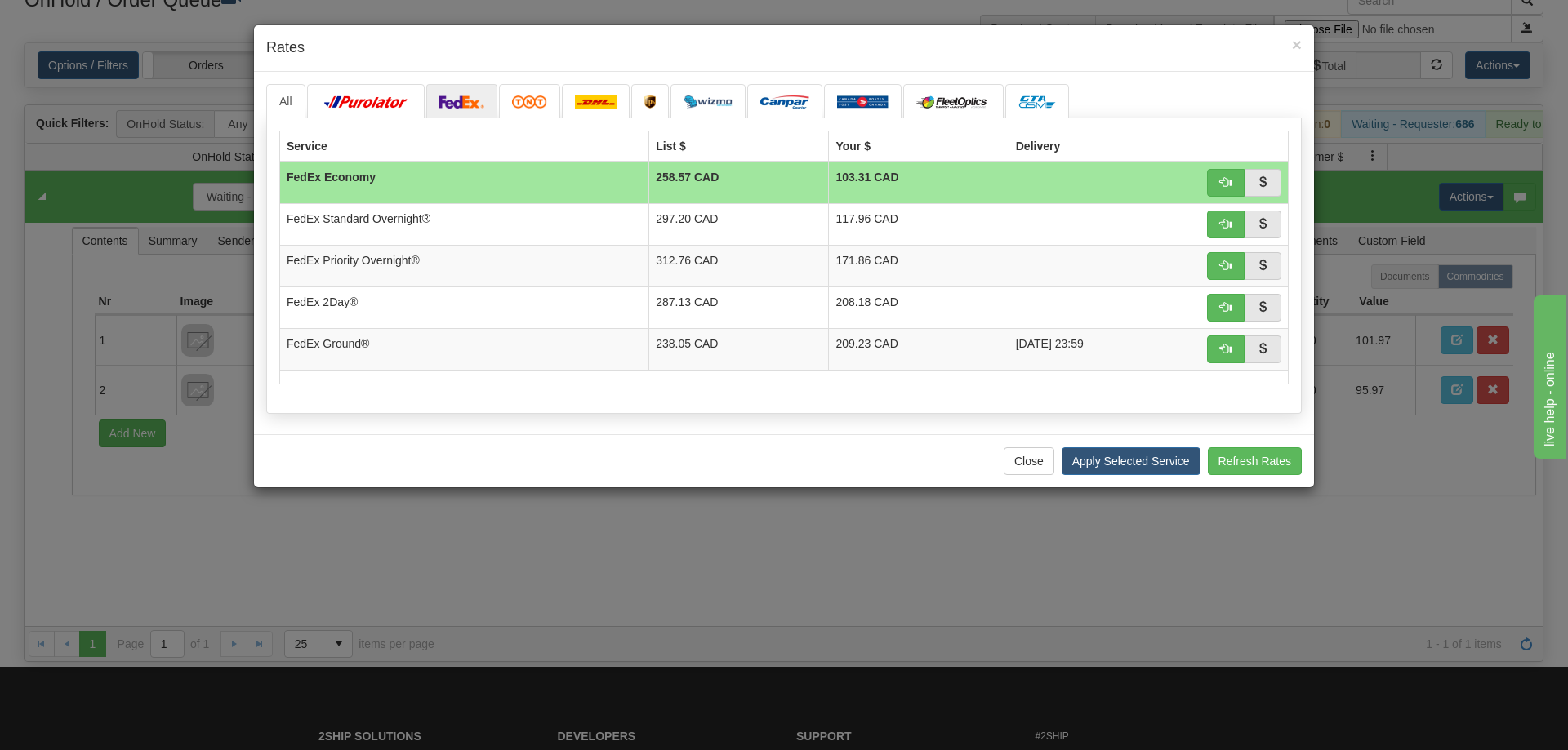
click at [602, 493] on div "× Rates All" at bounding box center [784, 375] width 1568 height 750
drag, startPoint x: 615, startPoint y: 575, endPoint x: 744, endPoint y: 416, distance: 204.7
click at [607, 573] on div "× Rates All" at bounding box center [784, 375] width 1568 height 750
click at [1042, 460] on button "Close" at bounding box center [1029, 461] width 51 height 28
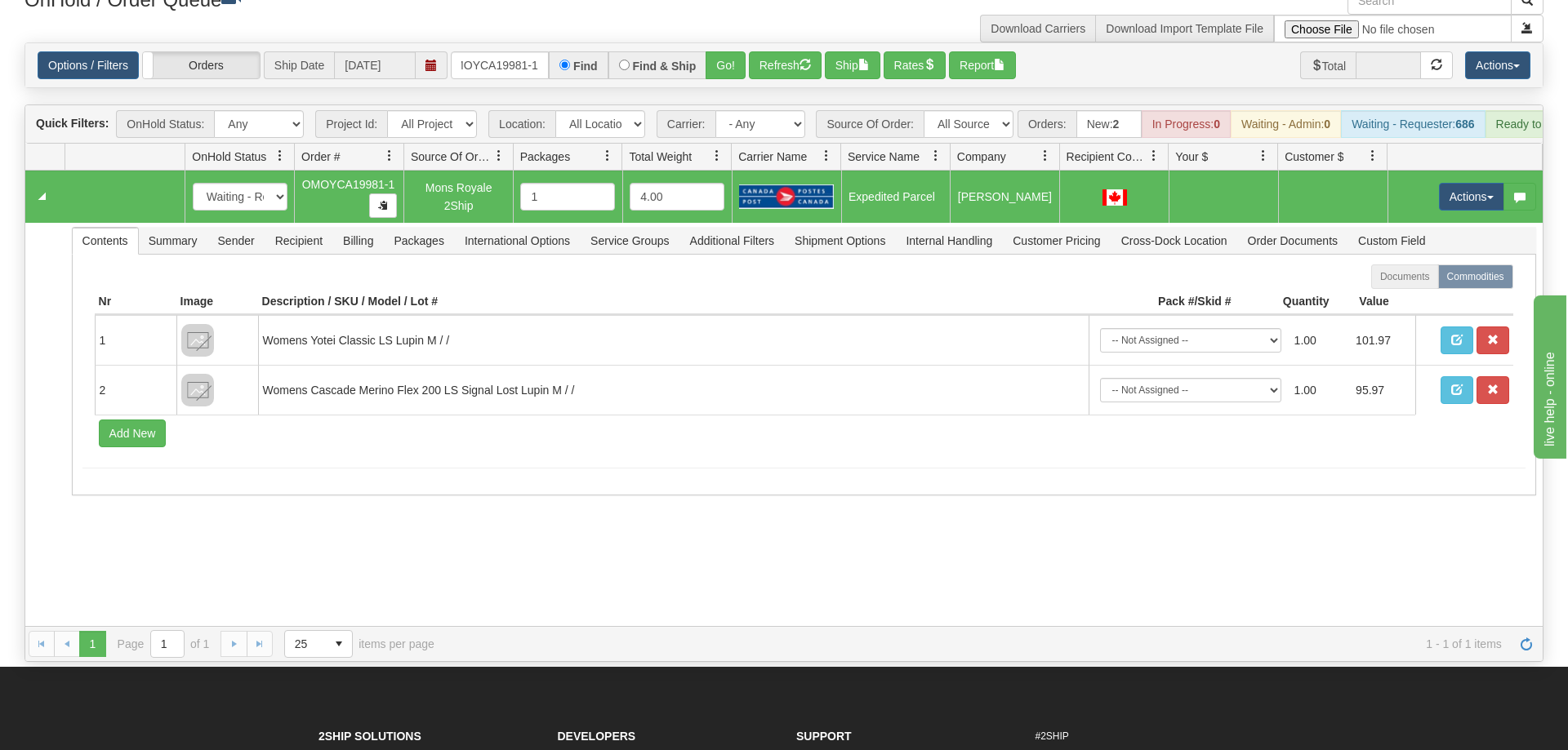
click at [496, 60] on div "Options / Filters Group Shipments Orders Ship Date [DATE] OMOYCA19981-1 Find Fi…" at bounding box center [783, 65] width 1517 height 44
click at [496, 52] on input "OMOYCA19981-1" at bounding box center [500, 66] width 98 height 28
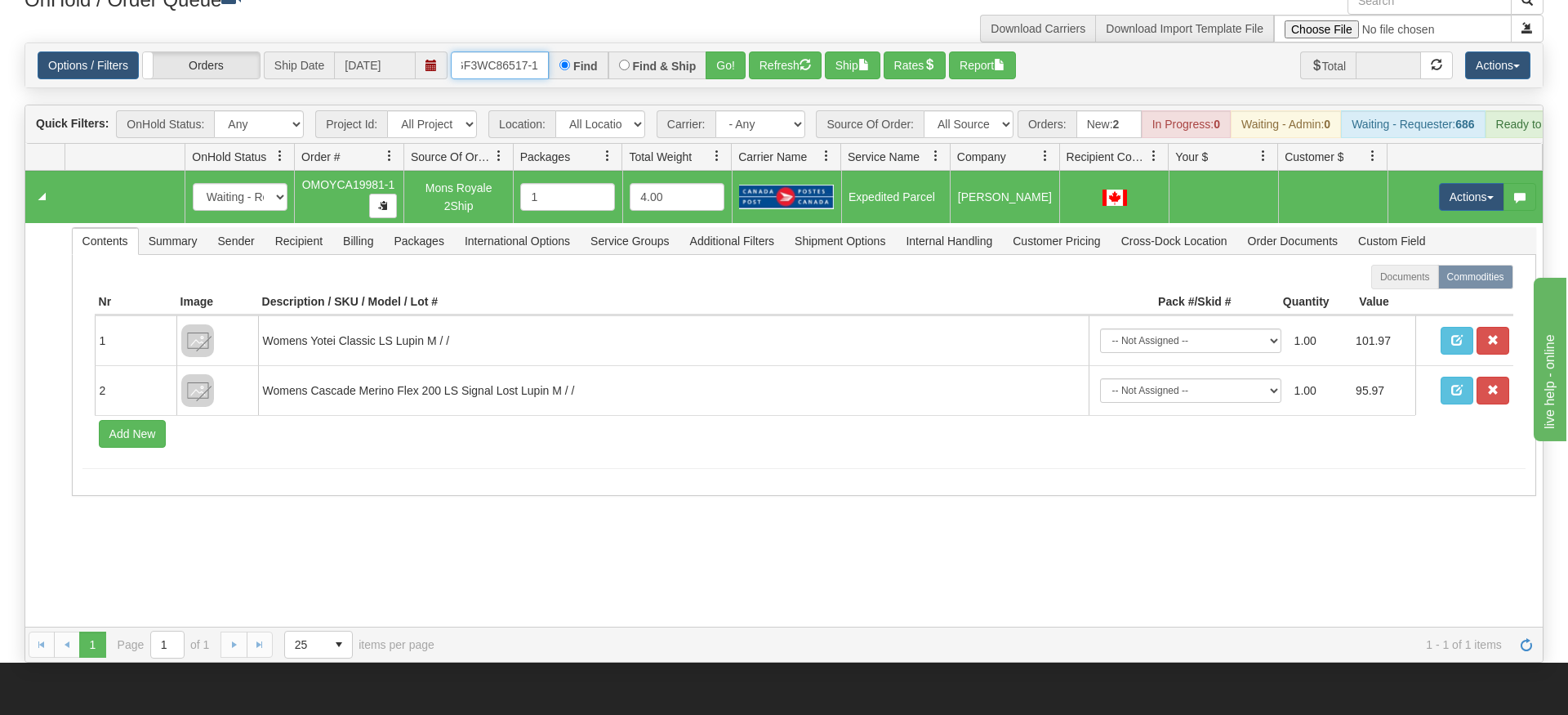
click at [518, 71] on input "oGF3WC86517-1" at bounding box center [500, 66] width 98 height 28
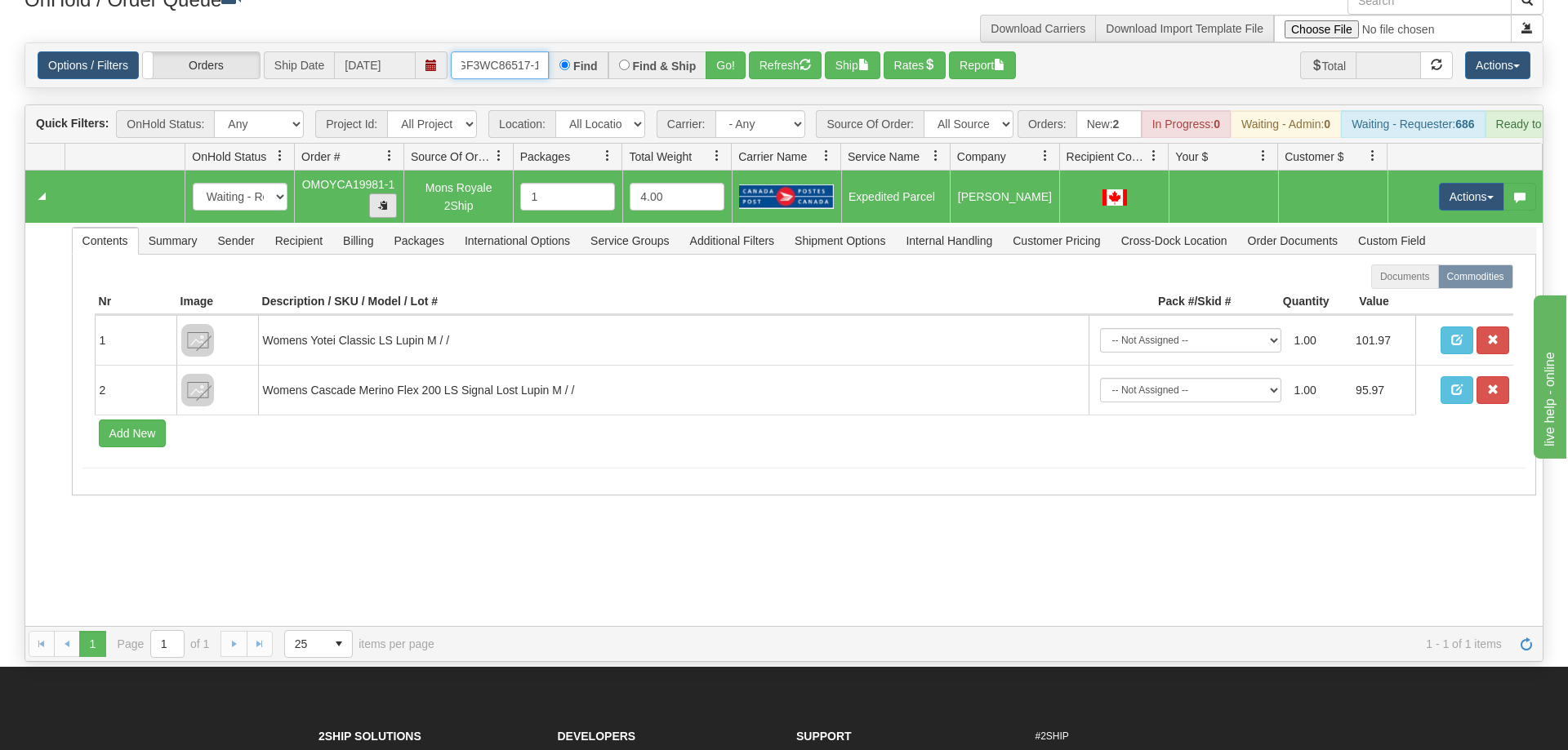
scroll to position [0, 16]
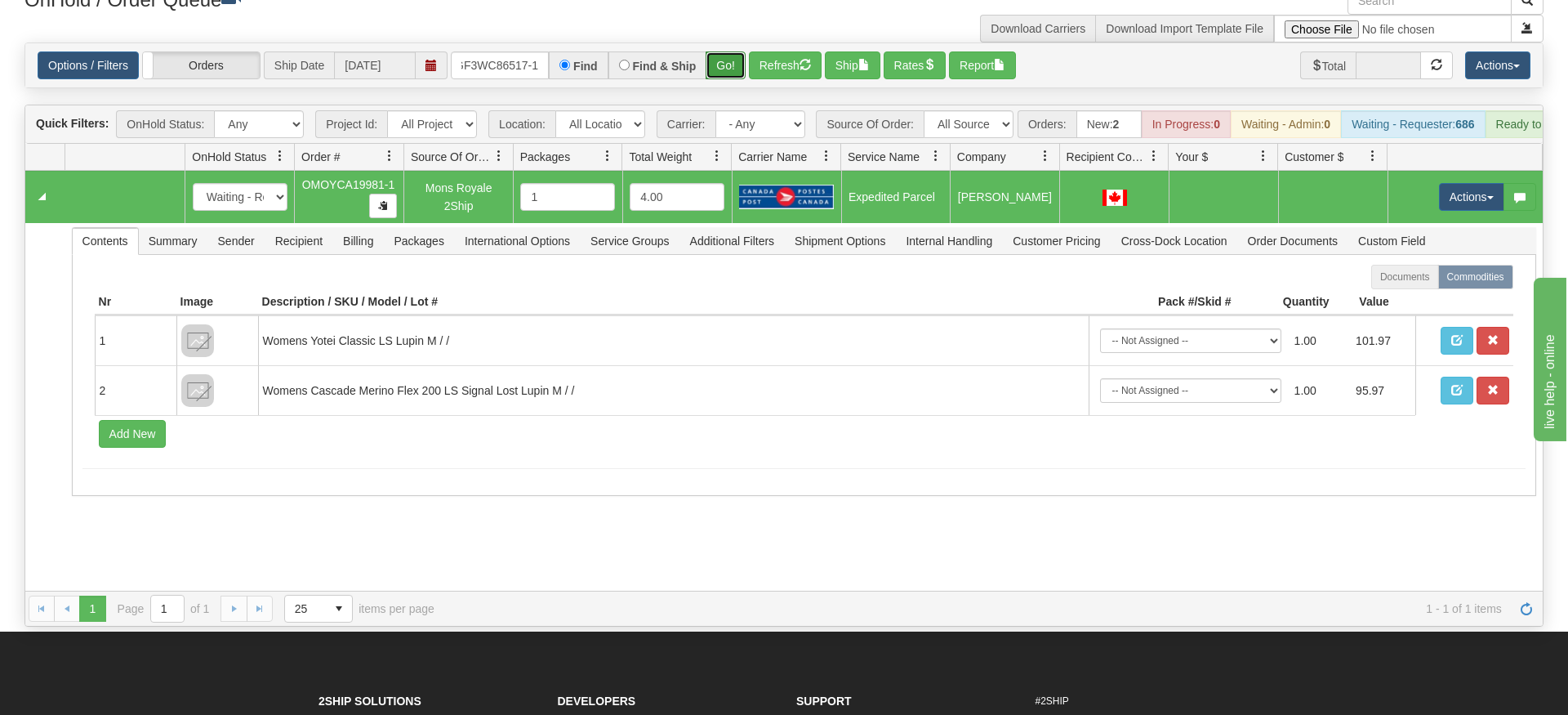
click at [725, 64] on div "Options / Filters Group Shipments Orders Ship Date [DATE] OGF3WC86517-1 Find Fi…" at bounding box center [783, 65] width 1519 height 46
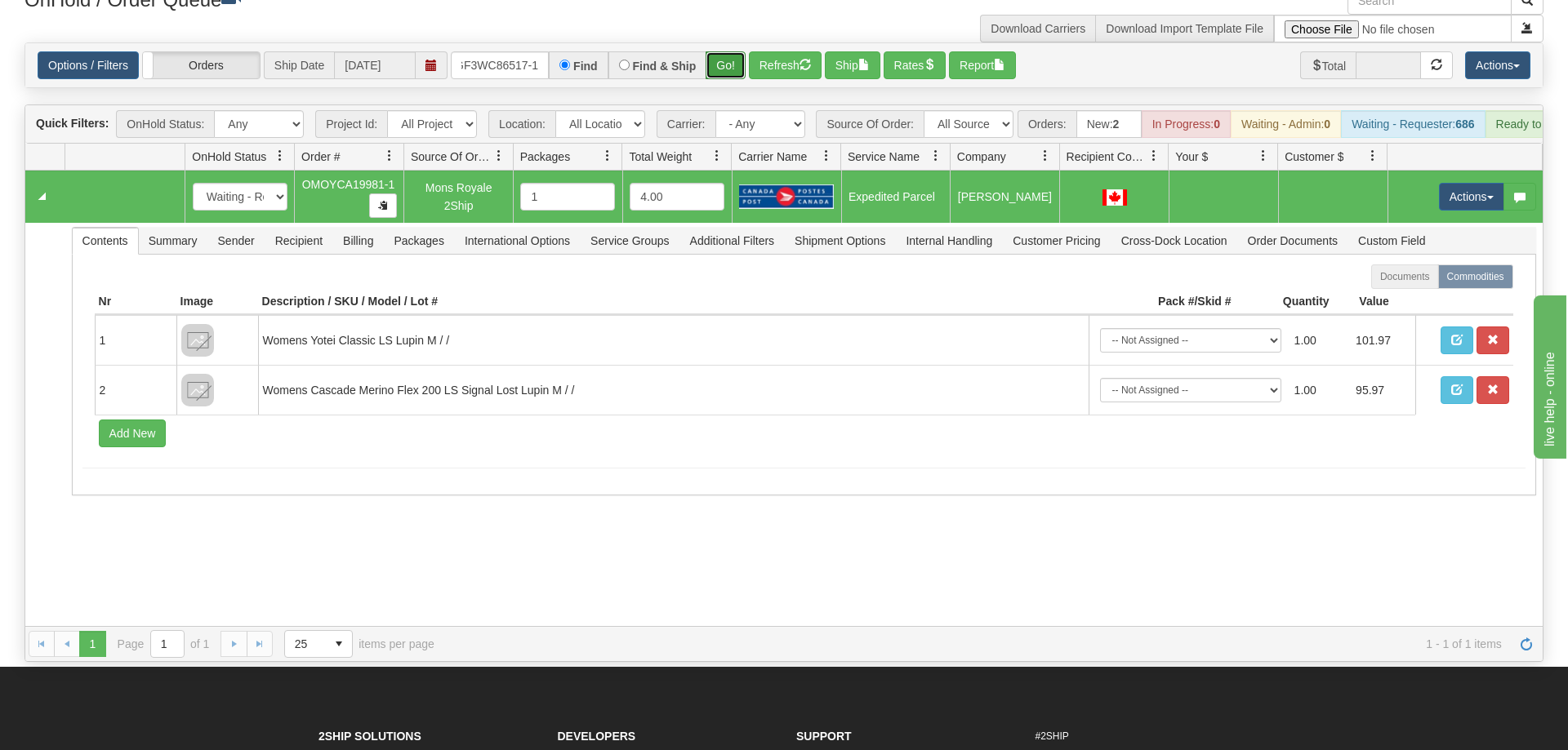
click at [729, 54] on button "Go!" at bounding box center [725, 66] width 40 height 28
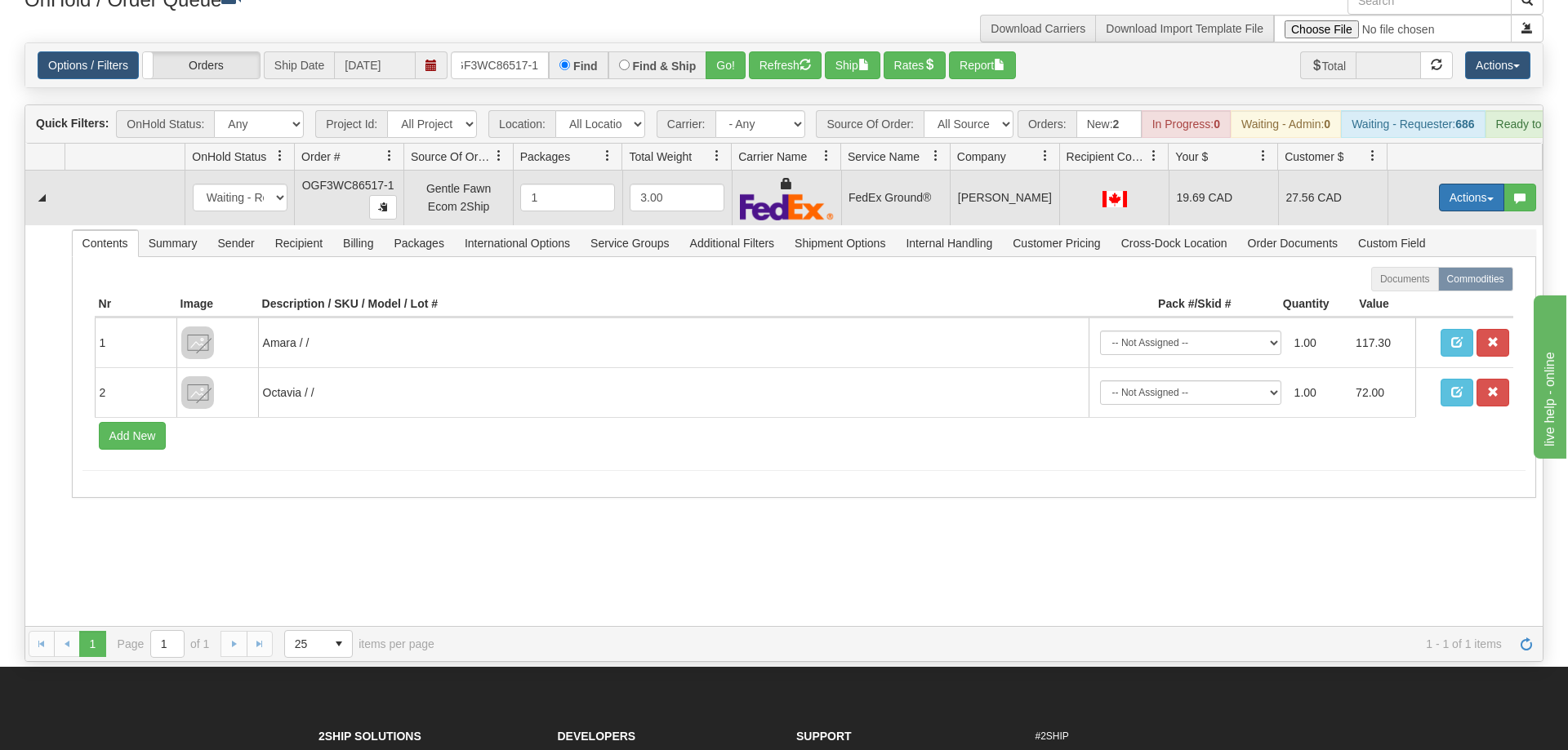
click at [1475, 184] on button "Actions" at bounding box center [1472, 198] width 66 height 28
click at [1416, 286] on span "Ship" at bounding box center [1406, 292] width 35 height 13
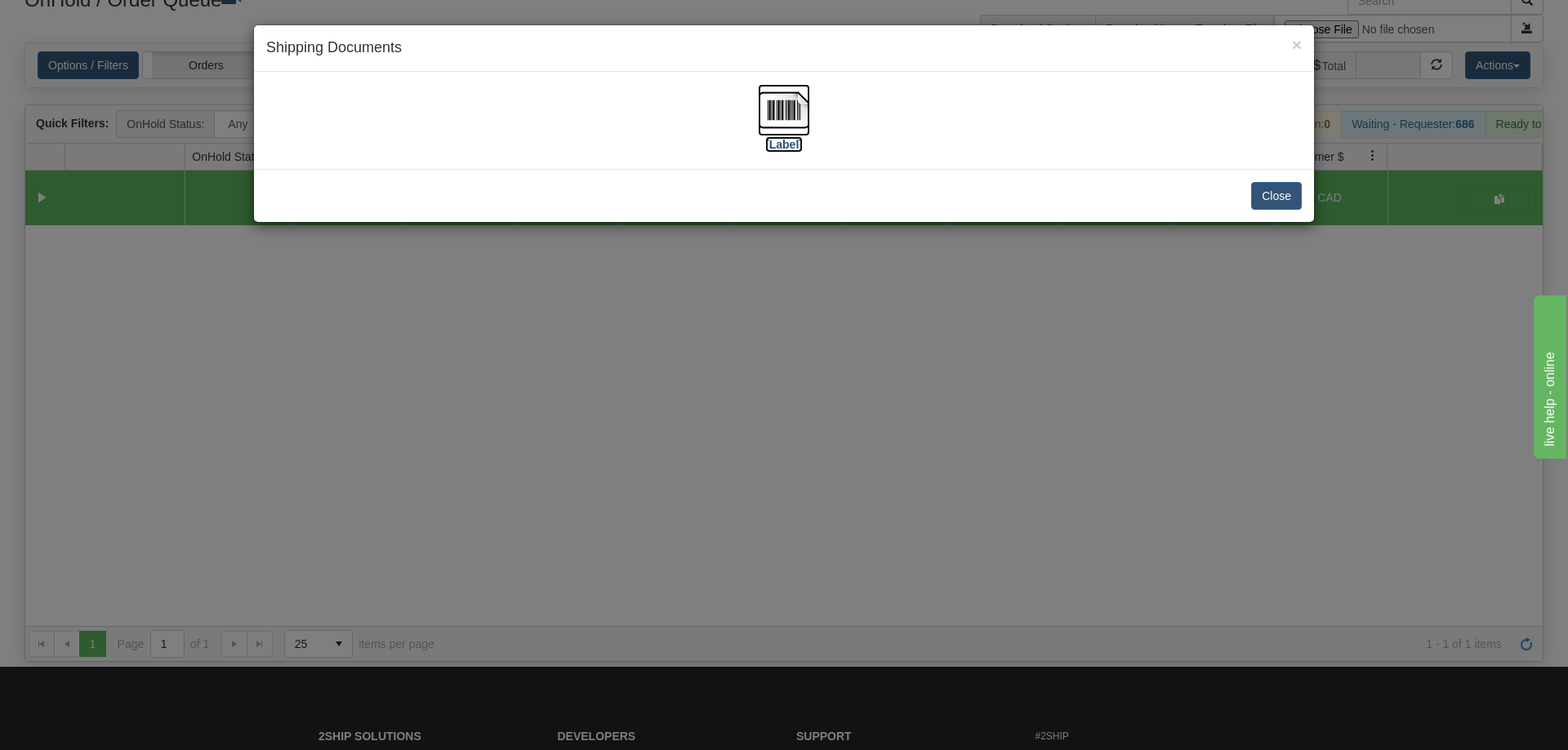
click at [777, 128] on img at bounding box center [784, 110] width 52 height 52
click at [857, 449] on div "× Shipping Documents [Label] Close" at bounding box center [784, 375] width 1568 height 750
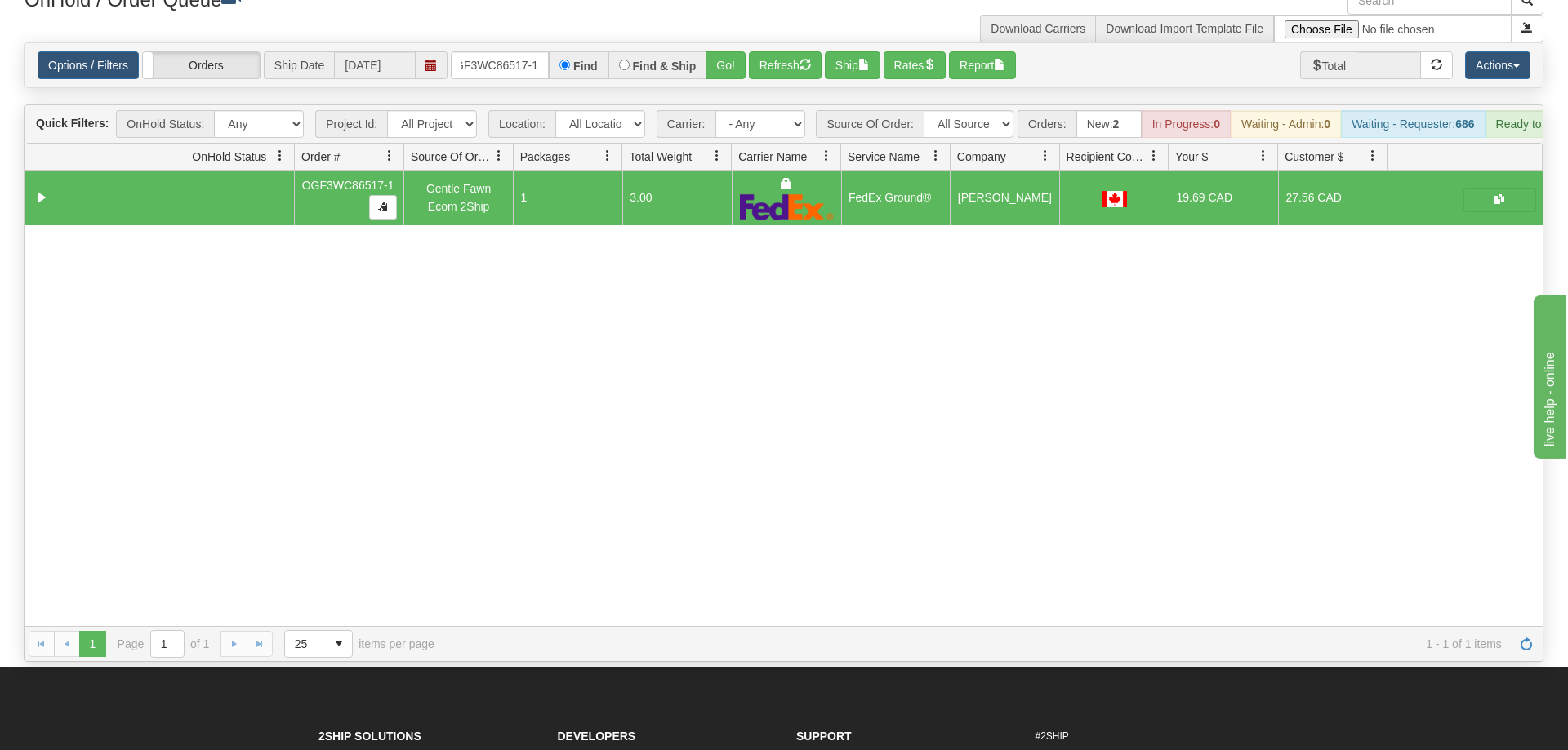
click at [509, 16] on div "OnHold / Order Queue" at bounding box center [398, 3] width 772 height 32
click at [501, 52] on input "OGF3WC86517-1" at bounding box center [500, 66] width 98 height 28
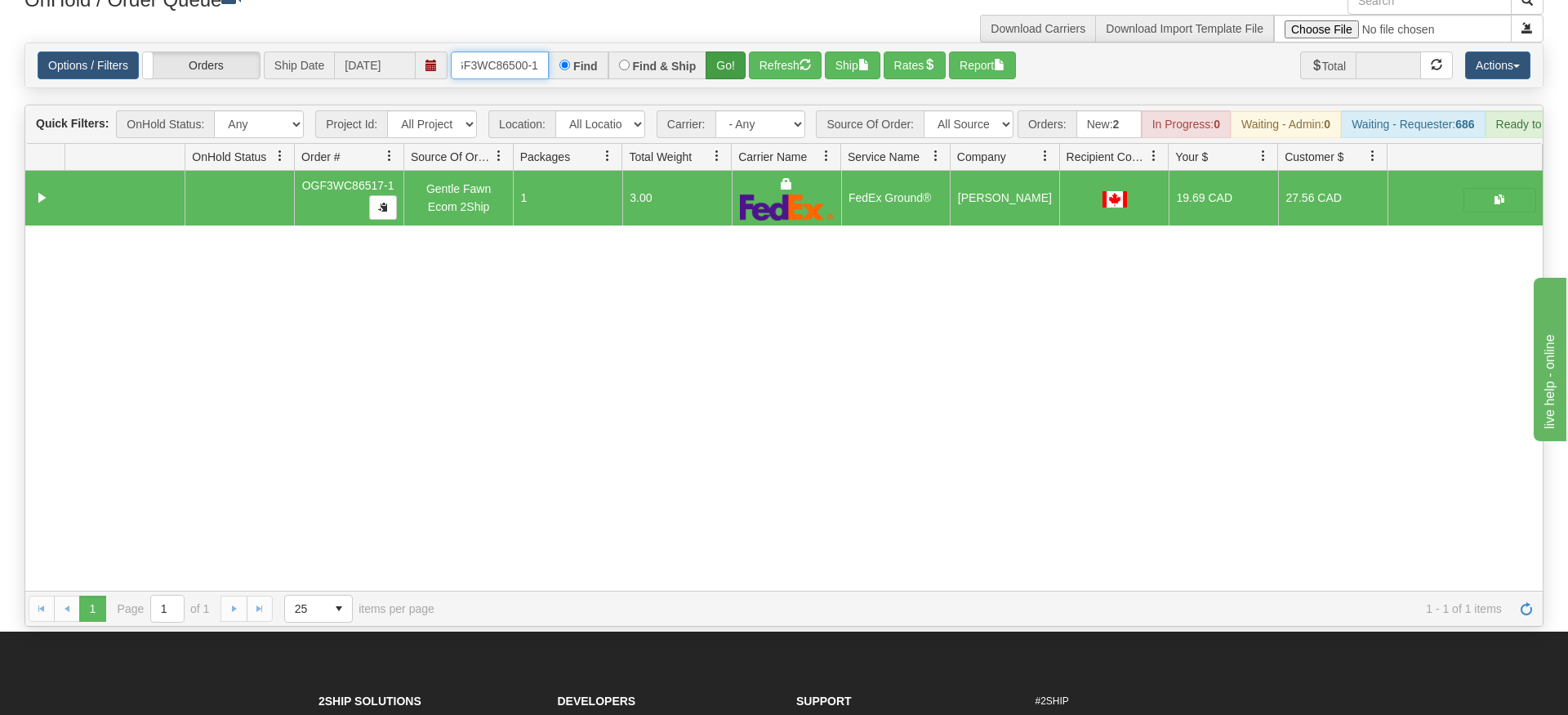
type input "oGF3WC86500-1"
click at [711, 84] on div "Is equal to Is not equal to Contains Does not contains CAD USD EUR ZAR [PERSON_…" at bounding box center [784, 335] width 1544 height 584
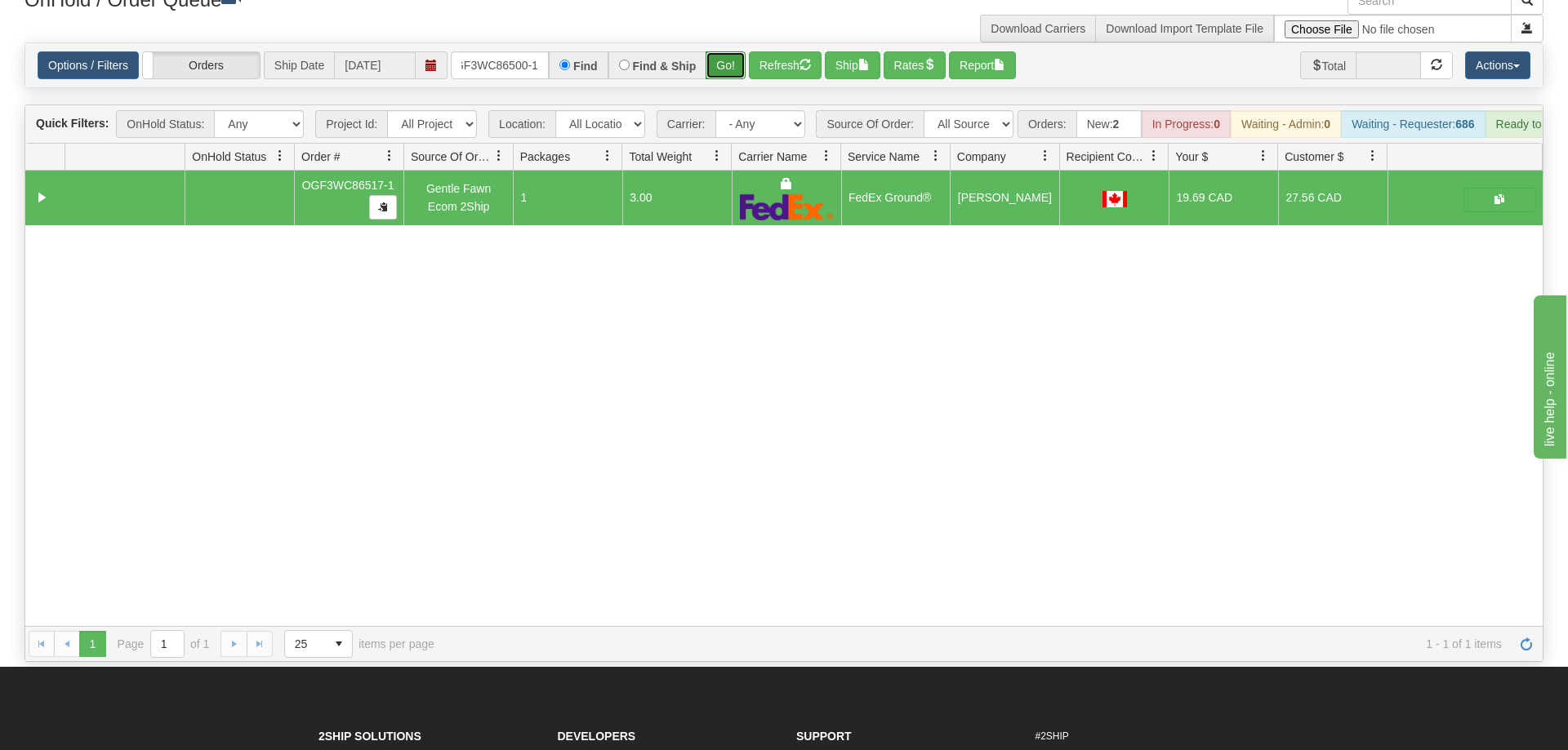
click at [722, 52] on button "Go!" at bounding box center [725, 66] width 40 height 28
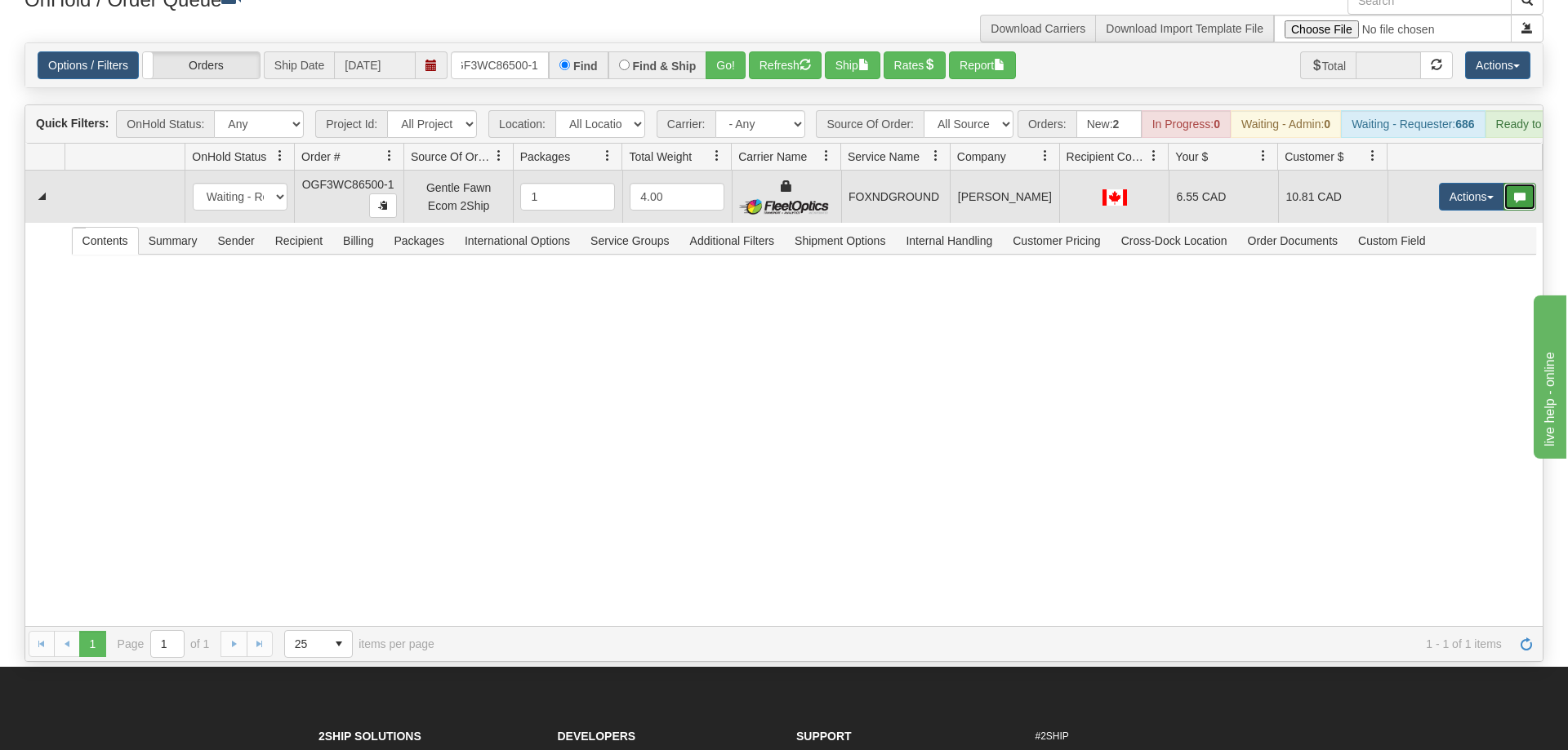
click at [1530, 185] on button "button" at bounding box center [1520, 197] width 33 height 28
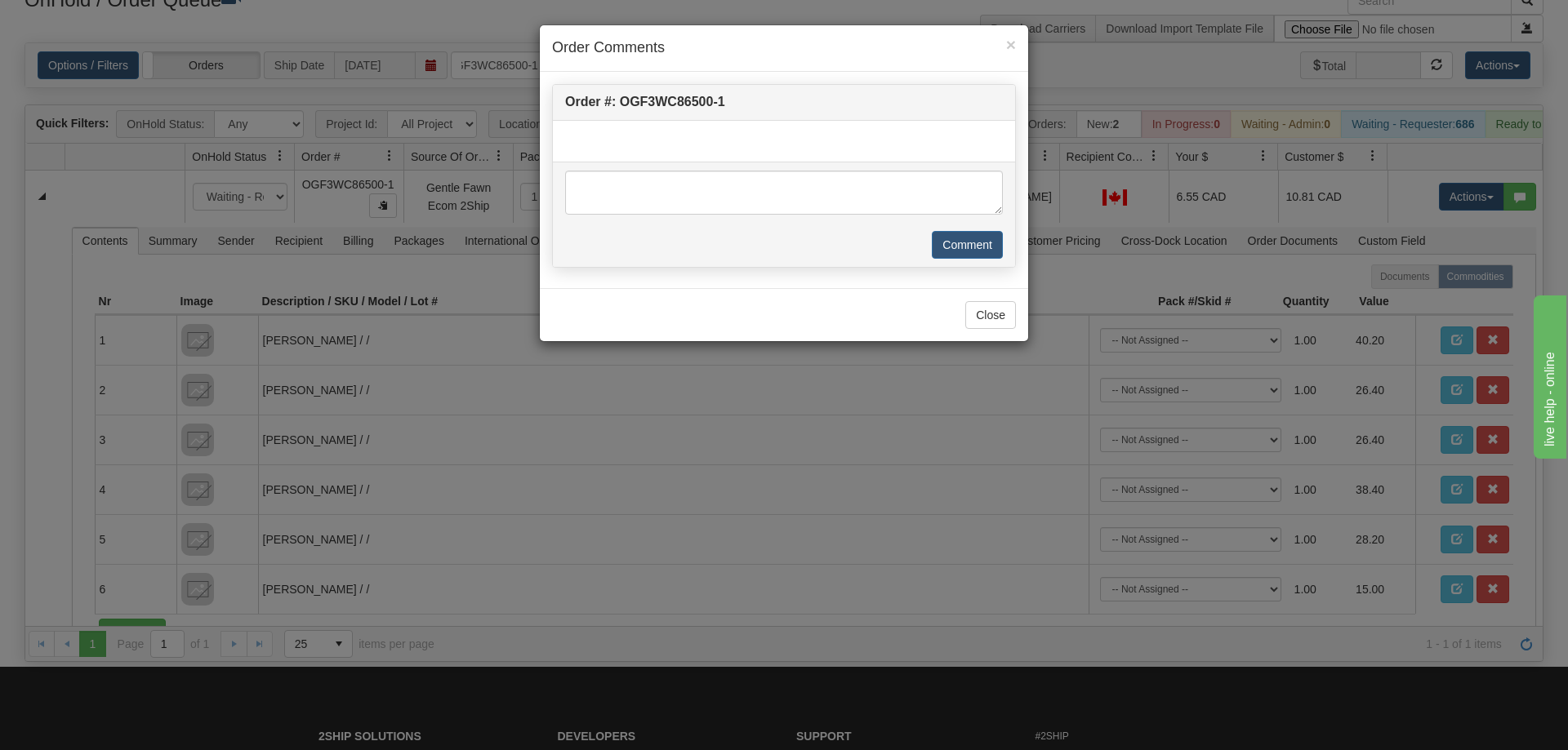
click at [1469, 175] on div "× Order Comments Order #: OGF3WC86500-1 Comment Close" at bounding box center [784, 375] width 1568 height 750
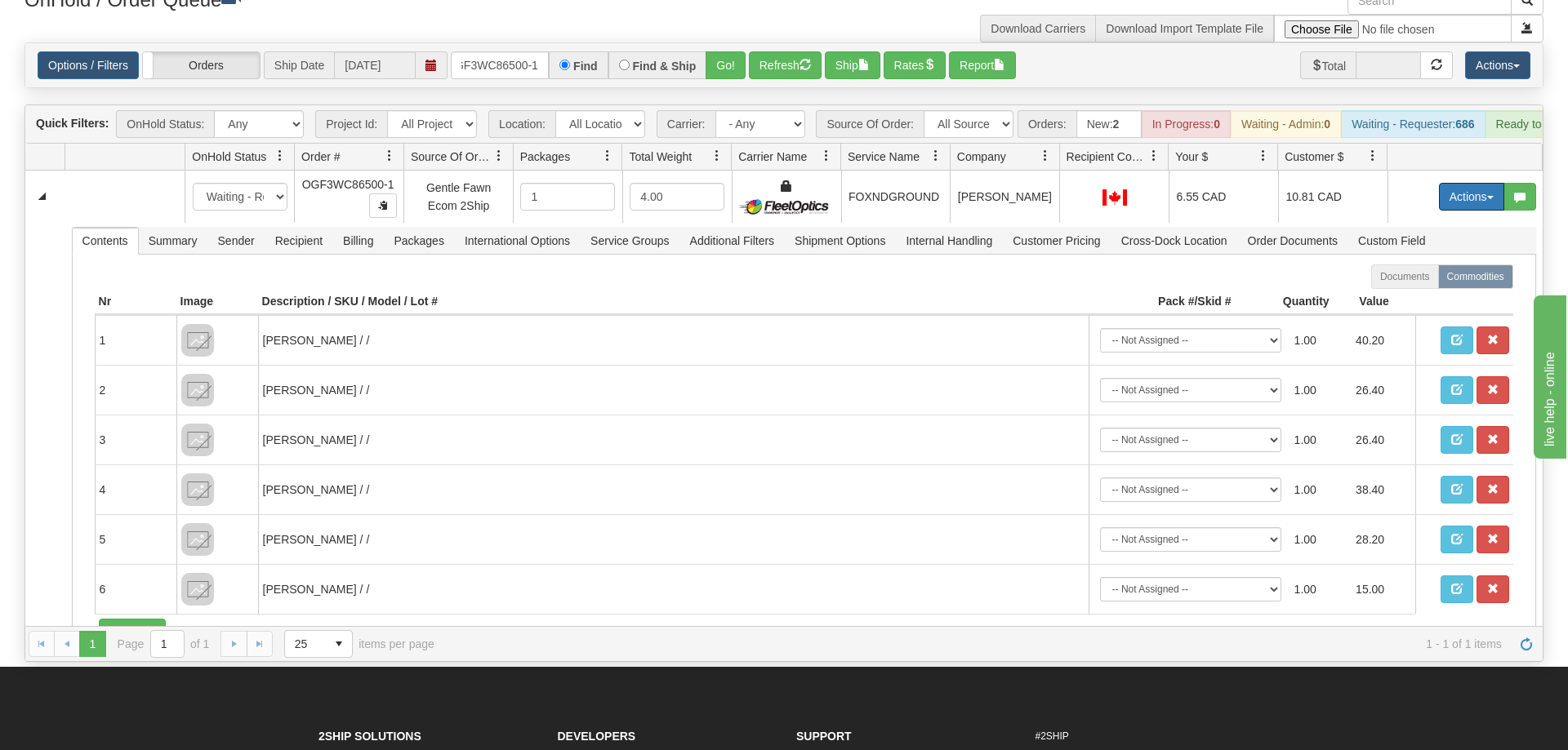
click at [1446, 183] on button "Actions" at bounding box center [1472, 197] width 66 height 28
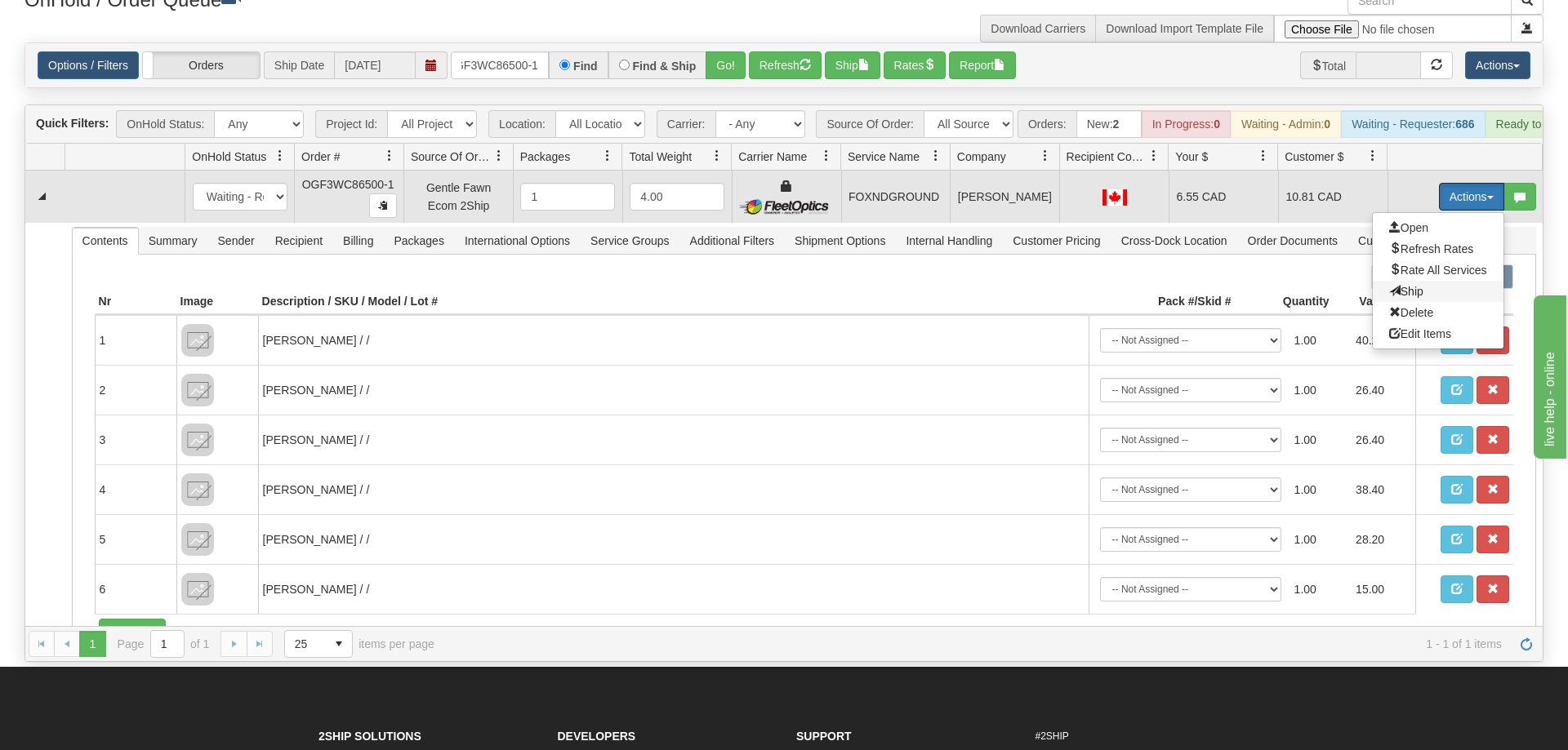
click at [1397, 285] on span "Ship" at bounding box center [1406, 291] width 35 height 13
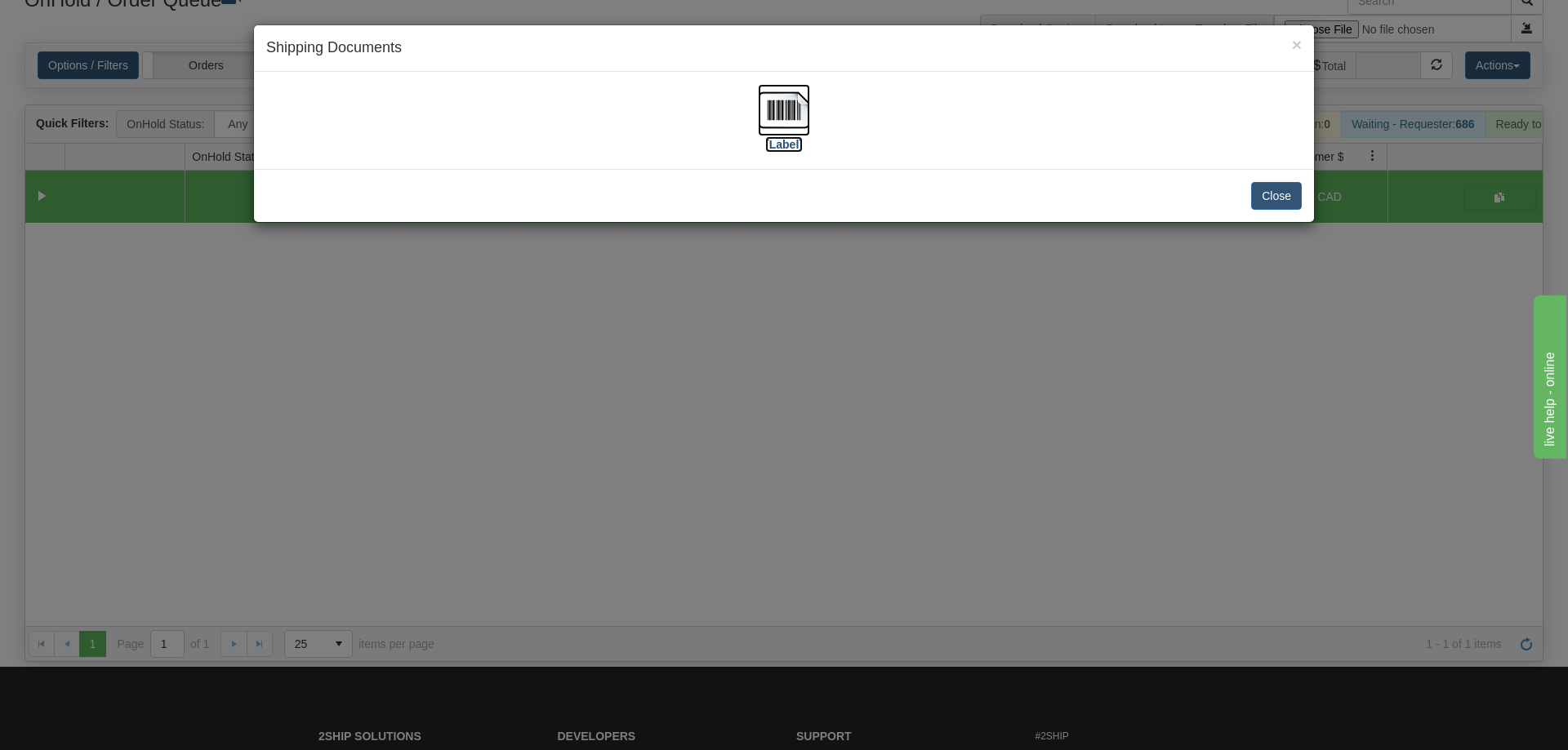
click at [791, 124] on img at bounding box center [784, 110] width 52 height 52
click at [699, 363] on div "× Shipping Documents [Label] Close" at bounding box center [784, 375] width 1568 height 750
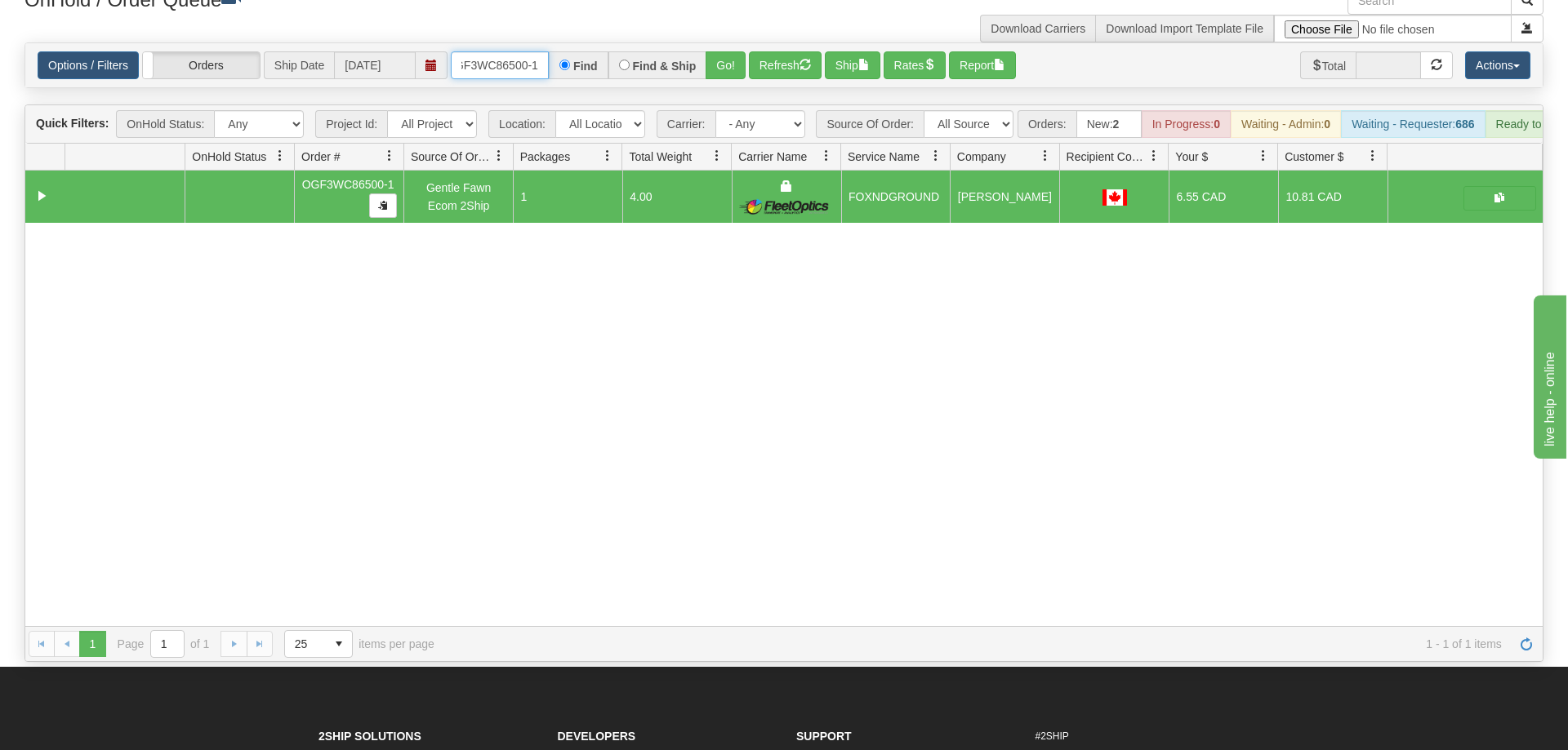
click at [496, 53] on input "oGF3WC86500-1" at bounding box center [500, 66] width 98 height 28
